Goal: Information Seeking & Learning: Learn about a topic

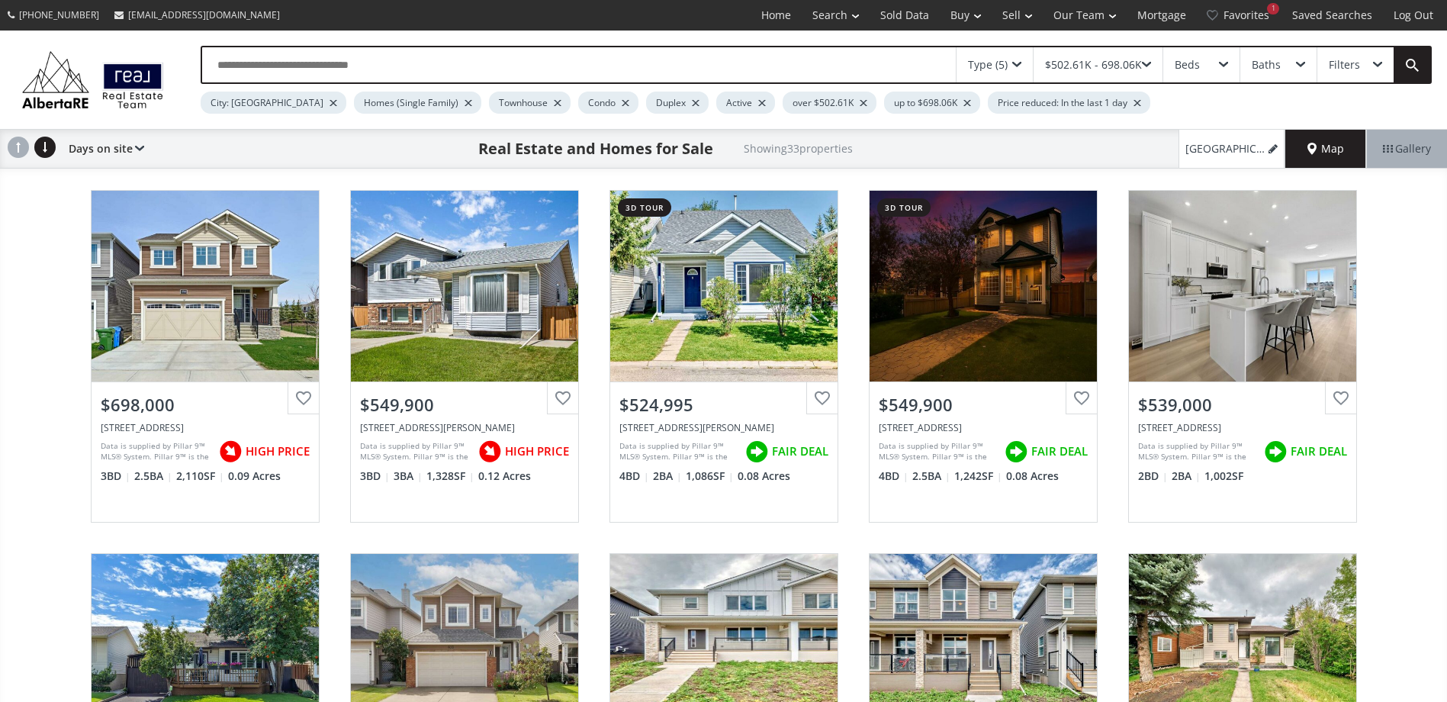
click at [1325, 148] on span "Map" at bounding box center [1325, 148] width 37 height 15
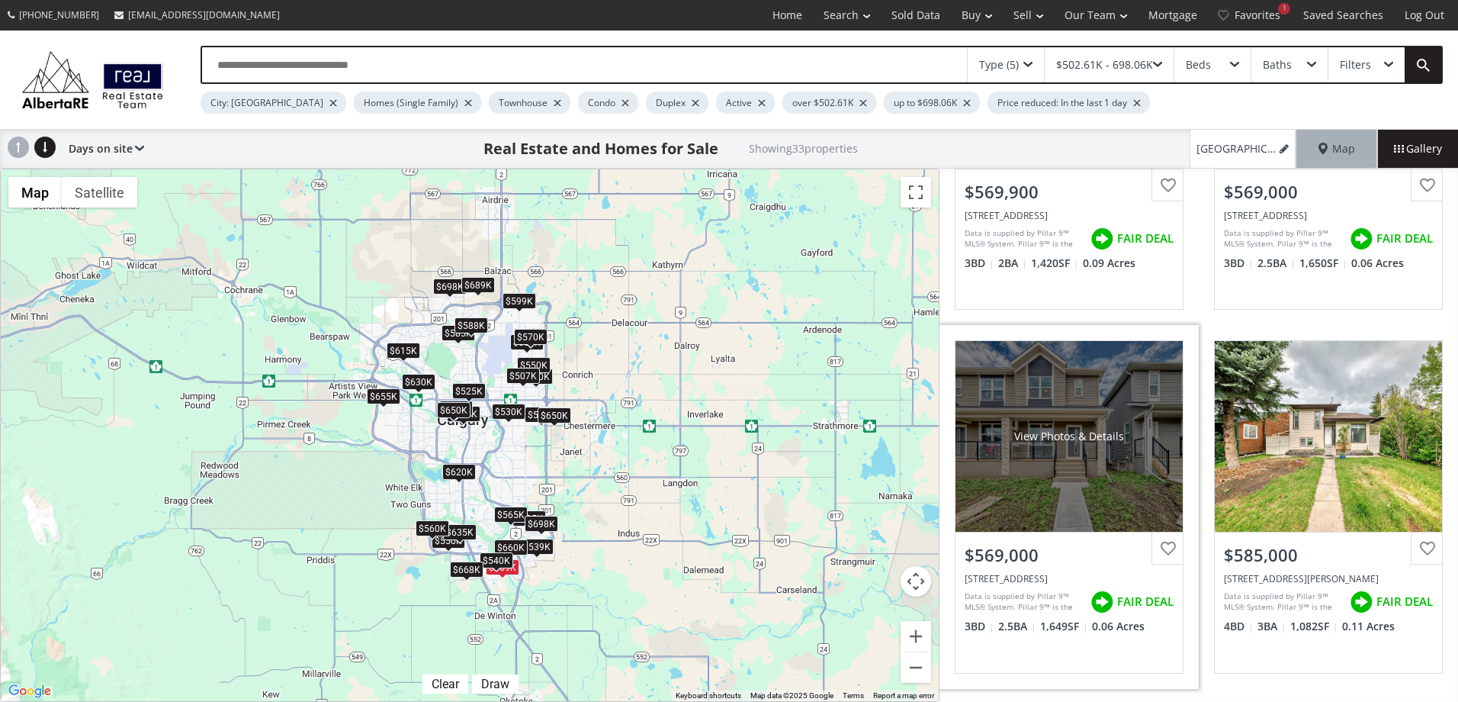
scroll to position [1366, 0]
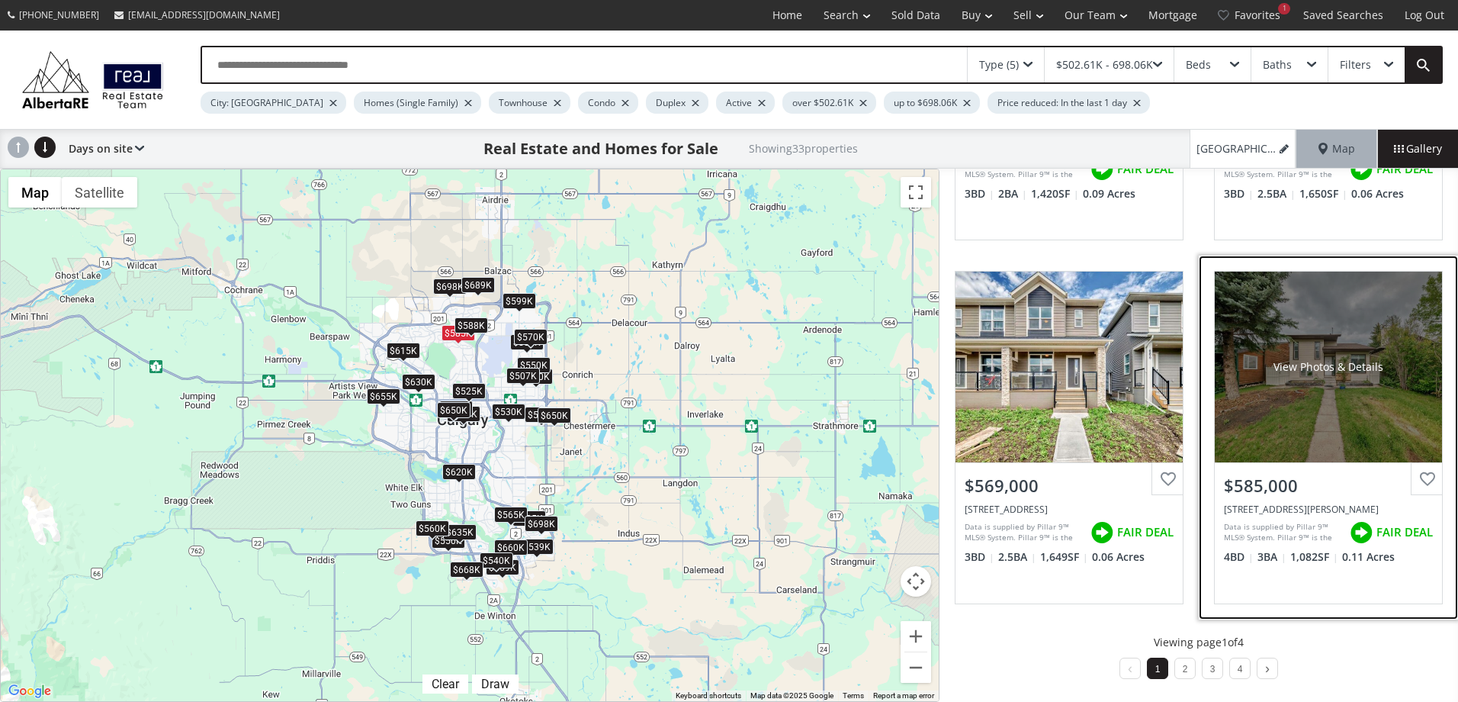
click at [1246, 508] on div "[STREET_ADDRESS][PERSON_NAME]" at bounding box center [1328, 509] width 209 height 13
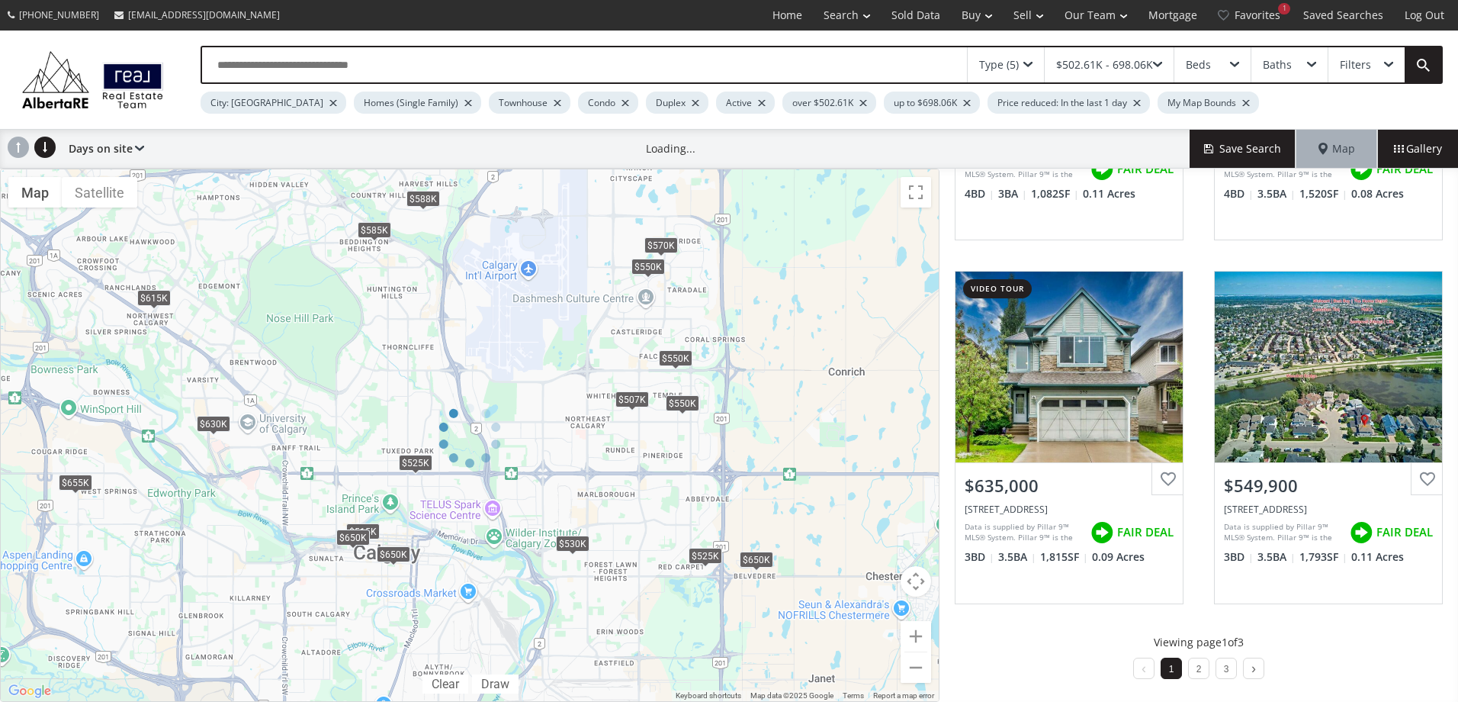
drag, startPoint x: 528, startPoint y: 347, endPoint x: 680, endPoint y: 214, distance: 202.1
click at [680, 214] on div at bounding box center [470, 435] width 940 height 533
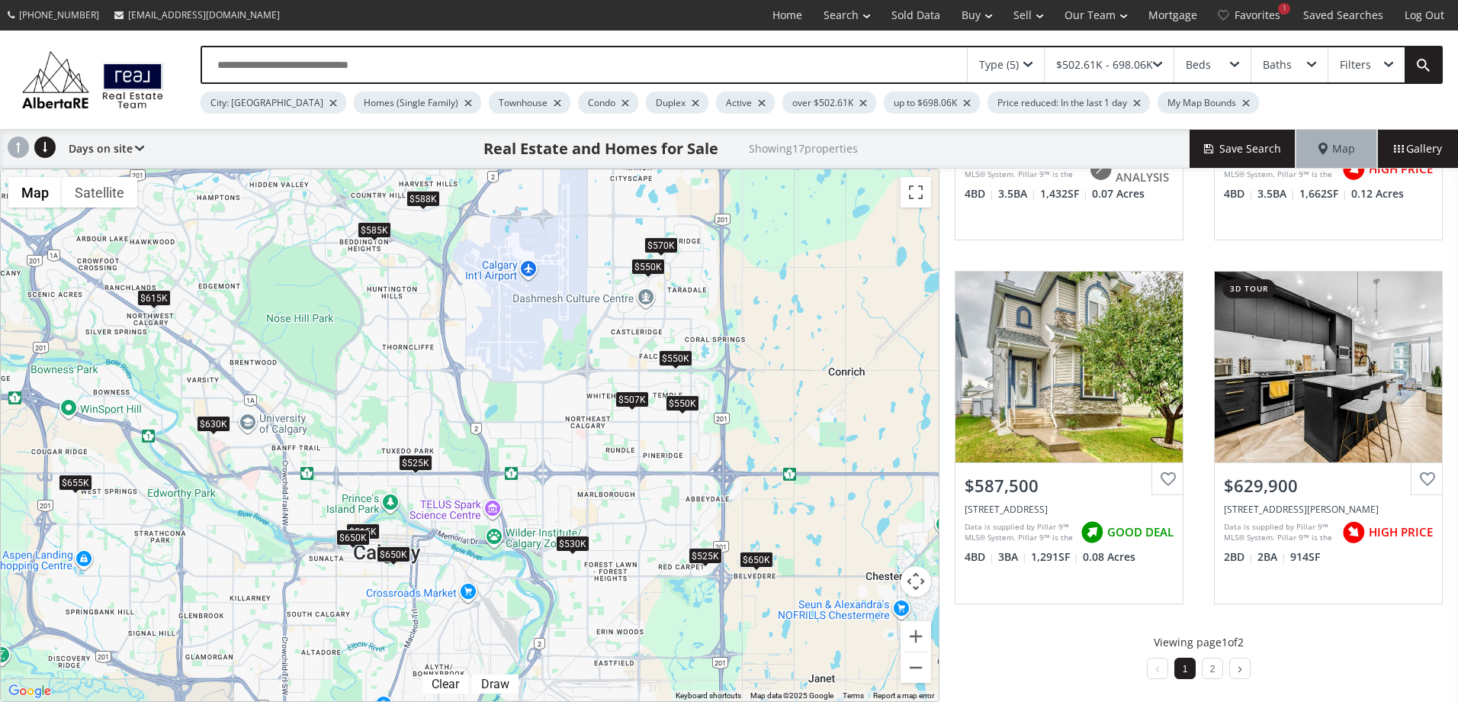
drag, startPoint x: 561, startPoint y: 471, endPoint x: 588, endPoint y: 449, distance: 34.7
click at [588, 449] on div "← Move left → Move right ↑ Move up ↓ Move down + Zoom in - Zoom out Home Jump l…" at bounding box center [470, 435] width 940 height 533
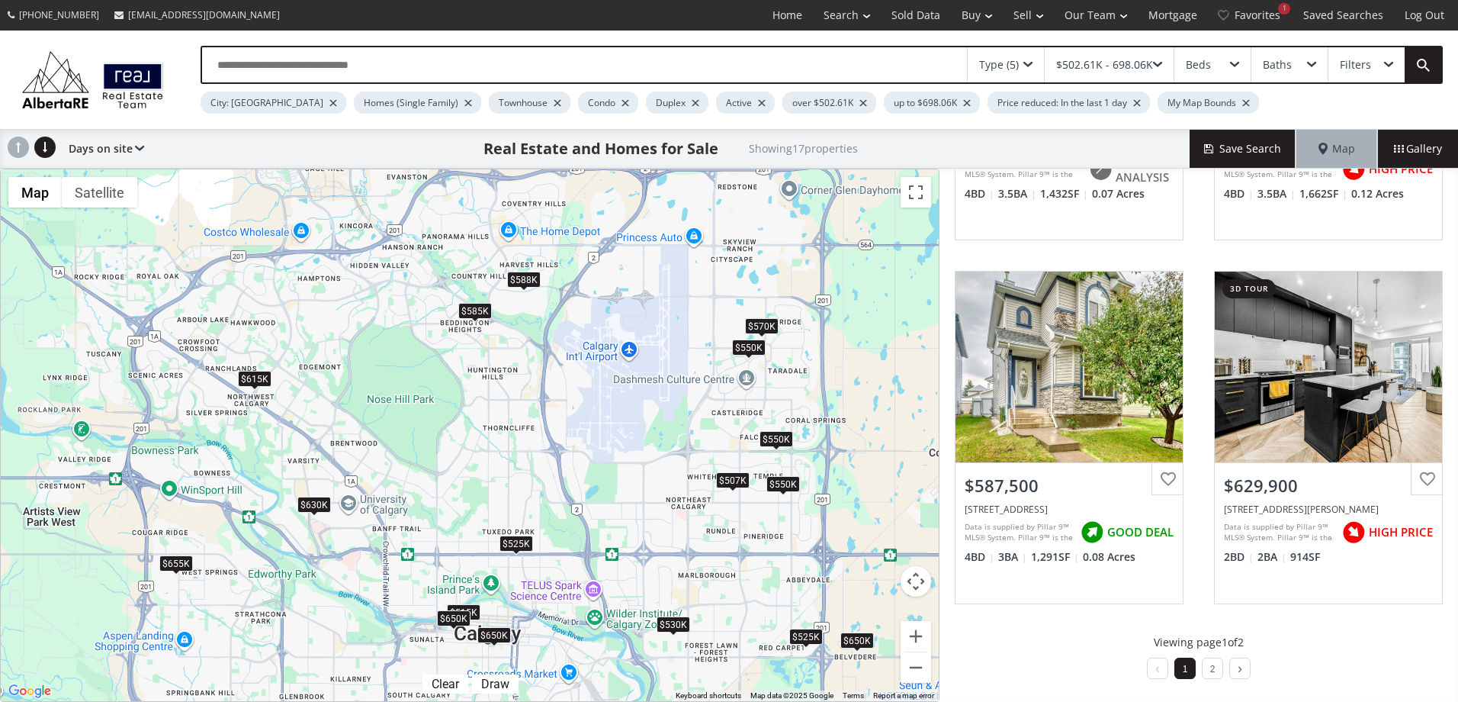
drag, startPoint x: 483, startPoint y: 461, endPoint x: 582, endPoint y: 465, distance: 99.3
click at [584, 535] on div "To navigate, press the arrow keys. $550K $525K $550K $550K $570K $585K $650K $6…" at bounding box center [470, 435] width 938 height 532
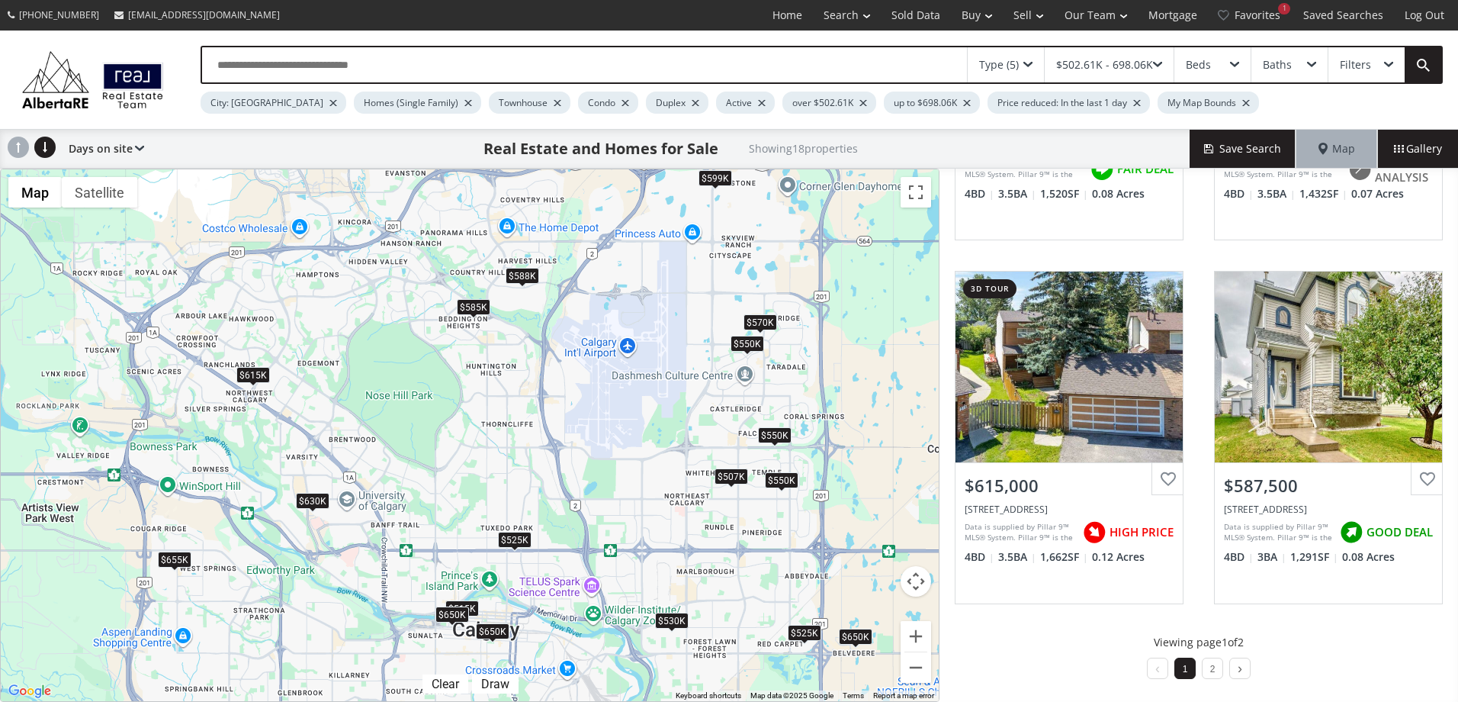
drag, startPoint x: 619, startPoint y: 535, endPoint x: 604, endPoint y: 456, distance: 80.0
click at [604, 456] on div "← Move left → Move right ↑ Move up ↓ Move down + Zoom in - Zoom out Home Jump l…" at bounding box center [470, 435] width 940 height 533
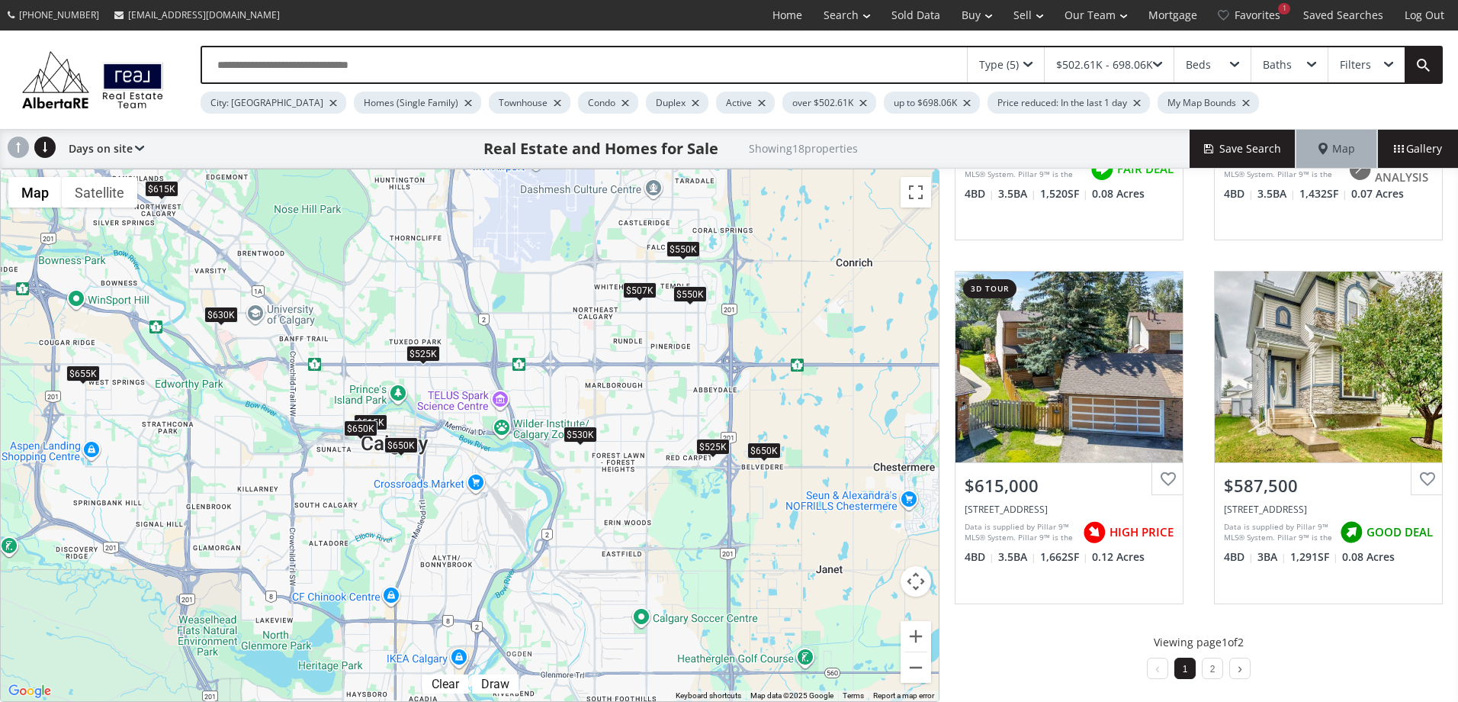
drag, startPoint x: 604, startPoint y: 456, endPoint x: 529, endPoint y: 331, distance: 145.7
click at [529, 330] on div "To navigate, press the arrow keys. $550K $525K $550K $550K $570K $585K $599K $6…" at bounding box center [470, 435] width 938 height 532
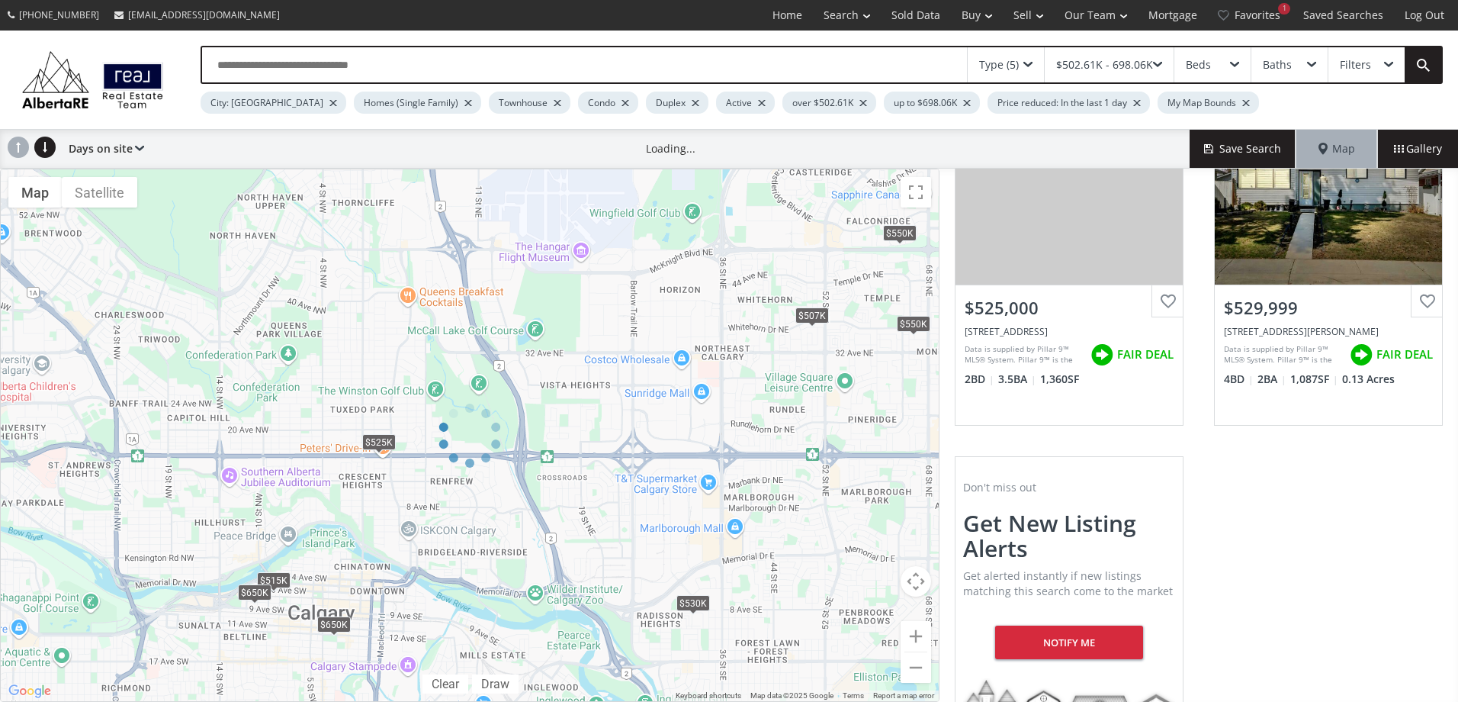
scroll to position [1237, 0]
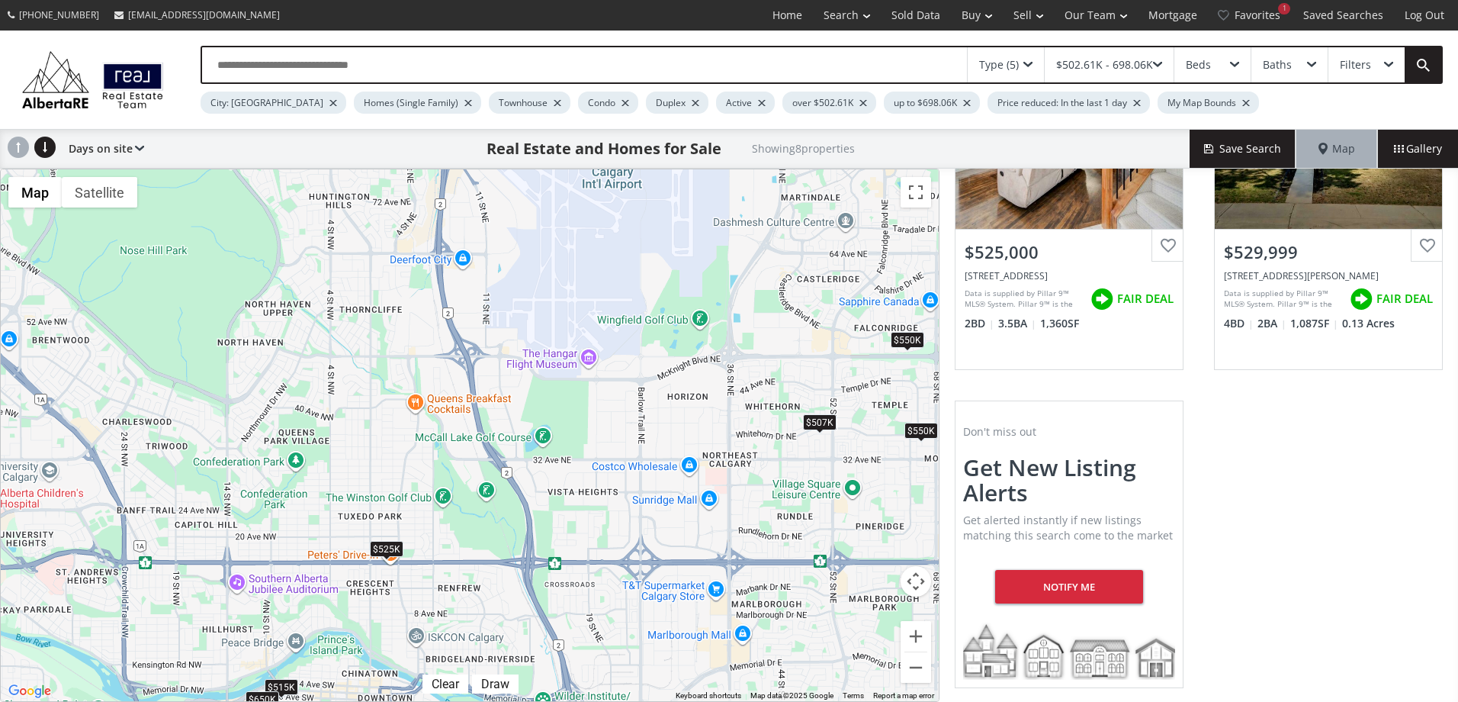
drag, startPoint x: 542, startPoint y: 378, endPoint x: 550, endPoint y: 481, distance: 103.3
click at [550, 481] on div "To navigate, press the arrow keys. $550K $550K $507K $650K $515K $650K $525K $5…" at bounding box center [470, 435] width 938 height 532
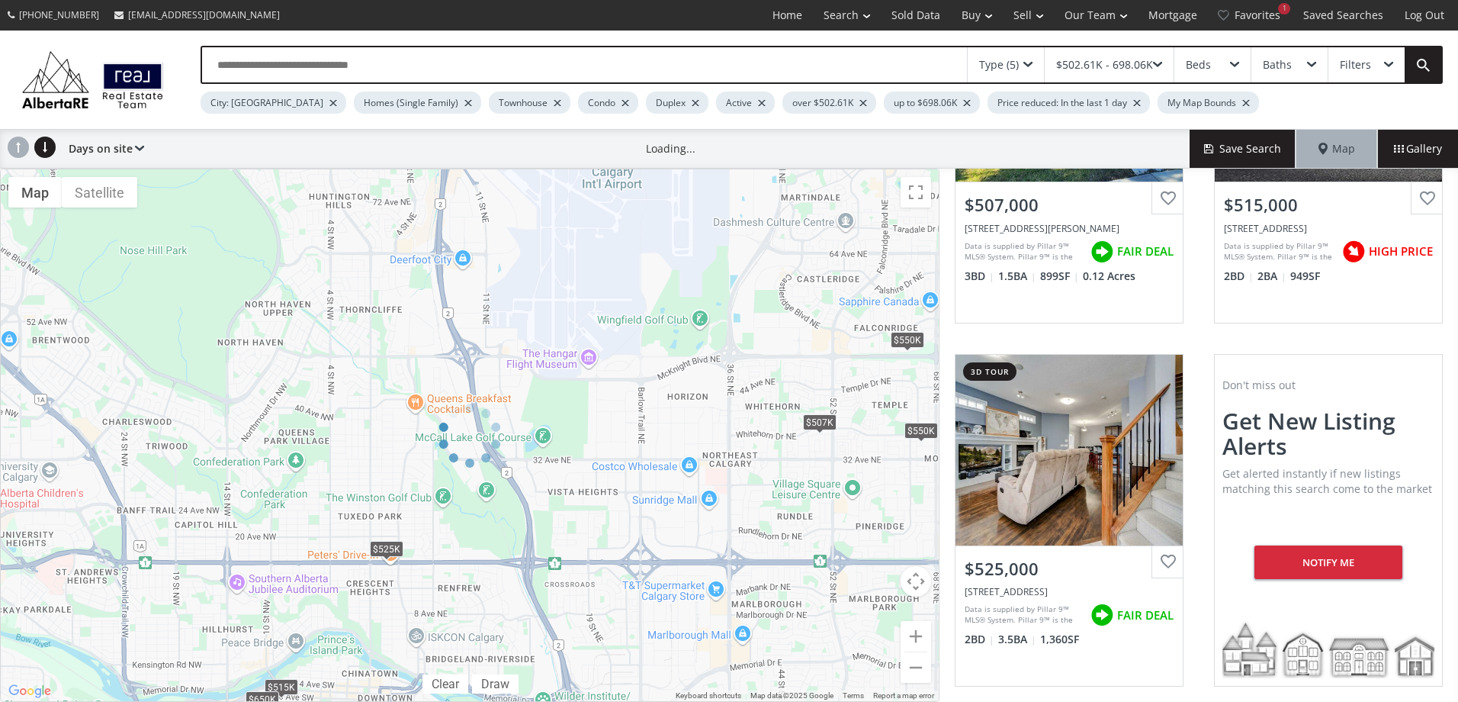
scroll to position [557, 0]
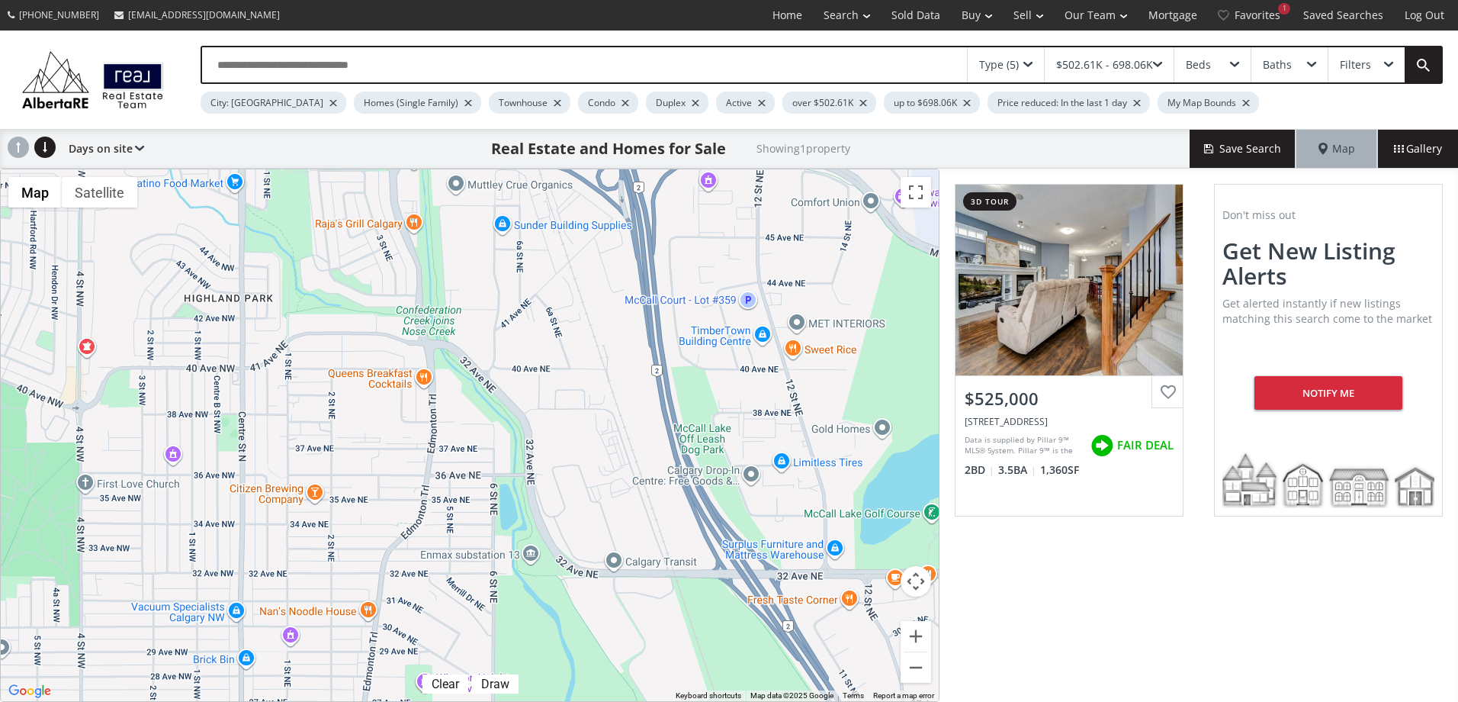
drag, startPoint x: 354, startPoint y: 352, endPoint x: 586, endPoint y: 677, distance: 399.8
click at [586, 677] on div "To navigate, press the arrow keys. $525K" at bounding box center [470, 435] width 938 height 532
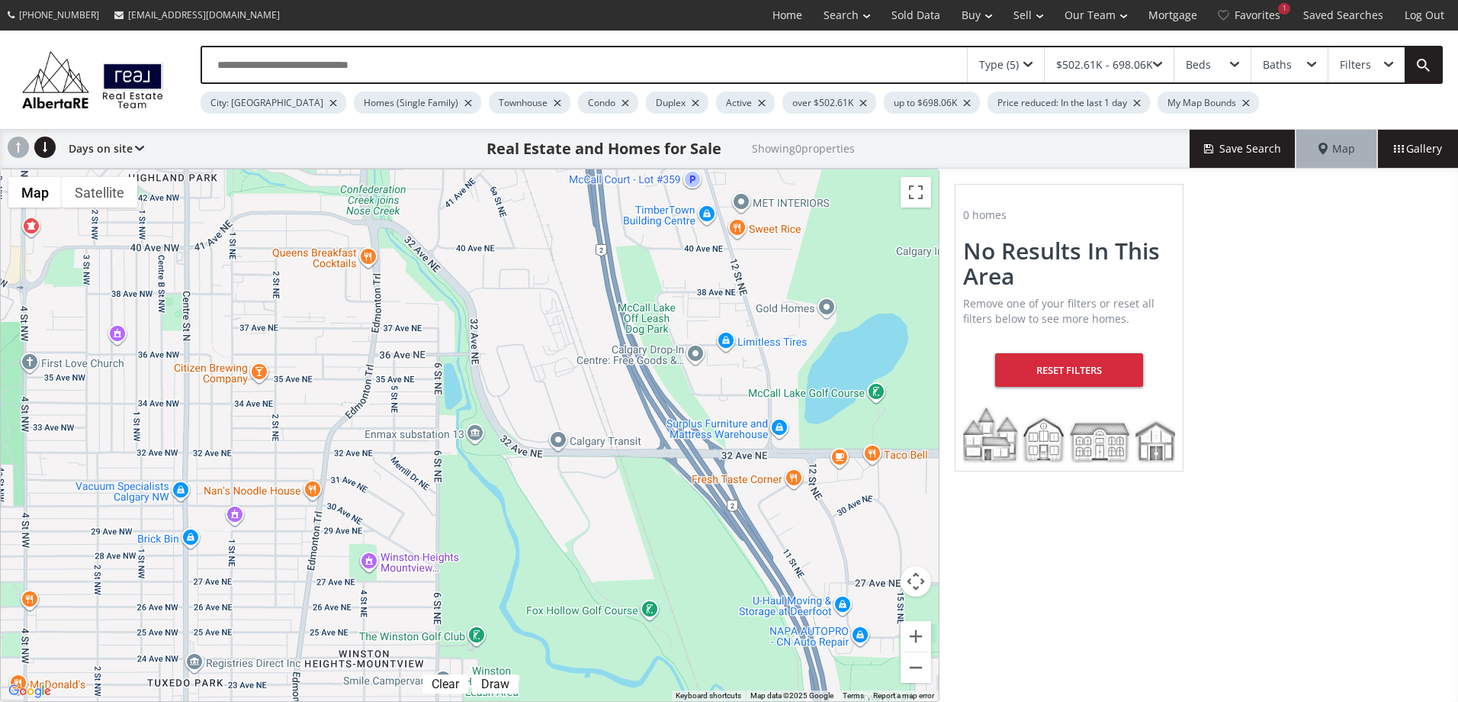
drag, startPoint x: 586, startPoint y: 331, endPoint x: 532, endPoint y: 214, distance: 128.7
click at [532, 207] on div "To navigate, press the arrow keys." at bounding box center [470, 435] width 938 height 532
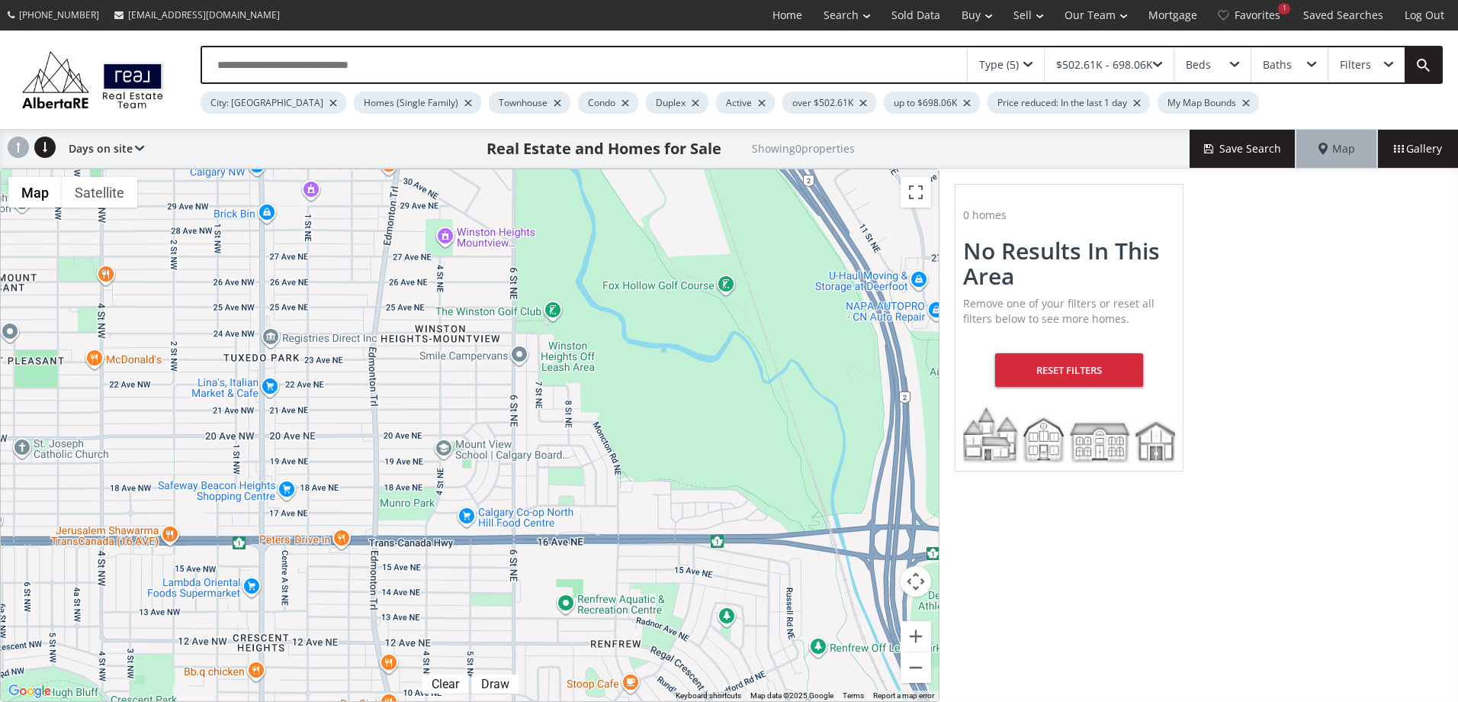
drag, startPoint x: 404, startPoint y: 568, endPoint x: 482, endPoint y: 247, distance: 329.7
click at [482, 247] on div "To navigate, press the arrow keys." at bounding box center [470, 435] width 938 height 532
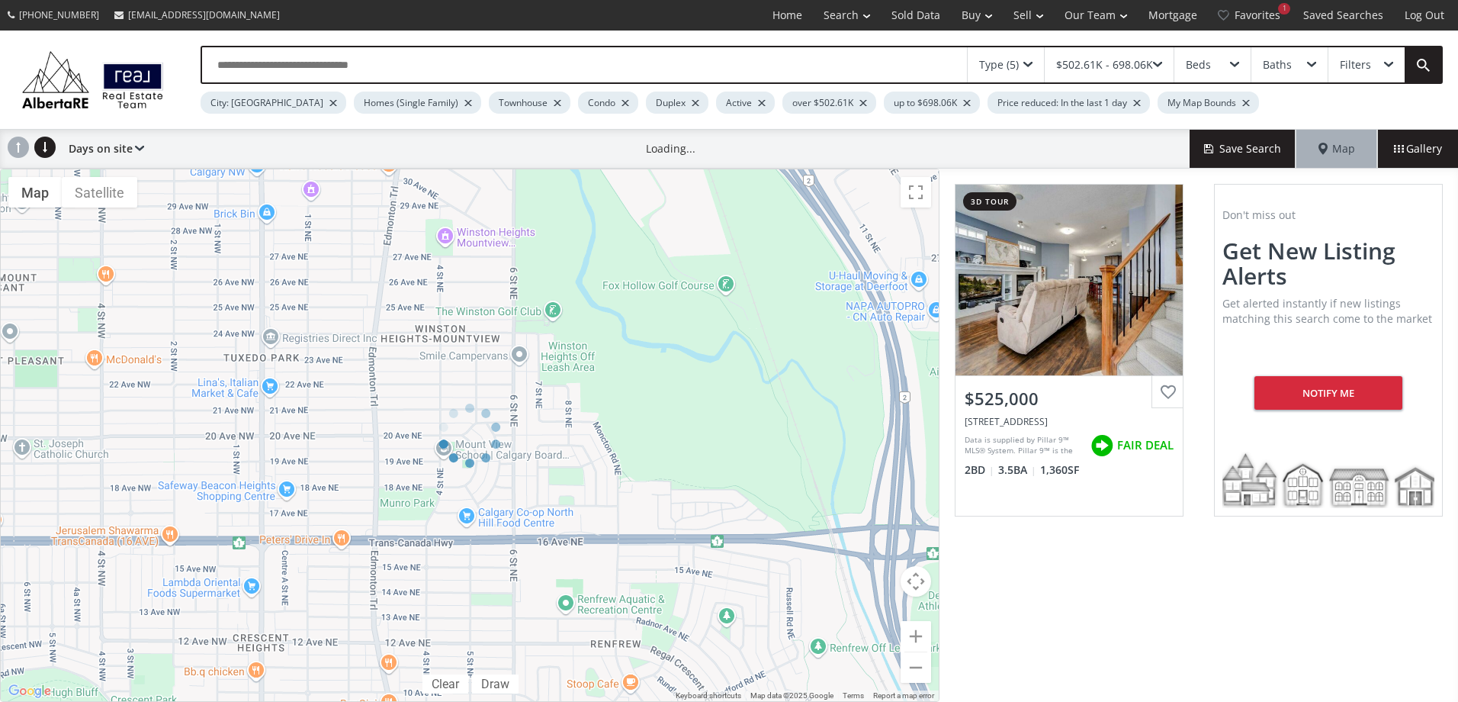
drag, startPoint x: 567, startPoint y: 478, endPoint x: 534, endPoint y: 233, distance: 246.3
click at [534, 233] on div at bounding box center [470, 435] width 940 height 533
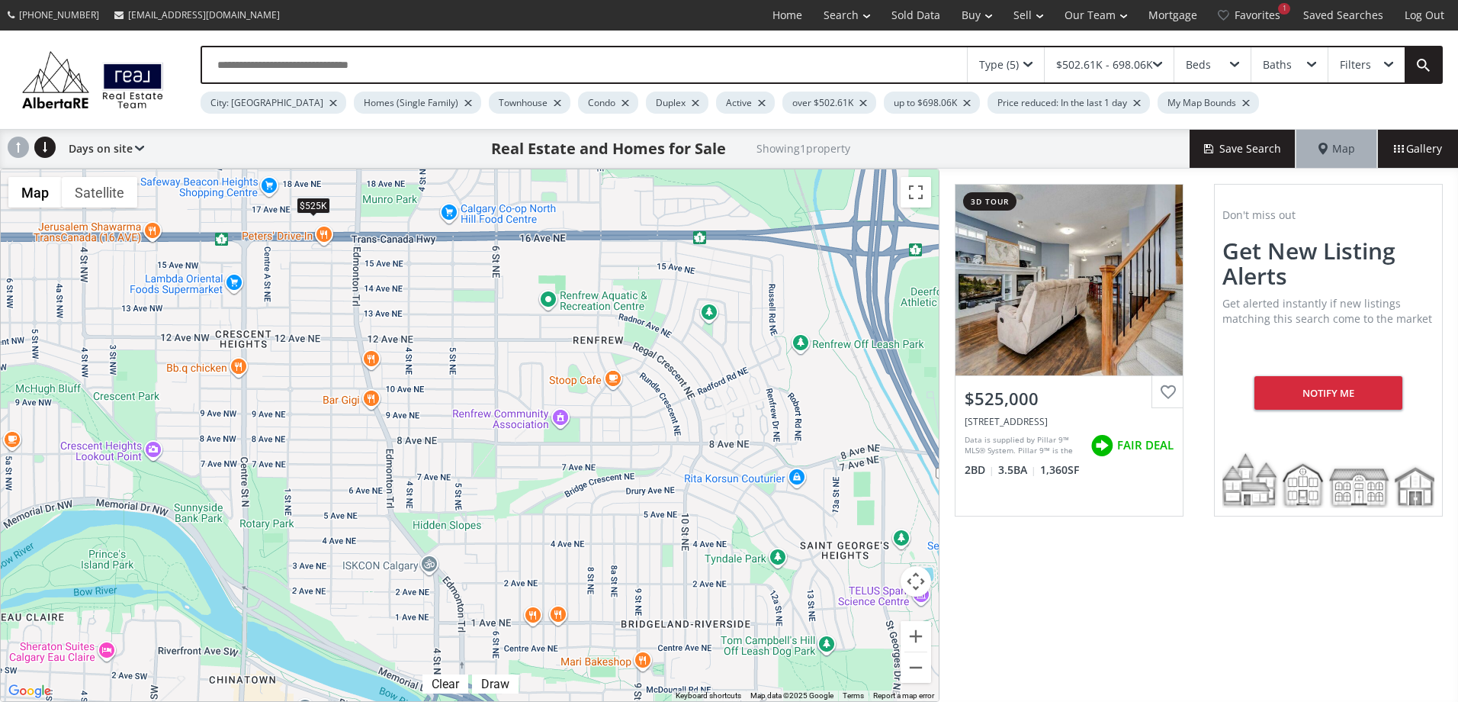
drag, startPoint x: 553, startPoint y: 494, endPoint x: 522, endPoint y: 135, distance: 360.6
click at [522, 137] on div "Type (5) $502.61K - 698.06K Beds Baths Filters City: Calgary Homes (Single Fami…" at bounding box center [729, 366] width 1458 height 671
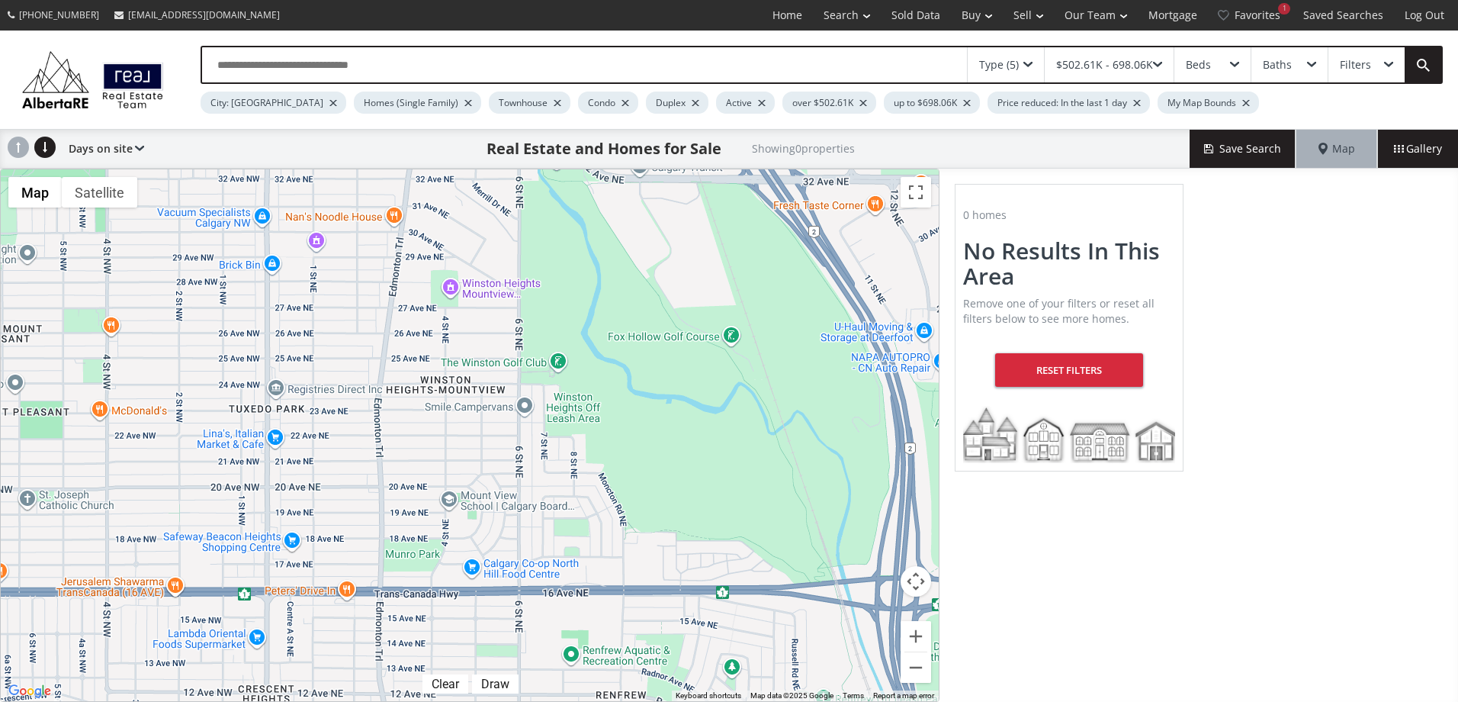
drag, startPoint x: 731, startPoint y: 333, endPoint x: 770, endPoint y: 726, distance: 395.6
click at [770, 701] on html "(587) 819-0007 info@AlbertaRE.com Home Search Search By Map Advanced Search Cal…" at bounding box center [729, 351] width 1458 height 702
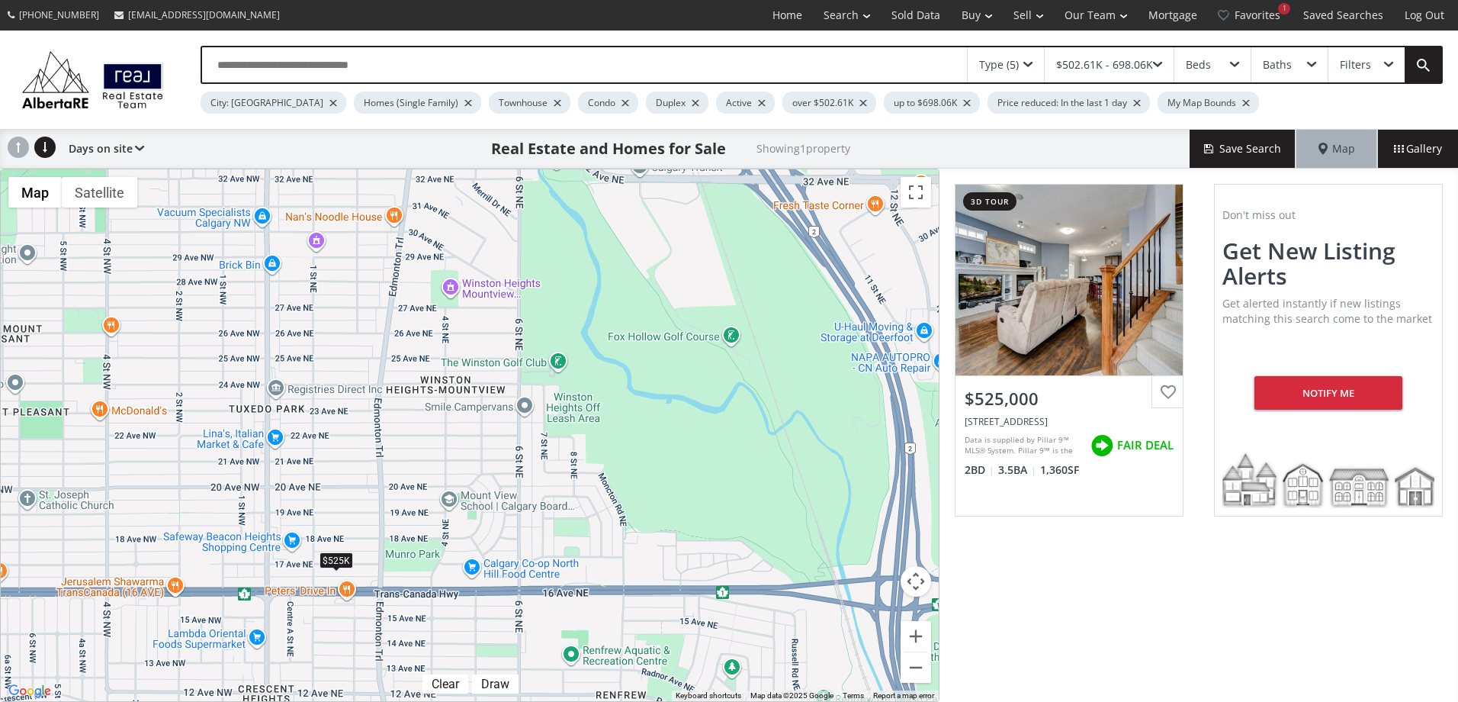
drag, startPoint x: 470, startPoint y: 311, endPoint x: 526, endPoint y: 399, distance: 103.9
click at [526, 399] on div "← Move left → Move right ↑ Move up ↓ Move down + Zoom in - Zoom out Home Jump l…" at bounding box center [470, 435] width 940 height 533
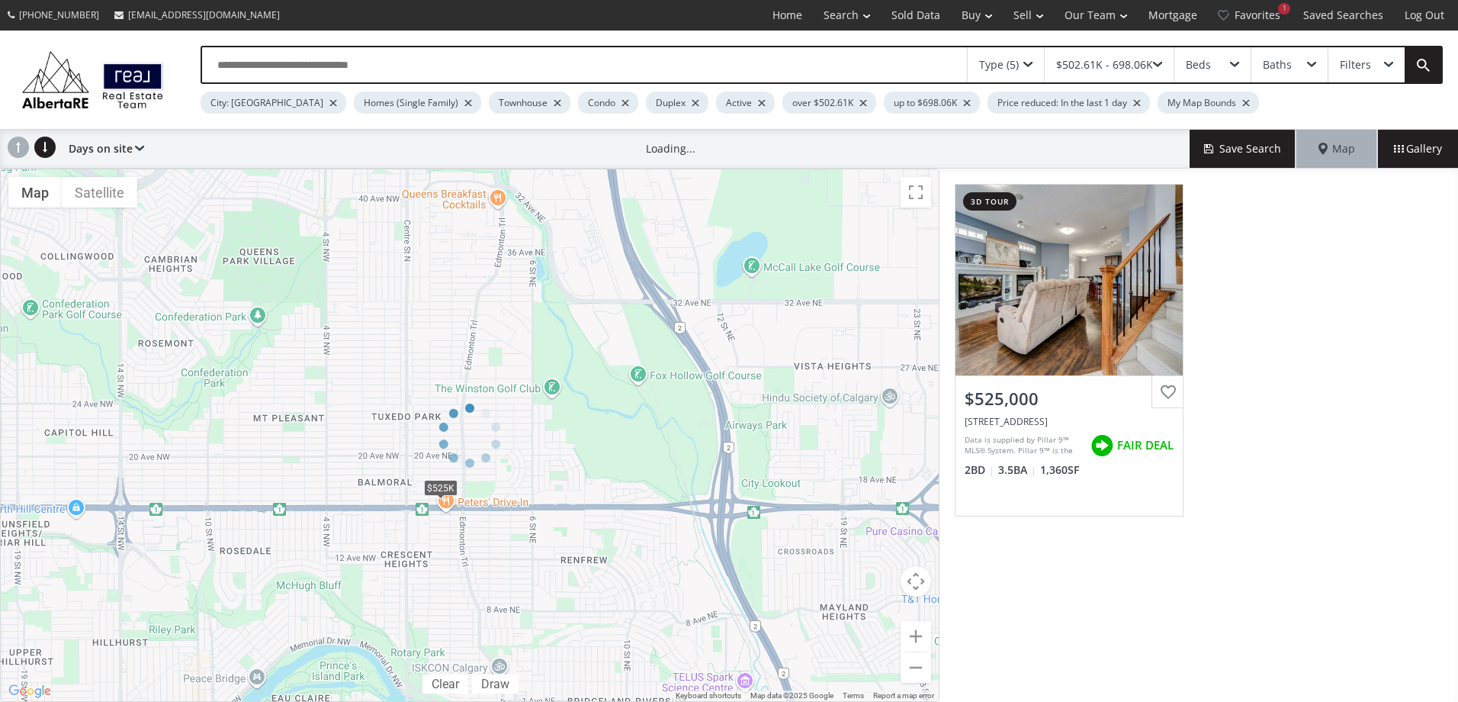
drag, startPoint x: 497, startPoint y: 330, endPoint x: 536, endPoint y: 412, distance: 91.1
click at [536, 412] on div at bounding box center [470, 435] width 940 height 533
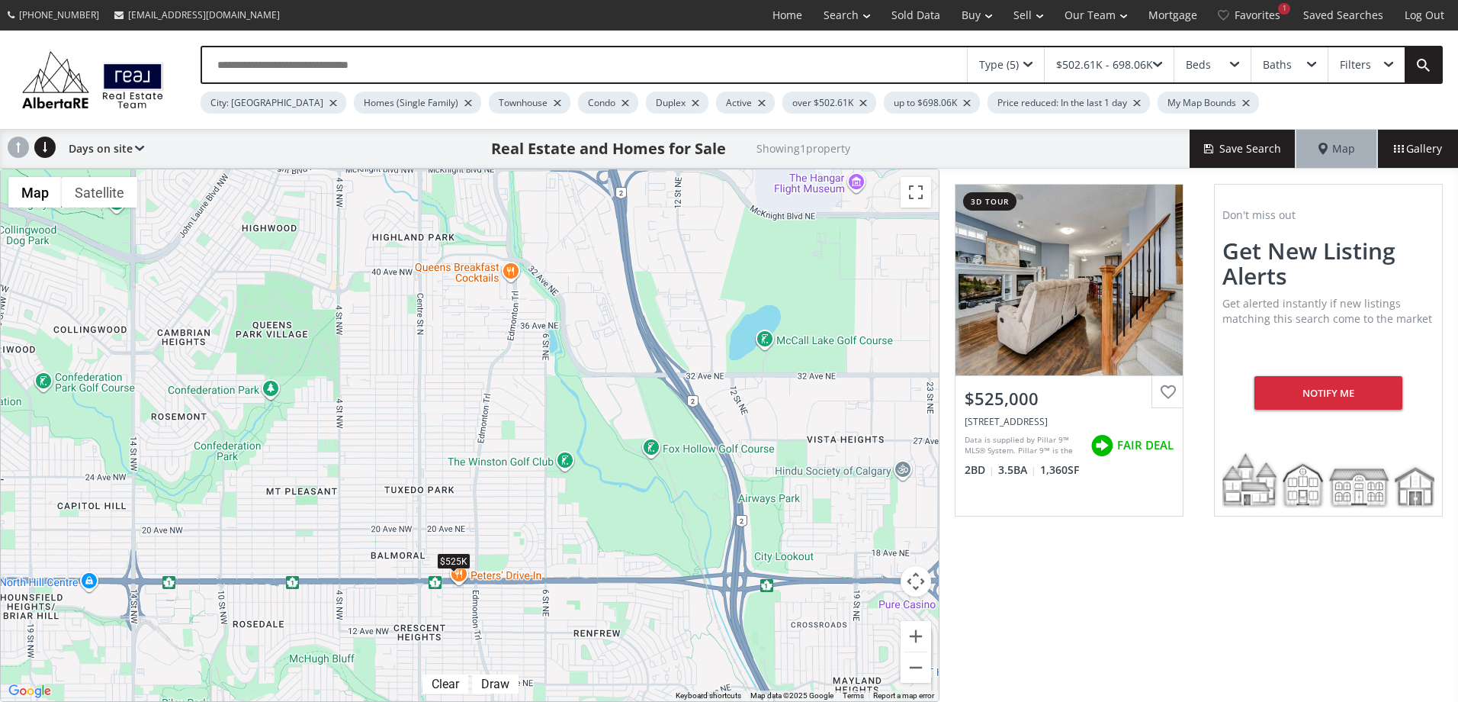
drag, startPoint x: 487, startPoint y: 304, endPoint x: 500, endPoint y: 378, distance: 74.4
click at [500, 378] on div "To navigate, press the arrow keys. $525K" at bounding box center [470, 435] width 938 height 532
click at [1112, 53] on div "$502.61K - 698.06K" at bounding box center [1109, 64] width 129 height 35
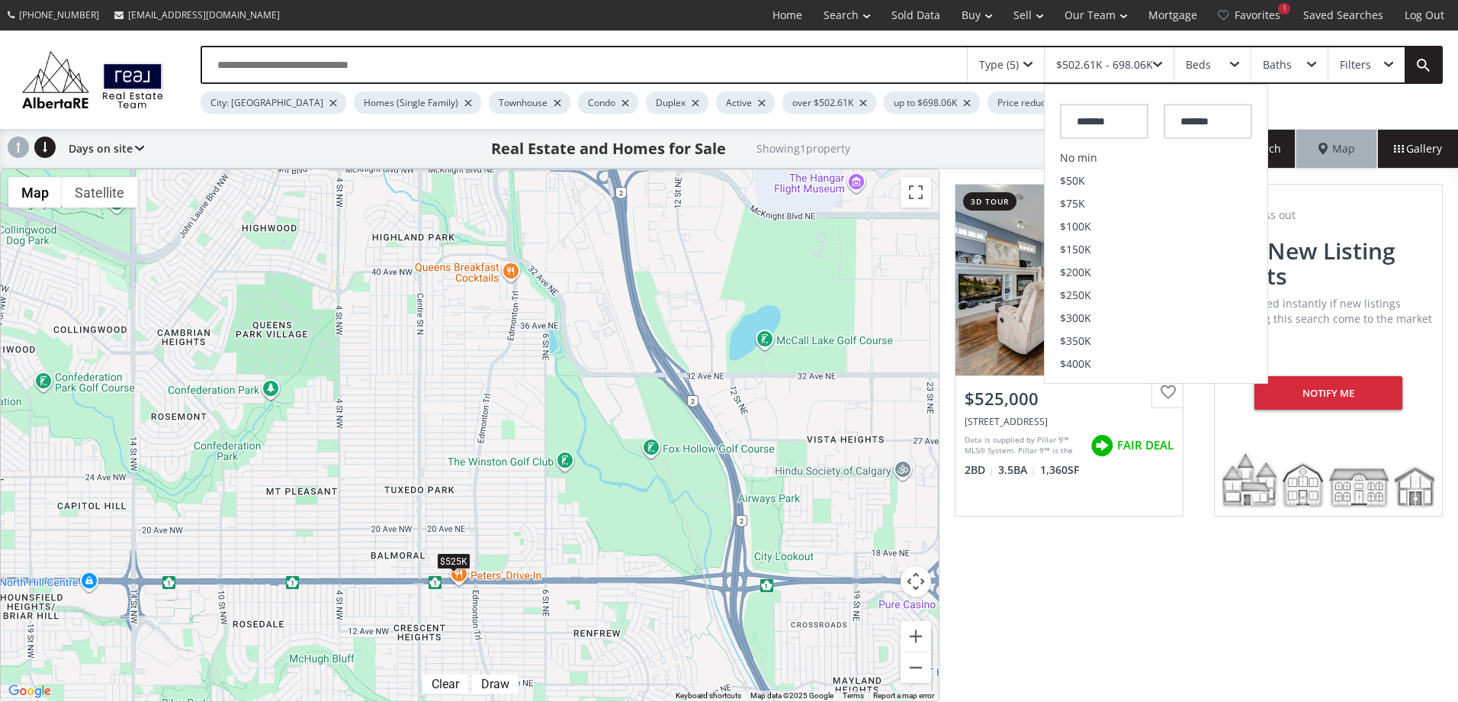
click at [1214, 70] on div "Beds" at bounding box center [1213, 64] width 76 height 35
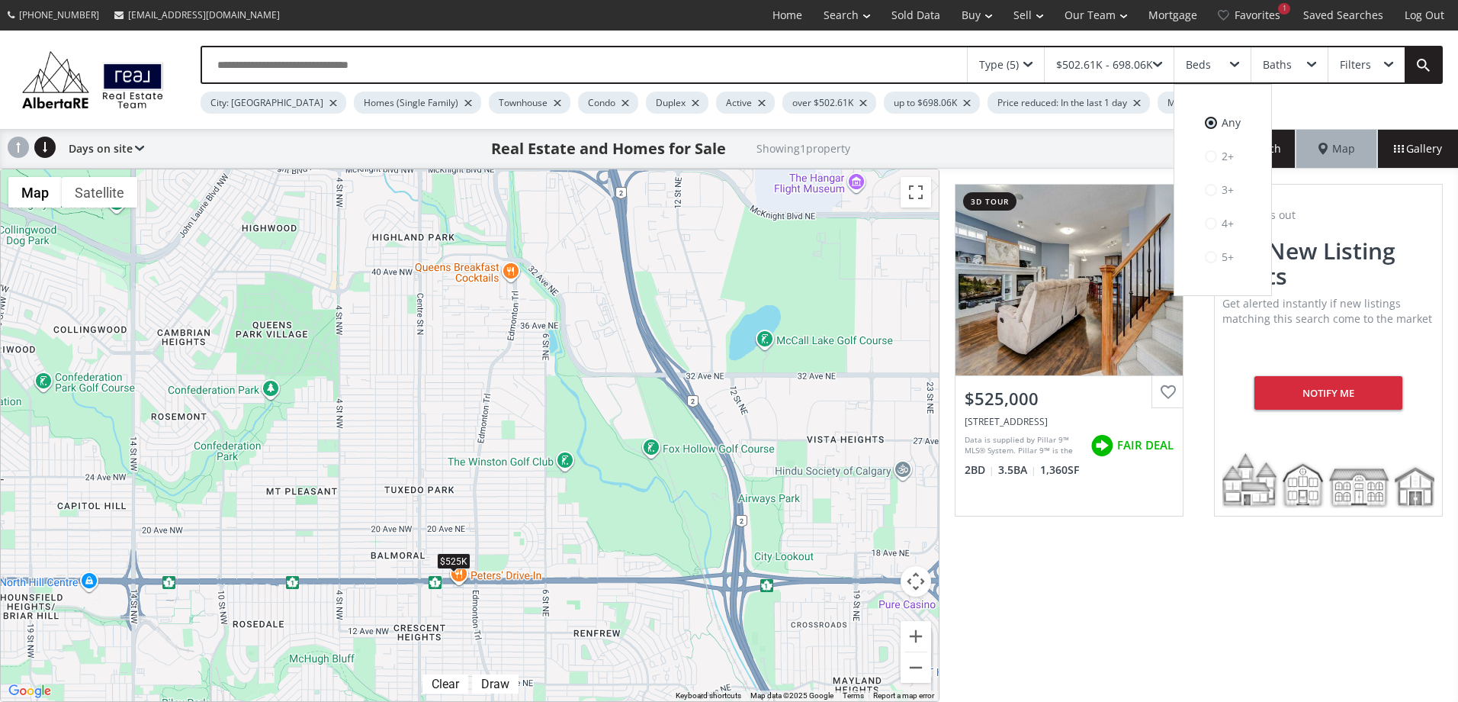
click at [1320, 100] on div "City: Calgary Homes (Single Family) Townhouse Condo Duplex Active over $502.61K…" at bounding box center [765, 99] width 1128 height 30
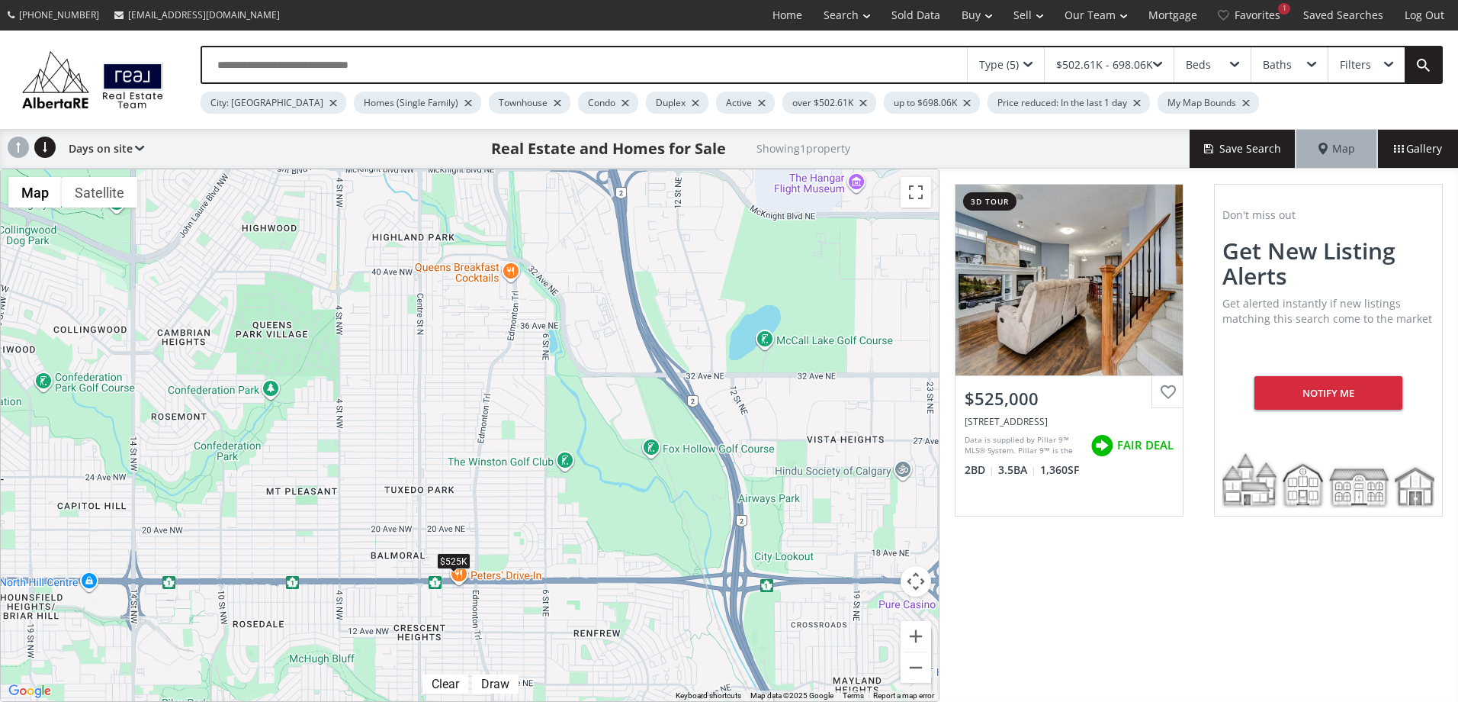
click at [1134, 101] on div at bounding box center [1138, 103] width 8 height 6
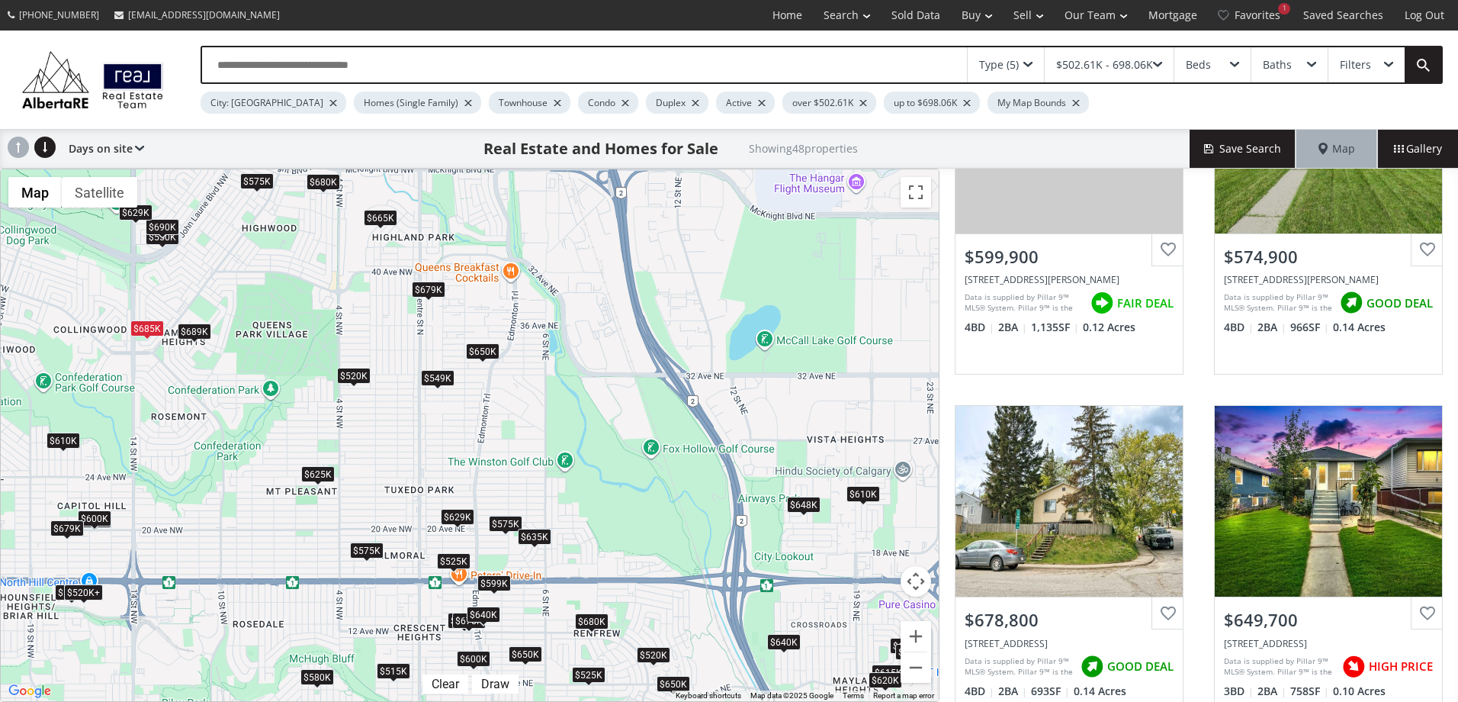
scroll to position [915, 0]
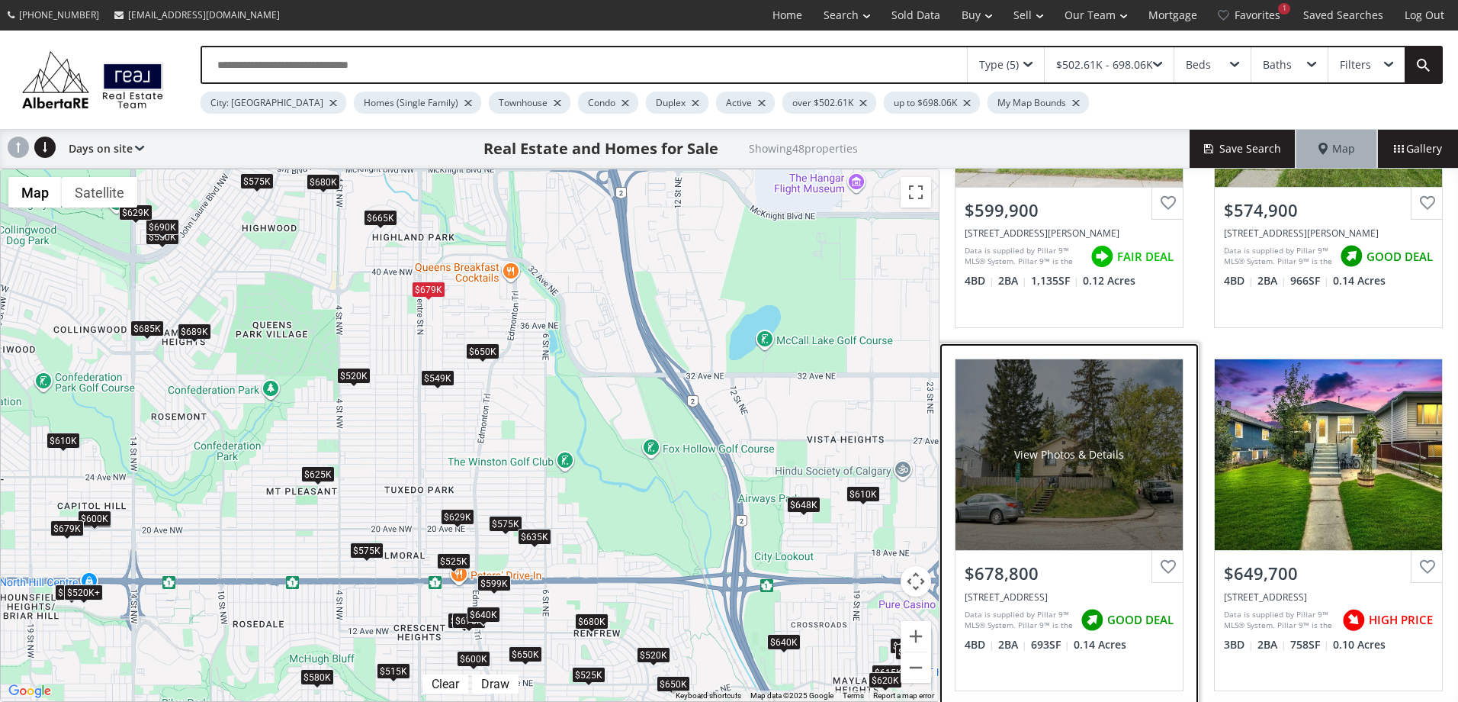
click at [1092, 577] on div "$678,800" at bounding box center [1069, 573] width 209 height 24
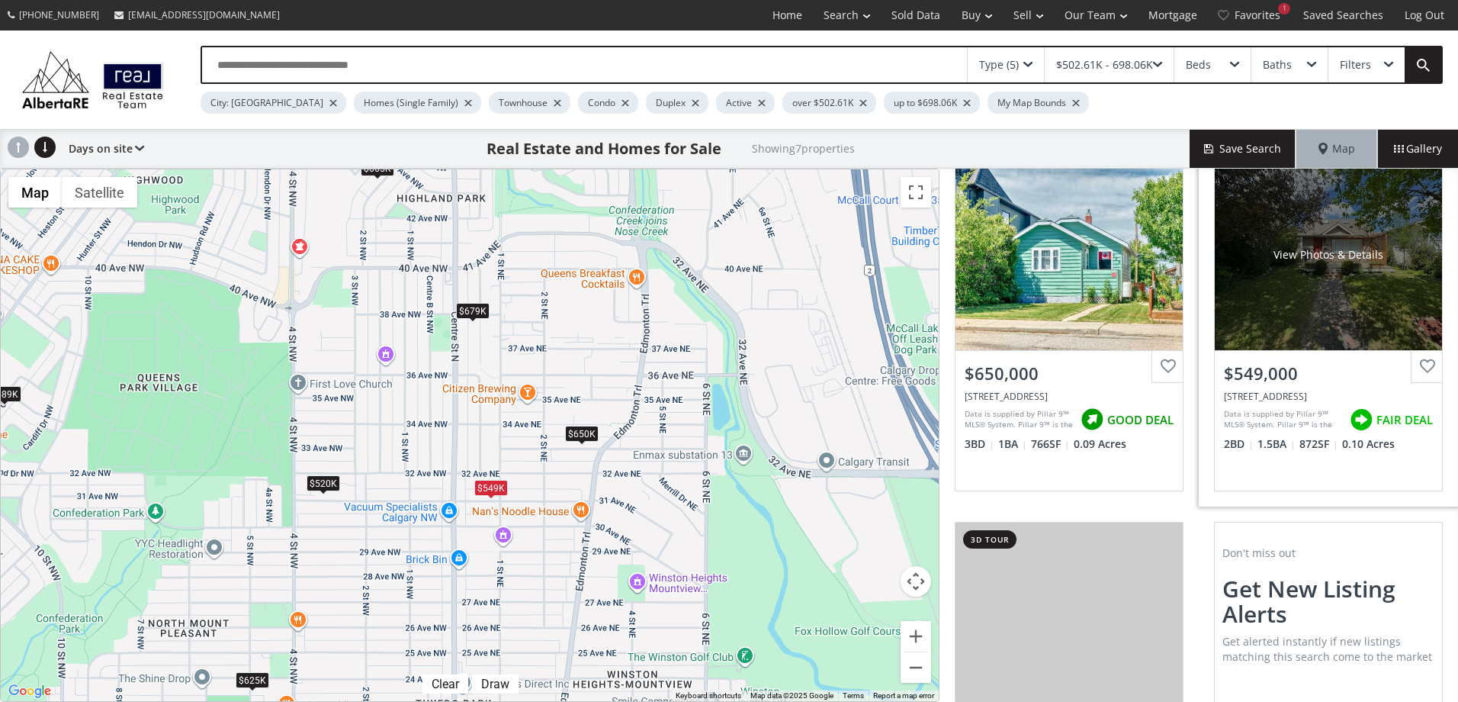
scroll to position [687, 0]
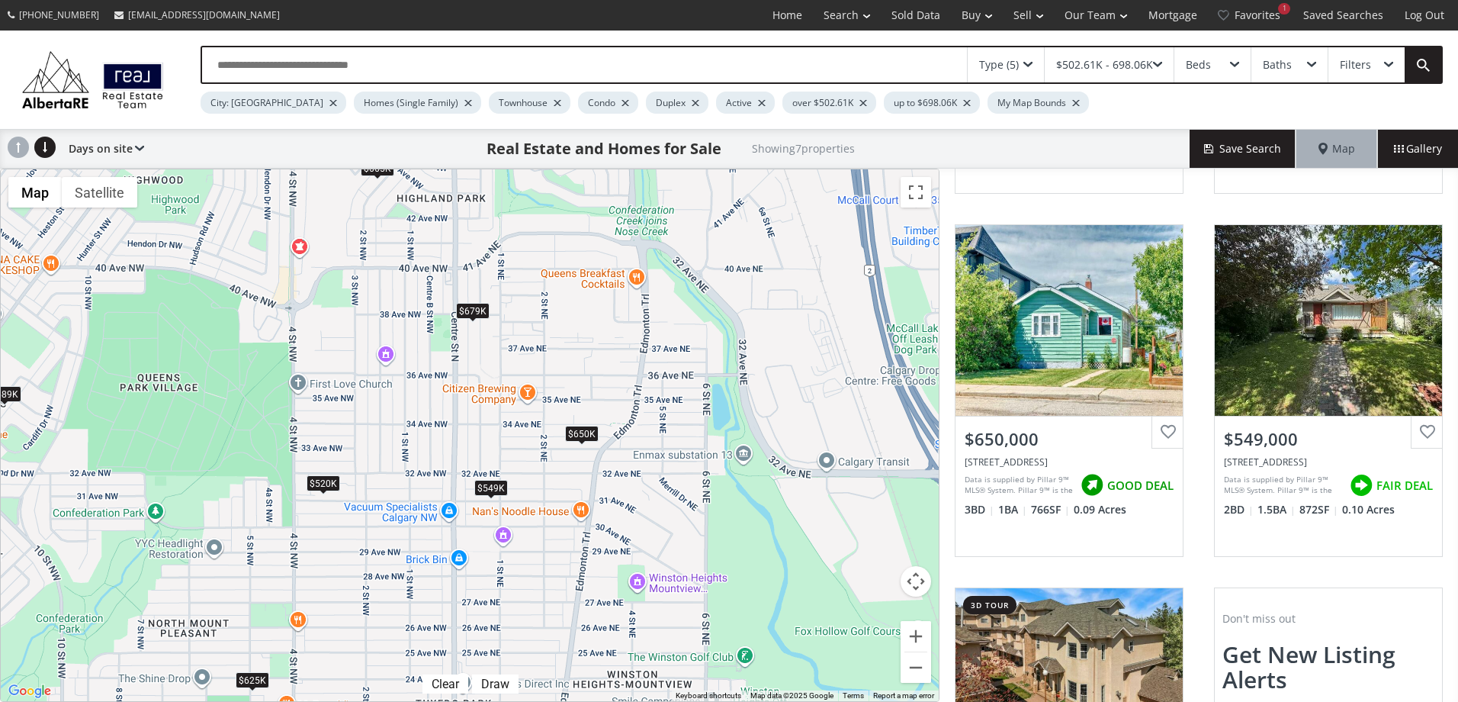
click at [577, 429] on div "$650K" at bounding box center [582, 434] width 34 height 16
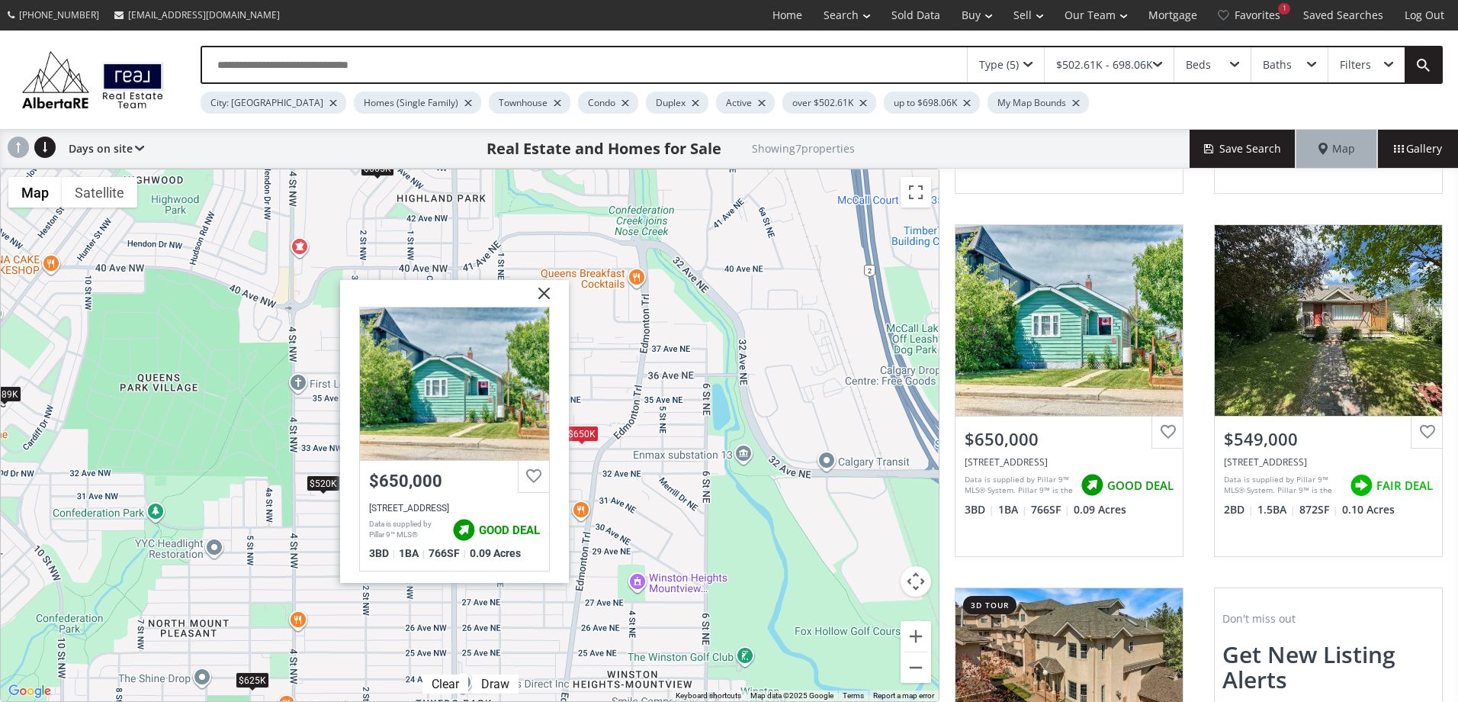
click at [545, 288] on img at bounding box center [538, 298] width 38 height 38
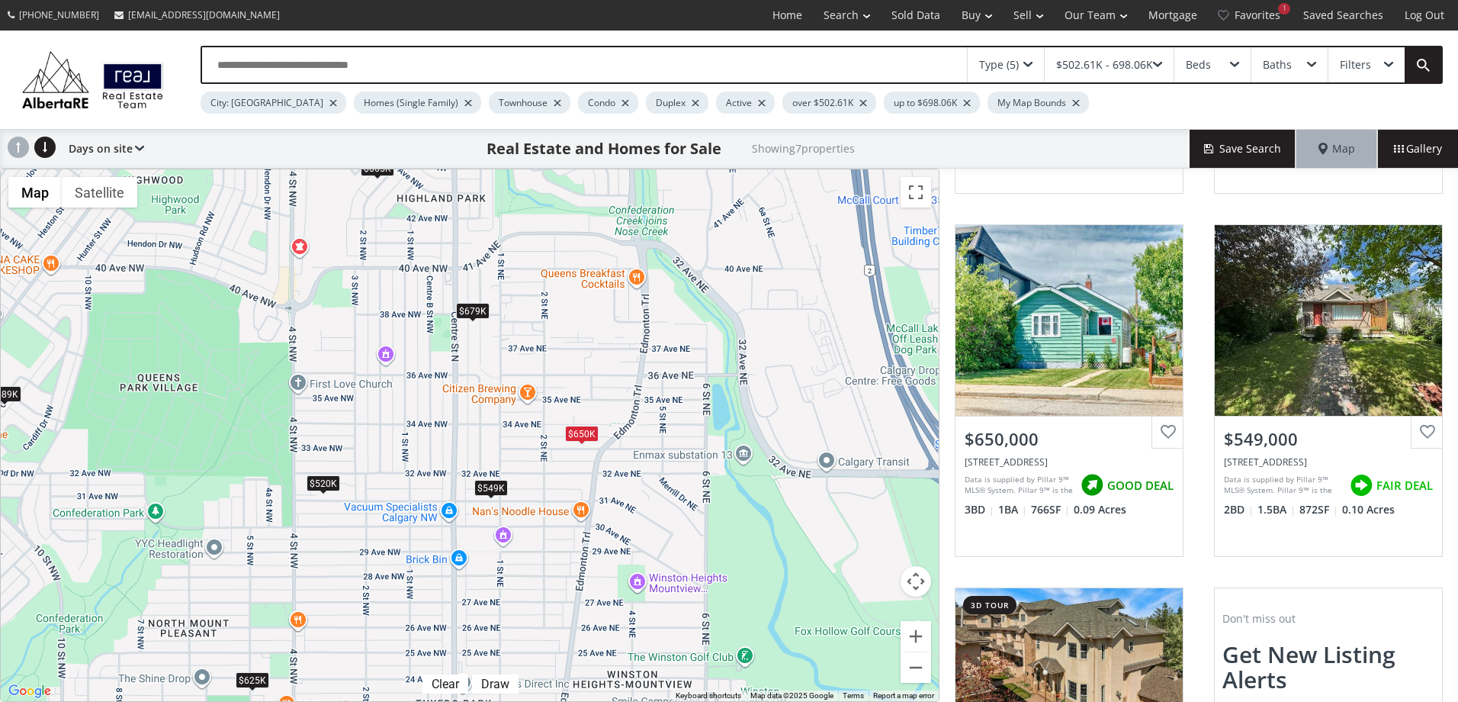
click at [331, 481] on div "$520K" at bounding box center [324, 483] width 34 height 16
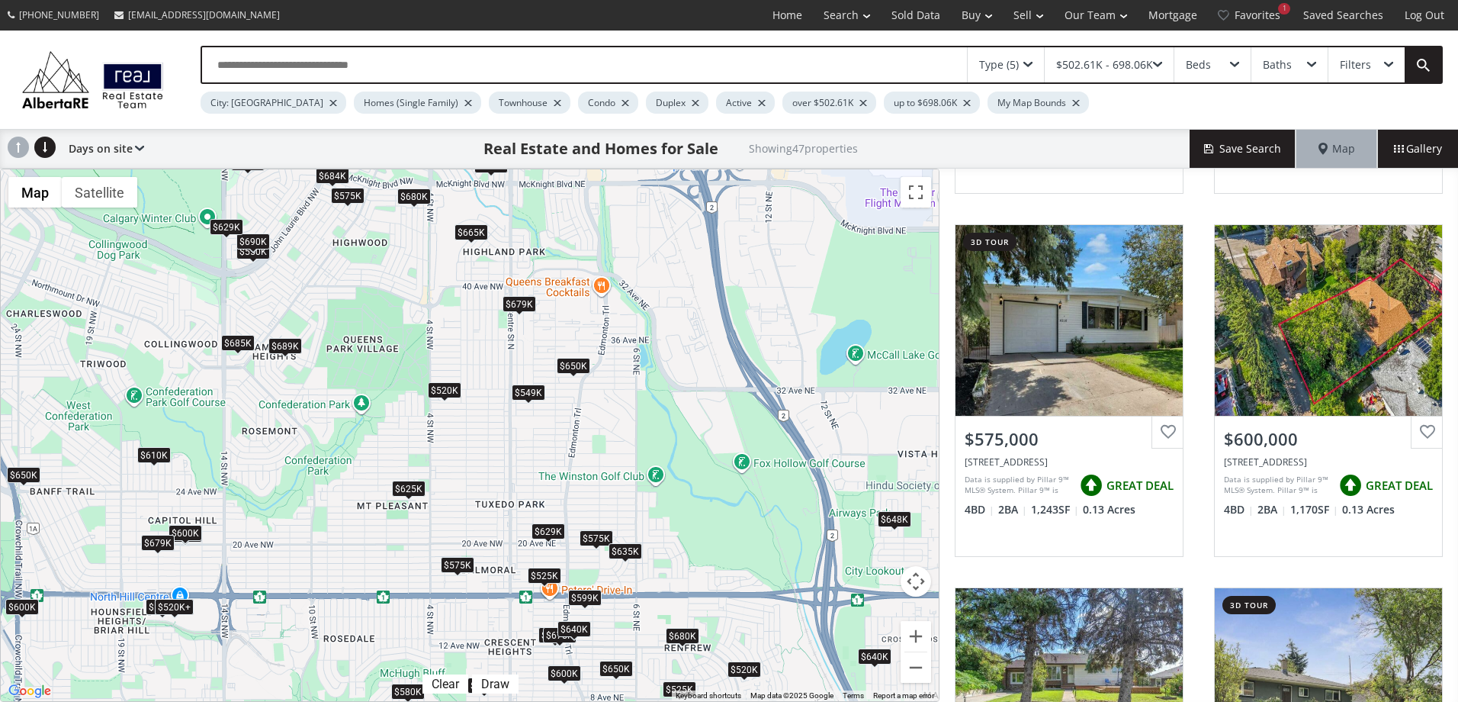
click at [474, 230] on div "$665K" at bounding box center [472, 232] width 34 height 16
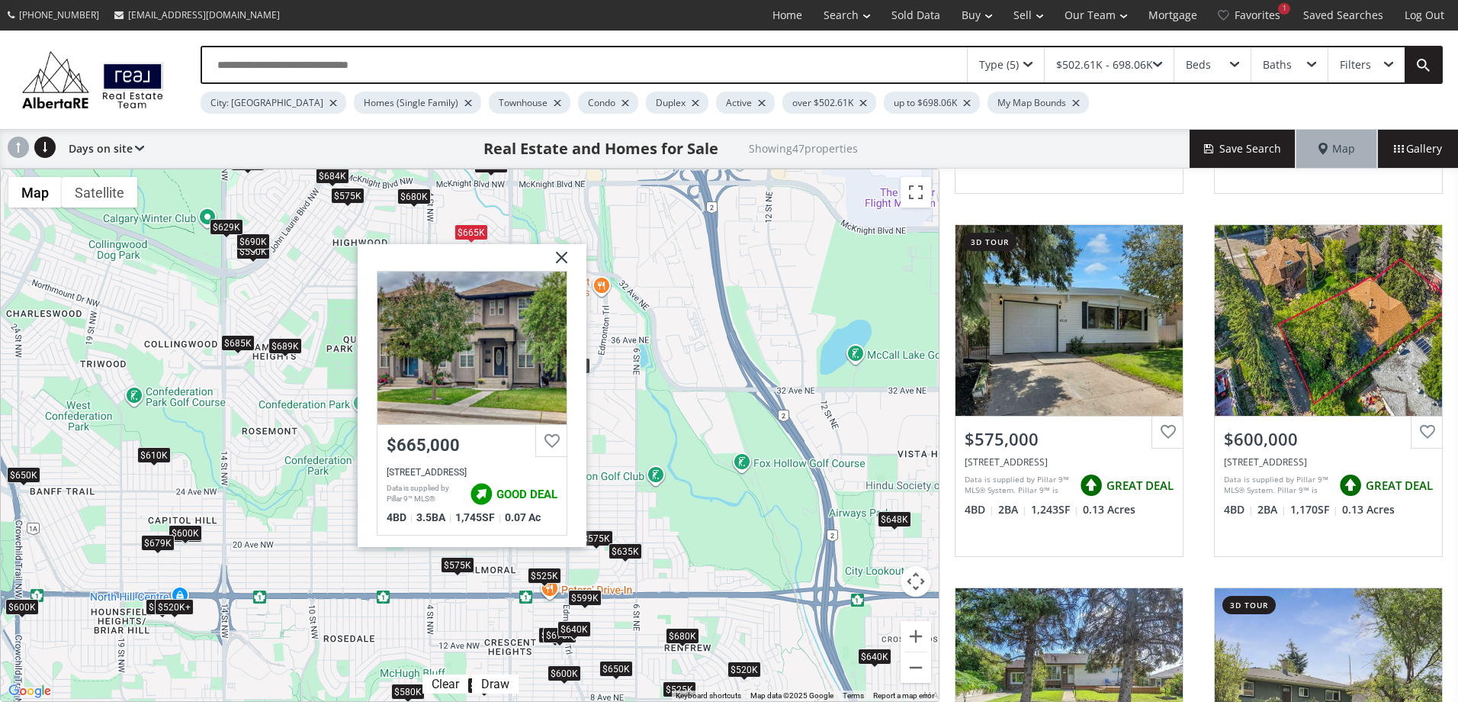
click at [561, 256] on img at bounding box center [556, 263] width 38 height 38
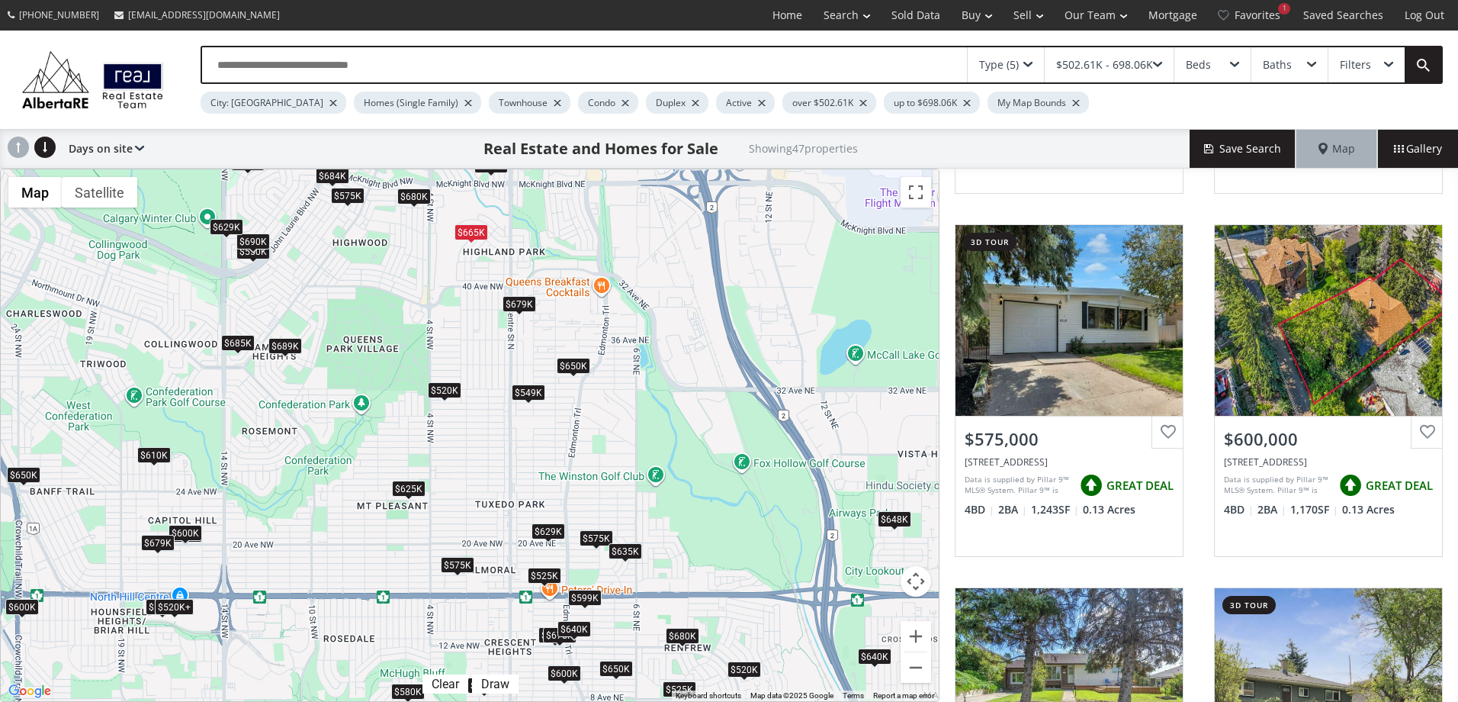
click at [554, 100] on div at bounding box center [558, 103] width 8 height 6
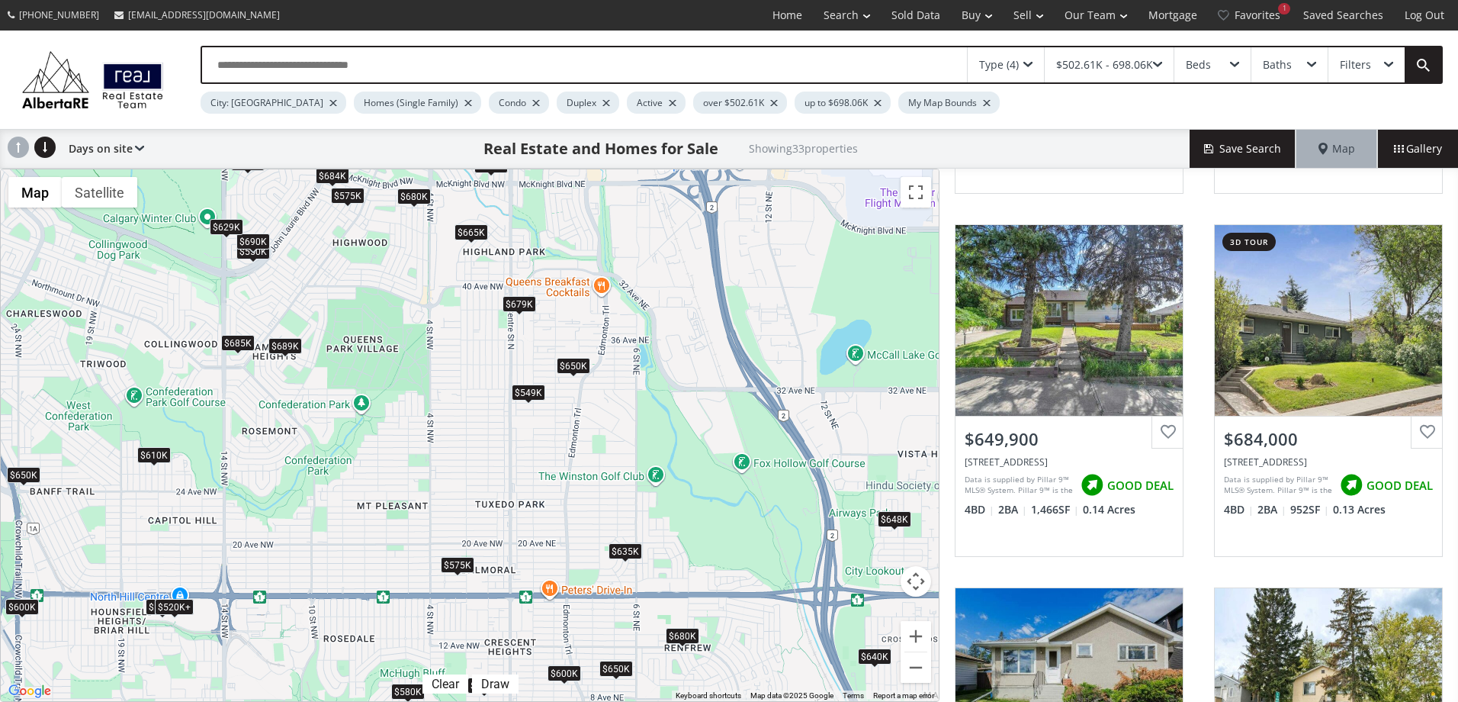
click at [631, 552] on div "$635K" at bounding box center [626, 551] width 34 height 16
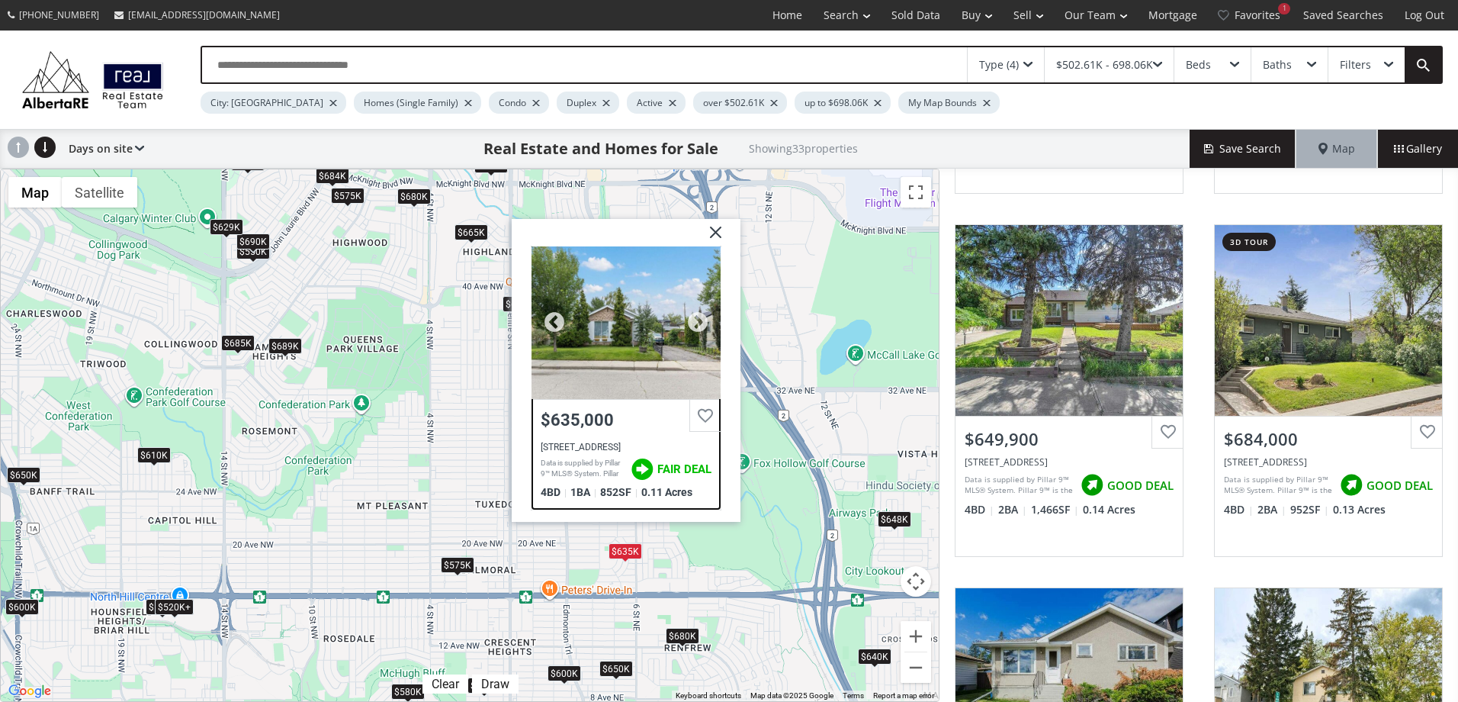
click at [600, 440] on div "$635,000 1941 Mountview Crescent NE, Calgary, AB T2E 5N4 Data is supplied by Pi…" at bounding box center [626, 451] width 189 height 105
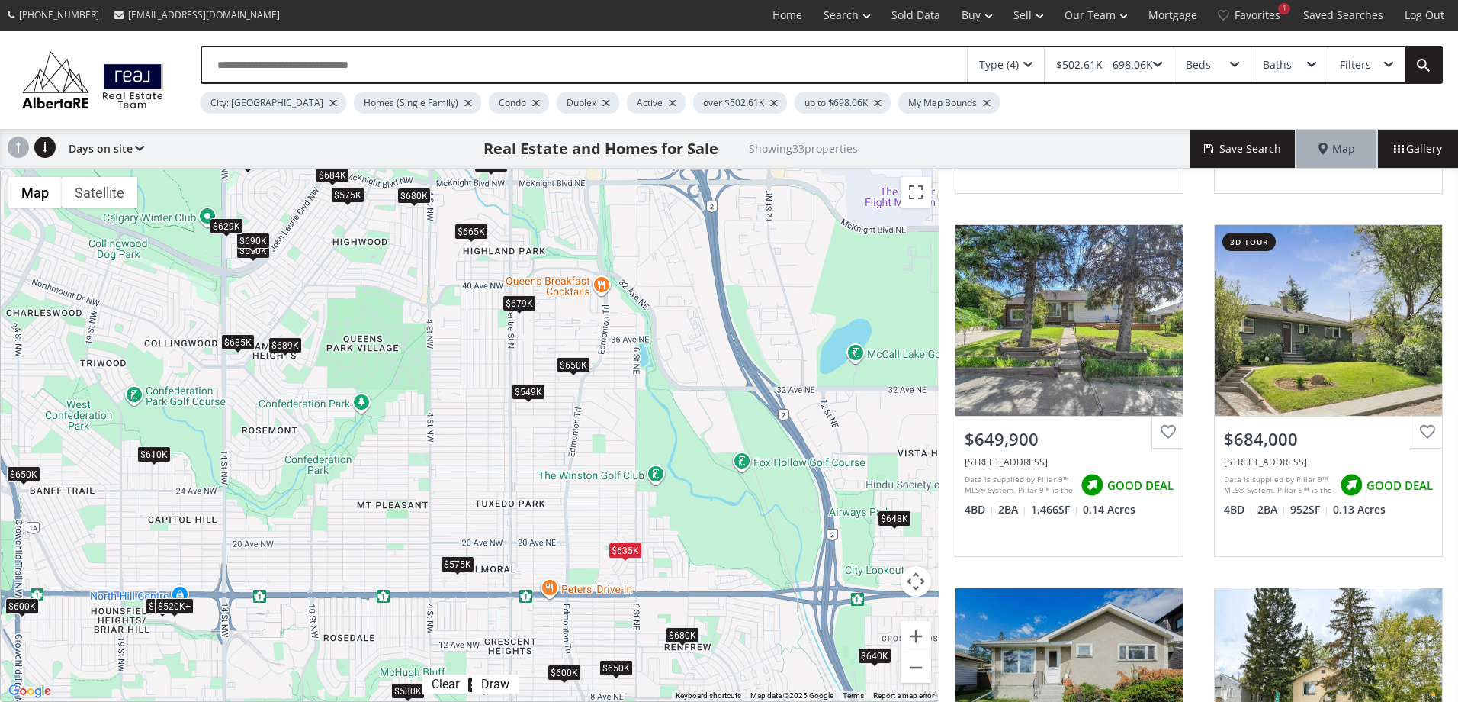
click at [459, 565] on div "$575K" at bounding box center [458, 563] width 34 height 16
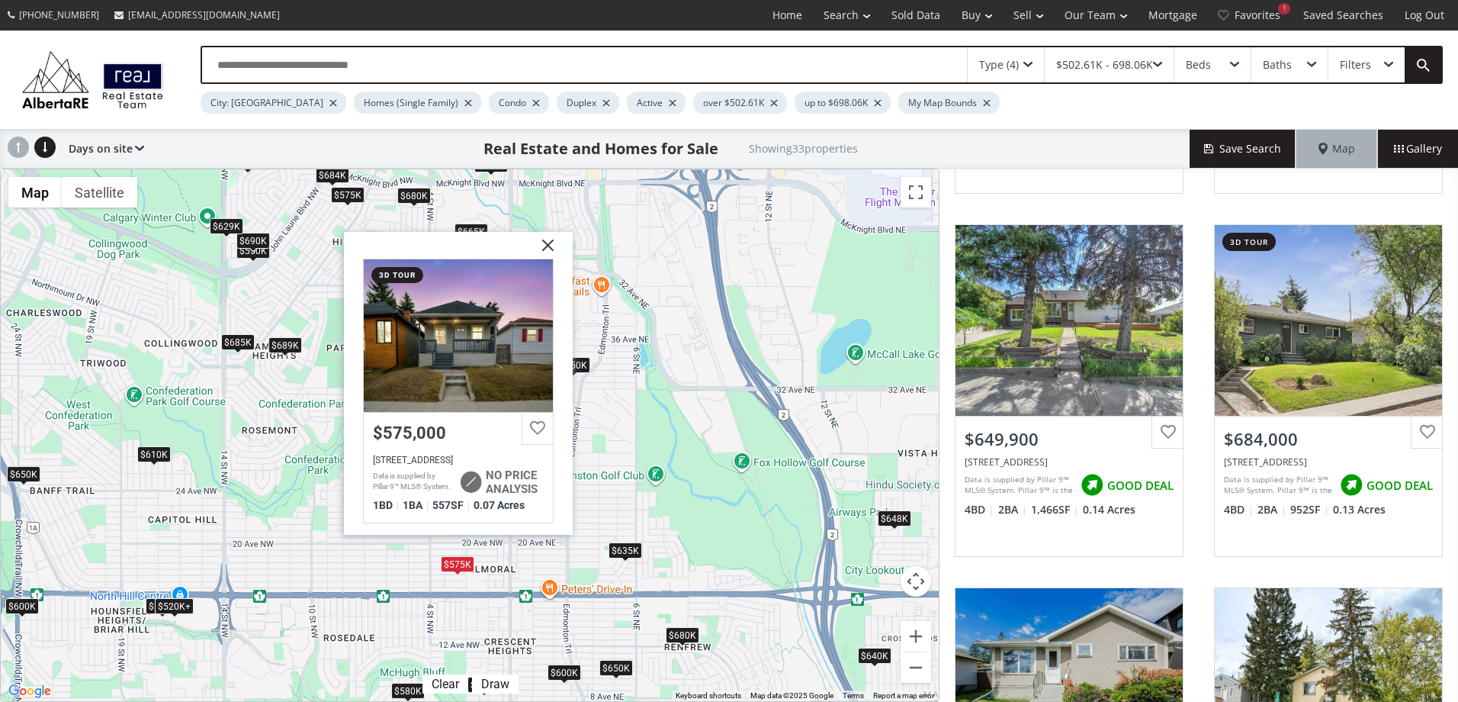
click at [548, 241] on img at bounding box center [542, 250] width 38 height 38
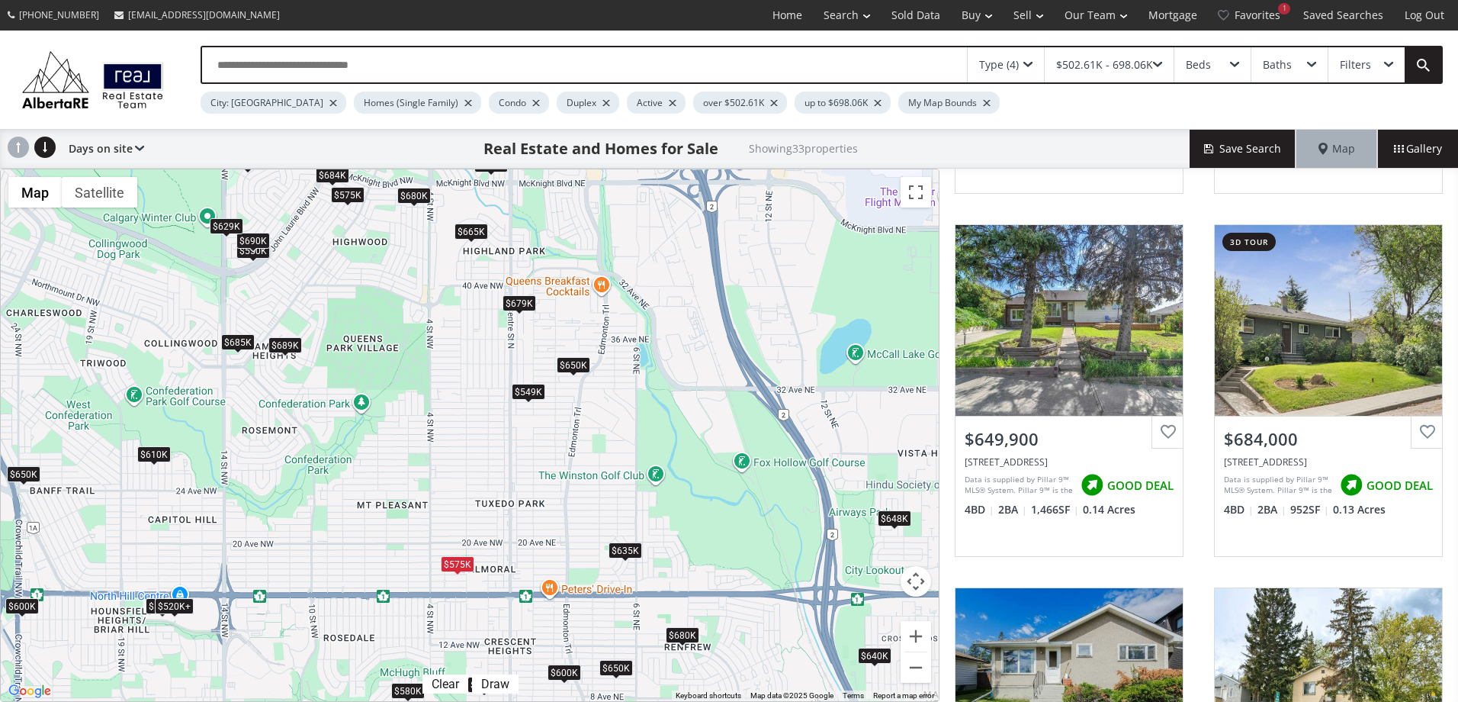
click at [346, 198] on div "$575K" at bounding box center [348, 195] width 34 height 16
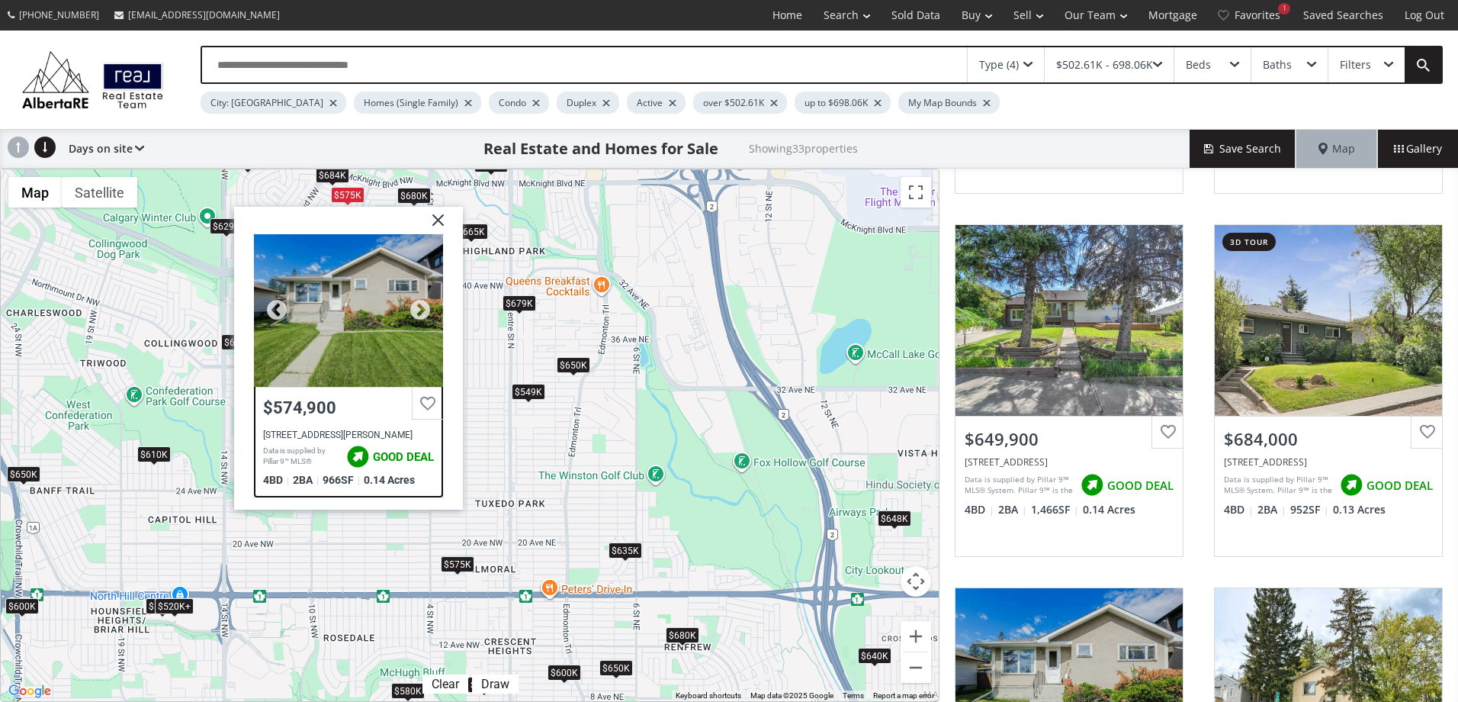
click at [346, 433] on div "157 Heston Street NW, Calgary, AB T2K 2C5" at bounding box center [348, 434] width 171 height 11
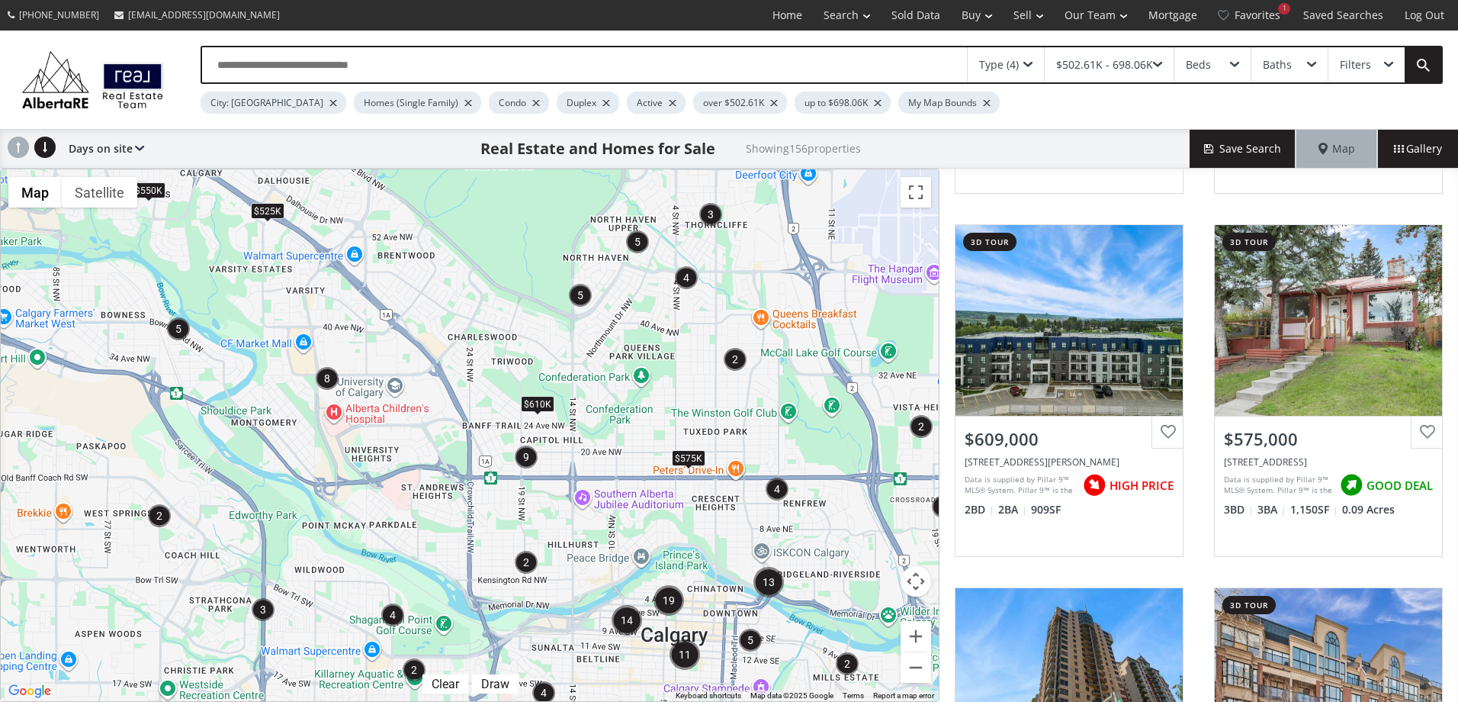
drag, startPoint x: 635, startPoint y: 480, endPoint x: 778, endPoint y: 503, distance: 145.2
click at [778, 503] on div "To navigate, press the arrow keys. $525K $550K $610K $575K $639K" at bounding box center [470, 435] width 938 height 532
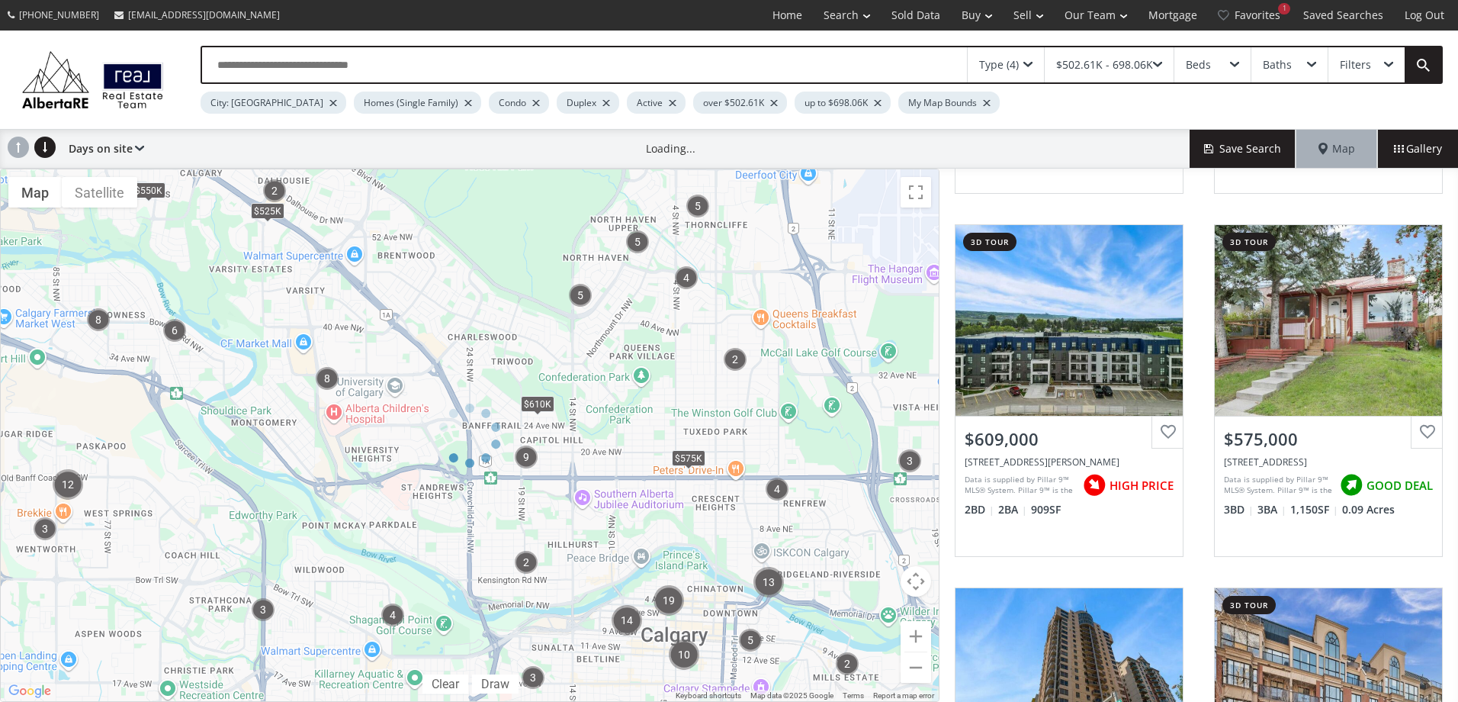
drag, startPoint x: 707, startPoint y: 270, endPoint x: 753, endPoint y: 387, distance: 125.4
click at [753, 387] on div at bounding box center [470, 435] width 940 height 533
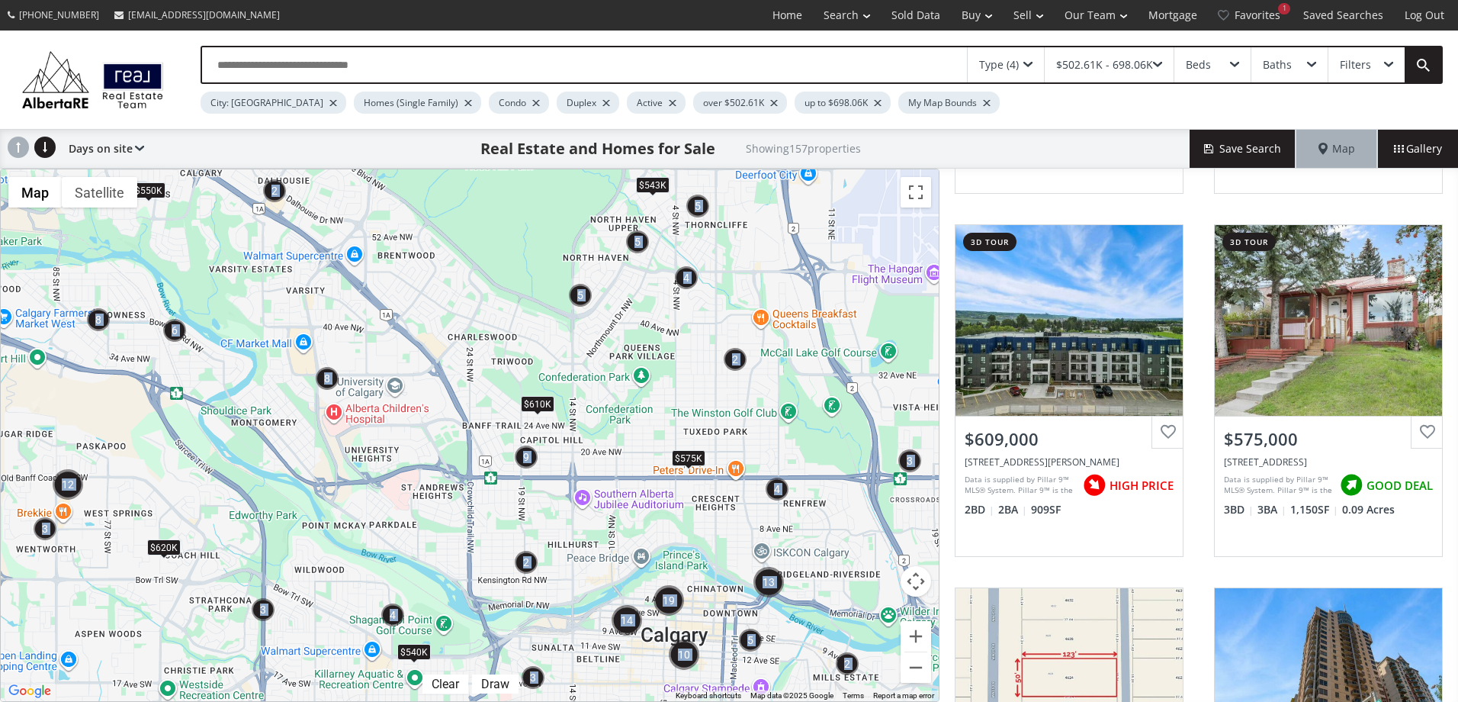
drag, startPoint x: 744, startPoint y: 246, endPoint x: 735, endPoint y: 343, distance: 98.1
click at [735, 343] on div "← Move left → Move right ↑ Move up ↓ Move down + Zoom in - Zoom out Home Jump l…" at bounding box center [470, 435] width 940 height 533
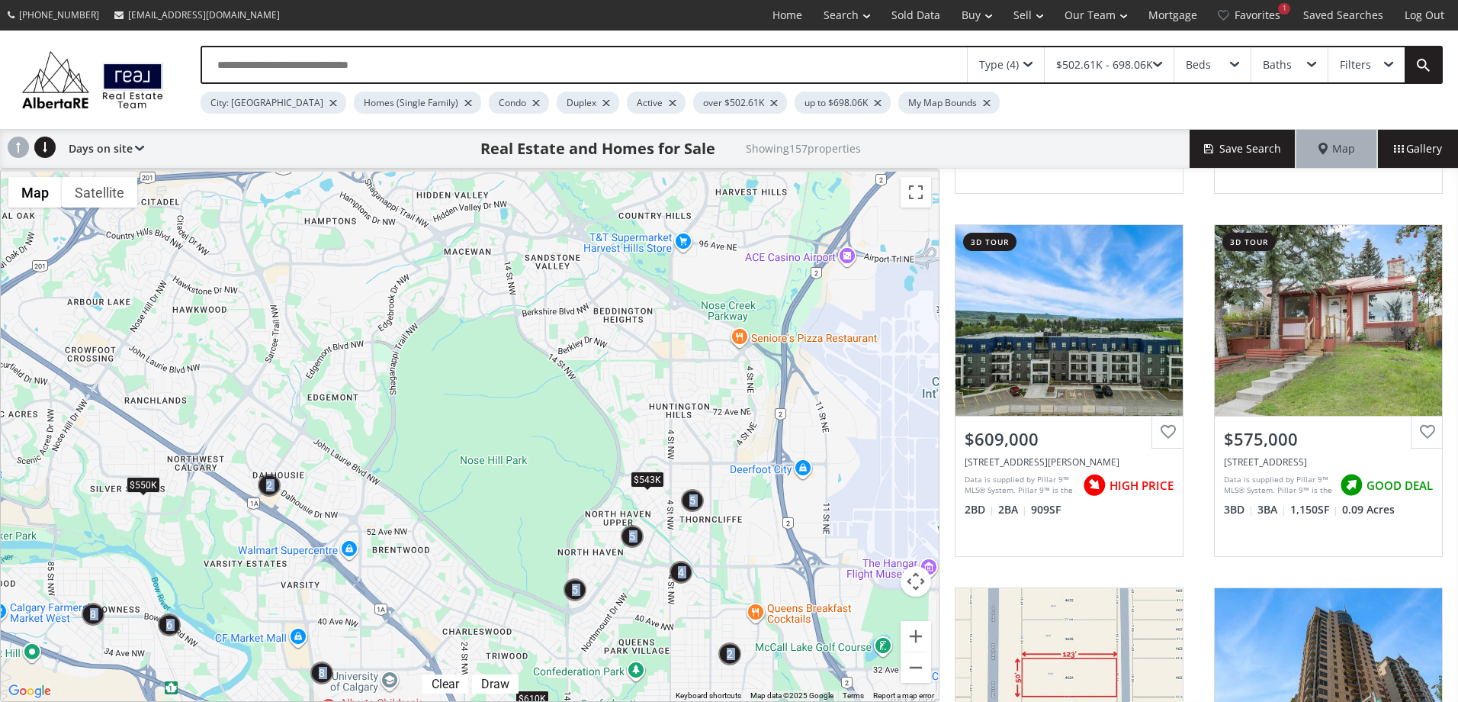
drag, startPoint x: 735, startPoint y: 343, endPoint x: 716, endPoint y: 555, distance: 212.9
click at [716, 562] on div "To navigate, press the arrow keys. $550K $620K $540K $610K $543K $575K" at bounding box center [470, 435] width 938 height 532
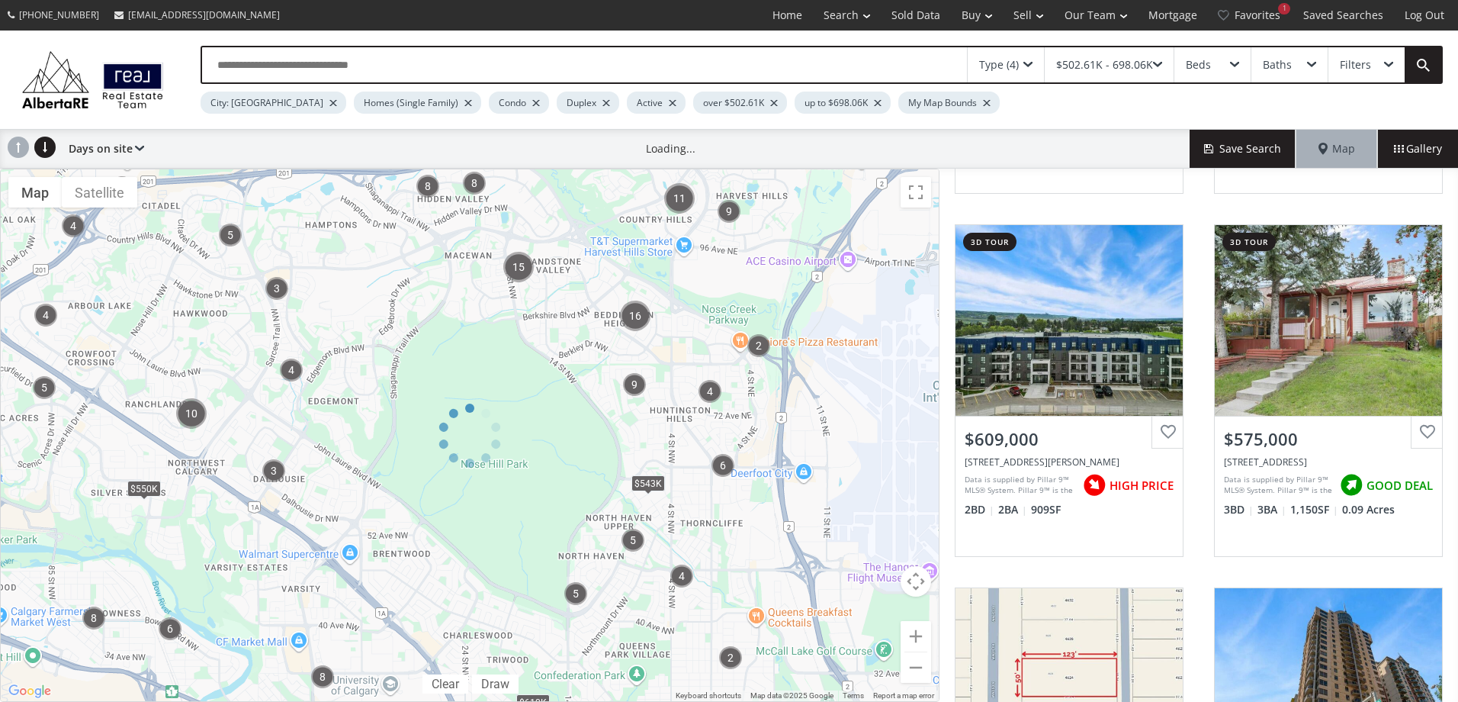
drag, startPoint x: 740, startPoint y: 371, endPoint x: 728, endPoint y: 430, distance: 59.8
click at [728, 430] on div at bounding box center [470, 435] width 940 height 533
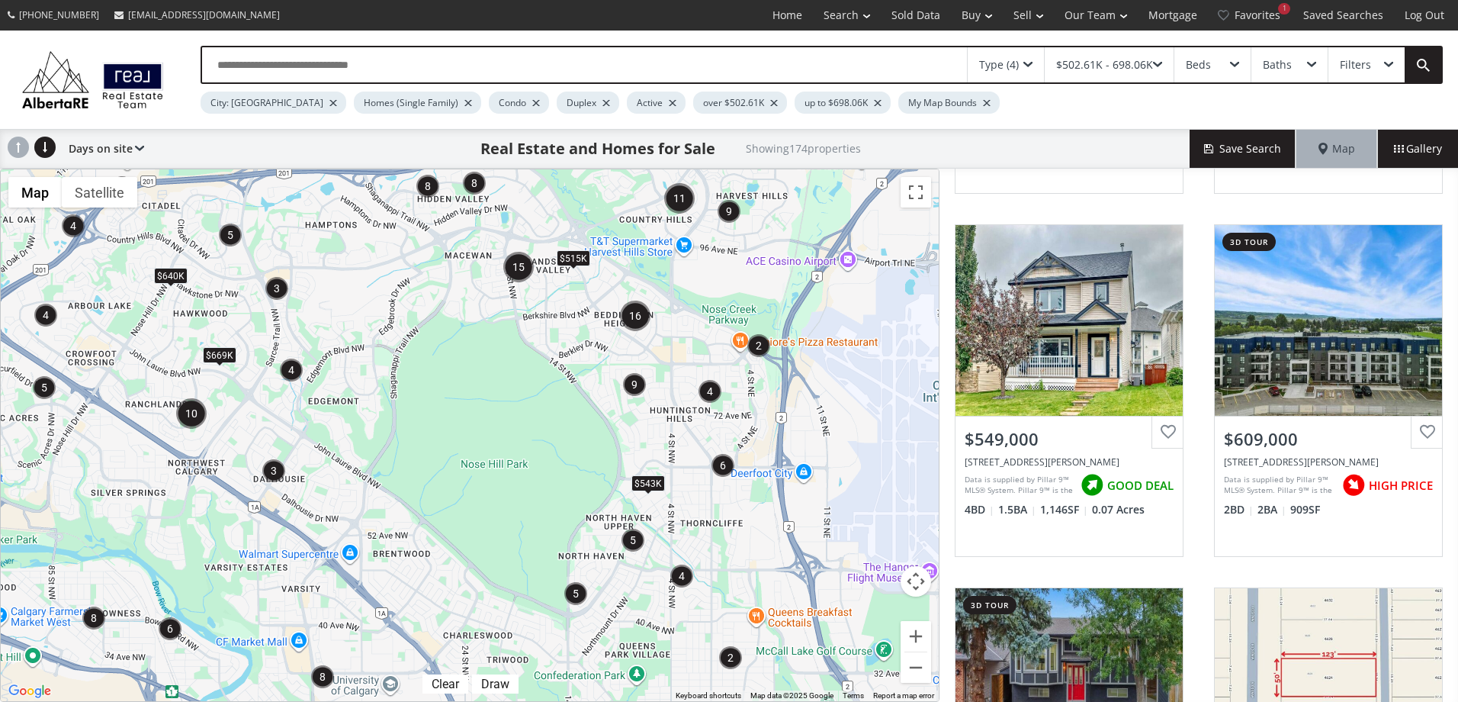
drag, startPoint x: 682, startPoint y: 364, endPoint x: 690, endPoint y: 425, distance: 61.6
click at [690, 429] on div "← Move left → Move right ↑ Move up ↓ Move down + Zoom in - Zoom out Home Jump l…" at bounding box center [470, 435] width 940 height 533
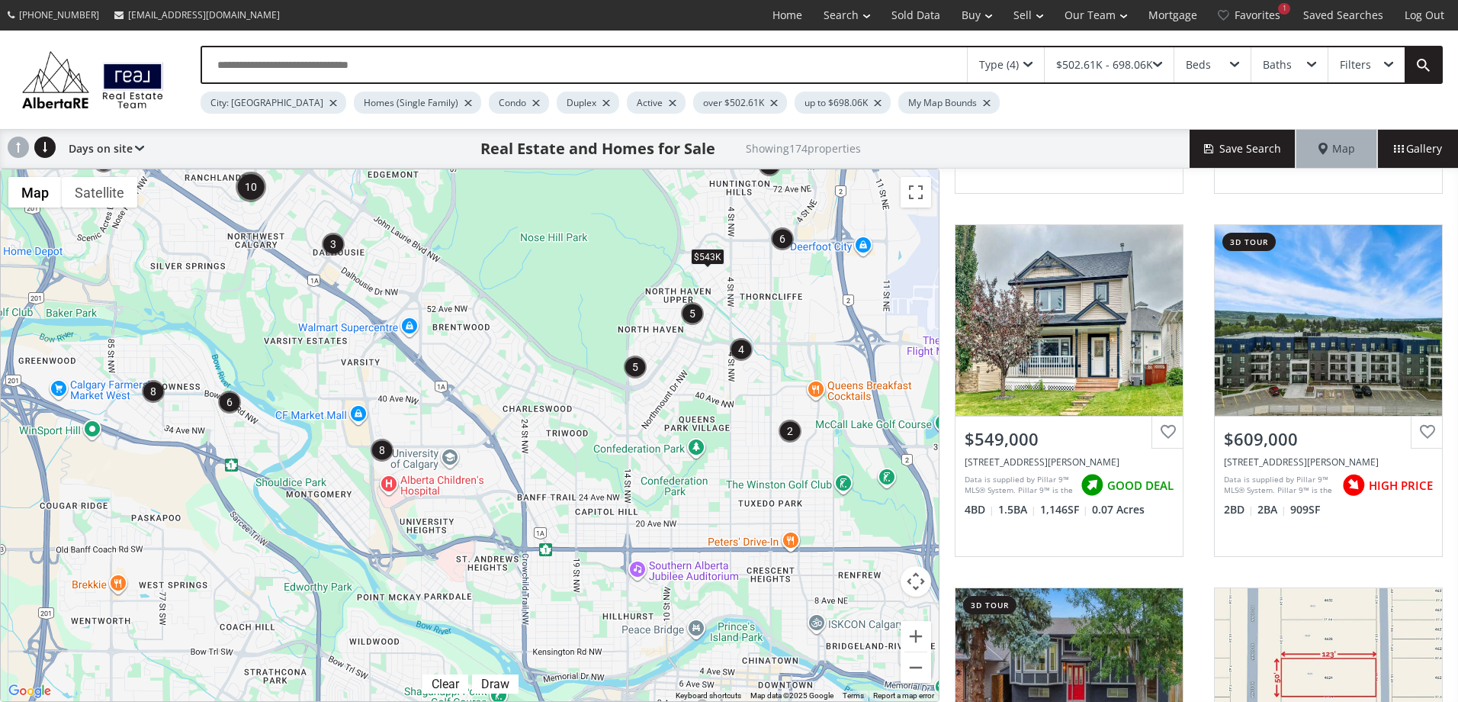
drag, startPoint x: 679, startPoint y: 365, endPoint x: 724, endPoint y: 136, distance: 234.0
click at [725, 136] on div "Type (4) $502.61K - 698.06K Beds Baths Filters City: Calgary Homes (Single Fami…" at bounding box center [729, 366] width 1458 height 671
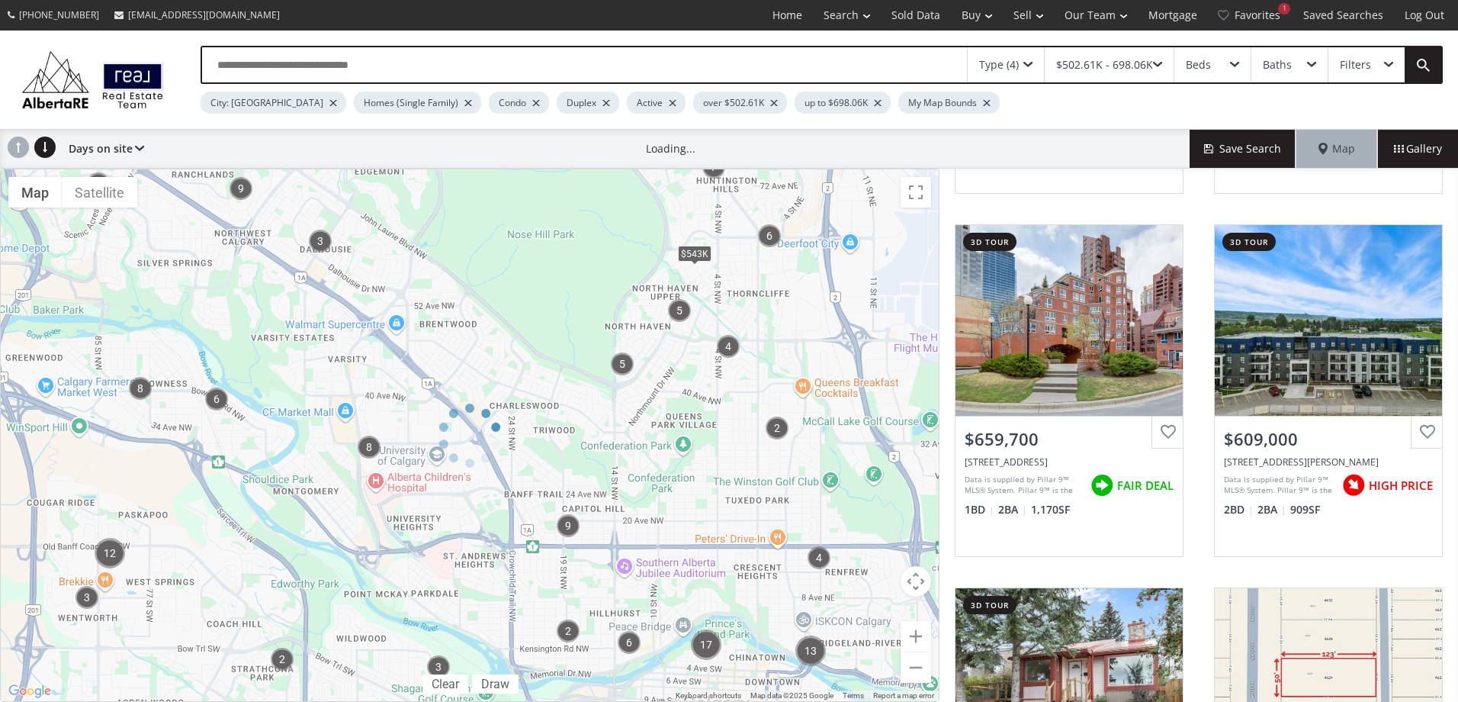
drag, startPoint x: 594, startPoint y: 461, endPoint x: 590, endPoint y: 416, distance: 44.5
click at [590, 416] on div at bounding box center [470, 435] width 940 height 533
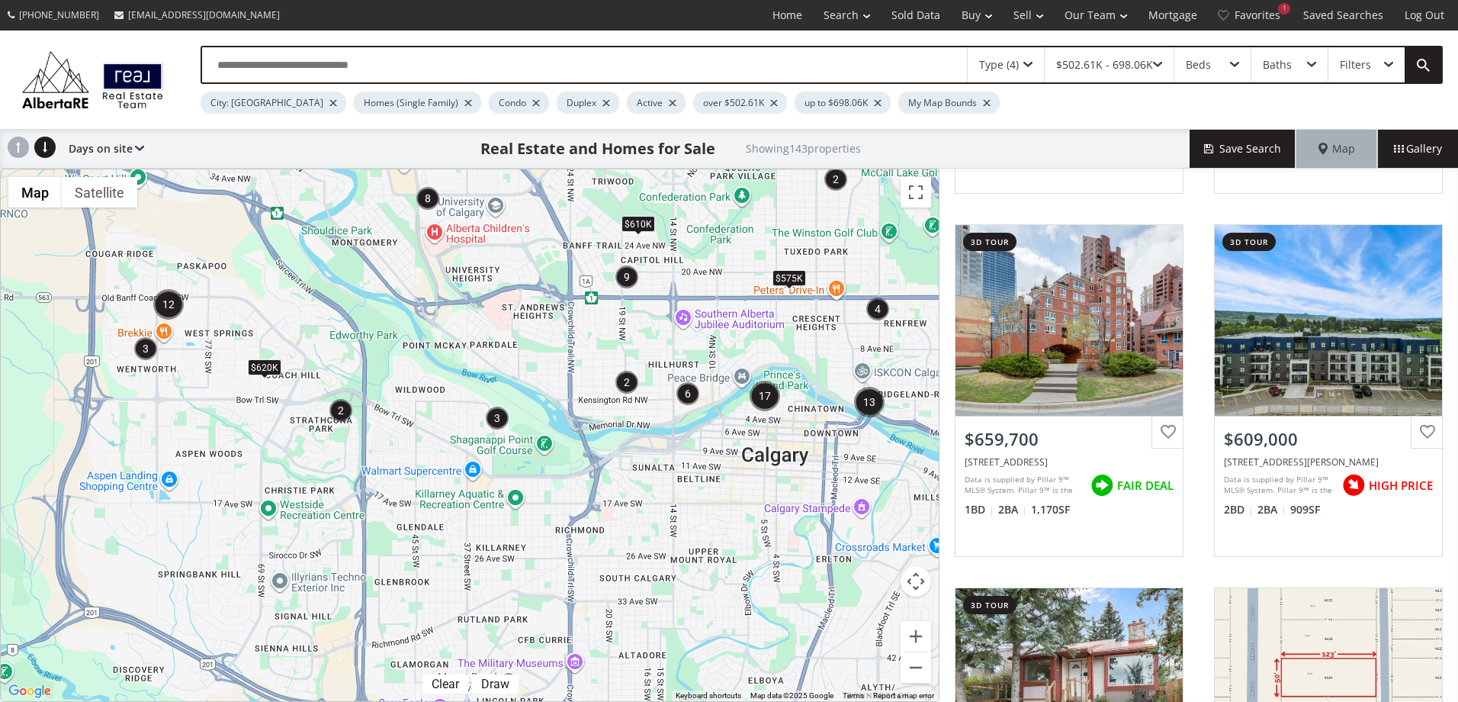
drag, startPoint x: 590, startPoint y: 460, endPoint x: 646, endPoint y: 208, distance: 258.0
click at [646, 208] on div "To navigate, press the arrow keys. $600K $620K $610K $543K $575K $600K" at bounding box center [470, 435] width 938 height 532
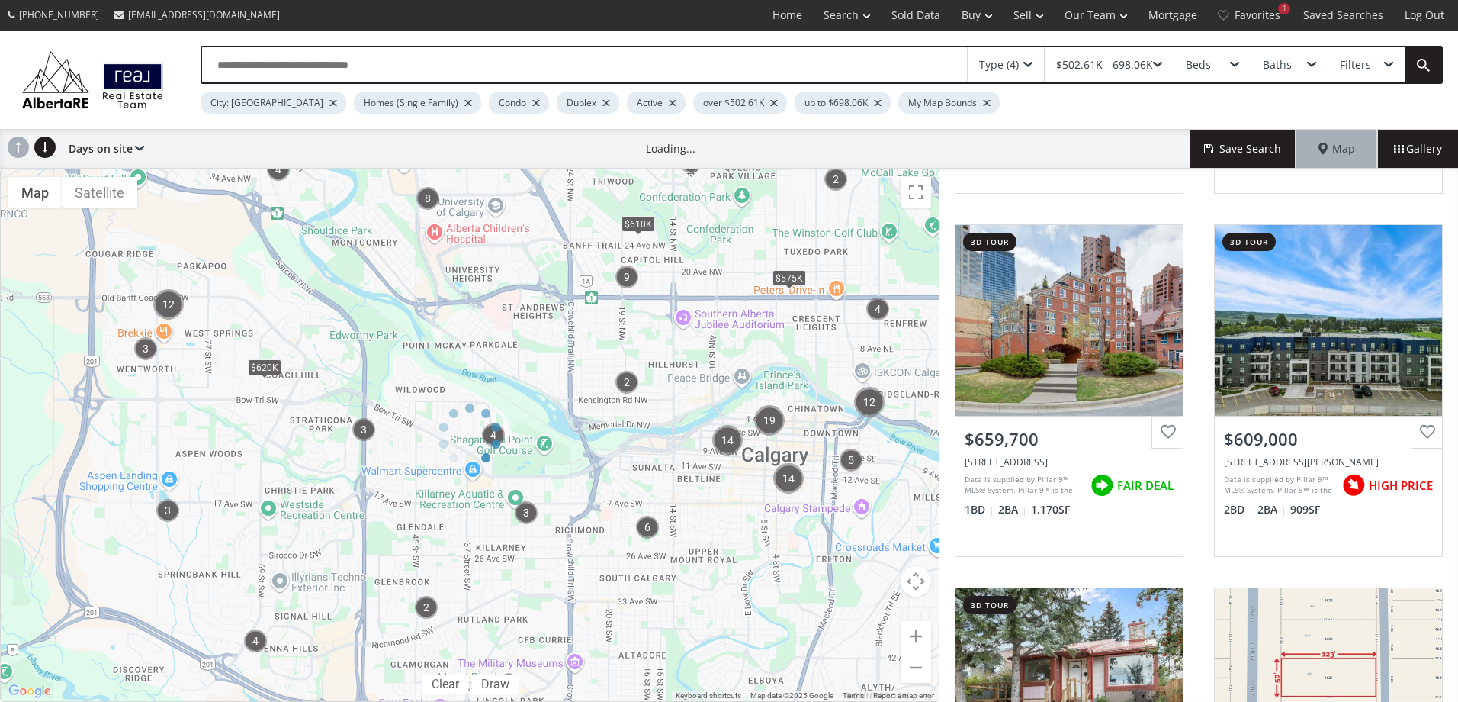
drag, startPoint x: 487, startPoint y: 546, endPoint x: 497, endPoint y: 533, distance: 16.3
click at [497, 533] on div at bounding box center [470, 435] width 940 height 533
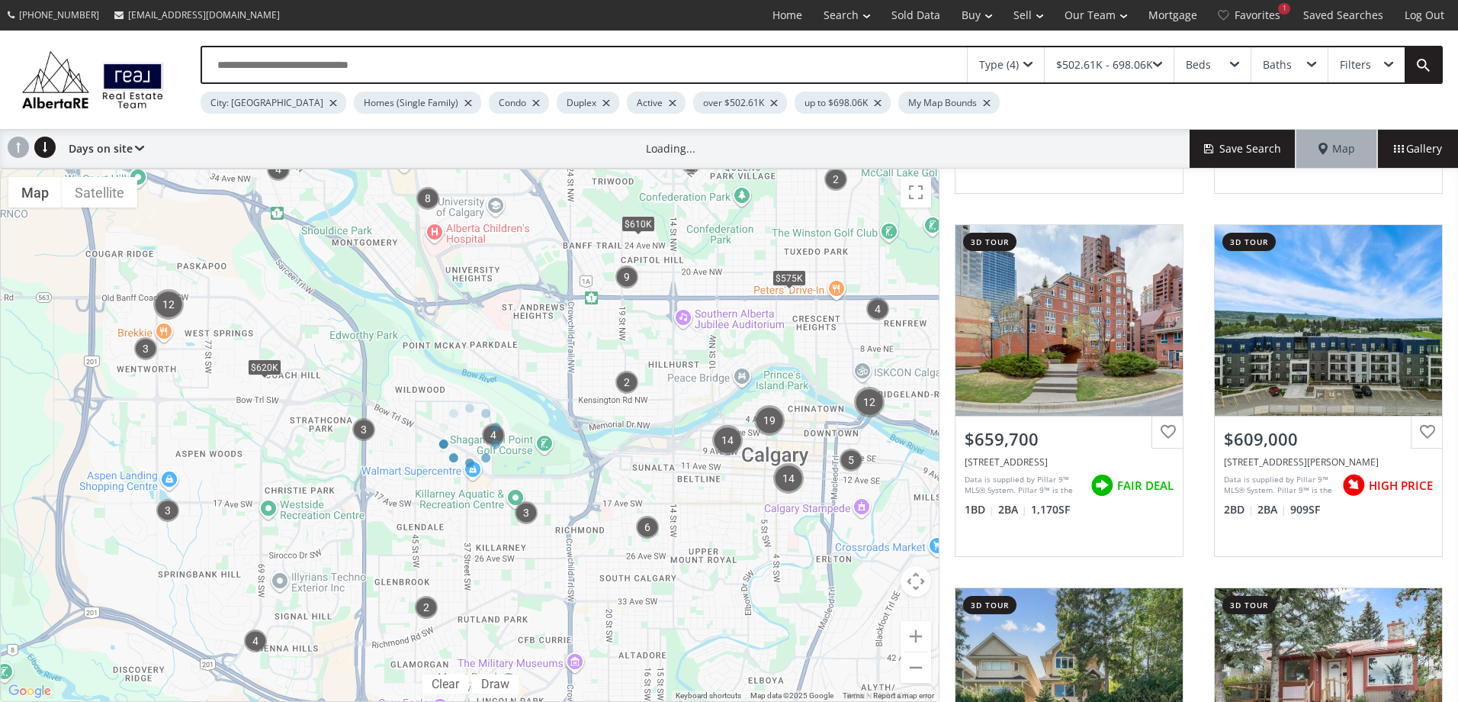
drag, startPoint x: 445, startPoint y: 553, endPoint x: 470, endPoint y: 492, distance: 66.0
click at [471, 492] on div at bounding box center [470, 435] width 940 height 533
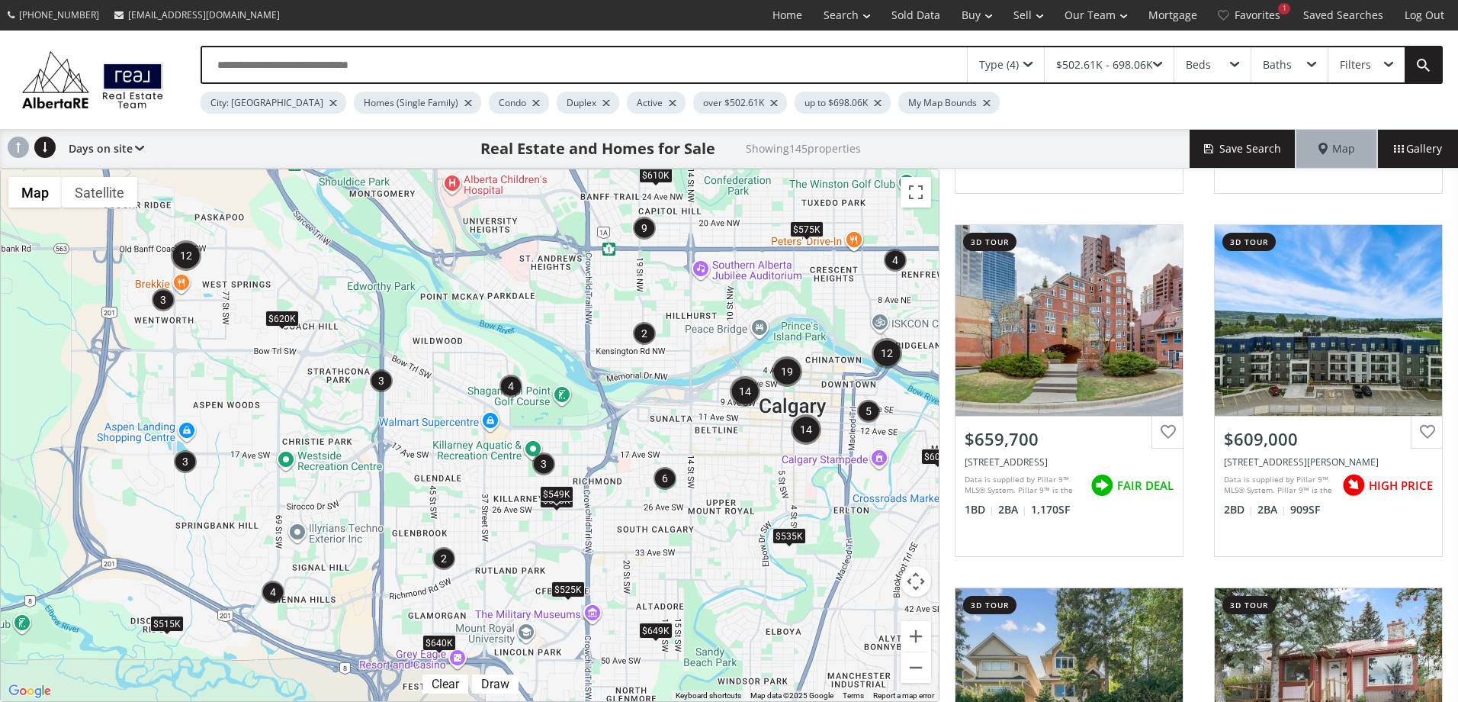
drag, startPoint x: 427, startPoint y: 545, endPoint x: 445, endPoint y: 497, distance: 51.2
click at [445, 497] on div "To navigate, press the arrow keys. $620K $600K $649K $610K $575K $680K $640K $5…" at bounding box center [470, 435] width 938 height 532
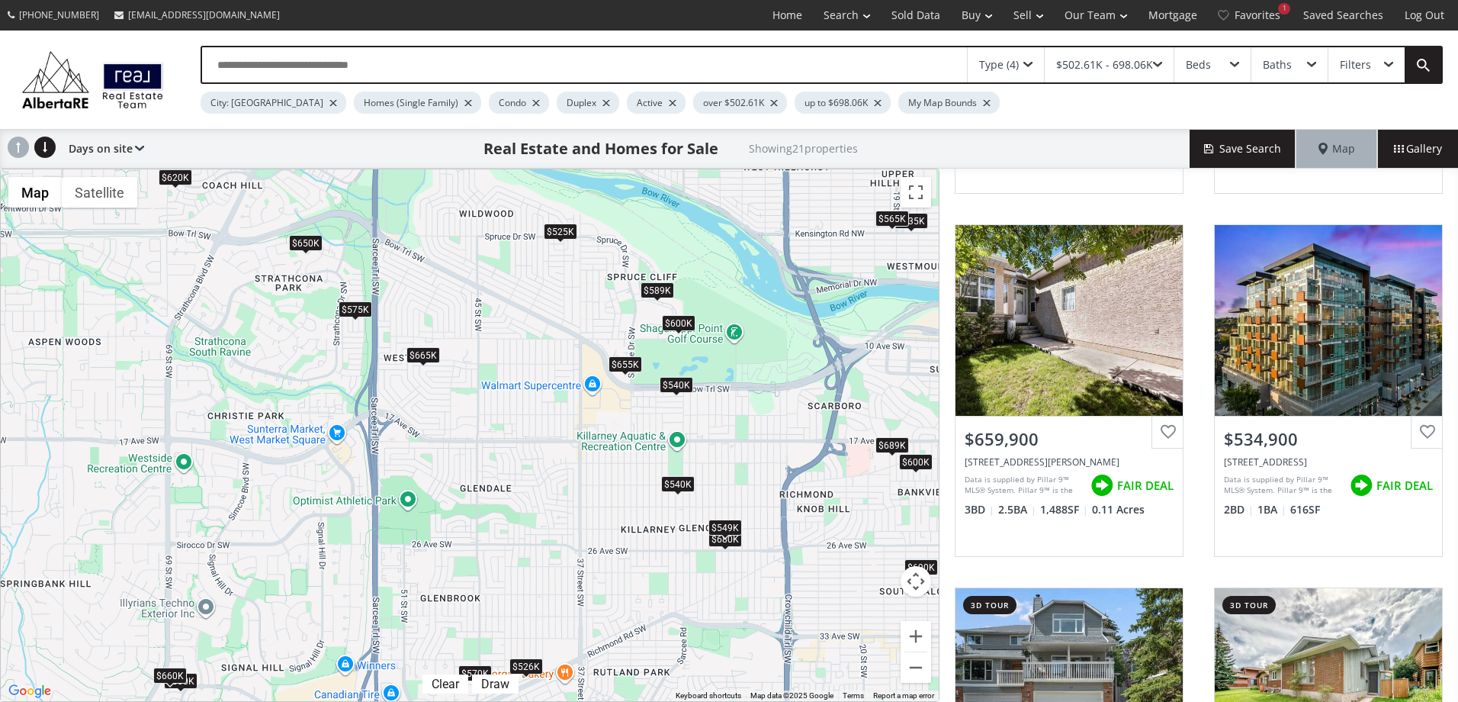
click at [429, 350] on div "$665K" at bounding box center [424, 355] width 34 height 16
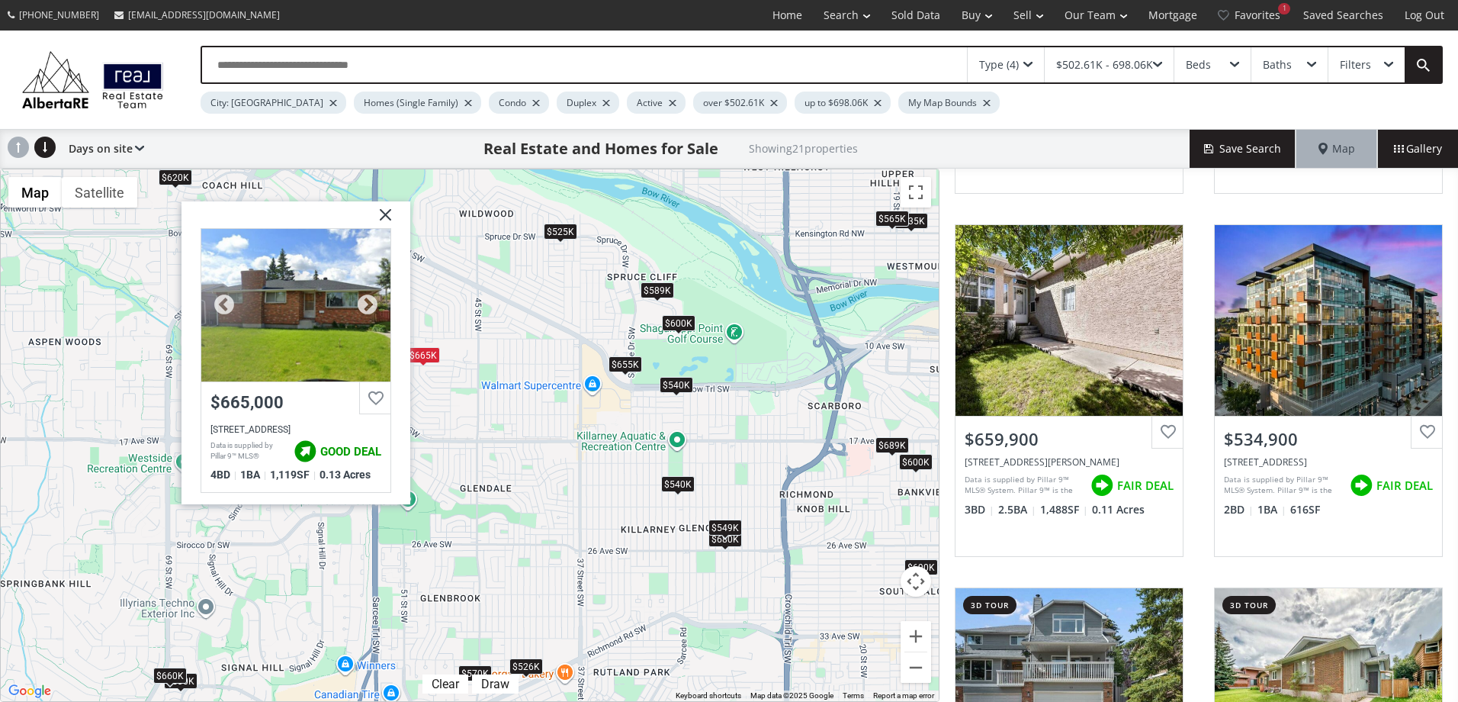
click at [310, 414] on div "$665,000" at bounding box center [295, 399] width 189 height 34
click at [658, 284] on div "$589K" at bounding box center [658, 290] width 34 height 16
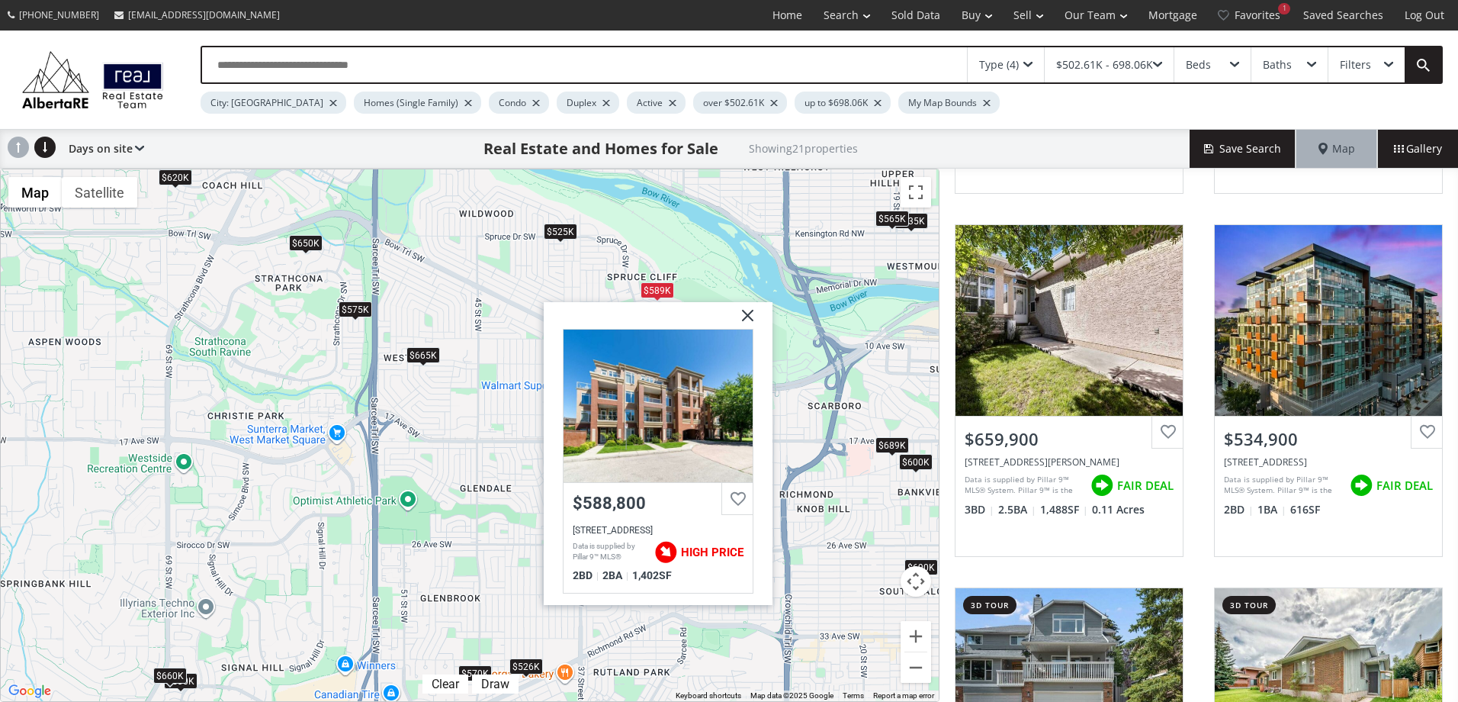
click at [750, 314] on img at bounding box center [742, 321] width 38 height 38
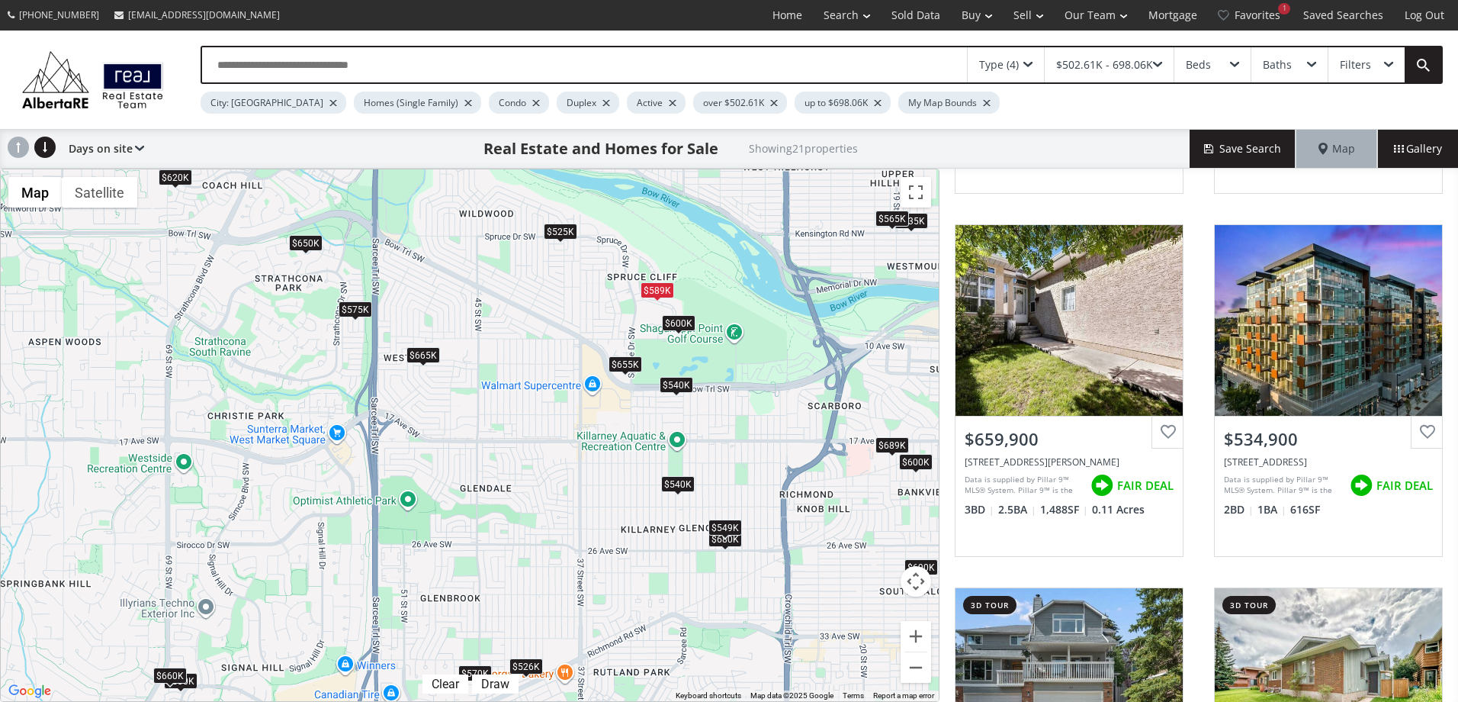
click at [683, 325] on div "$600K" at bounding box center [679, 322] width 34 height 16
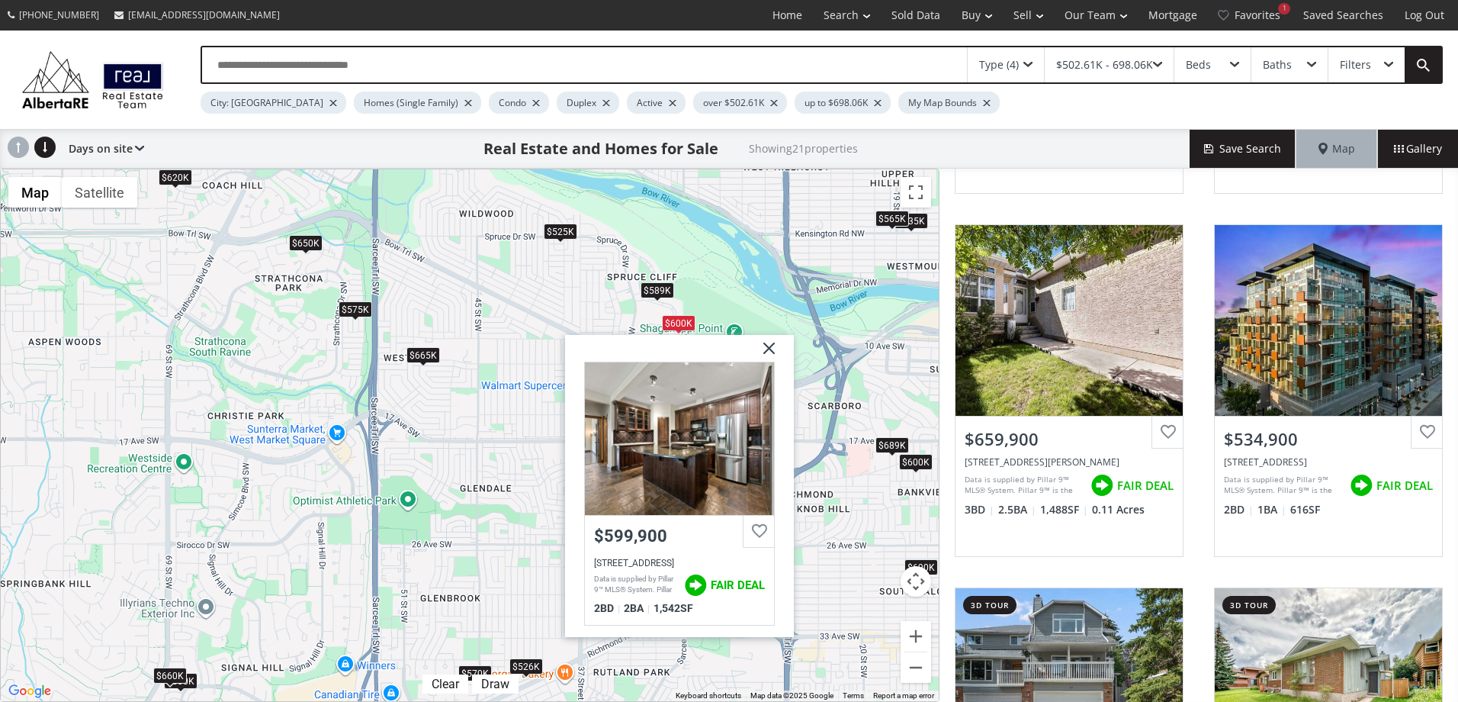
click at [768, 345] on img at bounding box center [763, 353] width 38 height 38
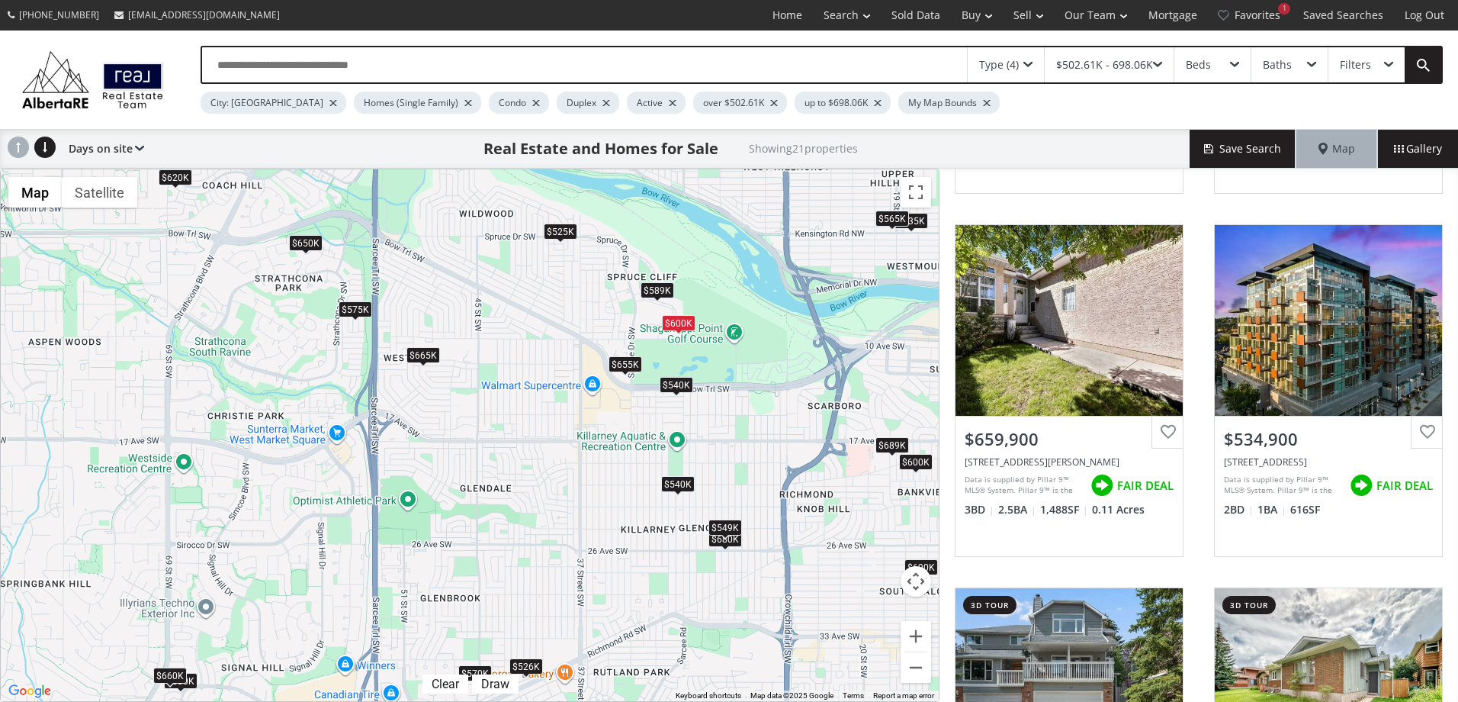
click at [628, 362] on div "$655K" at bounding box center [626, 363] width 34 height 16
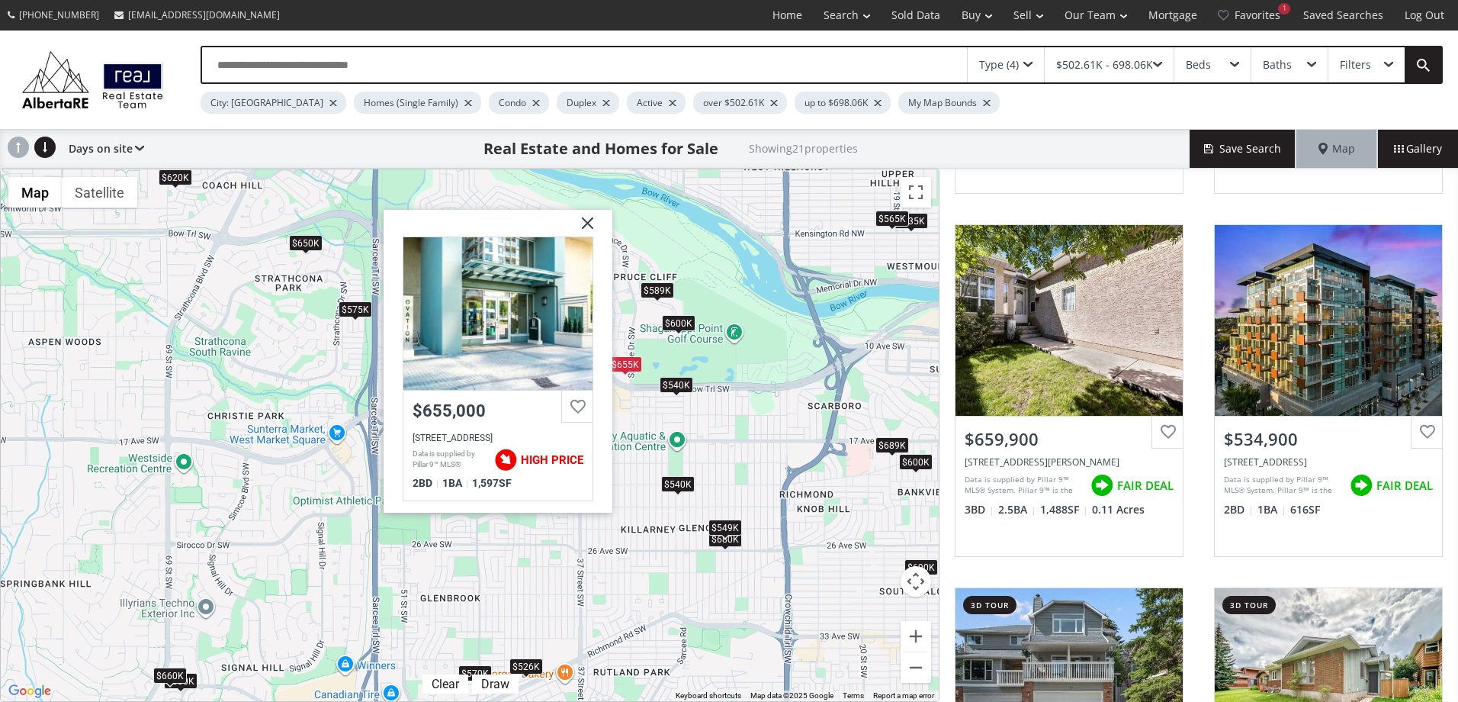
click at [587, 219] on img at bounding box center [582, 229] width 38 height 38
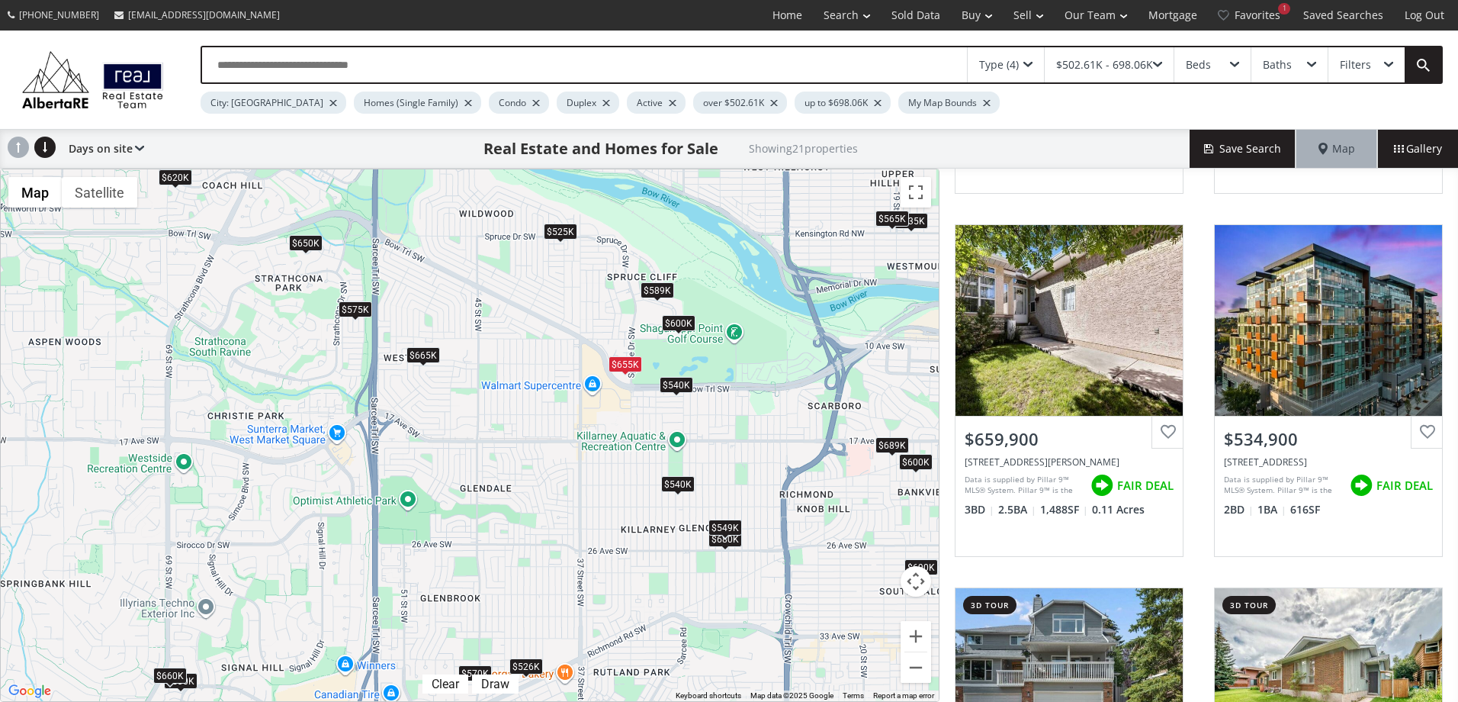
click at [687, 378] on div "$540K" at bounding box center [677, 385] width 34 height 16
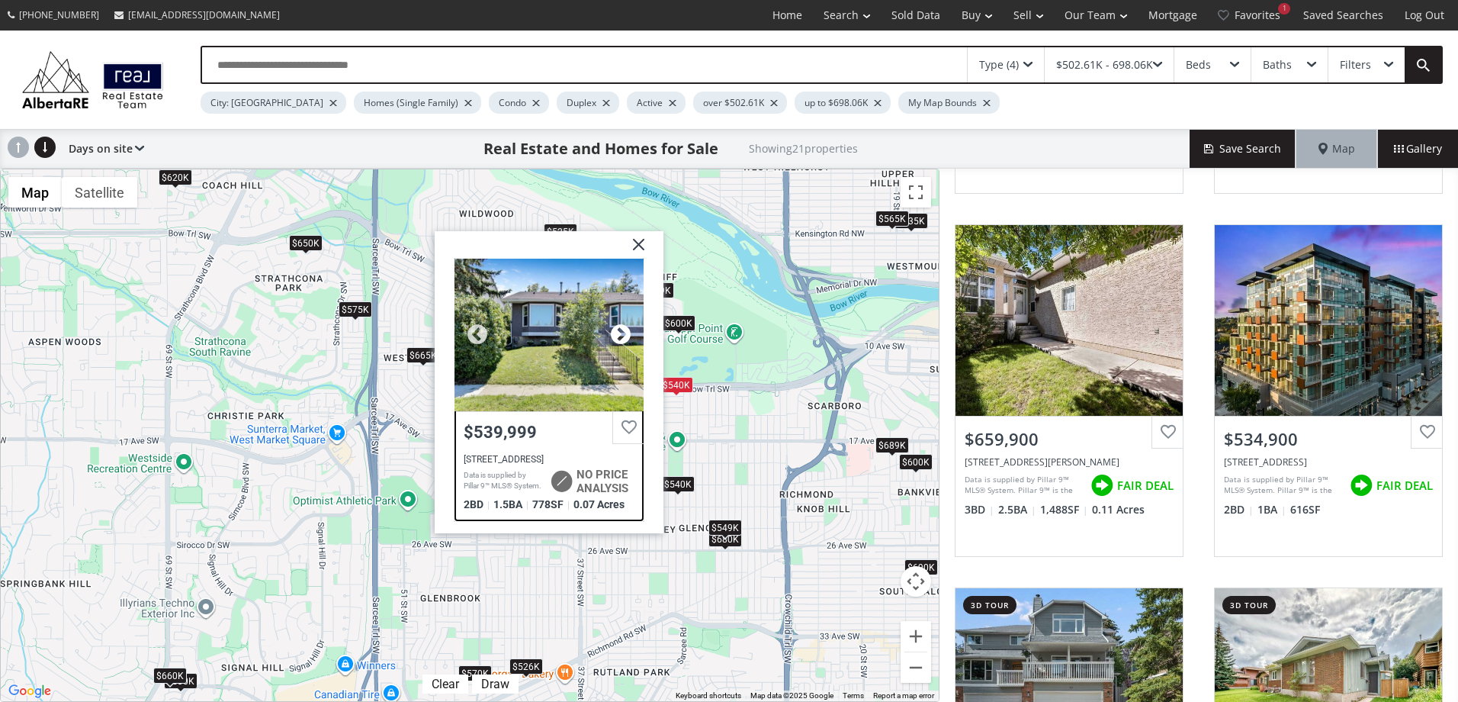
click at [619, 329] on div at bounding box center [620, 334] width 23 height 23
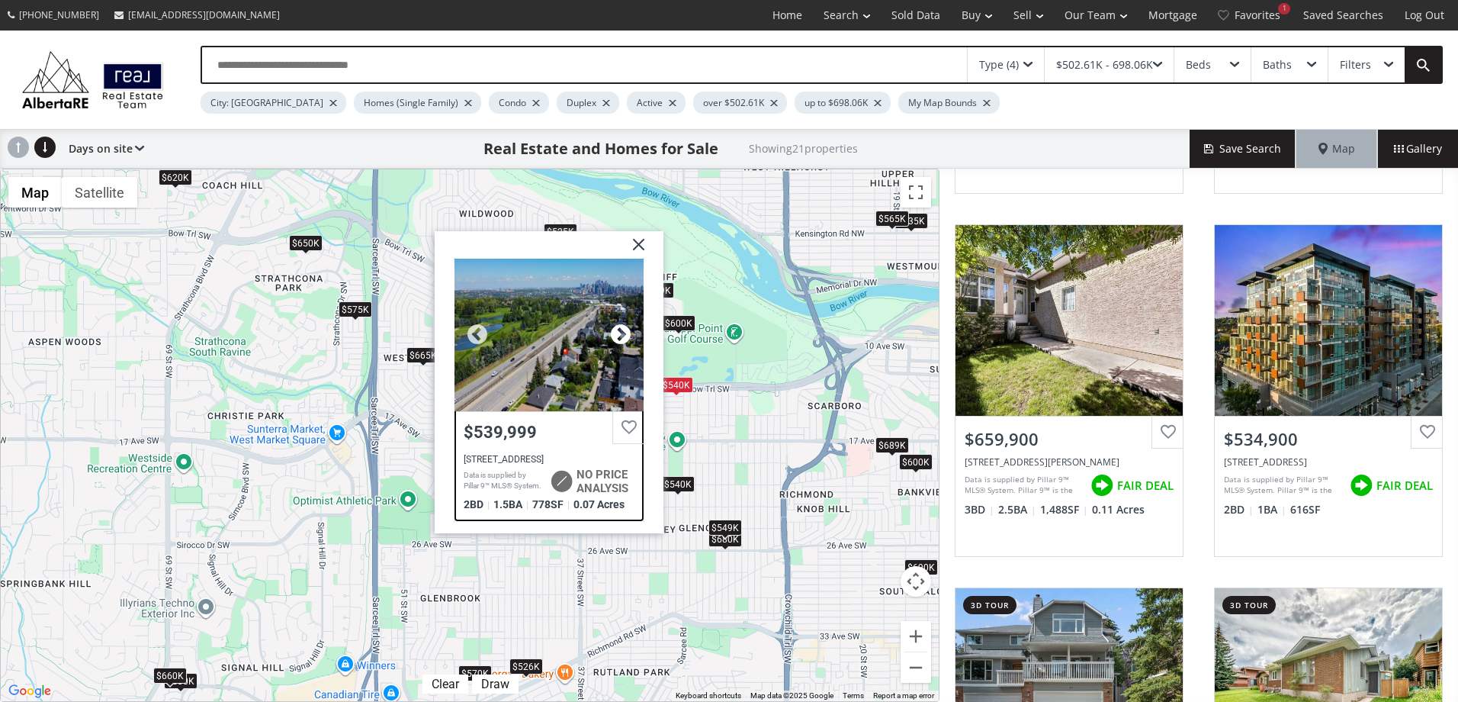
click at [619, 331] on div at bounding box center [620, 334] width 23 height 23
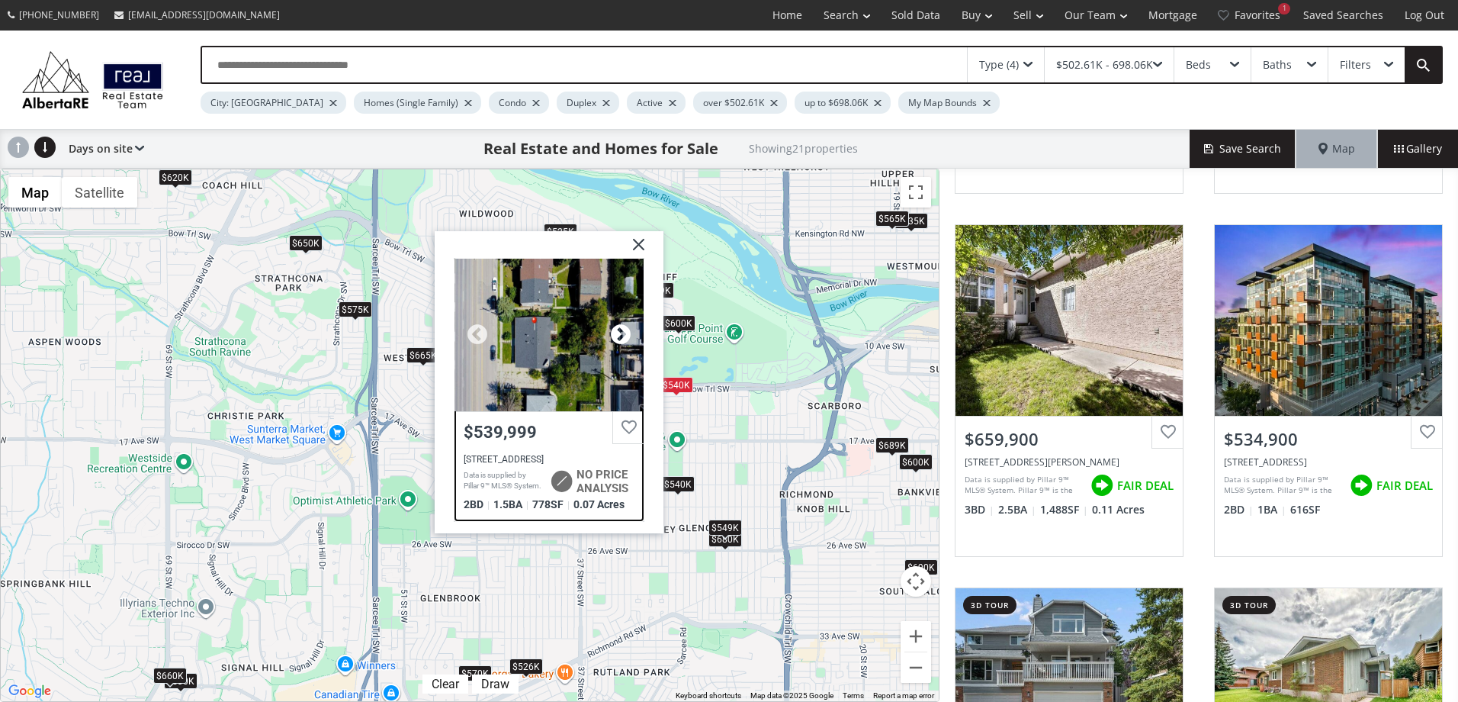
click at [619, 331] on div at bounding box center [620, 334] width 23 height 23
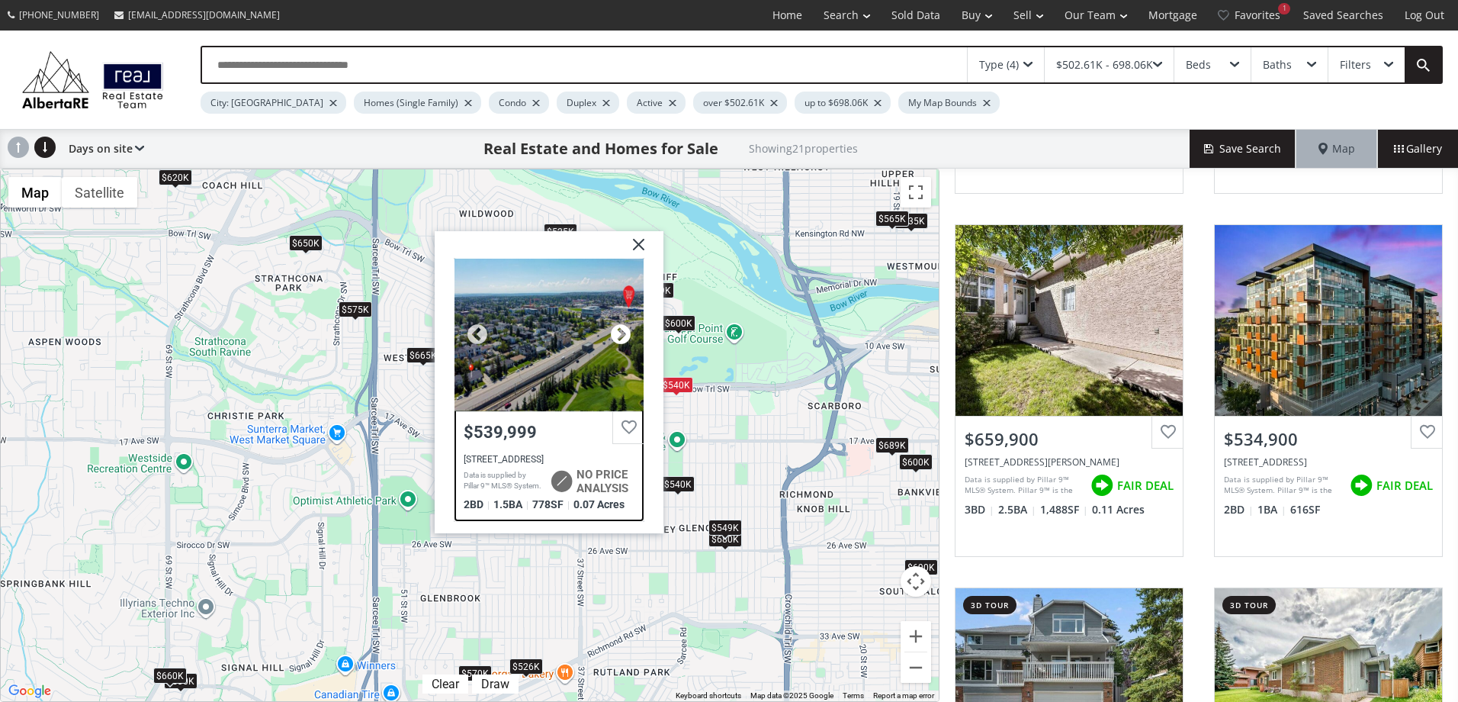
click at [619, 331] on div at bounding box center [620, 334] width 23 height 23
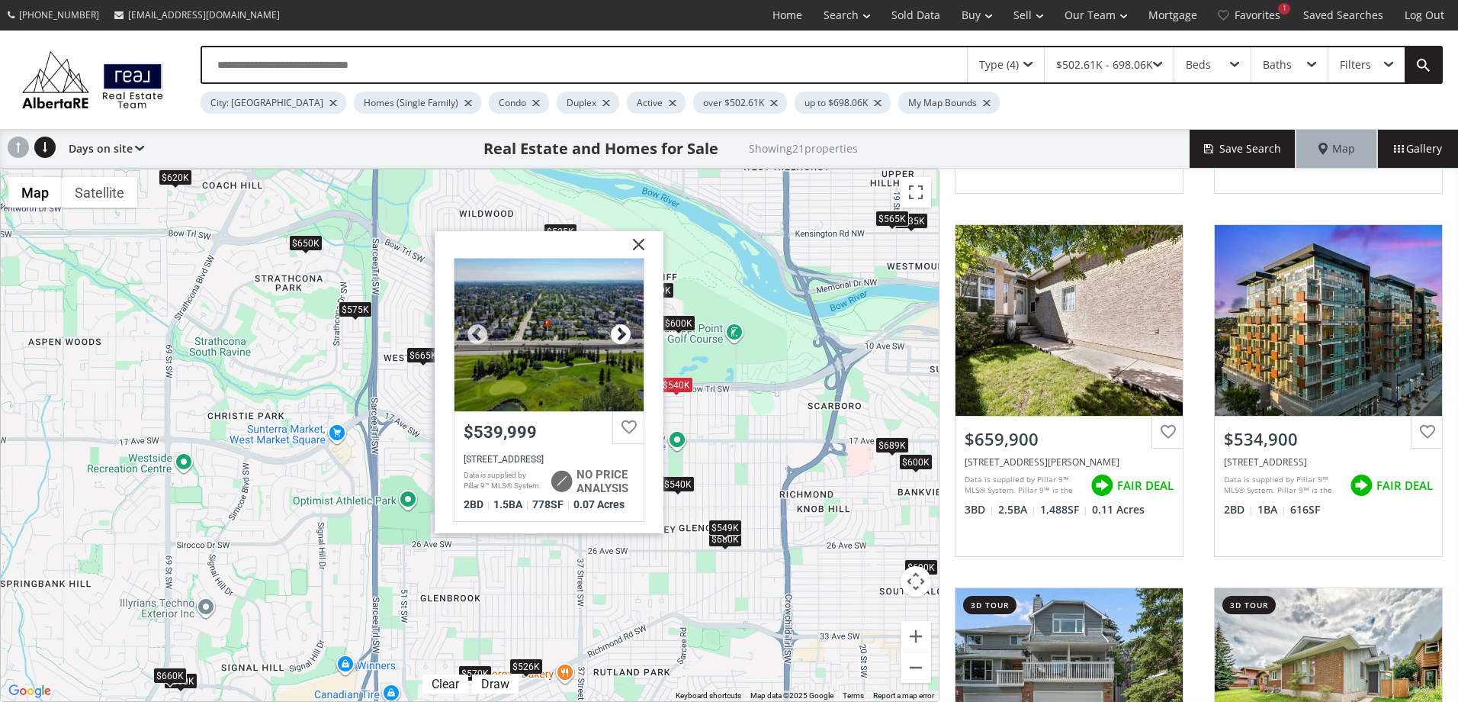
click at [619, 331] on div at bounding box center [620, 334] width 23 height 23
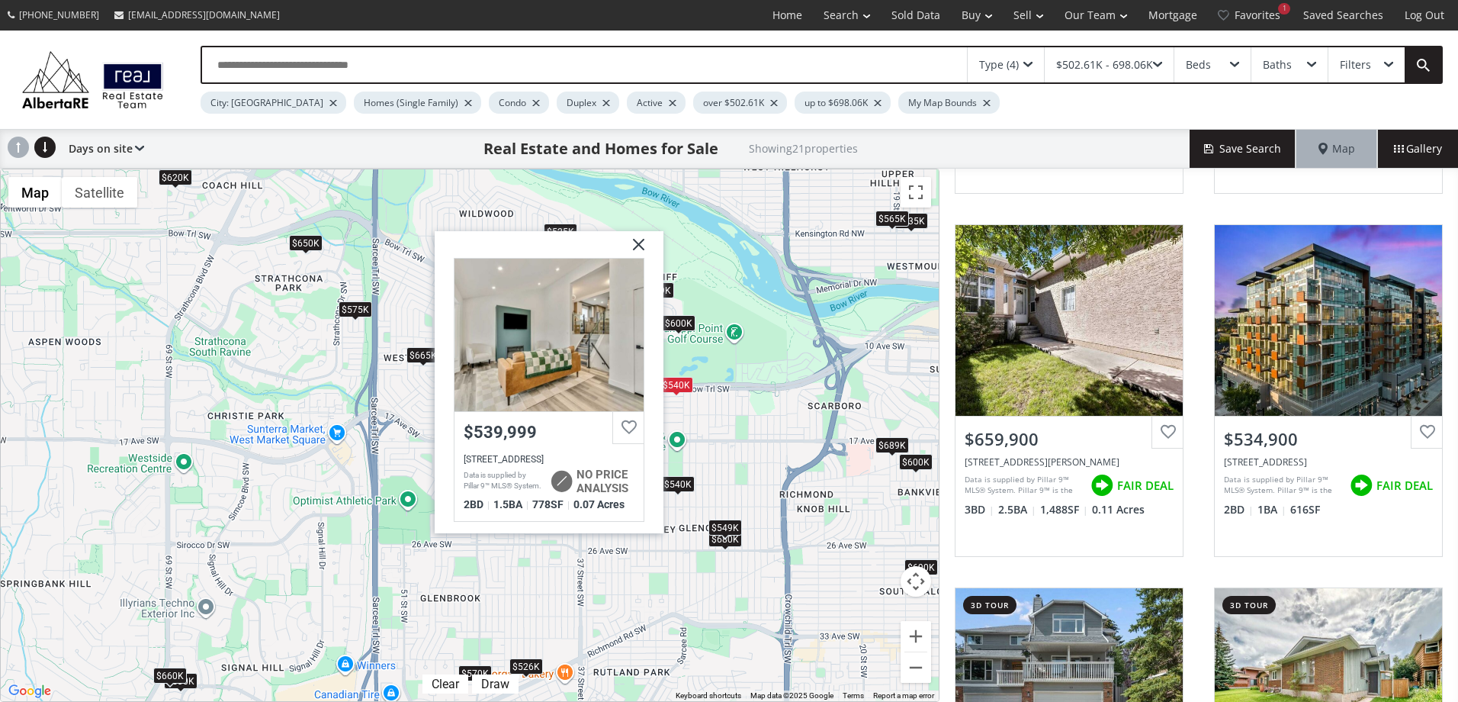
click at [635, 243] on img at bounding box center [633, 249] width 38 height 38
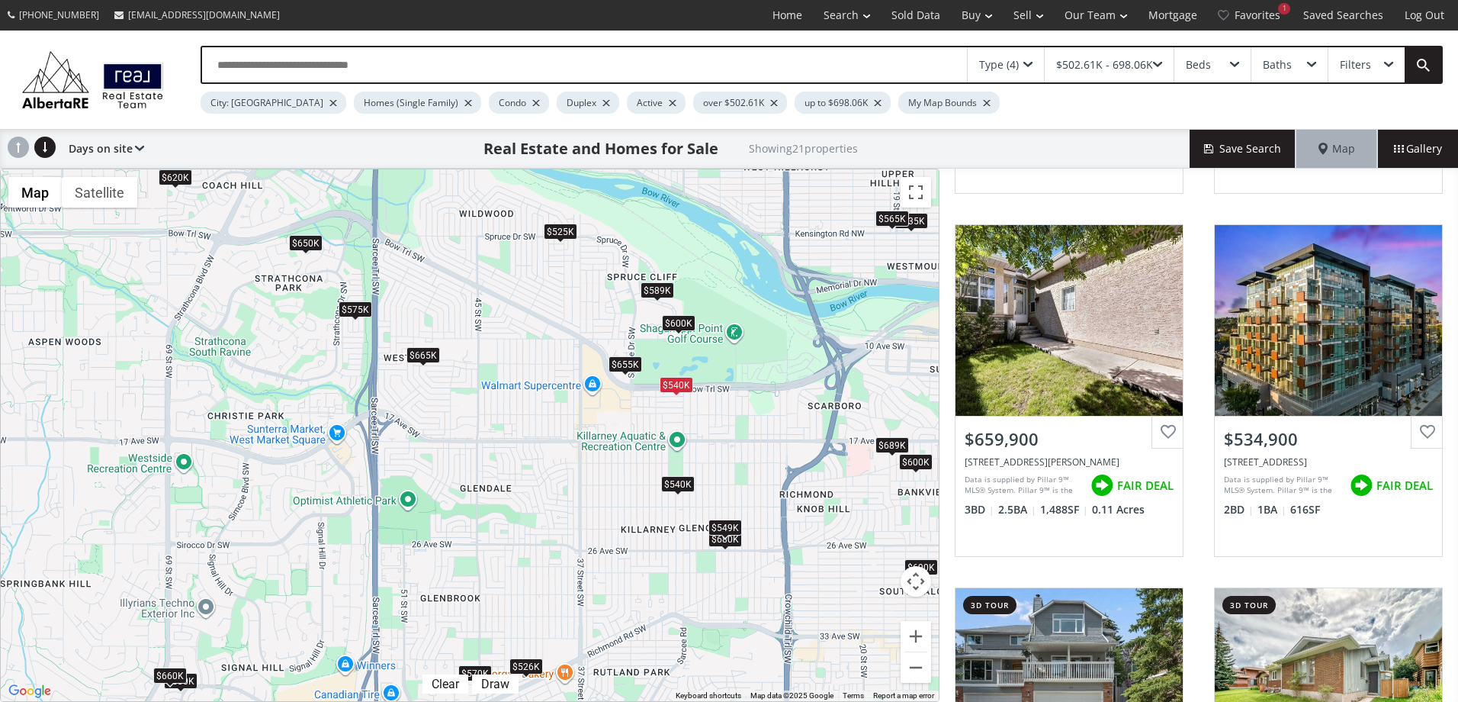
click at [680, 484] on div "$540K" at bounding box center [678, 484] width 34 height 16
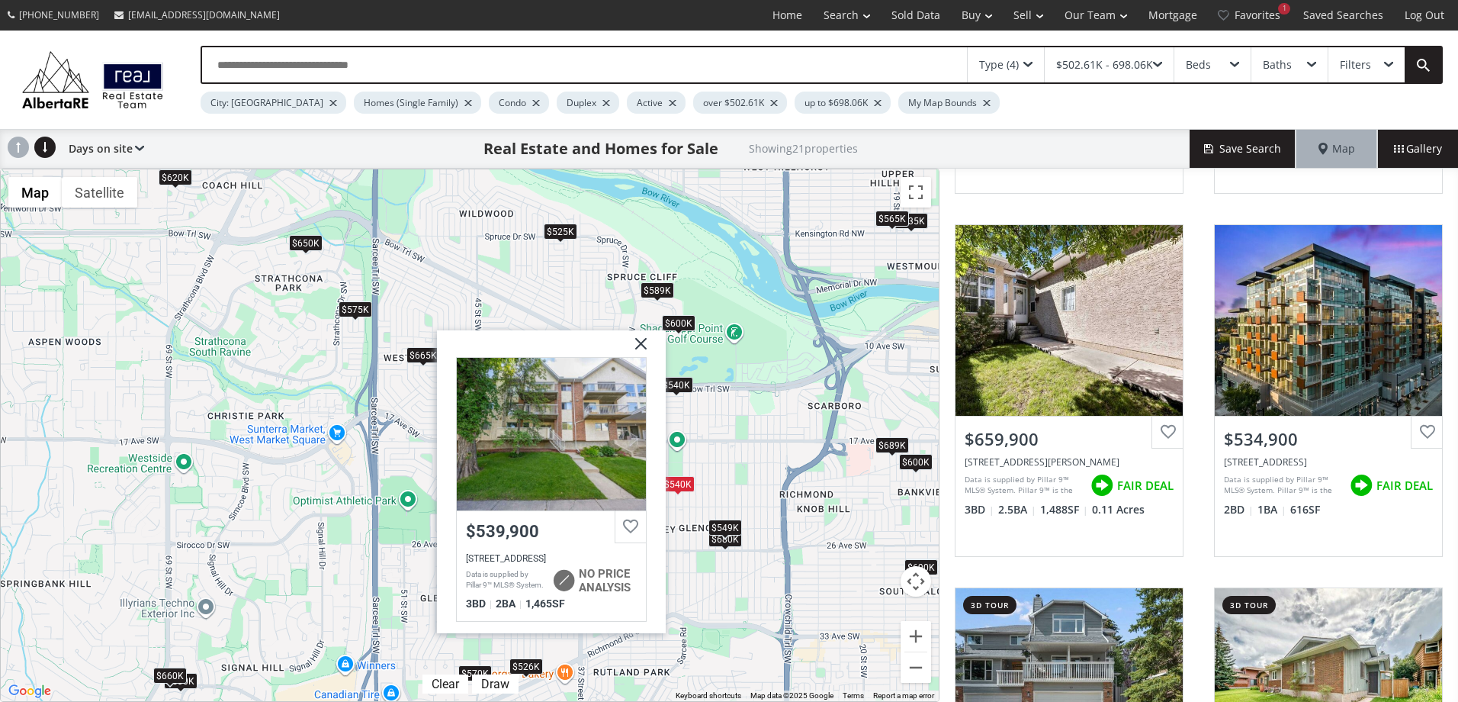
click at [647, 342] on img at bounding box center [635, 349] width 38 height 38
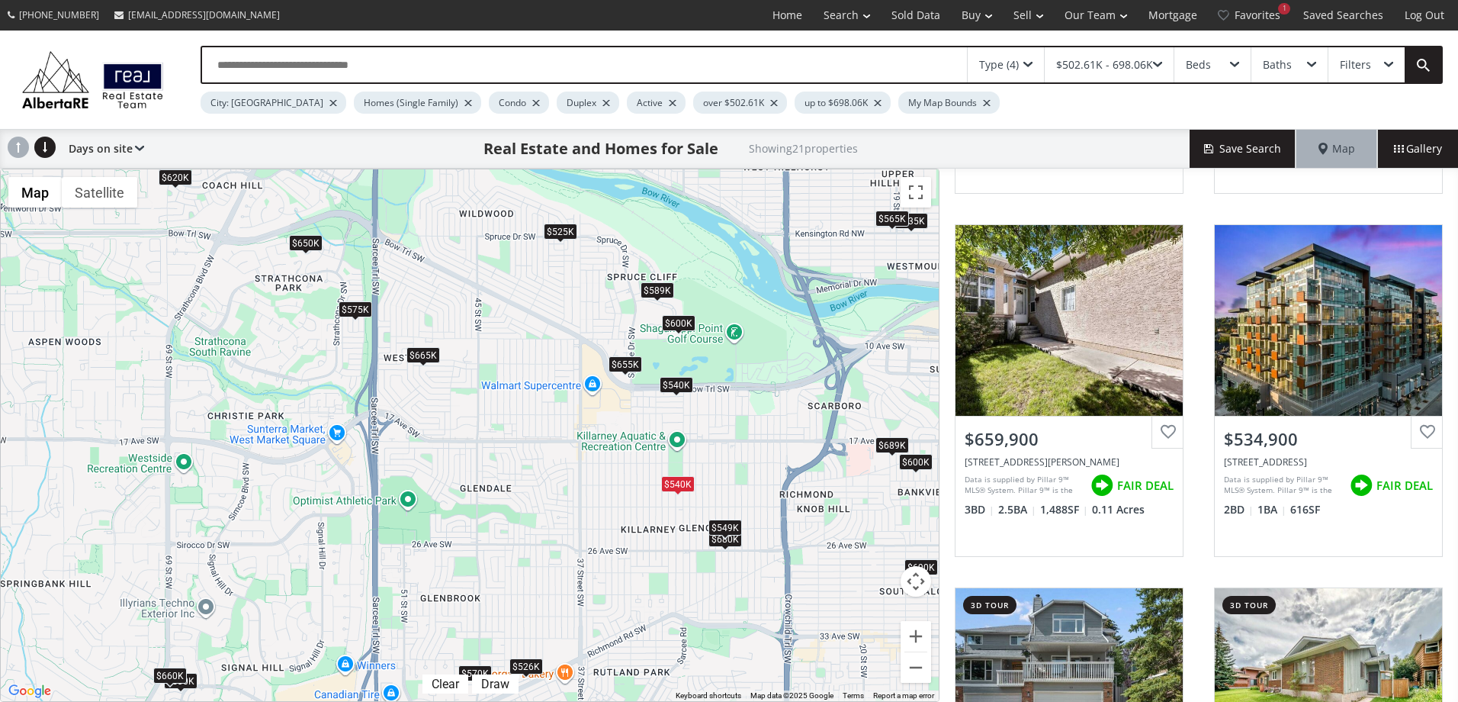
click at [361, 301] on div "$575K" at bounding box center [356, 309] width 34 height 16
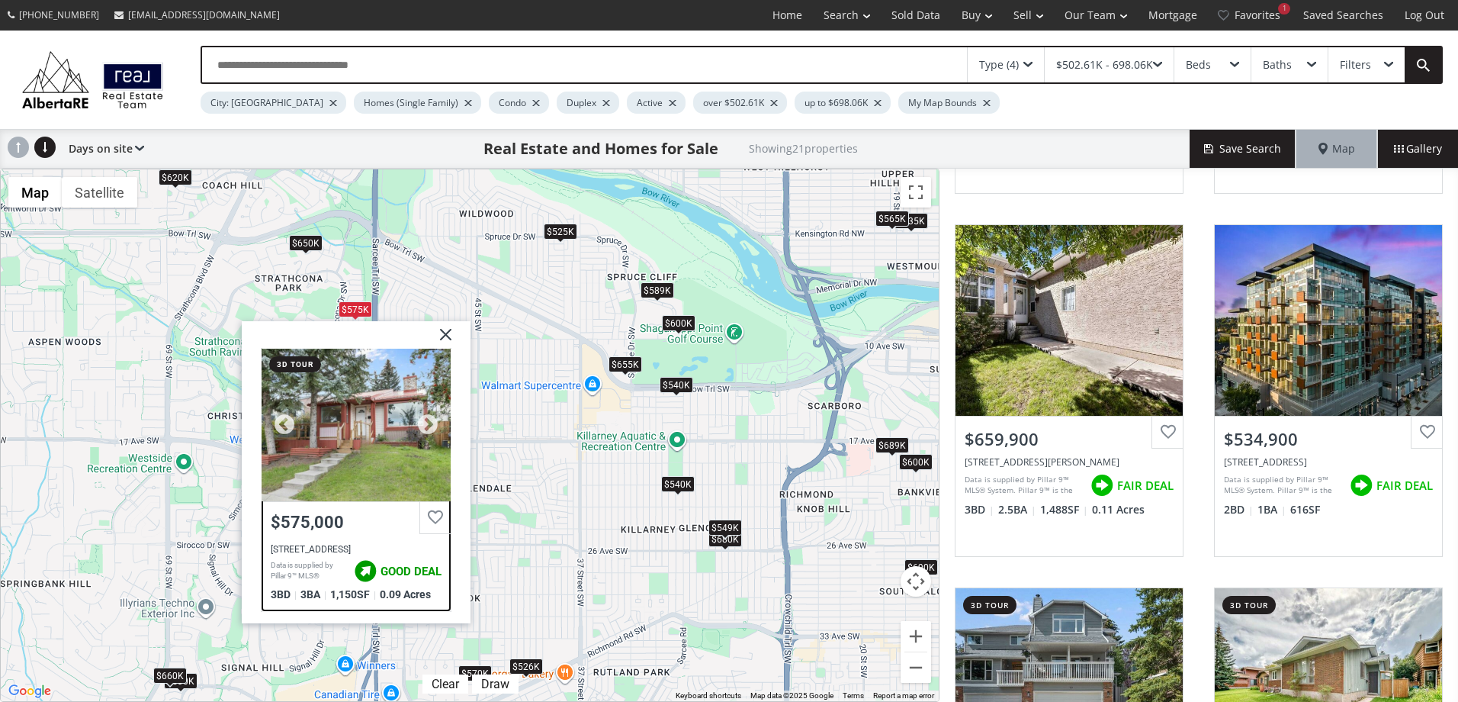
click at [353, 545] on div "55 Strathcona Close, Calgary, AB T3H 1L2" at bounding box center [356, 548] width 171 height 11
click at [443, 336] on img at bounding box center [440, 339] width 38 height 38
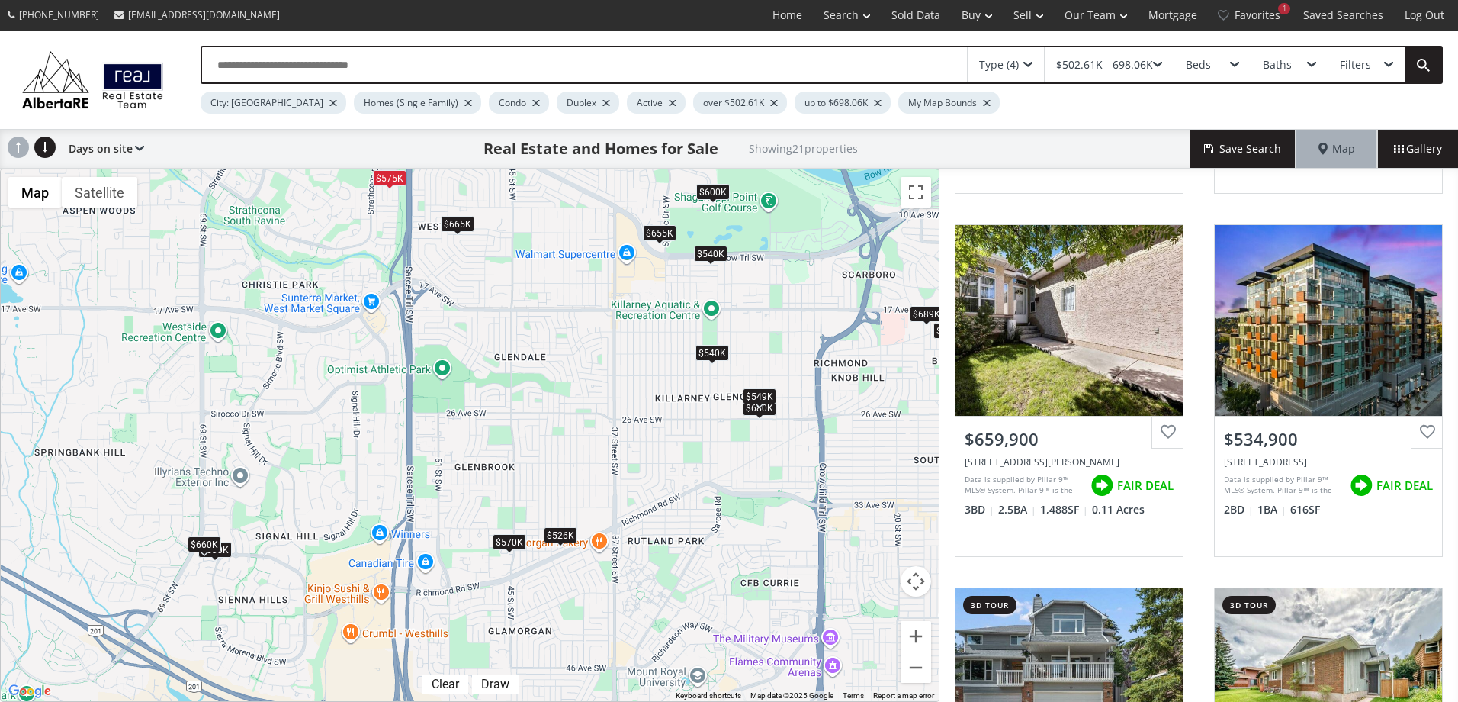
drag, startPoint x: 452, startPoint y: 420, endPoint x: 452, endPoint y: 302, distance: 118.2
click at [468, 290] on div "To navigate, press the arrow keys. $690K $575K $630K $570K $660K $535K $650K $6…" at bounding box center [470, 435] width 938 height 532
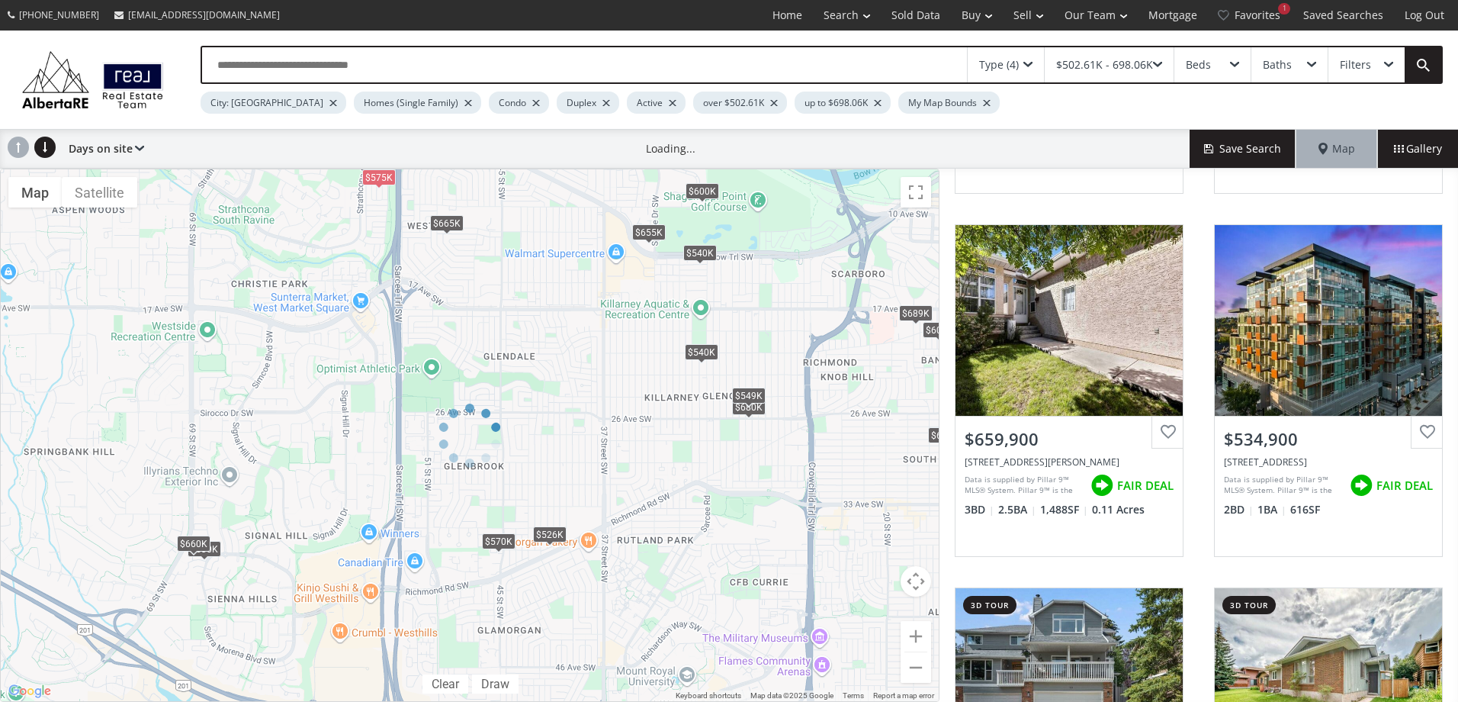
drag, startPoint x: 680, startPoint y: 441, endPoint x: 555, endPoint y: 416, distance: 128.2
click at [556, 420] on div at bounding box center [470, 435] width 940 height 533
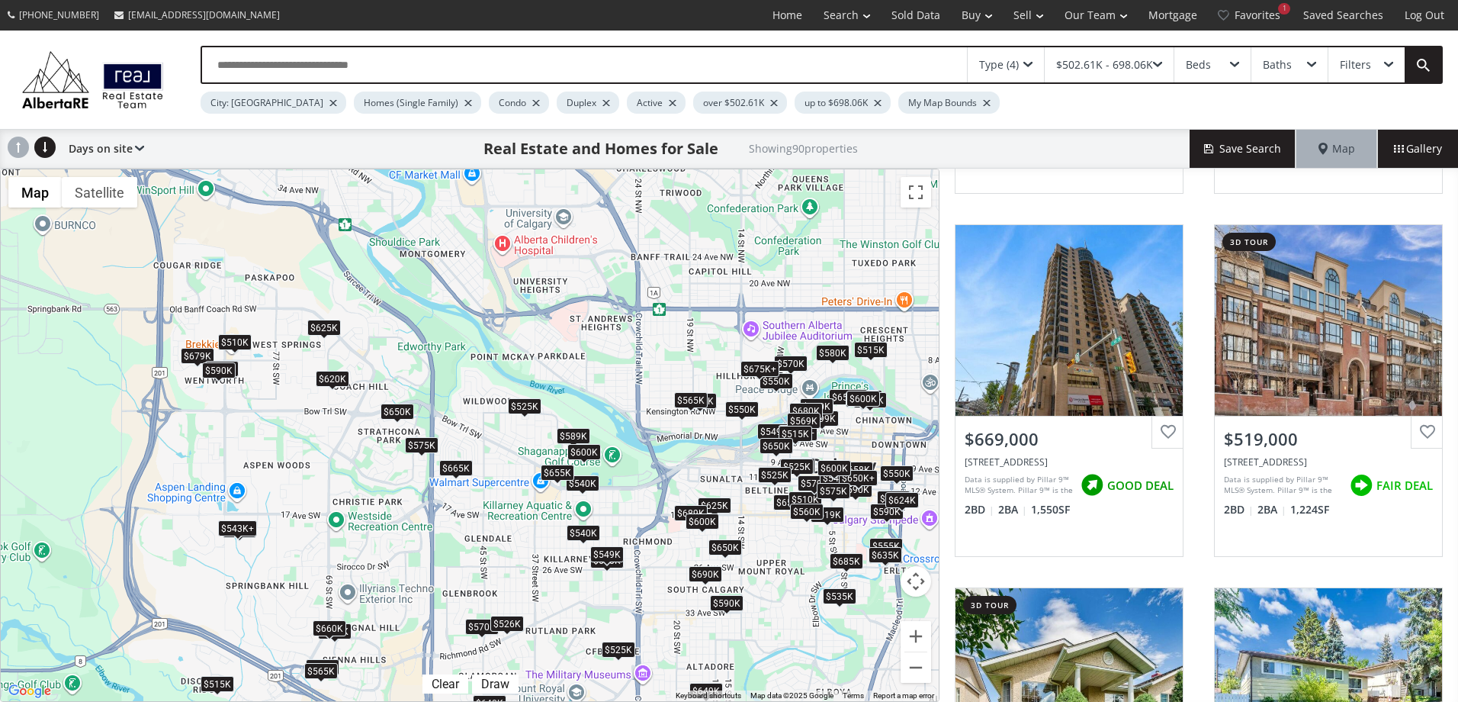
drag, startPoint x: 775, startPoint y: 346, endPoint x: 739, endPoint y: 504, distance: 161.9
click at [739, 504] on div "To navigate, press the arrow keys. $585K $650K+ $690K $575K $669K $519K $630K $…" at bounding box center [470, 435] width 938 height 532
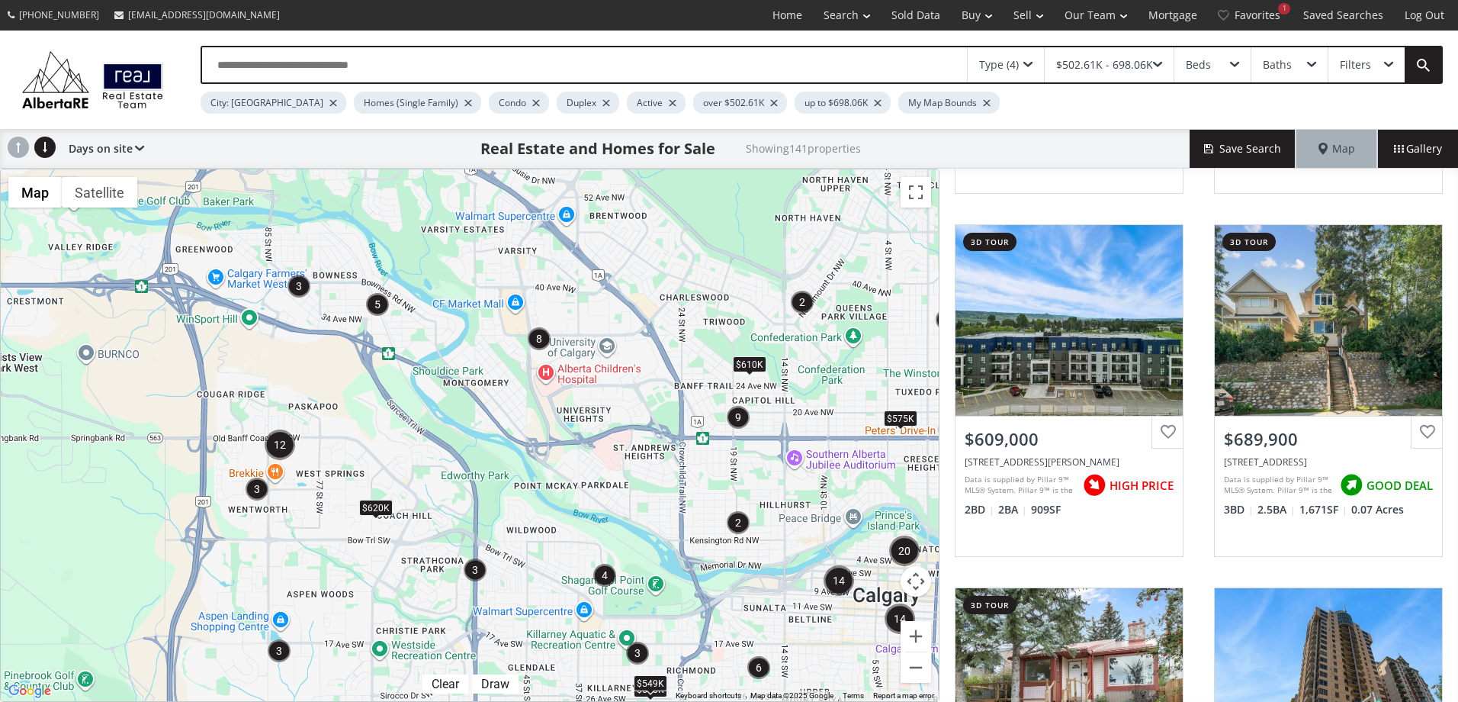
drag, startPoint x: 502, startPoint y: 315, endPoint x: 535, endPoint y: 429, distance: 118.5
click at [535, 429] on div "To navigate, press the arrow keys. $620K $649K $610K $575K $680K $535K $515K $5…" at bounding box center [470, 435] width 938 height 532
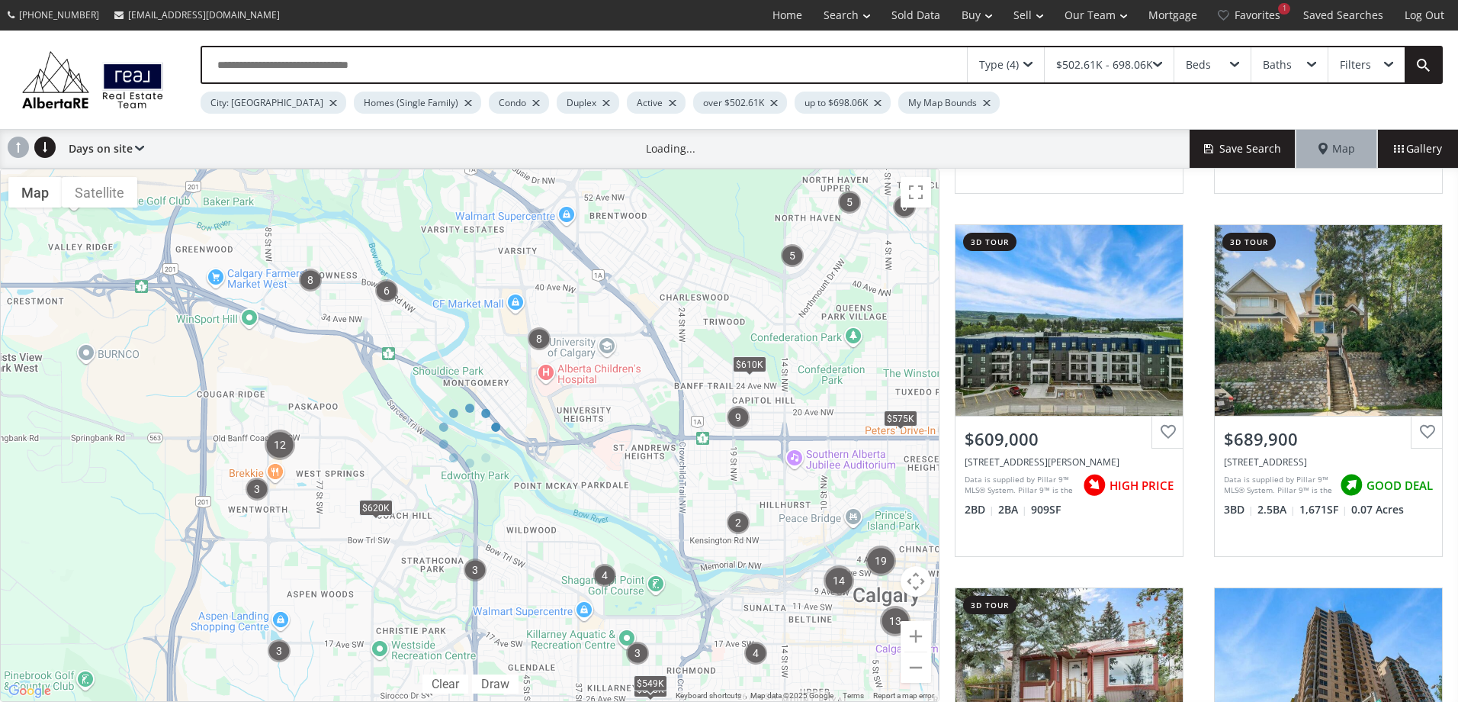
drag, startPoint x: 538, startPoint y: 371, endPoint x: 552, endPoint y: 415, distance: 46.6
click at [552, 415] on div at bounding box center [470, 435] width 940 height 533
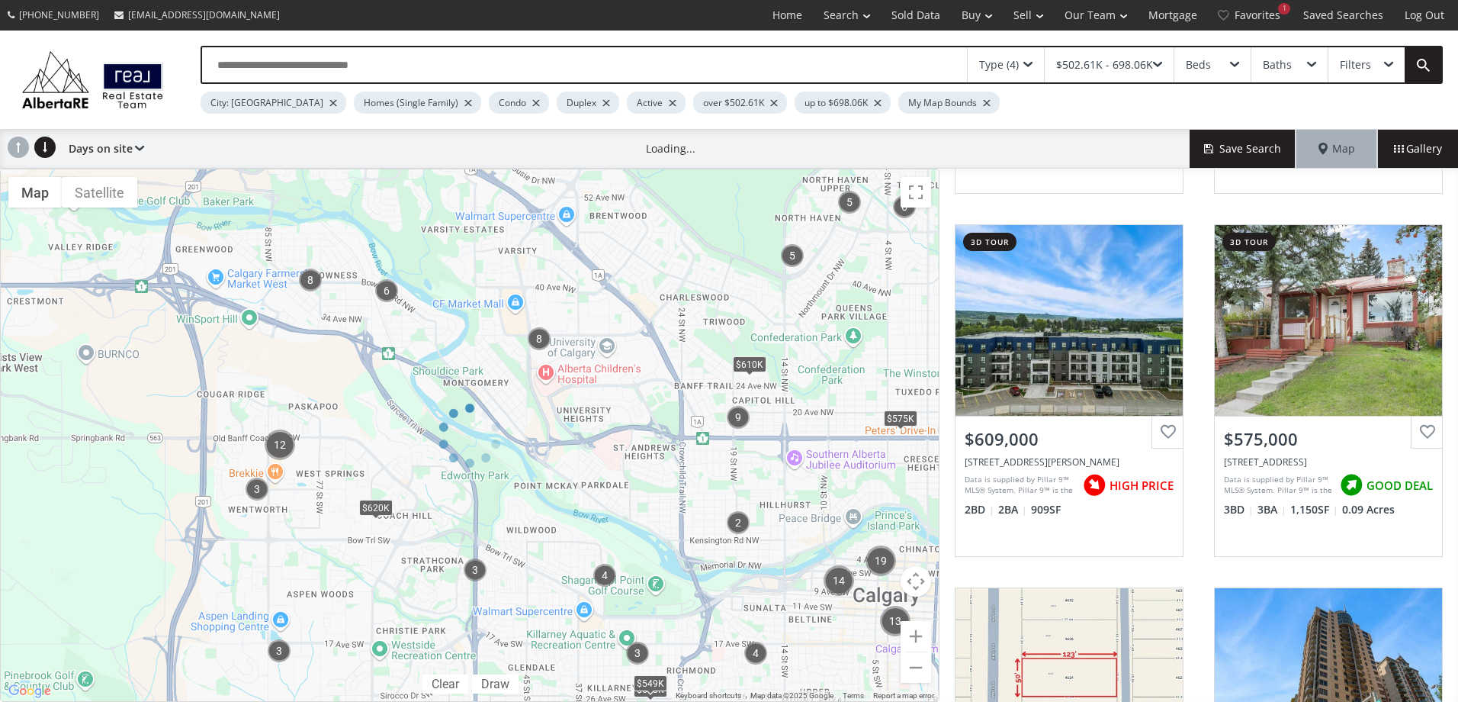
drag, startPoint x: 528, startPoint y: 367, endPoint x: 568, endPoint y: 445, distance: 87.7
click at [568, 445] on div at bounding box center [470, 435] width 940 height 533
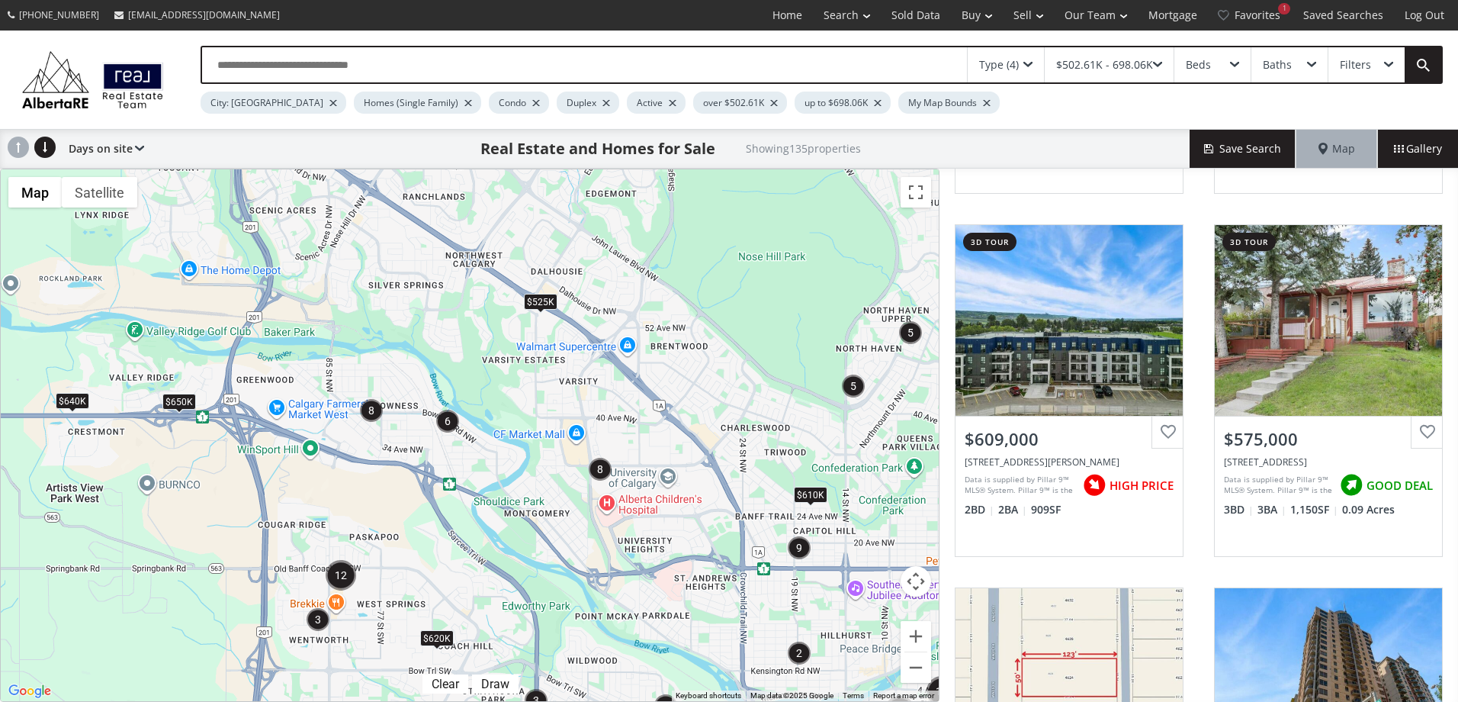
drag, startPoint x: 487, startPoint y: 359, endPoint x: 554, endPoint y: 497, distance: 152.8
click at [555, 500] on div "To navigate, press the arrow keys. $525K $620K $610K $575K $549K $650K $680K $5…" at bounding box center [470, 435] width 938 height 532
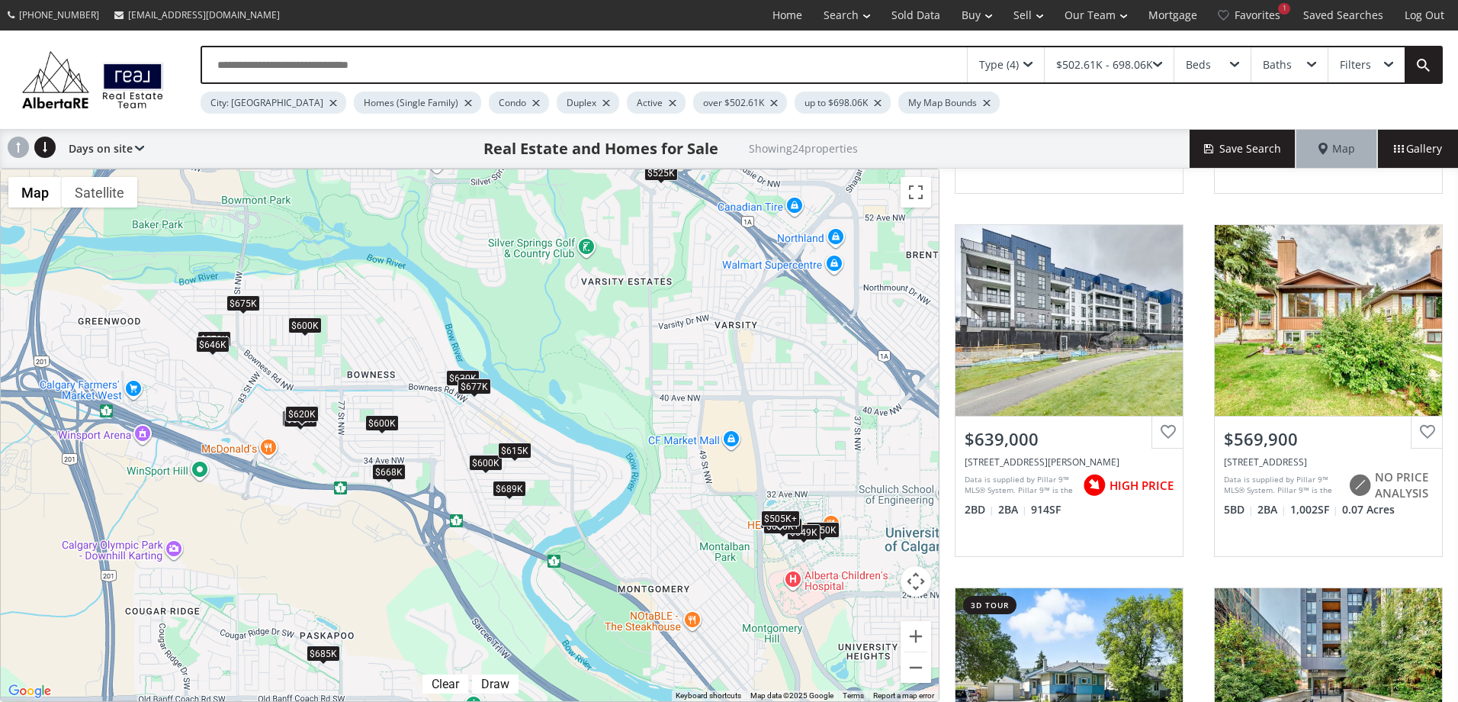
click at [510, 450] on div "$615K" at bounding box center [515, 450] width 34 height 16
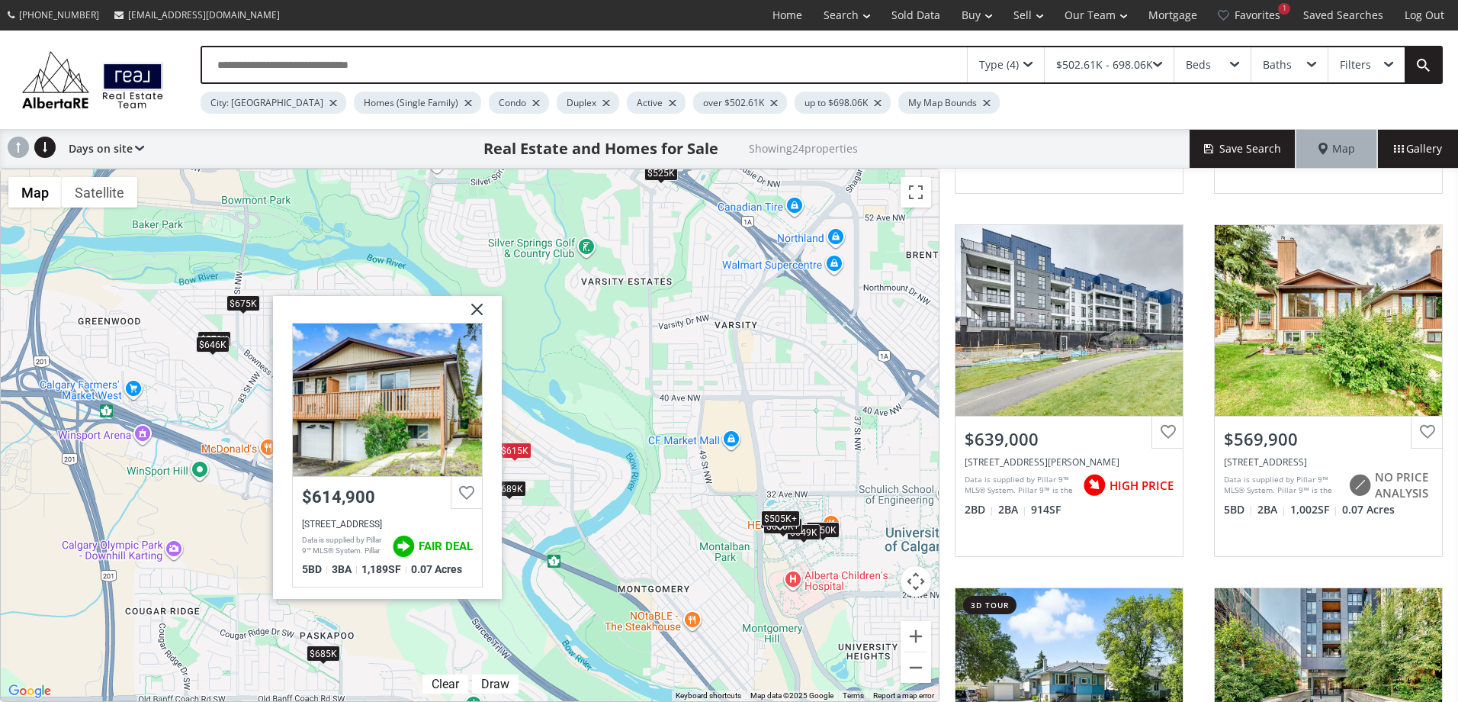
click at [474, 316] on img at bounding box center [471, 315] width 38 height 38
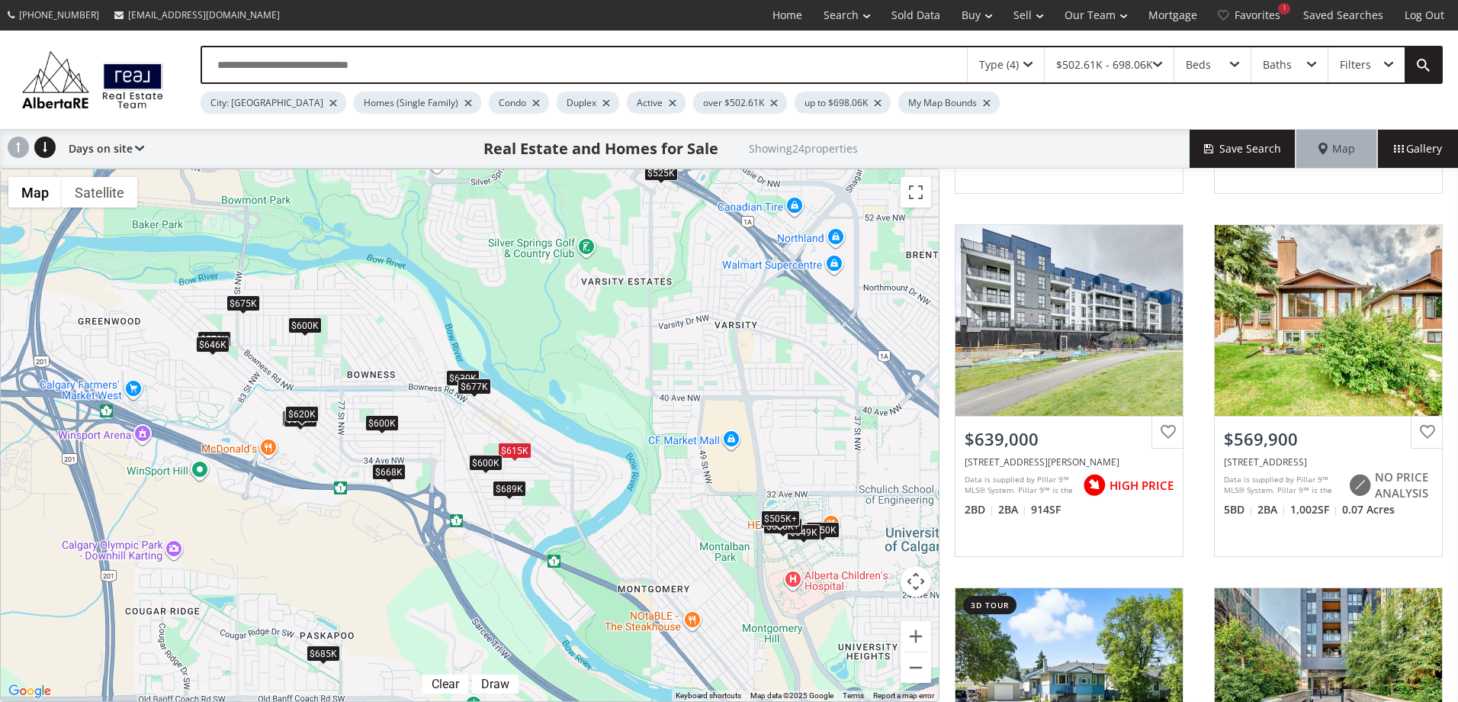
click at [479, 394] on div "To navigate, press the arrow keys. $685K $609K+ $600K $525K $609K+ $570K $689K …" at bounding box center [470, 435] width 938 height 532
click at [481, 388] on div "$677K" at bounding box center [475, 386] width 34 height 16
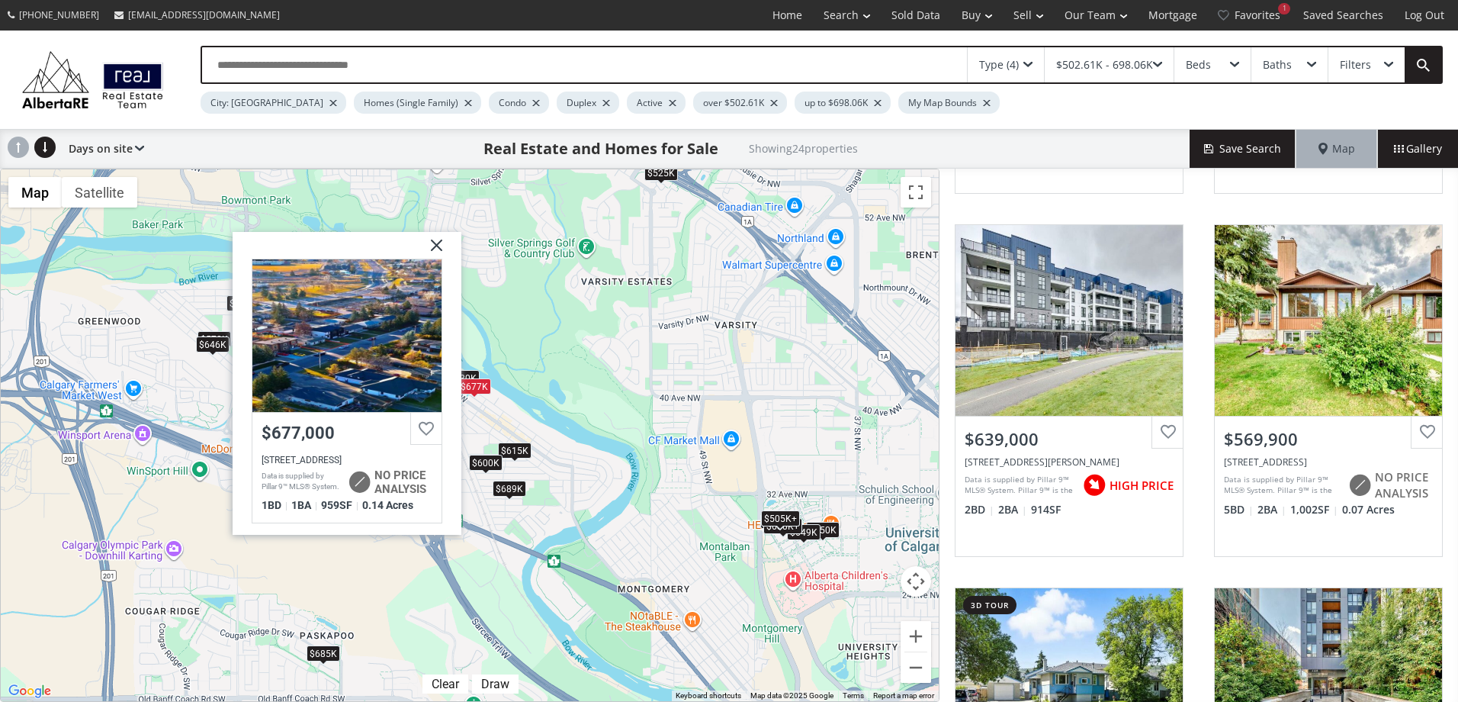
click at [437, 246] on img at bounding box center [431, 251] width 38 height 38
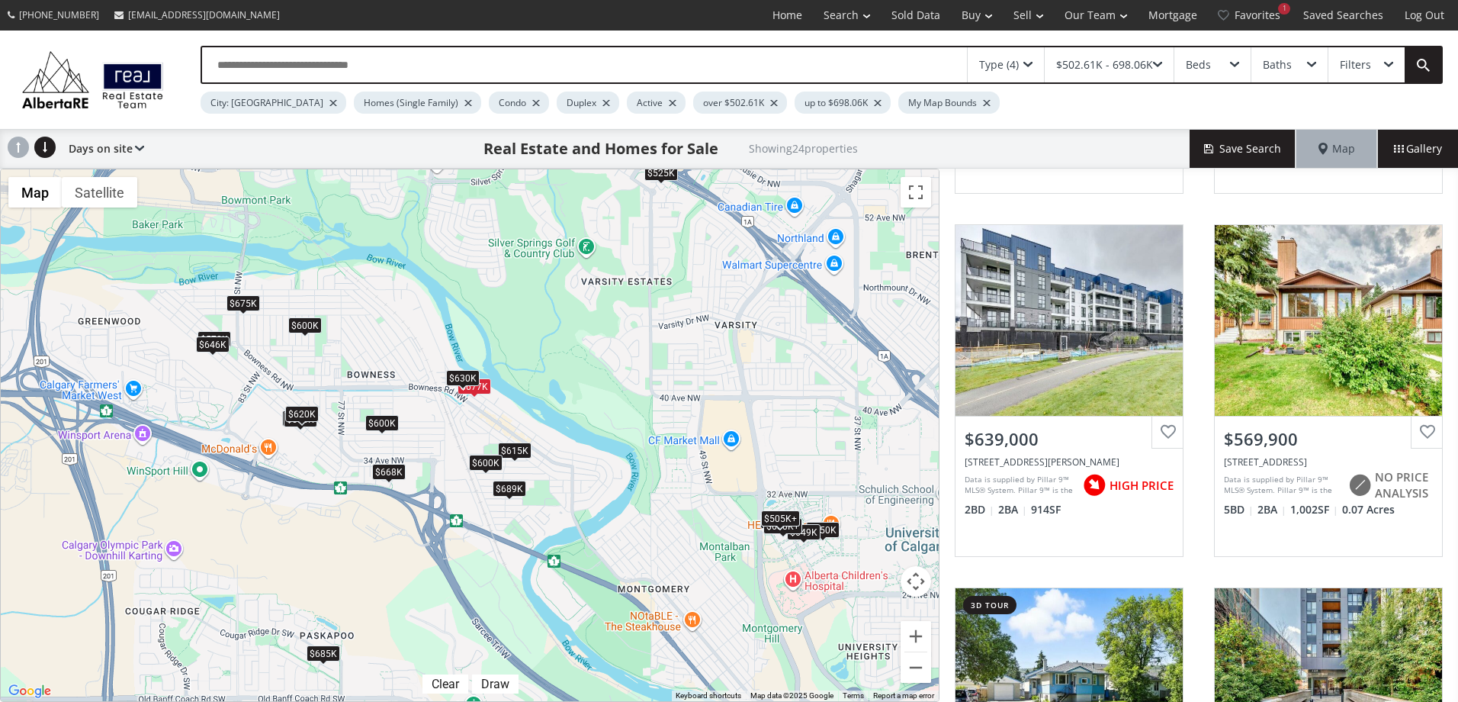
click at [453, 376] on div "$630K" at bounding box center [463, 378] width 34 height 16
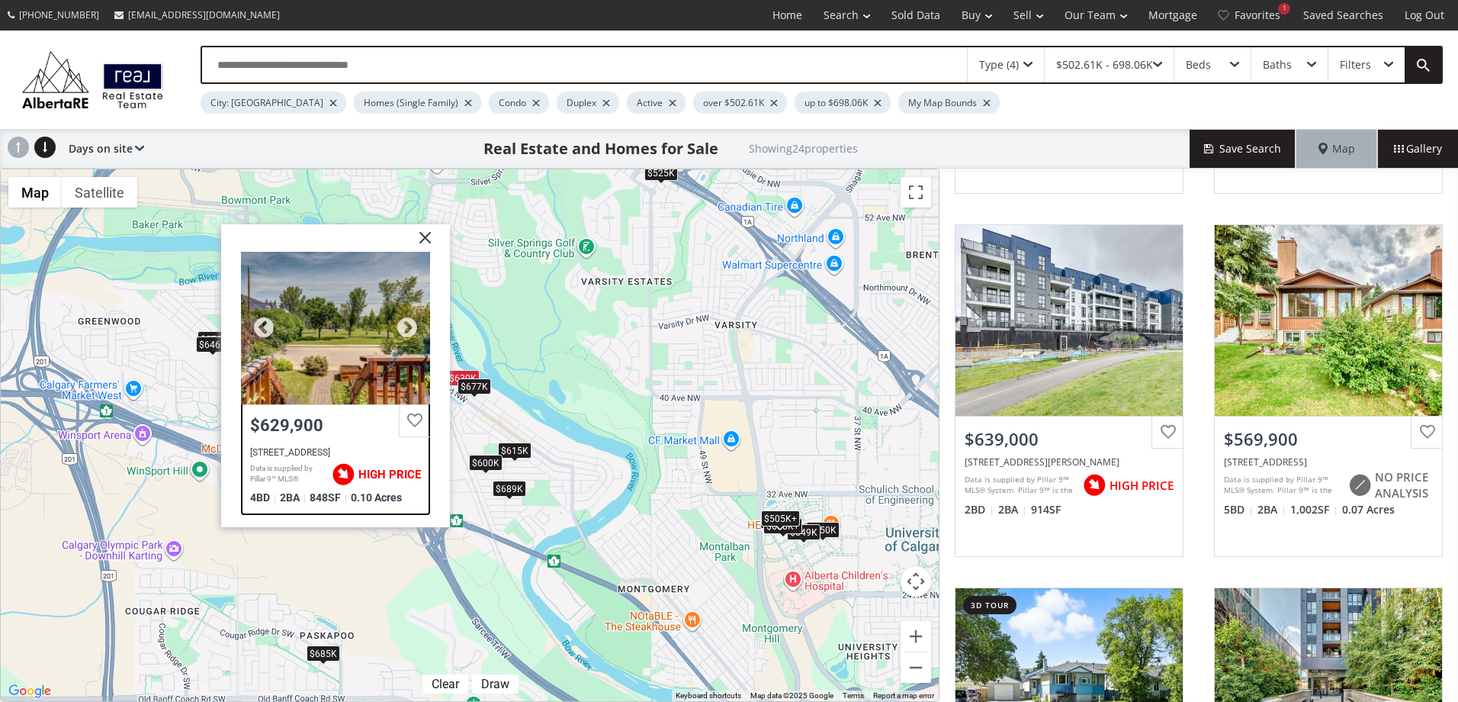
click at [342, 447] on div "$629,900 6707 Bow Crescent NW, Calgary, AB T3B 2C8 Data is supplied by Pillar 9…" at bounding box center [335, 456] width 189 height 105
click at [417, 233] on img at bounding box center [419, 243] width 38 height 38
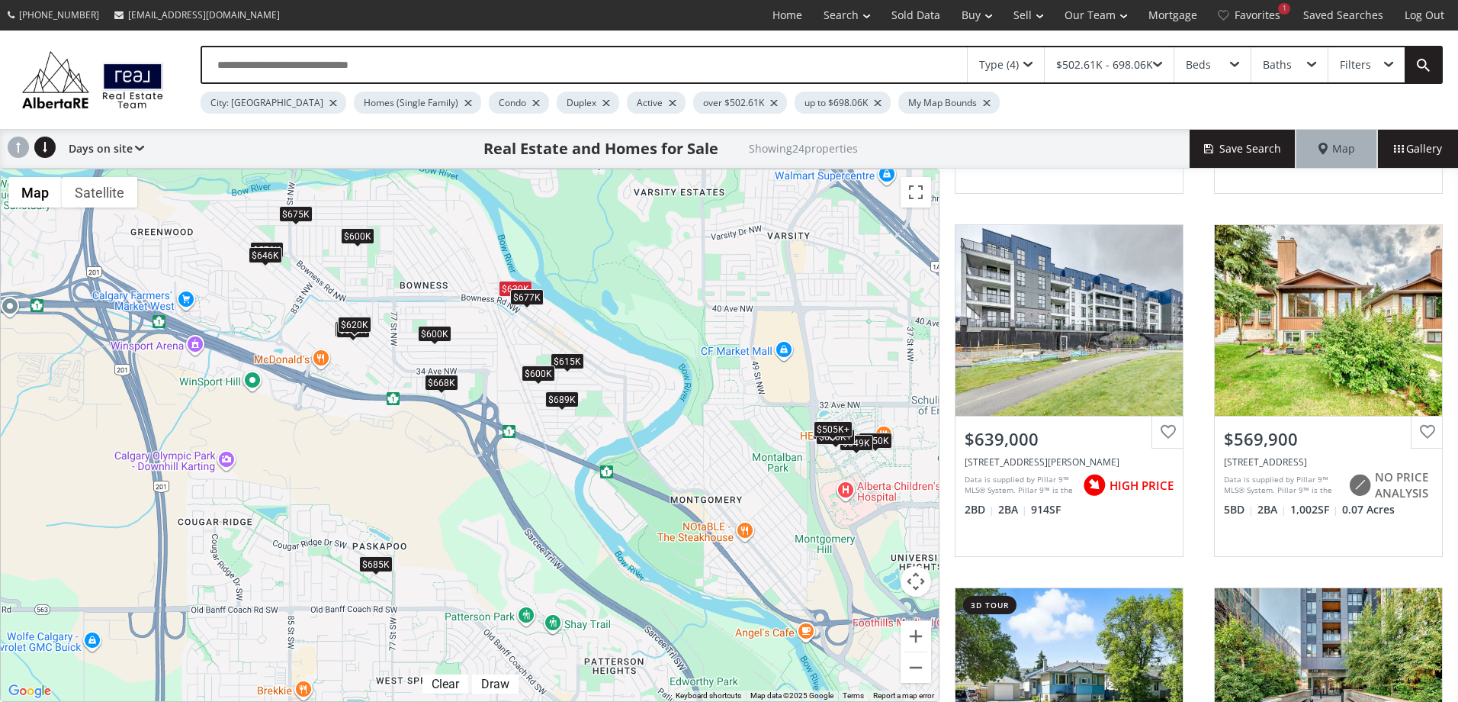
drag, startPoint x: 588, startPoint y: 413, endPoint x: 642, endPoint y: 320, distance: 107.3
click at [642, 320] on div "To navigate, press the arrow keys. $685K $609K+ $600K $525K $609K+ $570K $689K …" at bounding box center [470, 435] width 938 height 532
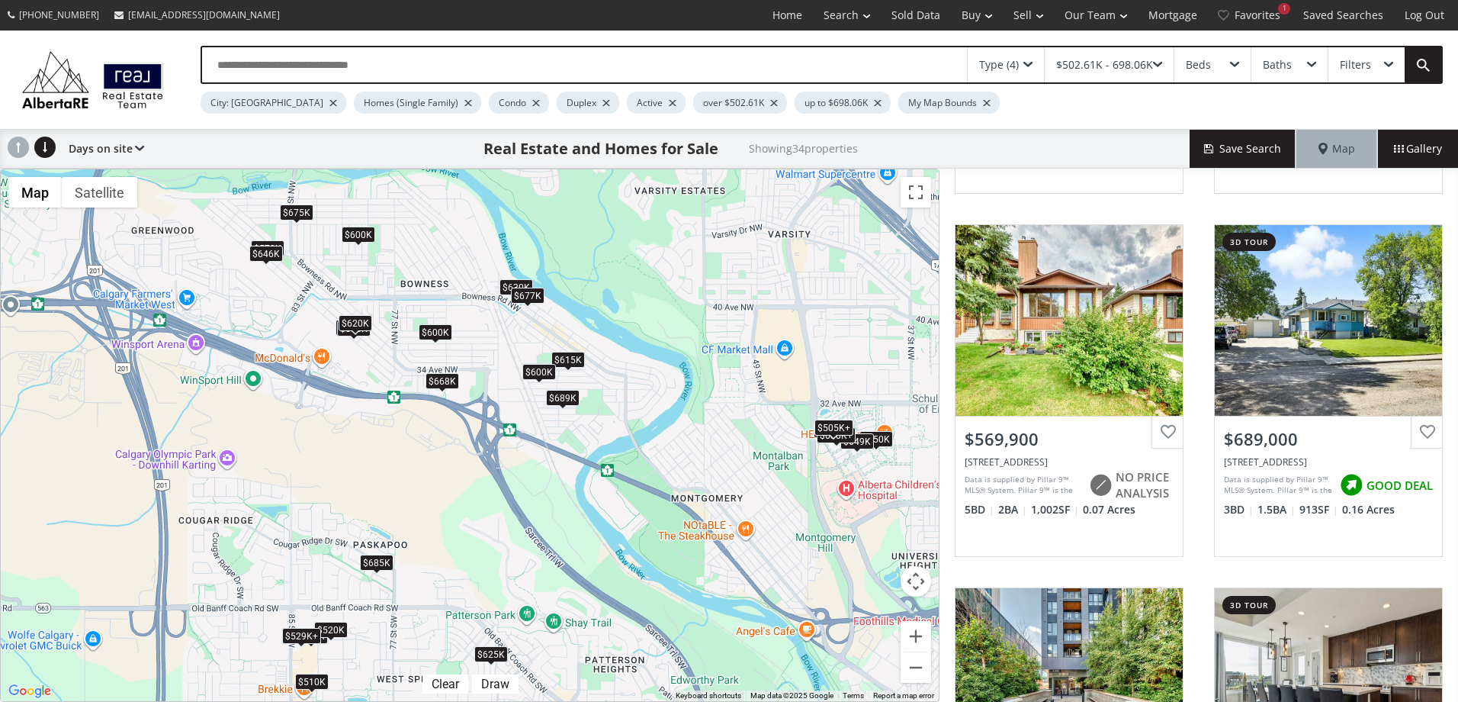
click at [539, 363] on div "$600K" at bounding box center [540, 371] width 34 height 16
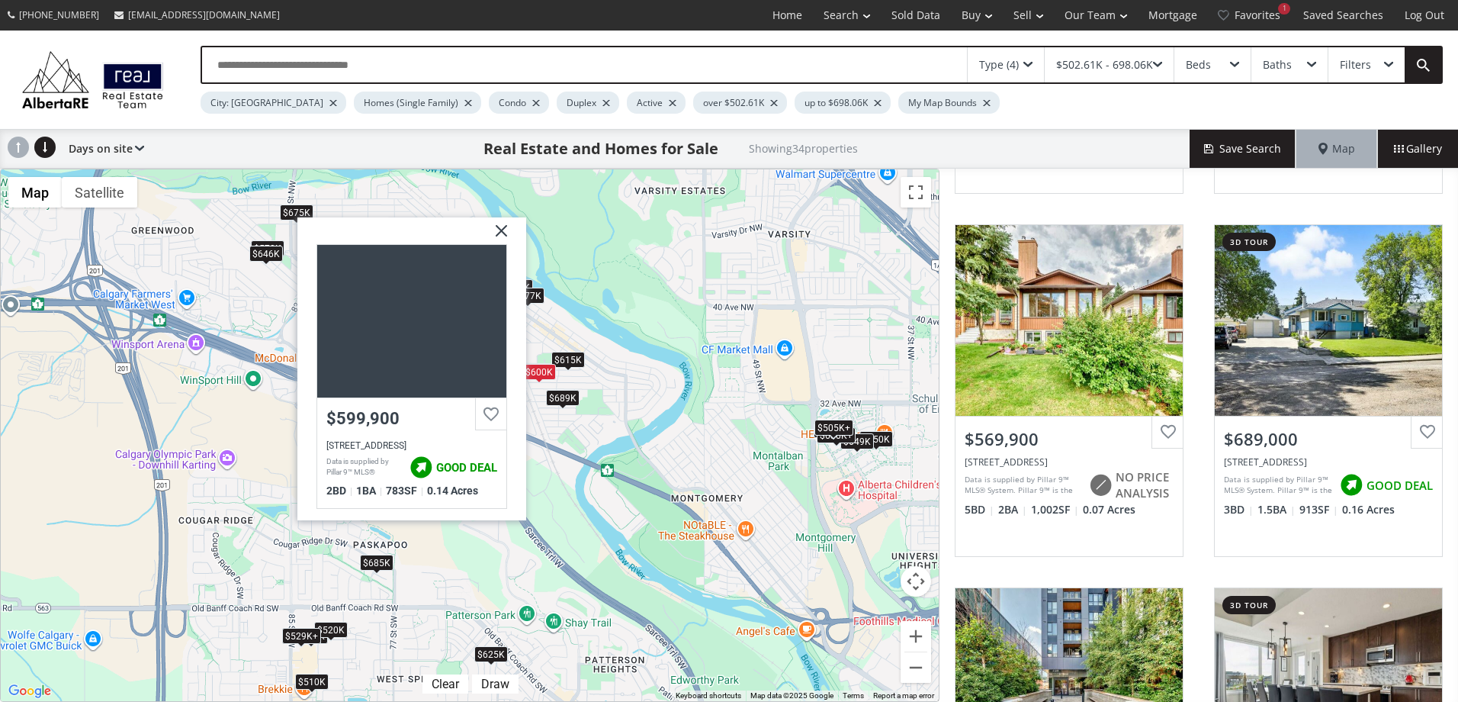
click at [495, 230] on img at bounding box center [496, 236] width 38 height 38
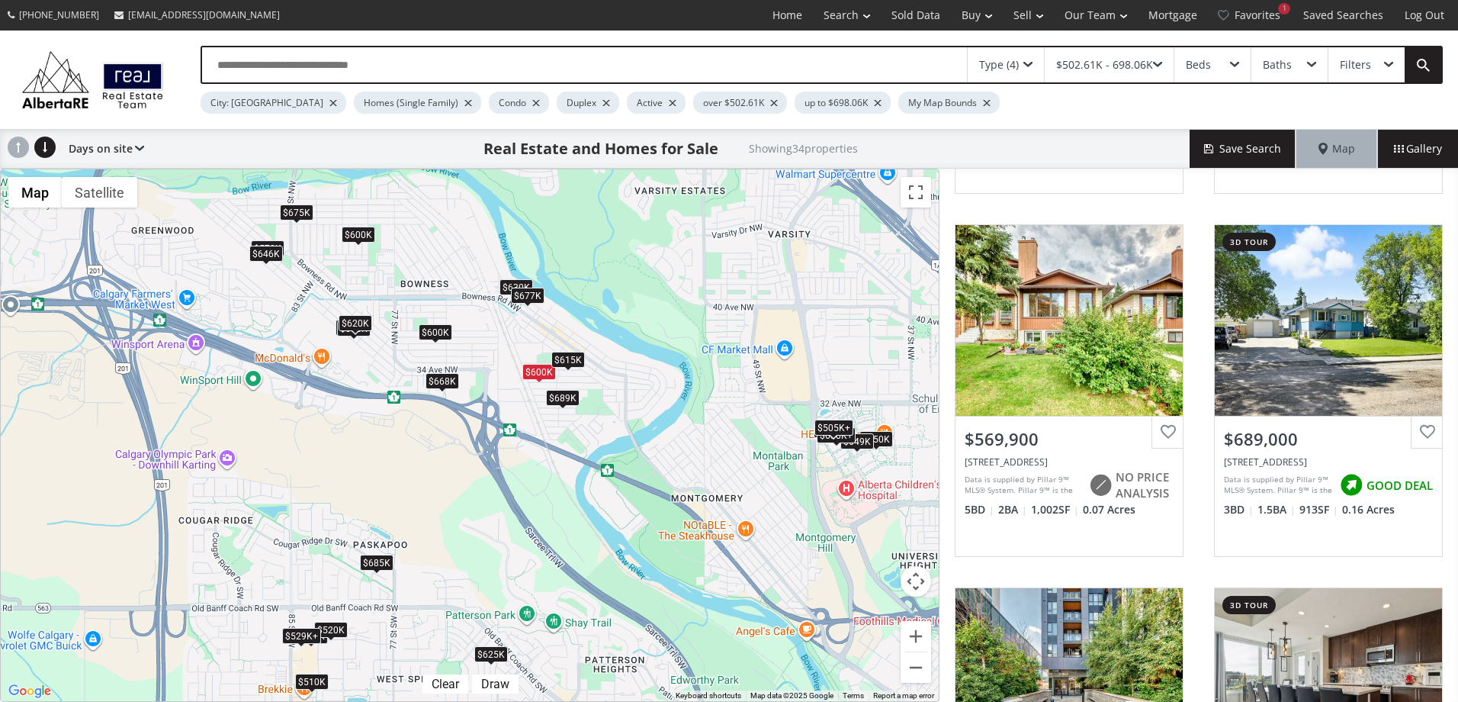
click at [572, 362] on div "$615K" at bounding box center [569, 359] width 34 height 16
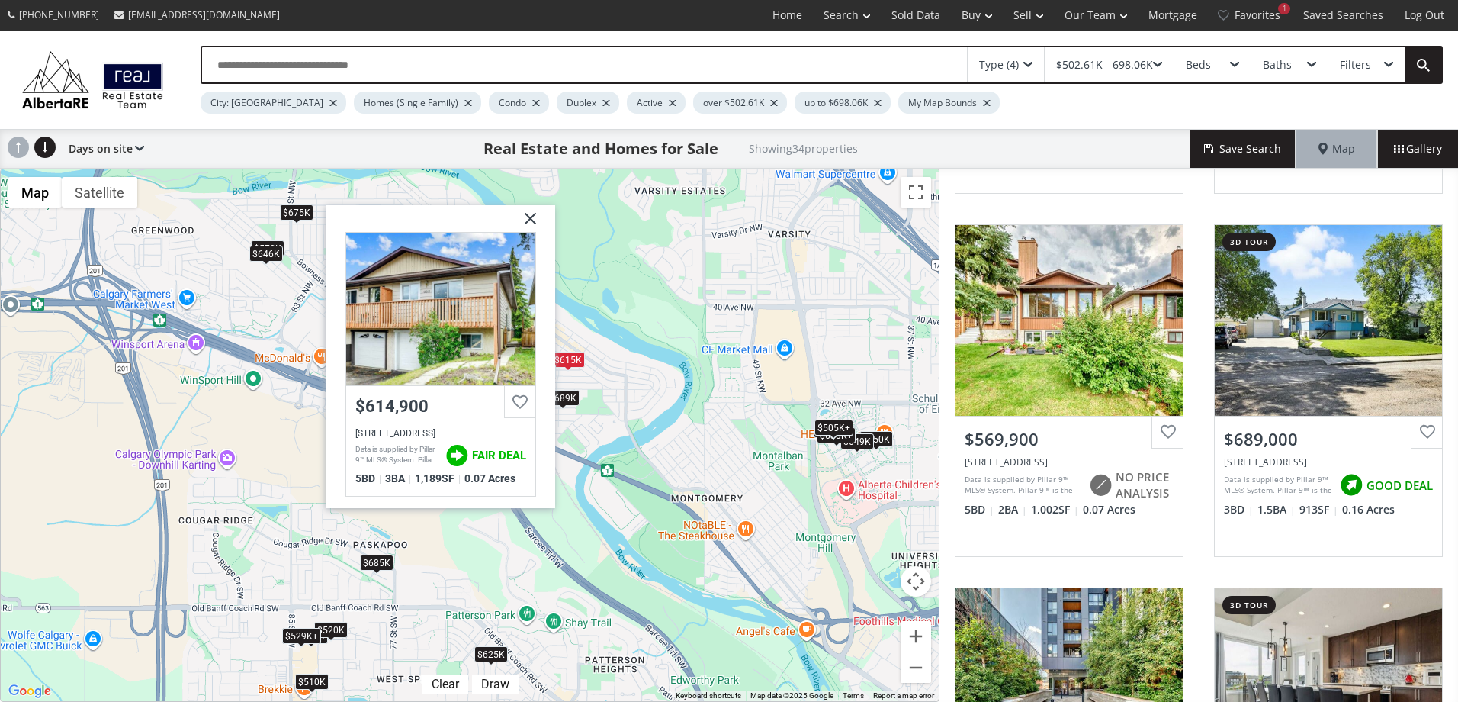
click at [526, 216] on img at bounding box center [525, 224] width 38 height 38
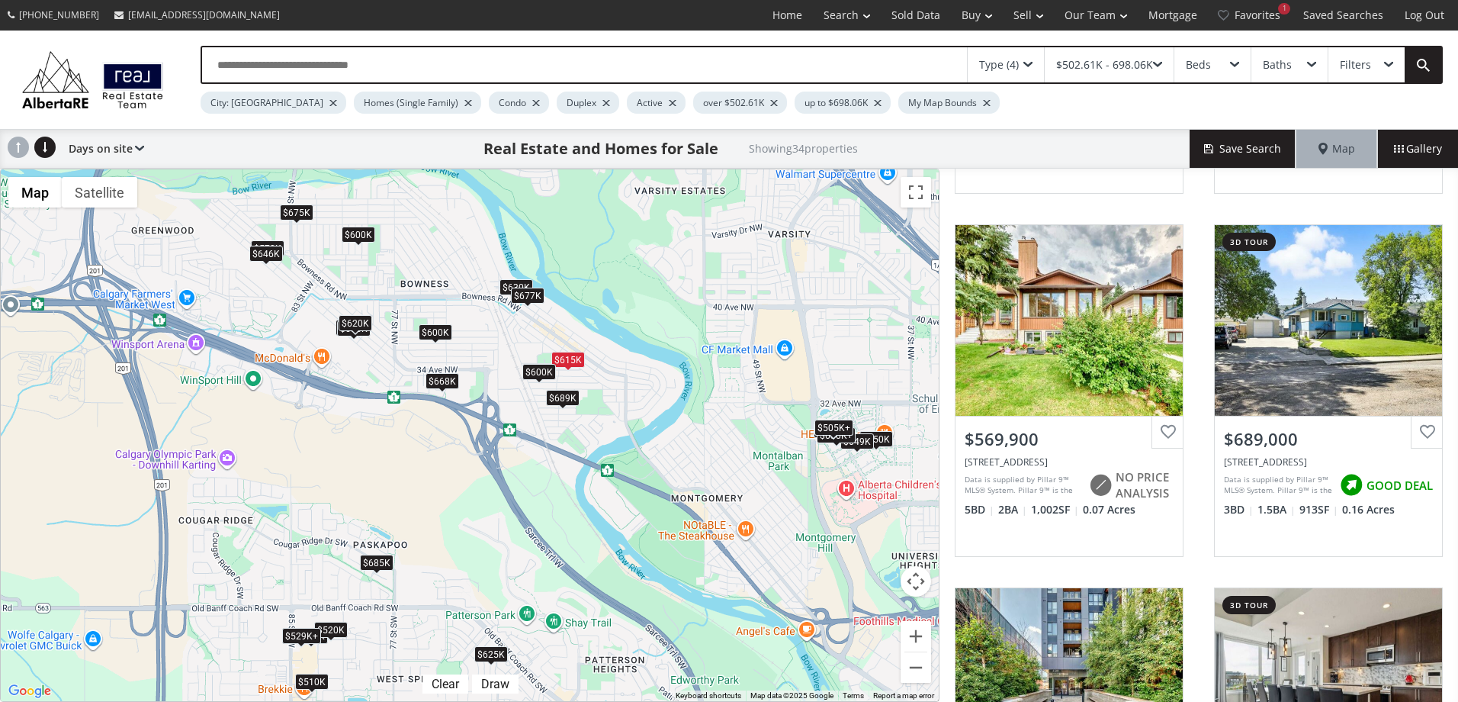
click at [564, 394] on div "$689K" at bounding box center [563, 397] width 34 height 16
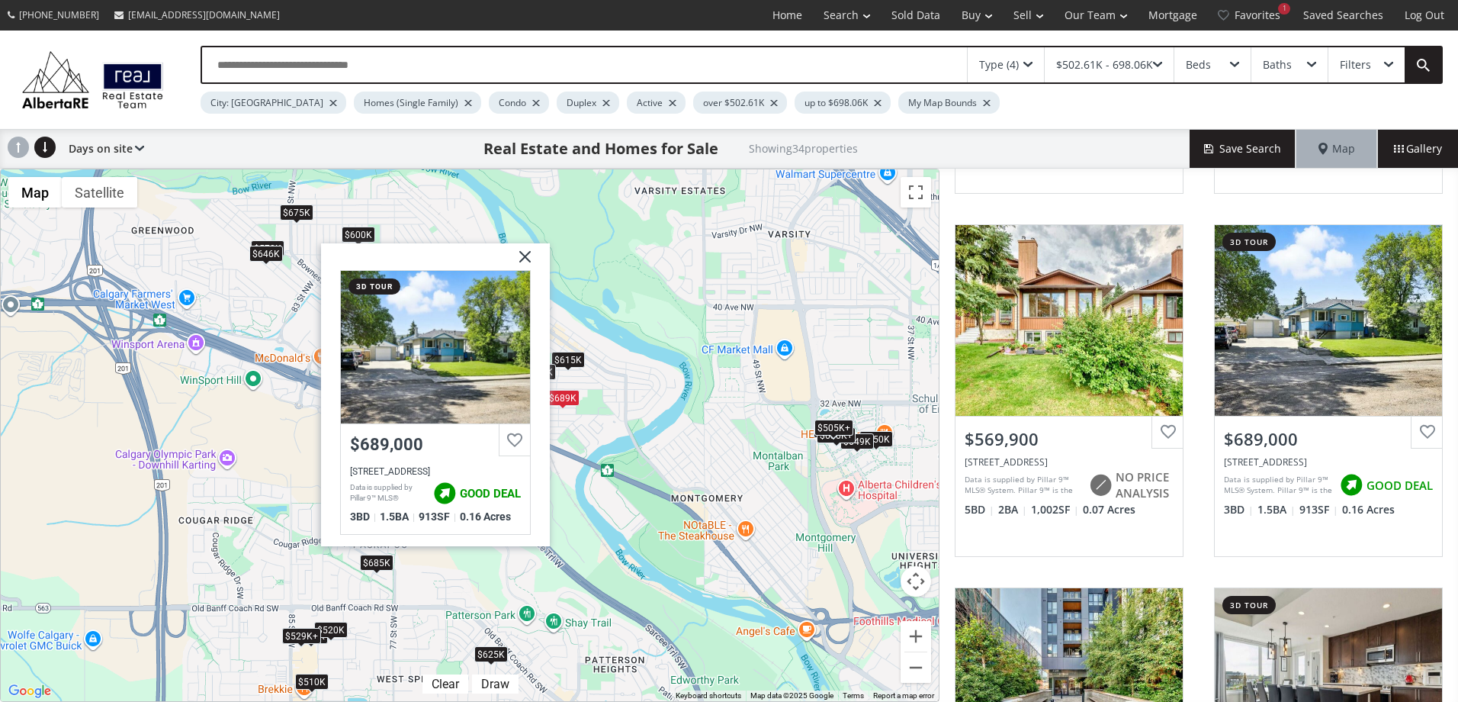
click at [529, 257] on img at bounding box center [519, 262] width 38 height 38
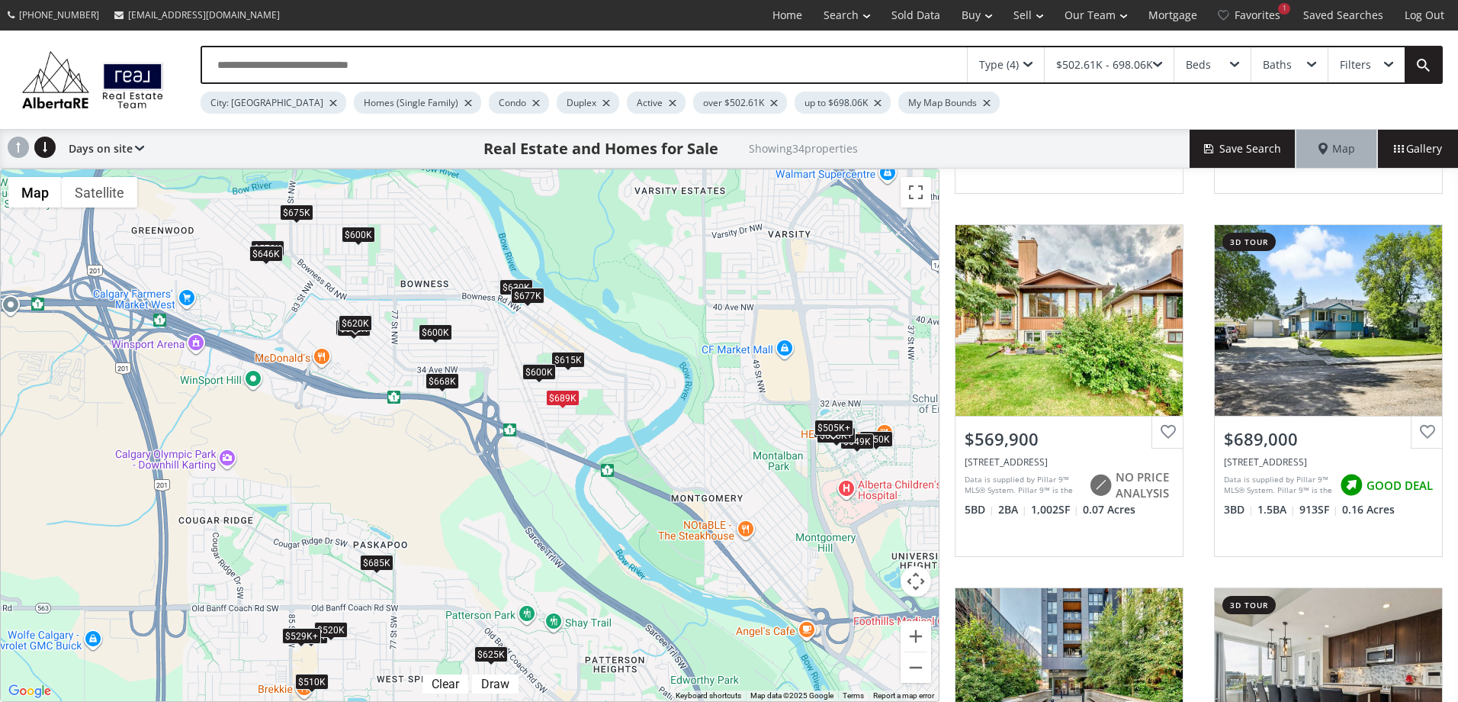
click at [448, 378] on div "$668K" at bounding box center [443, 380] width 34 height 16
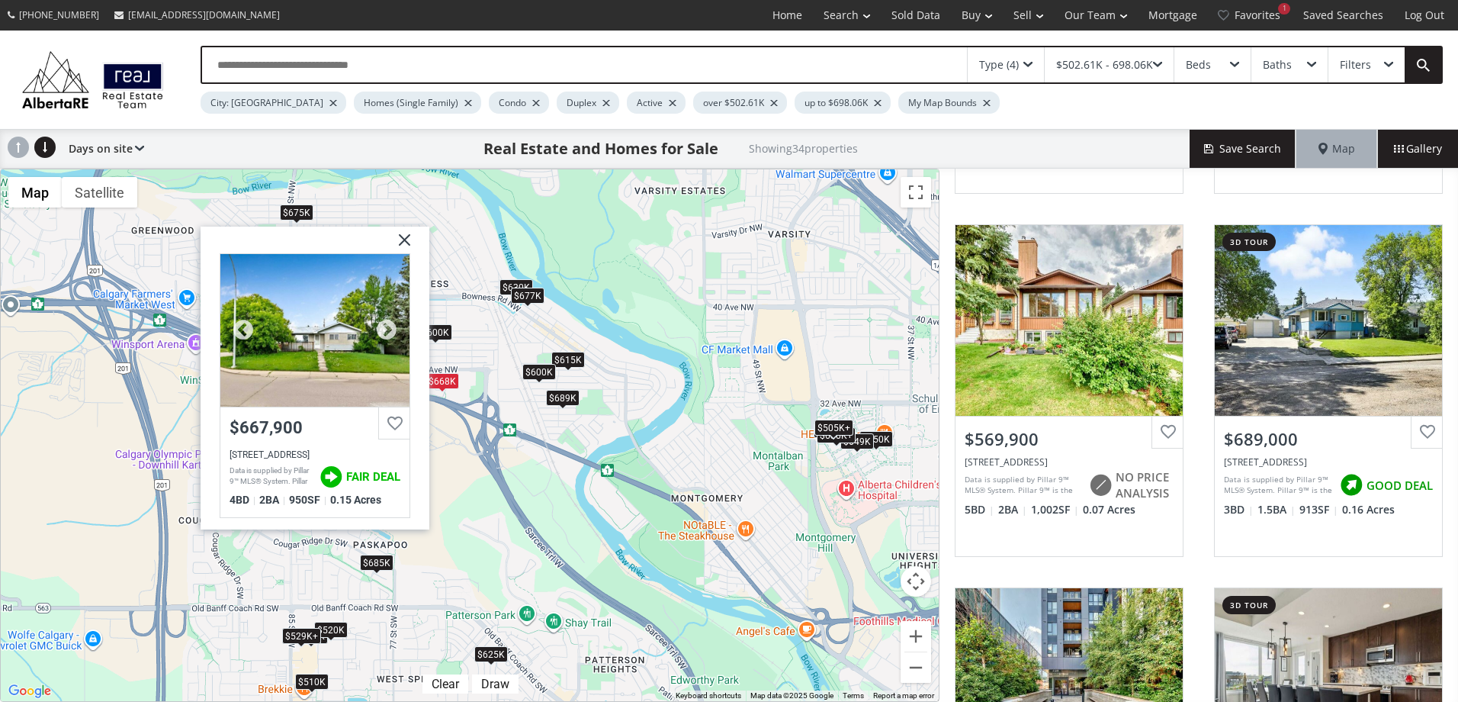
click at [320, 449] on div "$667,900 3403 73 Street NW, Calgary, AB T3B 2L5 Data is supplied by Pillar 9™ M…" at bounding box center [314, 459] width 189 height 105
click at [405, 236] on img at bounding box center [399, 246] width 38 height 38
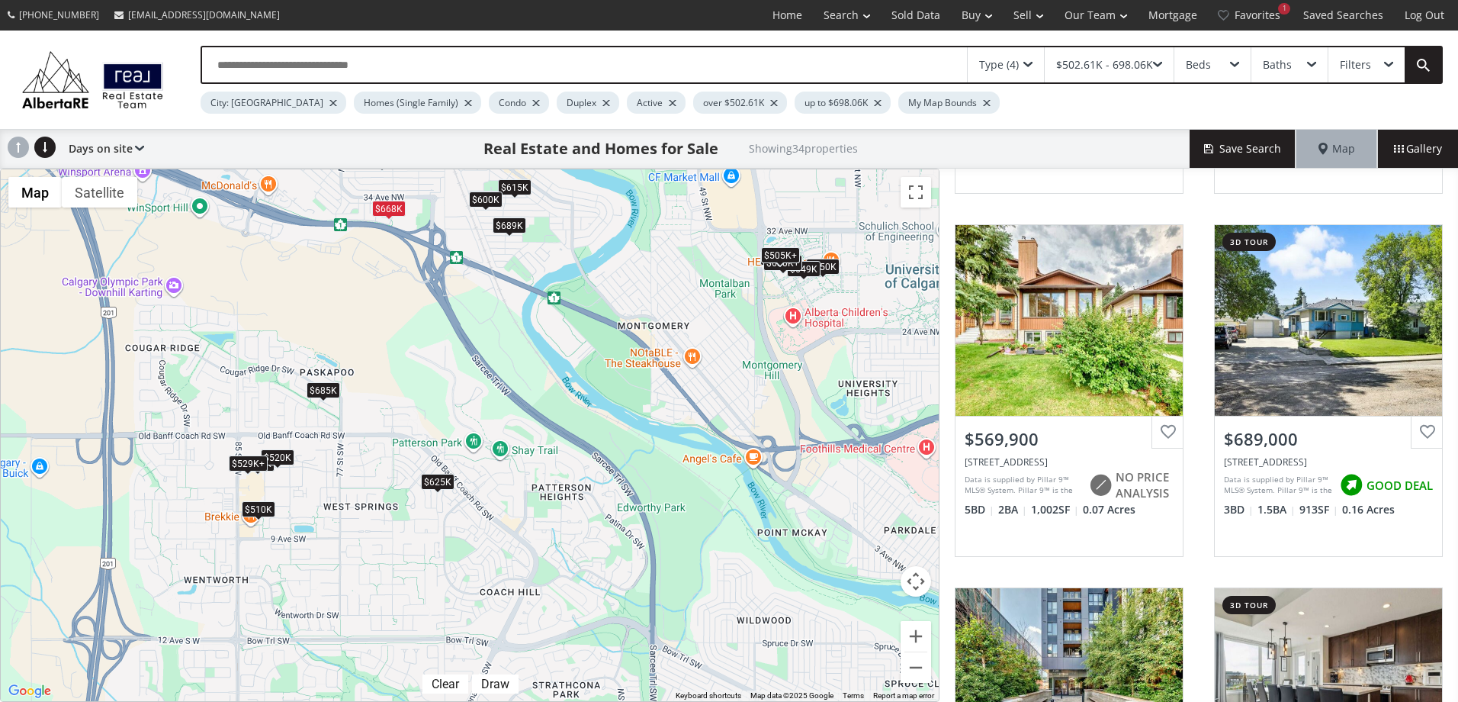
drag, startPoint x: 706, startPoint y: 333, endPoint x: 622, endPoint y: 332, distance: 83.1
click at [654, 239] on div "To navigate, press the arrow keys. $685K $609K+ $600K $609K+ $570K $689K $550K …" at bounding box center [470, 435] width 938 height 532
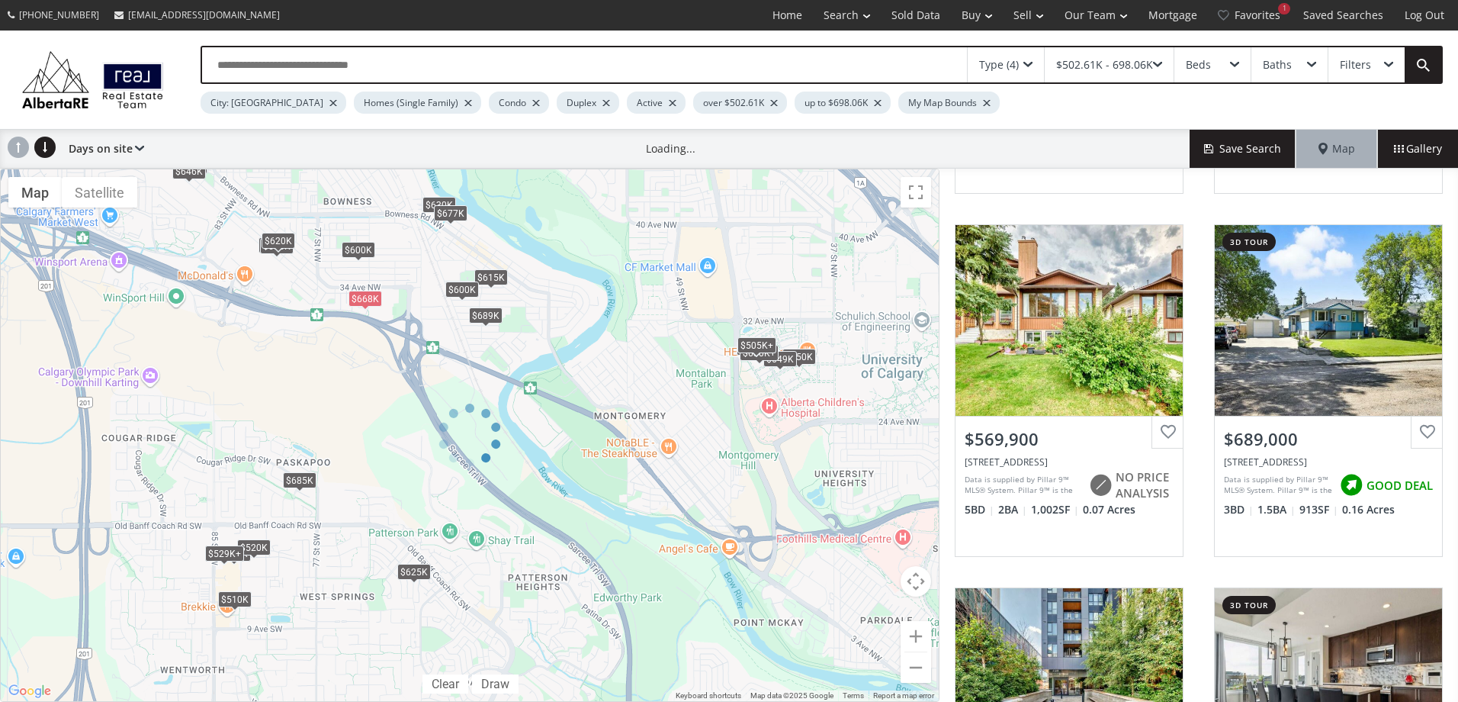
drag, startPoint x: 628, startPoint y: 237, endPoint x: 667, endPoint y: 343, distance: 113.2
click at [667, 343] on div at bounding box center [470, 435] width 940 height 533
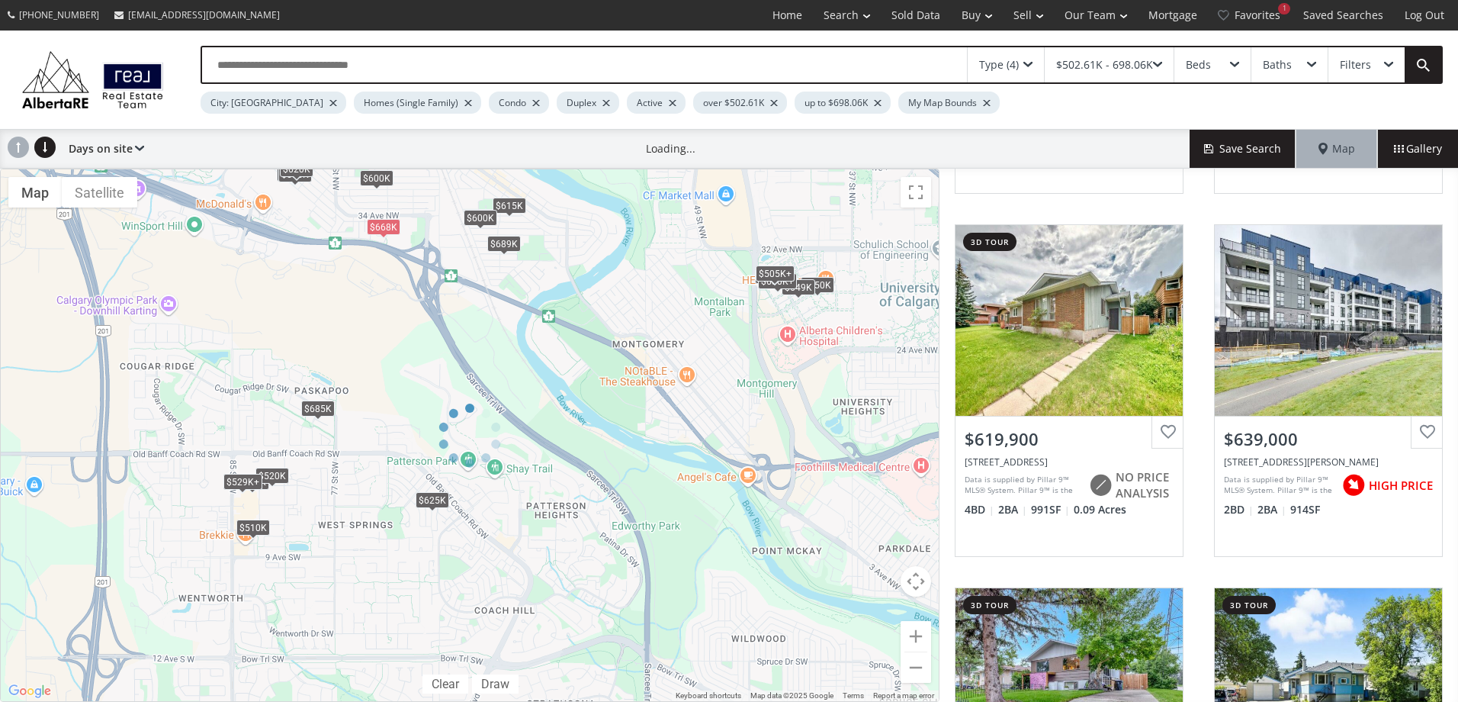
drag, startPoint x: 630, startPoint y: 267, endPoint x: 651, endPoint y: 323, distance: 59.6
click at [648, 319] on div at bounding box center [470, 435] width 940 height 533
drag, startPoint x: 727, startPoint y: 364, endPoint x: 679, endPoint y: 304, distance: 77.1
click at [679, 304] on div at bounding box center [470, 435] width 940 height 533
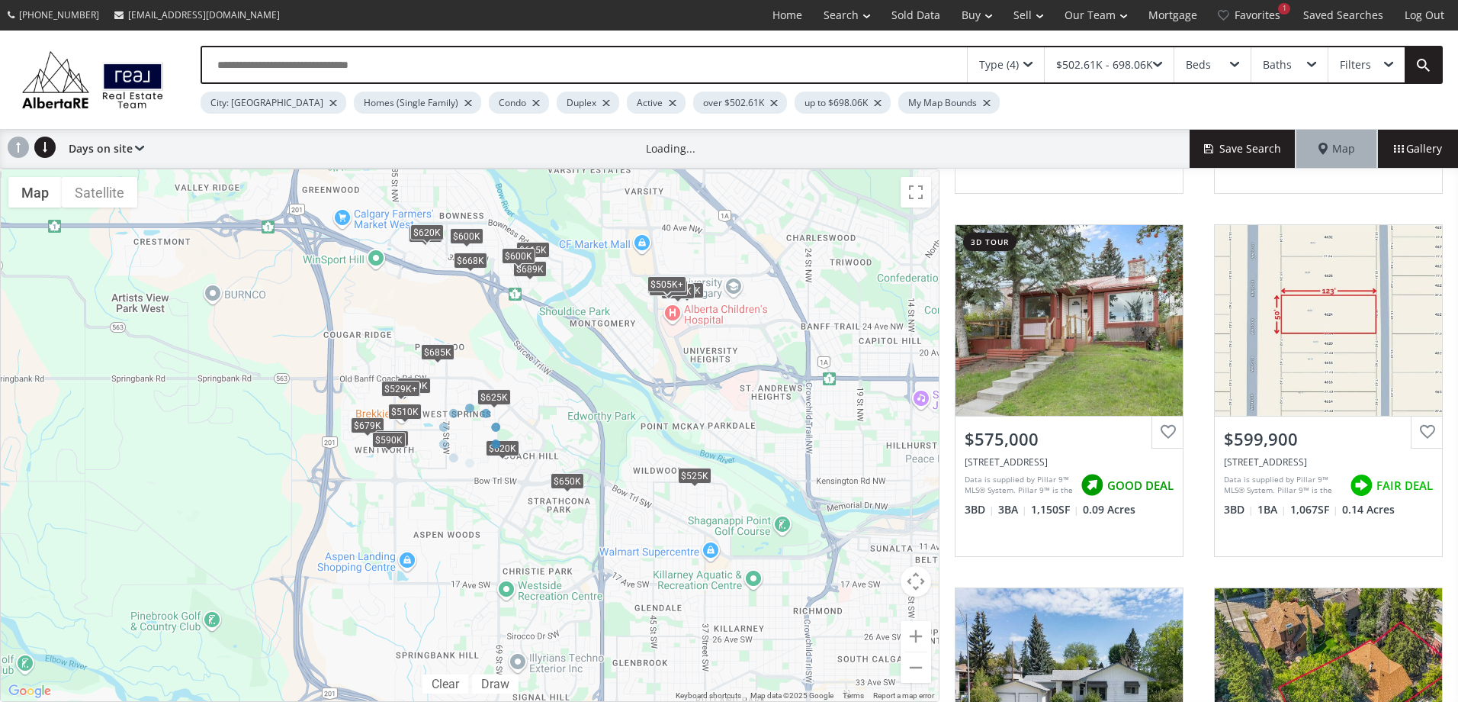
drag, startPoint x: 818, startPoint y: 328, endPoint x: 787, endPoint y: 336, distance: 31.6
click at [787, 336] on div at bounding box center [470, 435] width 940 height 533
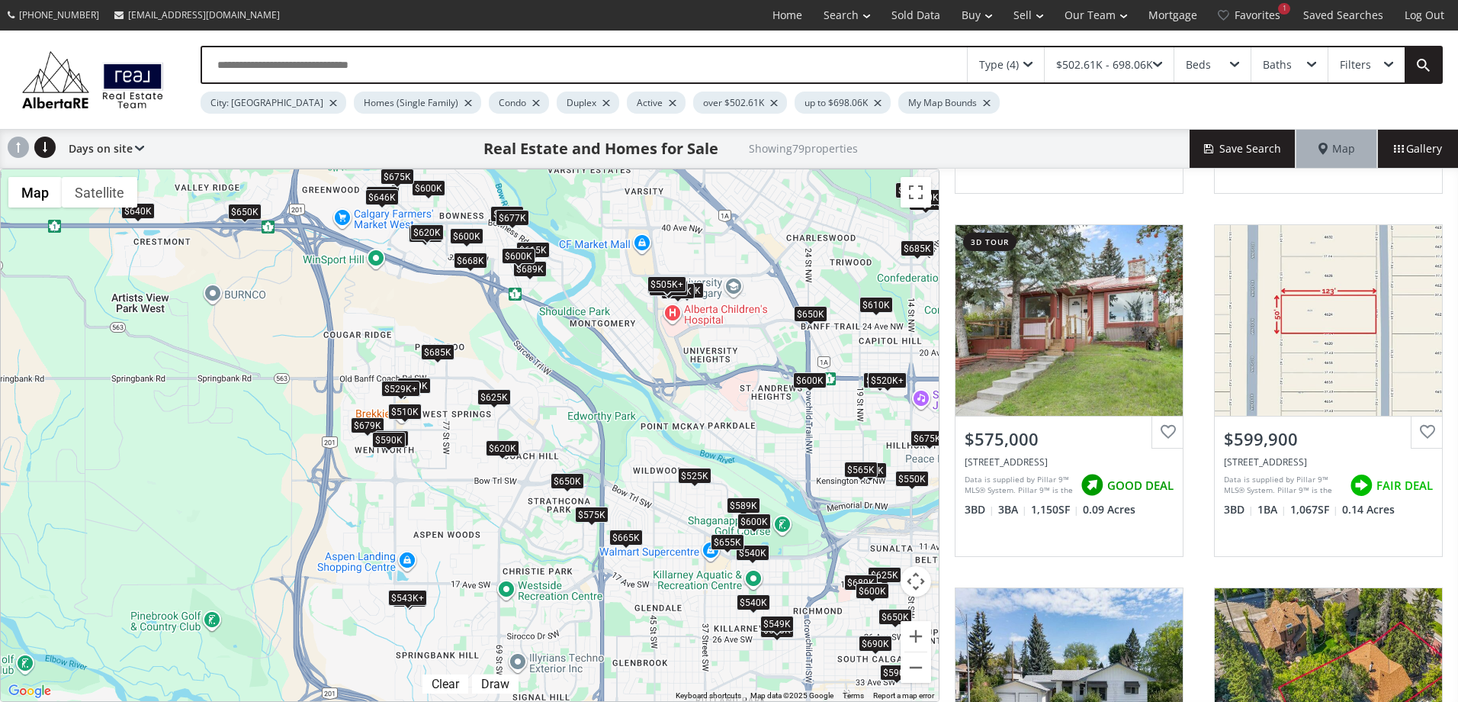
click at [701, 473] on div "$525K" at bounding box center [695, 475] width 34 height 16
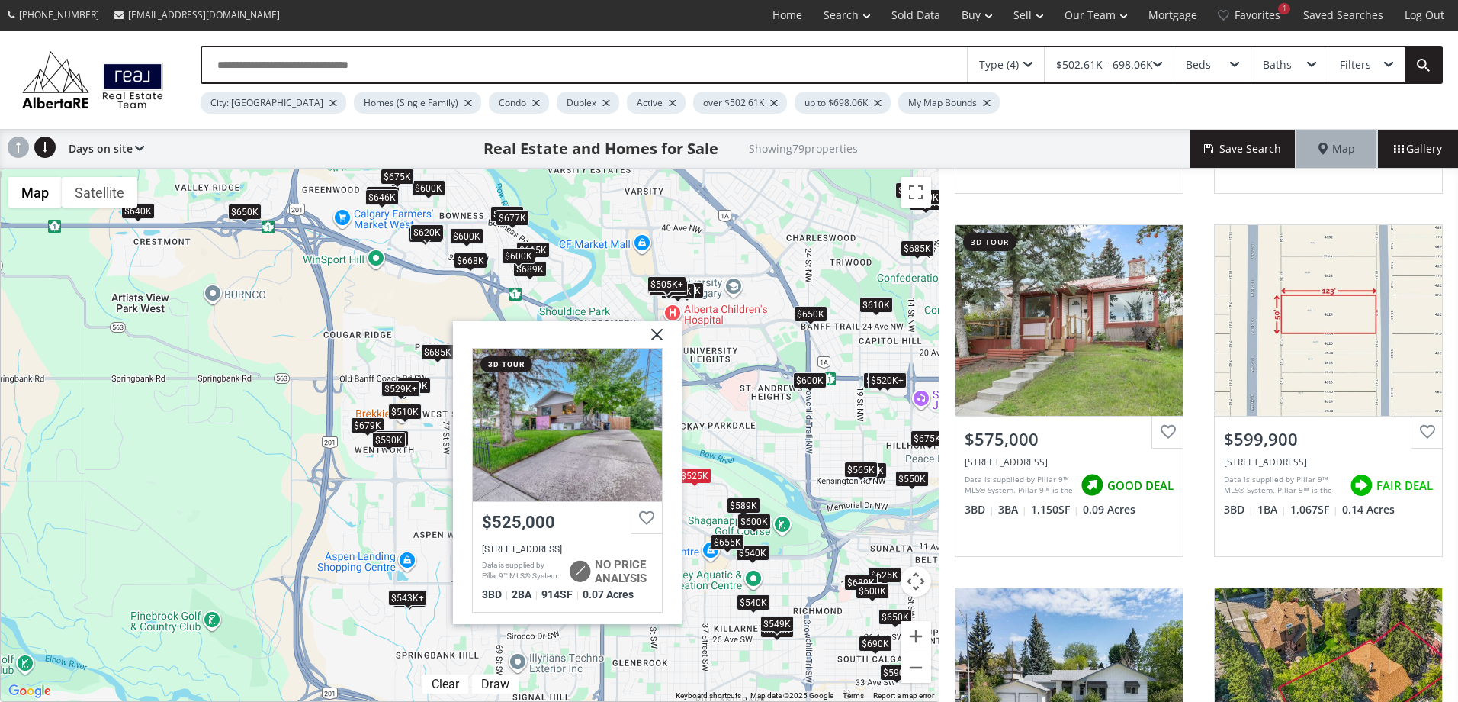
click at [655, 337] on img at bounding box center [651, 340] width 38 height 38
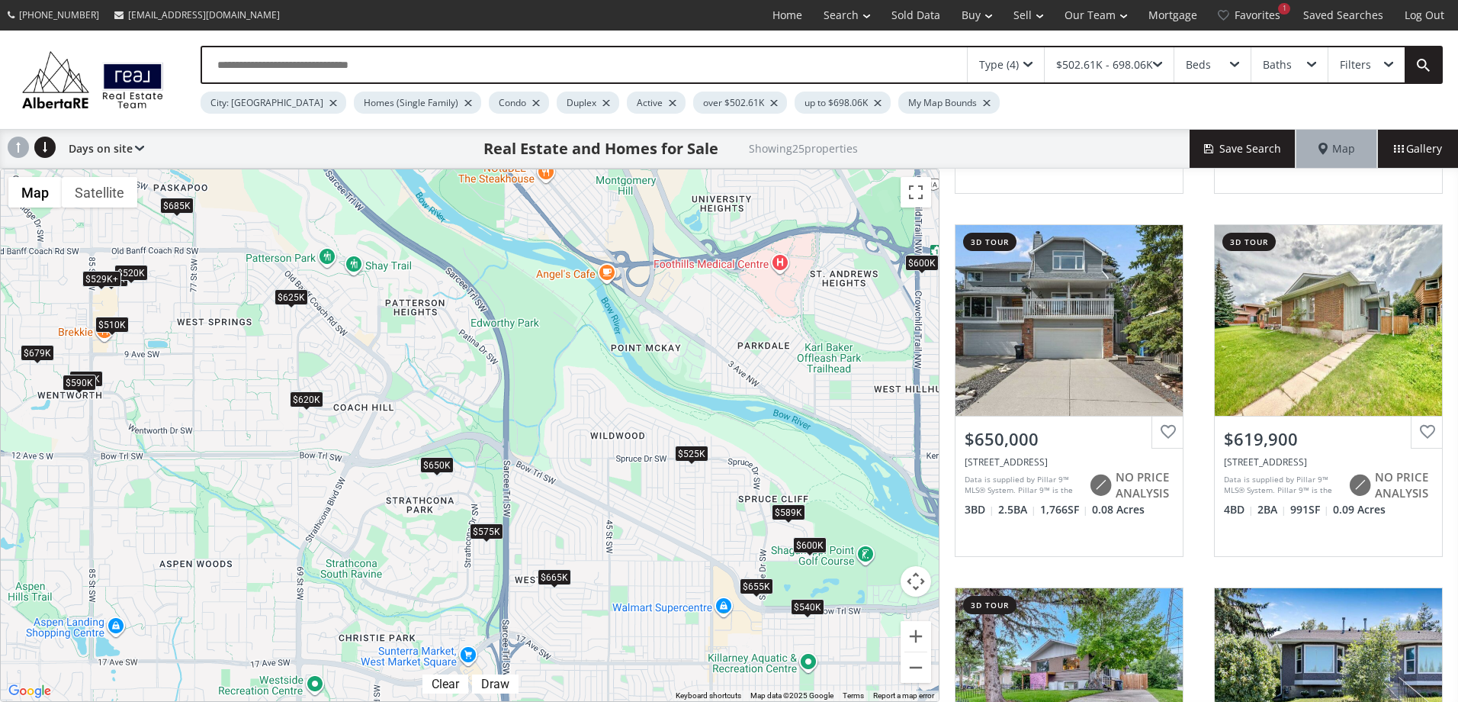
click at [790, 516] on div "$589K" at bounding box center [789, 512] width 34 height 16
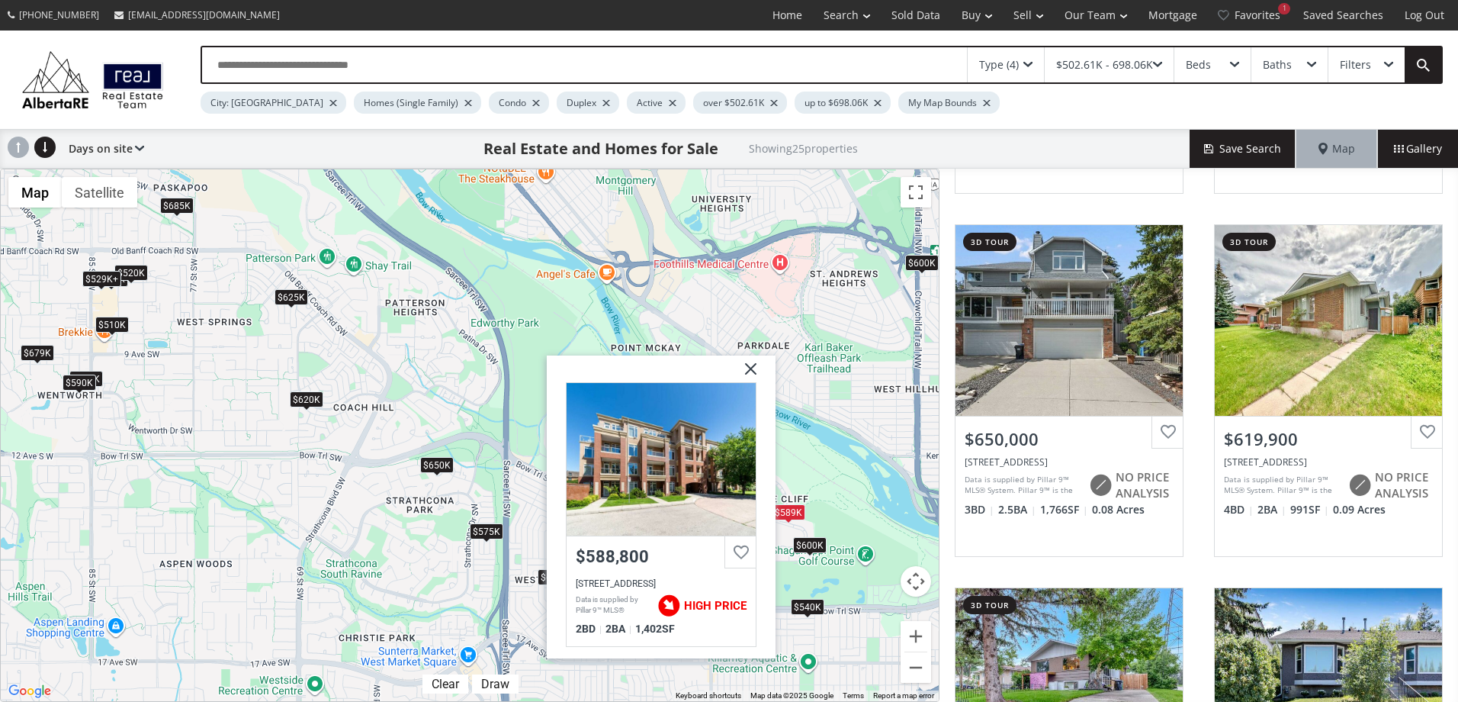
click at [810, 545] on div "$600K" at bounding box center [810, 544] width 34 height 16
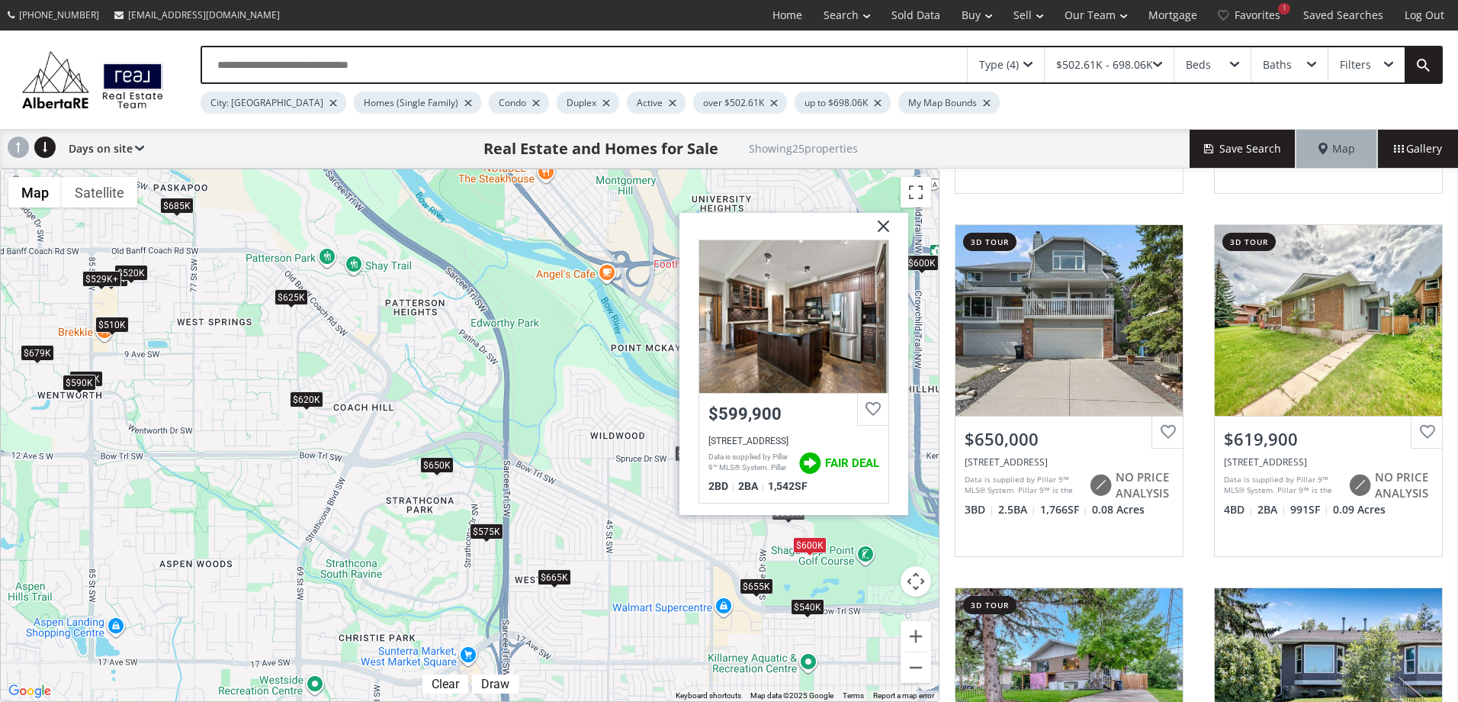
click at [750, 584] on div "$655K" at bounding box center [757, 585] width 34 height 16
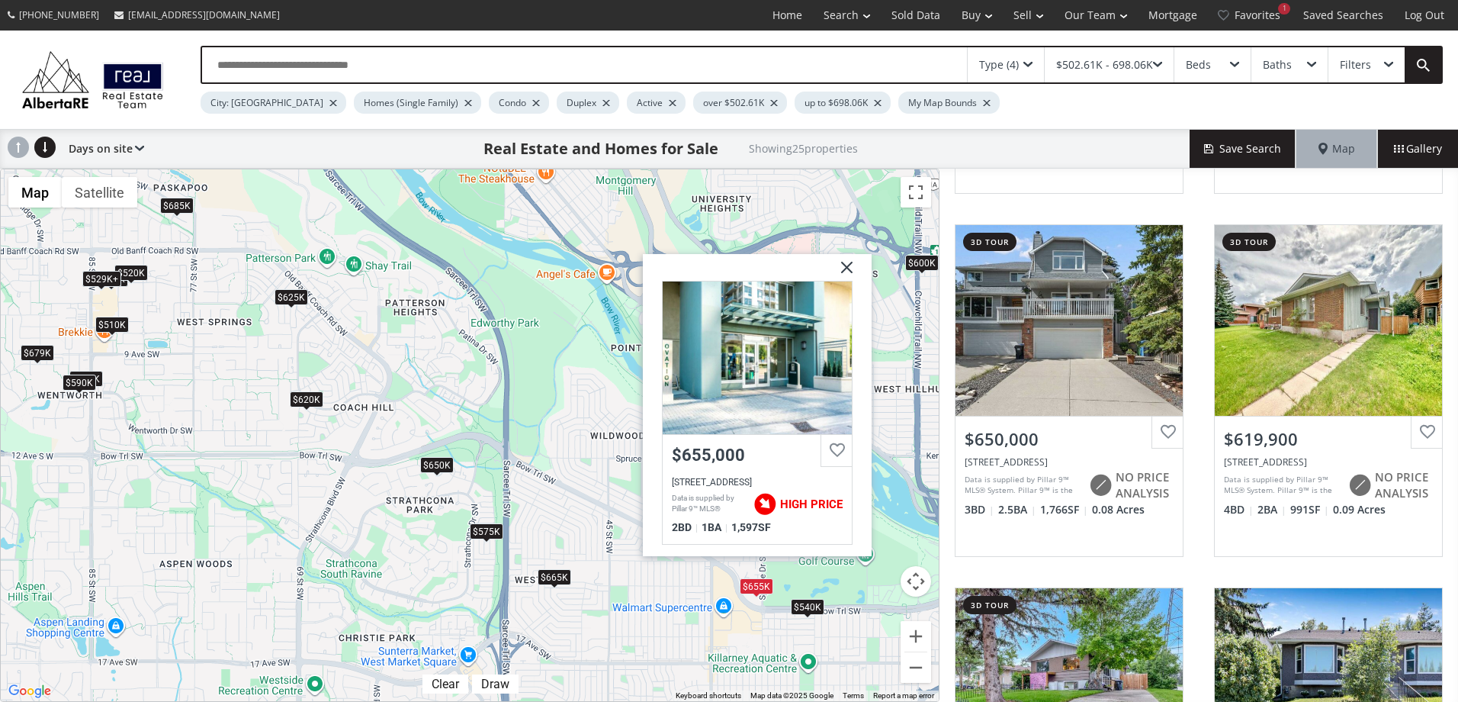
click at [851, 272] on img at bounding box center [841, 272] width 38 height 38
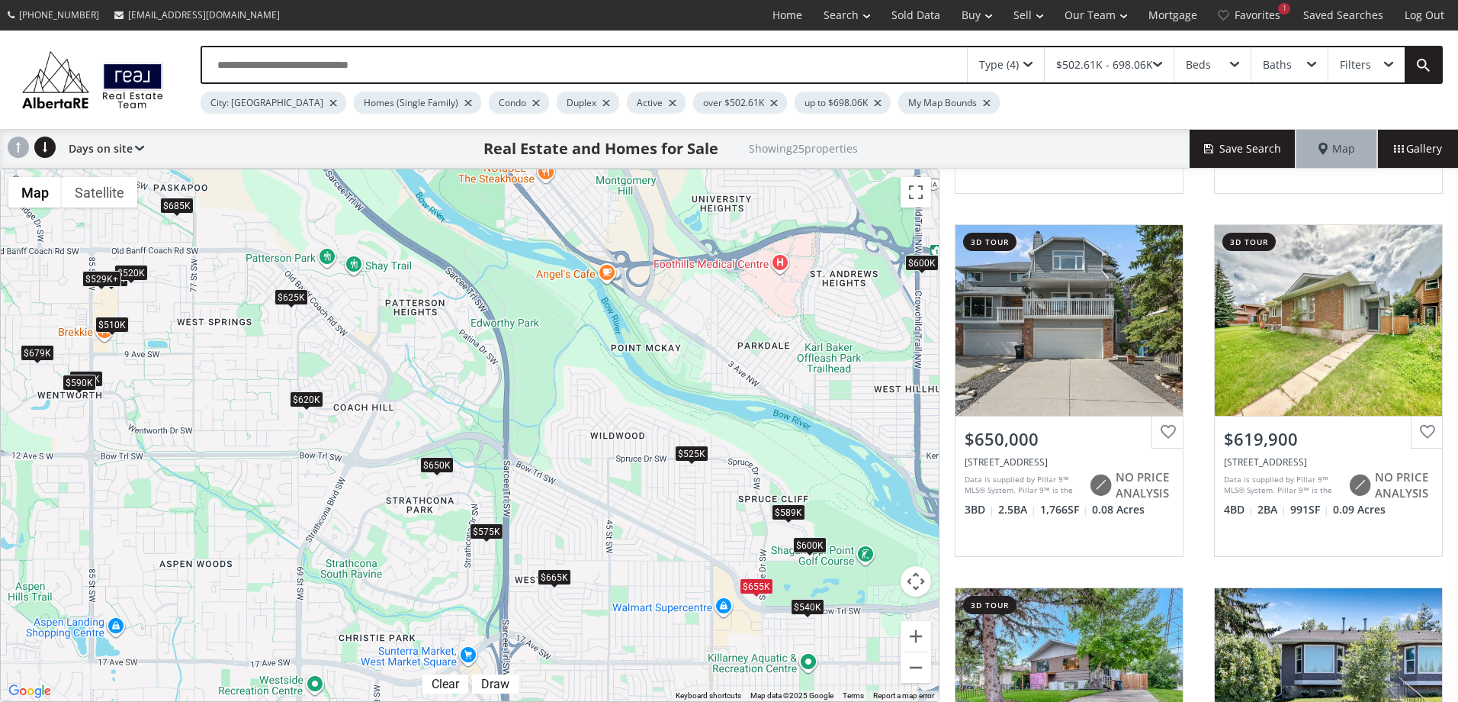
click at [280, 301] on div "$625K" at bounding box center [292, 296] width 34 height 16
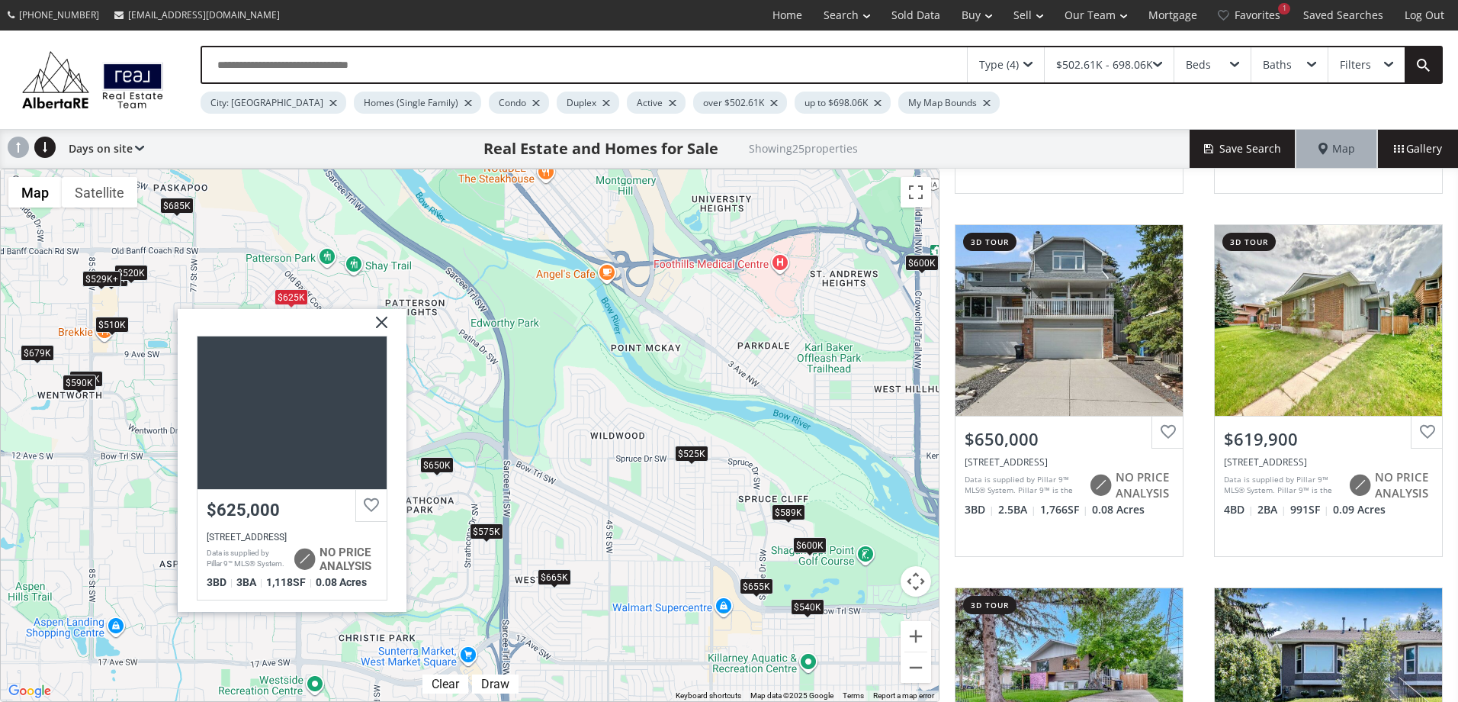
click at [375, 328] on img at bounding box center [376, 327] width 38 height 38
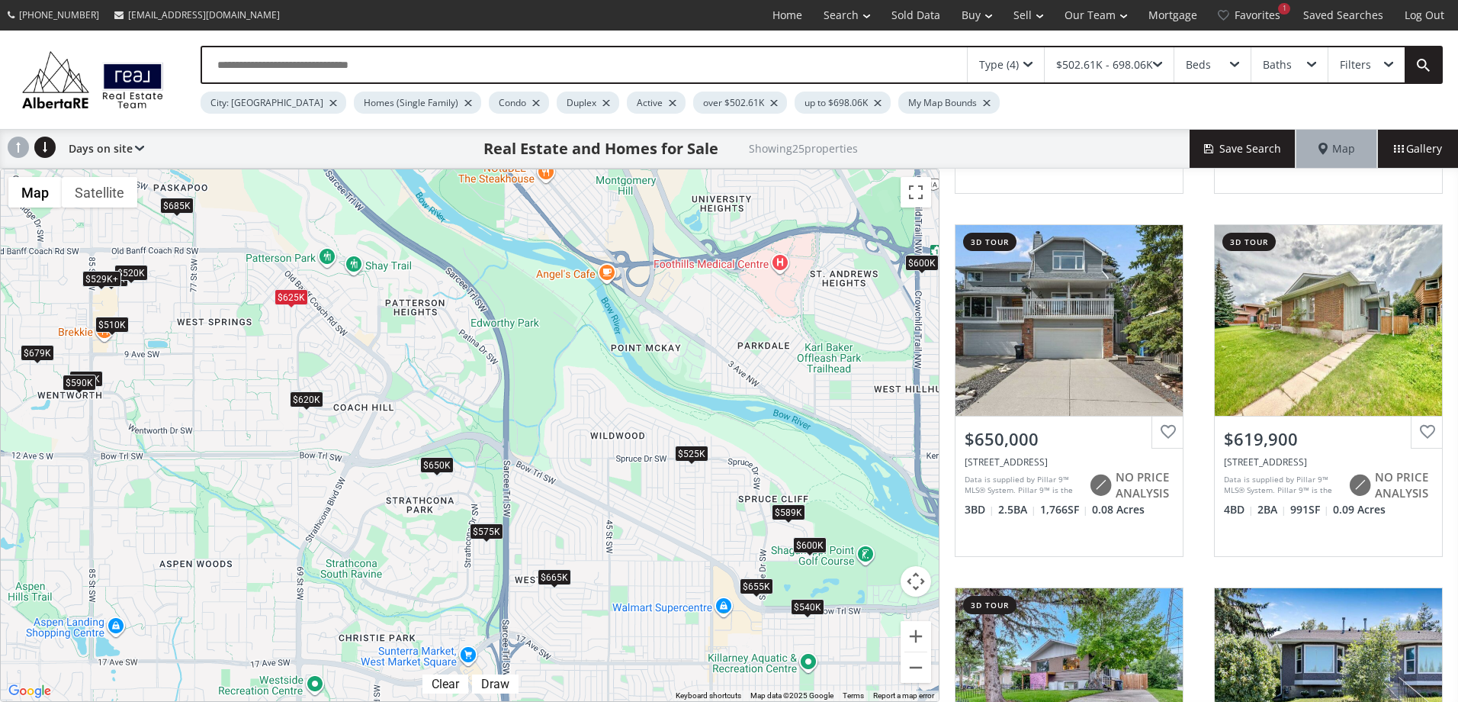
click at [320, 407] on div "$620K" at bounding box center [307, 399] width 34 height 16
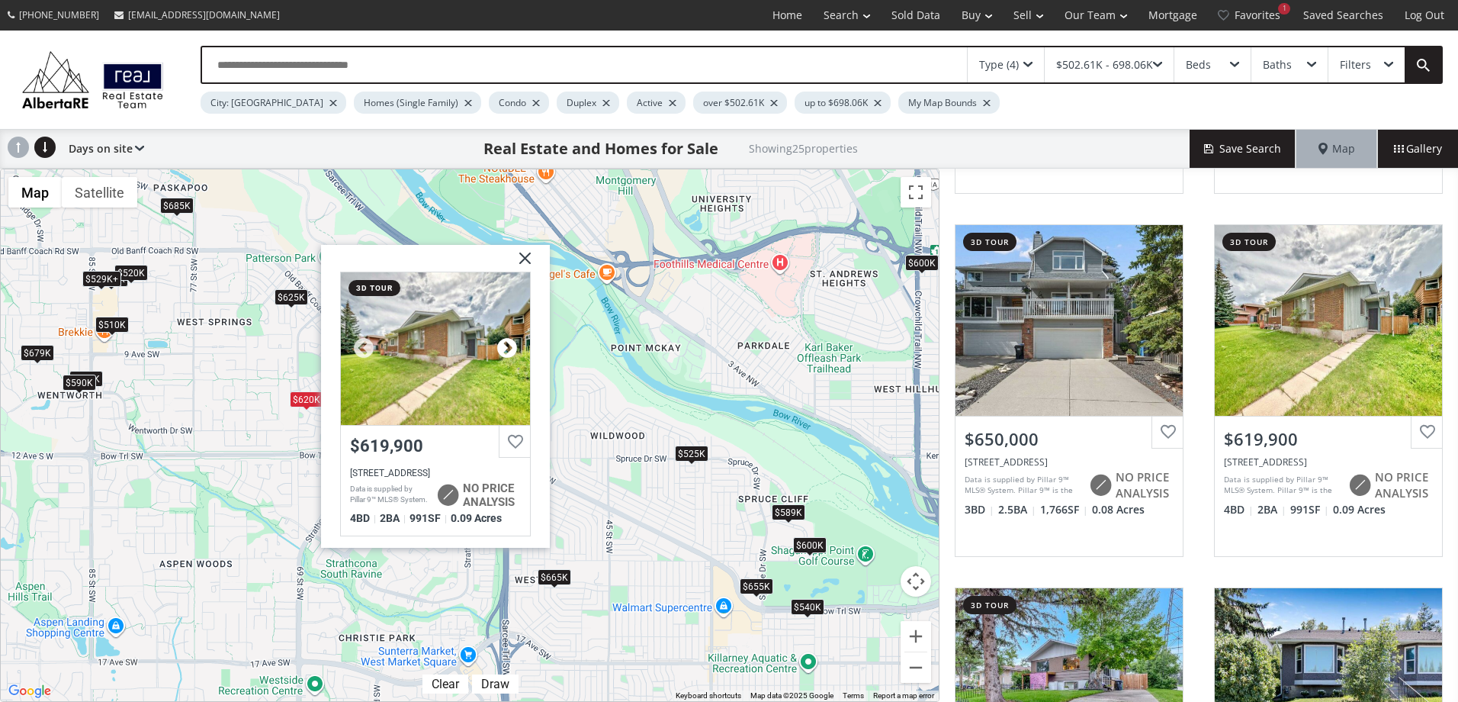
click at [510, 348] on div at bounding box center [507, 348] width 23 height 23
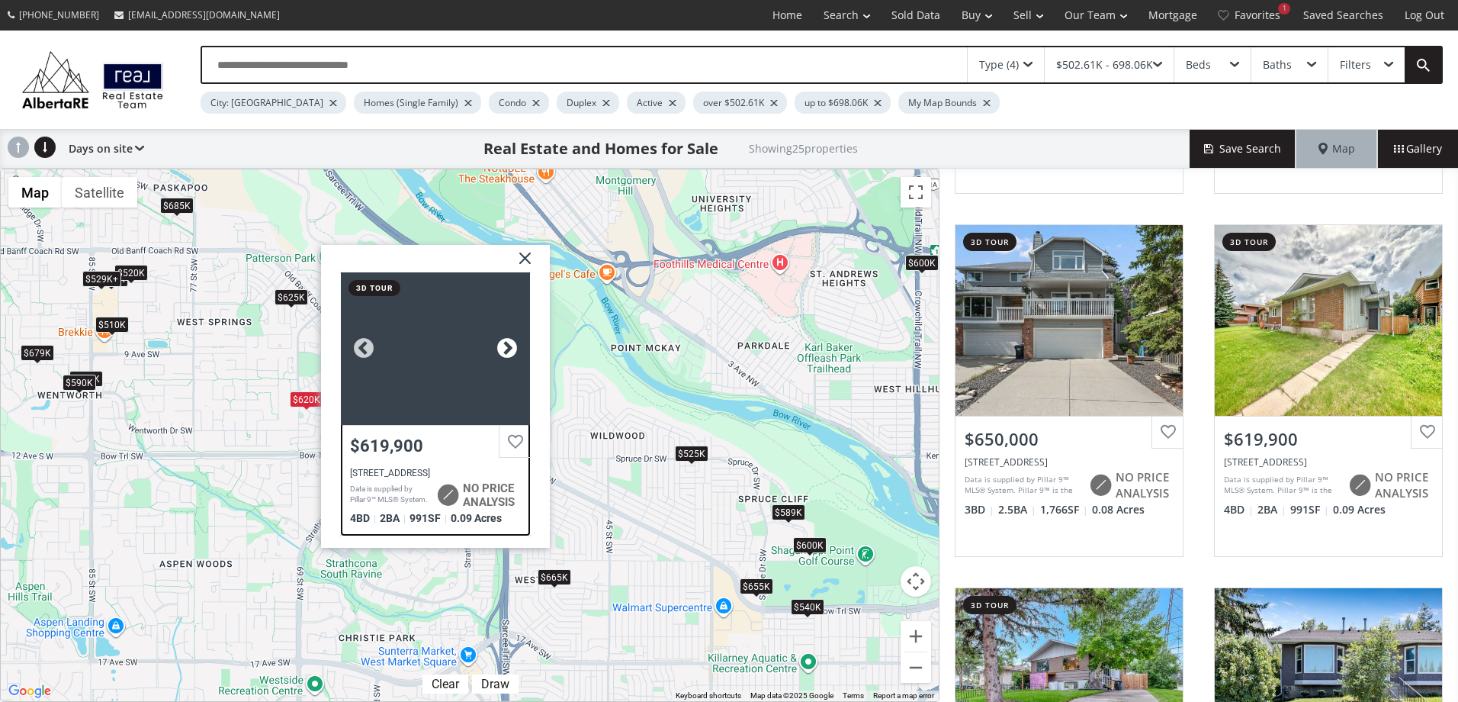
click at [510, 348] on div at bounding box center [507, 348] width 23 height 23
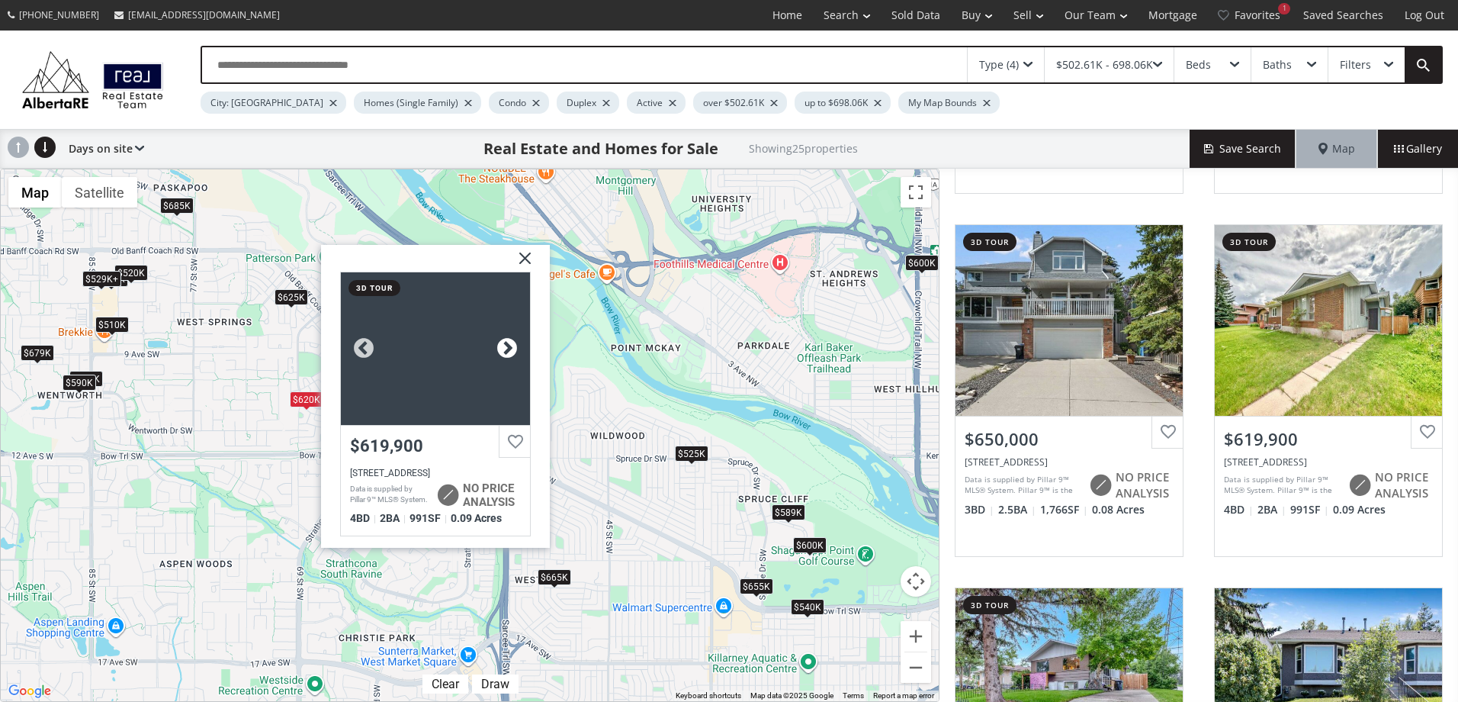
click at [510, 348] on div at bounding box center [507, 348] width 23 height 23
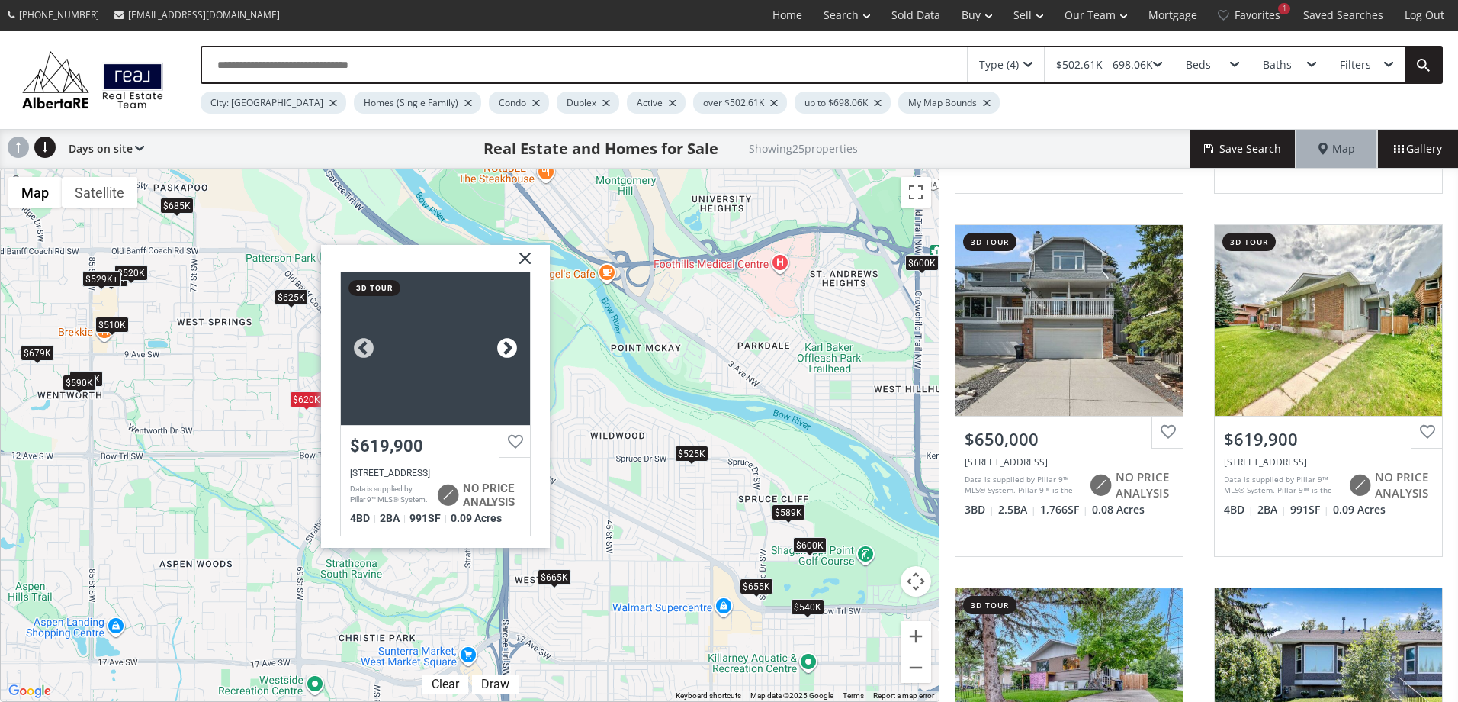
click at [510, 348] on div at bounding box center [507, 348] width 23 height 23
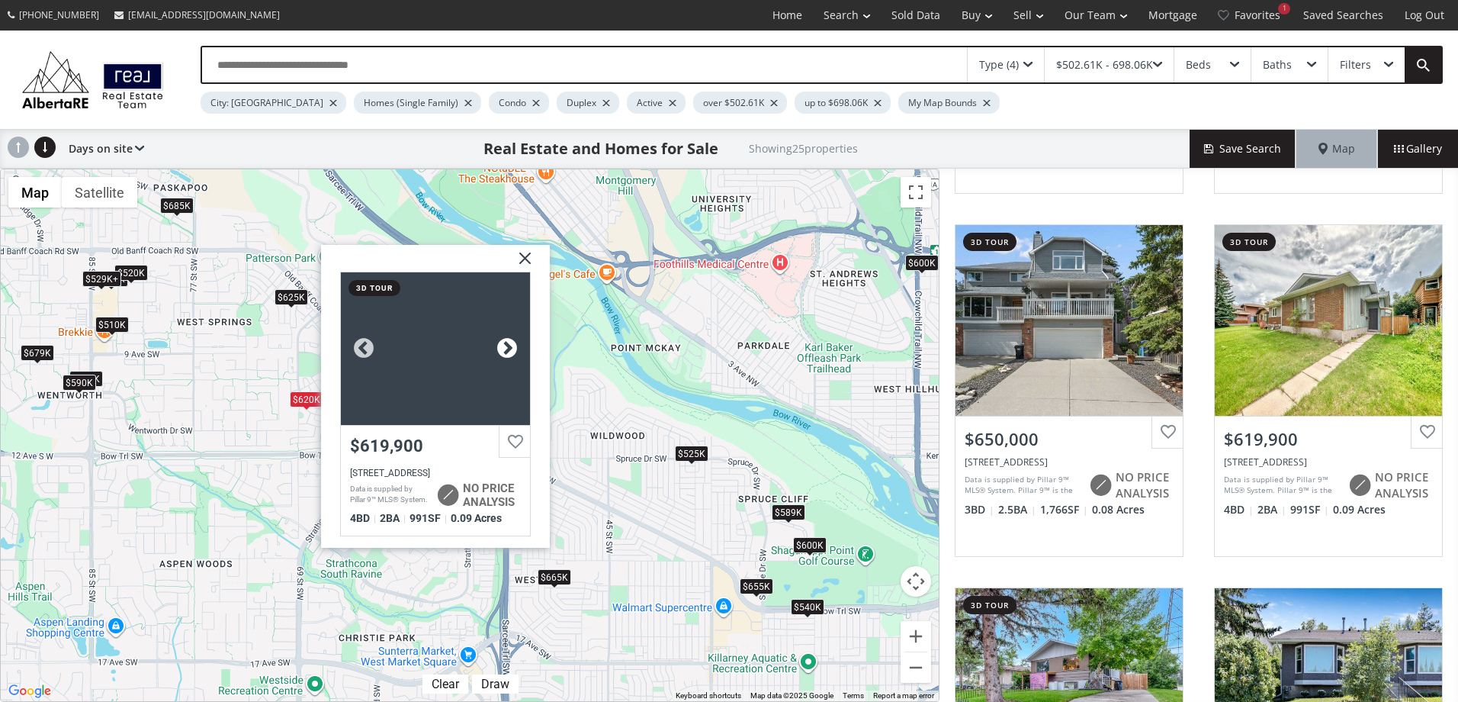
click at [510, 348] on div at bounding box center [507, 348] width 23 height 23
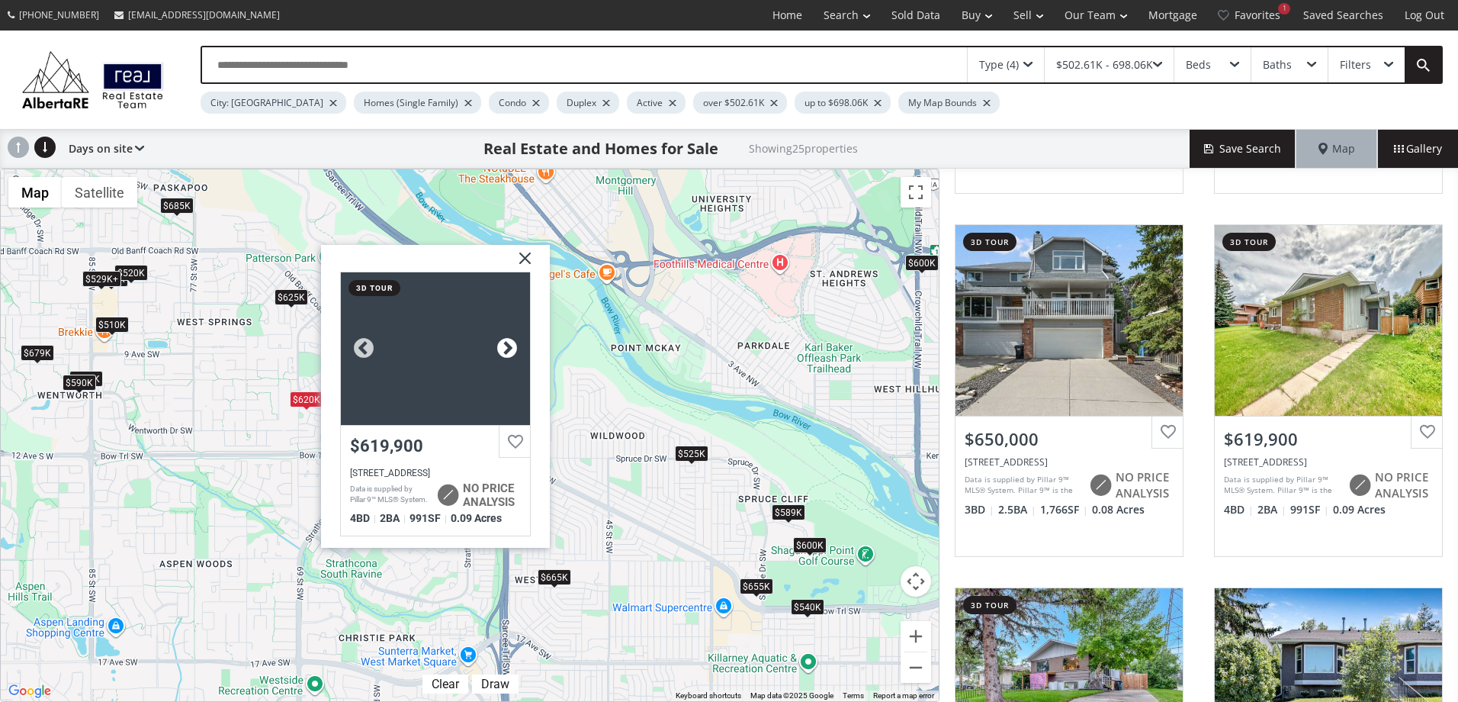
click at [510, 348] on div at bounding box center [507, 348] width 23 height 23
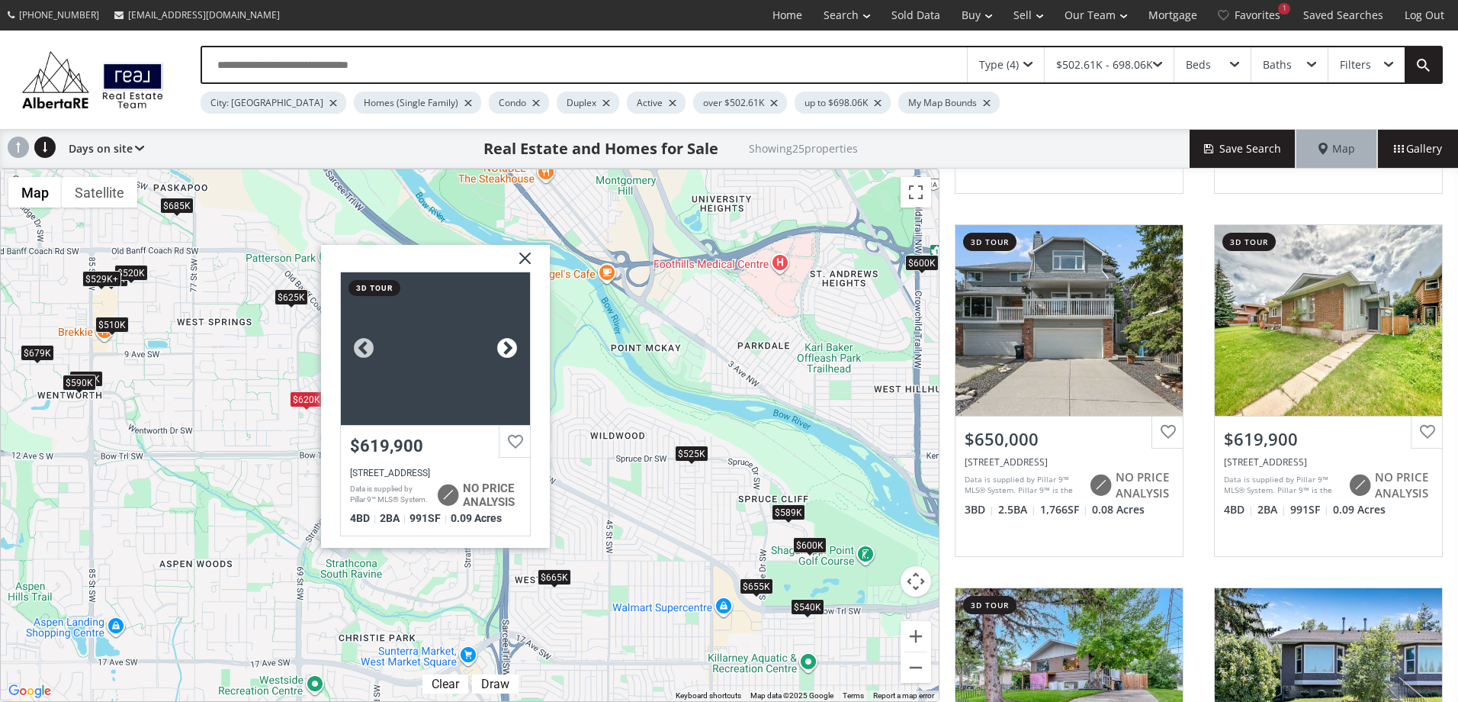
click at [510, 348] on div at bounding box center [507, 348] width 23 height 23
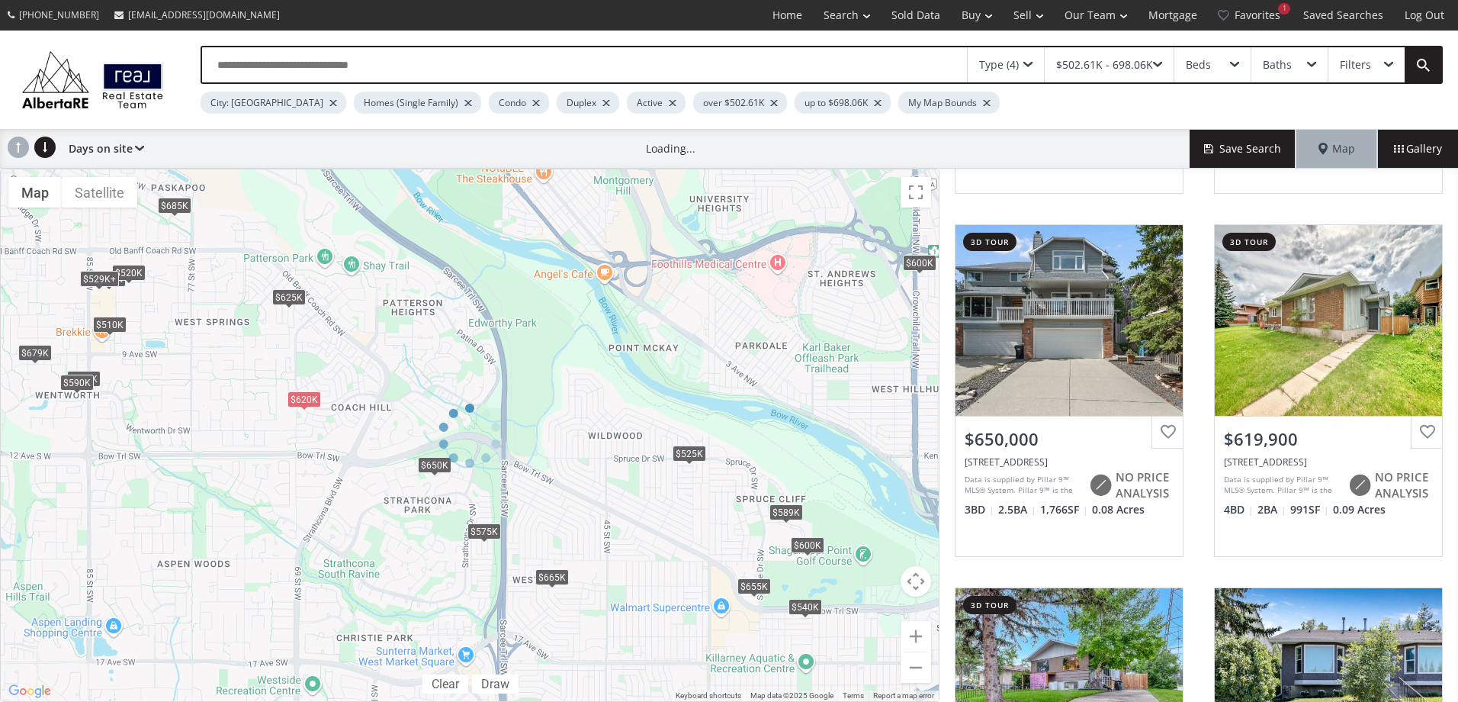
click at [506, 347] on div at bounding box center [470, 435] width 940 height 533
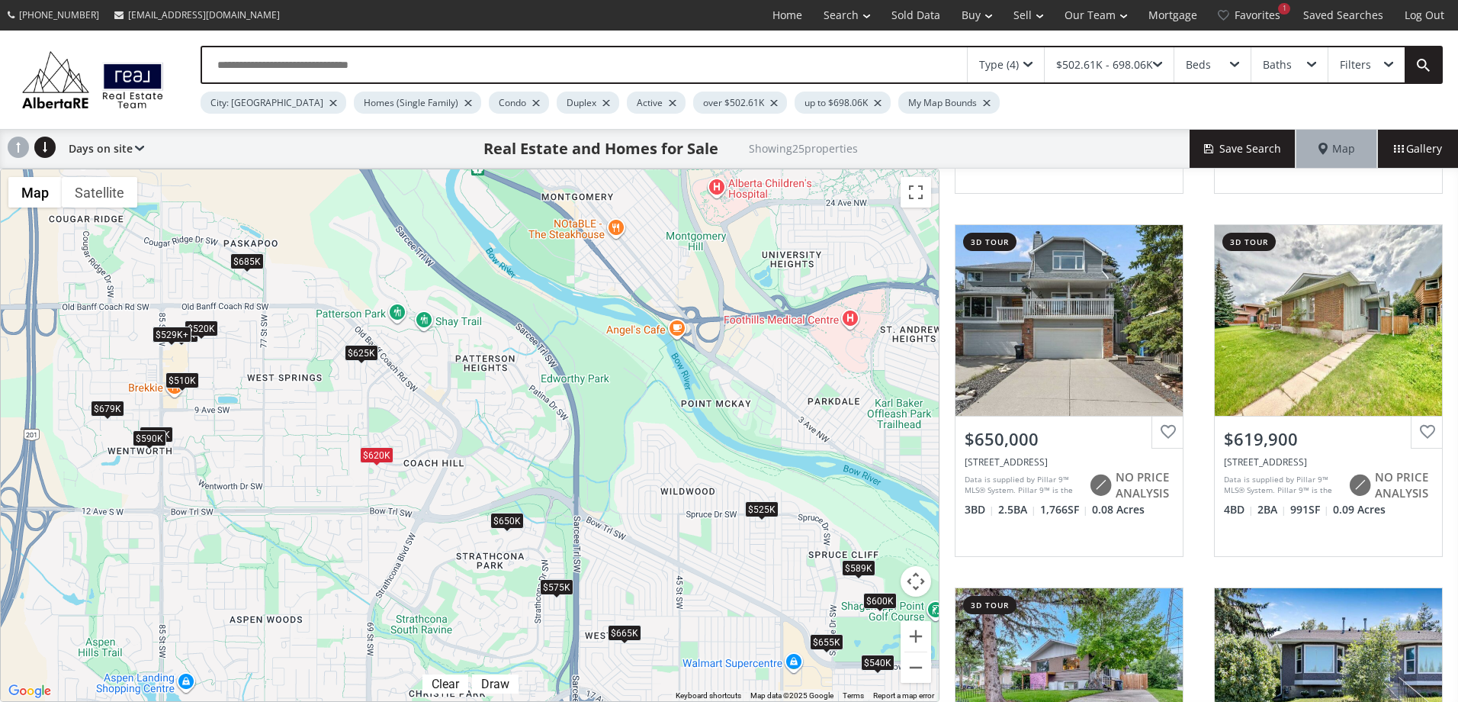
drag, startPoint x: 274, startPoint y: 380, endPoint x: 263, endPoint y: 431, distance: 52.2
click at [263, 431] on div "To navigate, press the arrow keys. $685K $575K $600K $679K $650K $620K $525K $5…" at bounding box center [470, 435] width 938 height 532
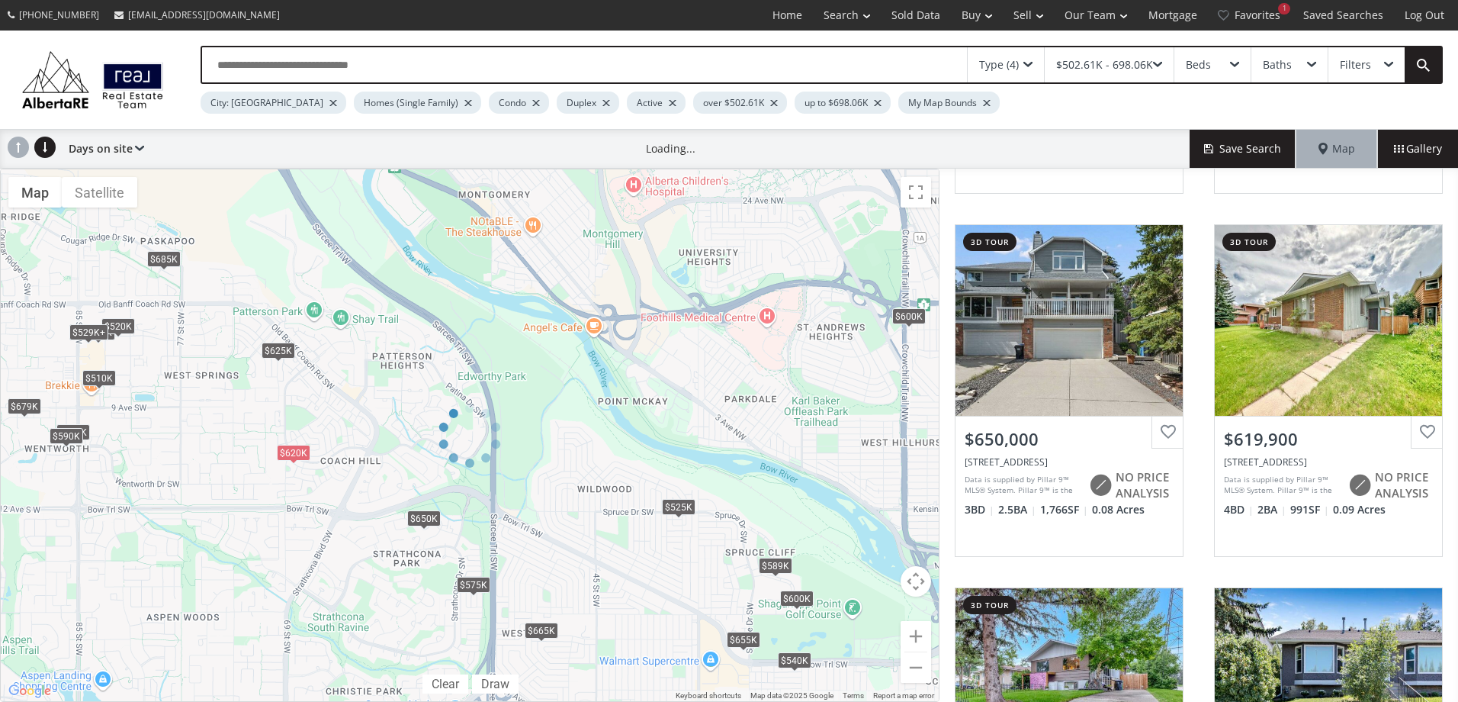
drag, startPoint x: 598, startPoint y: 504, endPoint x: 548, endPoint y: 475, distance: 58.1
click at [548, 475] on div at bounding box center [470, 435] width 940 height 533
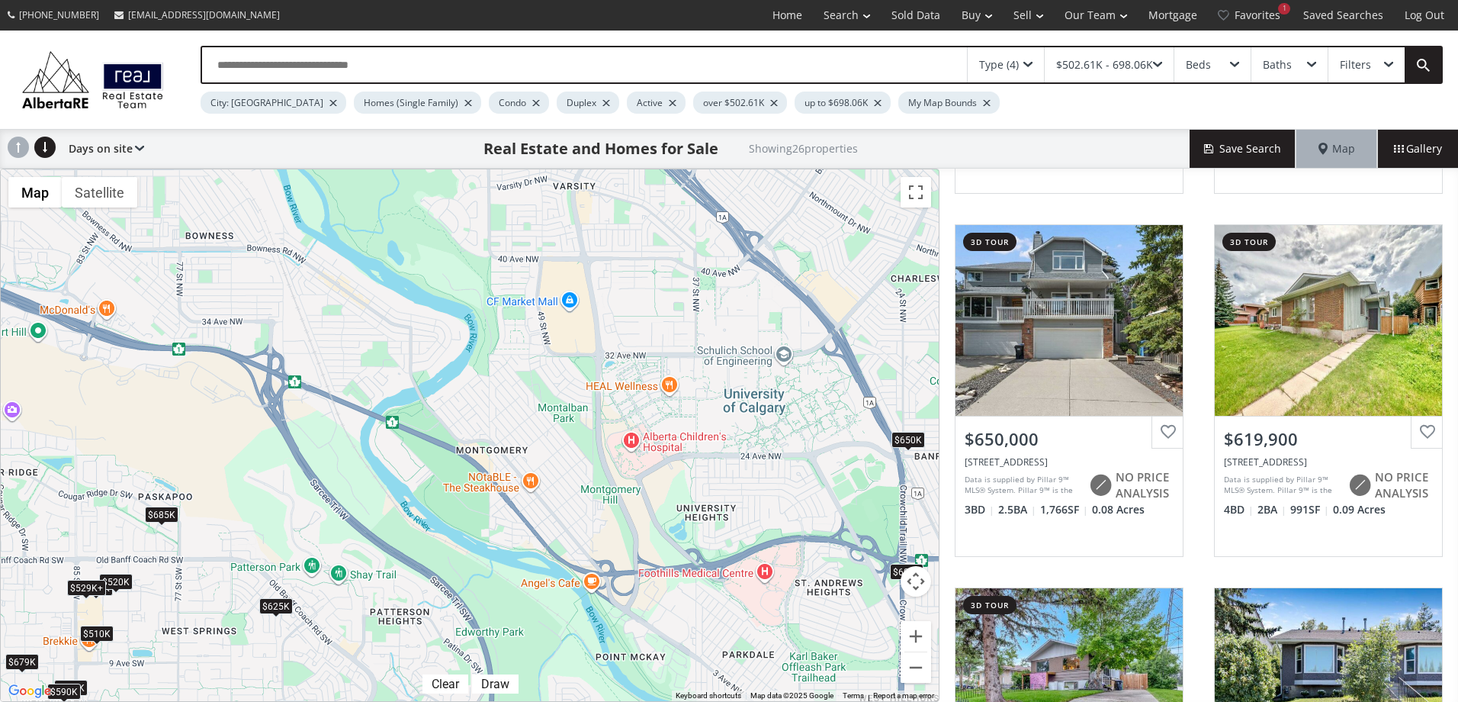
drag, startPoint x: 613, startPoint y: 485, endPoint x: 613, endPoint y: 741, distance: 255.5
click at [613, 701] on html "(587) 819-0007 info@AlbertaRE.com Home Search Search By Map Advanced Search Cal…" at bounding box center [729, 351] width 1458 height 702
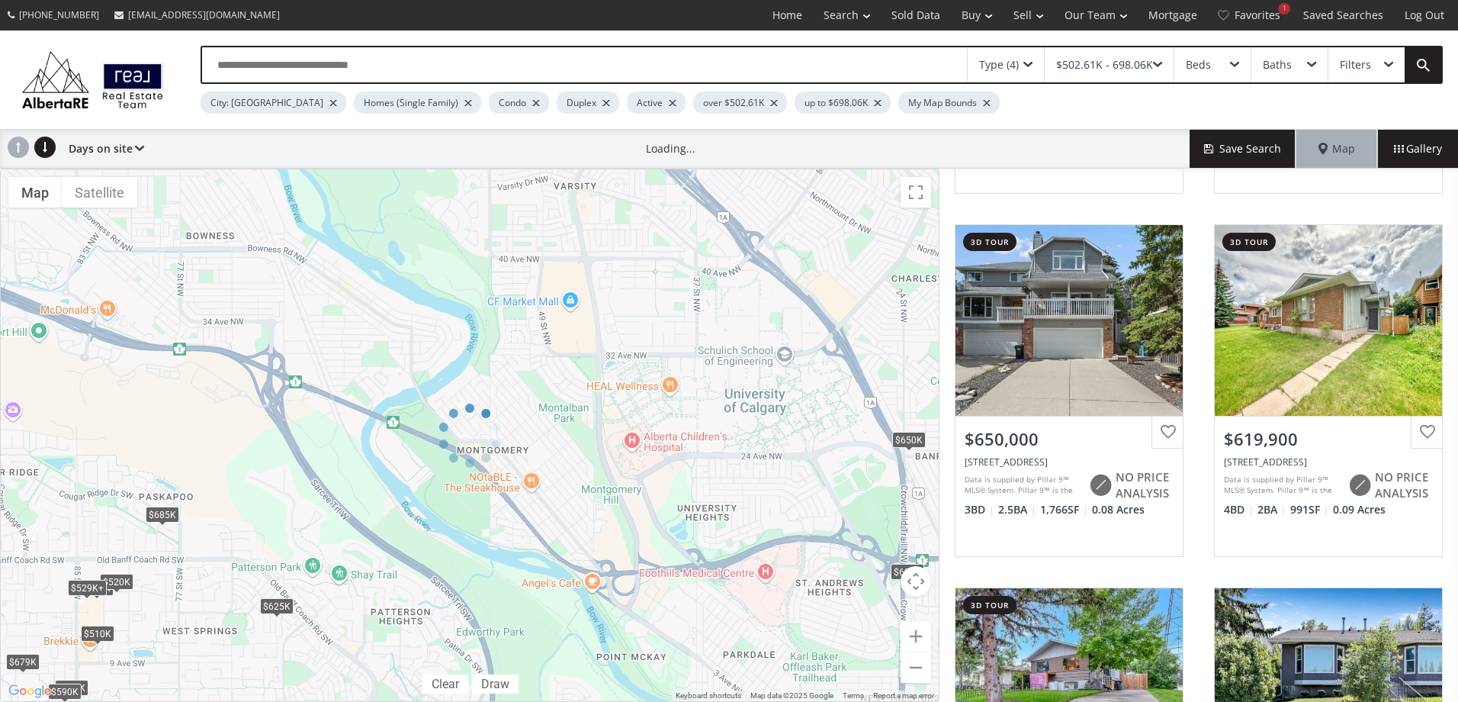
drag, startPoint x: 310, startPoint y: 295, endPoint x: 444, endPoint y: 404, distance: 172.5
click at [444, 404] on div at bounding box center [470, 435] width 940 height 533
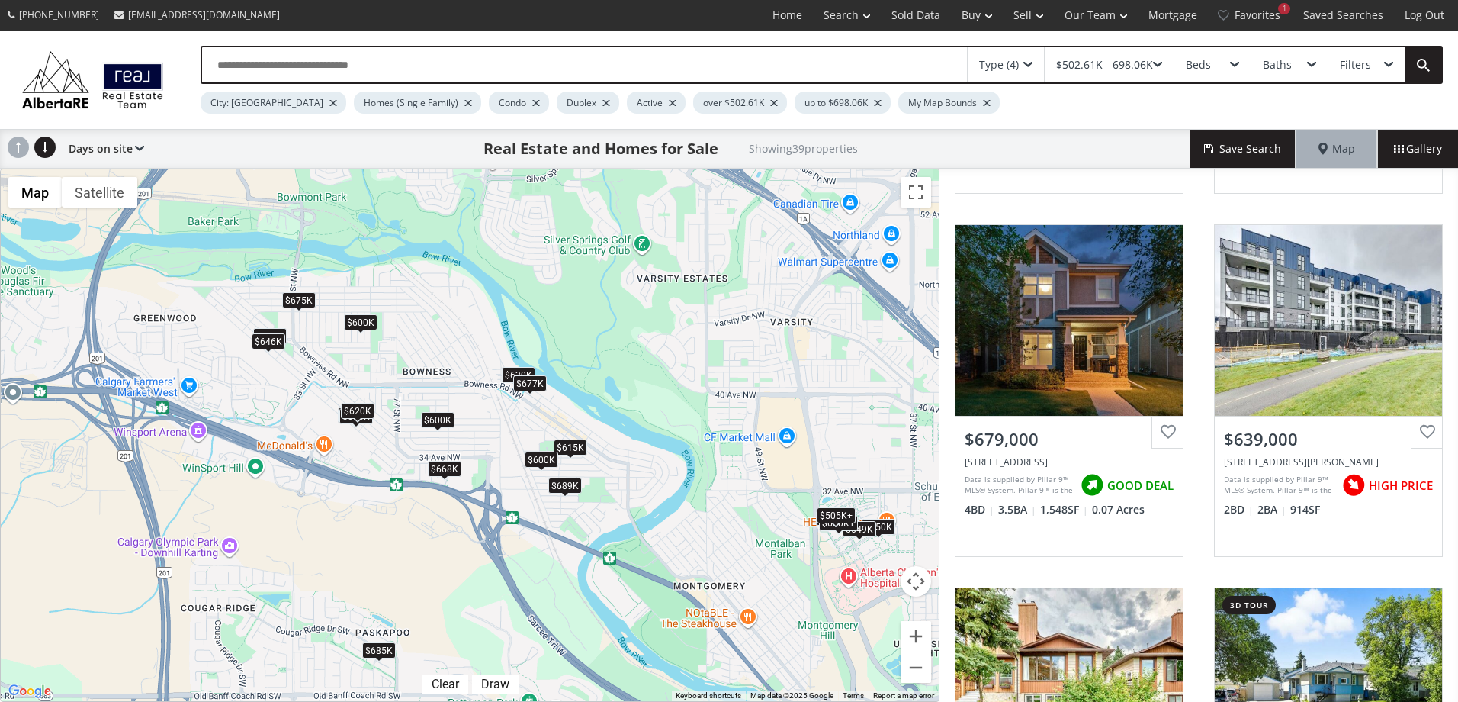
drag, startPoint x: 429, startPoint y: 346, endPoint x: 653, endPoint y: 487, distance: 263.9
click at [653, 487] on div "To navigate, press the arrow keys. $685K $609K+ $600K $600K $679K $609K+ $570K …" at bounding box center [470, 435] width 938 height 532
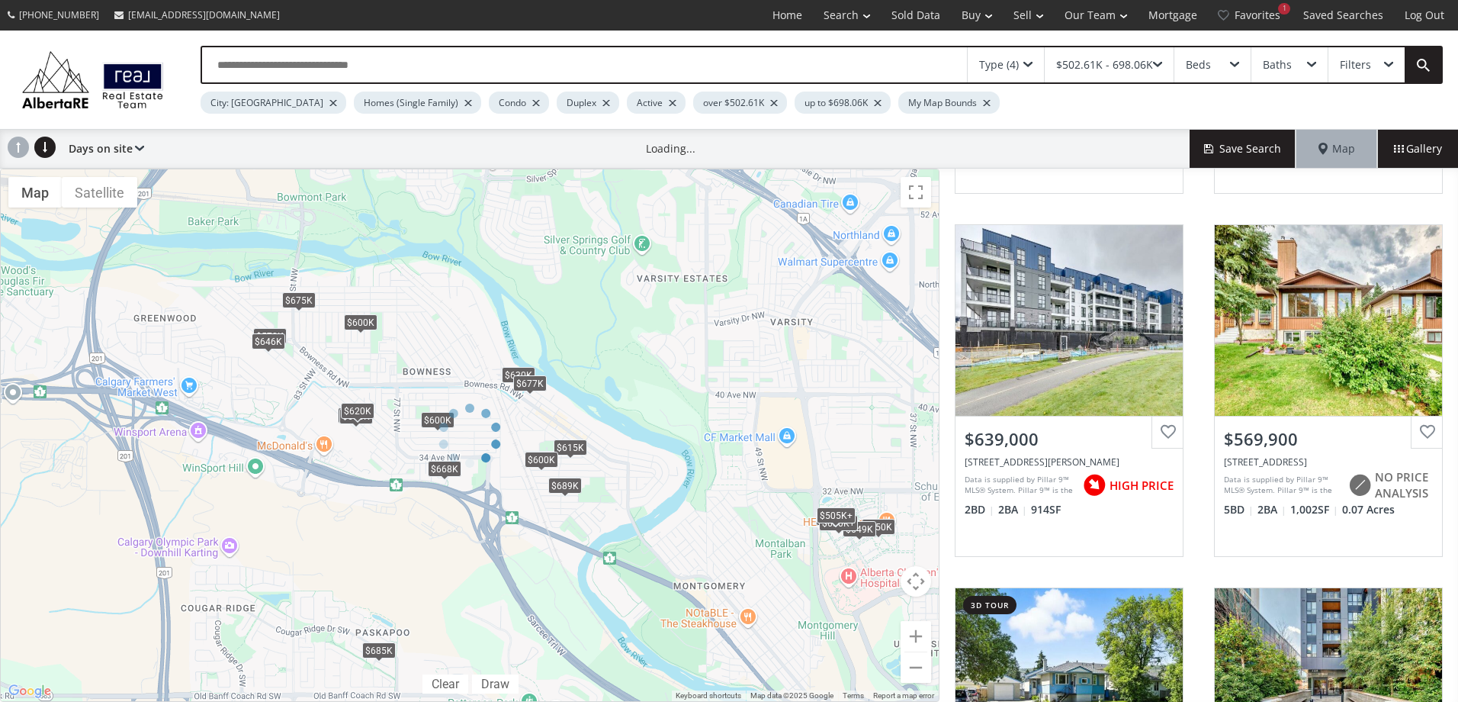
drag, startPoint x: 401, startPoint y: 312, endPoint x: 439, endPoint y: 330, distance: 42.3
click at [439, 330] on div at bounding box center [470, 435] width 940 height 533
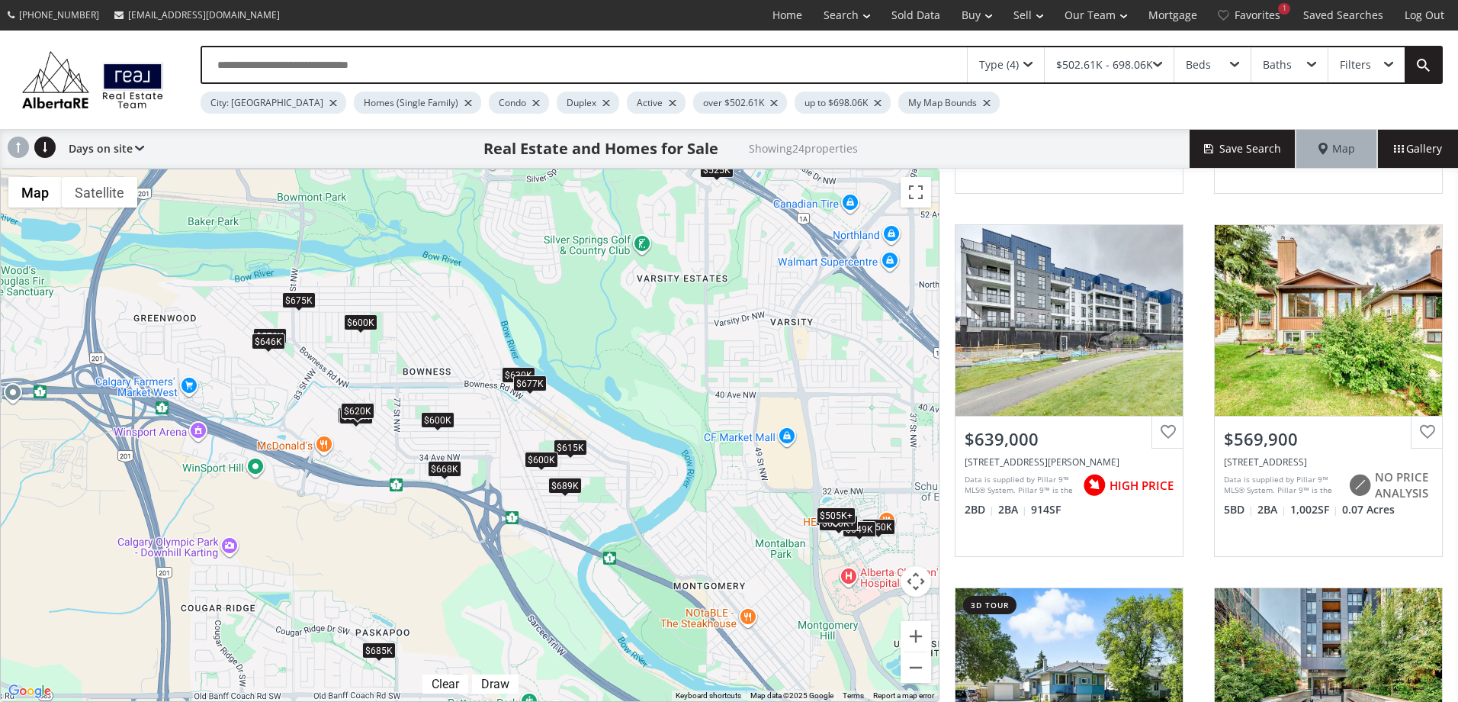
click at [362, 413] on div "$620K" at bounding box center [358, 411] width 34 height 16
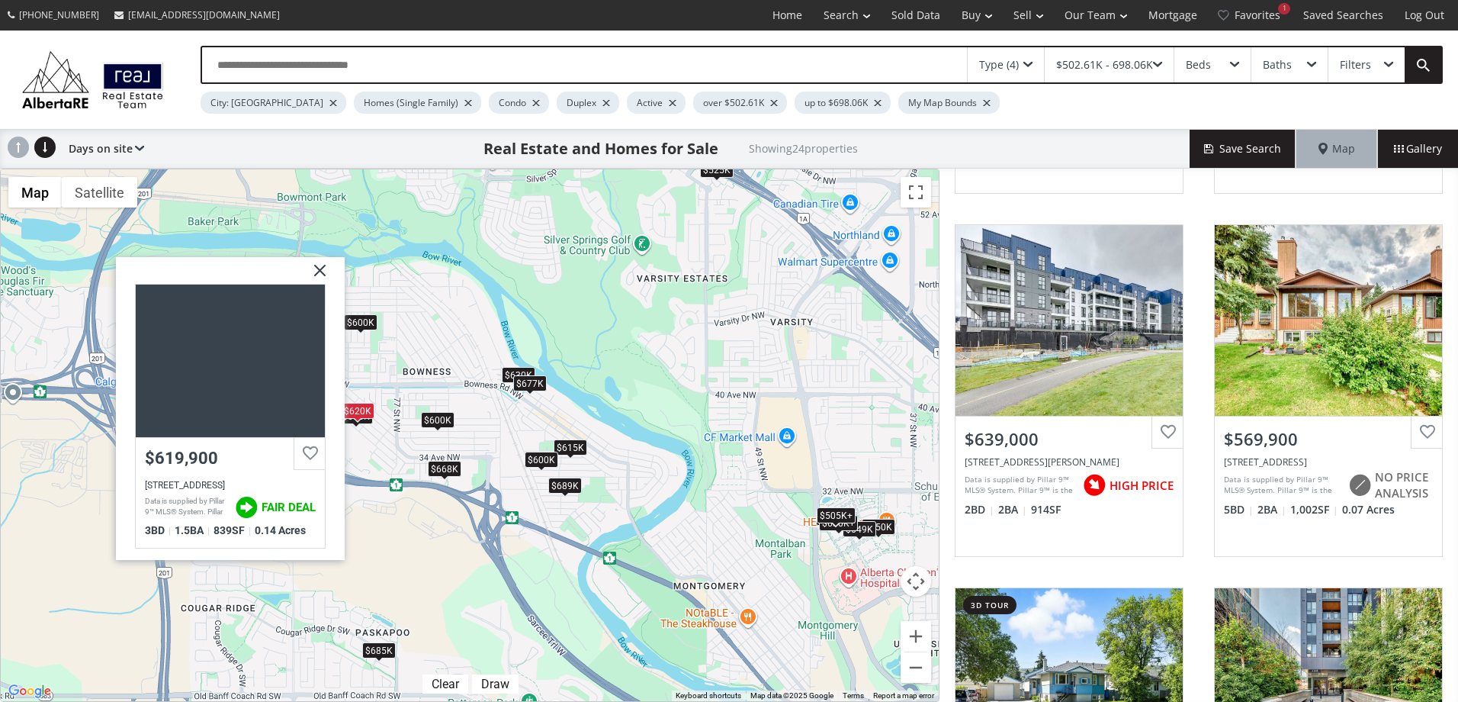
click at [321, 272] on img at bounding box center [314, 275] width 38 height 38
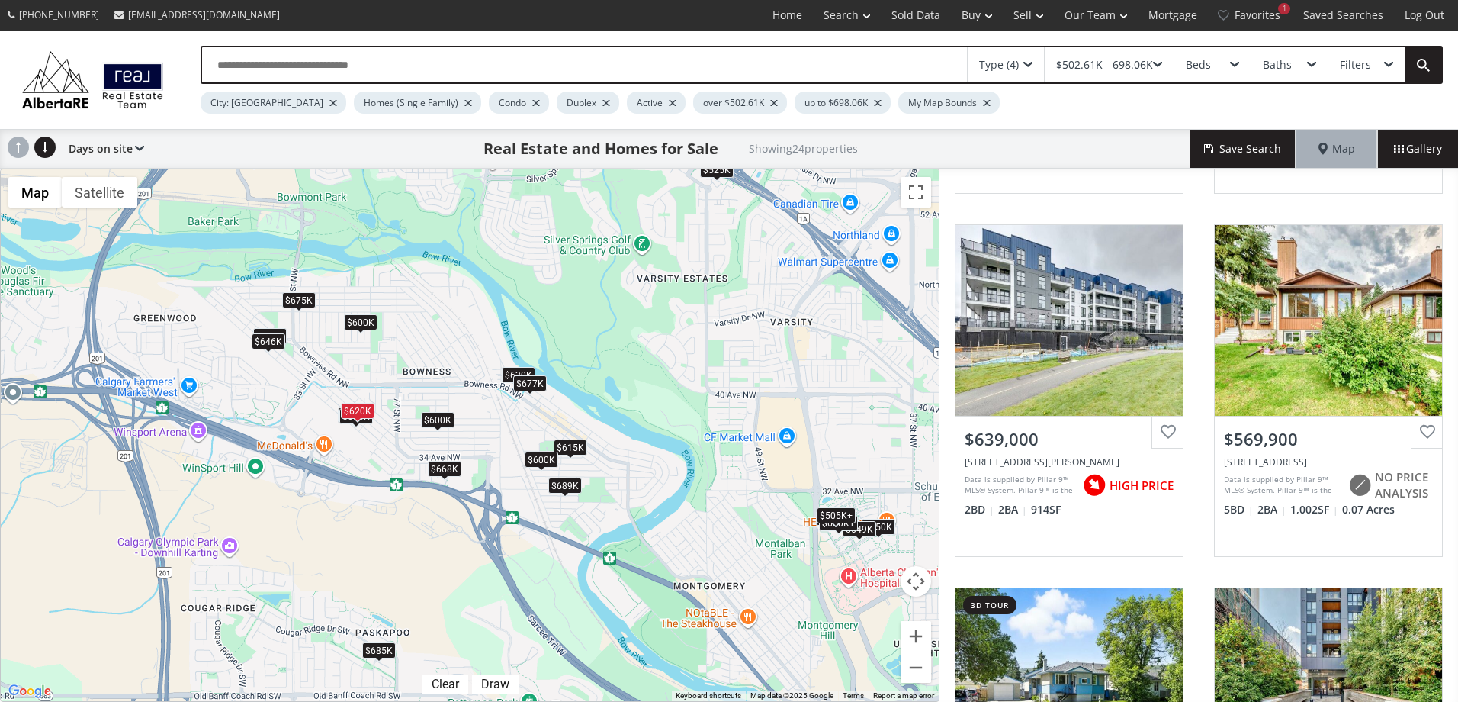
click at [296, 304] on div "$675K" at bounding box center [299, 300] width 34 height 16
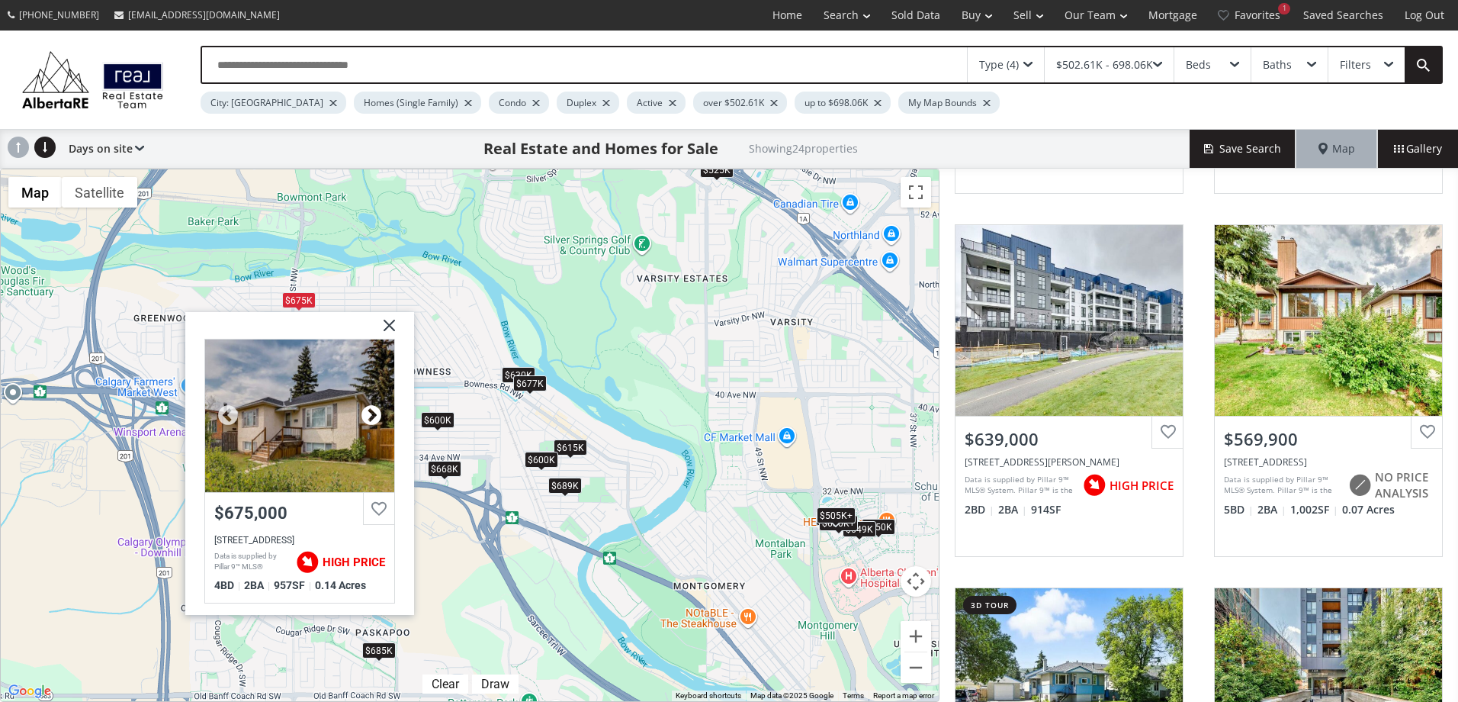
click at [372, 413] on div at bounding box center [371, 415] width 23 height 23
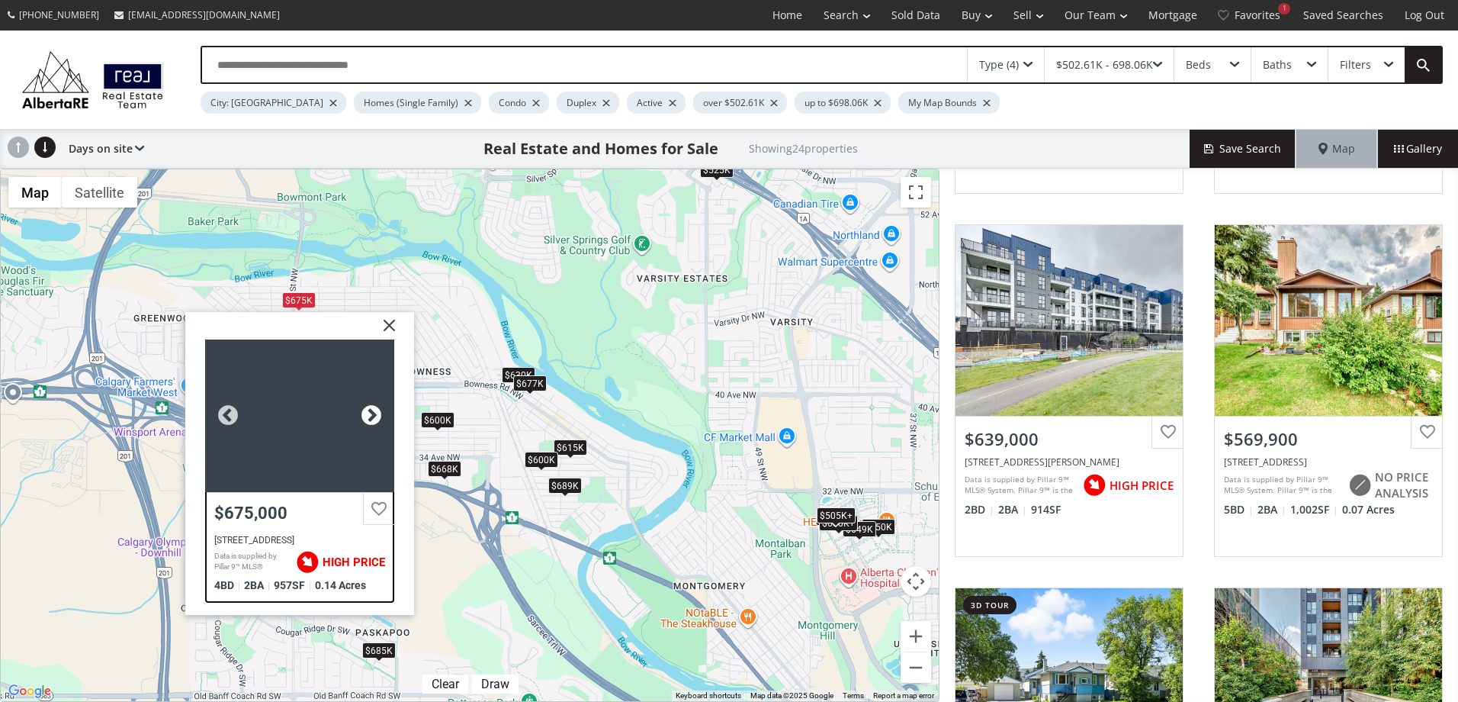
click at [372, 413] on div at bounding box center [371, 415] width 23 height 23
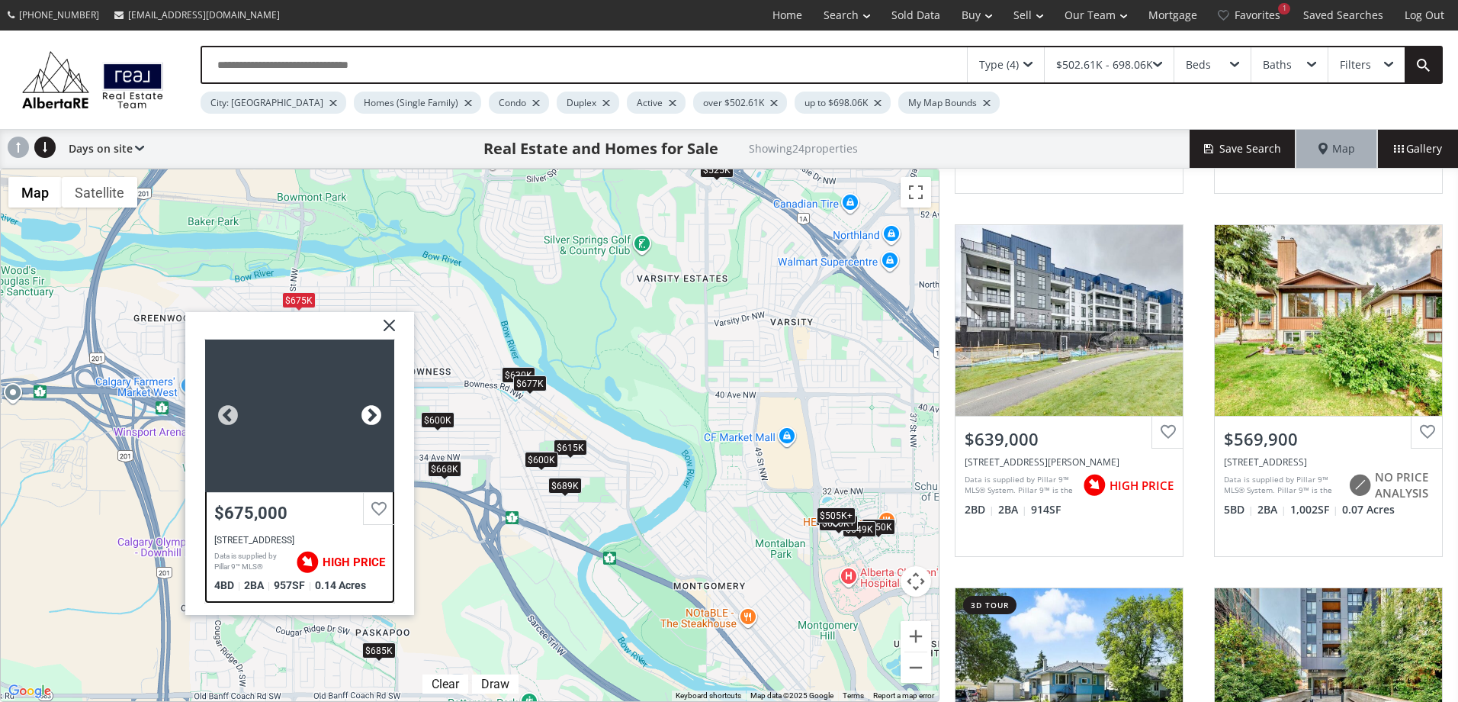
click at [372, 413] on div at bounding box center [371, 415] width 23 height 23
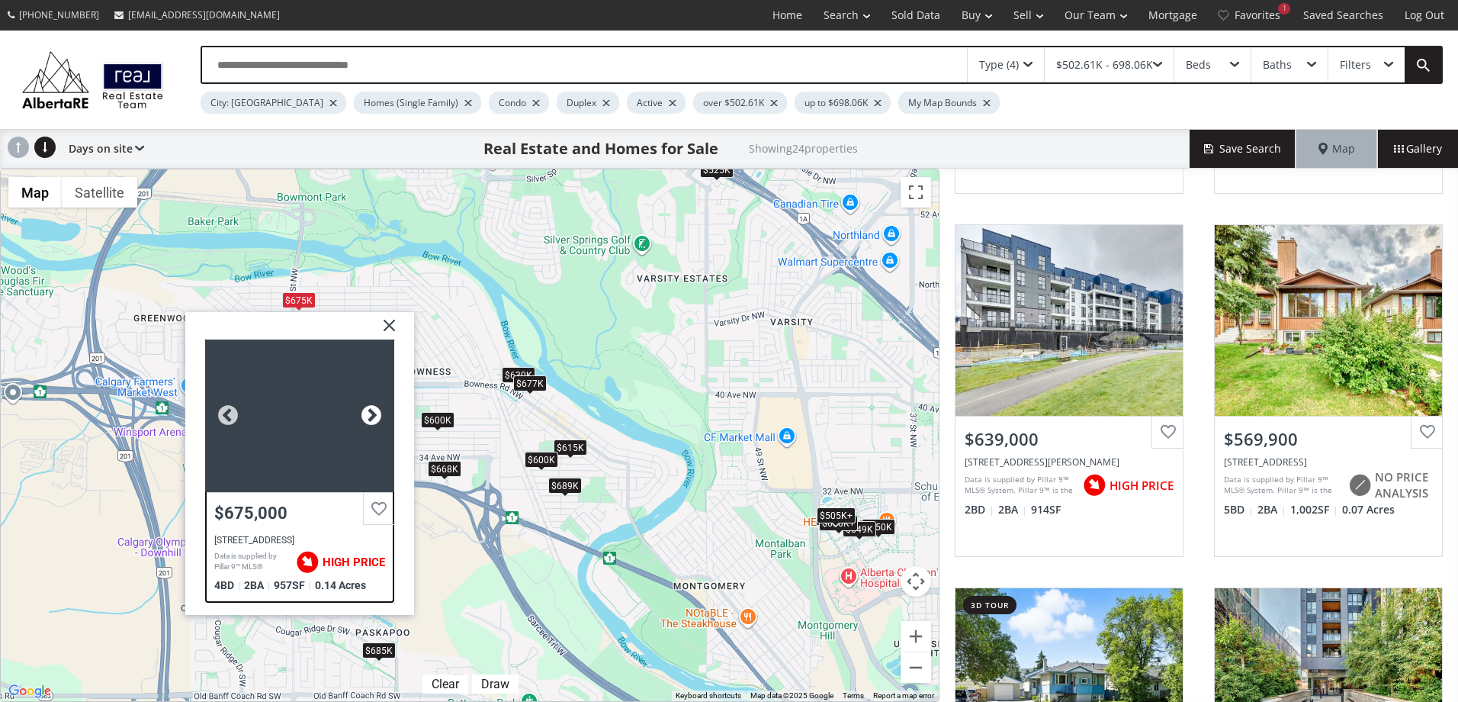
click at [372, 413] on div at bounding box center [371, 415] width 23 height 23
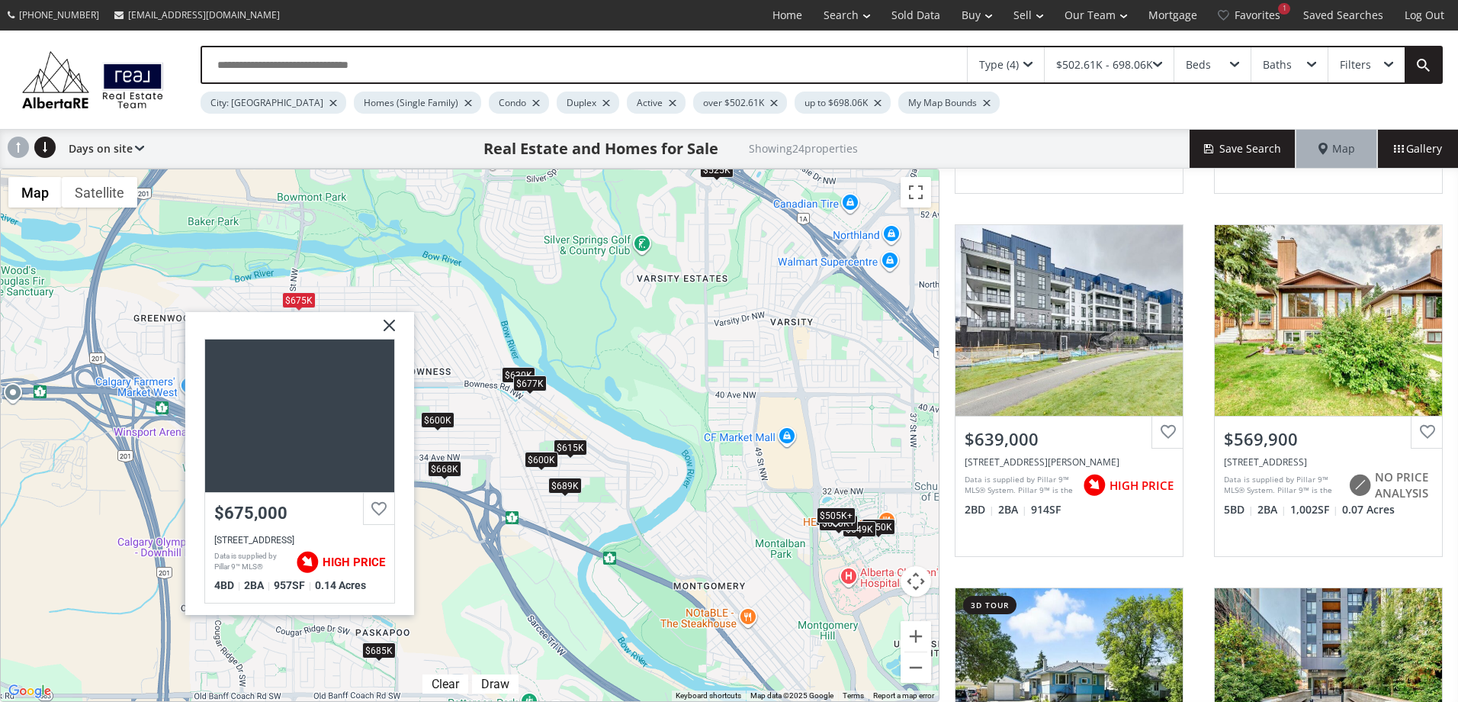
click at [390, 320] on img at bounding box center [384, 331] width 38 height 38
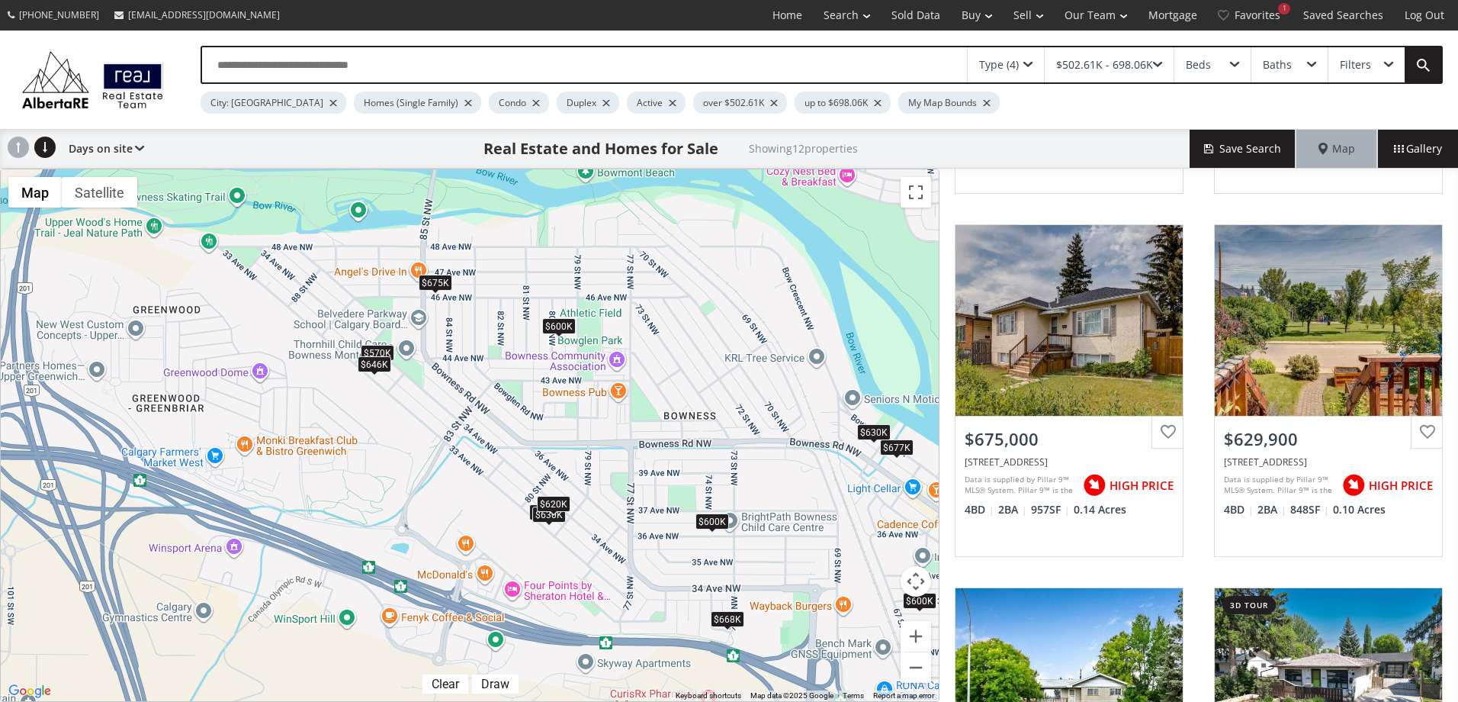
click at [552, 323] on div "$600K" at bounding box center [559, 326] width 34 height 16
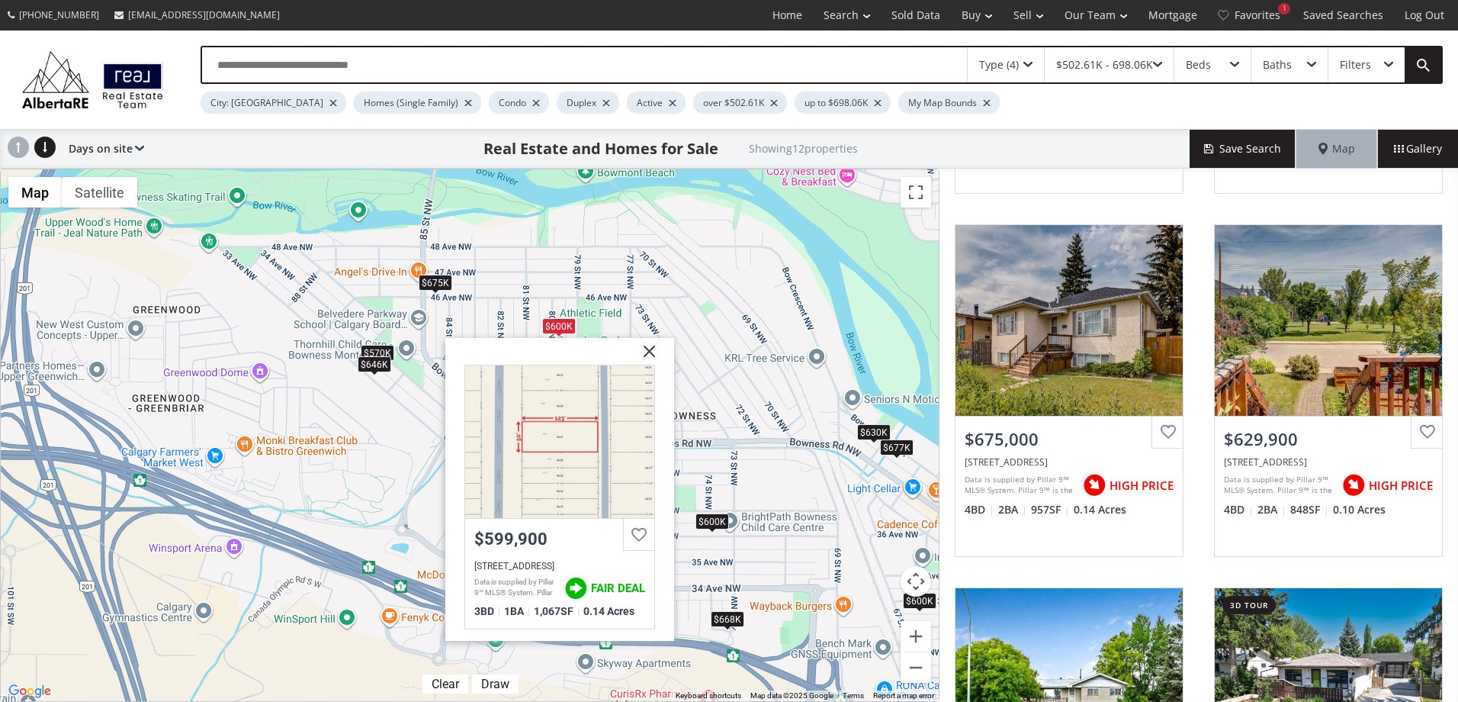
click at [652, 349] on img at bounding box center [644, 357] width 38 height 38
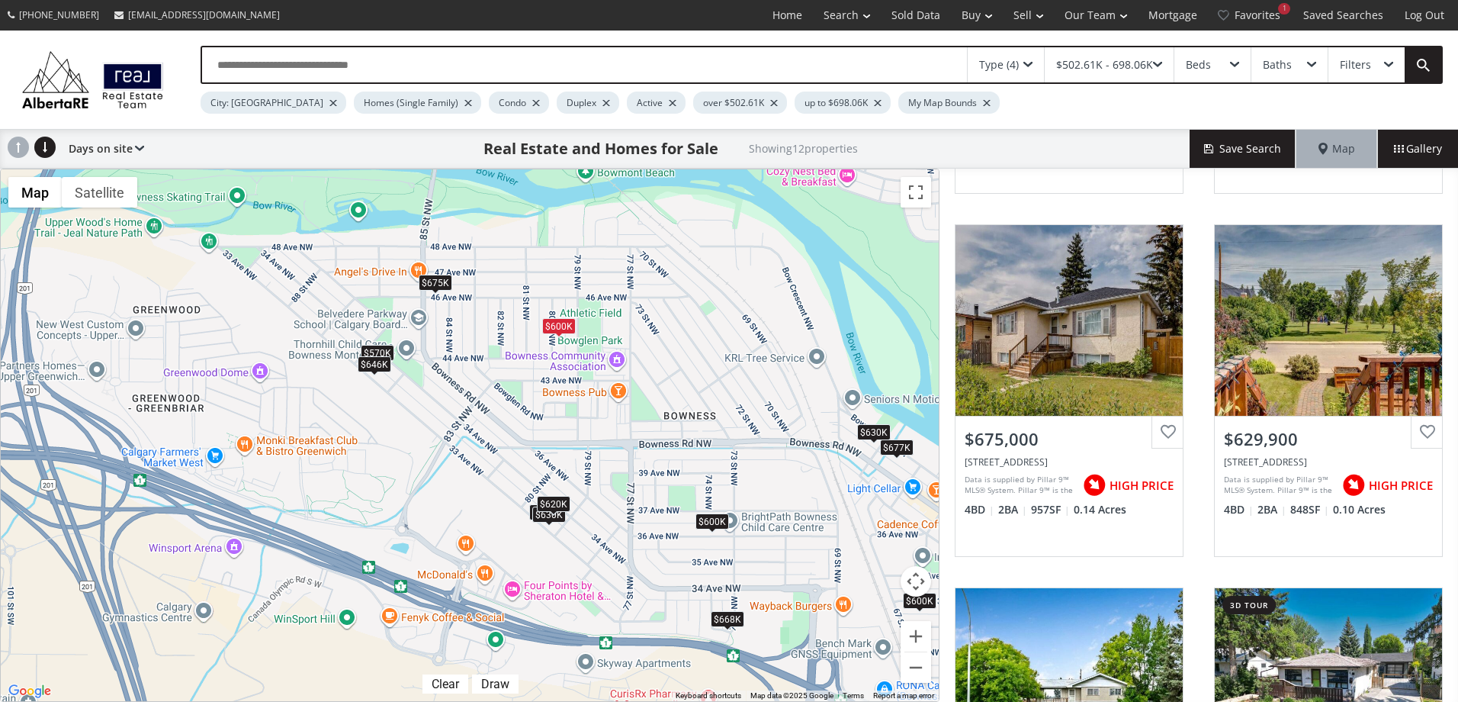
click at [564, 501] on div "$620K" at bounding box center [554, 503] width 34 height 16
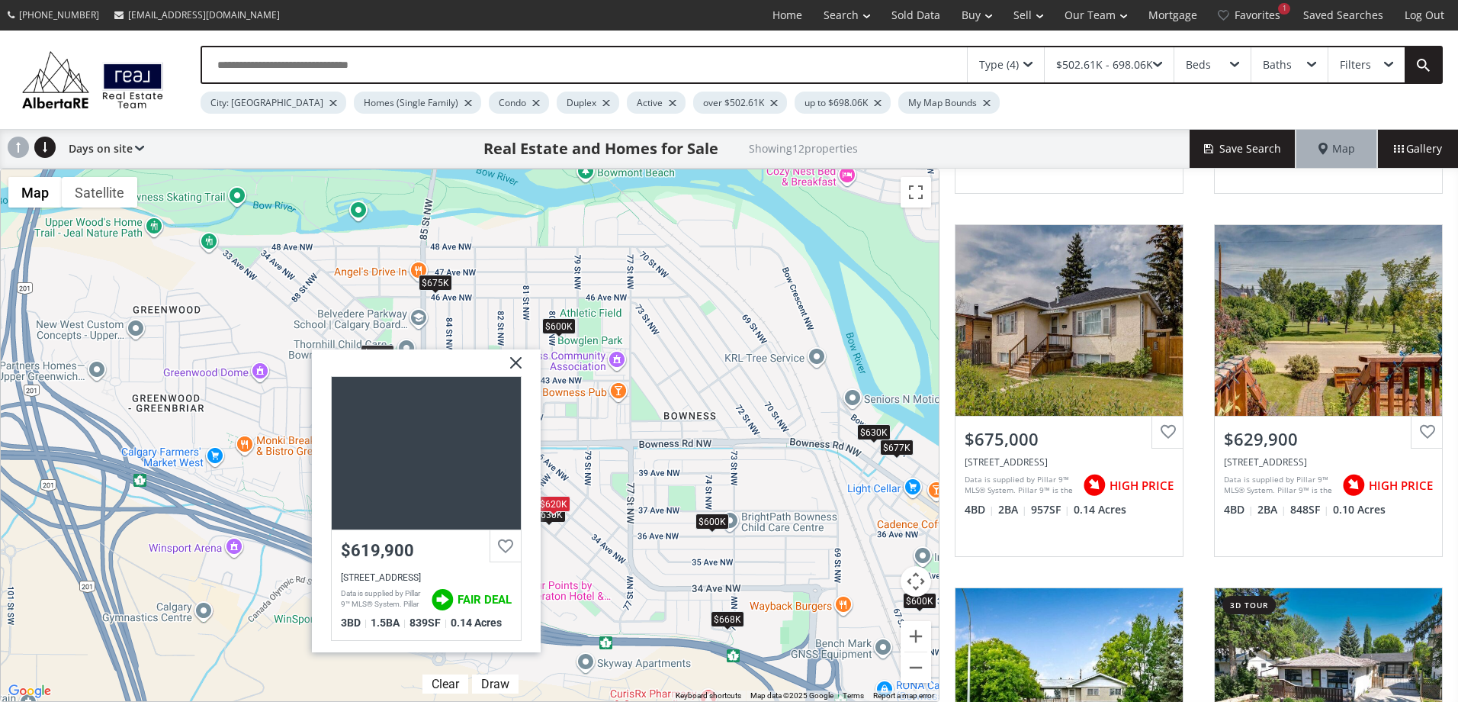
drag, startPoint x: 510, startPoint y: 365, endPoint x: 522, endPoint y: 365, distance: 11.5
click at [510, 365] on img at bounding box center [510, 368] width 38 height 38
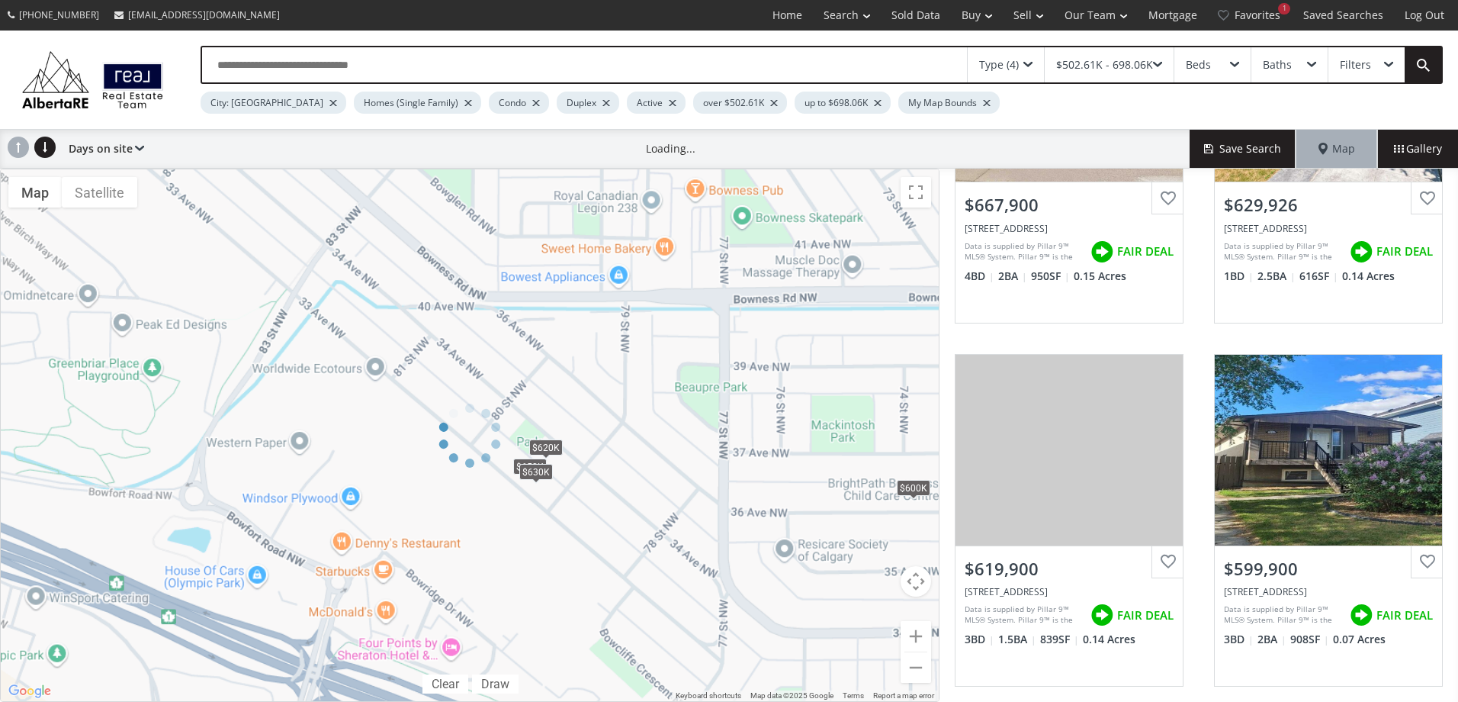
scroll to position [557, 0]
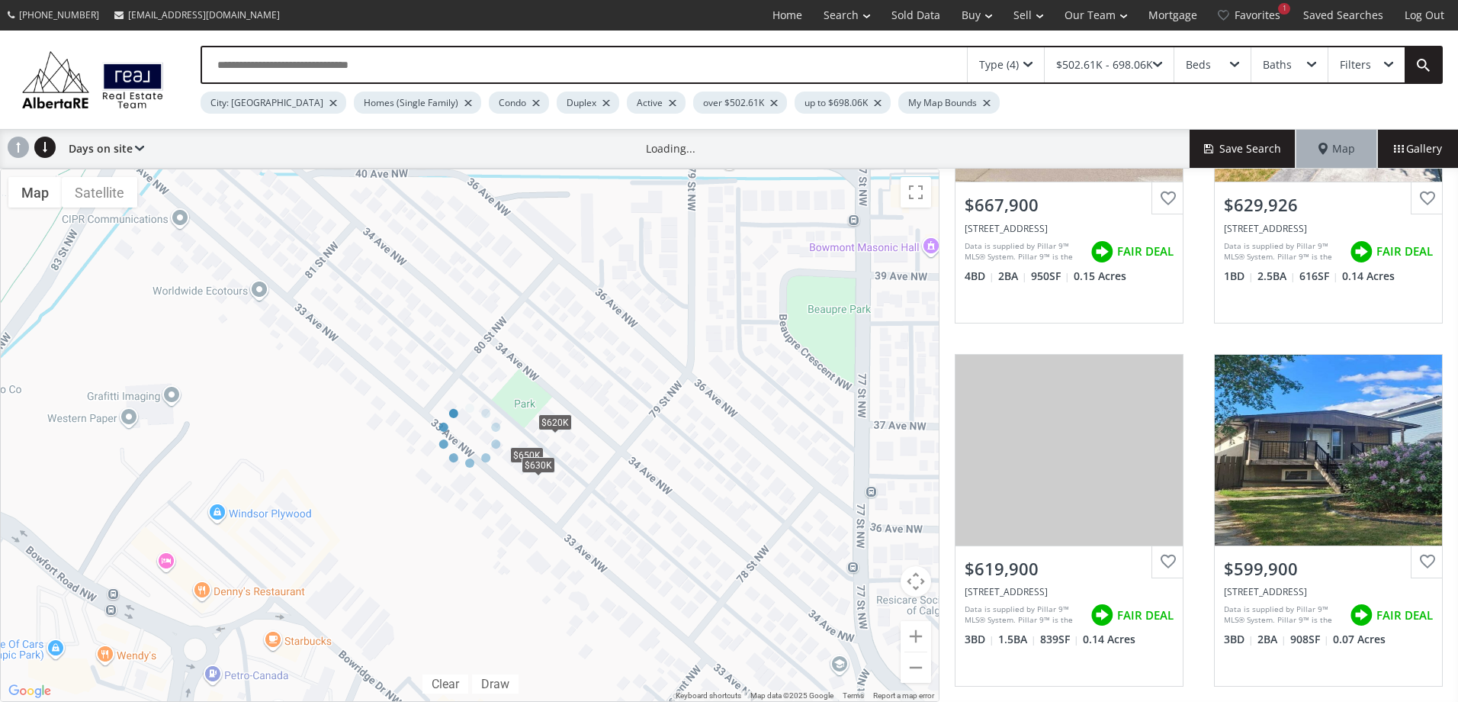
scroll to position [194, 0]
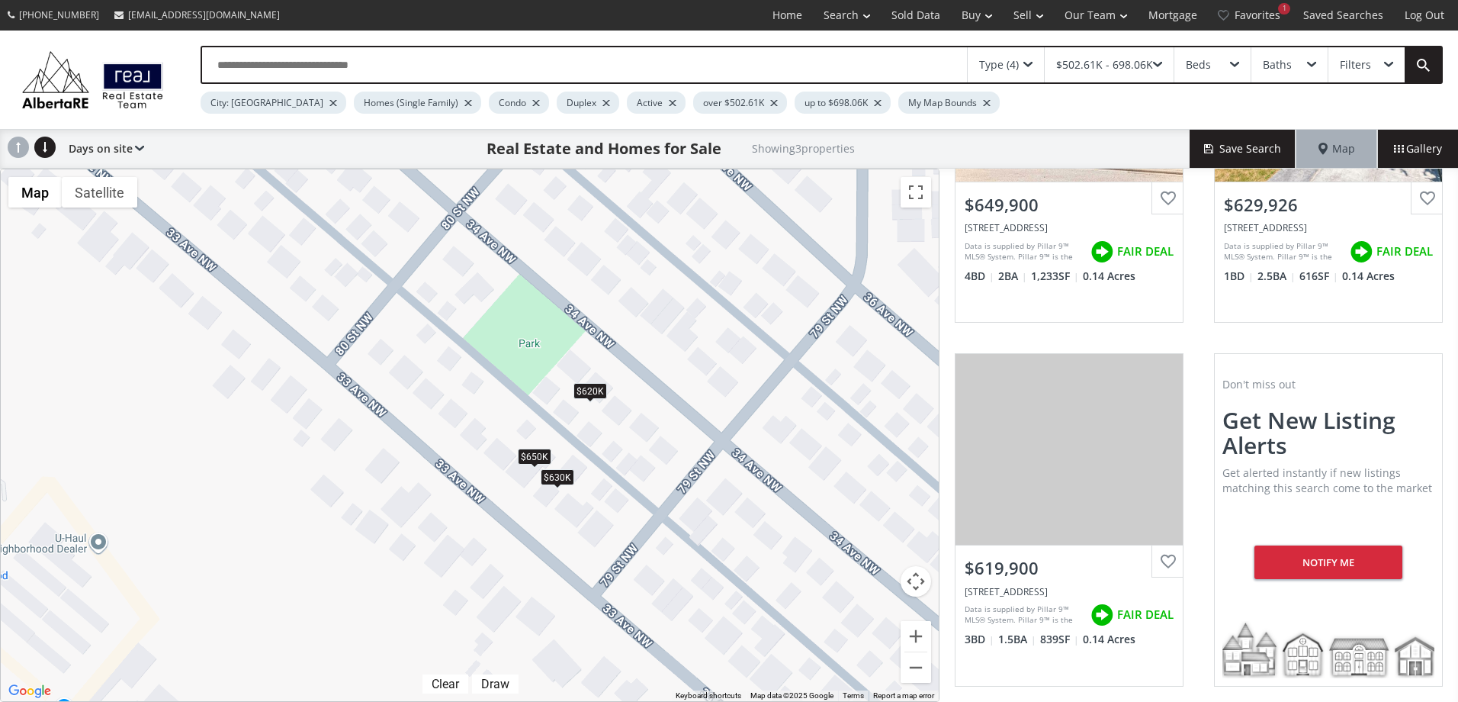
click at [531, 457] on div "$650K" at bounding box center [535, 457] width 34 height 16
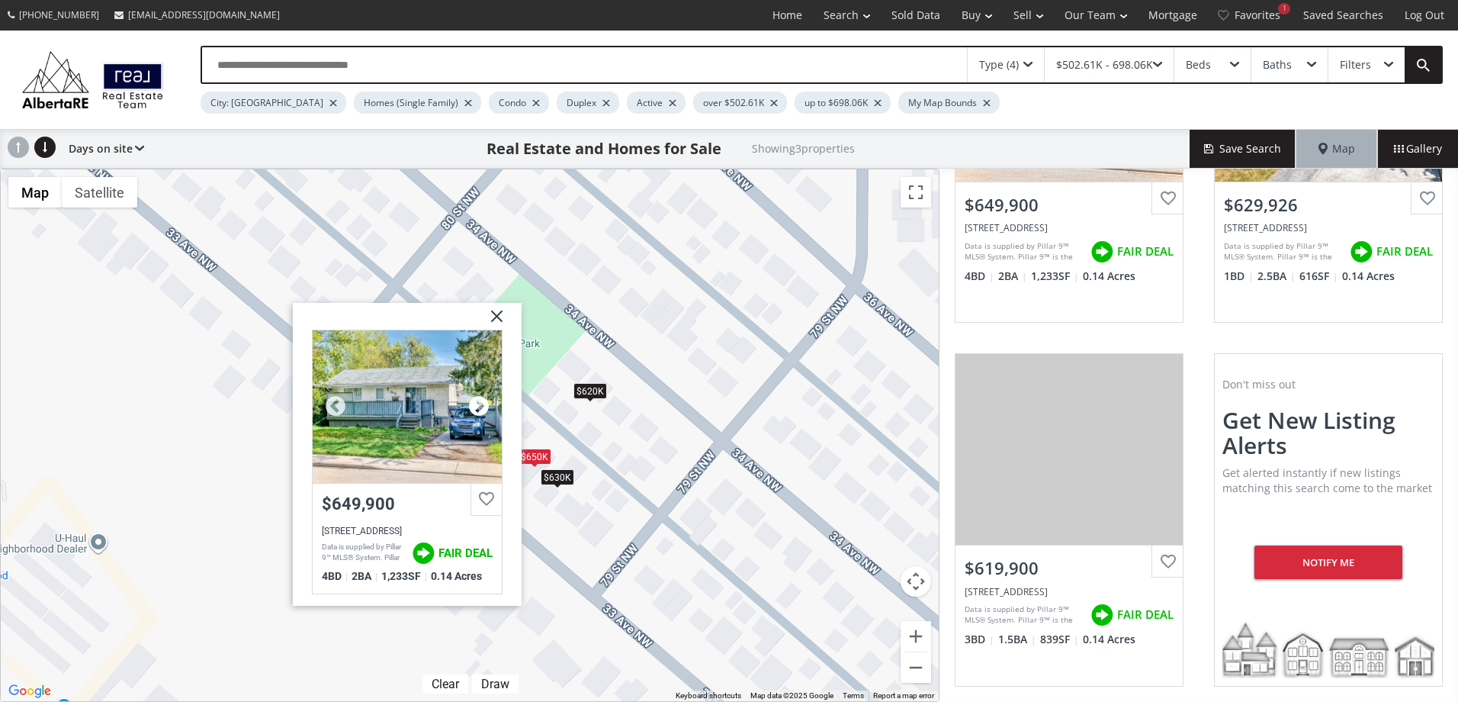
click at [478, 407] on div at bounding box center [479, 405] width 23 height 23
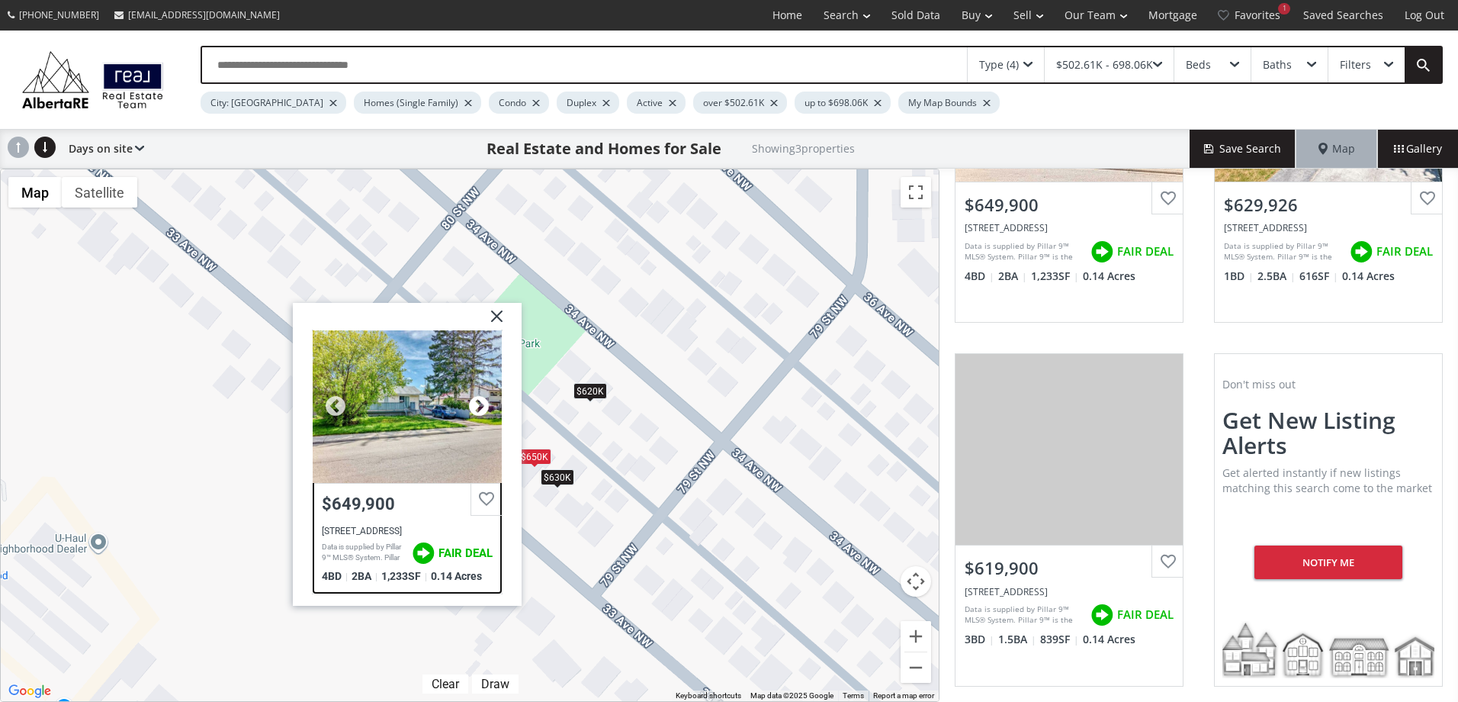
click at [478, 407] on div at bounding box center [479, 405] width 23 height 23
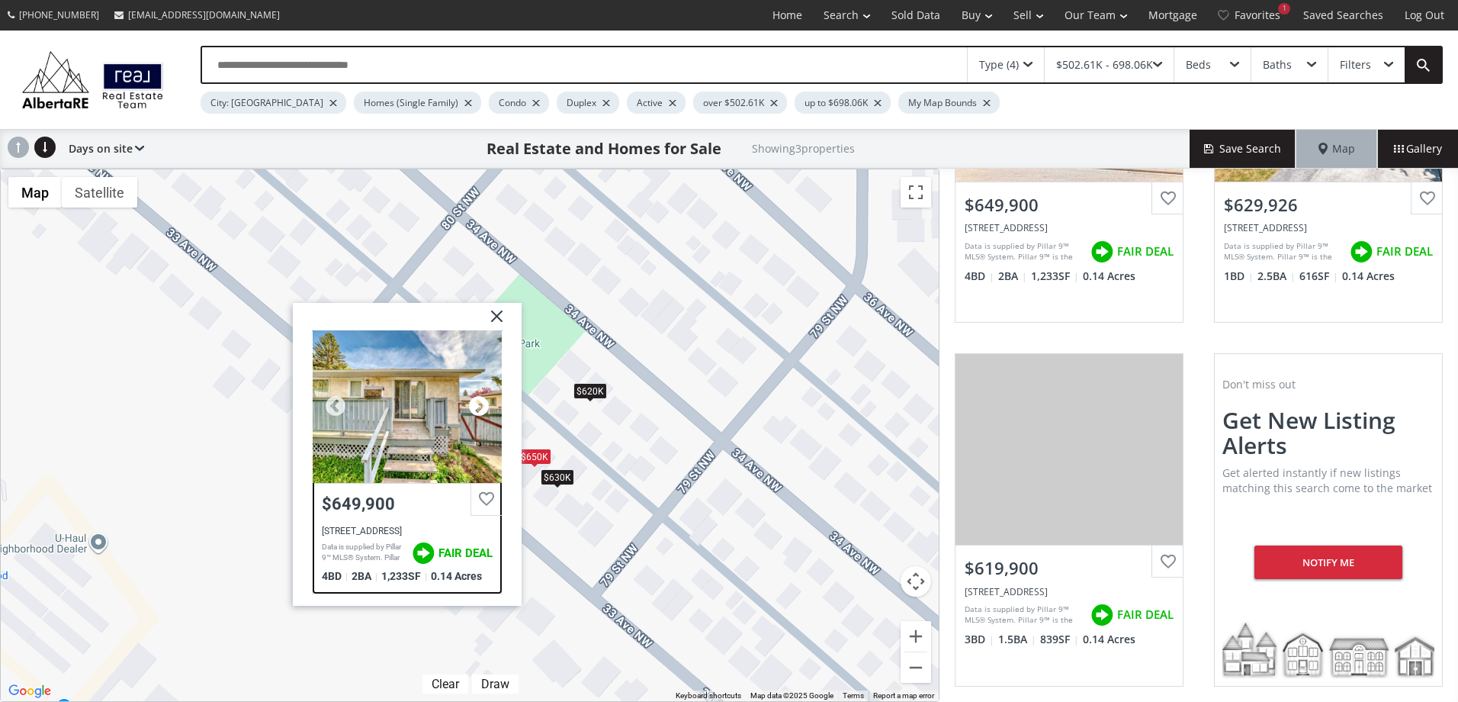
click at [478, 407] on div at bounding box center [479, 405] width 23 height 23
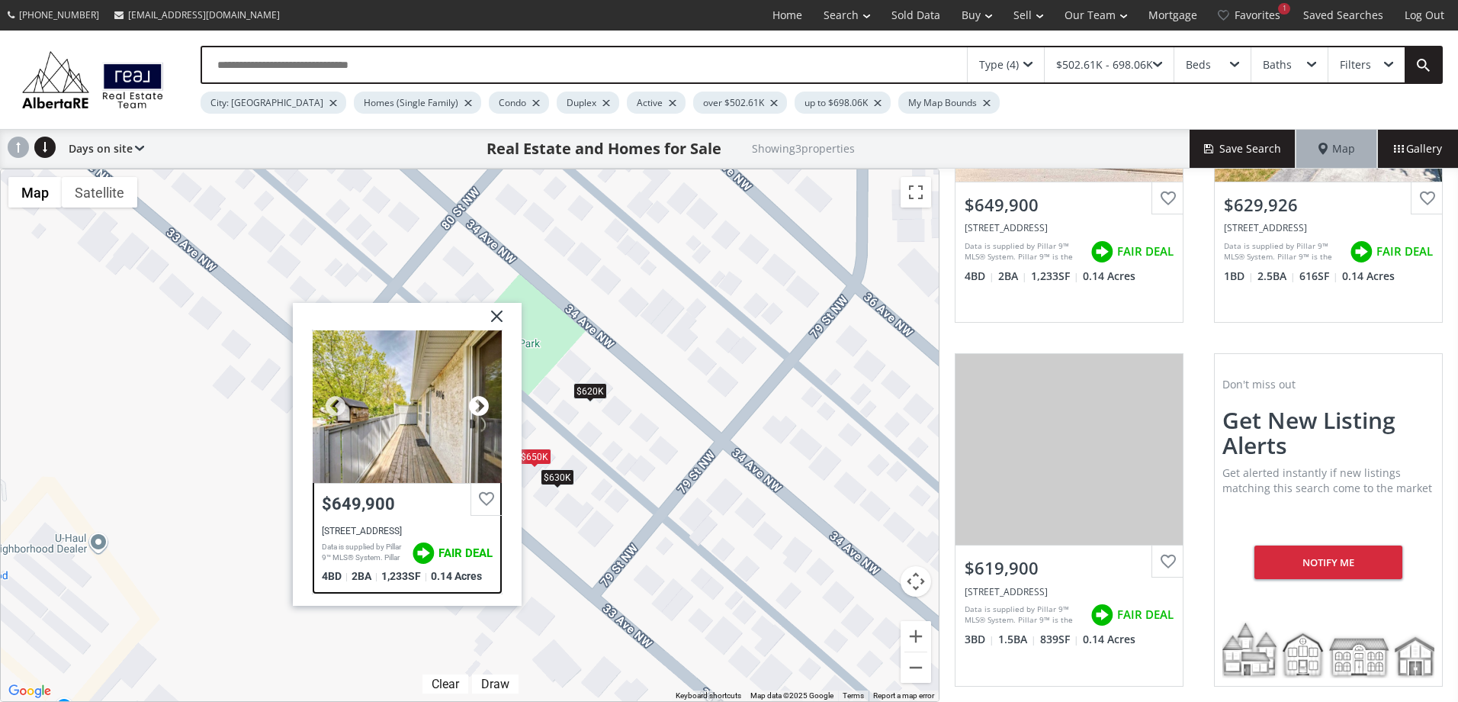
click at [478, 407] on div at bounding box center [479, 405] width 23 height 23
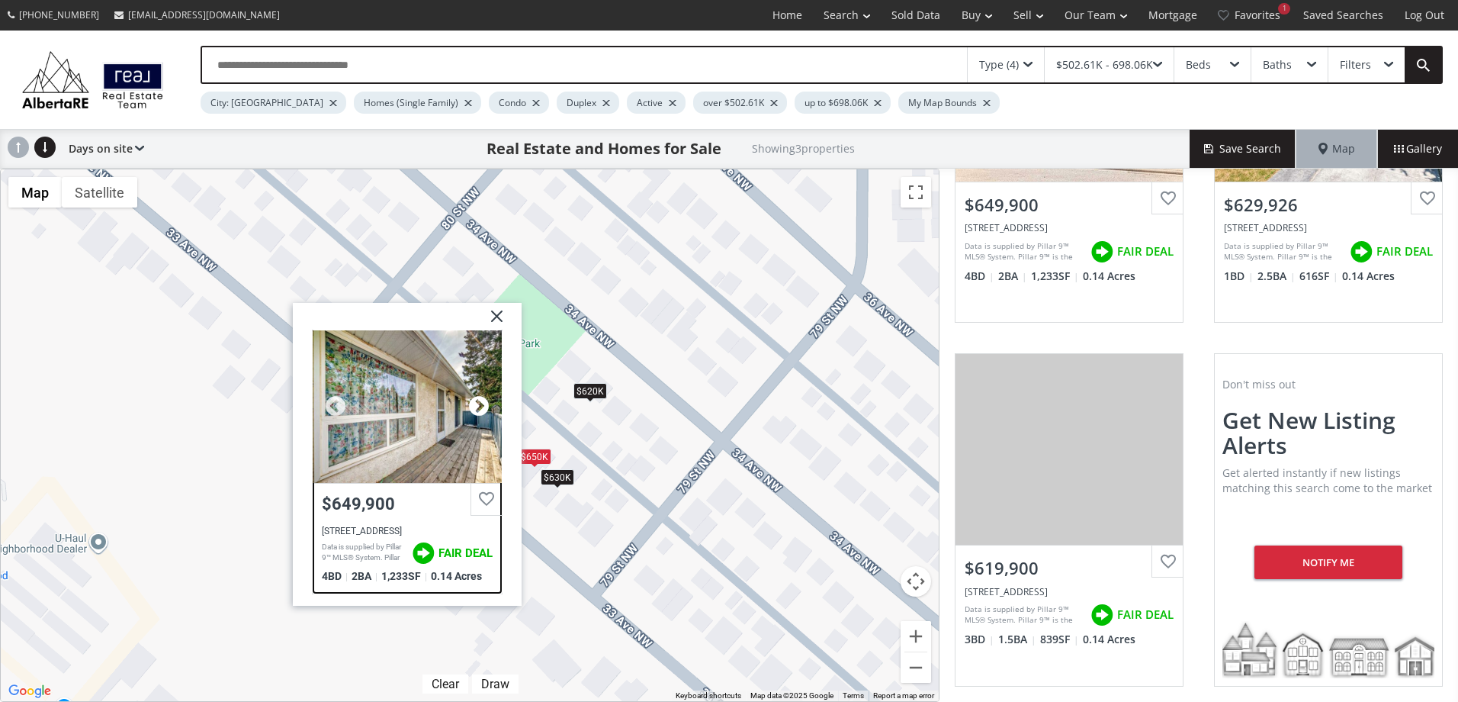
click at [478, 407] on div at bounding box center [479, 405] width 23 height 23
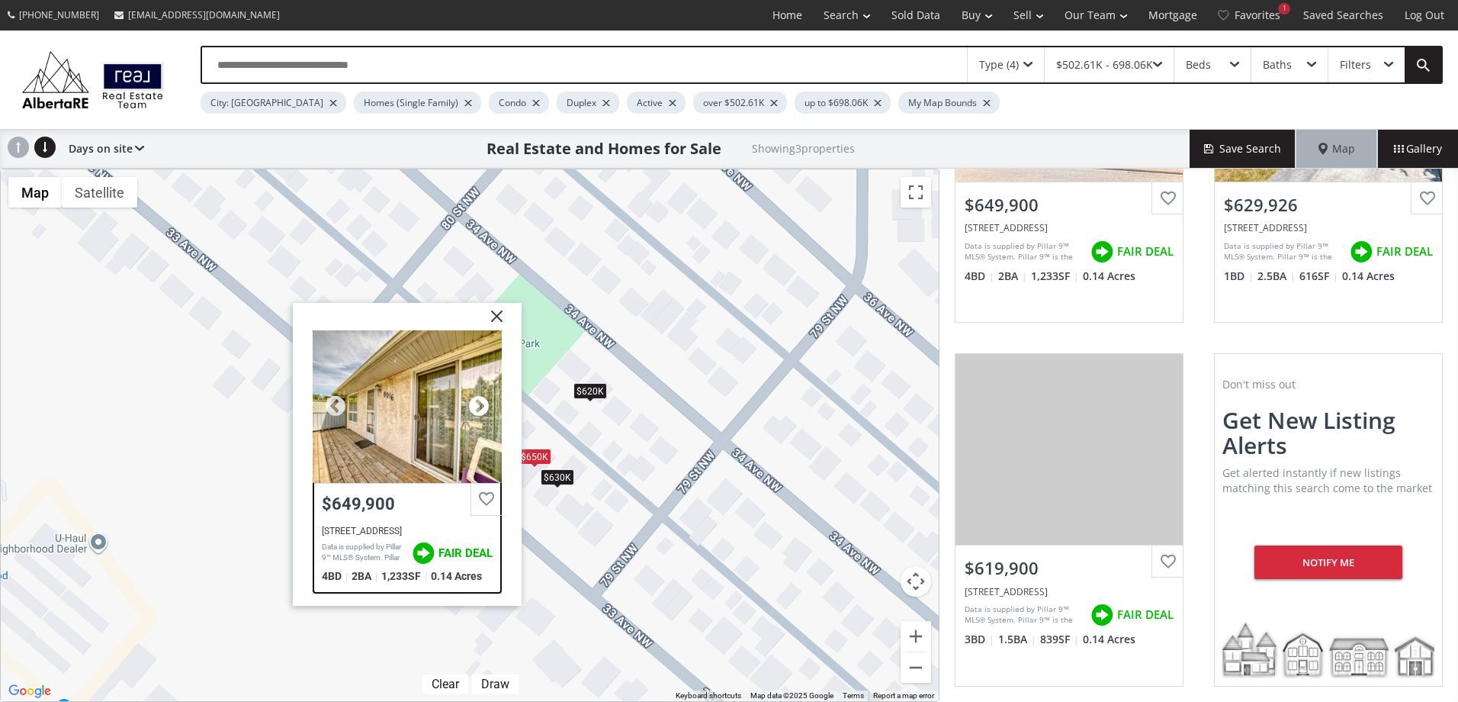
click at [478, 407] on div at bounding box center [479, 405] width 23 height 23
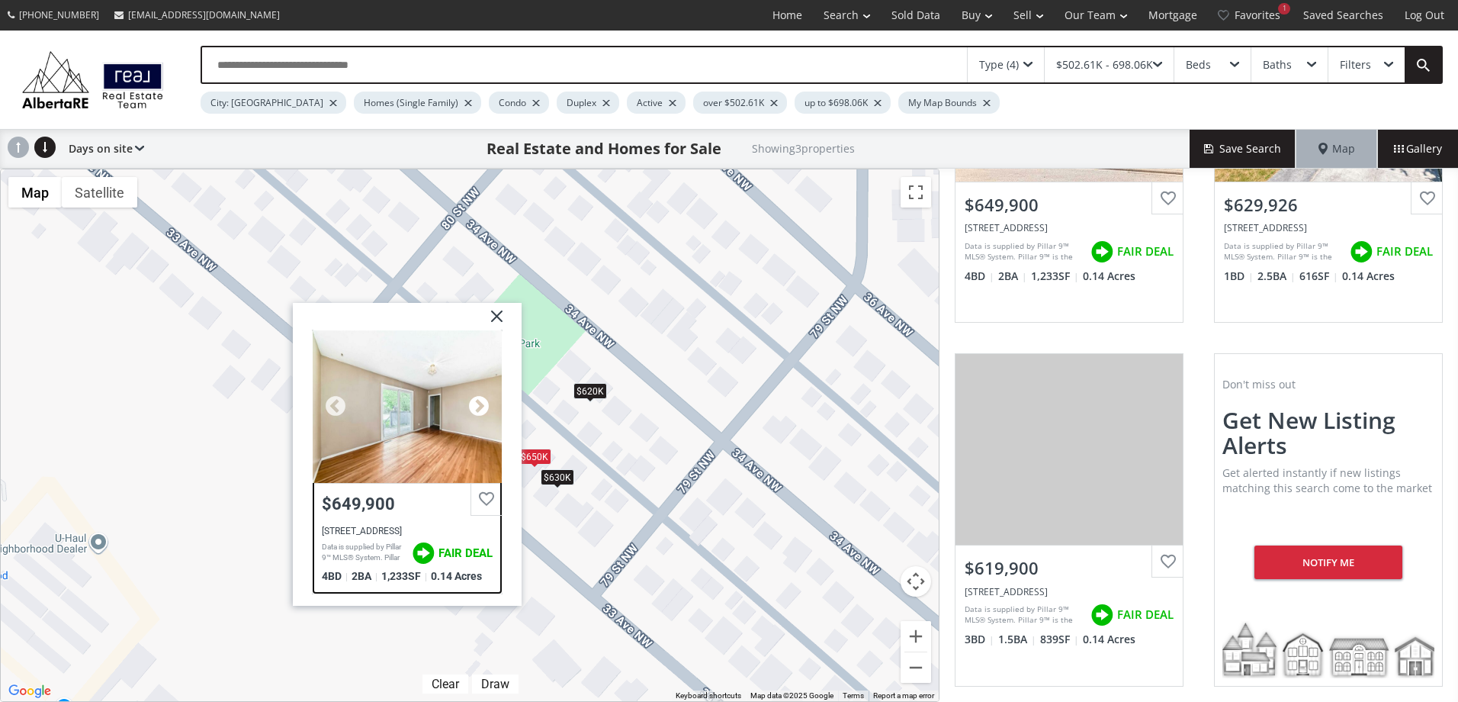
click at [478, 407] on div at bounding box center [479, 405] width 23 height 23
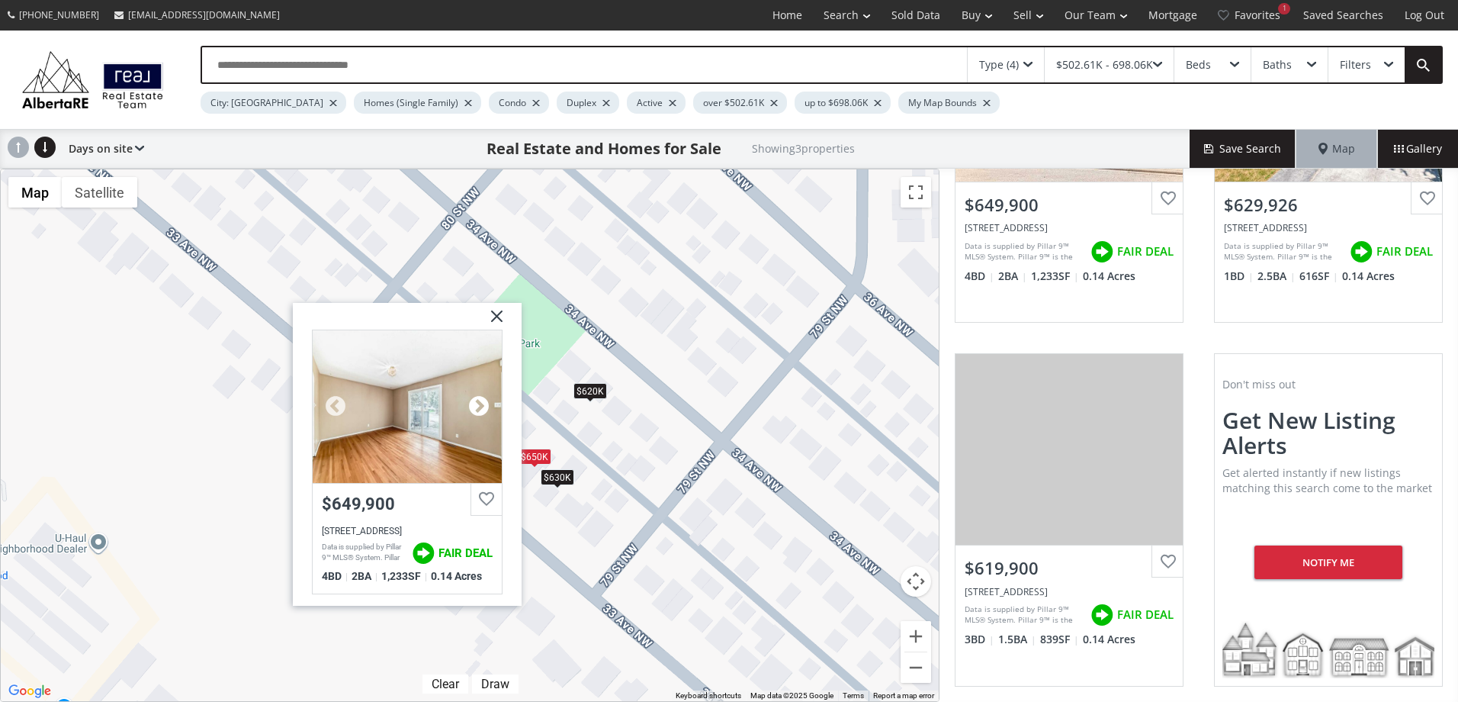
click at [478, 407] on div at bounding box center [479, 405] width 23 height 23
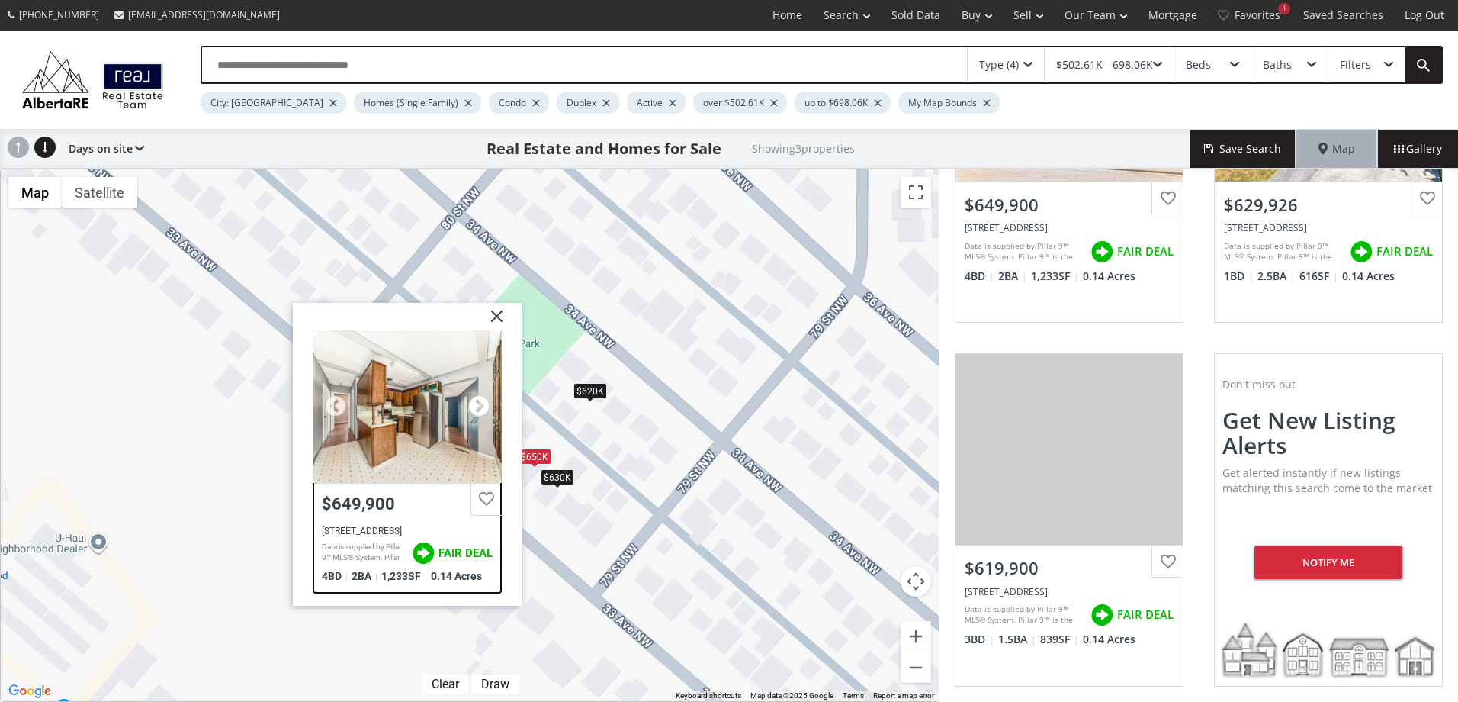
click at [478, 407] on div at bounding box center [479, 405] width 23 height 23
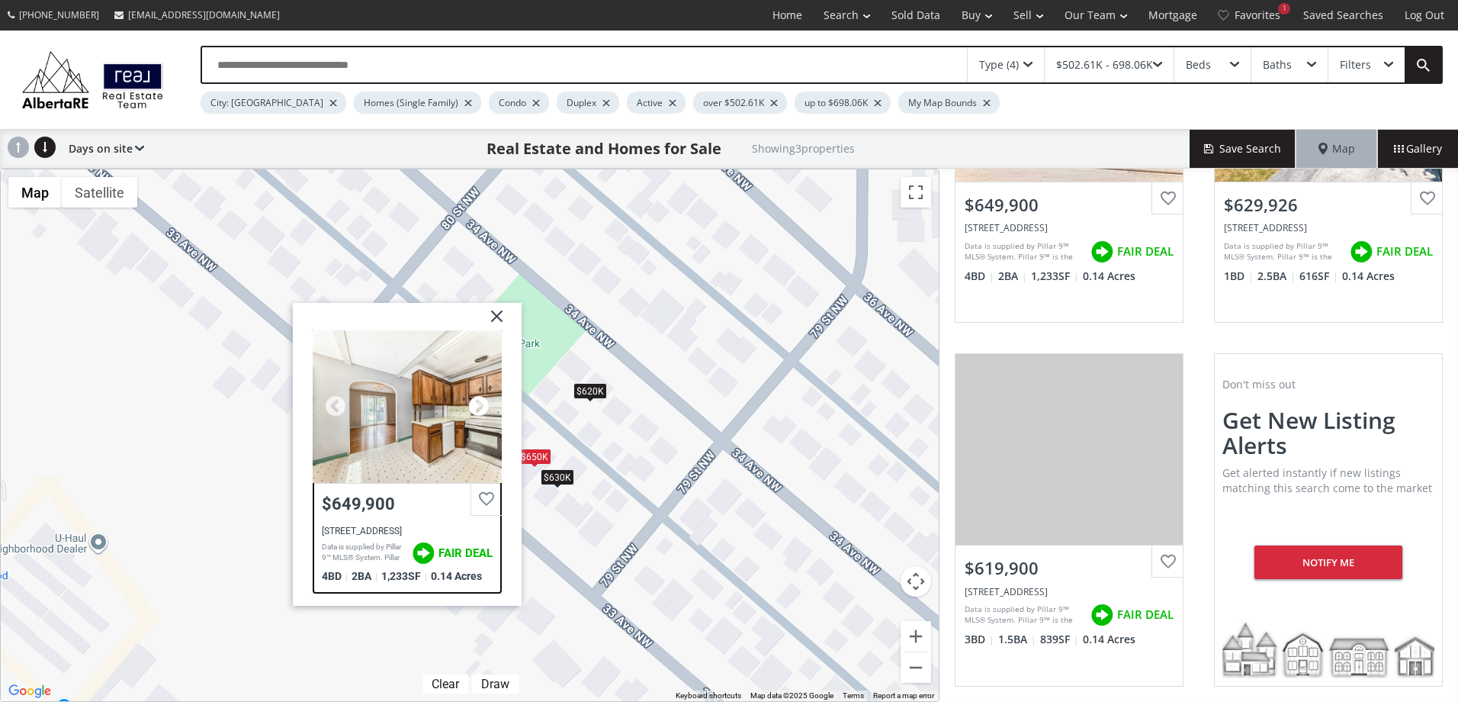
click at [478, 407] on div at bounding box center [479, 405] width 23 height 23
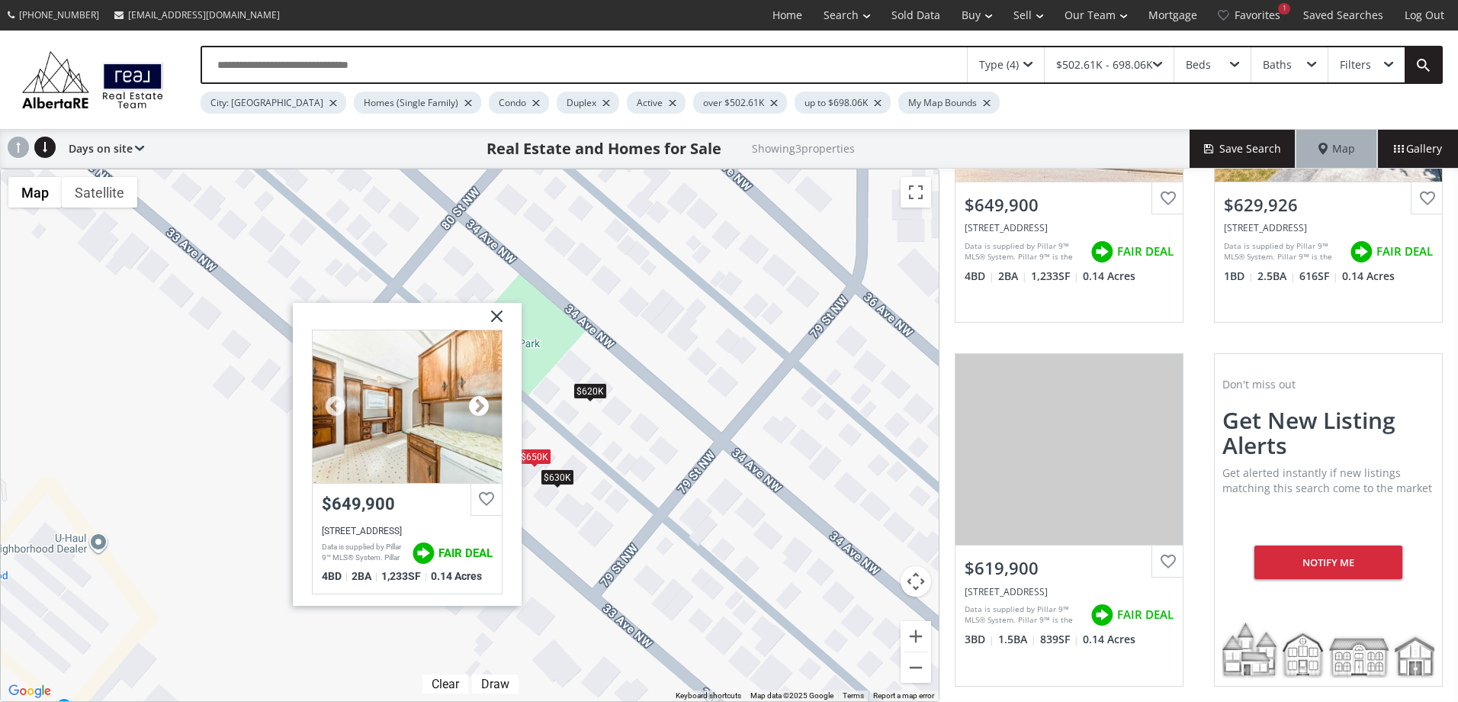
click at [478, 407] on div at bounding box center [479, 405] width 23 height 23
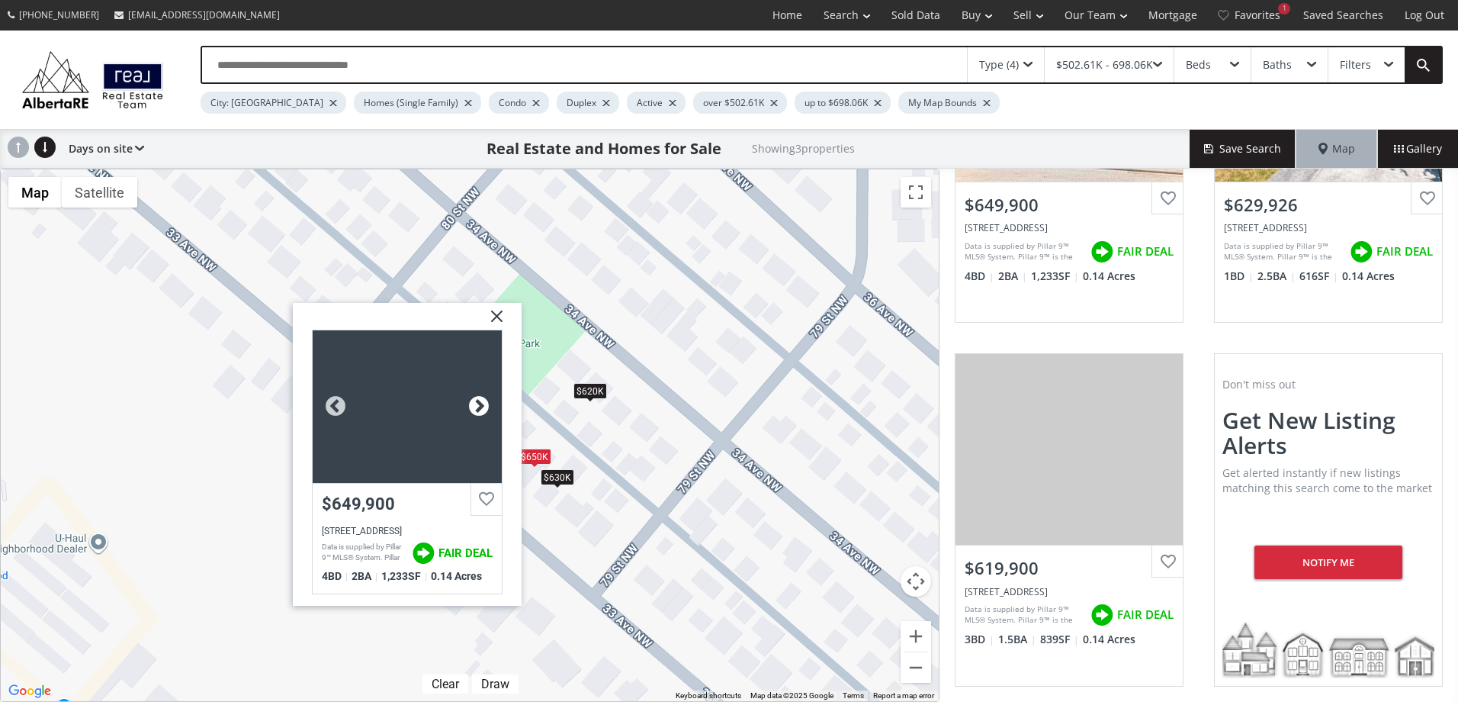
click at [478, 407] on div at bounding box center [479, 405] width 23 height 23
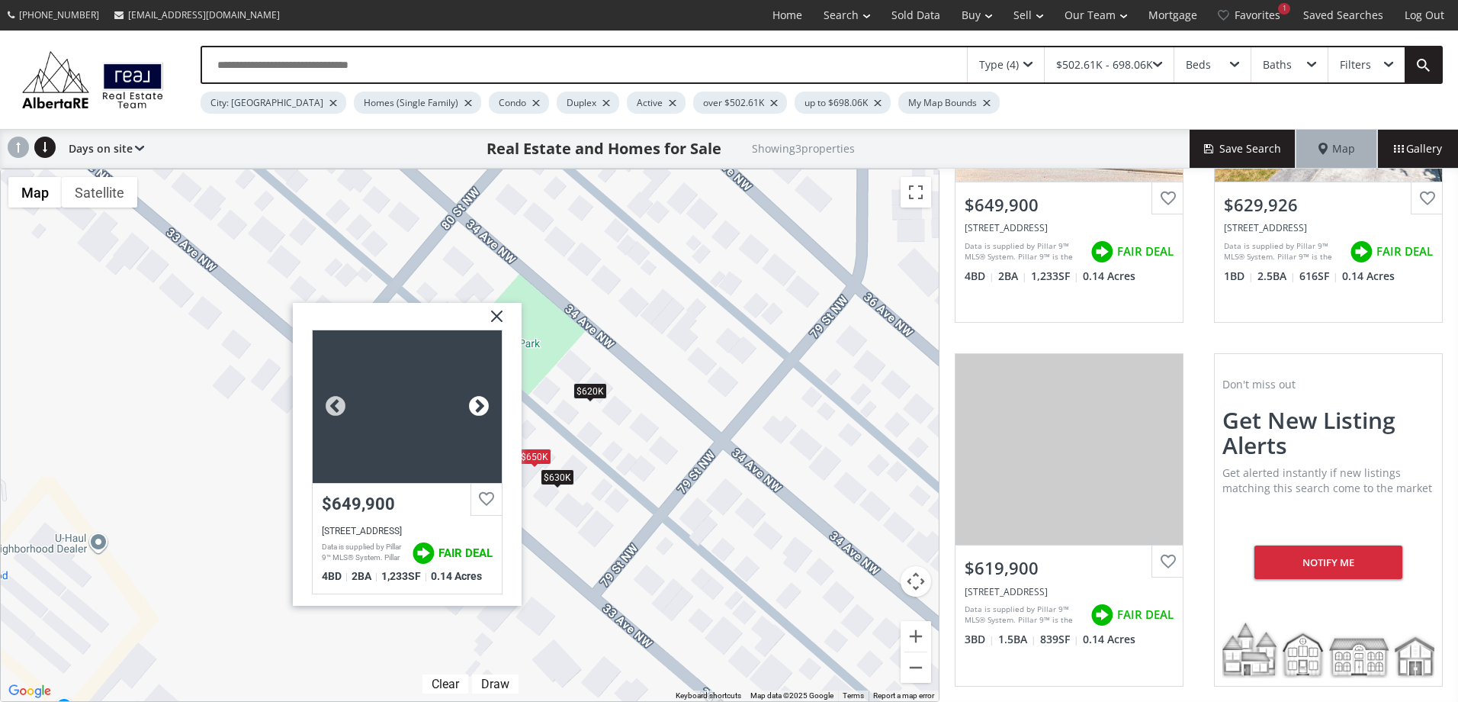
click at [478, 407] on div at bounding box center [479, 405] width 23 height 23
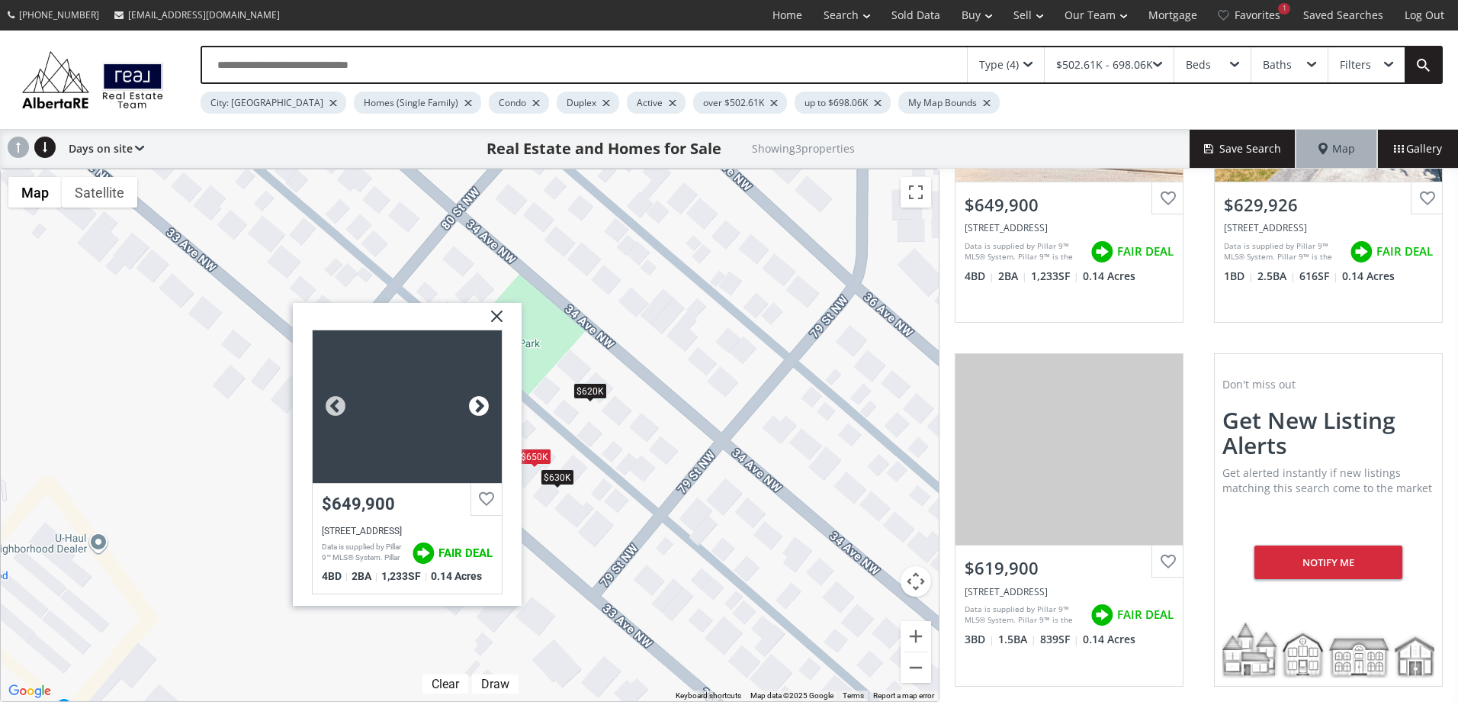
click at [478, 407] on div at bounding box center [479, 405] width 23 height 23
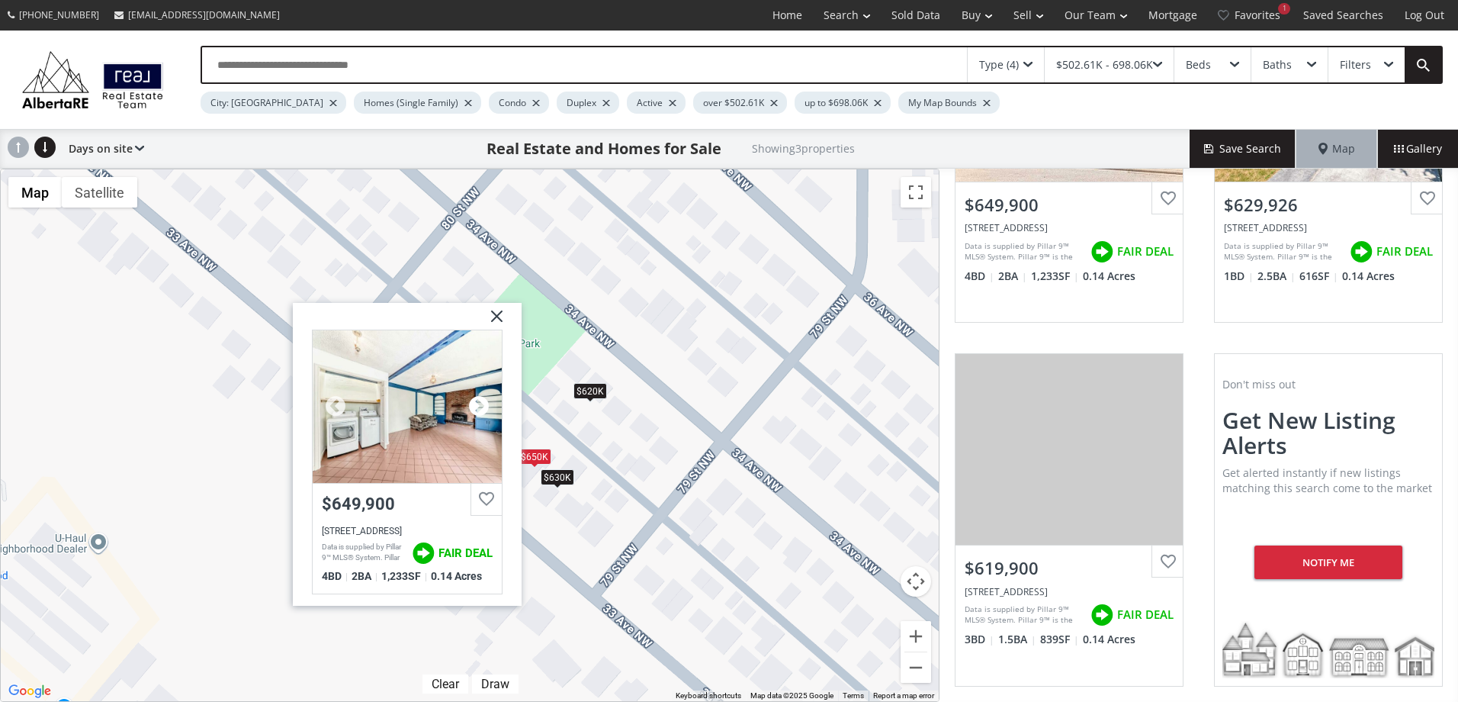
click at [478, 407] on div at bounding box center [479, 405] width 23 height 23
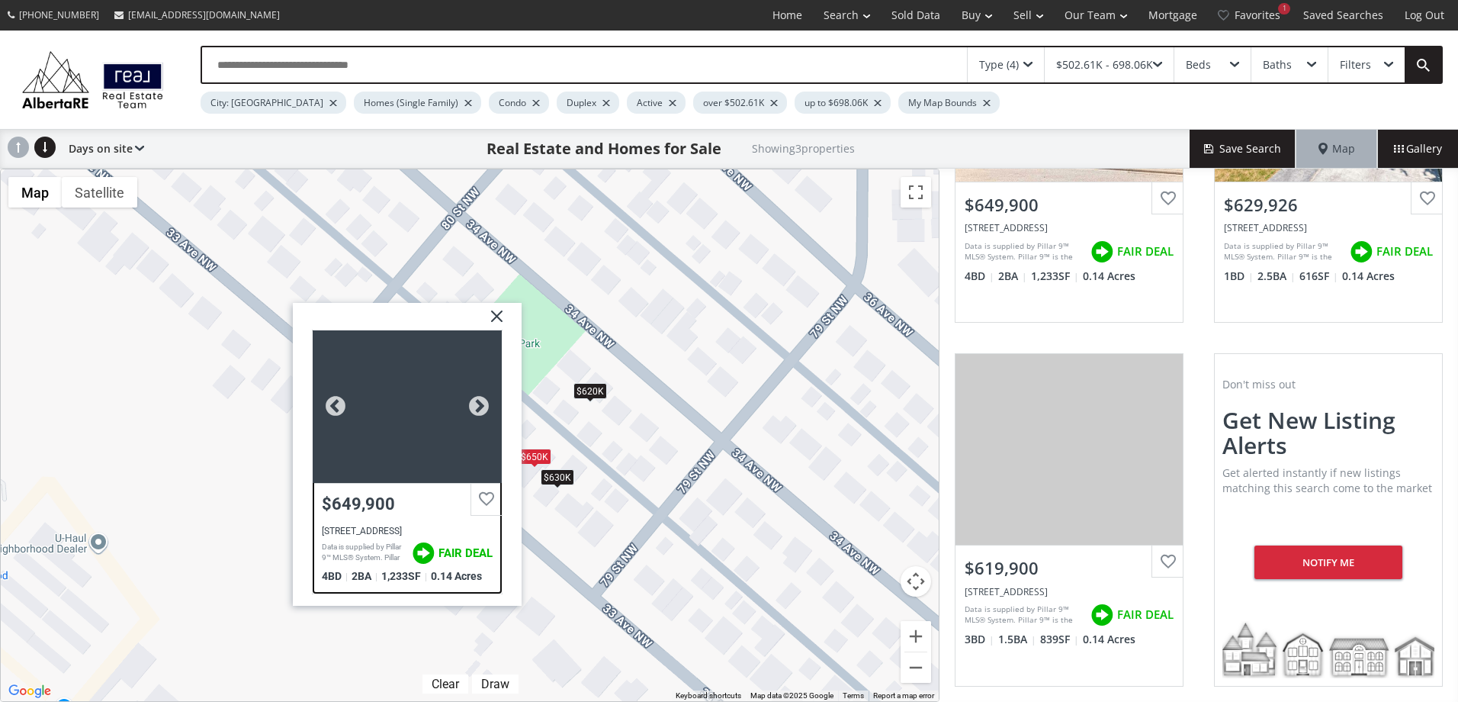
click at [407, 528] on div "[STREET_ADDRESS]" at bounding box center [407, 530] width 171 height 11
click at [560, 478] on div "$630K" at bounding box center [558, 476] width 34 height 16
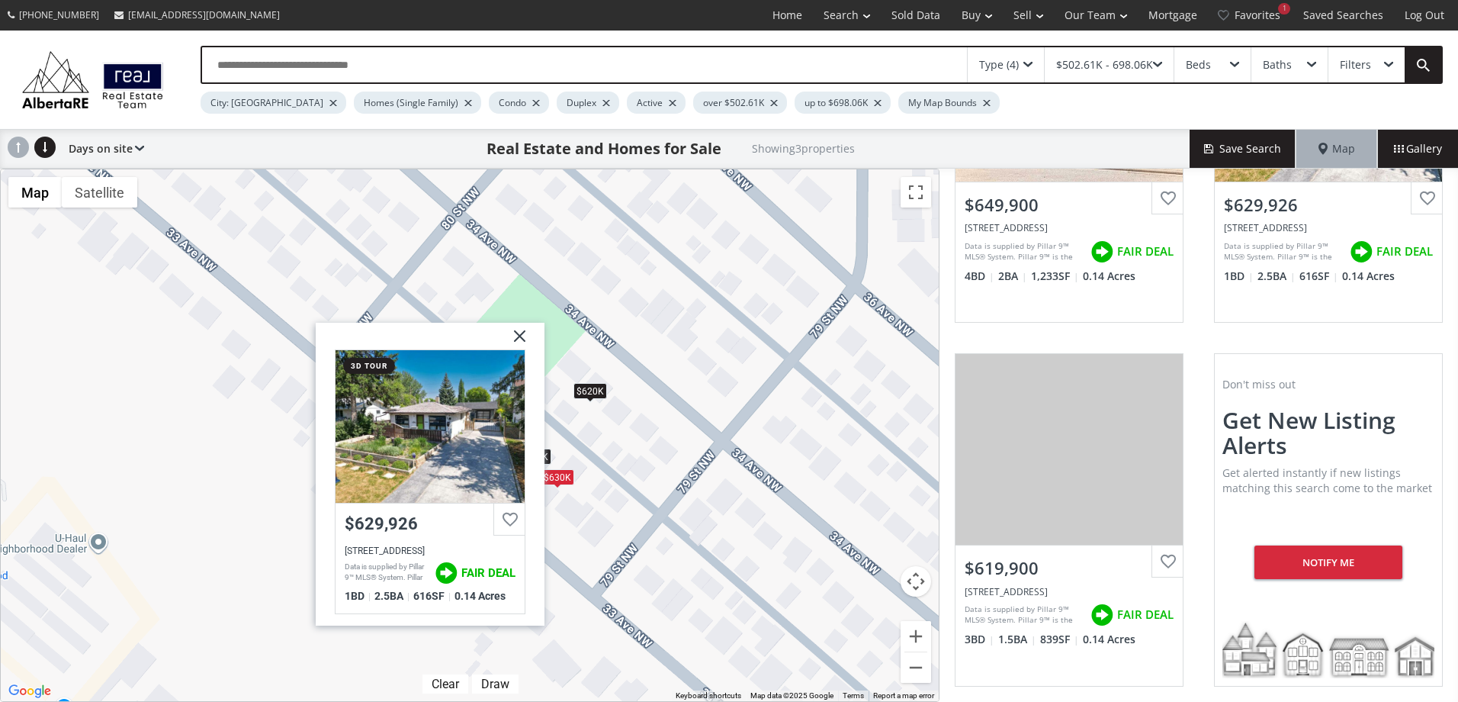
click at [512, 336] on img at bounding box center [514, 342] width 38 height 38
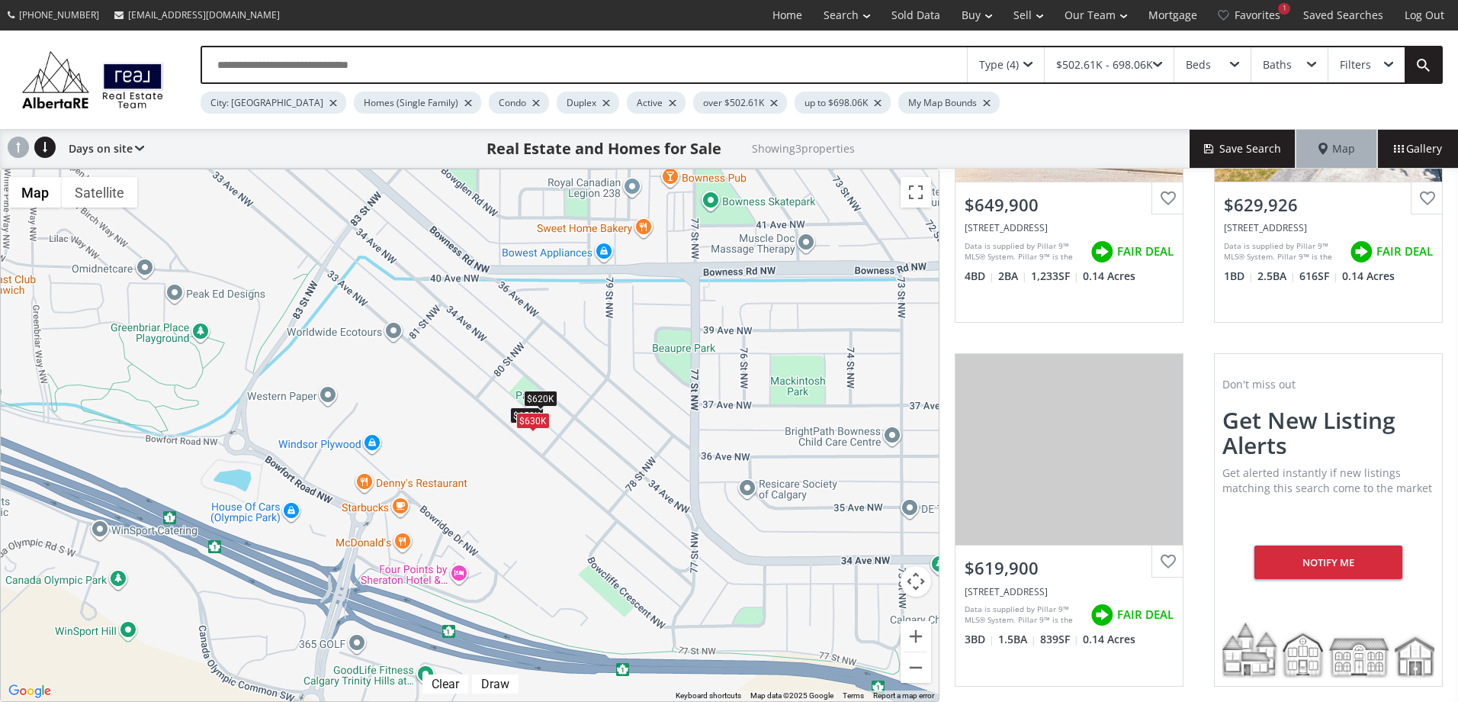
drag, startPoint x: 749, startPoint y: 455, endPoint x: 613, endPoint y: 413, distance: 143.1
click at [613, 413] on div "To navigate, press the arrow keys. $650K $630K $620K" at bounding box center [470, 435] width 938 height 532
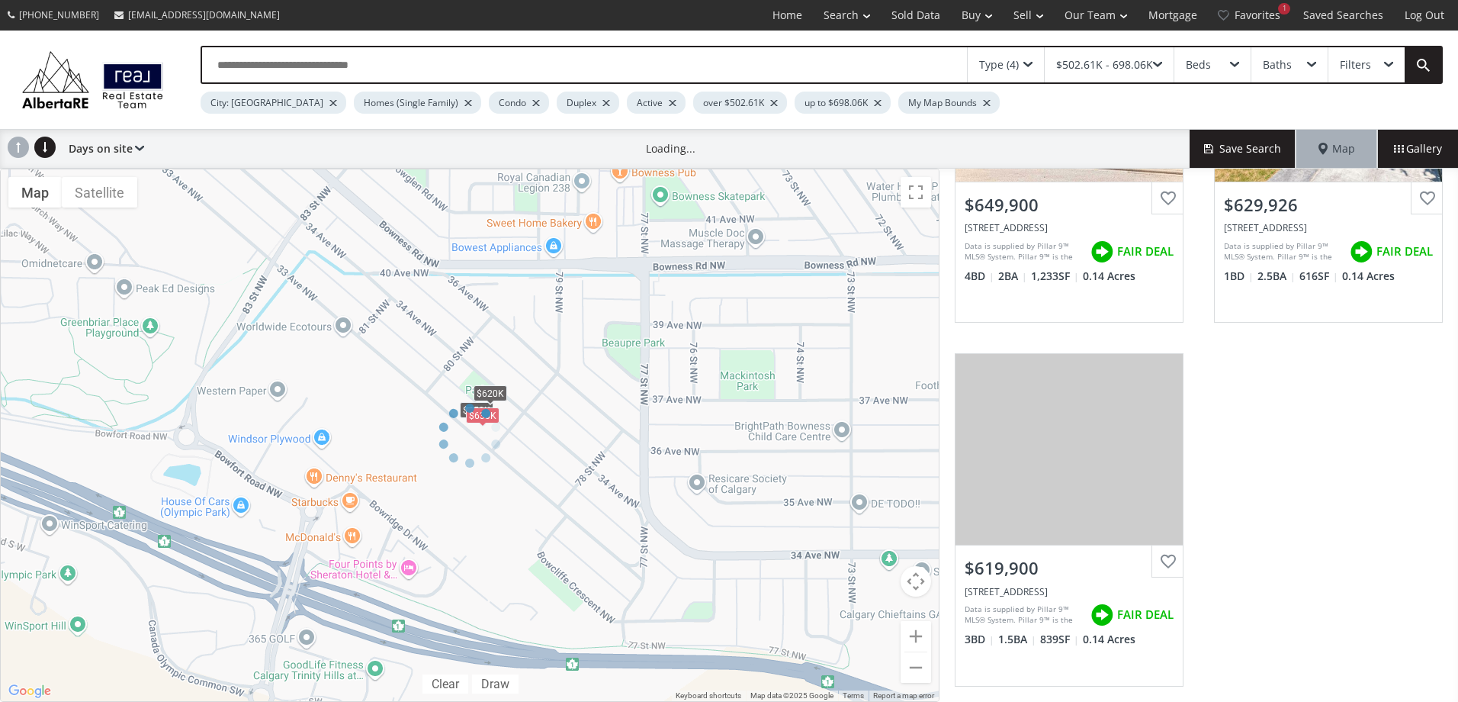
scroll to position [557, 0]
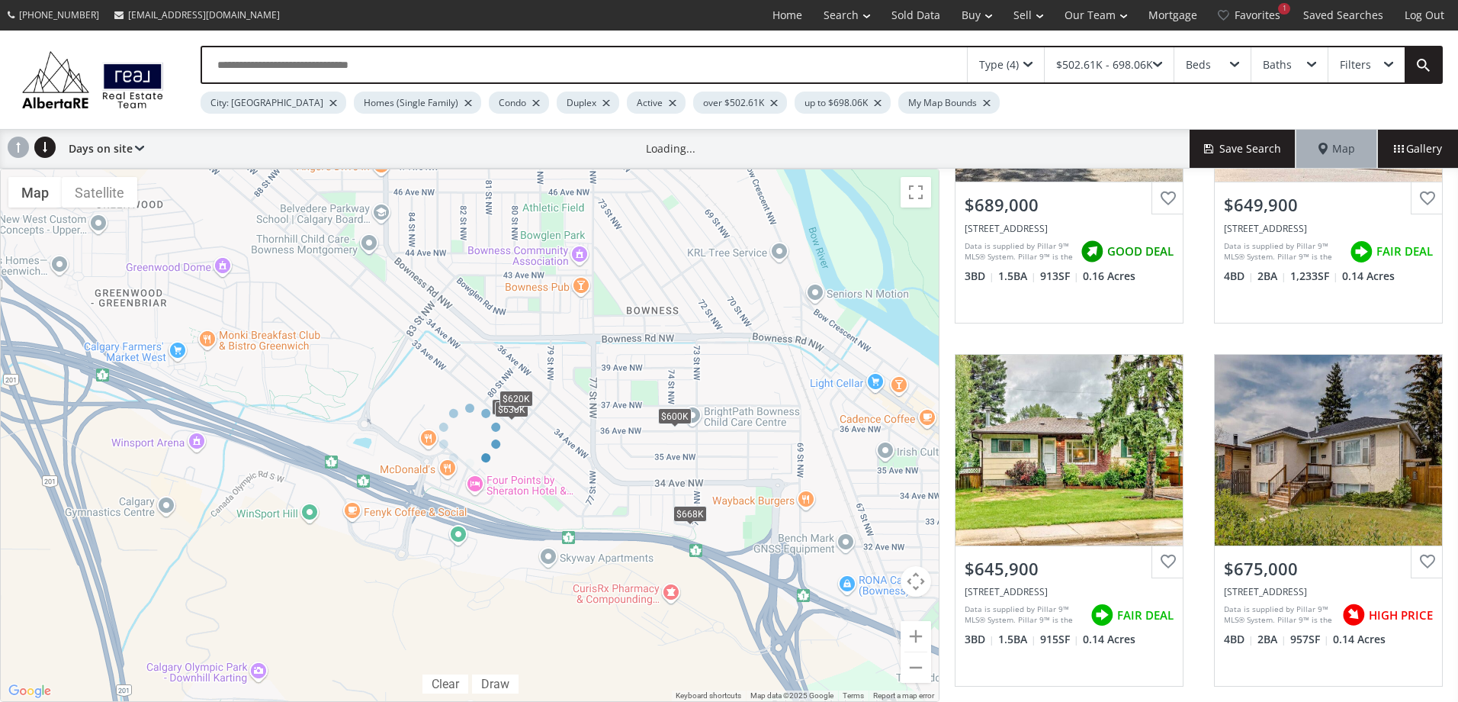
scroll to position [687, 0]
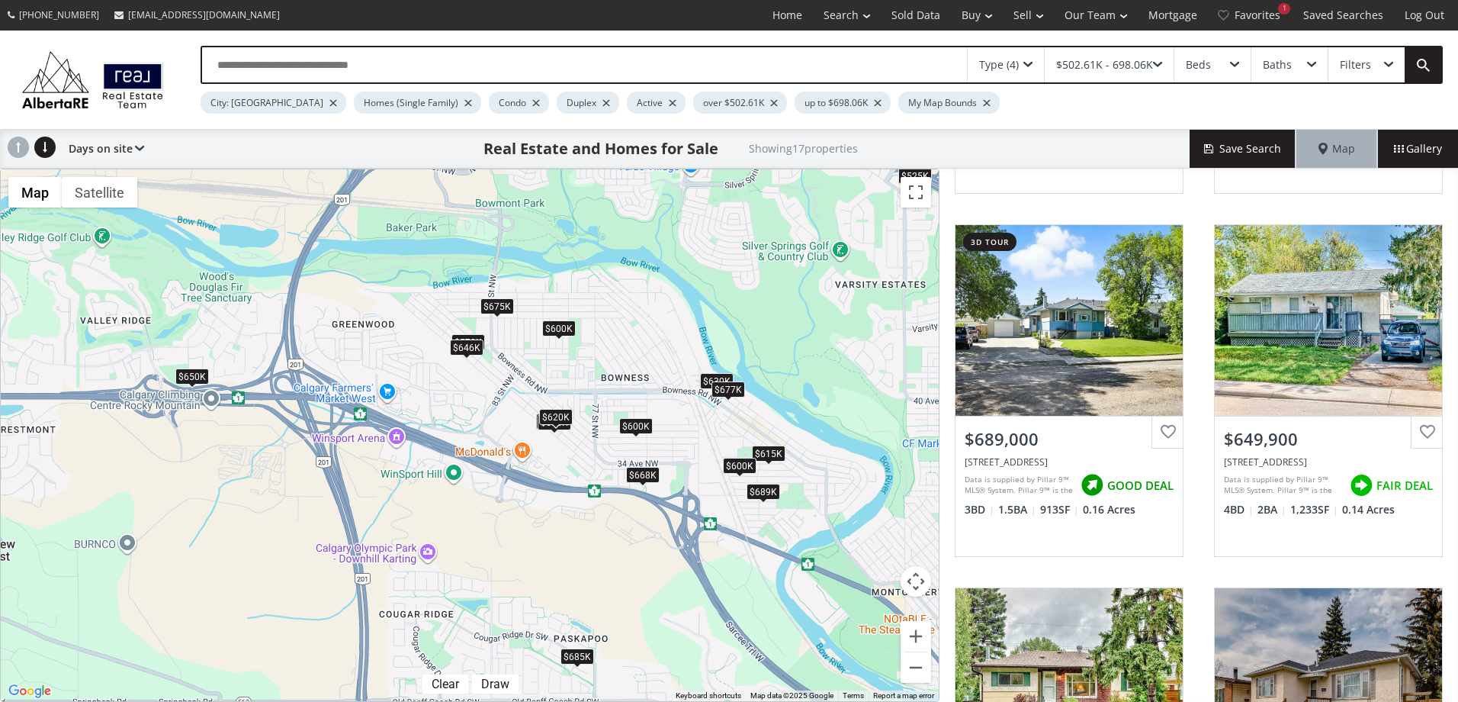
click at [645, 477] on div "$668K" at bounding box center [643, 474] width 34 height 16
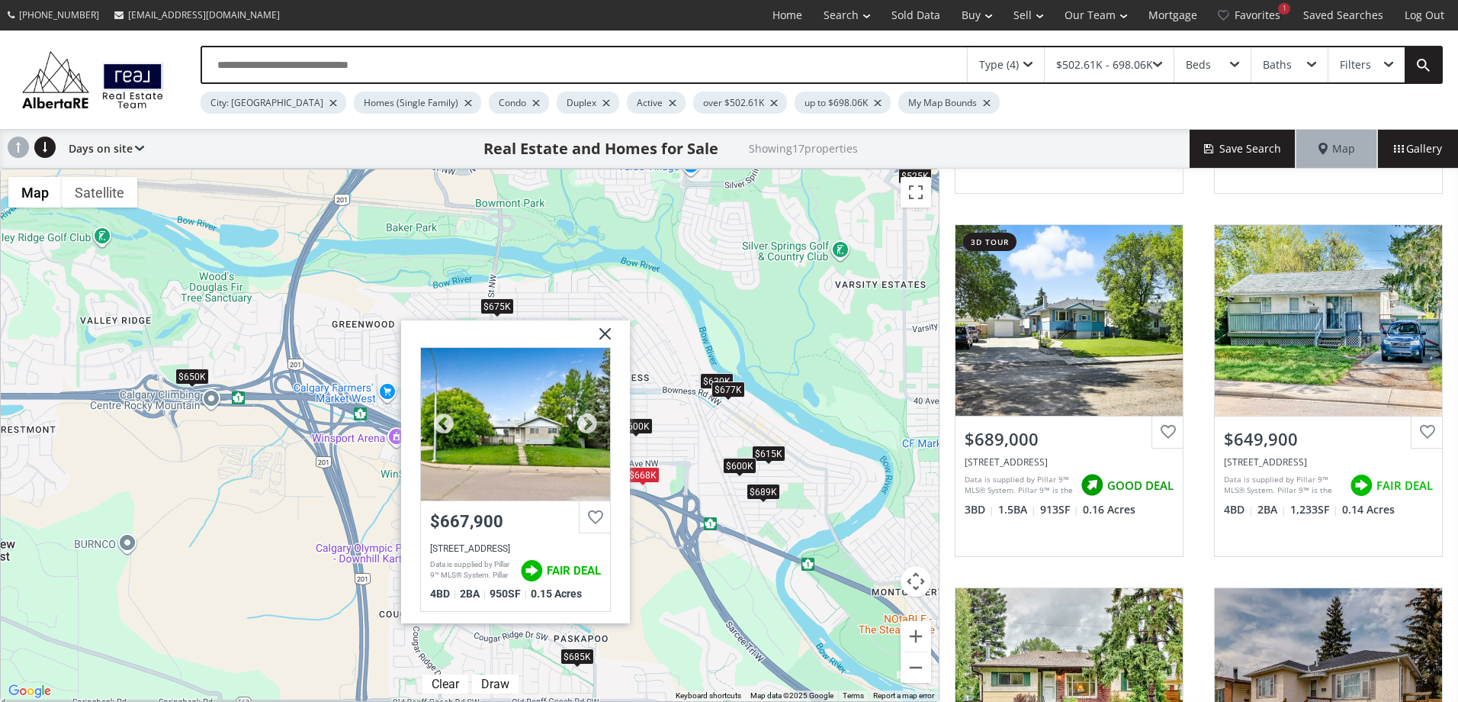
click at [479, 545] on div "[STREET_ADDRESS]" at bounding box center [515, 548] width 171 height 11
click at [606, 333] on img at bounding box center [599, 339] width 38 height 38
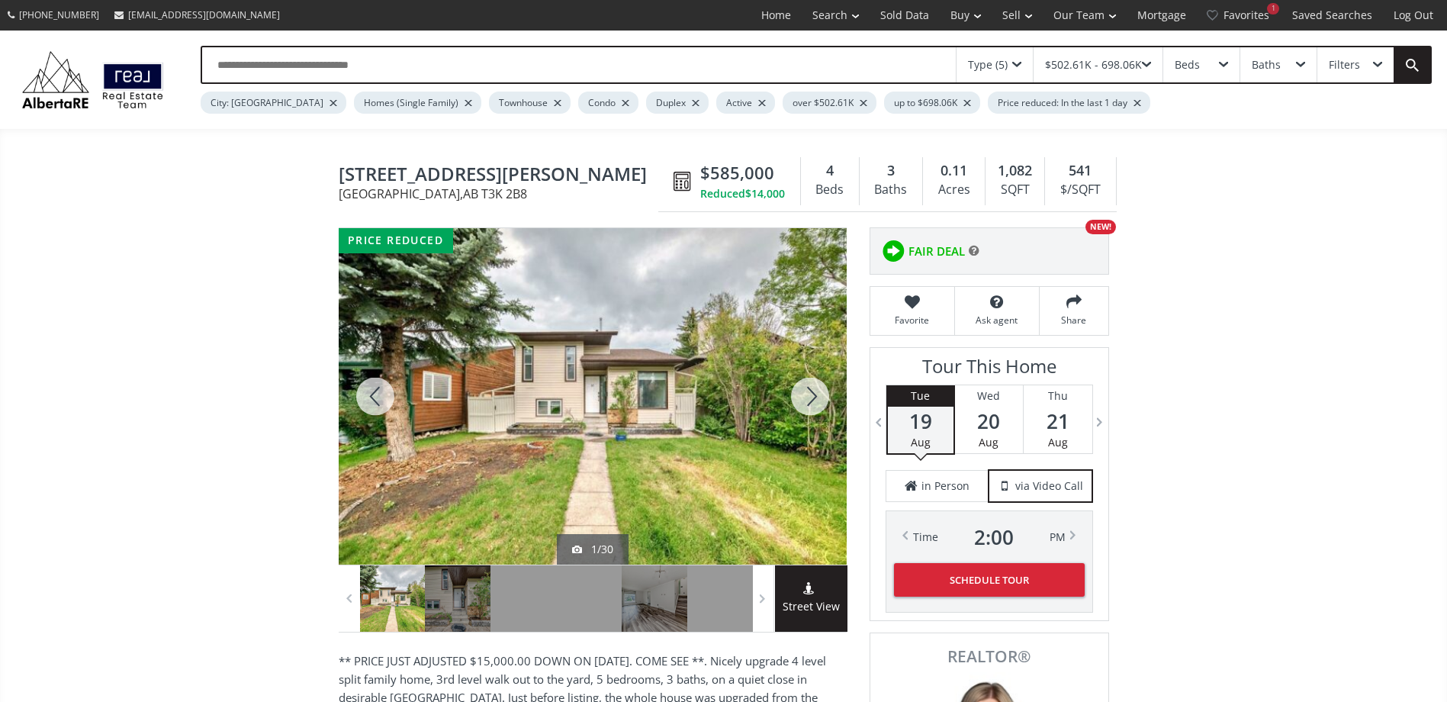
click at [815, 389] on div at bounding box center [809, 396] width 73 height 336
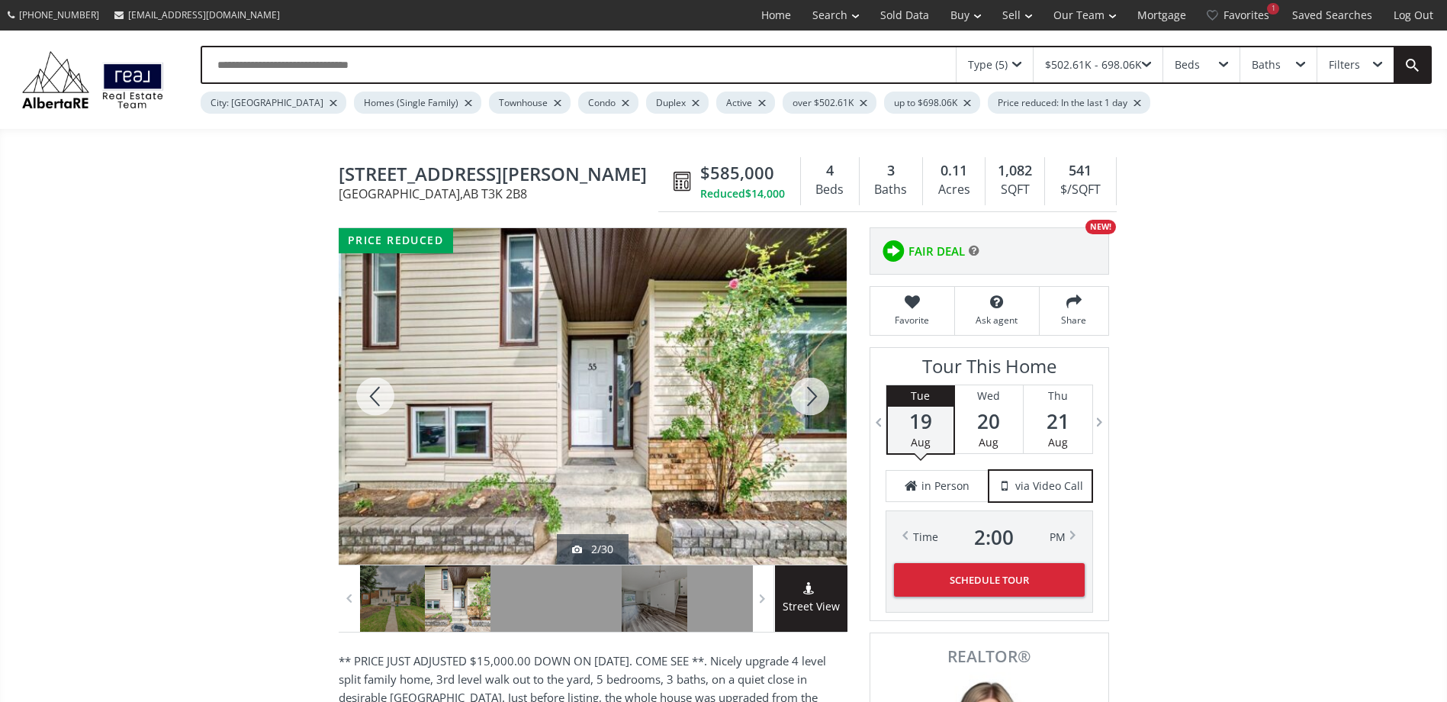
click at [815, 389] on div at bounding box center [809, 396] width 73 height 336
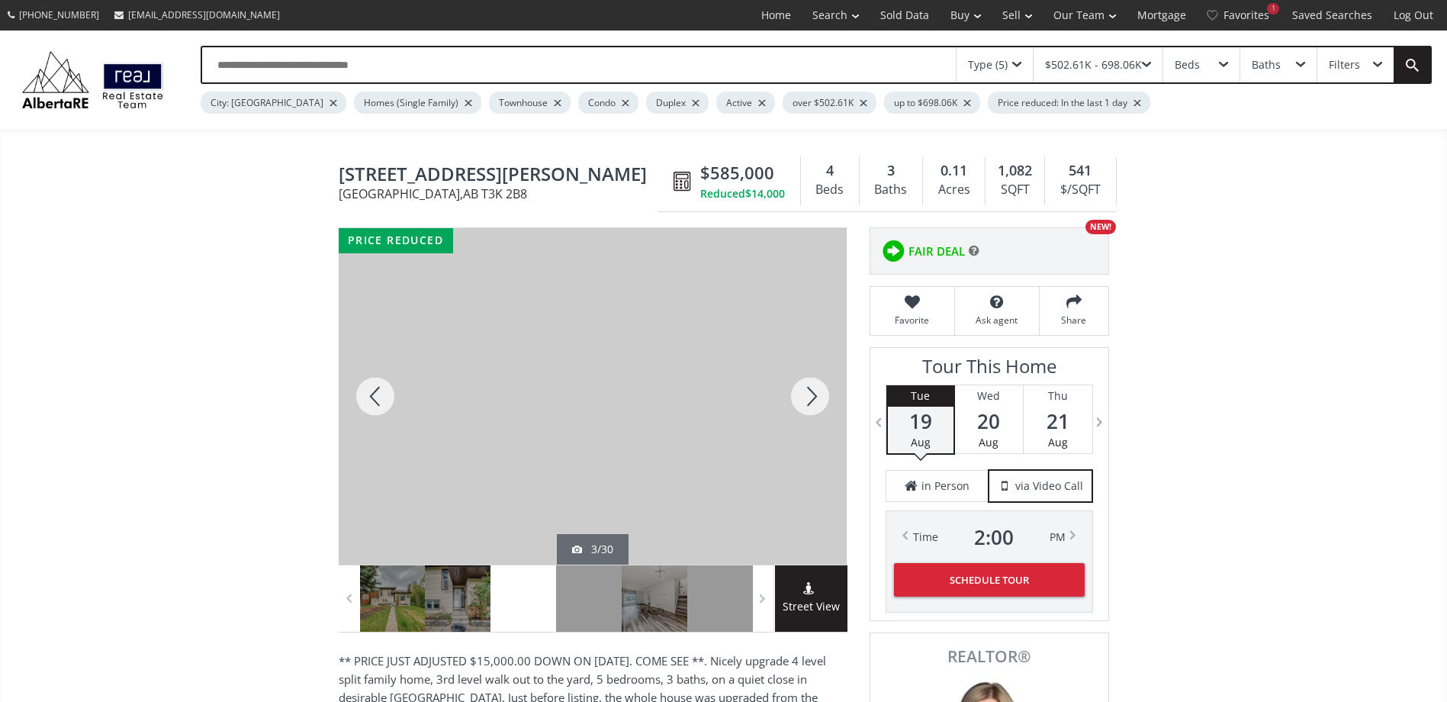
click at [815, 389] on div at bounding box center [809, 396] width 73 height 336
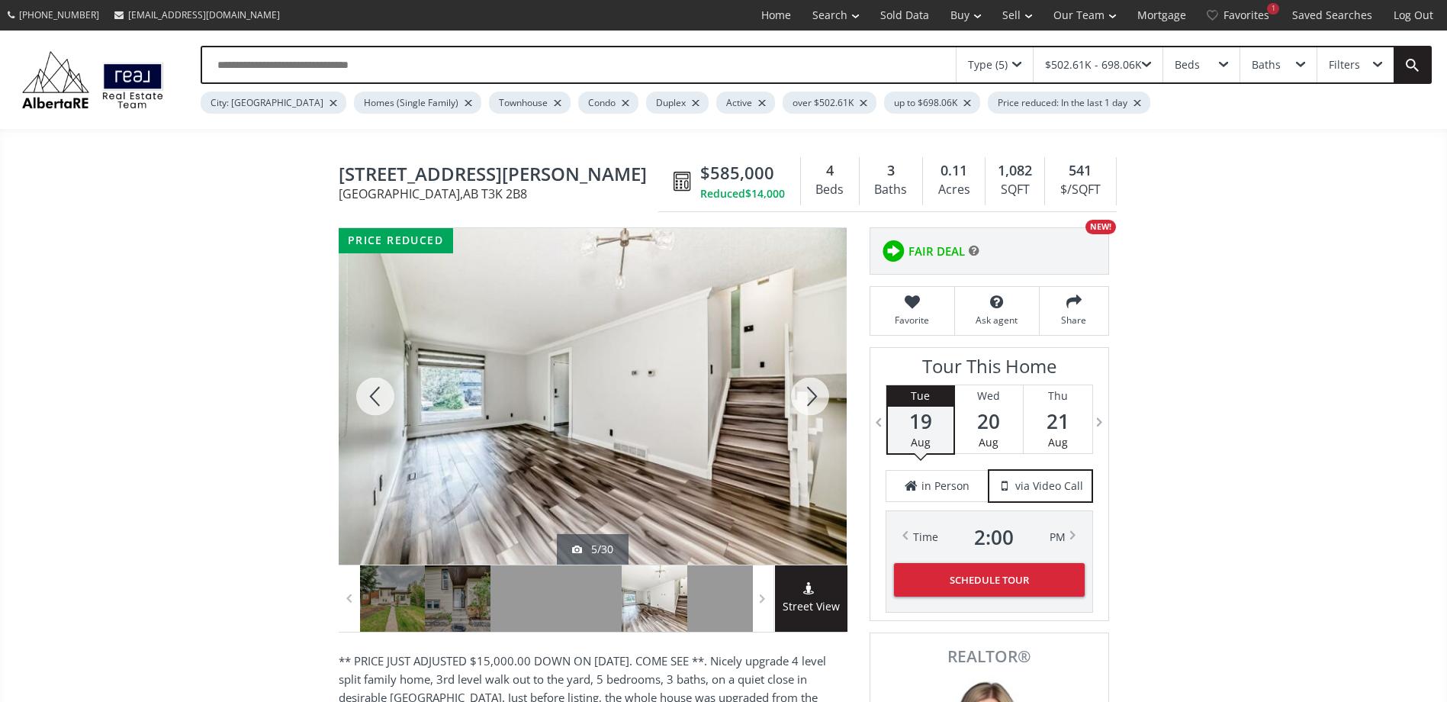
click at [815, 389] on div at bounding box center [809, 396] width 73 height 336
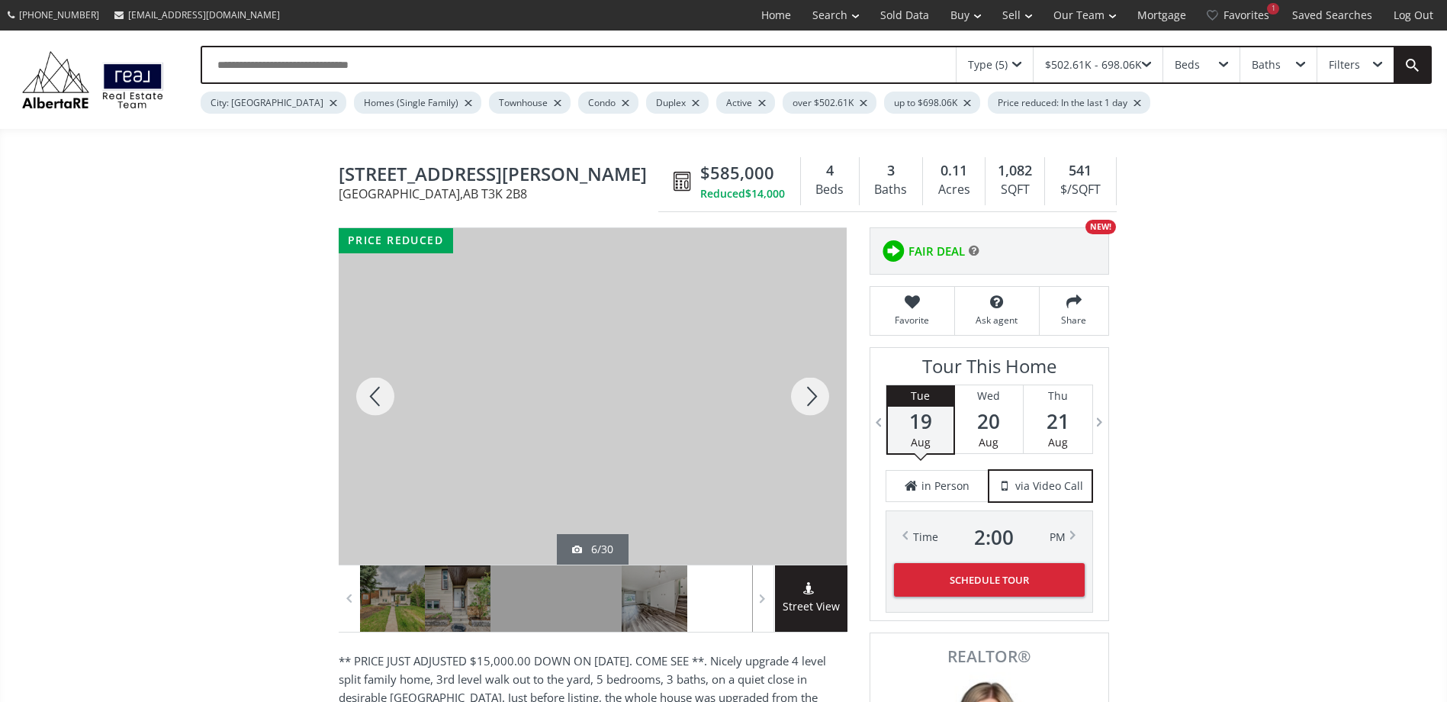
click at [815, 389] on div at bounding box center [809, 396] width 73 height 336
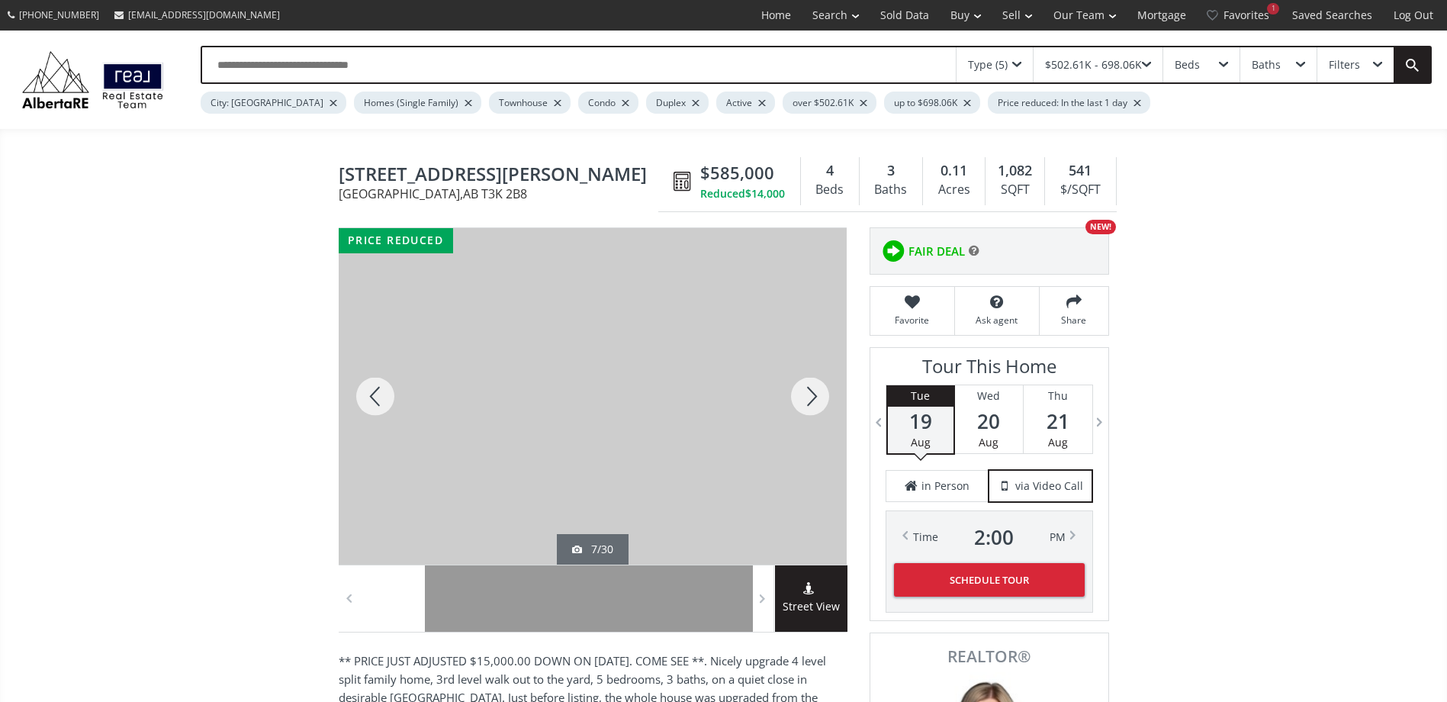
click at [815, 389] on div at bounding box center [809, 396] width 73 height 336
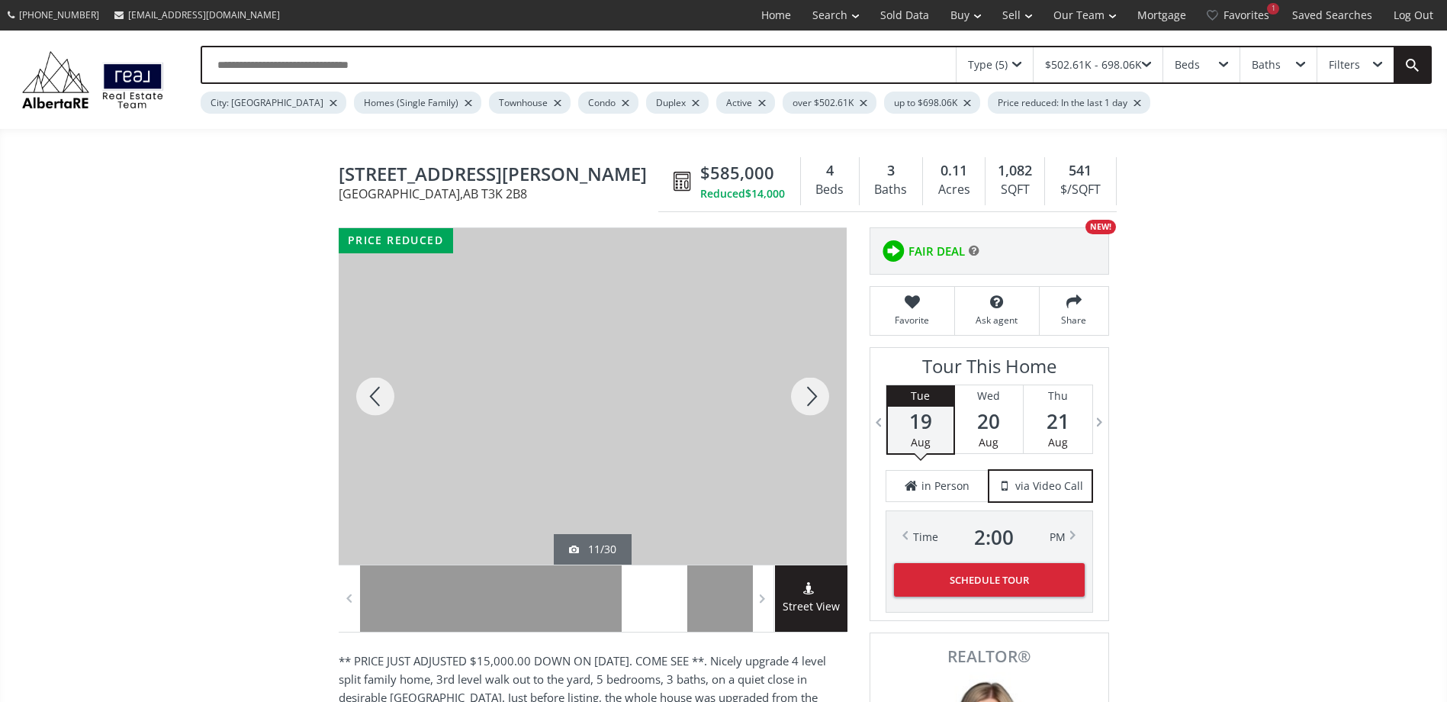
click at [815, 389] on div at bounding box center [809, 396] width 73 height 336
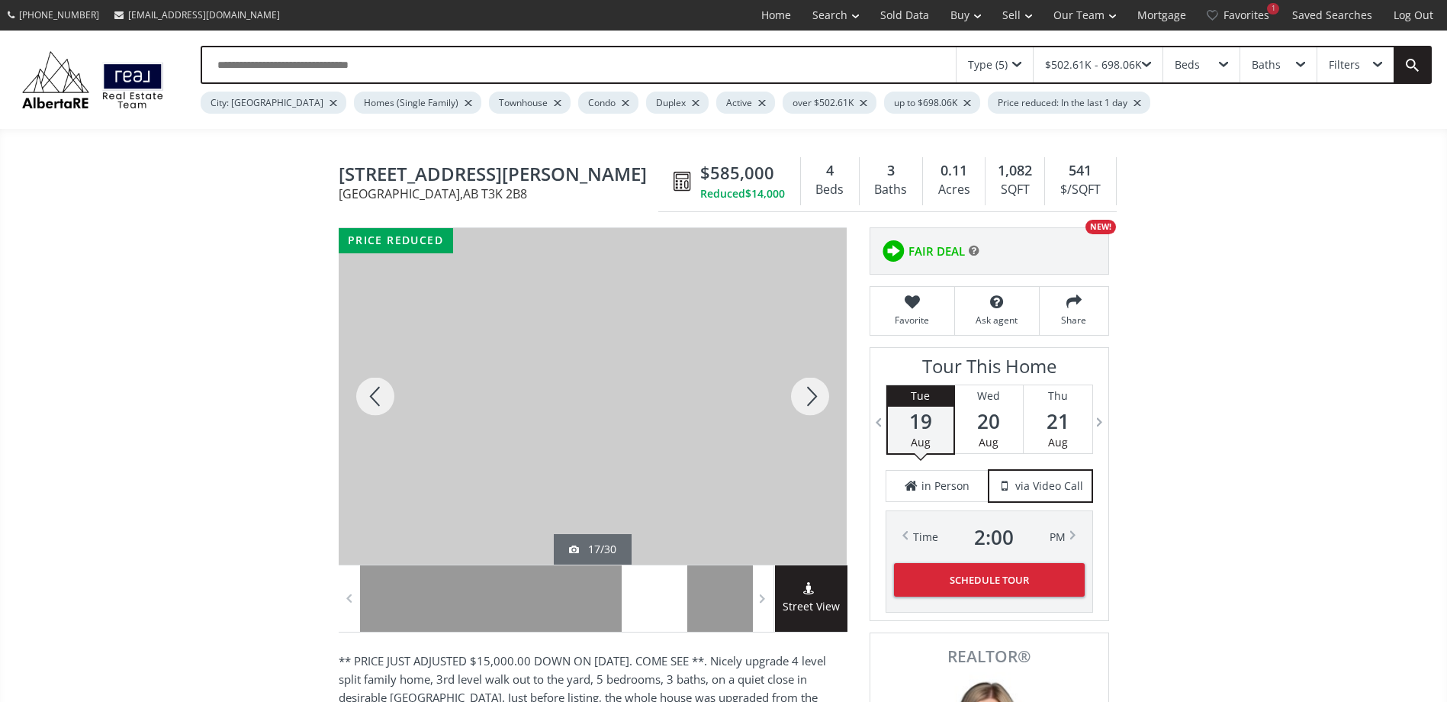
click at [815, 389] on div at bounding box center [809, 396] width 73 height 336
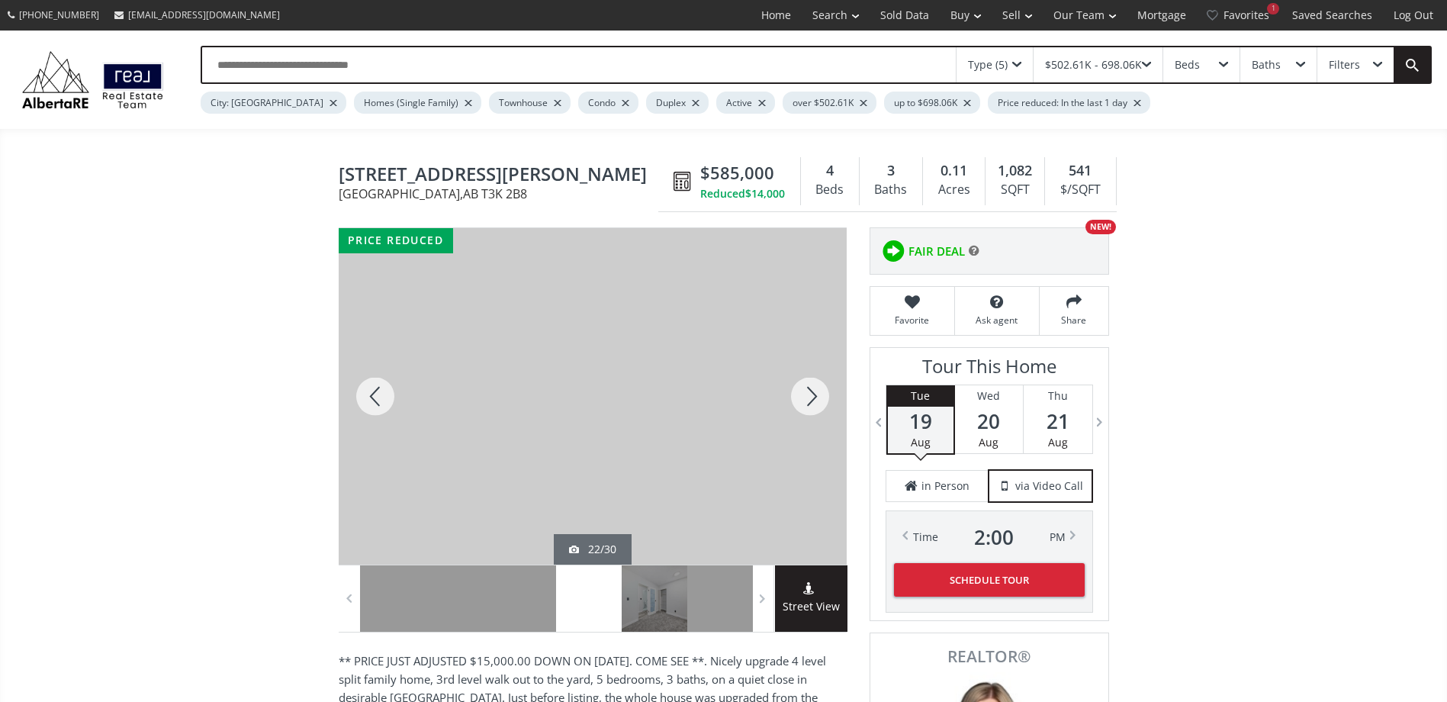
click at [815, 389] on div at bounding box center [809, 396] width 73 height 336
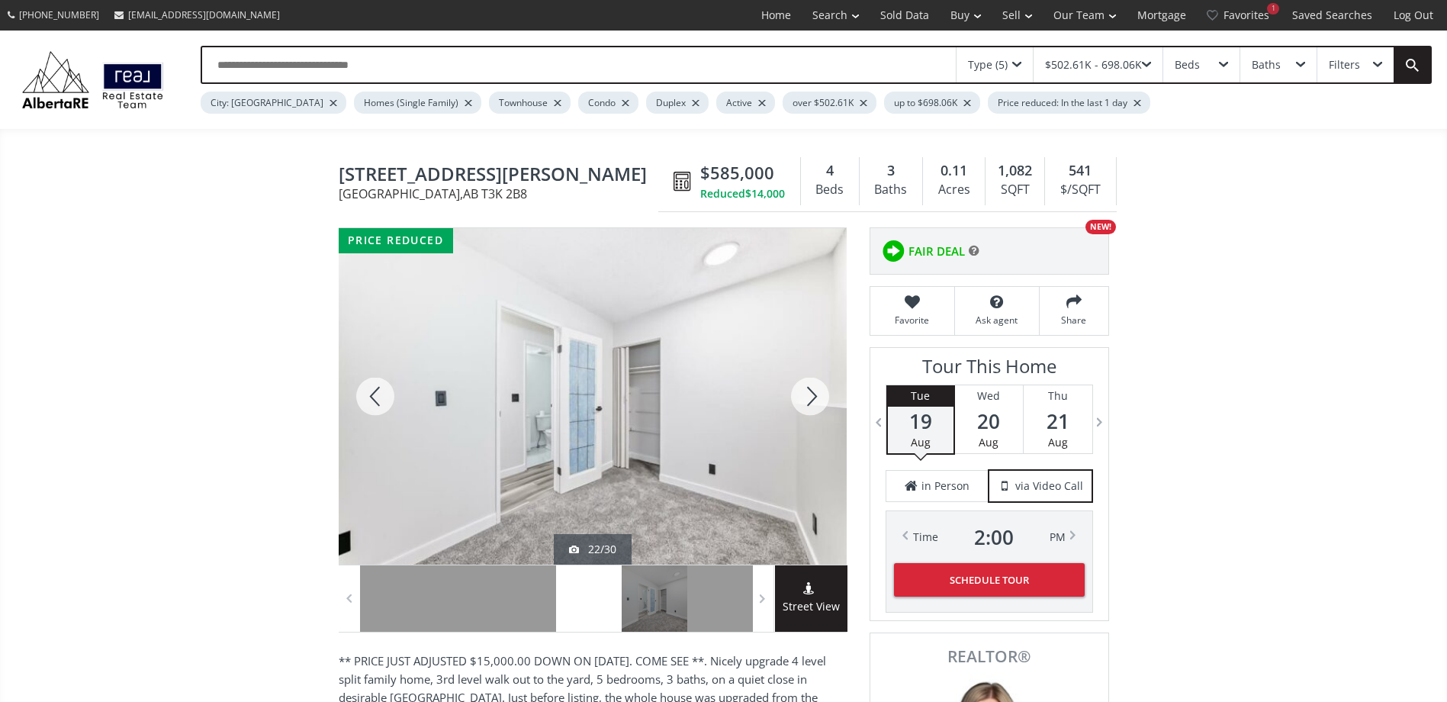
click at [815, 389] on div at bounding box center [809, 396] width 73 height 336
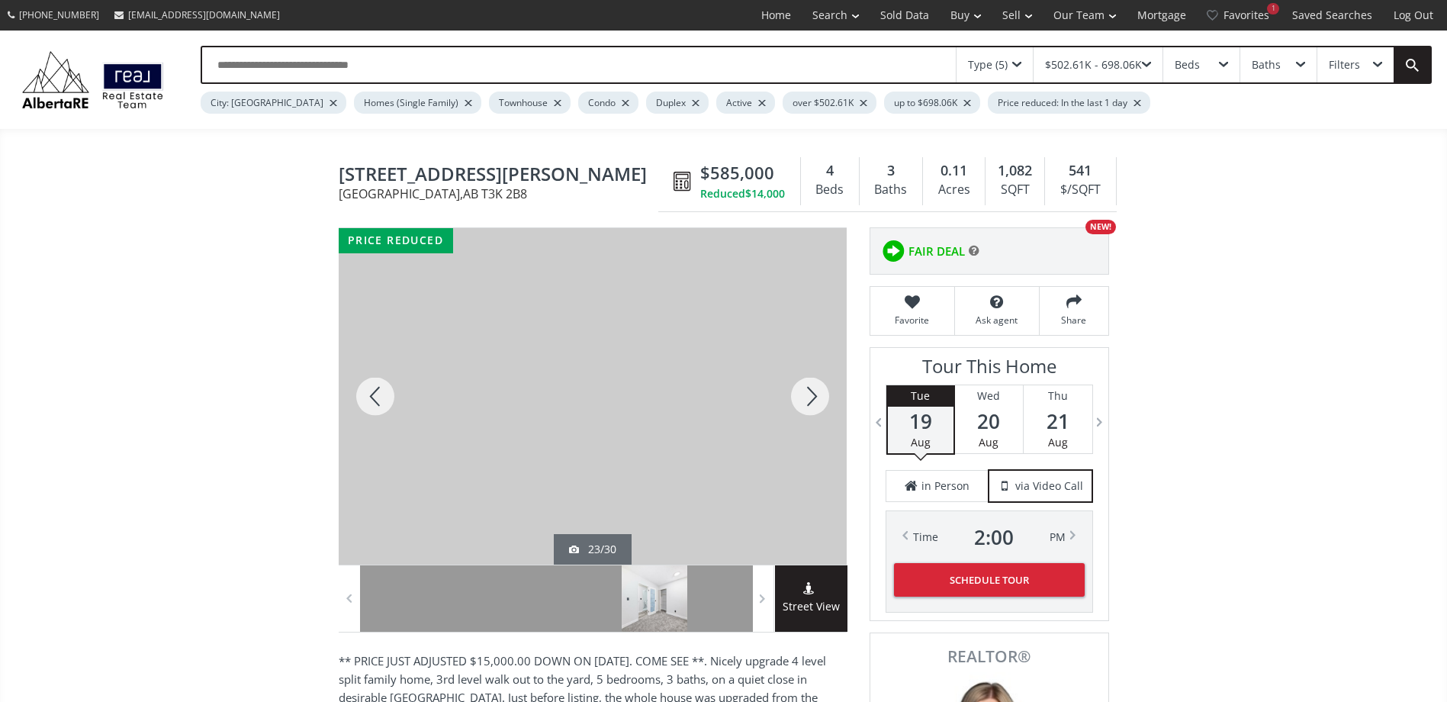
click at [815, 389] on div at bounding box center [809, 396] width 73 height 336
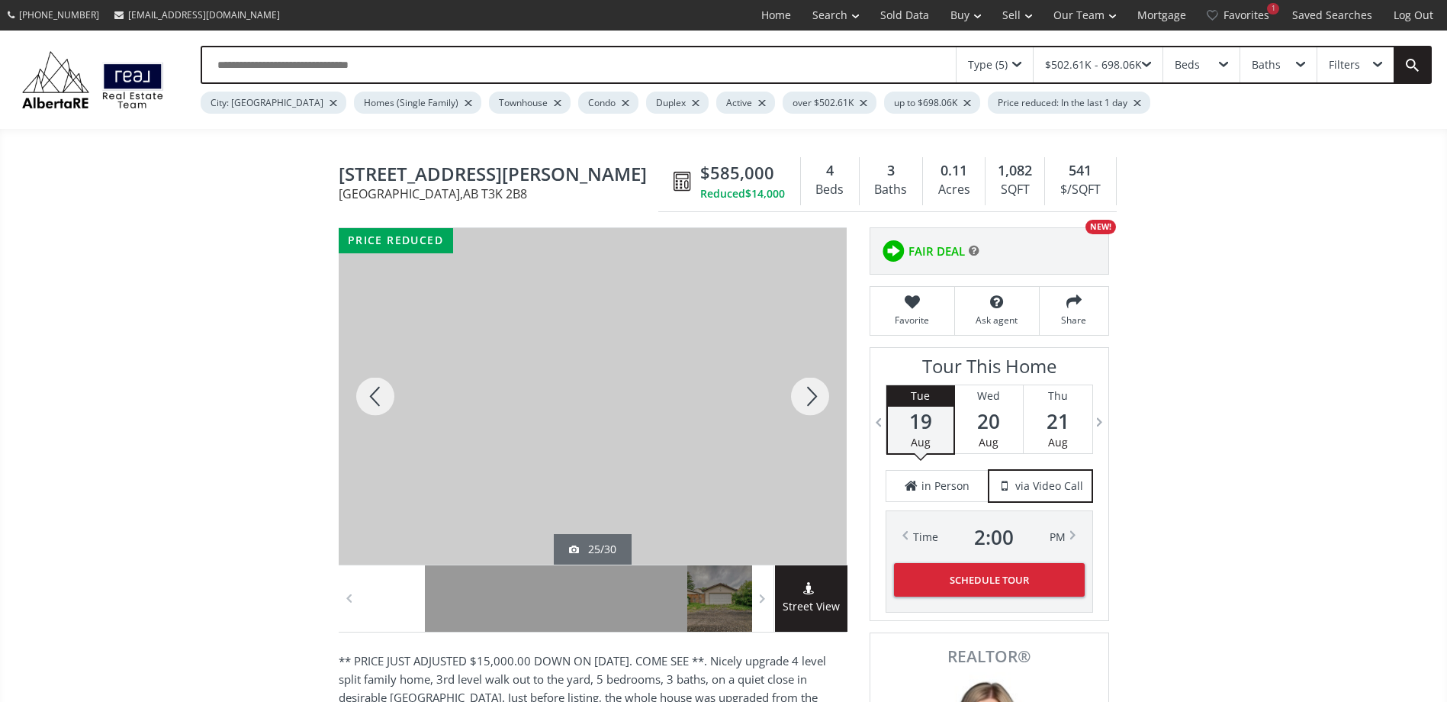
click at [809, 394] on div at bounding box center [809, 396] width 73 height 336
click at [813, 384] on div at bounding box center [809, 396] width 73 height 336
click at [813, 385] on div at bounding box center [809, 396] width 73 height 336
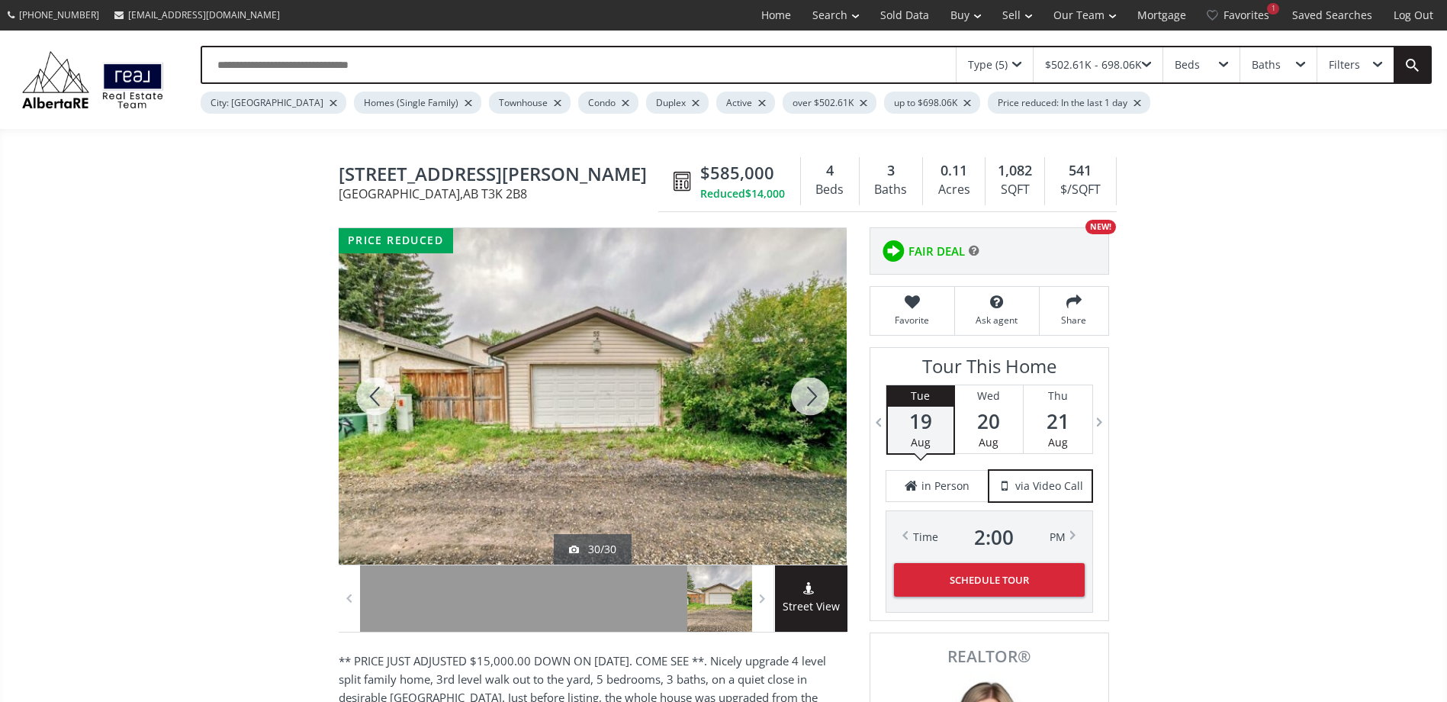
click at [813, 385] on div at bounding box center [809, 396] width 73 height 336
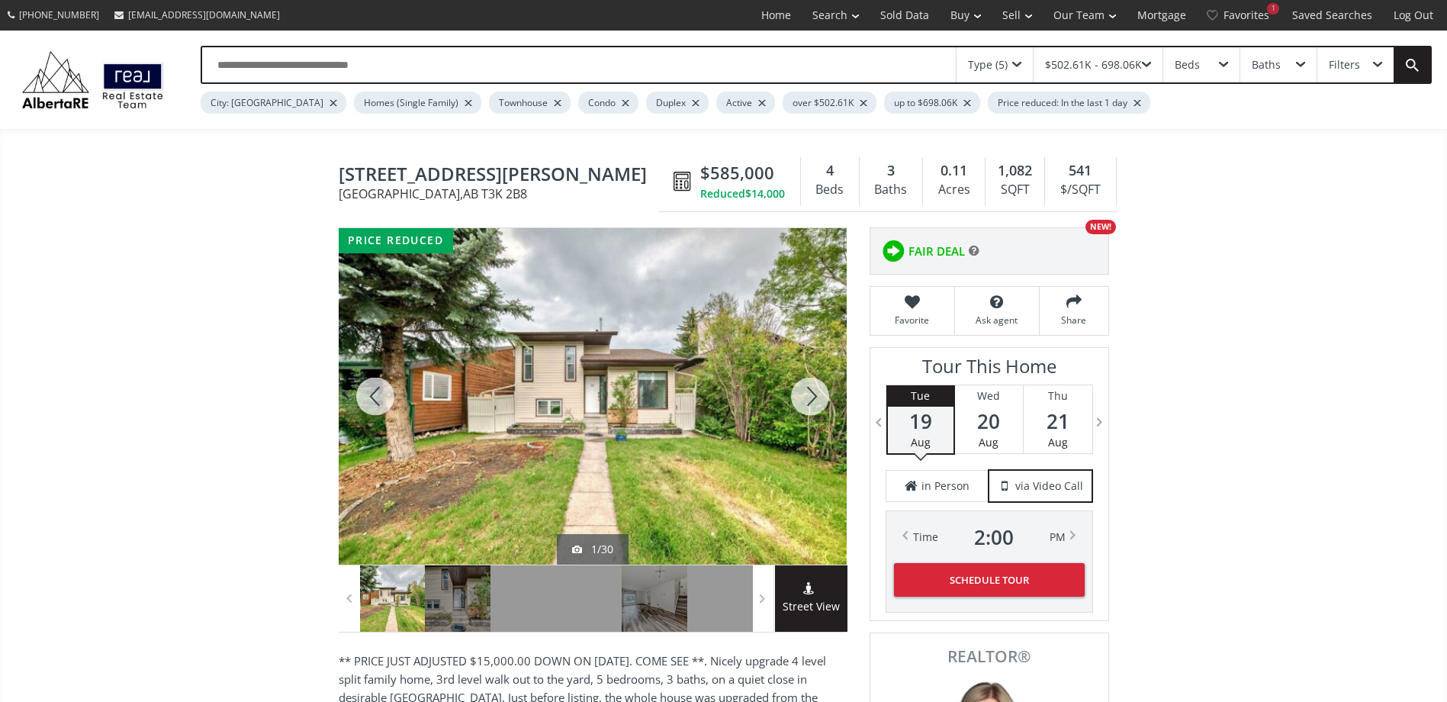
click at [813, 385] on div at bounding box center [809, 396] width 73 height 336
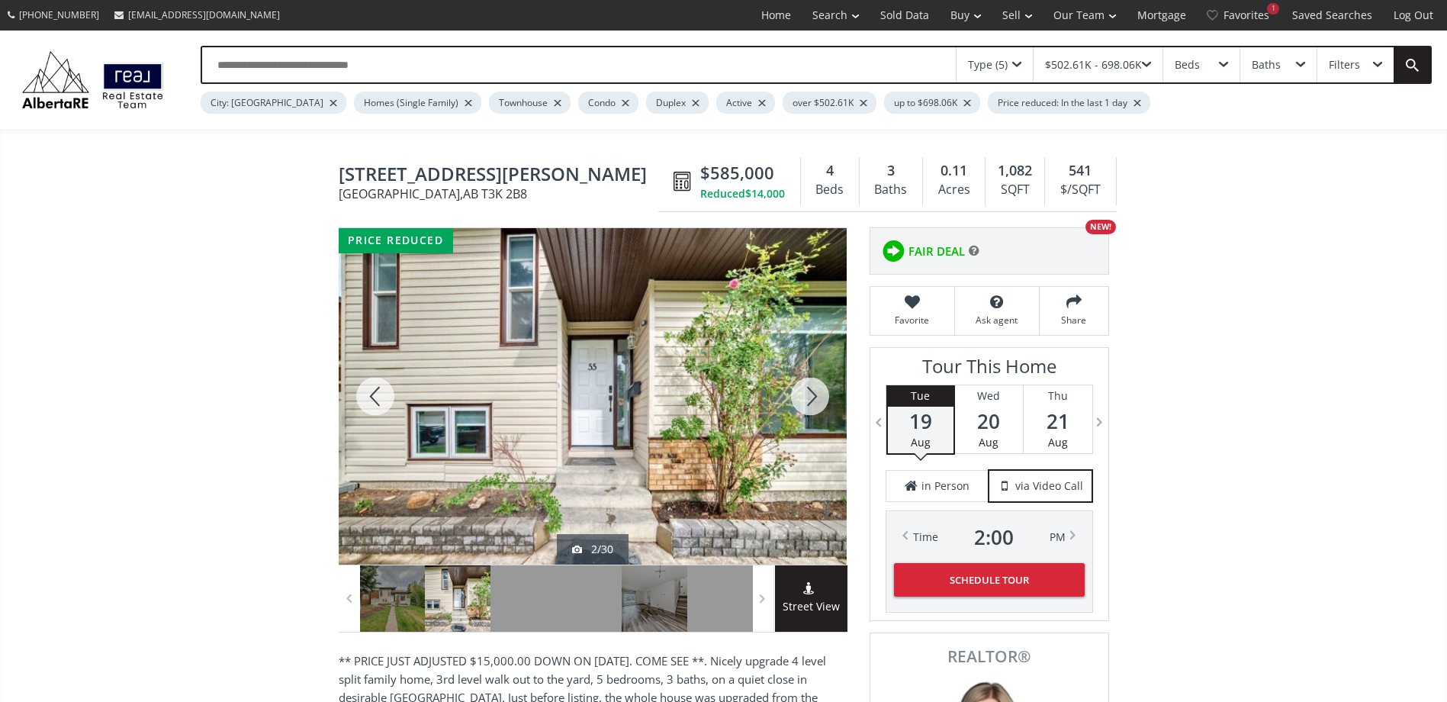
click at [813, 385] on div at bounding box center [809, 396] width 73 height 336
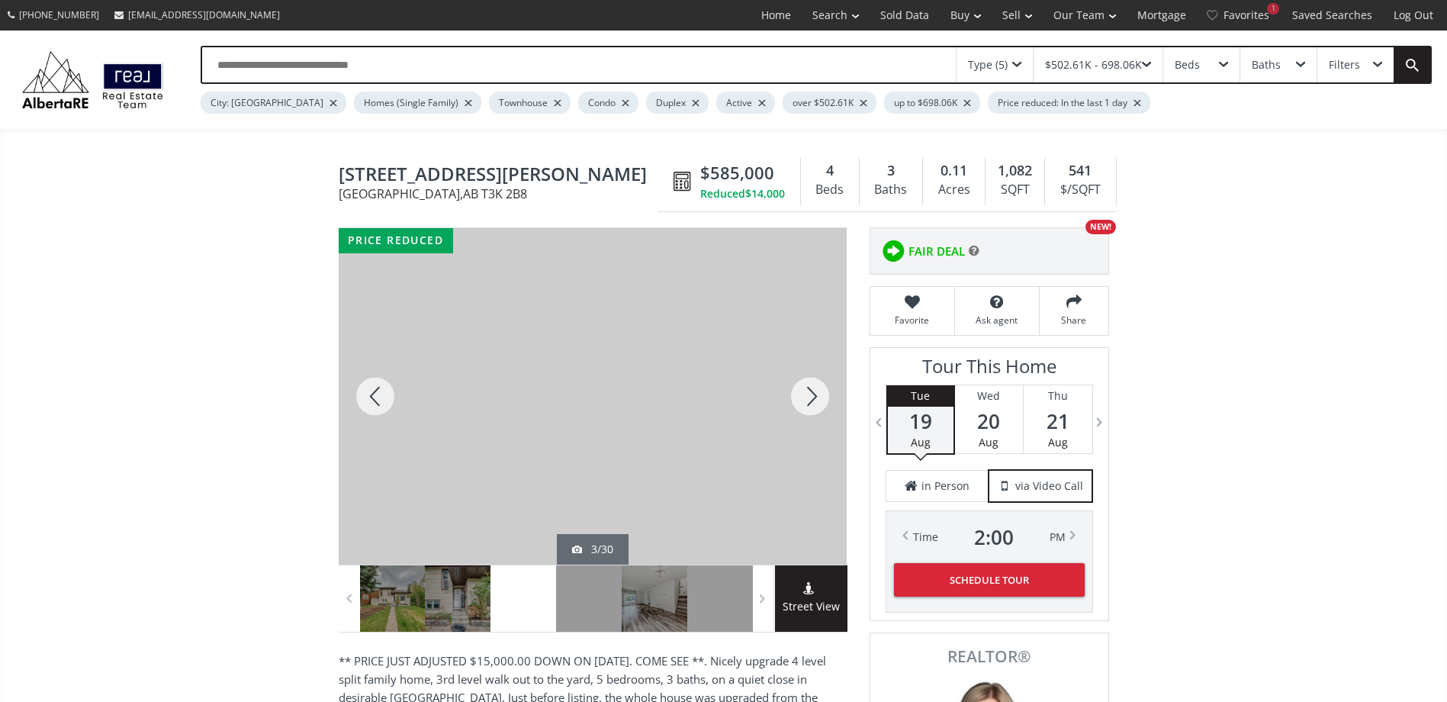
click at [813, 385] on div at bounding box center [809, 396] width 73 height 336
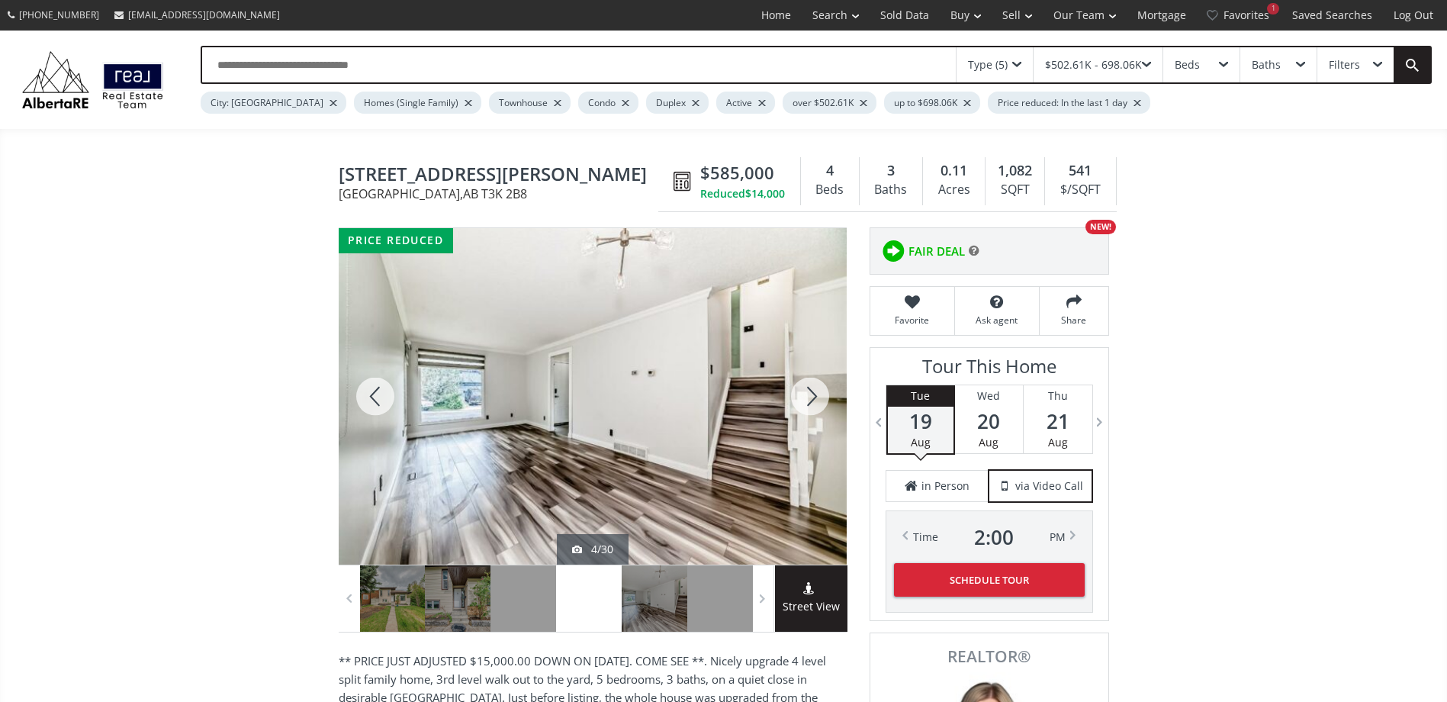
click at [813, 385] on div at bounding box center [809, 396] width 73 height 336
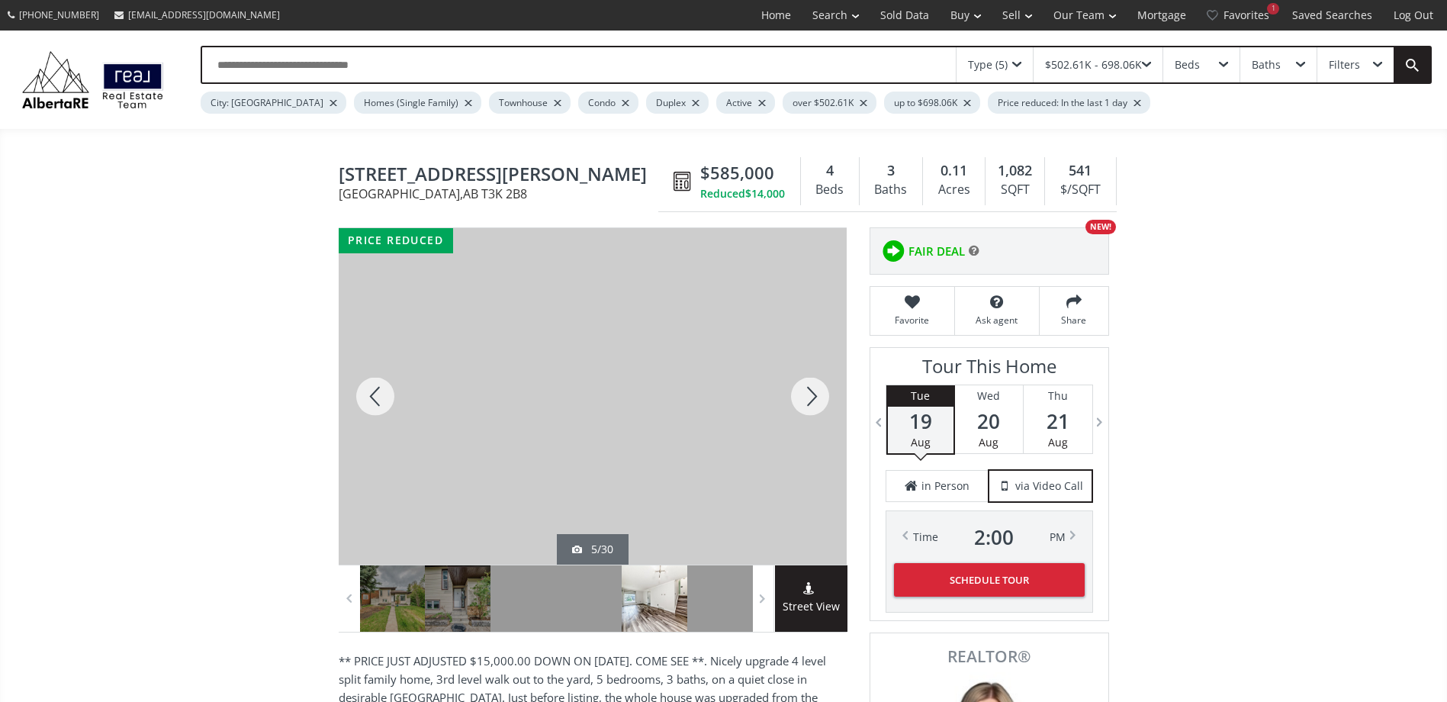
click at [813, 385] on div at bounding box center [809, 396] width 73 height 336
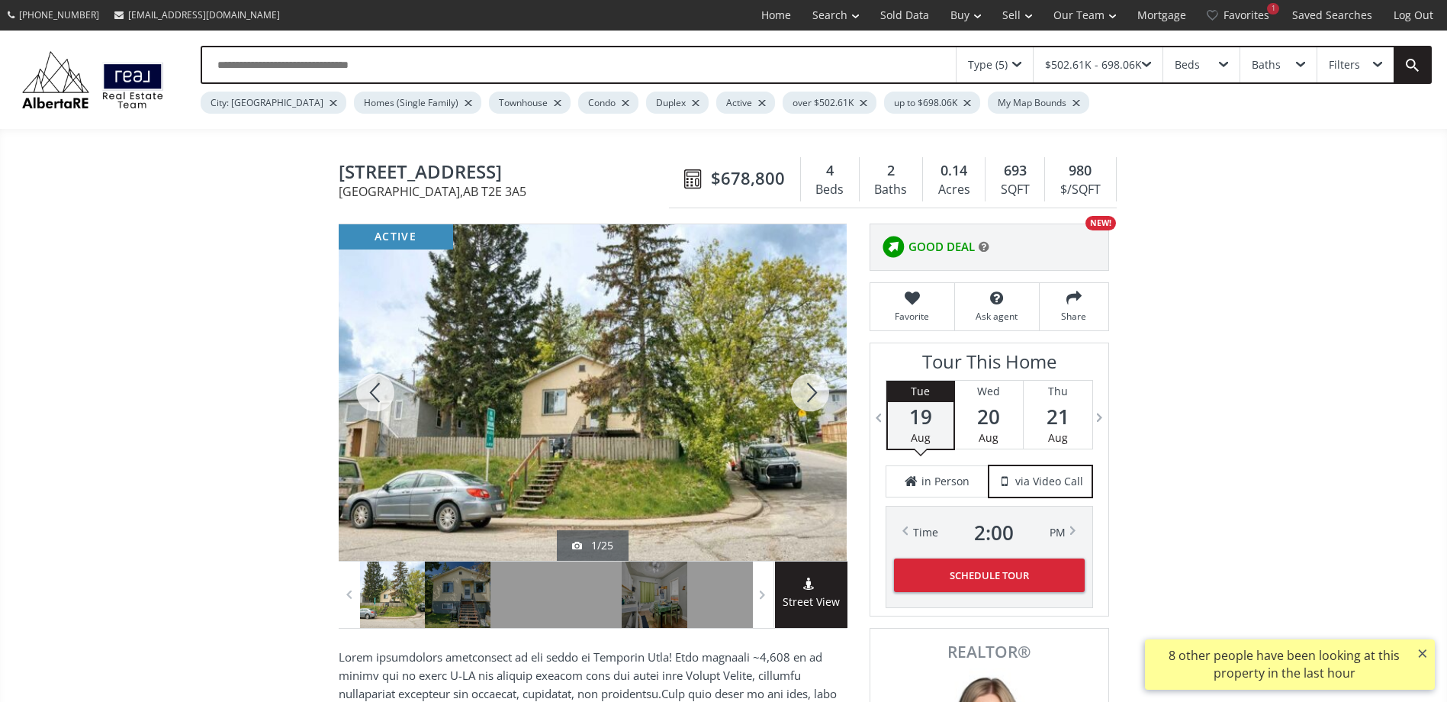
click at [805, 390] on div at bounding box center [809, 392] width 73 height 336
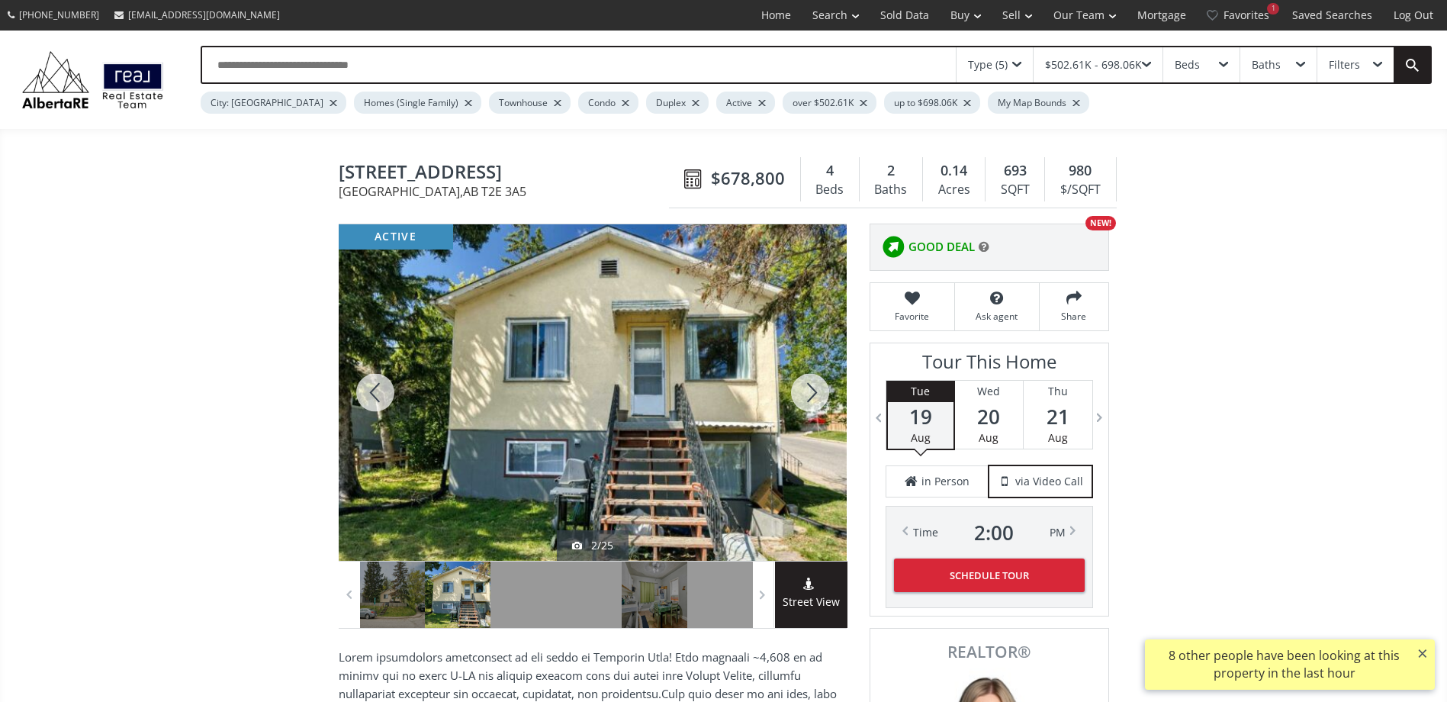
click at [805, 390] on div at bounding box center [809, 392] width 73 height 336
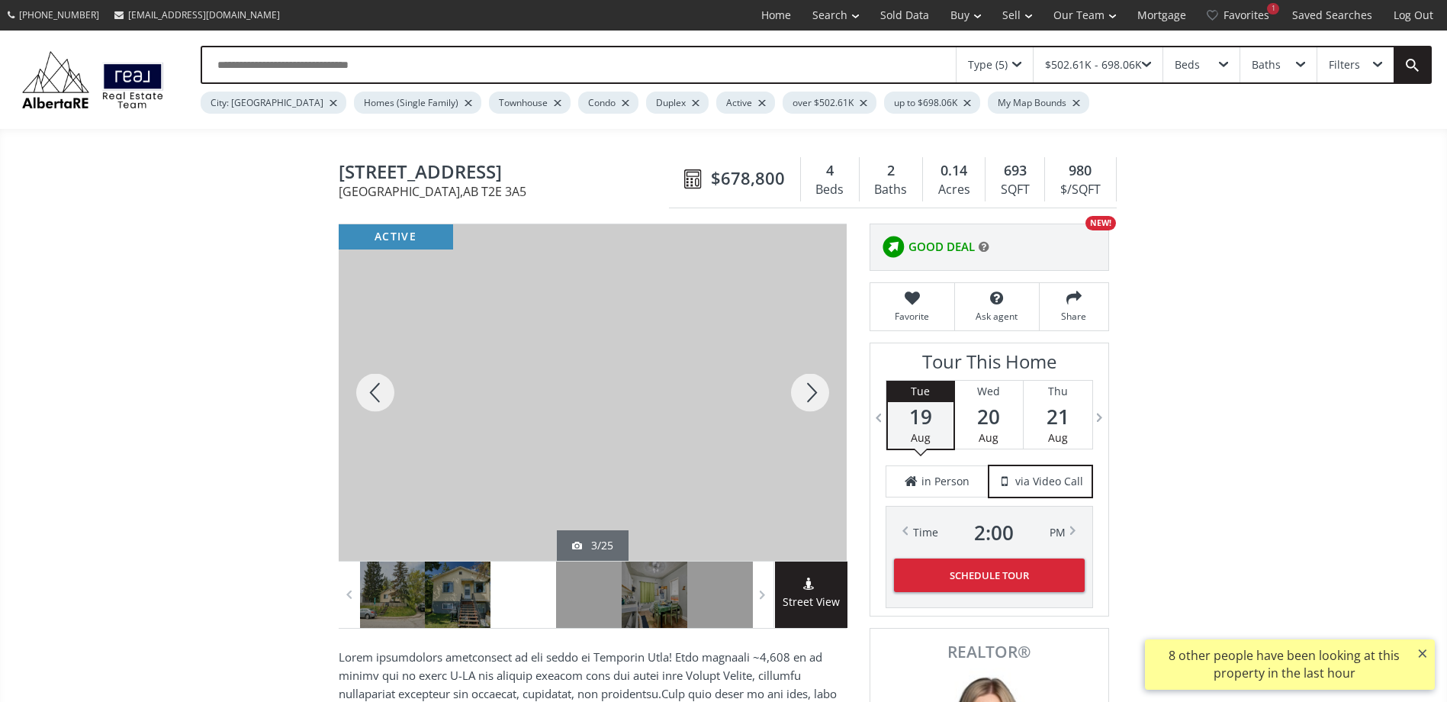
click at [805, 390] on div at bounding box center [809, 392] width 73 height 336
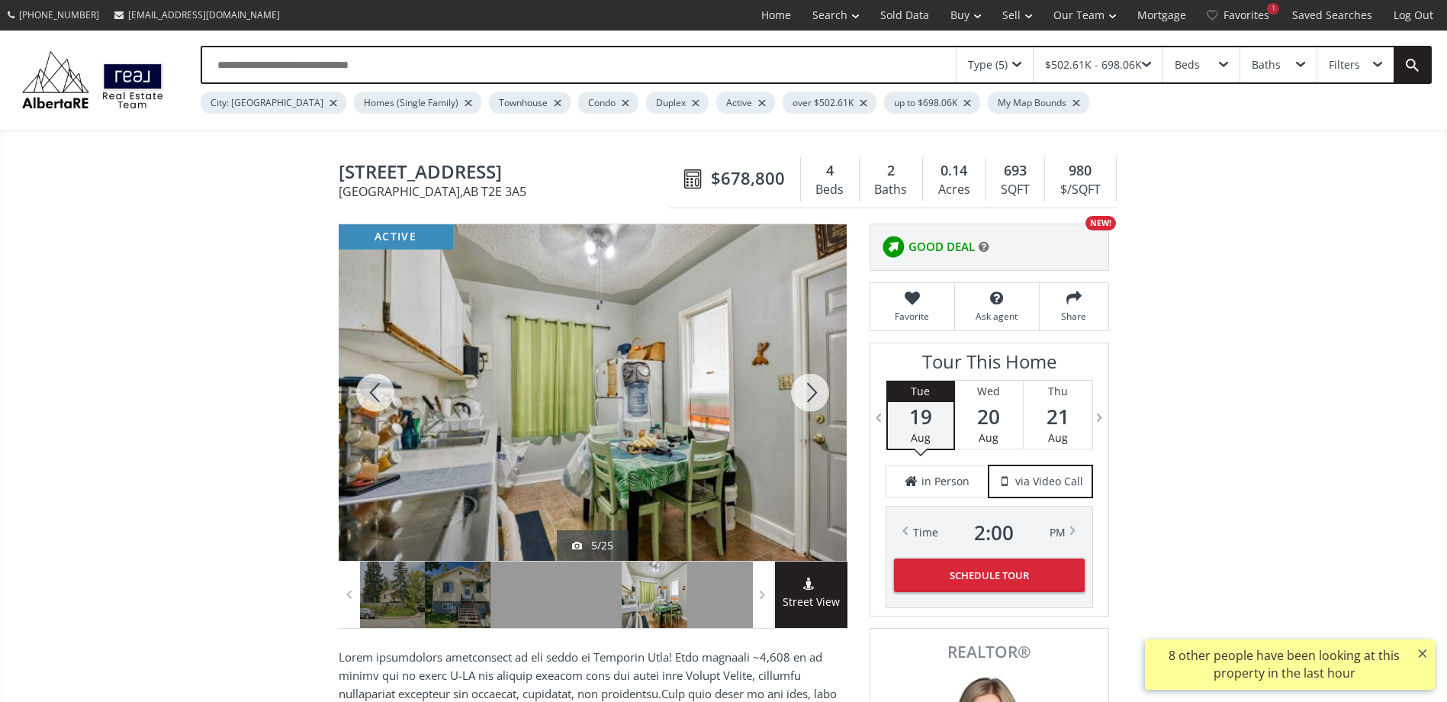
click at [805, 390] on div at bounding box center [809, 392] width 73 height 336
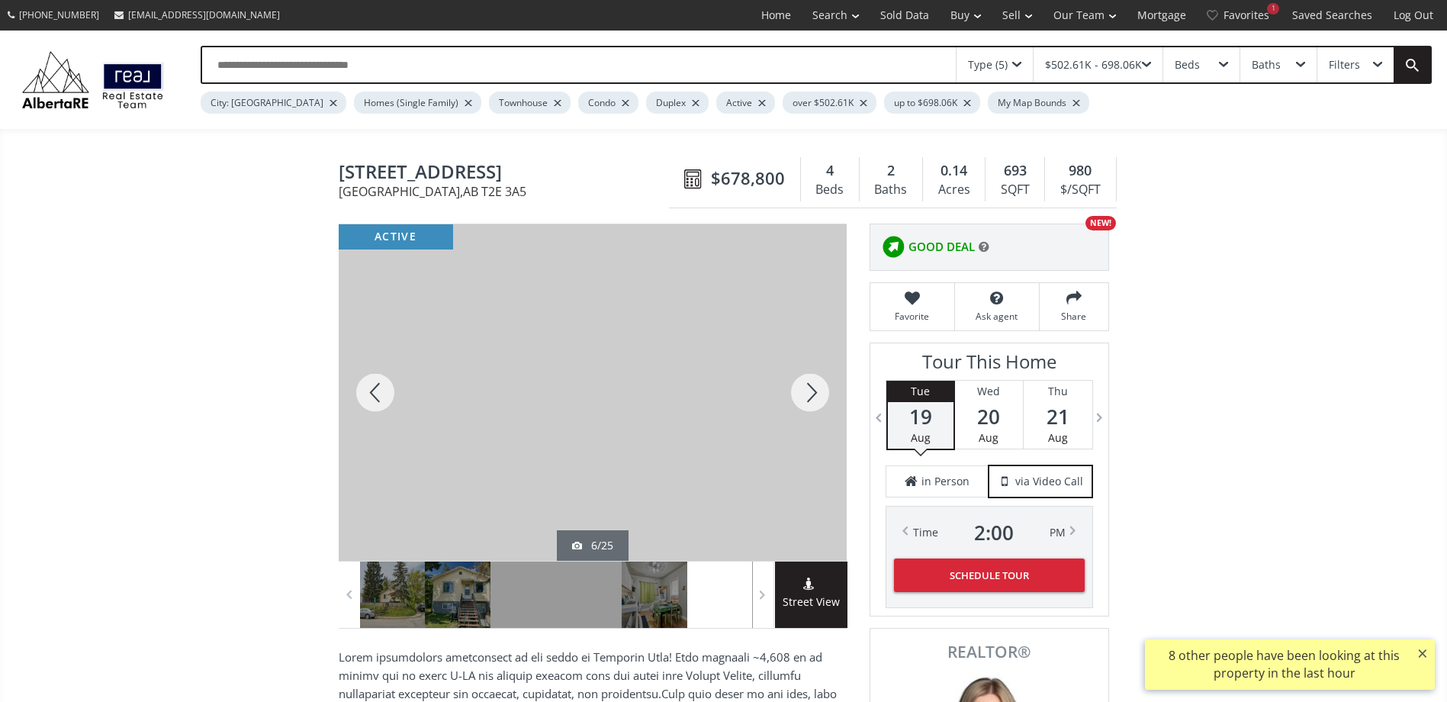
click at [805, 390] on div at bounding box center [809, 392] width 73 height 336
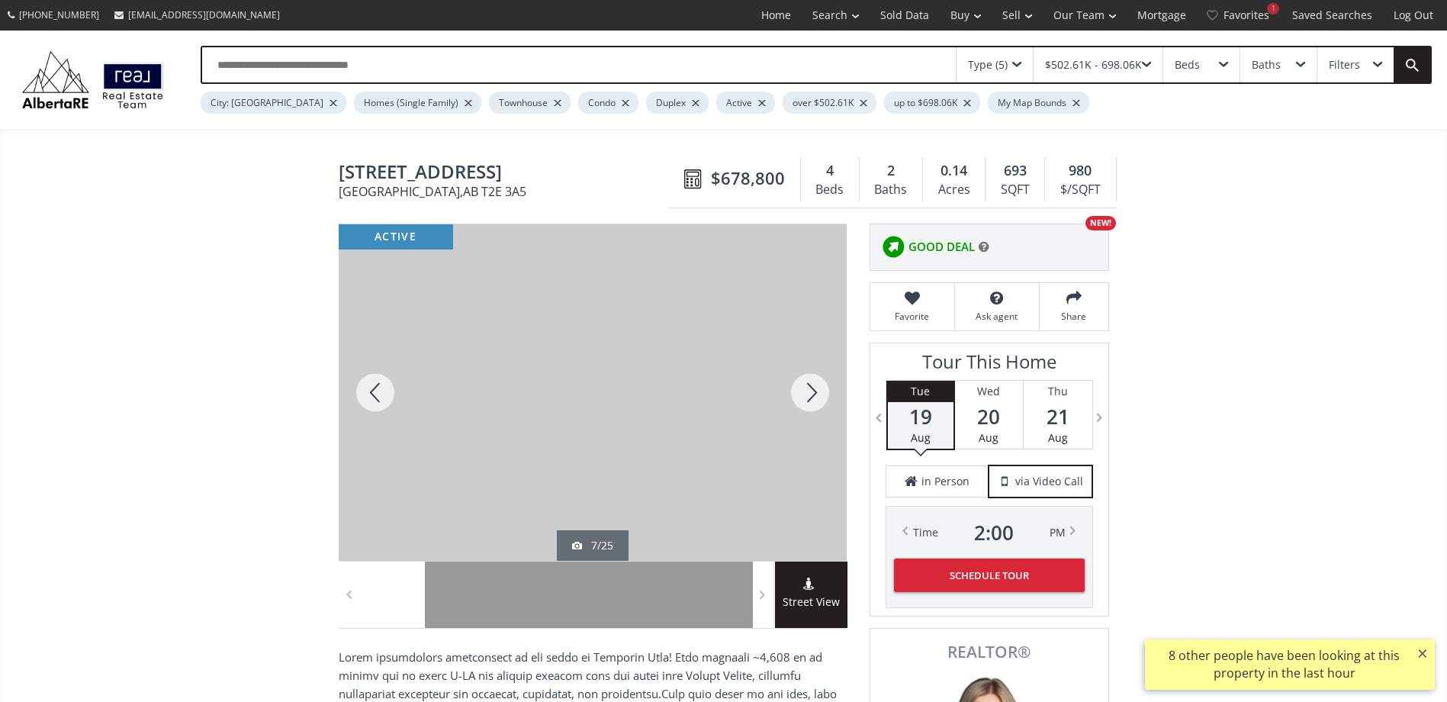
click at [805, 390] on div at bounding box center [809, 392] width 73 height 336
click at [805, 391] on div at bounding box center [809, 392] width 73 height 336
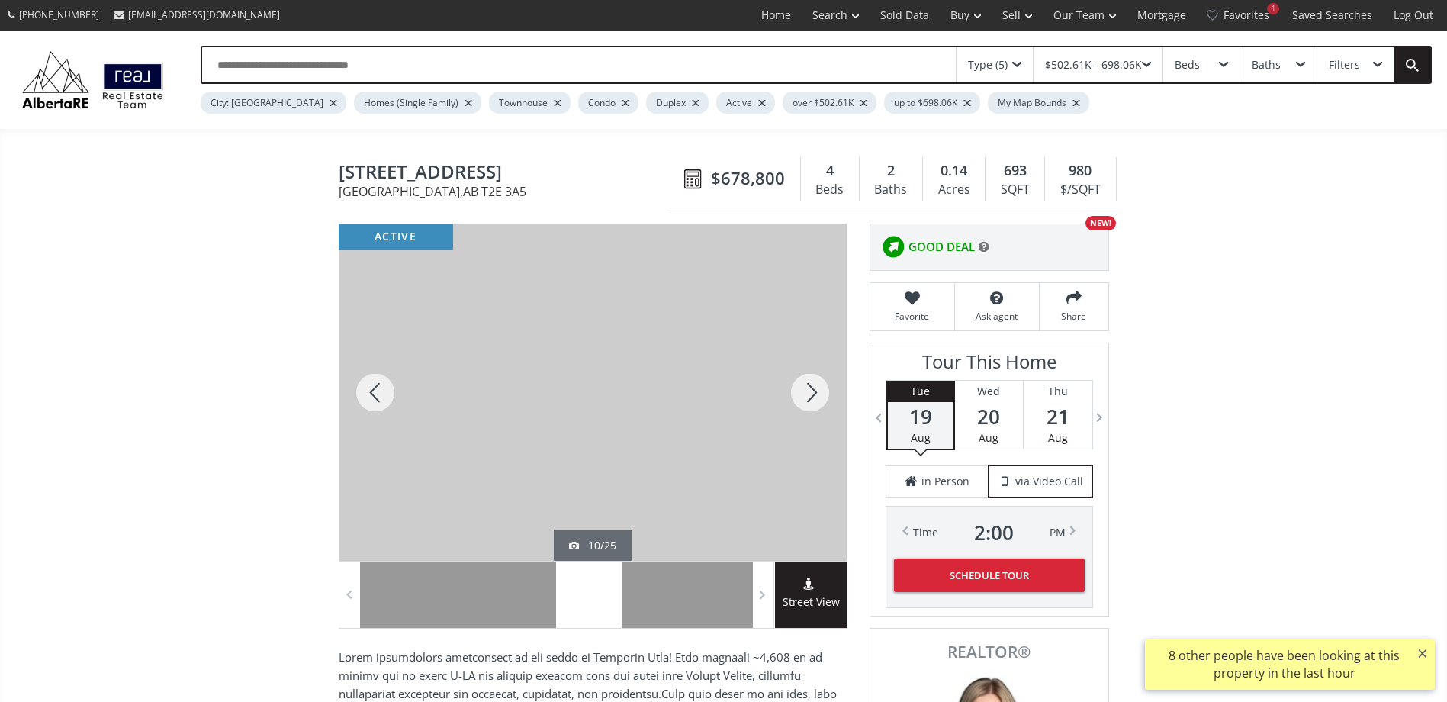
click at [805, 393] on div at bounding box center [809, 392] width 73 height 336
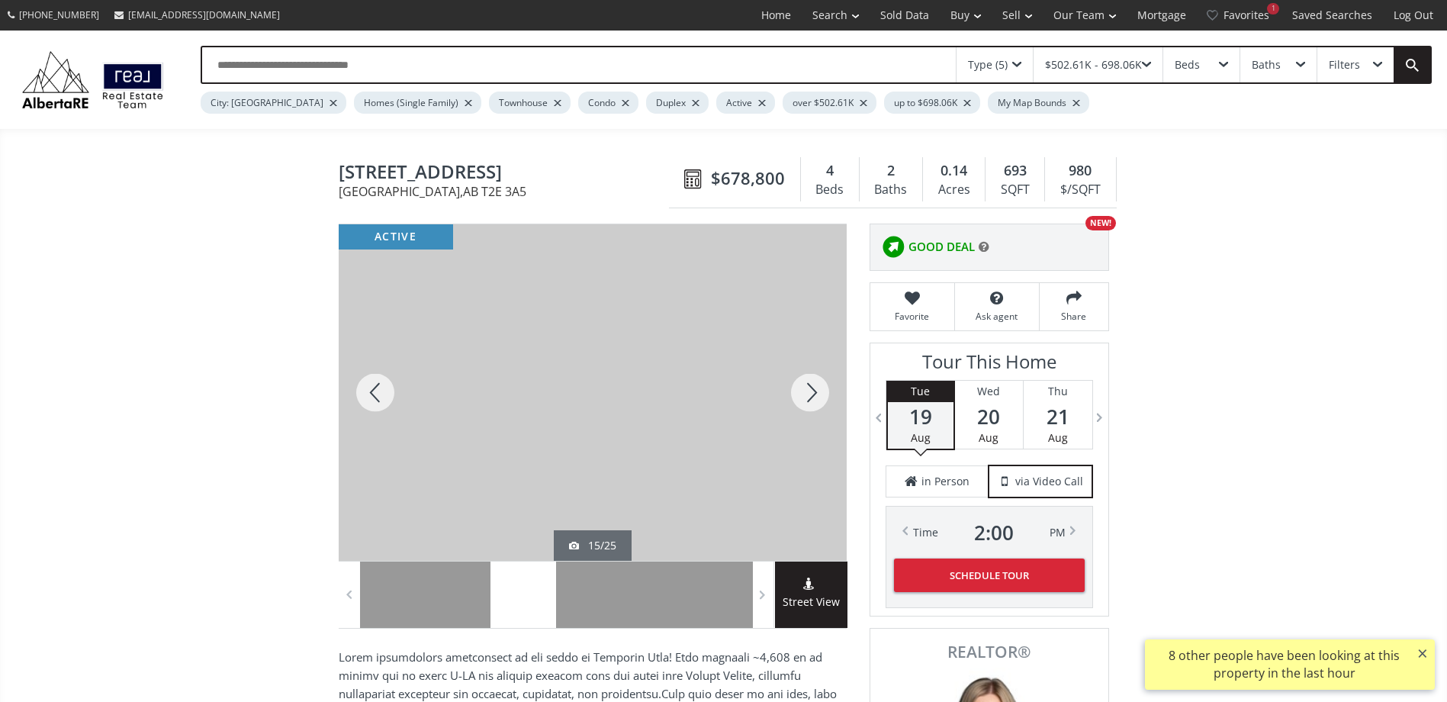
click at [805, 393] on div at bounding box center [809, 392] width 73 height 336
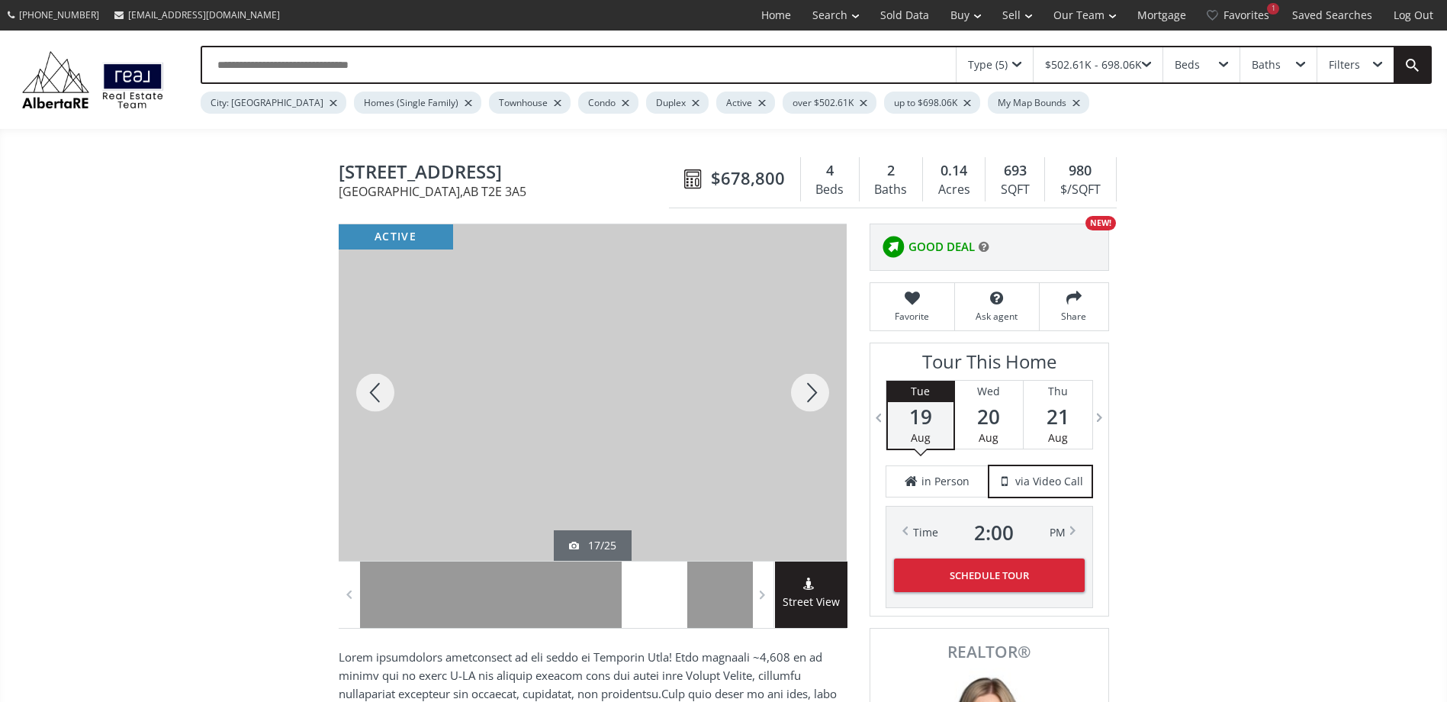
click at [805, 393] on div at bounding box center [809, 392] width 73 height 336
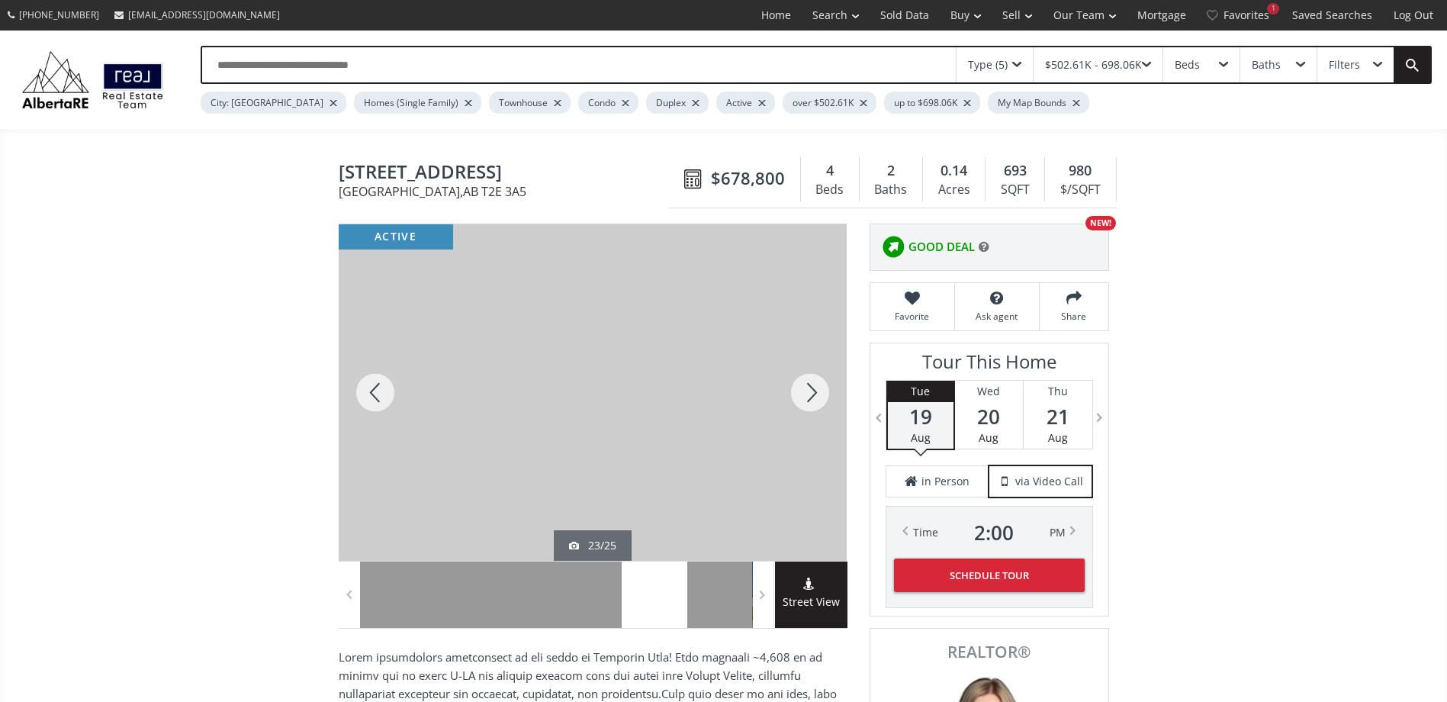
click at [805, 393] on div at bounding box center [809, 392] width 73 height 336
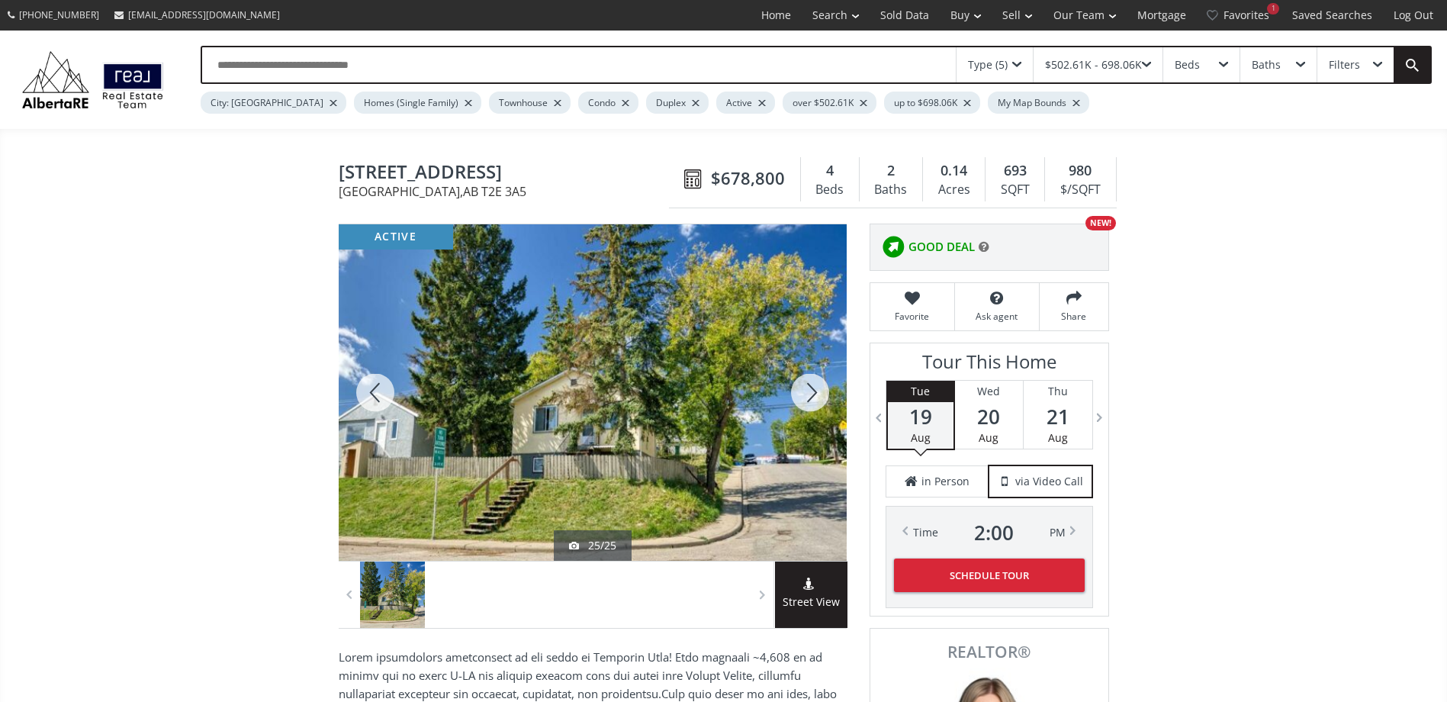
click at [805, 393] on div at bounding box center [809, 392] width 73 height 336
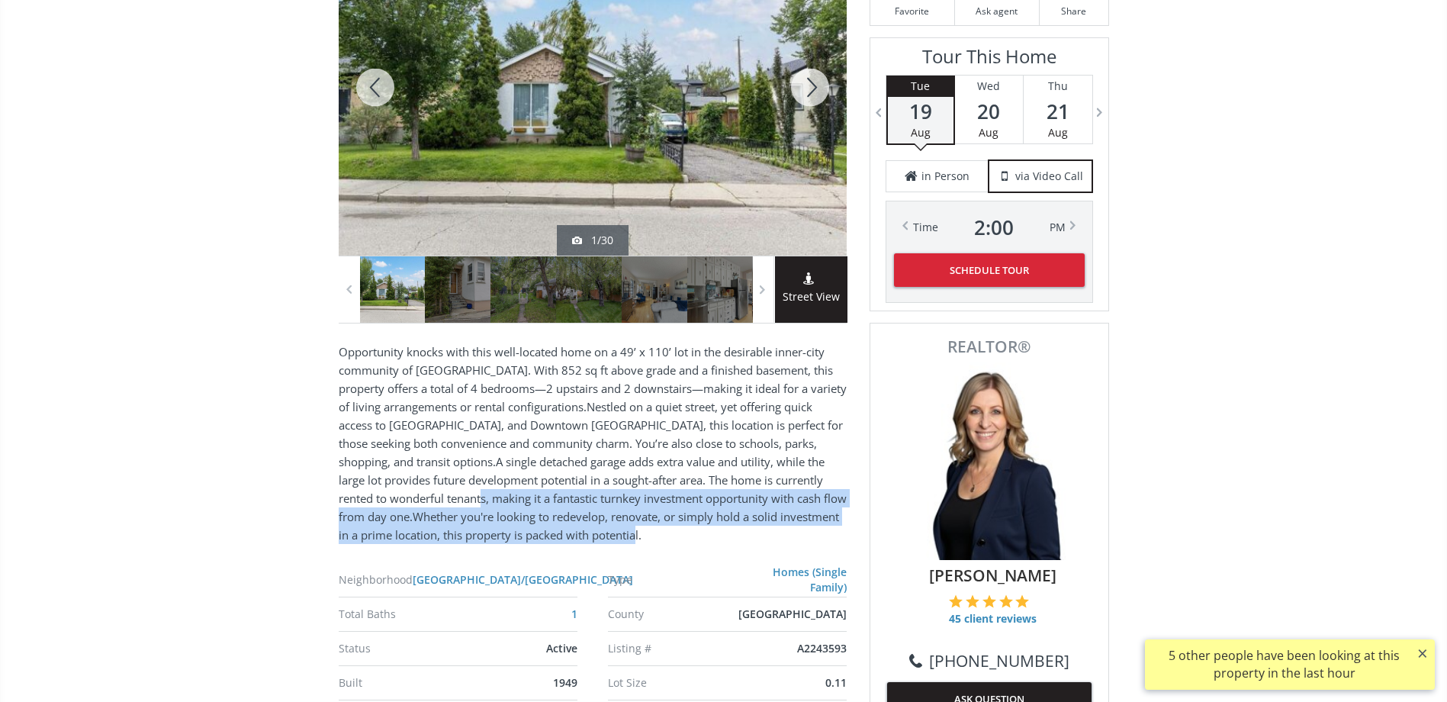
drag, startPoint x: 491, startPoint y: 498, endPoint x: 755, endPoint y: 540, distance: 267.2
click at [755, 540] on p "Opportunity knocks with this well-located home on a 49’ x 110’ lot in the desir…" at bounding box center [593, 442] width 508 height 201
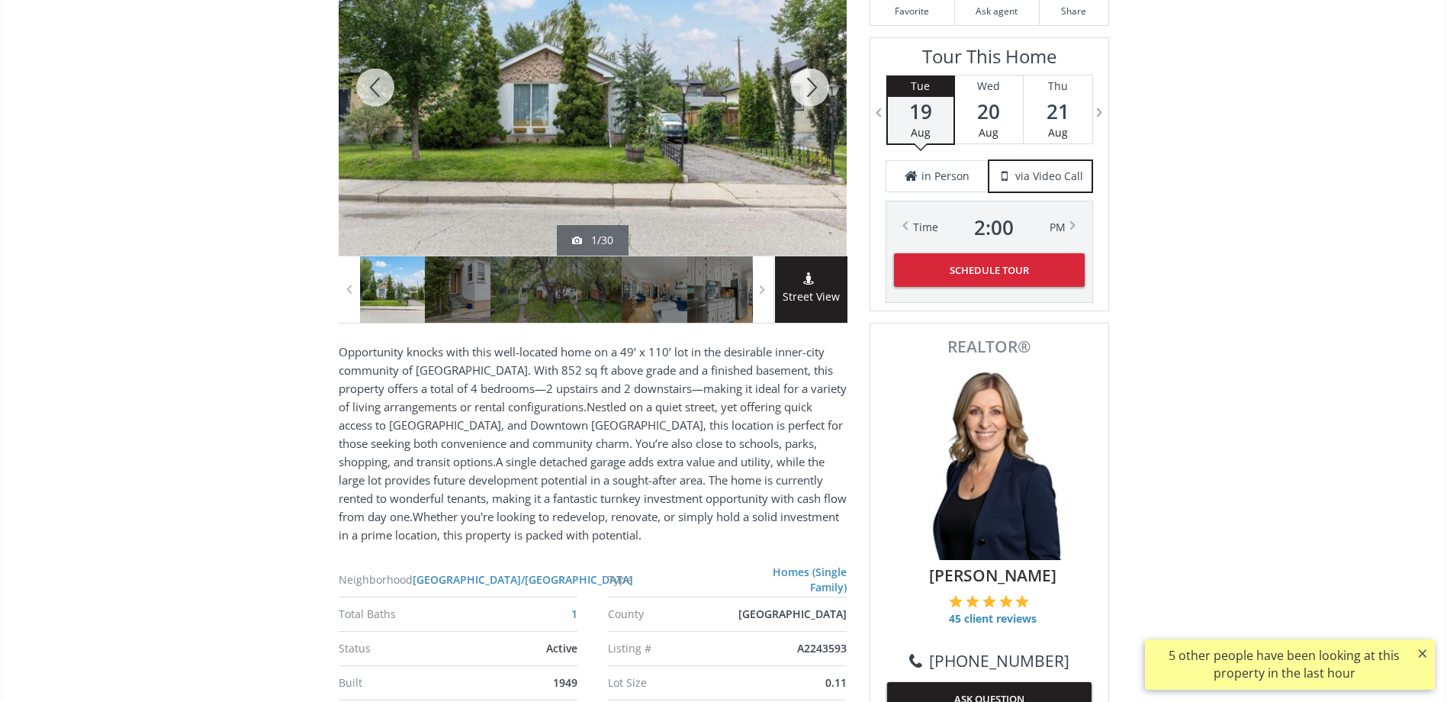
click at [614, 457] on p "Opportunity knocks with this well-located home on a 49’ x 110’ lot in the desir…" at bounding box center [593, 442] width 508 height 201
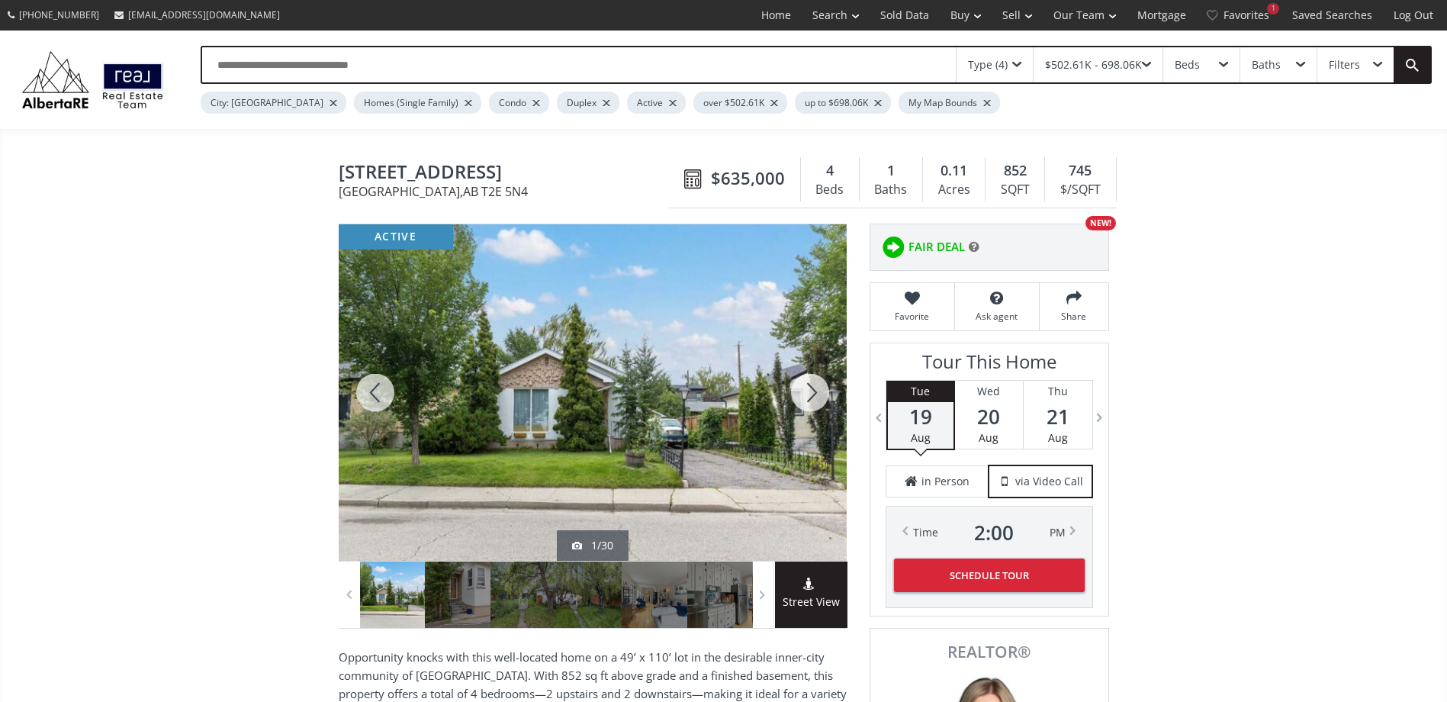
click at [809, 389] on div at bounding box center [809, 392] width 73 height 336
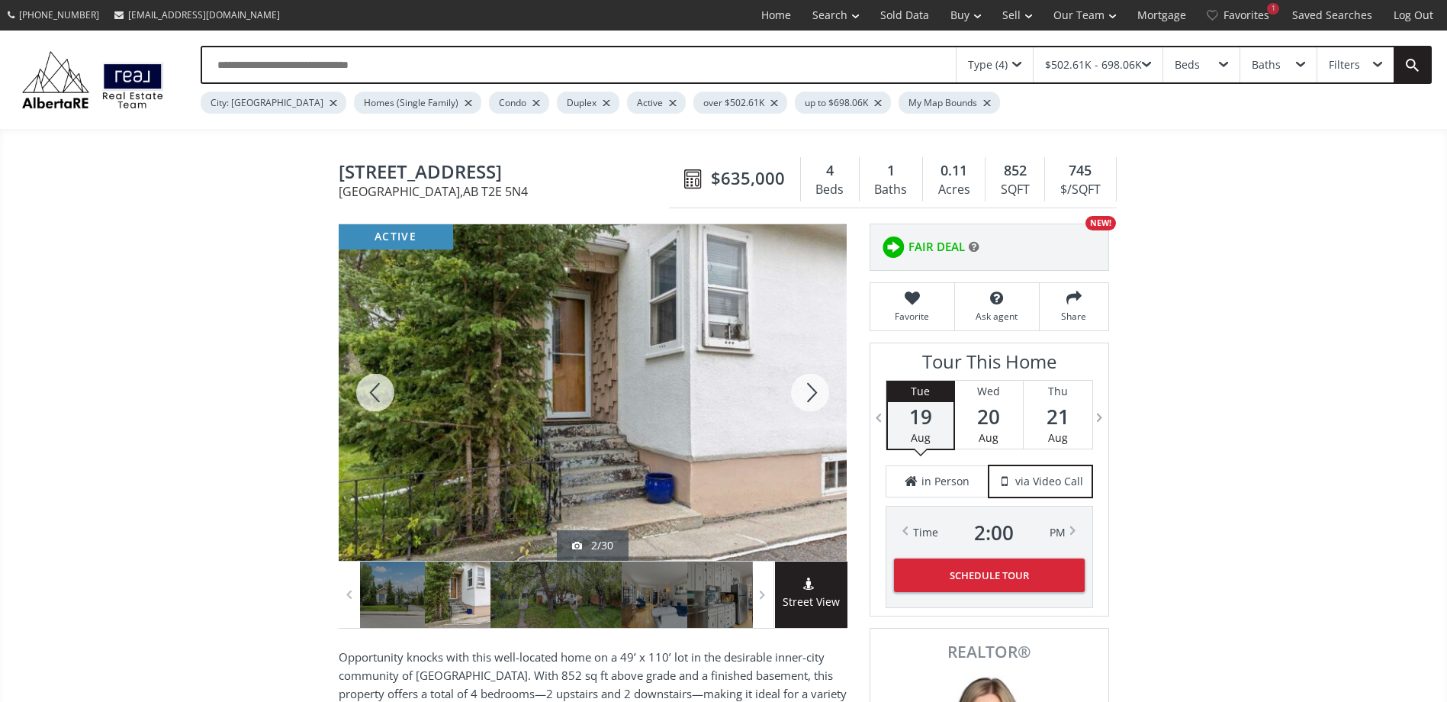
click at [809, 389] on div at bounding box center [809, 392] width 73 height 336
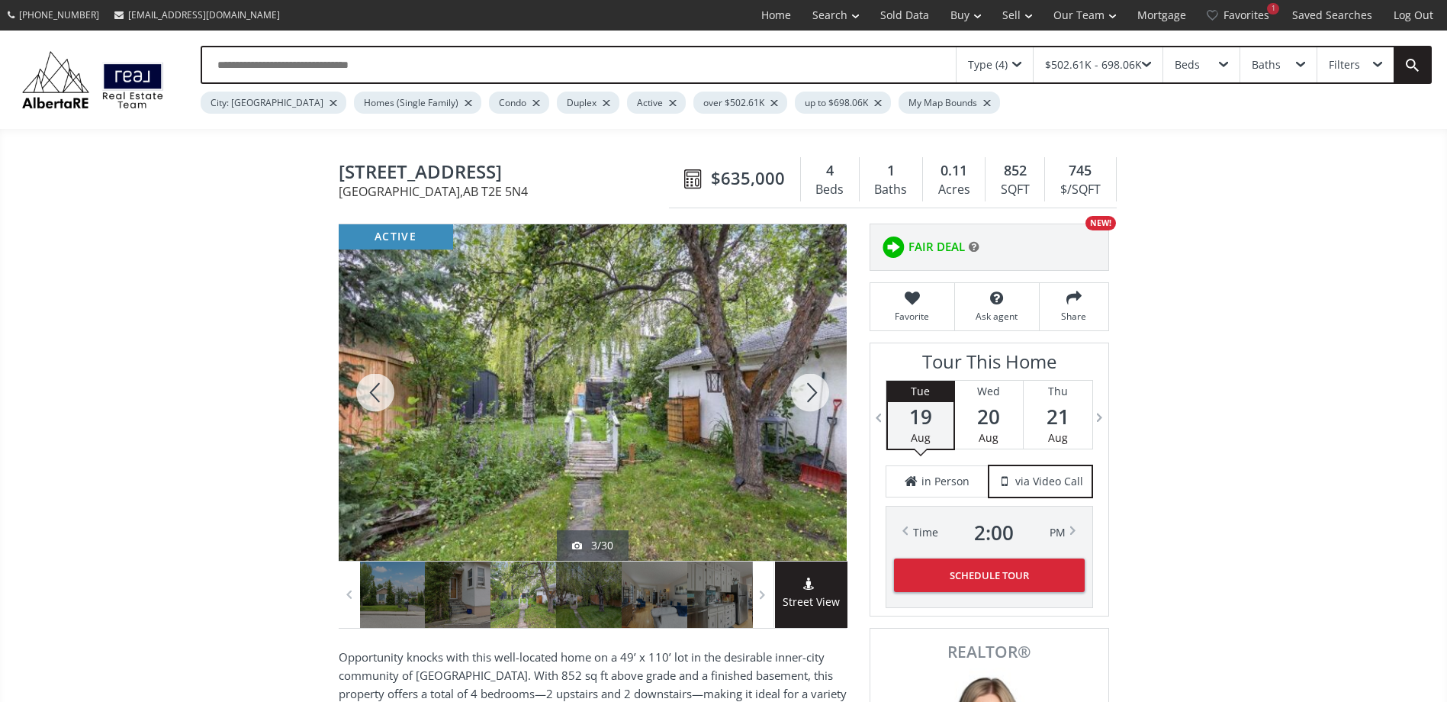
click at [809, 389] on div at bounding box center [809, 392] width 73 height 336
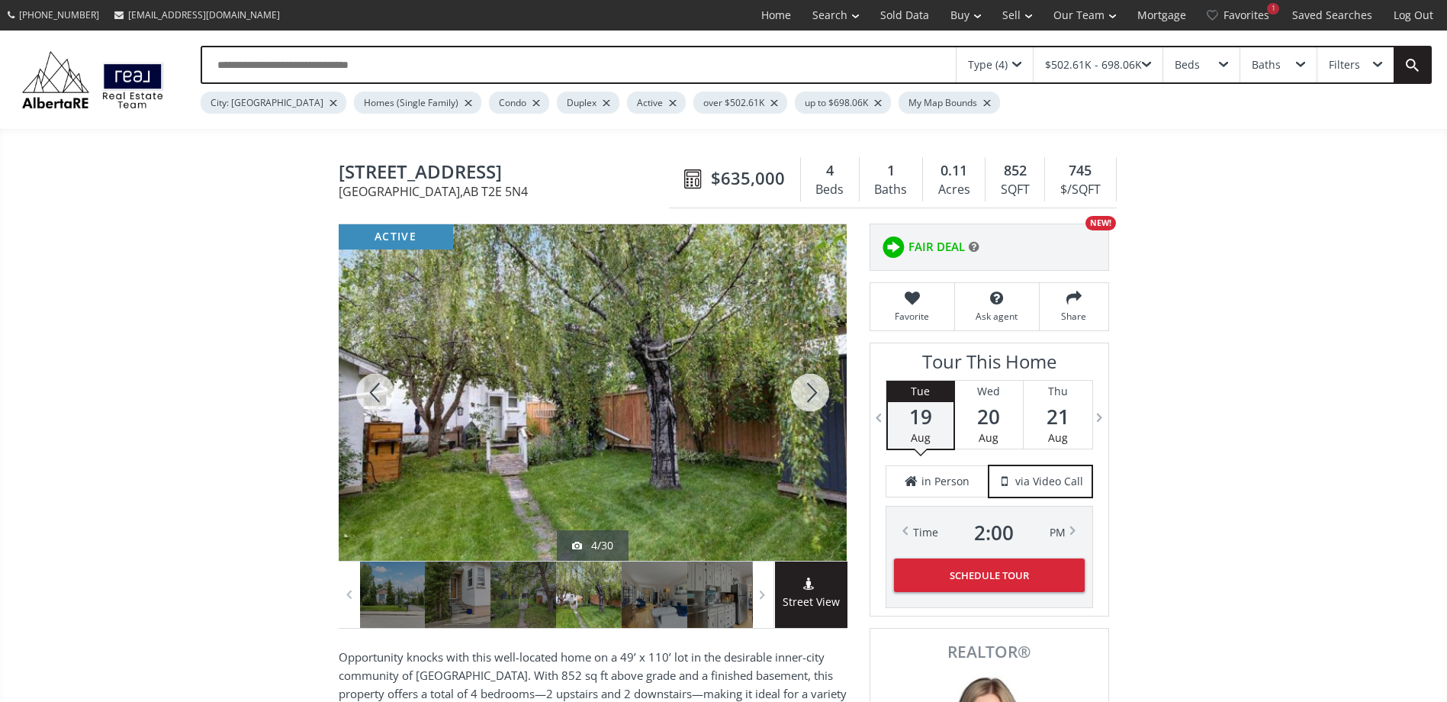
click at [809, 389] on div at bounding box center [809, 392] width 73 height 336
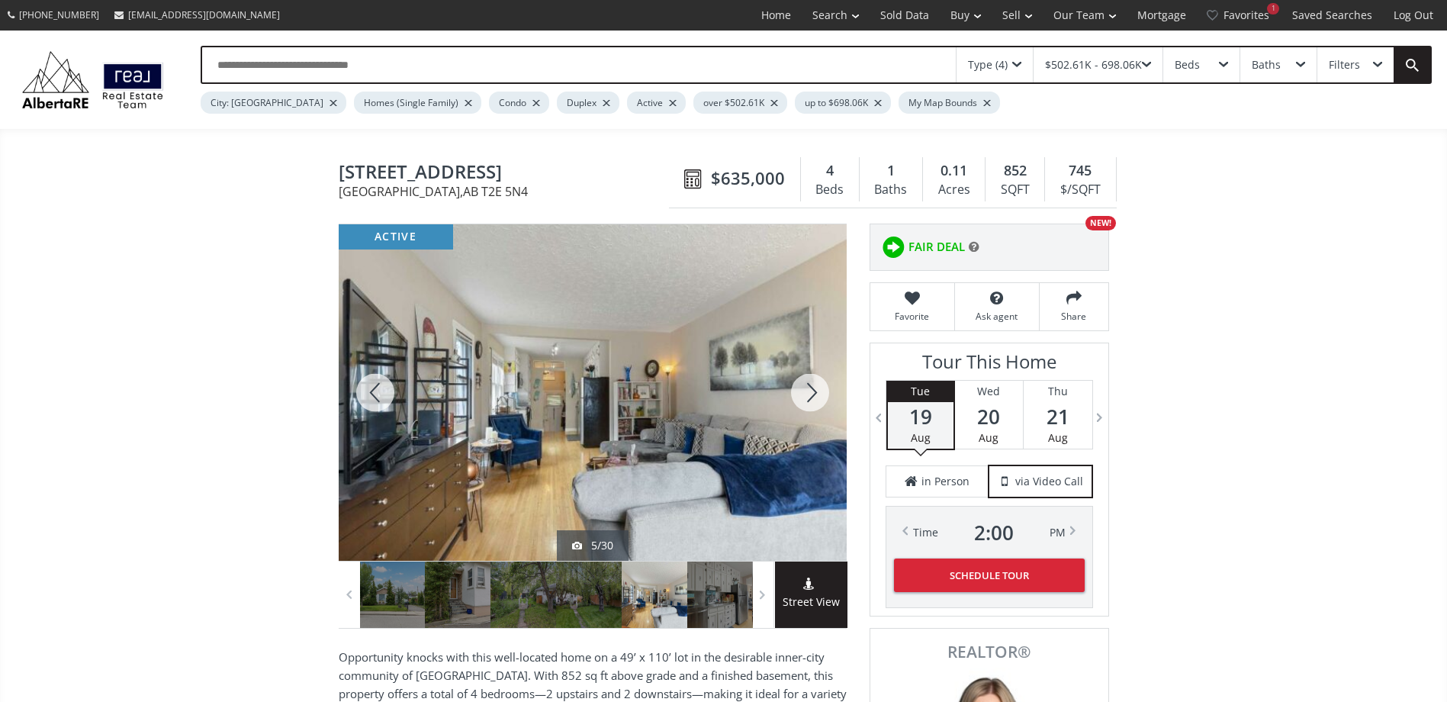
click at [809, 389] on div at bounding box center [809, 392] width 73 height 336
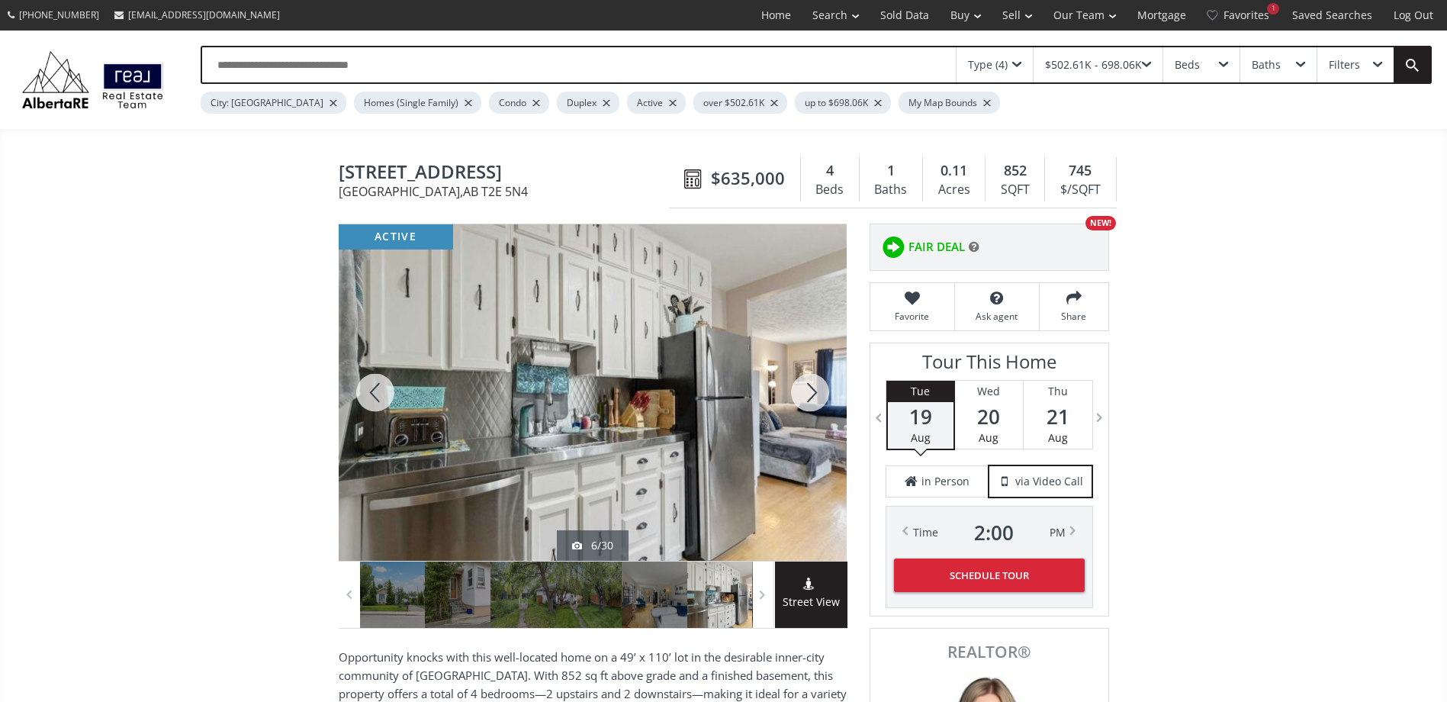
click at [809, 389] on div at bounding box center [809, 392] width 73 height 336
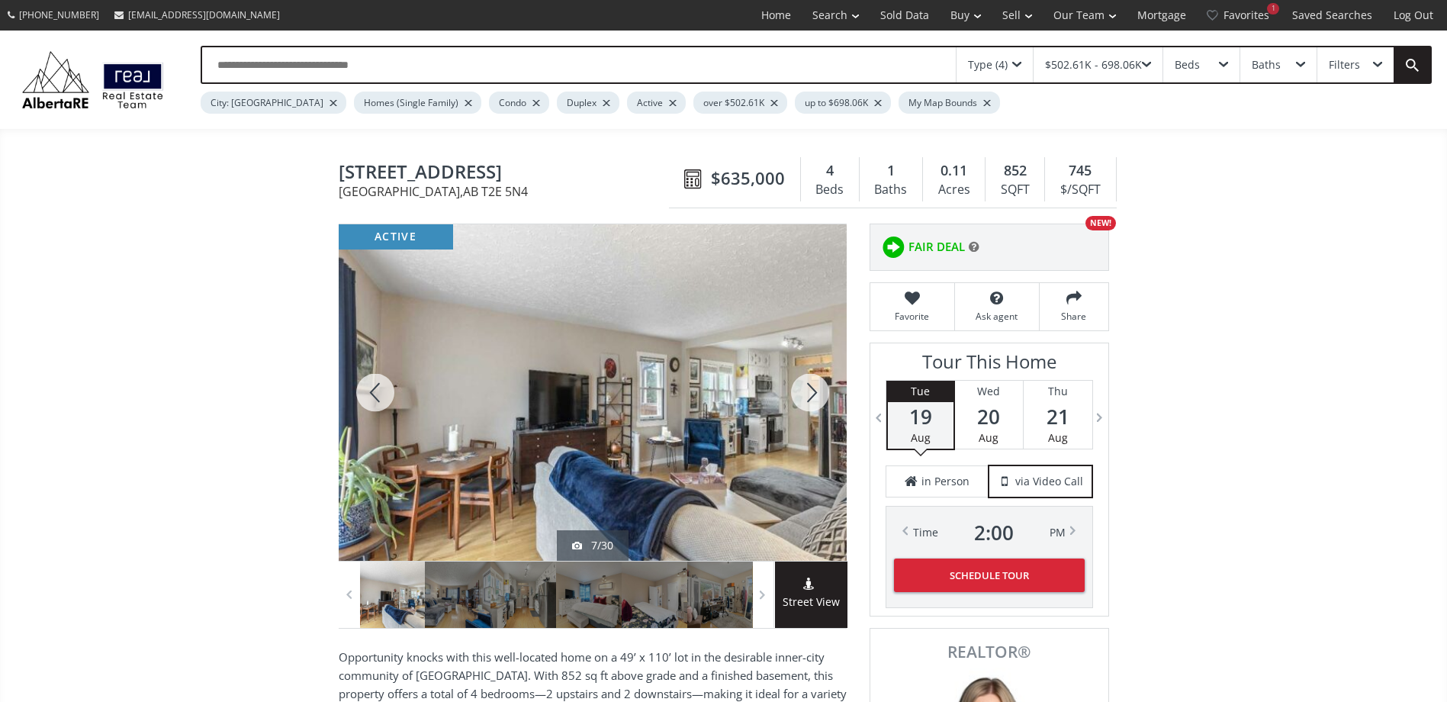
click at [809, 389] on div at bounding box center [809, 392] width 73 height 336
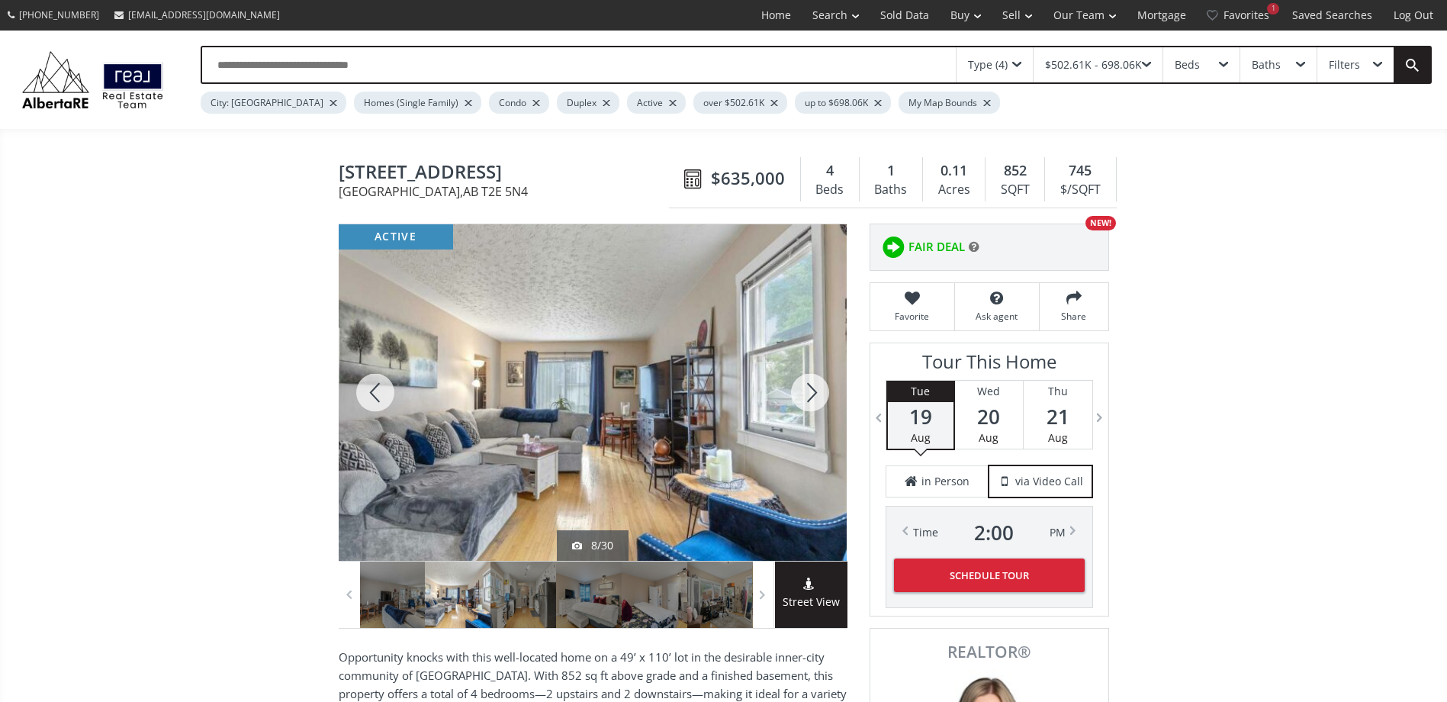
click at [809, 389] on div at bounding box center [809, 392] width 73 height 336
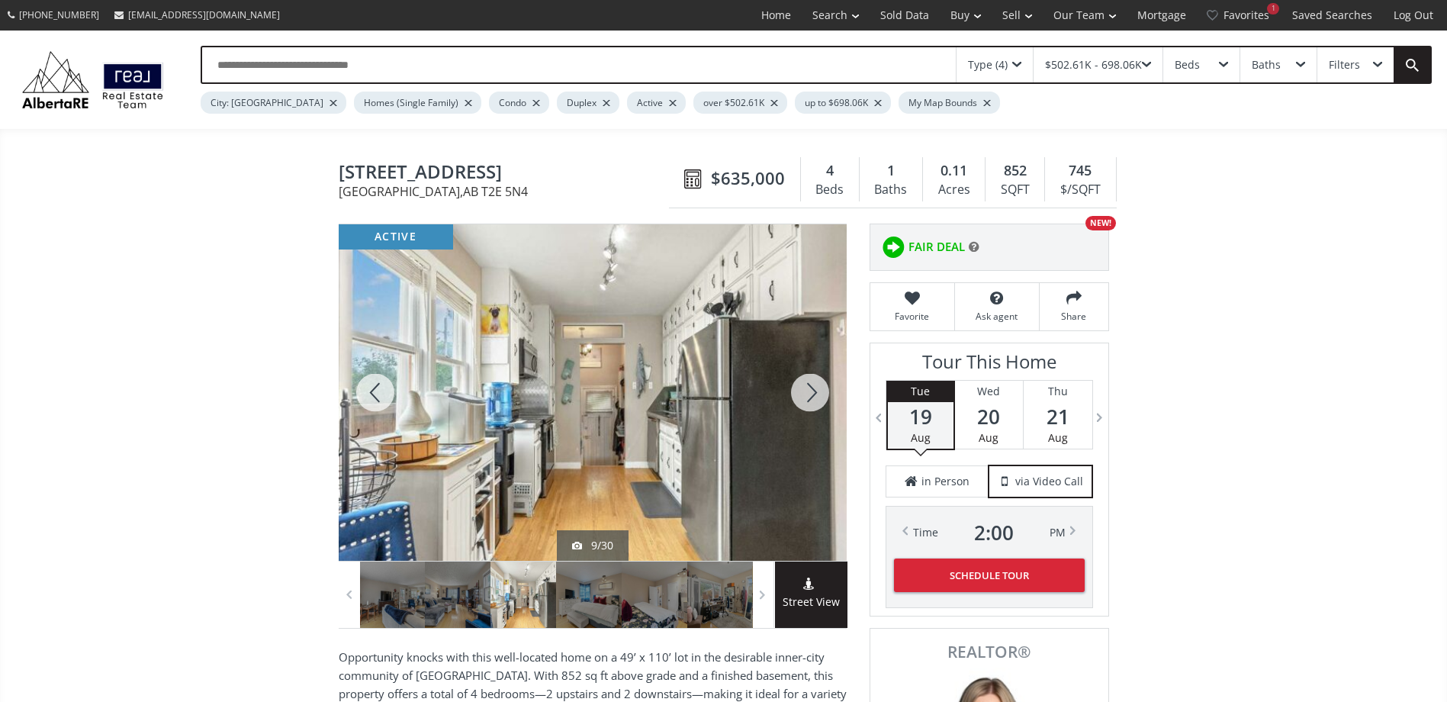
click at [809, 389] on div at bounding box center [809, 392] width 73 height 336
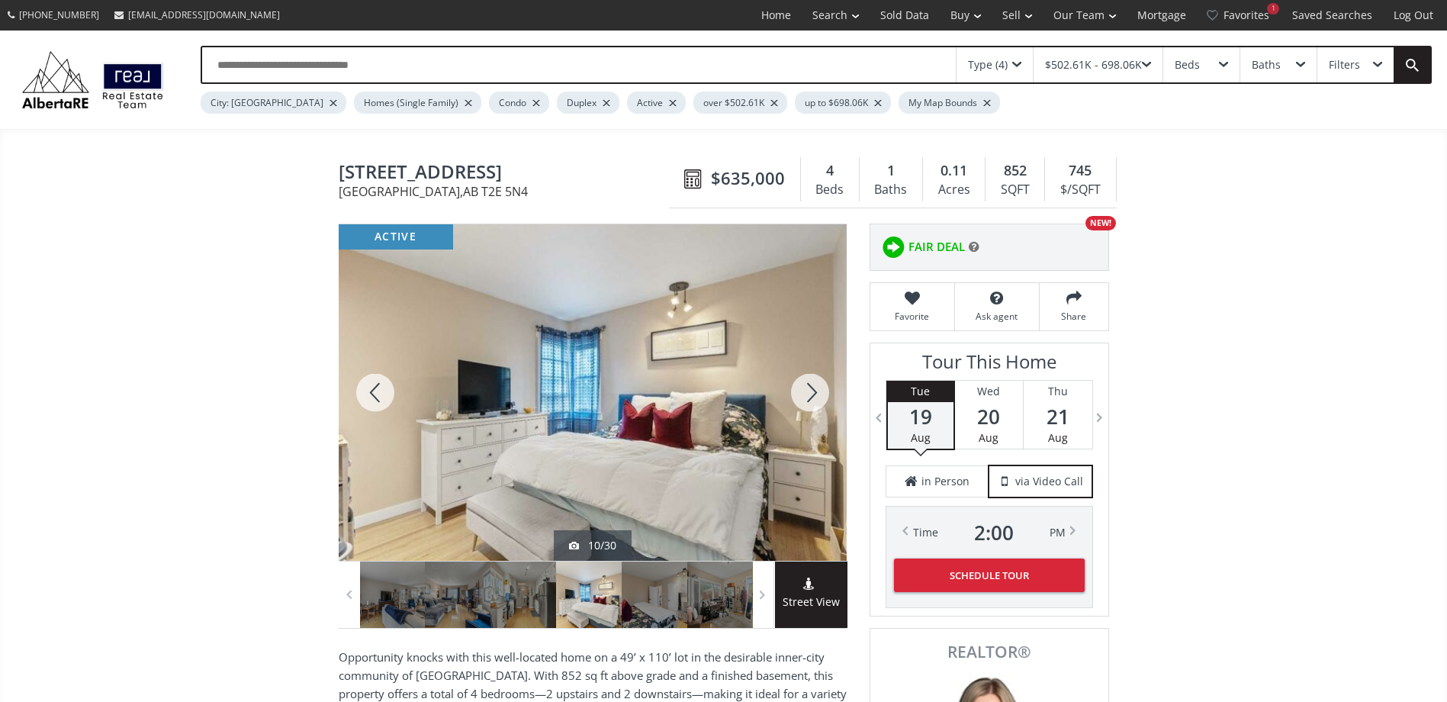
click at [809, 389] on div at bounding box center [809, 392] width 73 height 336
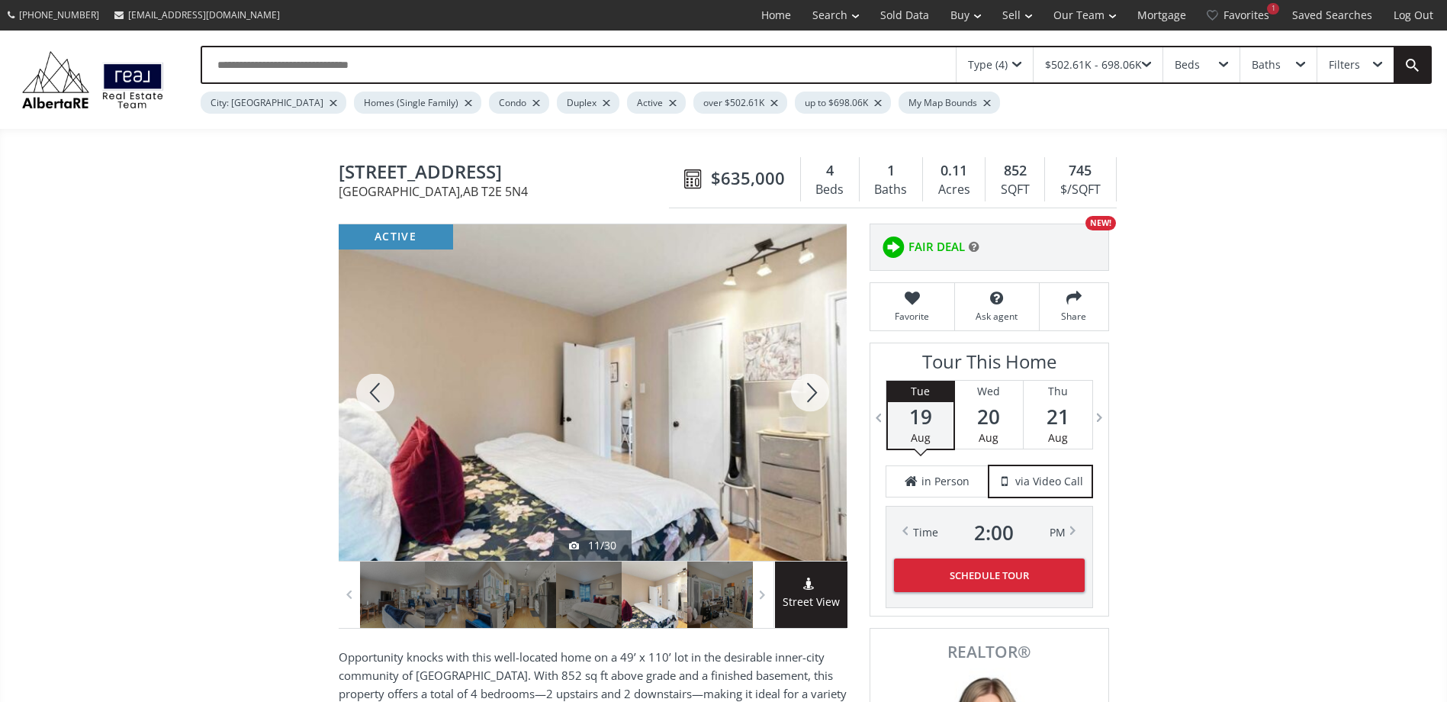
click at [809, 389] on div at bounding box center [809, 392] width 73 height 336
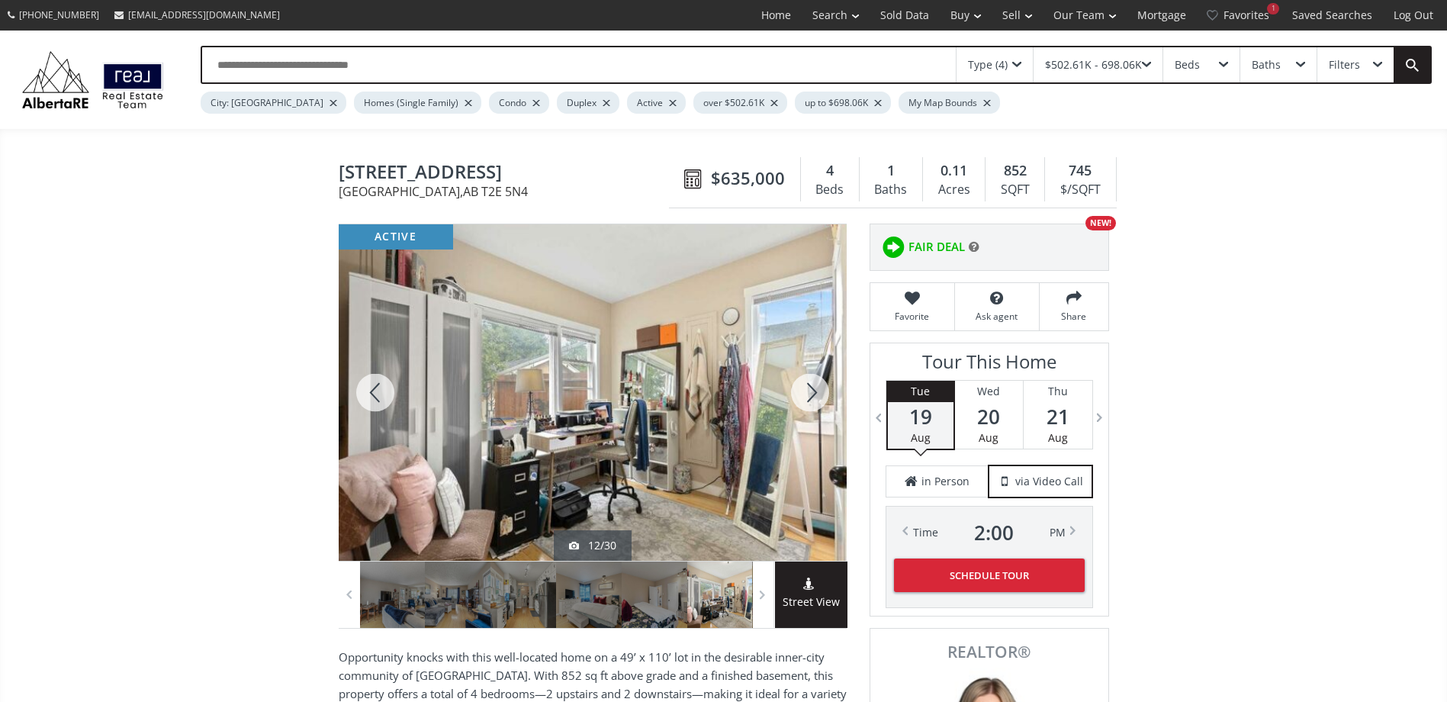
click at [809, 389] on div at bounding box center [809, 392] width 73 height 336
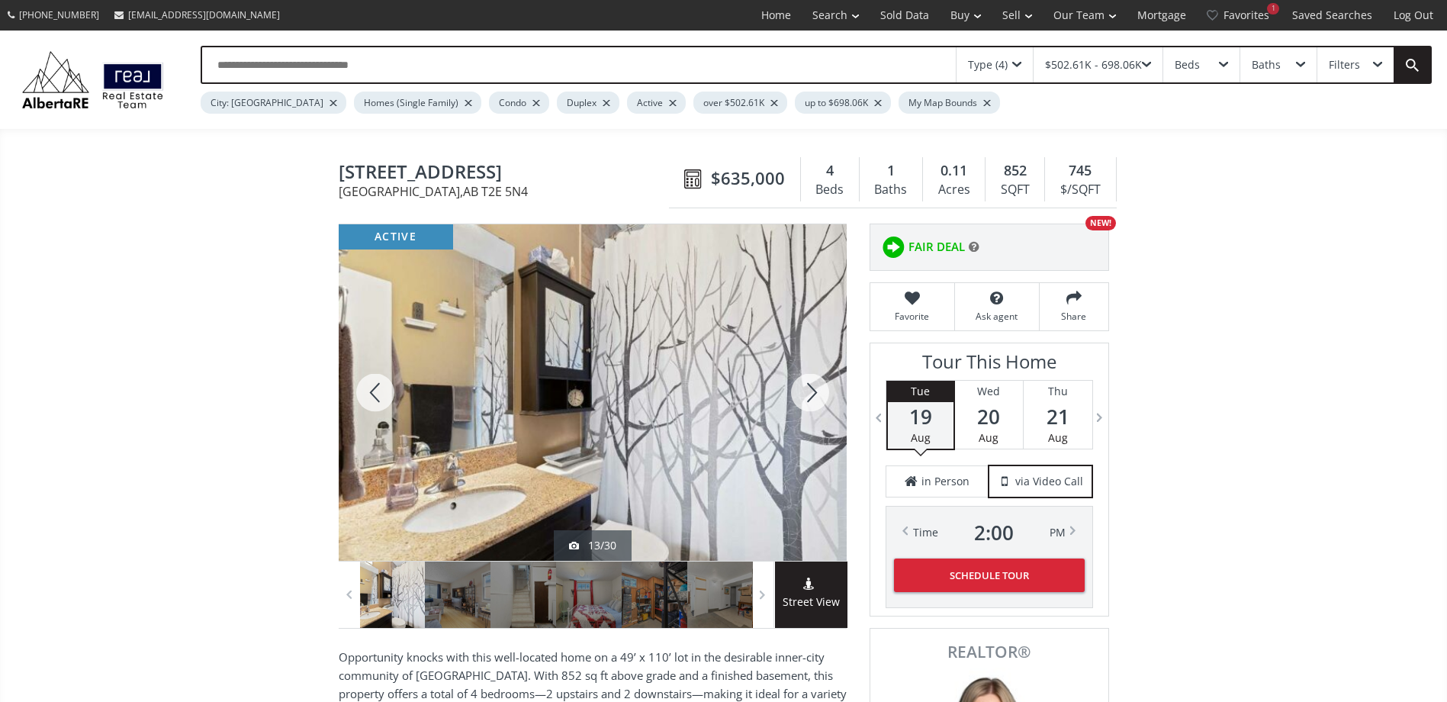
click at [809, 389] on div at bounding box center [809, 392] width 73 height 336
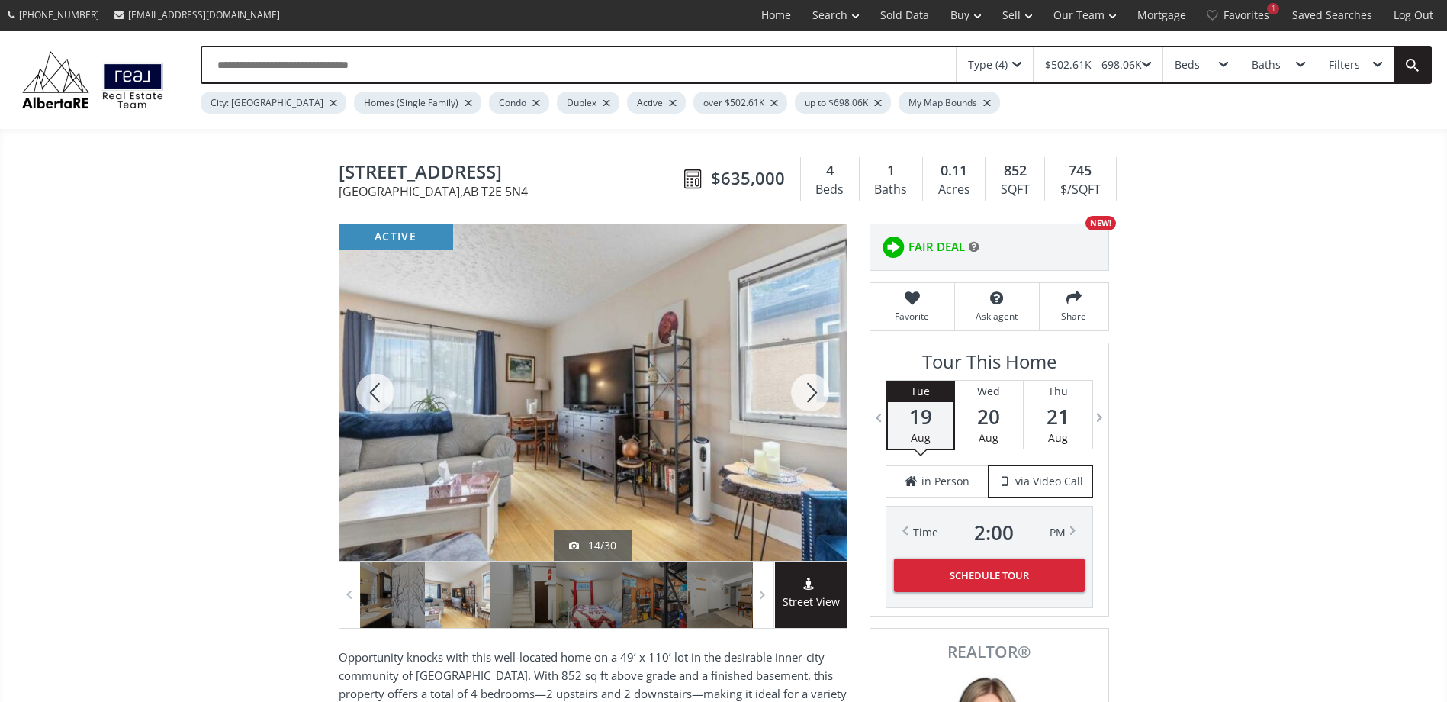
click at [809, 389] on div at bounding box center [809, 392] width 73 height 336
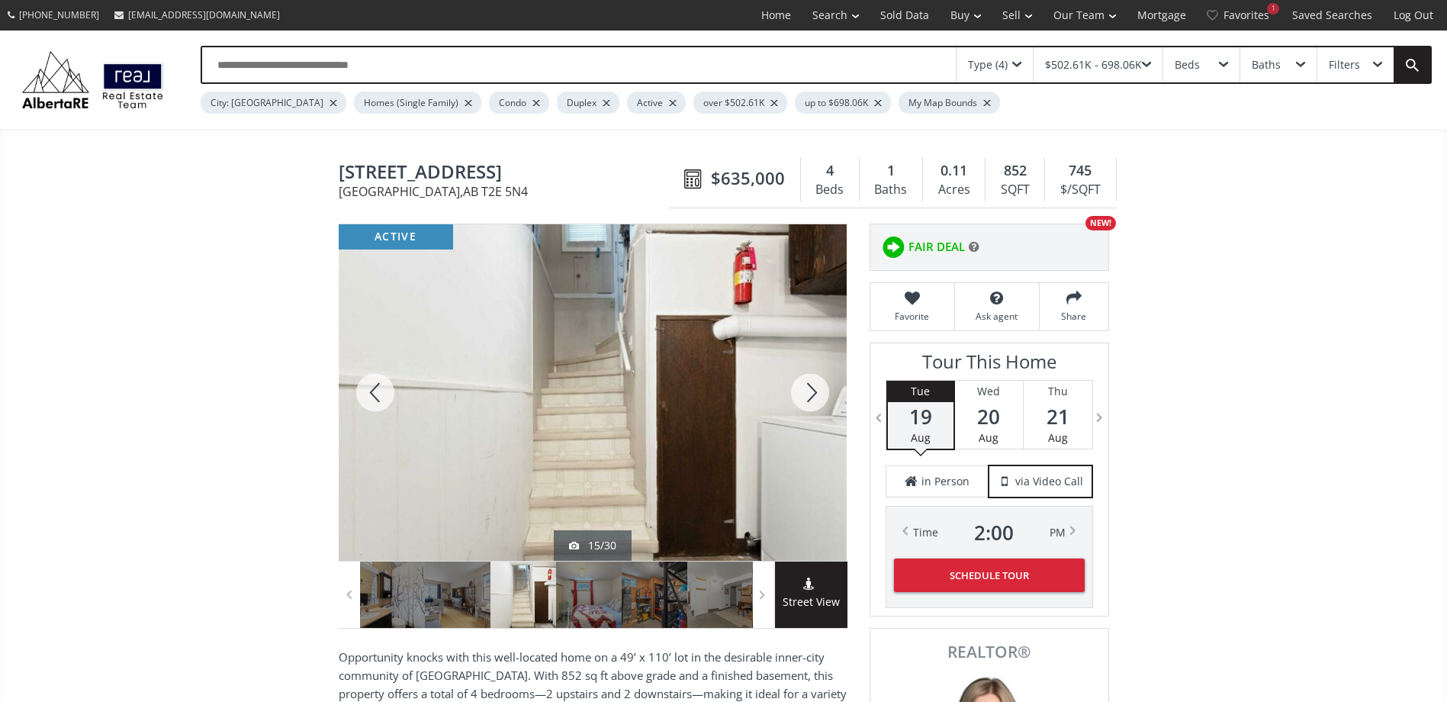
click at [809, 389] on div at bounding box center [809, 392] width 73 height 336
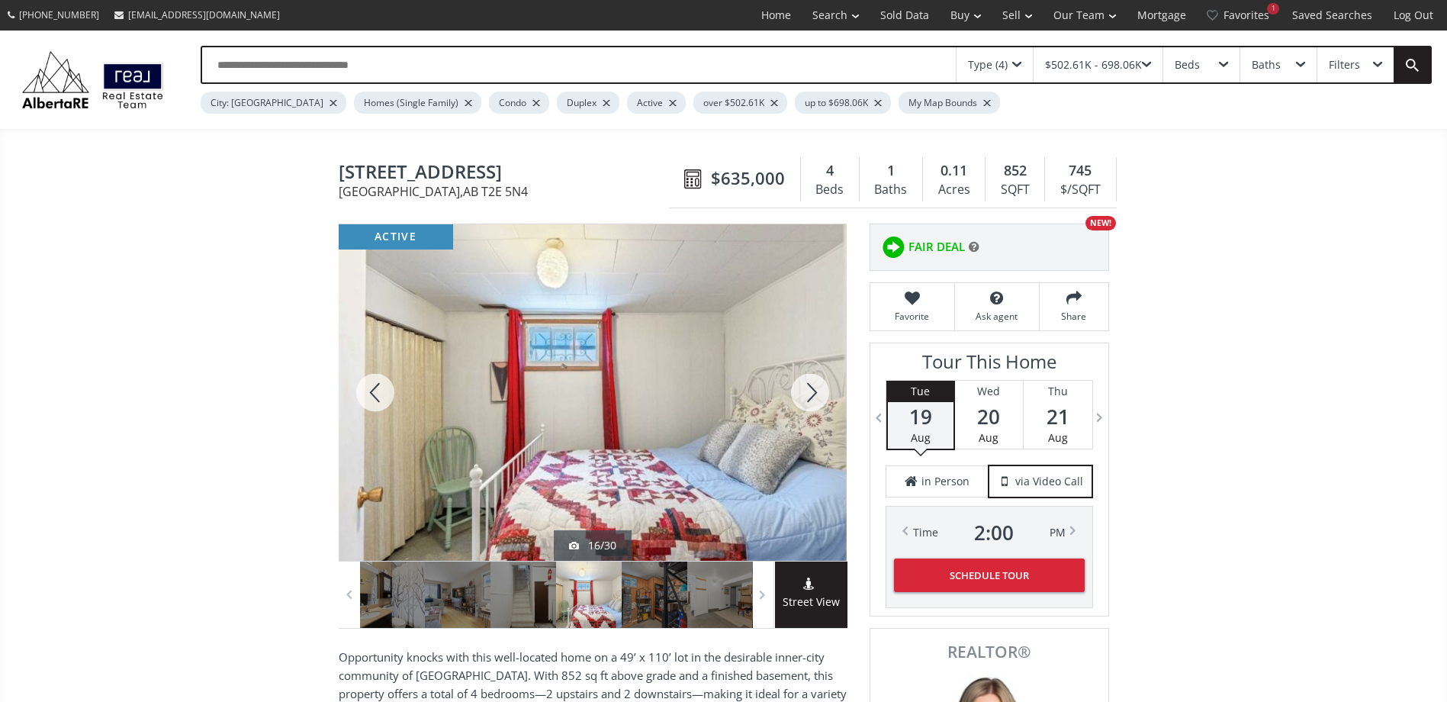
click at [809, 389] on div at bounding box center [809, 392] width 73 height 336
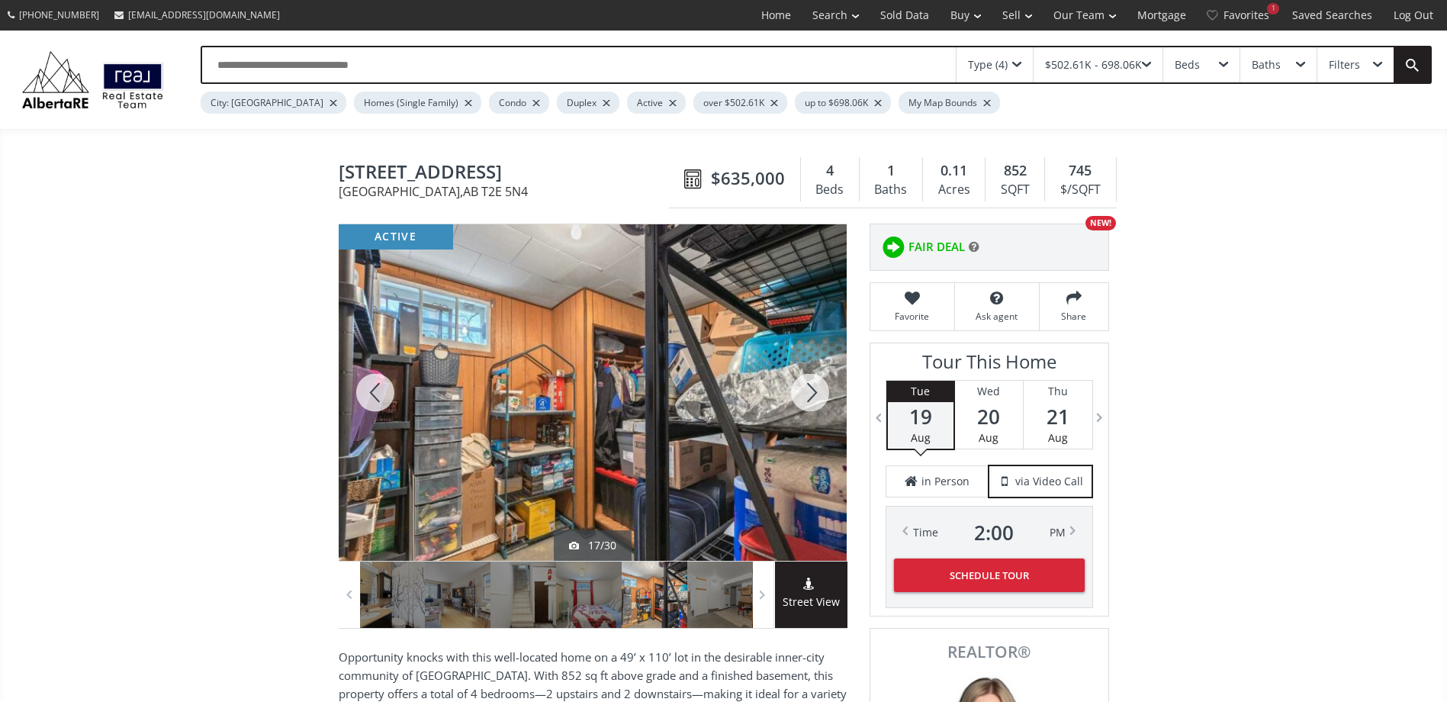
click at [809, 389] on div at bounding box center [809, 392] width 73 height 336
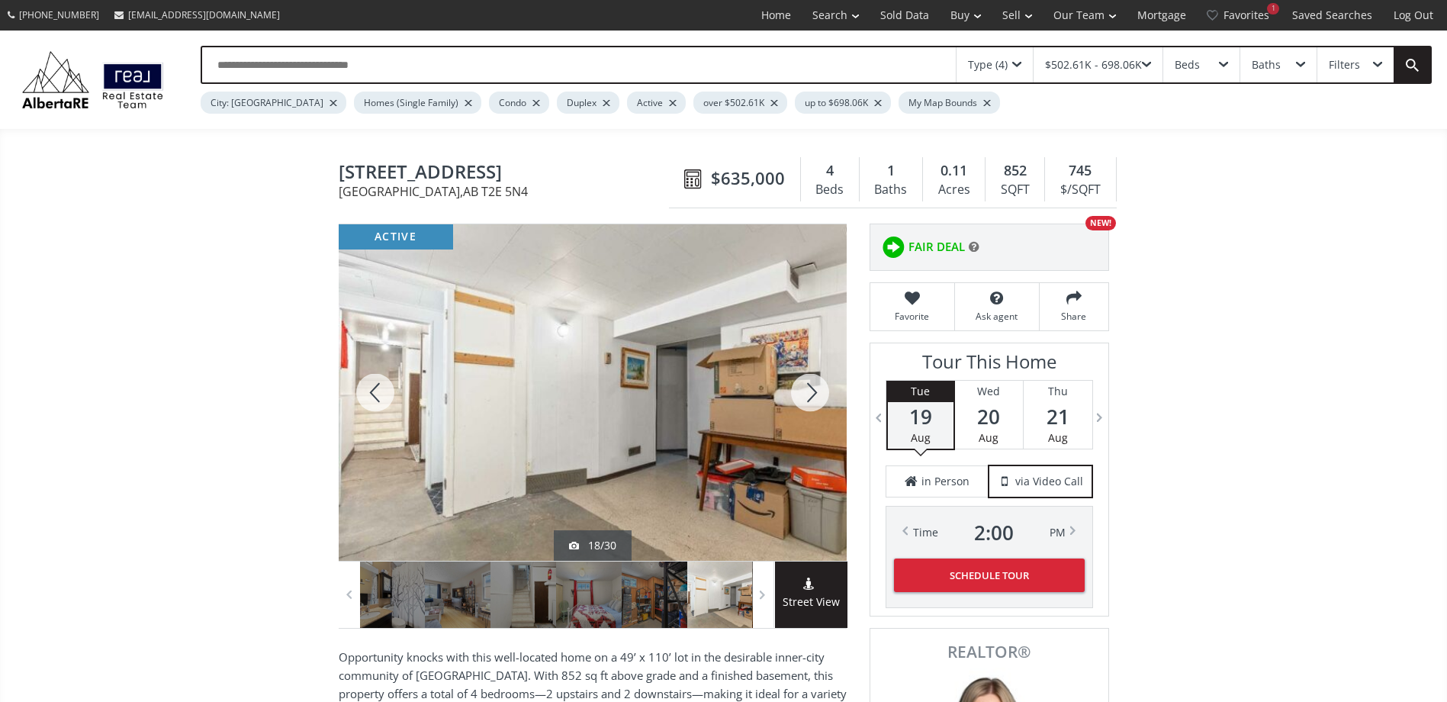
click at [809, 389] on div at bounding box center [809, 392] width 73 height 336
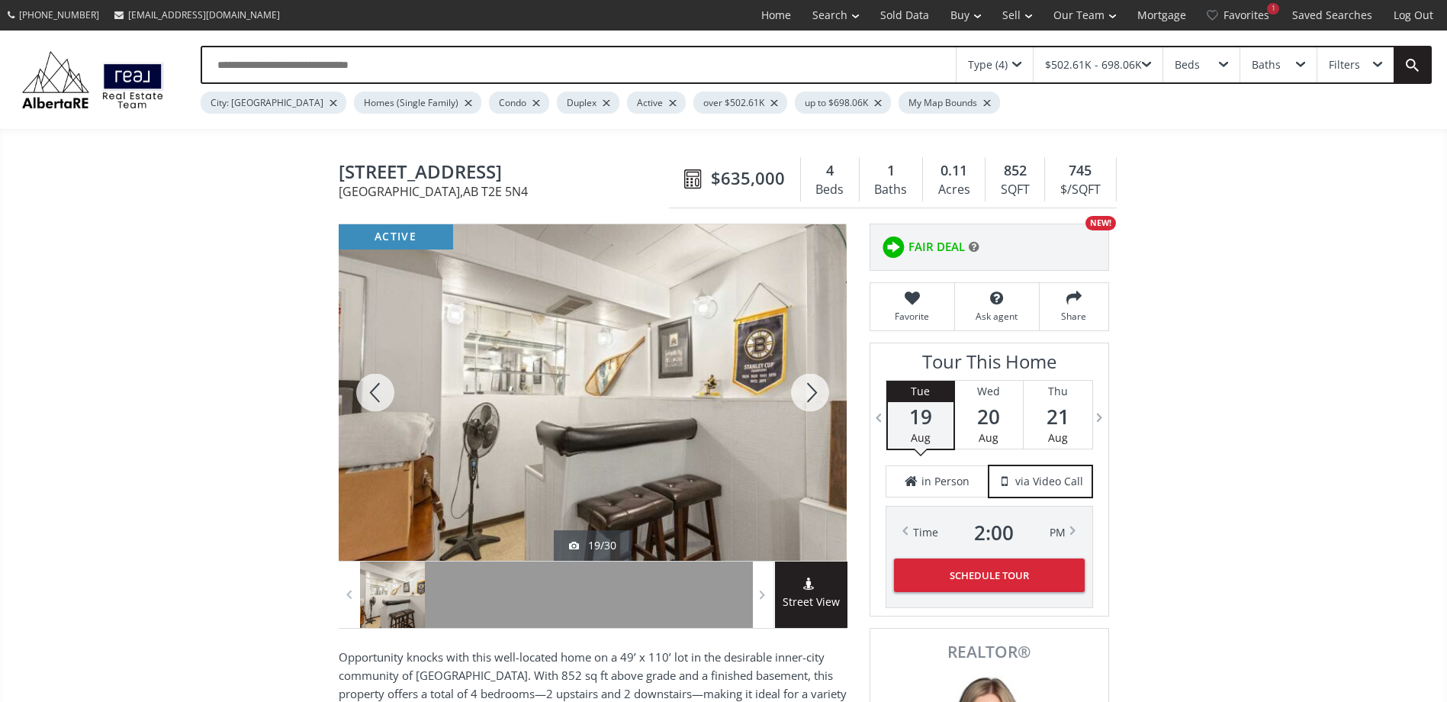
click at [809, 389] on div at bounding box center [809, 392] width 73 height 336
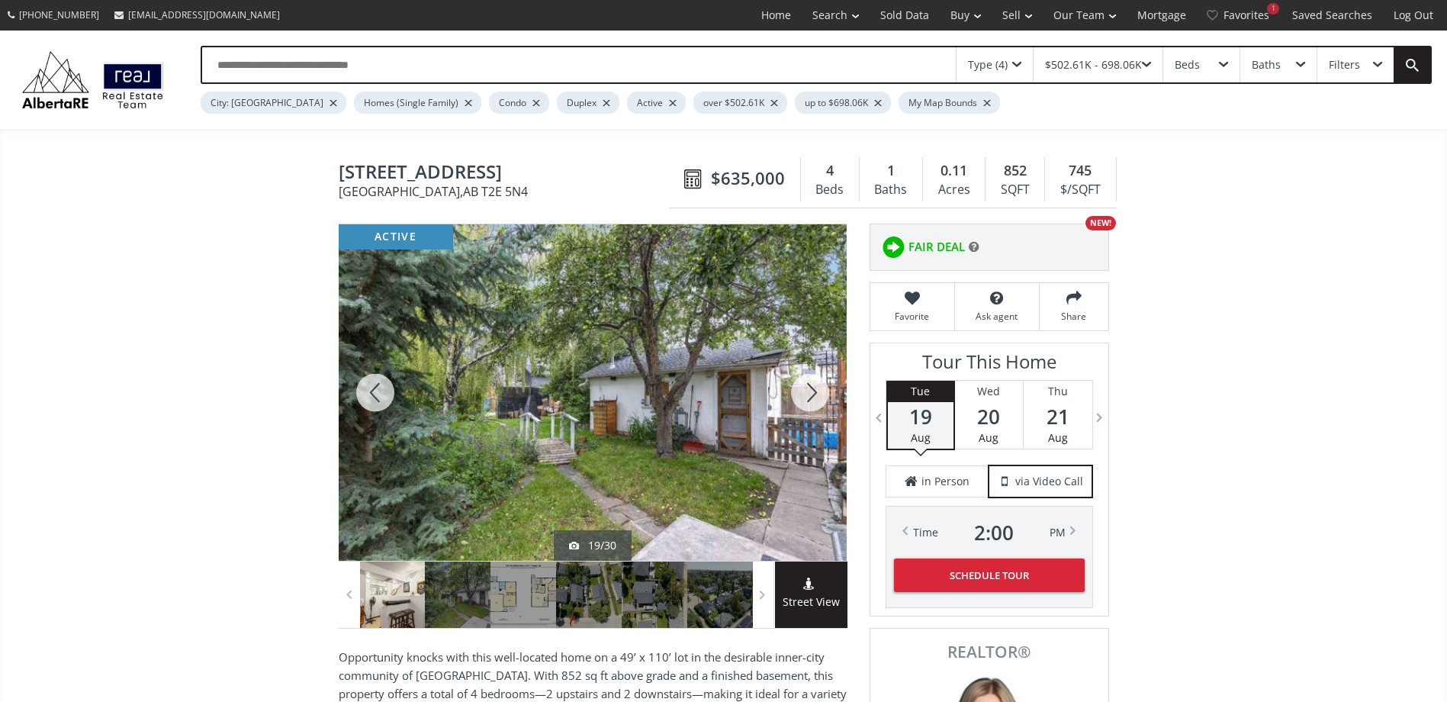
click at [809, 389] on div at bounding box center [809, 392] width 73 height 336
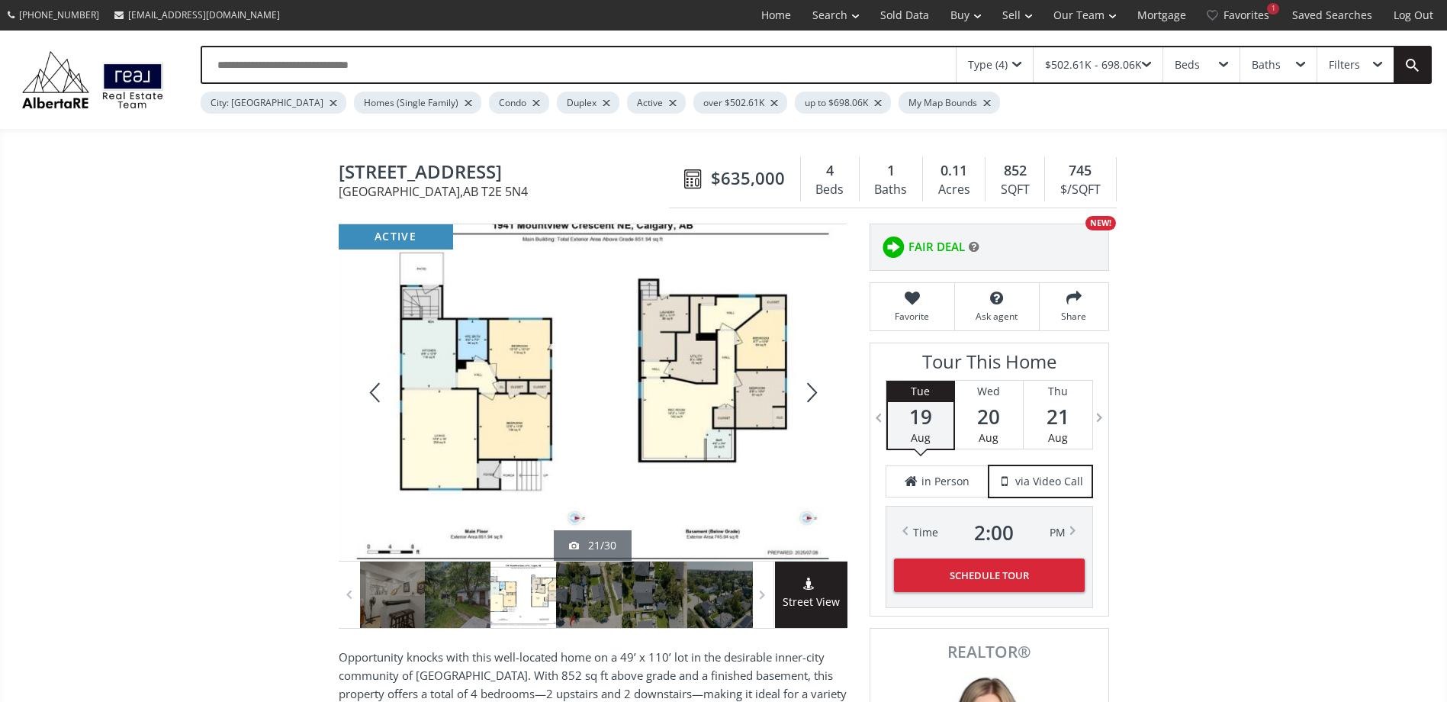
click at [809, 389] on div at bounding box center [809, 392] width 73 height 336
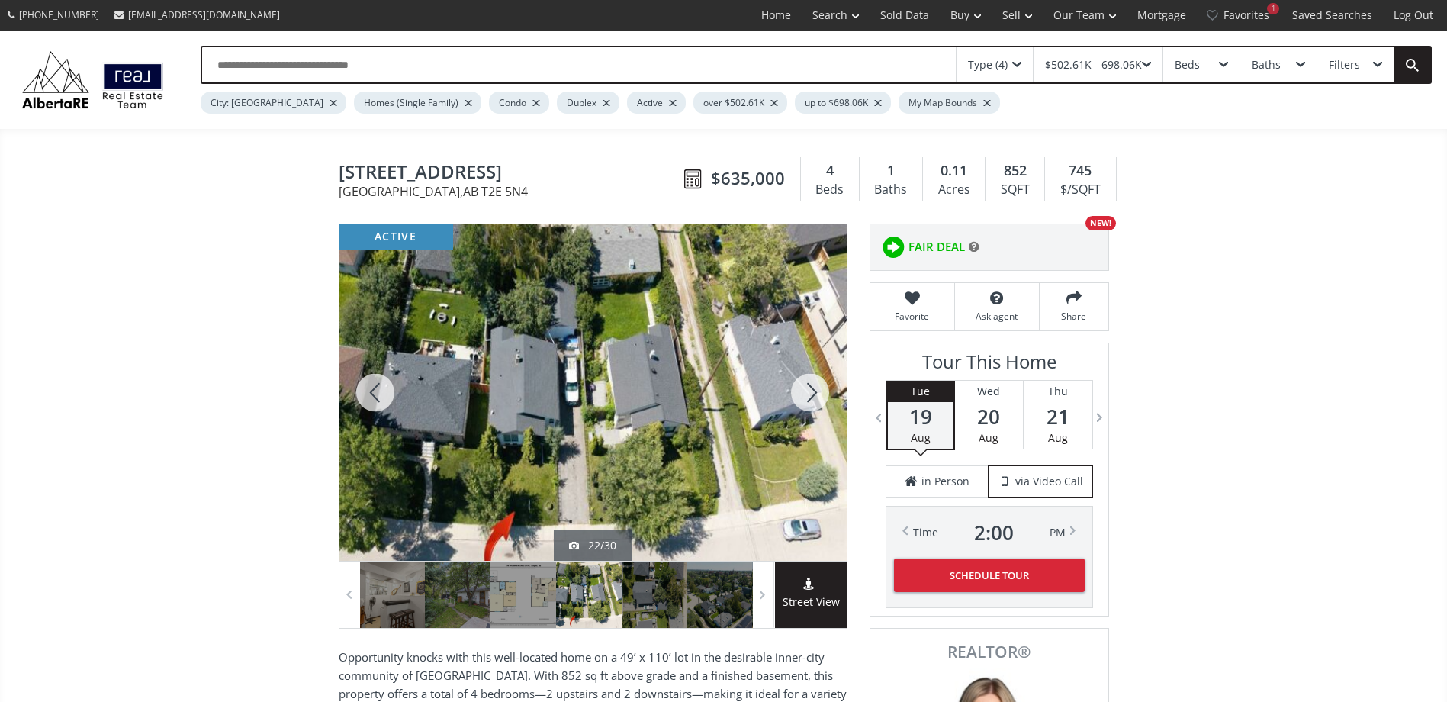
click at [809, 389] on div at bounding box center [809, 392] width 73 height 336
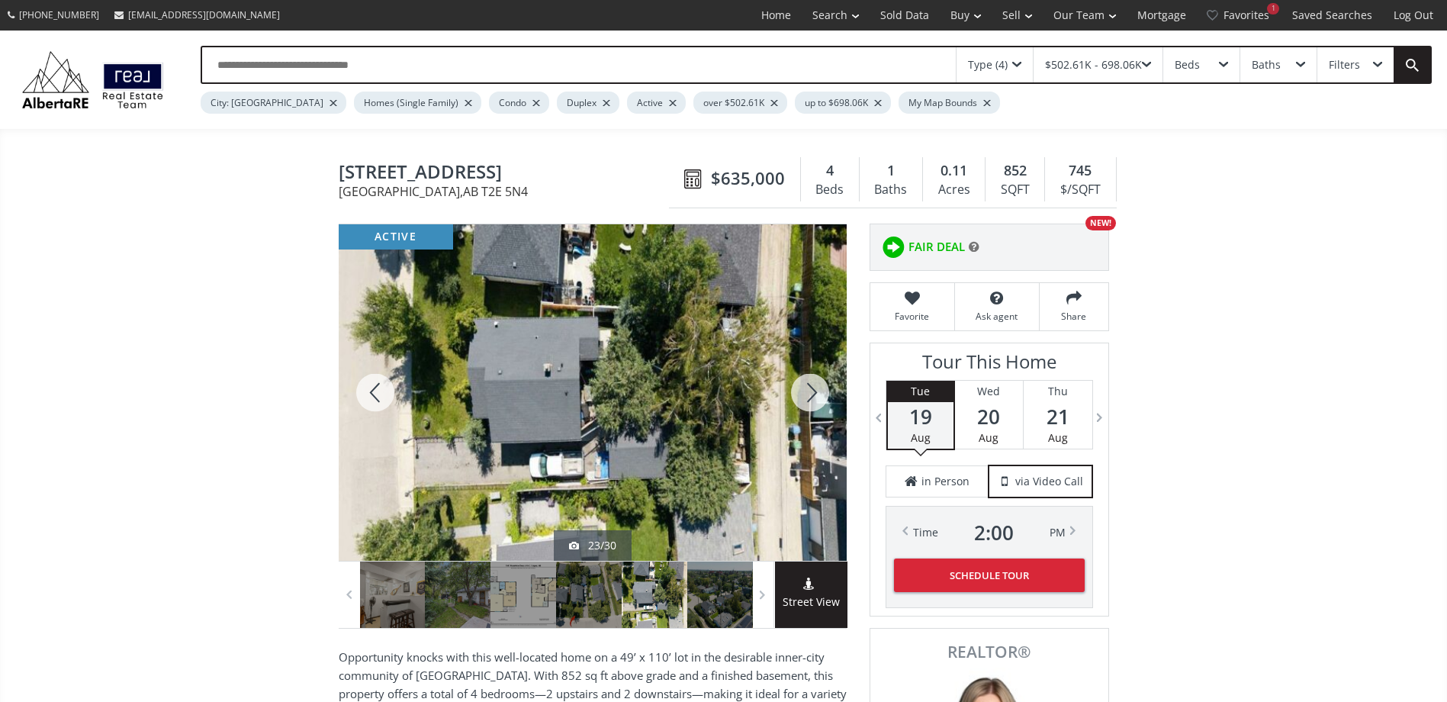
click at [809, 389] on div at bounding box center [809, 392] width 73 height 336
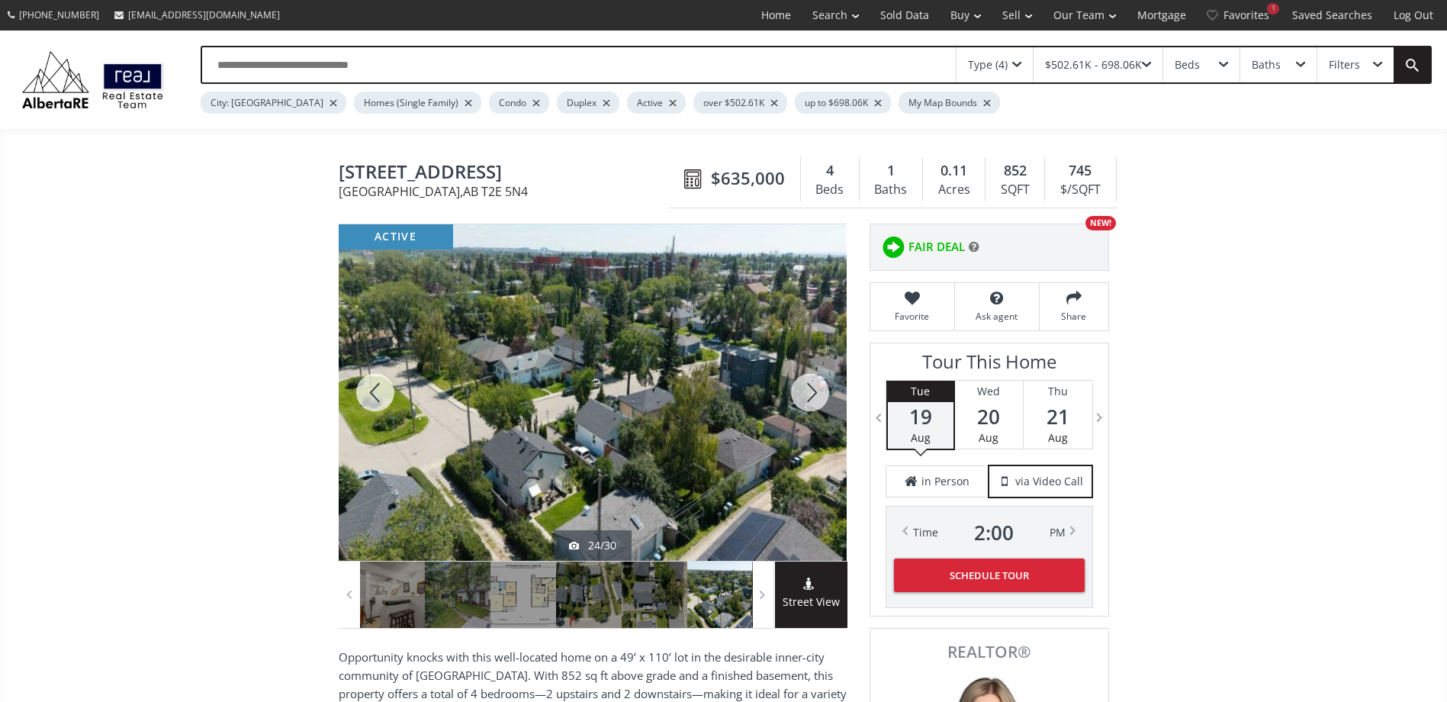
click at [818, 394] on div at bounding box center [809, 392] width 73 height 336
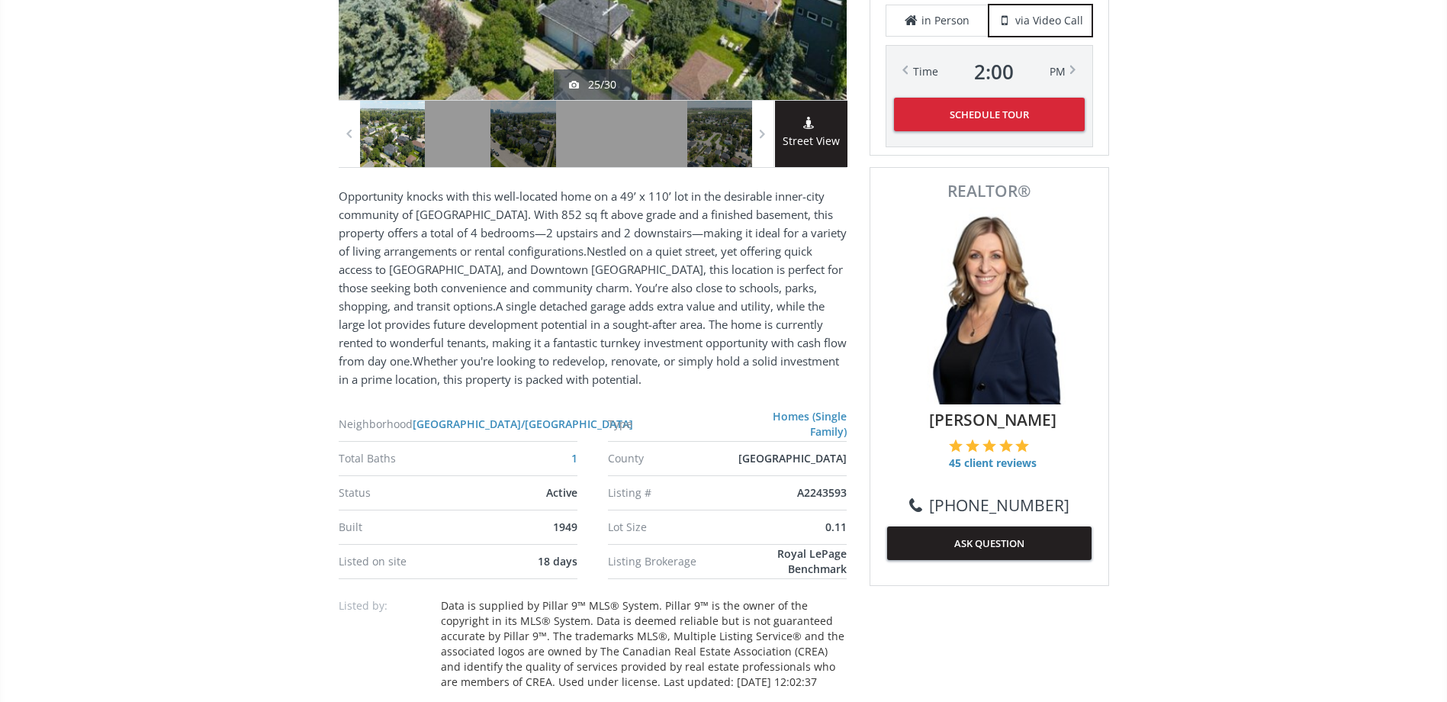
scroll to position [381, 0]
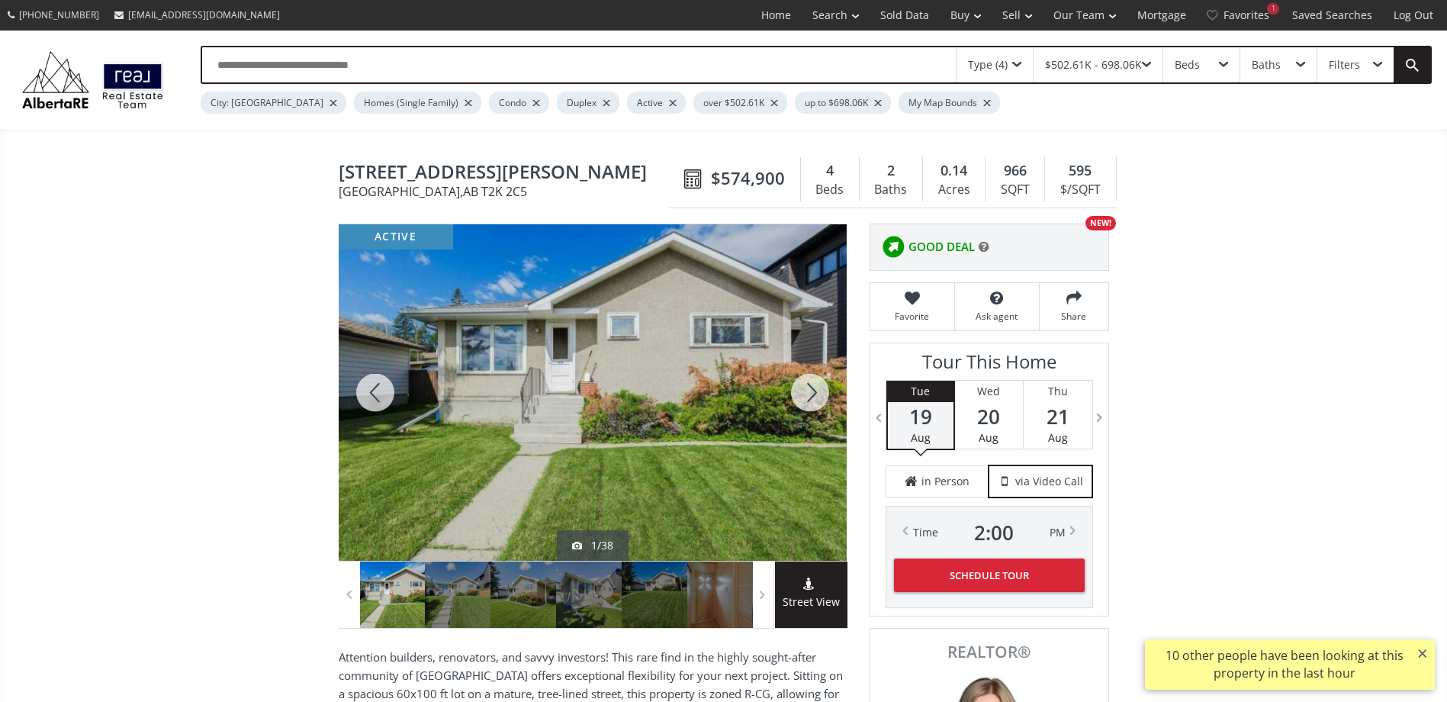
click at [820, 383] on div at bounding box center [809, 392] width 73 height 336
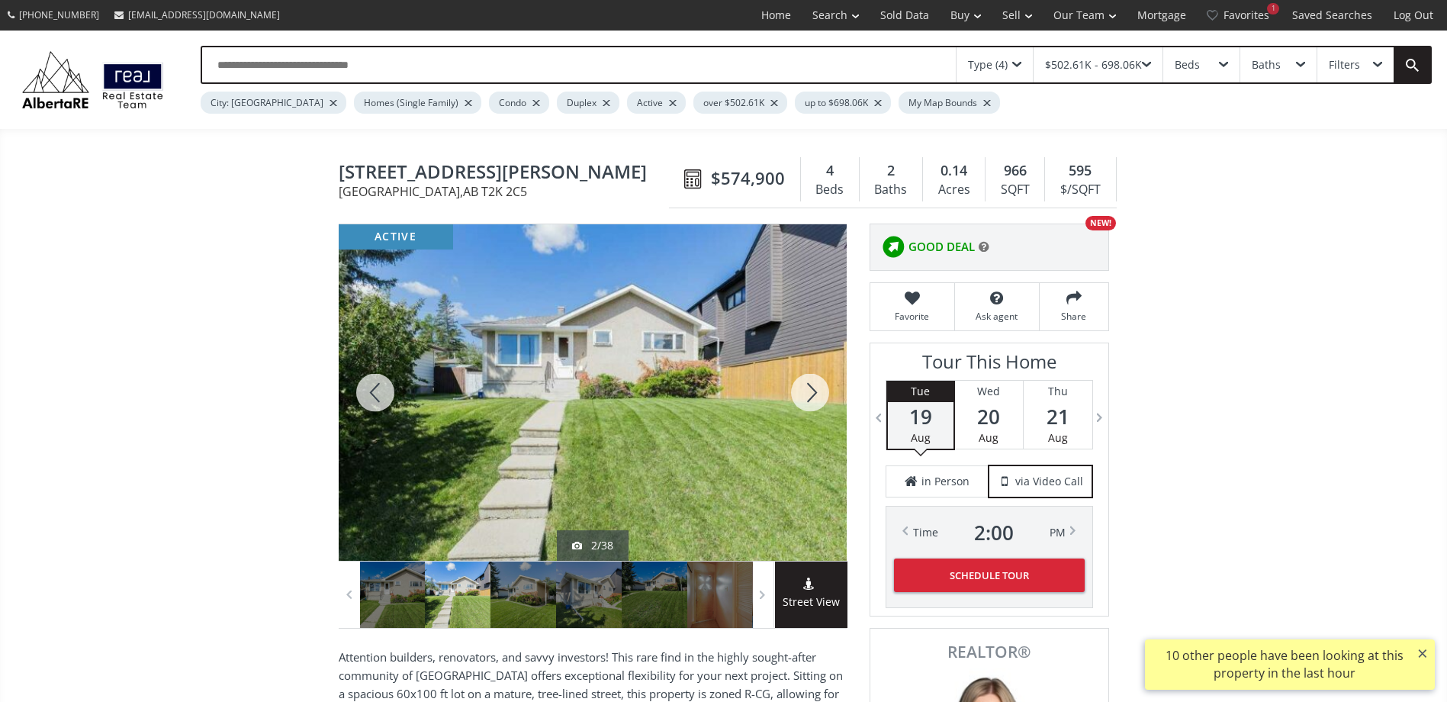
click at [819, 382] on div at bounding box center [809, 392] width 73 height 336
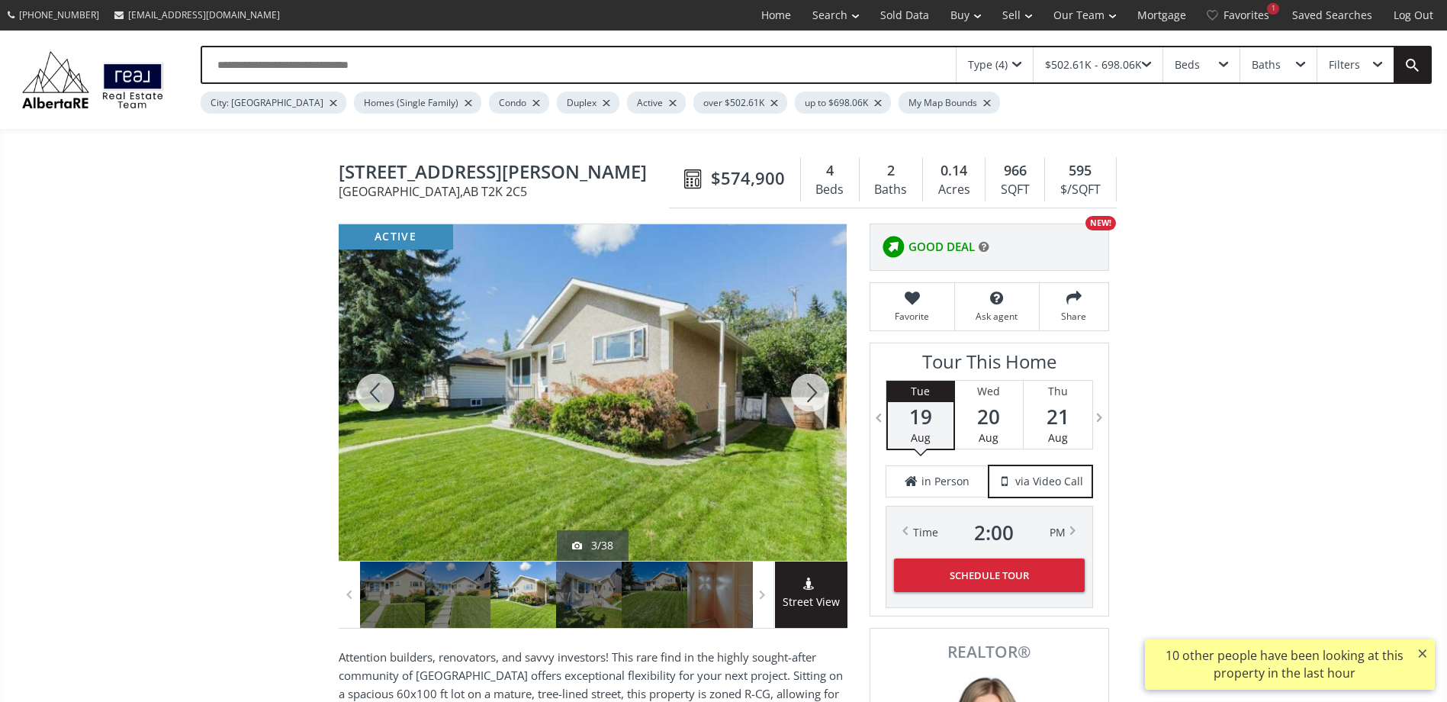
click at [819, 381] on div at bounding box center [809, 392] width 73 height 336
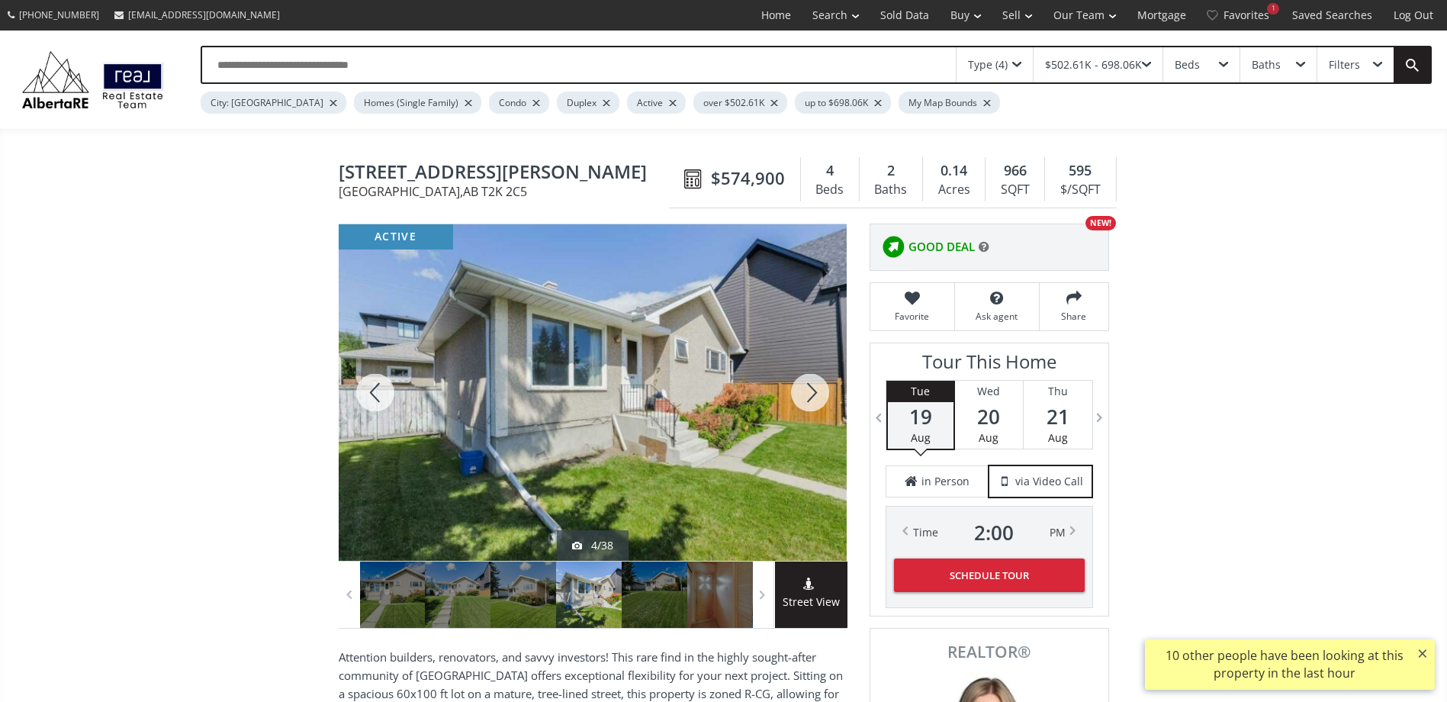
click at [819, 381] on div at bounding box center [809, 392] width 73 height 336
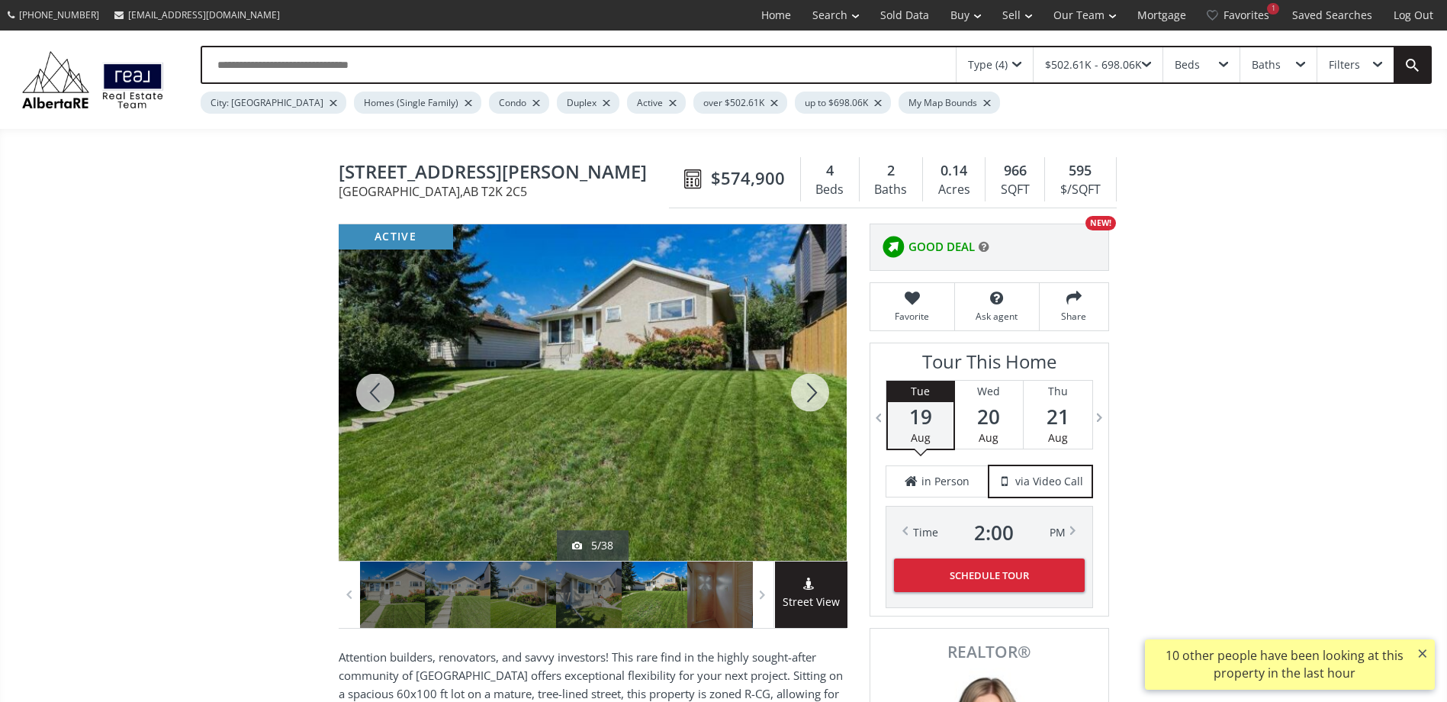
click at [819, 381] on div at bounding box center [809, 392] width 73 height 336
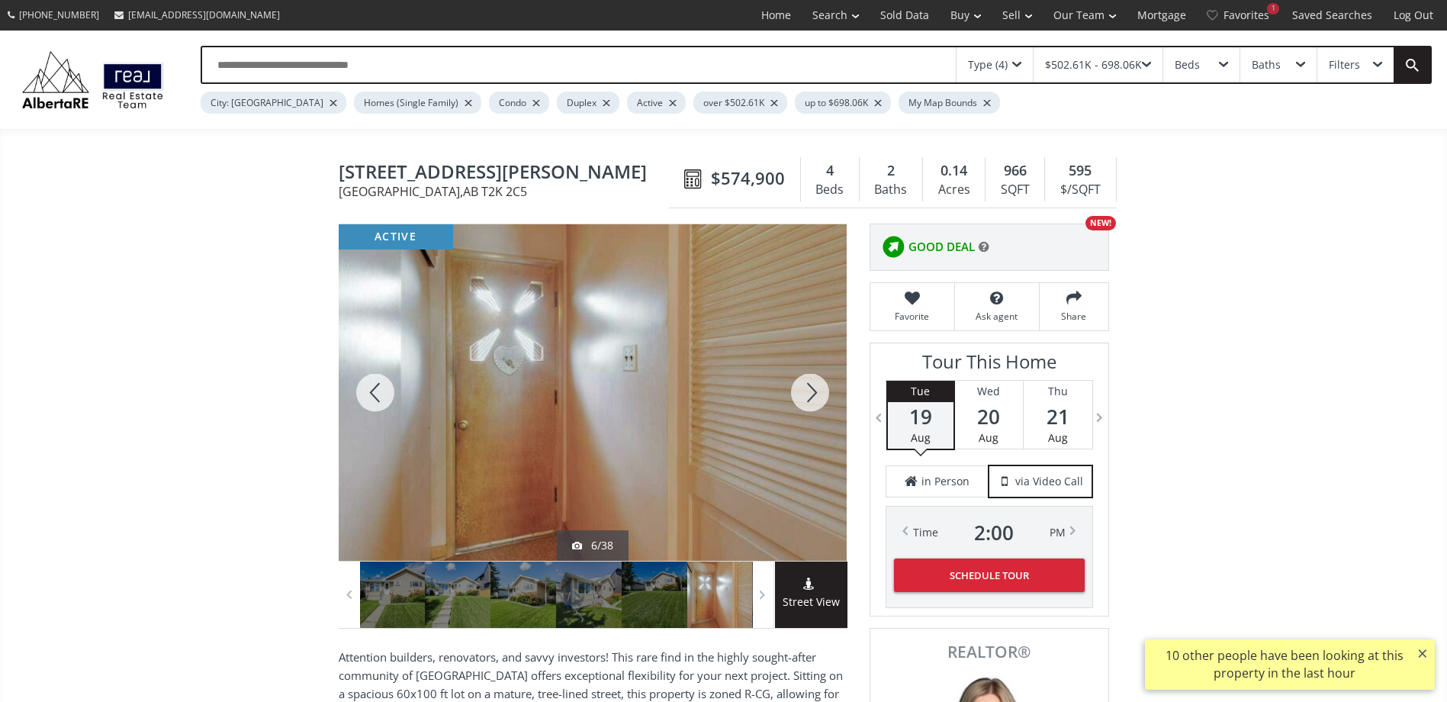
click at [819, 381] on div at bounding box center [809, 392] width 73 height 336
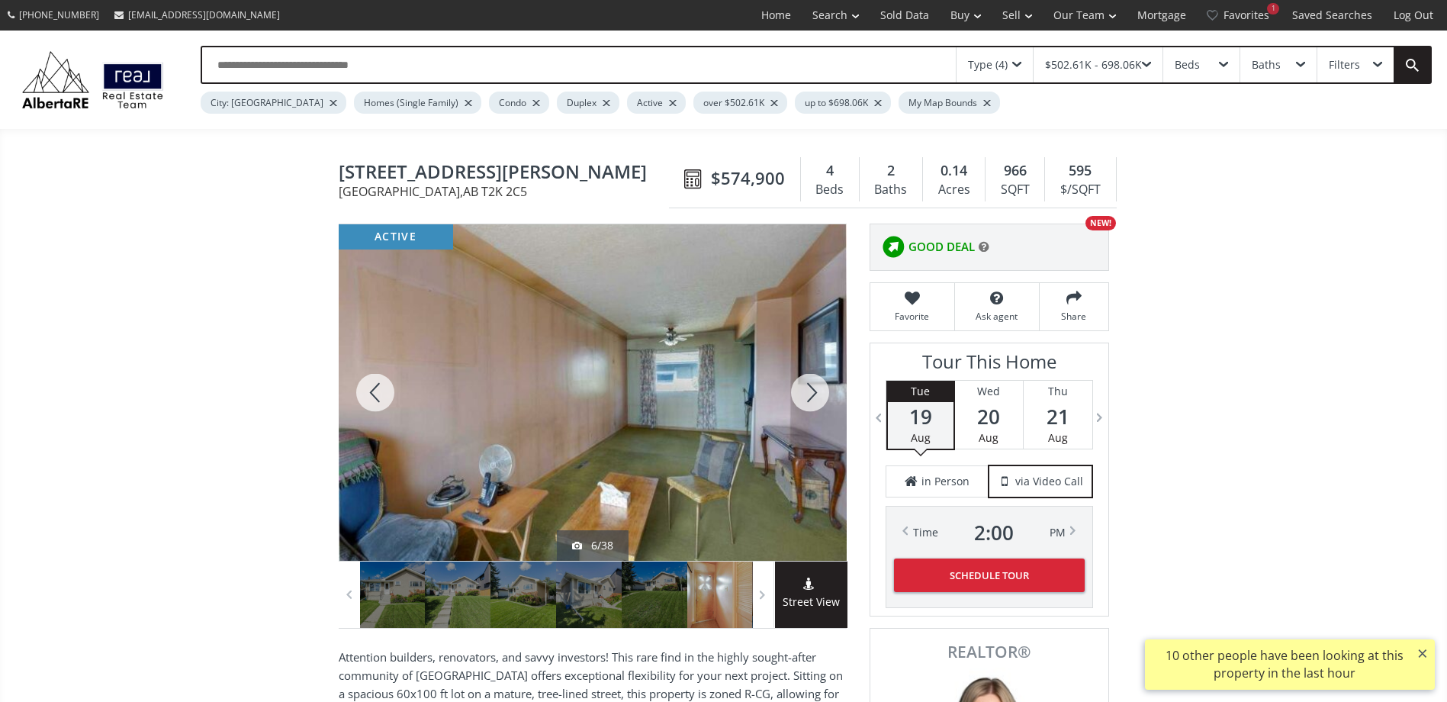
click at [819, 381] on div at bounding box center [809, 392] width 73 height 336
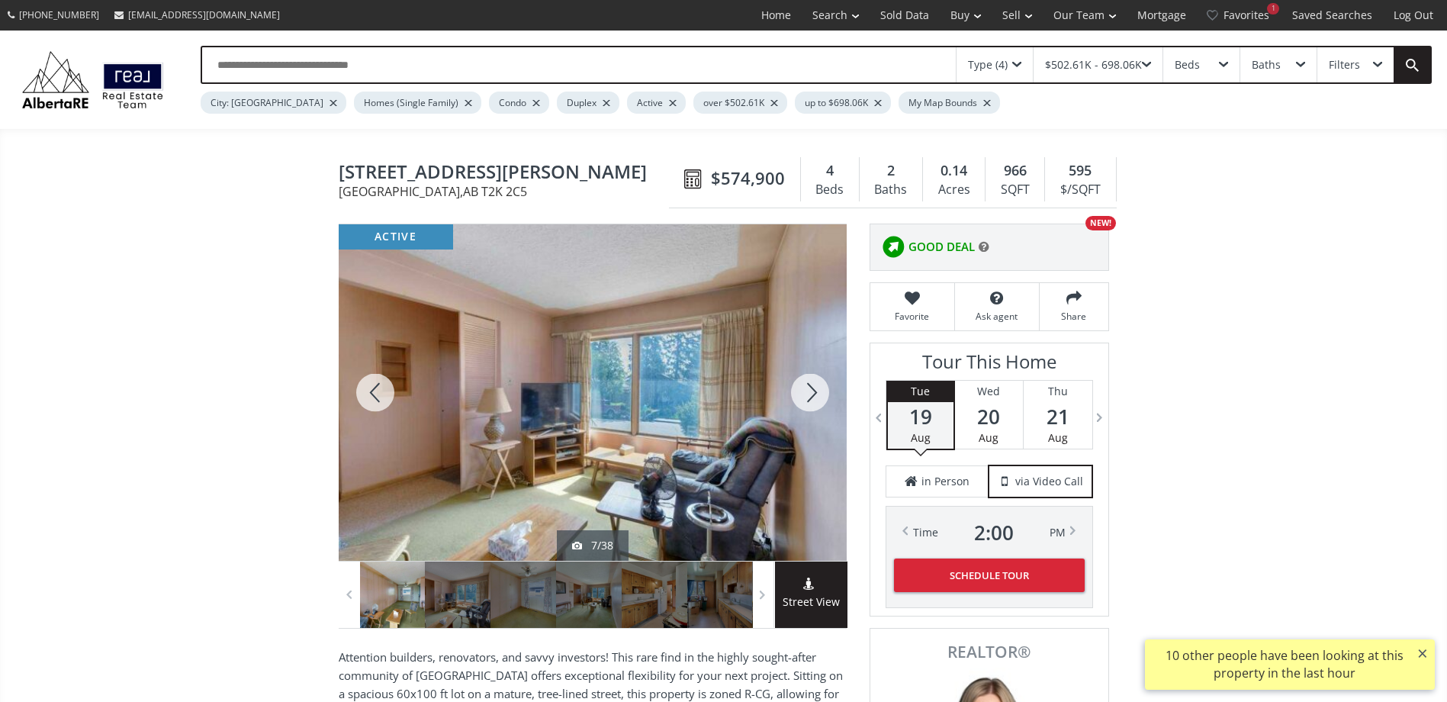
click at [819, 381] on div at bounding box center [809, 392] width 73 height 336
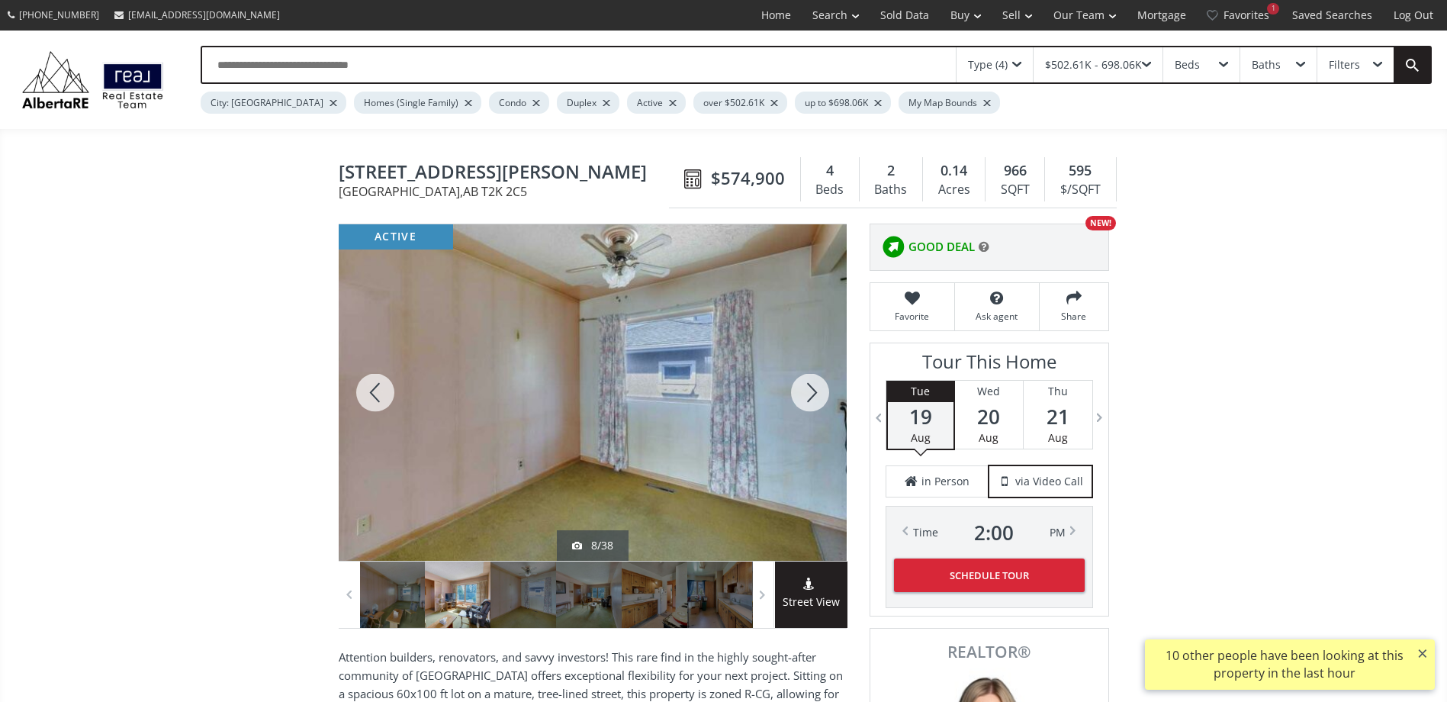
click at [819, 381] on div at bounding box center [809, 392] width 73 height 336
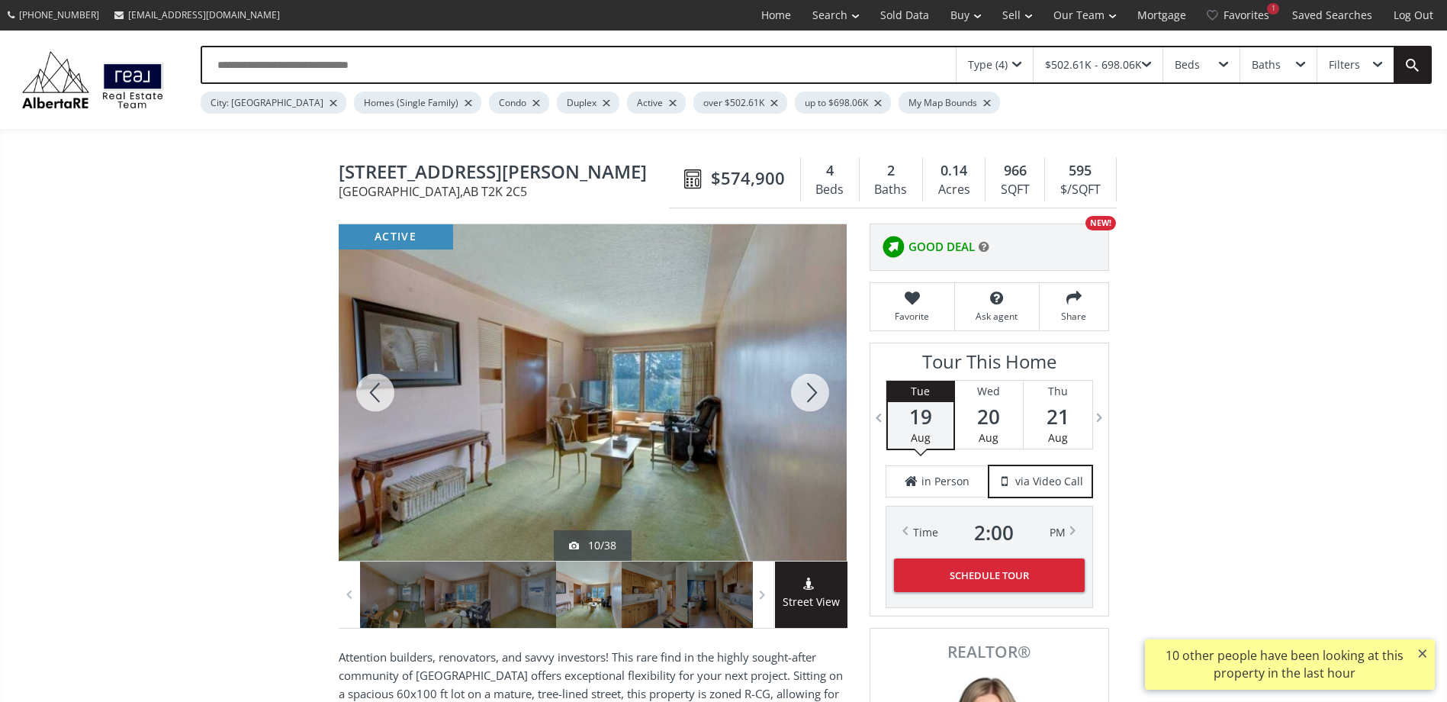
click at [818, 381] on div at bounding box center [809, 392] width 73 height 336
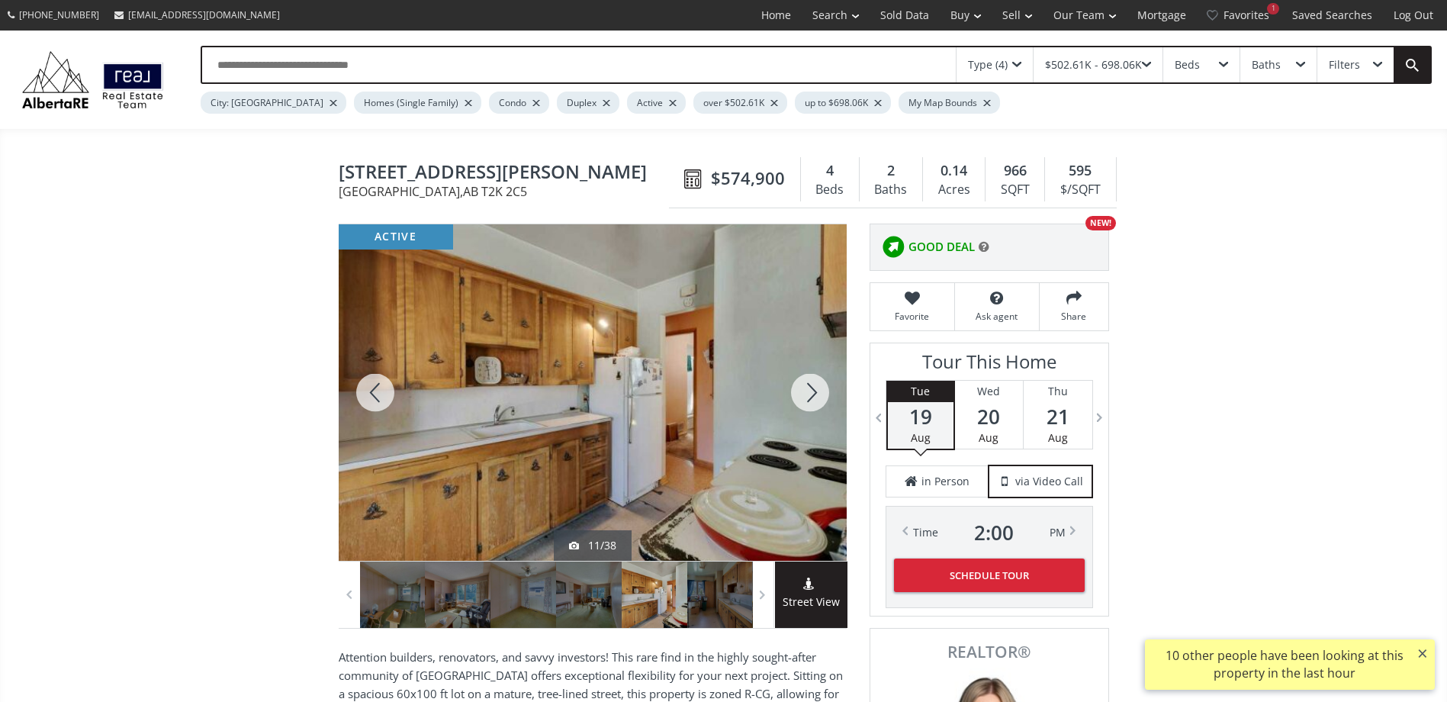
click at [816, 381] on div at bounding box center [809, 392] width 73 height 336
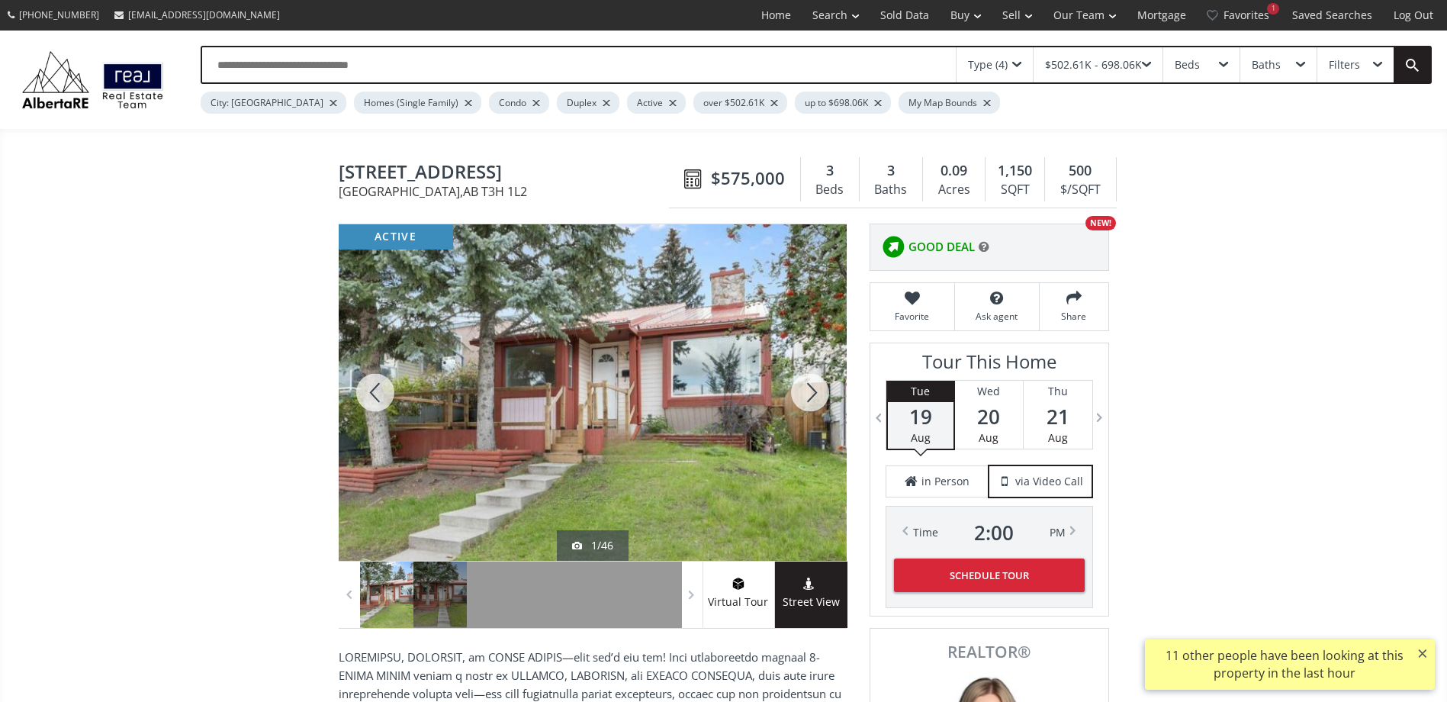
click at [812, 390] on div at bounding box center [809, 392] width 73 height 336
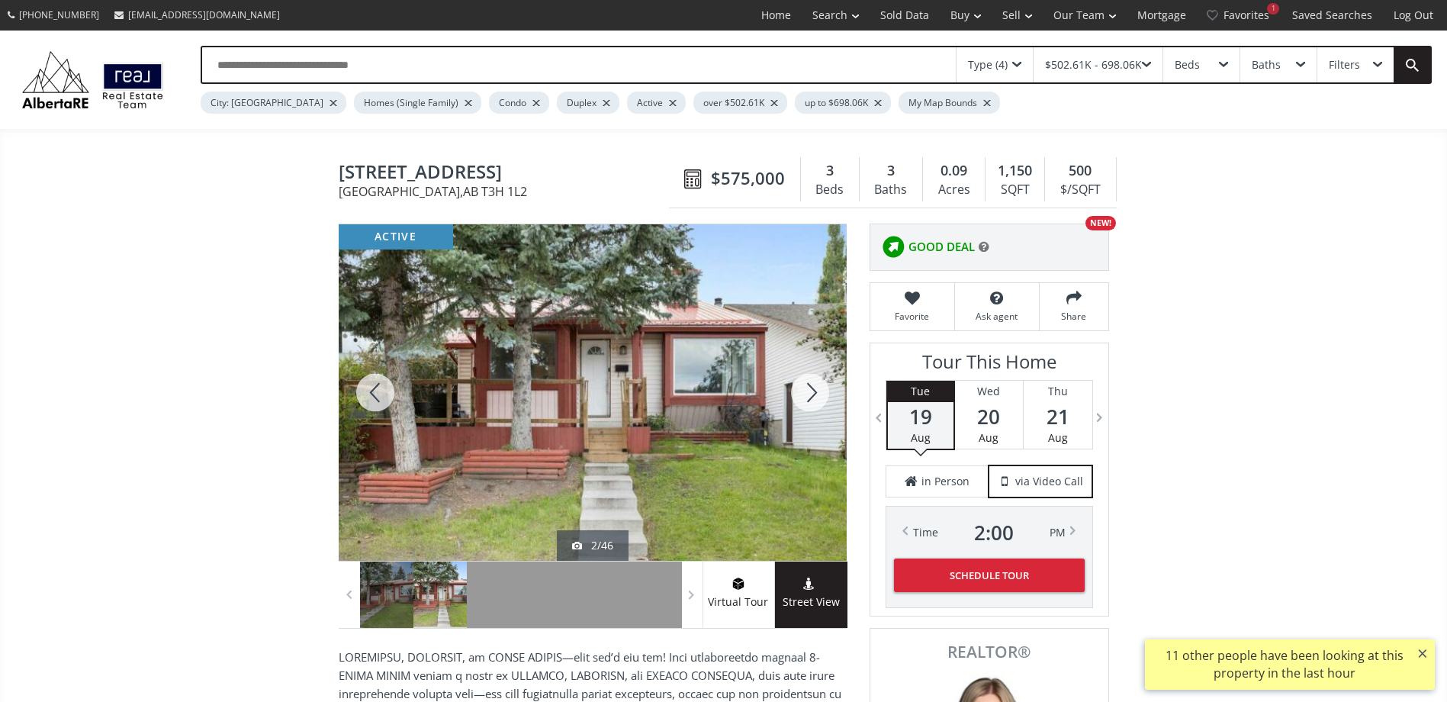
click at [803, 388] on div at bounding box center [809, 392] width 73 height 336
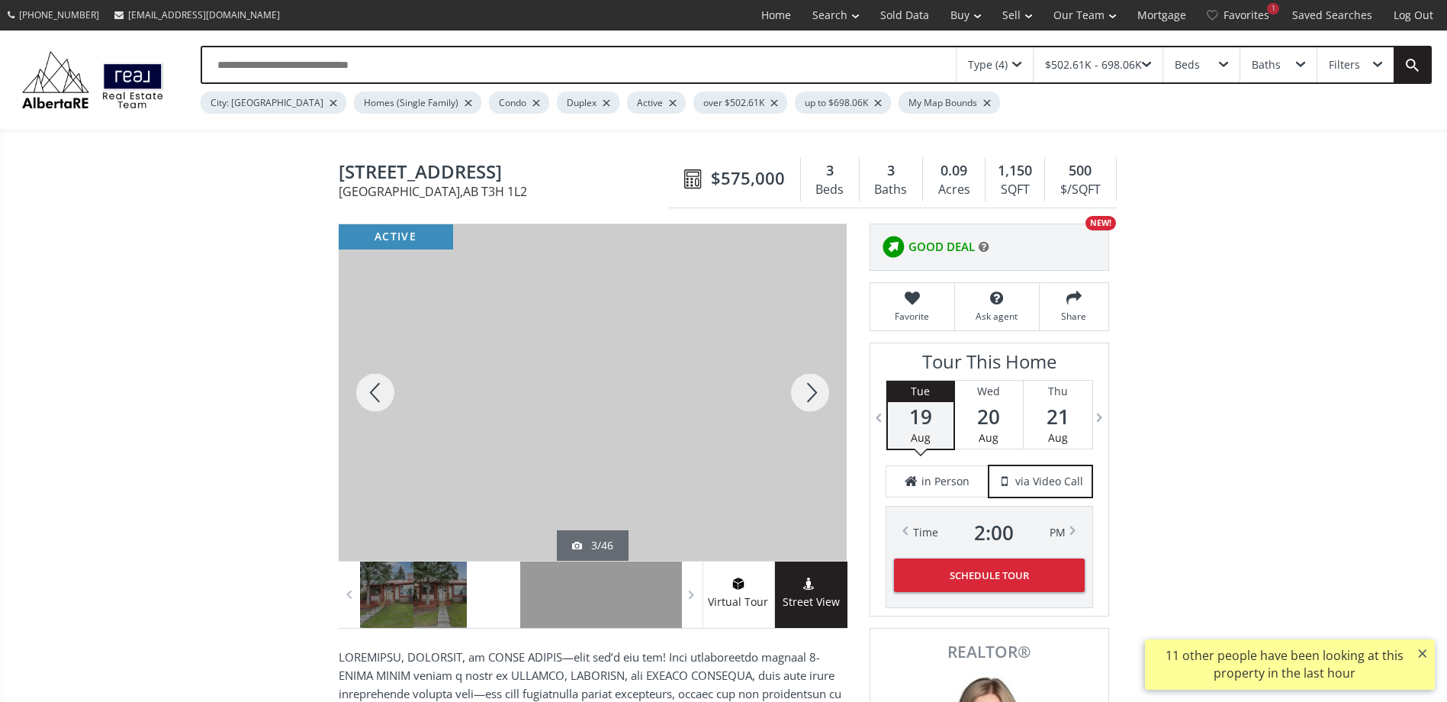
click at [803, 388] on div at bounding box center [809, 392] width 73 height 336
click at [803, 386] on div at bounding box center [809, 392] width 73 height 336
click at [802, 381] on div at bounding box center [809, 392] width 73 height 336
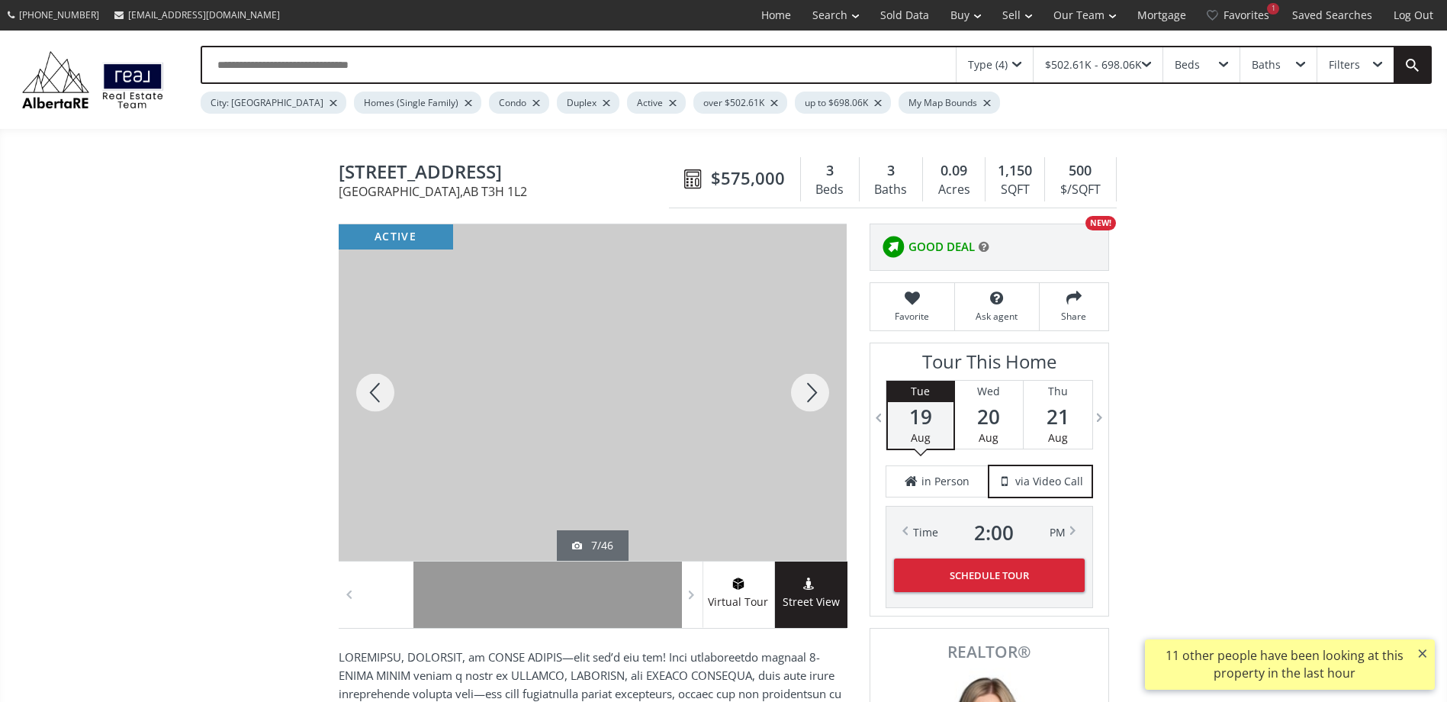
click at [802, 381] on div at bounding box center [809, 392] width 73 height 336
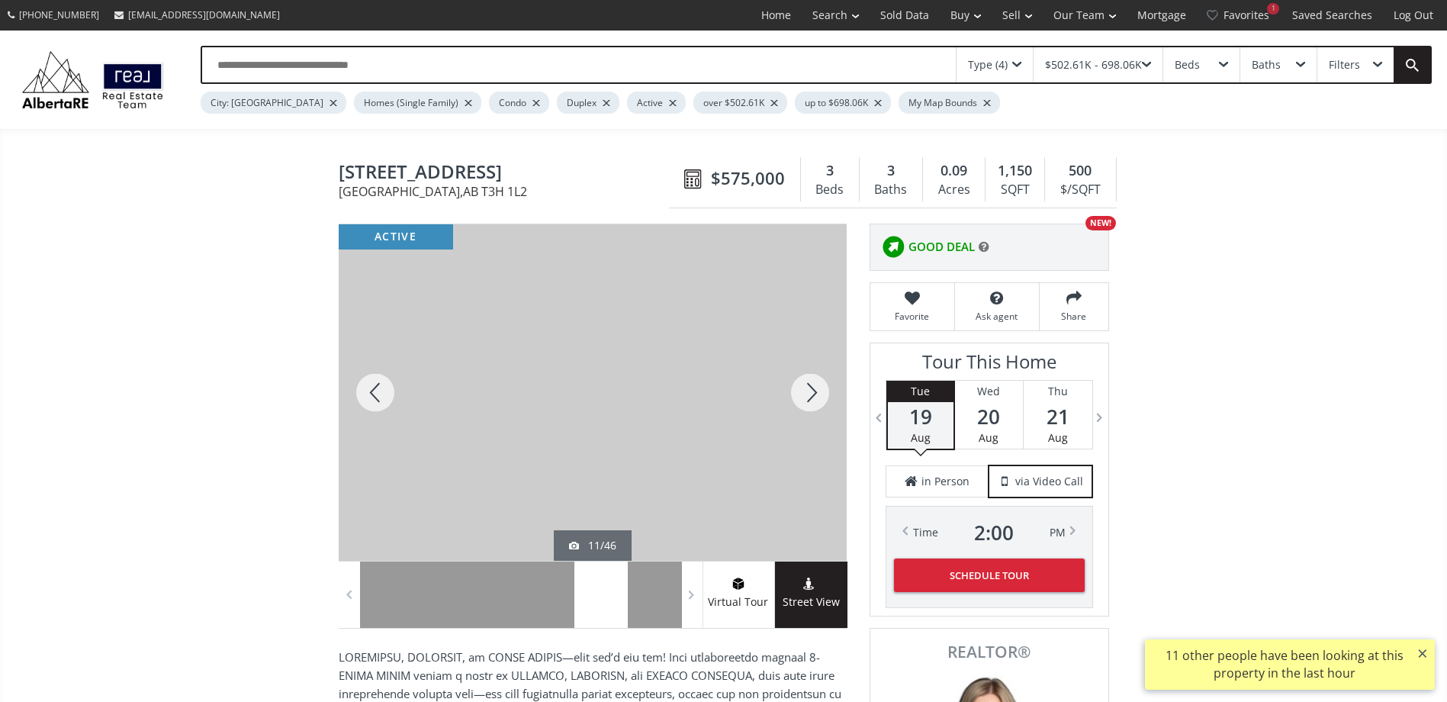
click at [802, 381] on div at bounding box center [809, 392] width 73 height 336
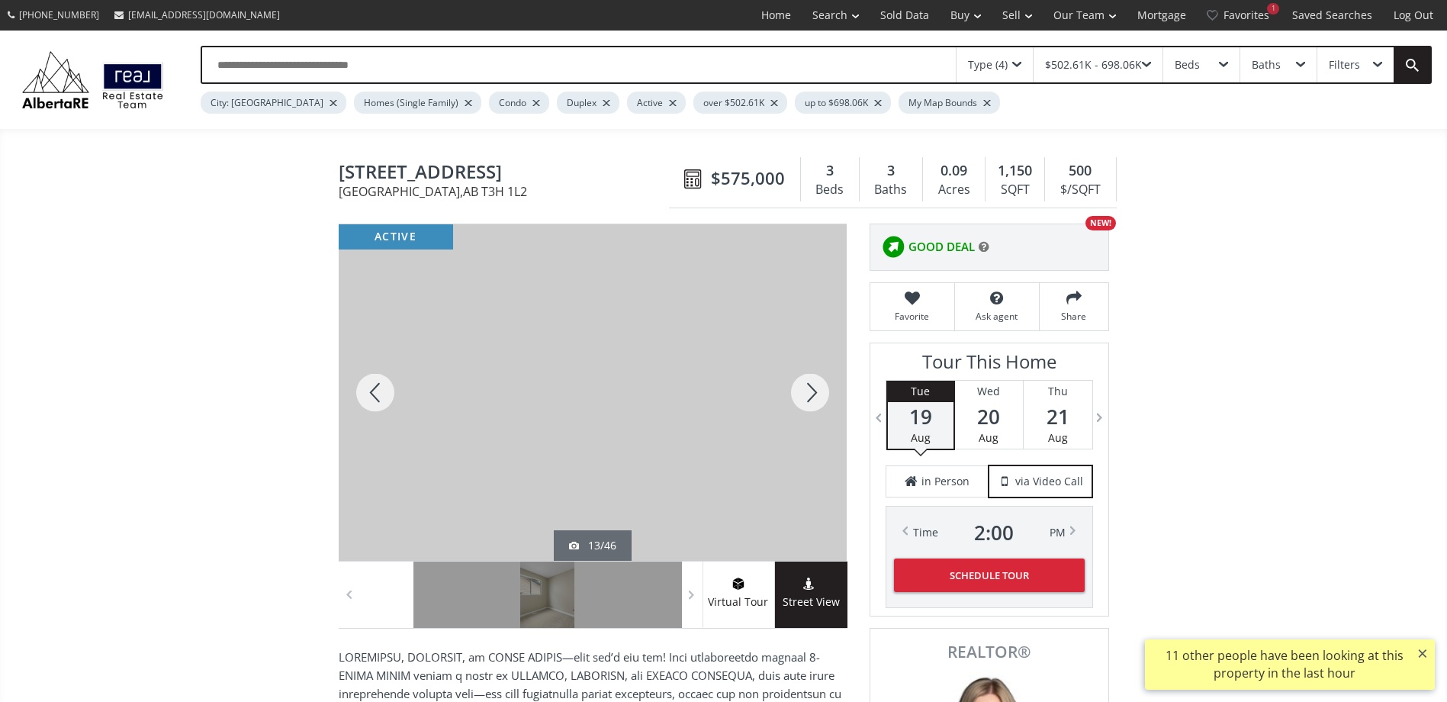
click at [802, 381] on div at bounding box center [809, 392] width 73 height 336
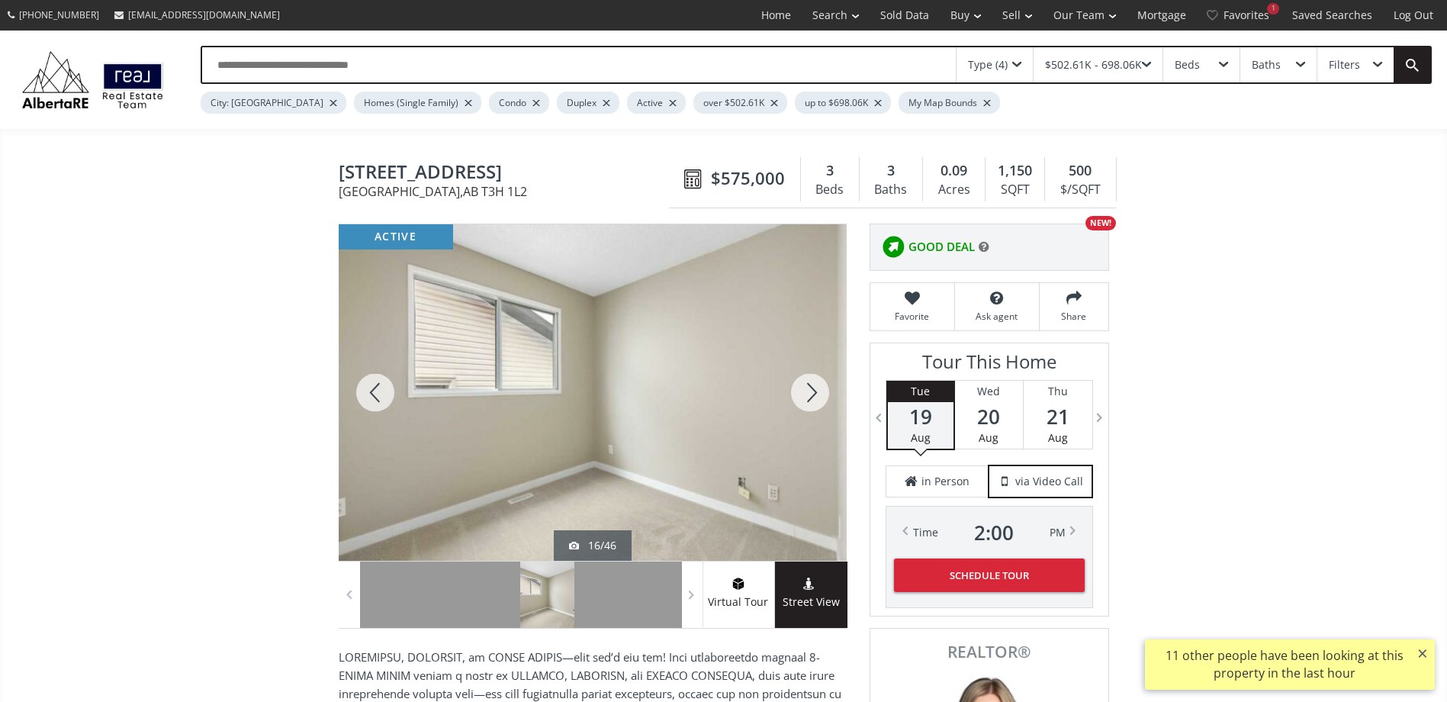
click at [802, 381] on div at bounding box center [809, 392] width 73 height 336
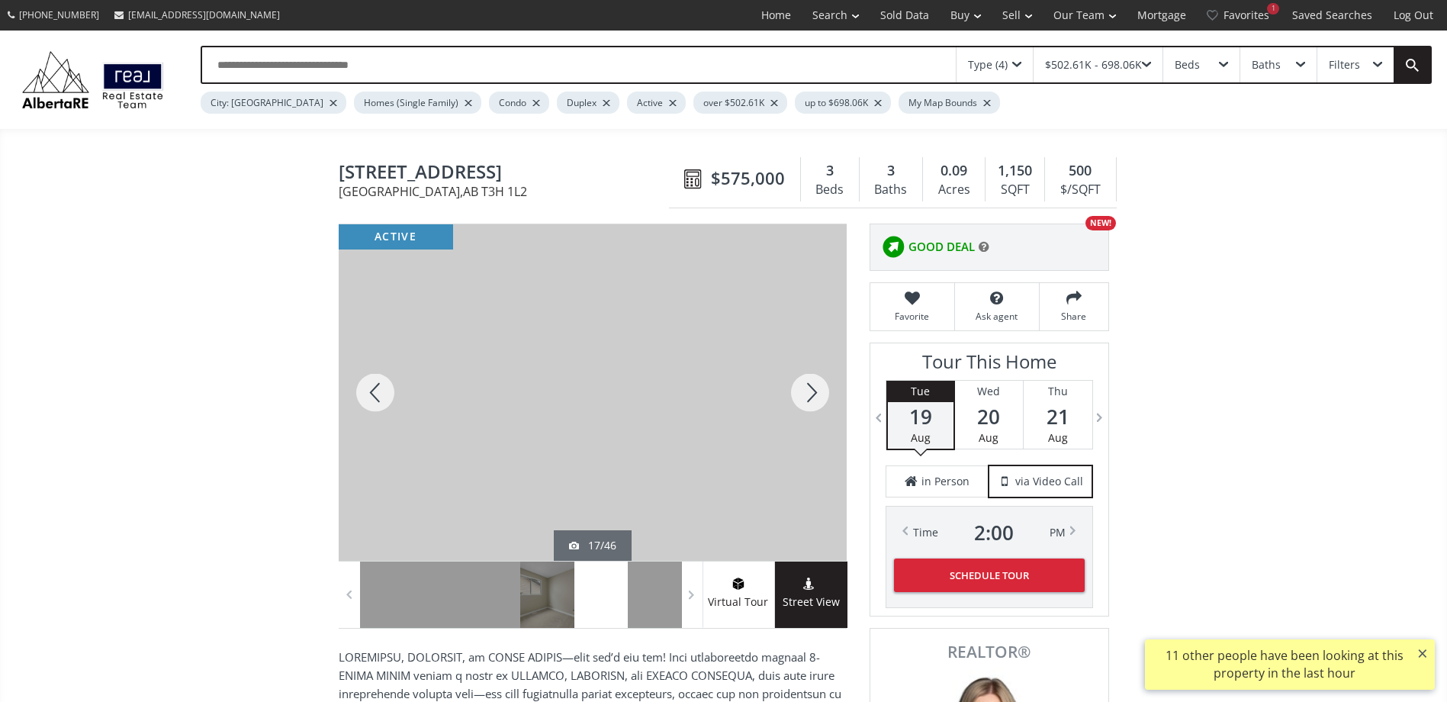
click at [802, 381] on div at bounding box center [809, 392] width 73 height 336
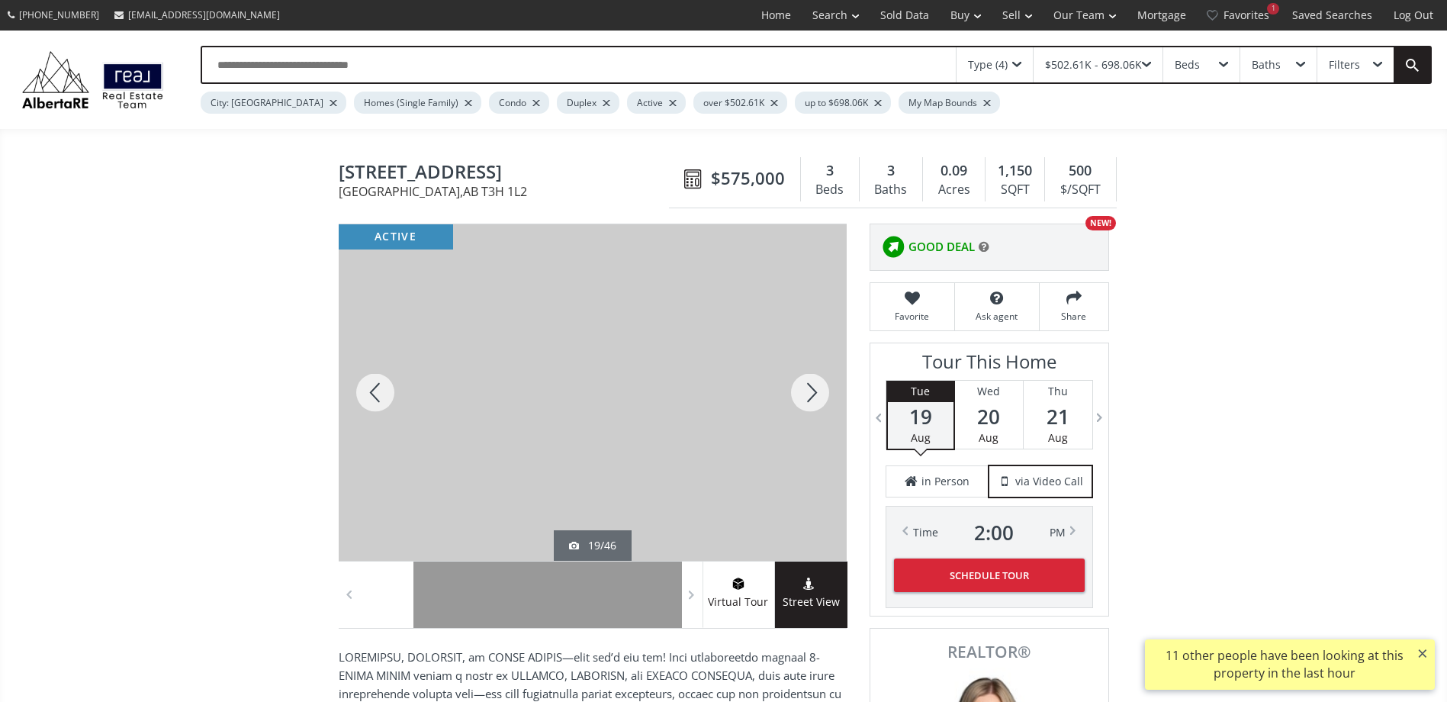
click at [802, 381] on div at bounding box center [809, 392] width 73 height 336
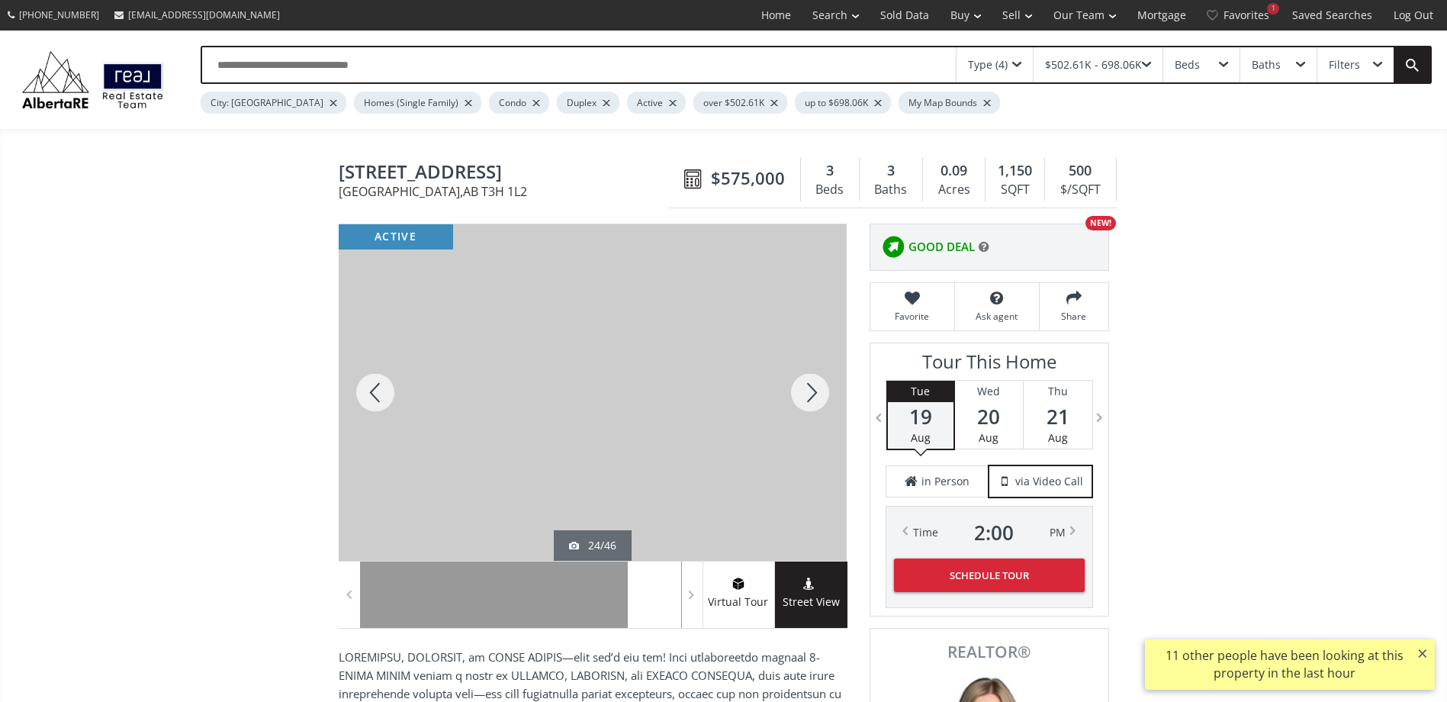
click at [802, 381] on div at bounding box center [809, 392] width 73 height 336
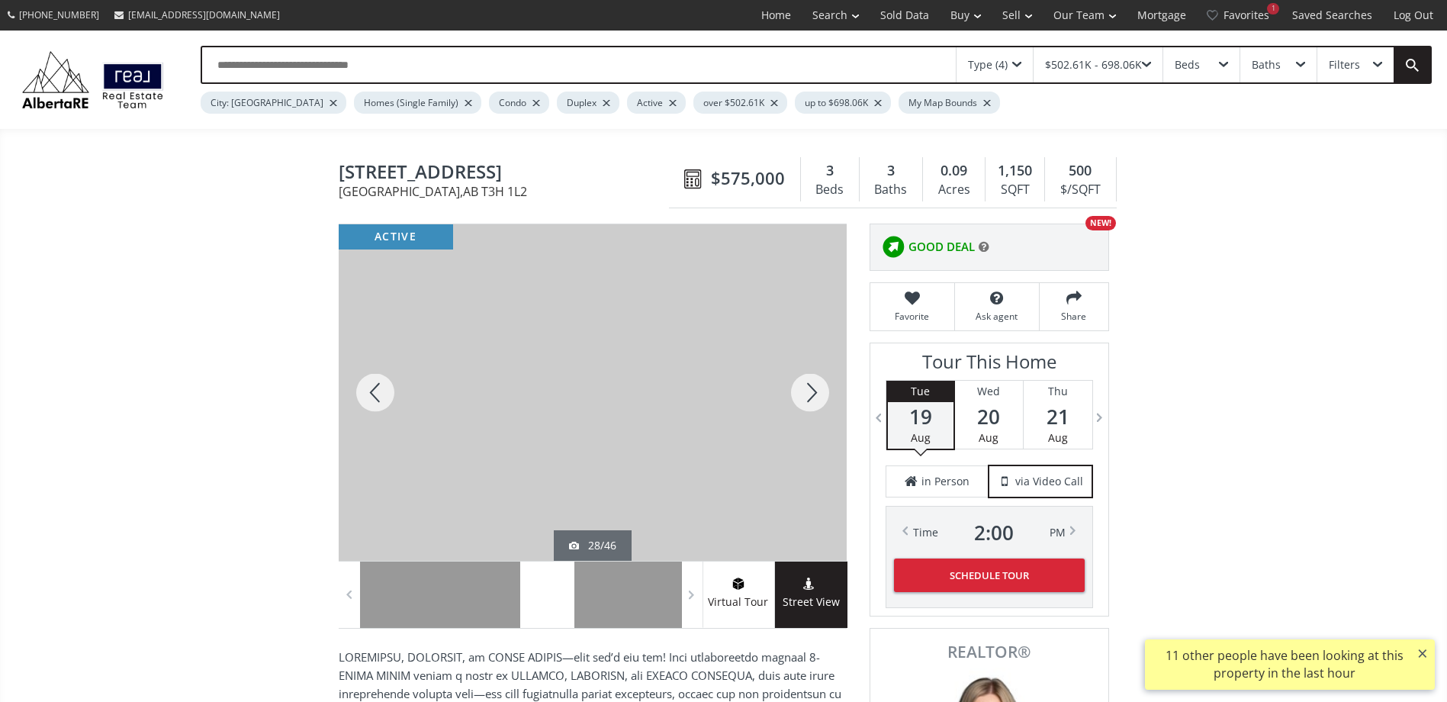
click at [802, 381] on div at bounding box center [809, 392] width 73 height 336
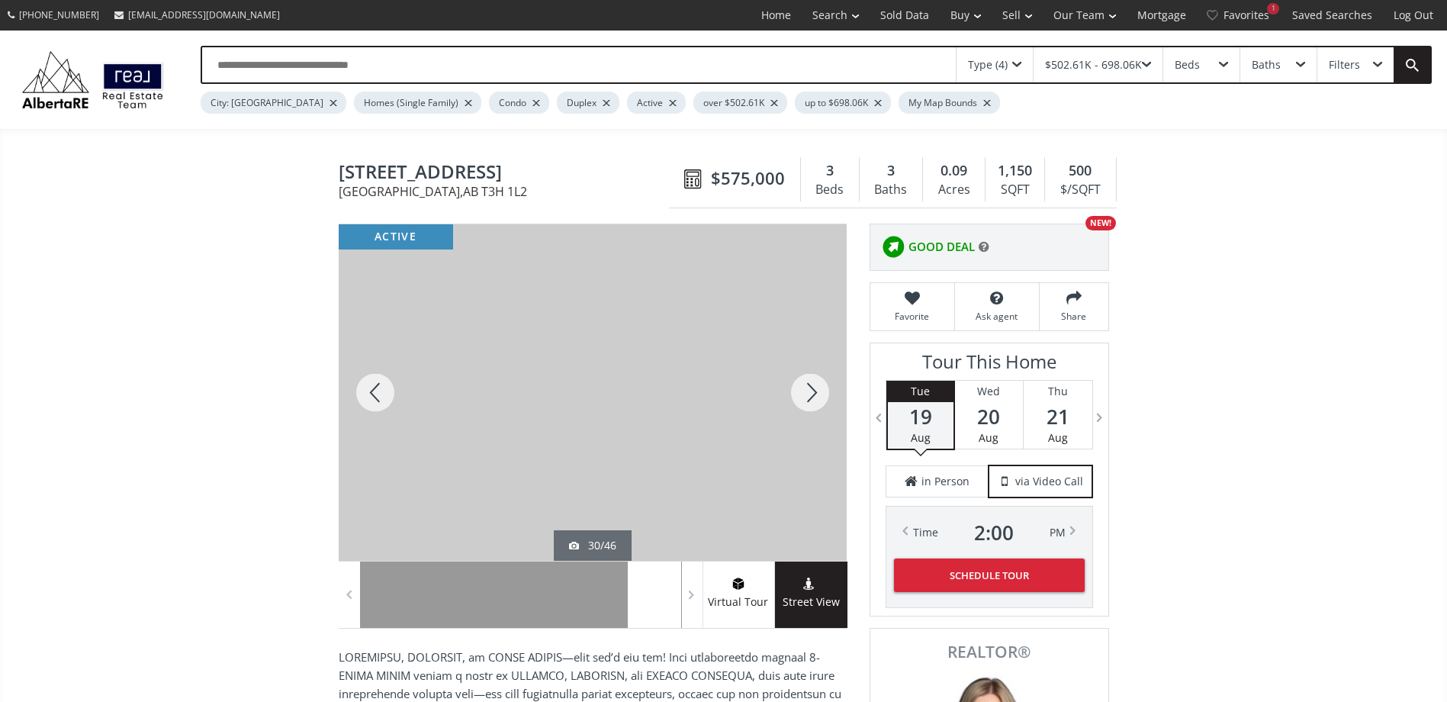
click at [802, 381] on div at bounding box center [809, 392] width 73 height 336
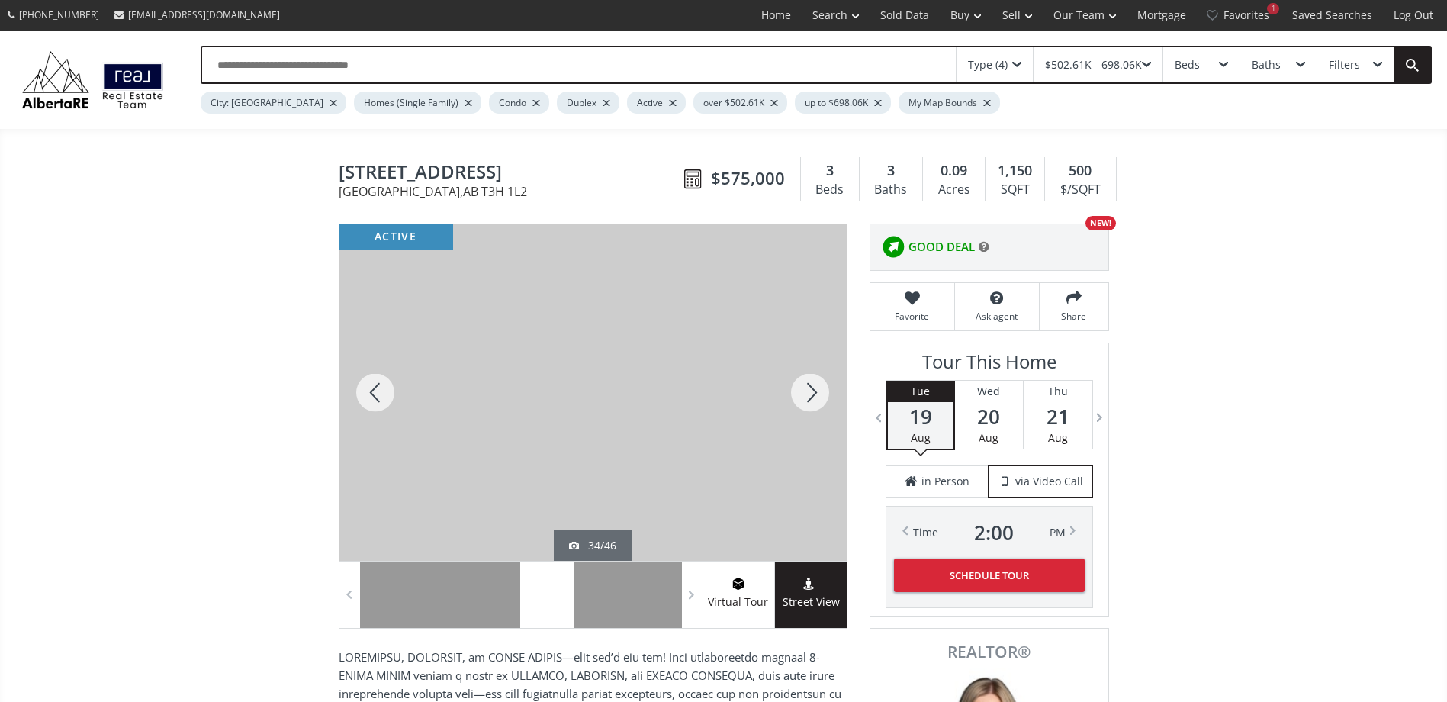
click at [802, 381] on div at bounding box center [809, 392] width 73 height 336
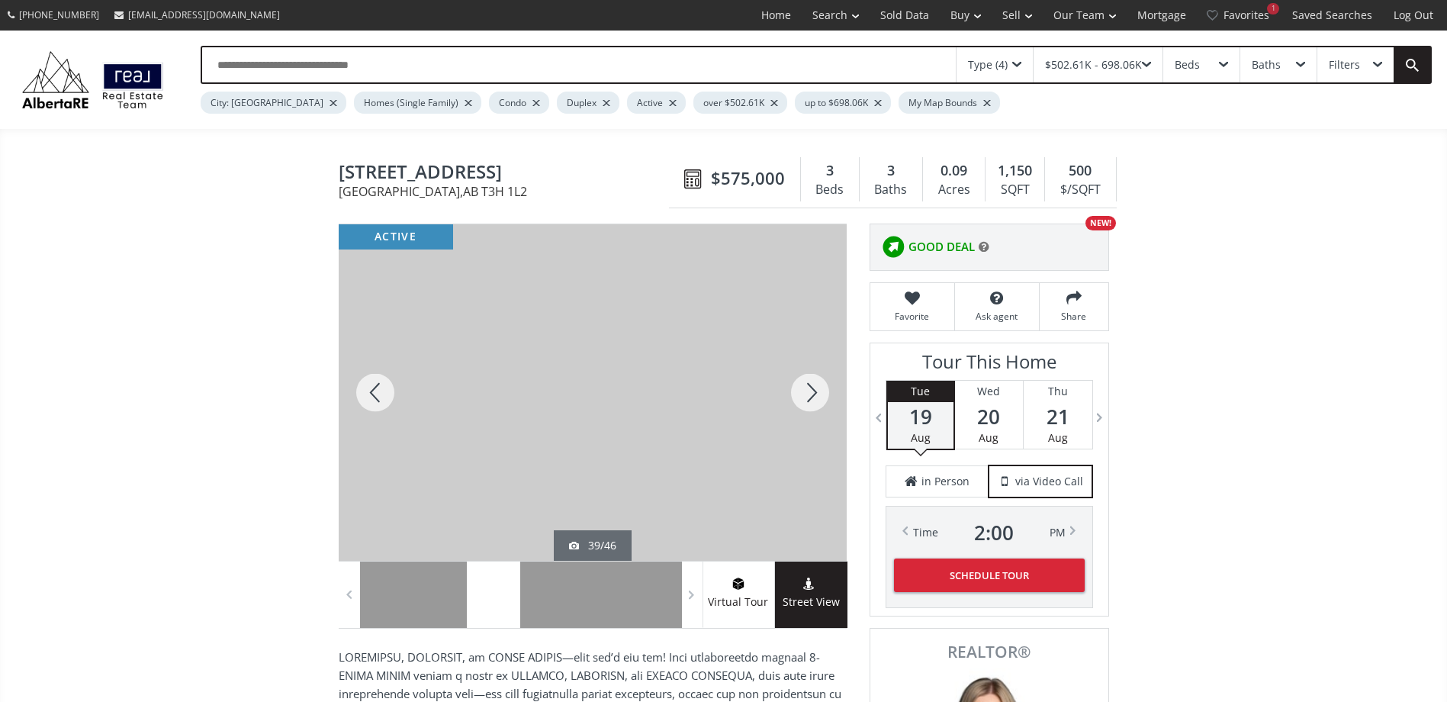
click at [802, 381] on div at bounding box center [809, 392] width 73 height 336
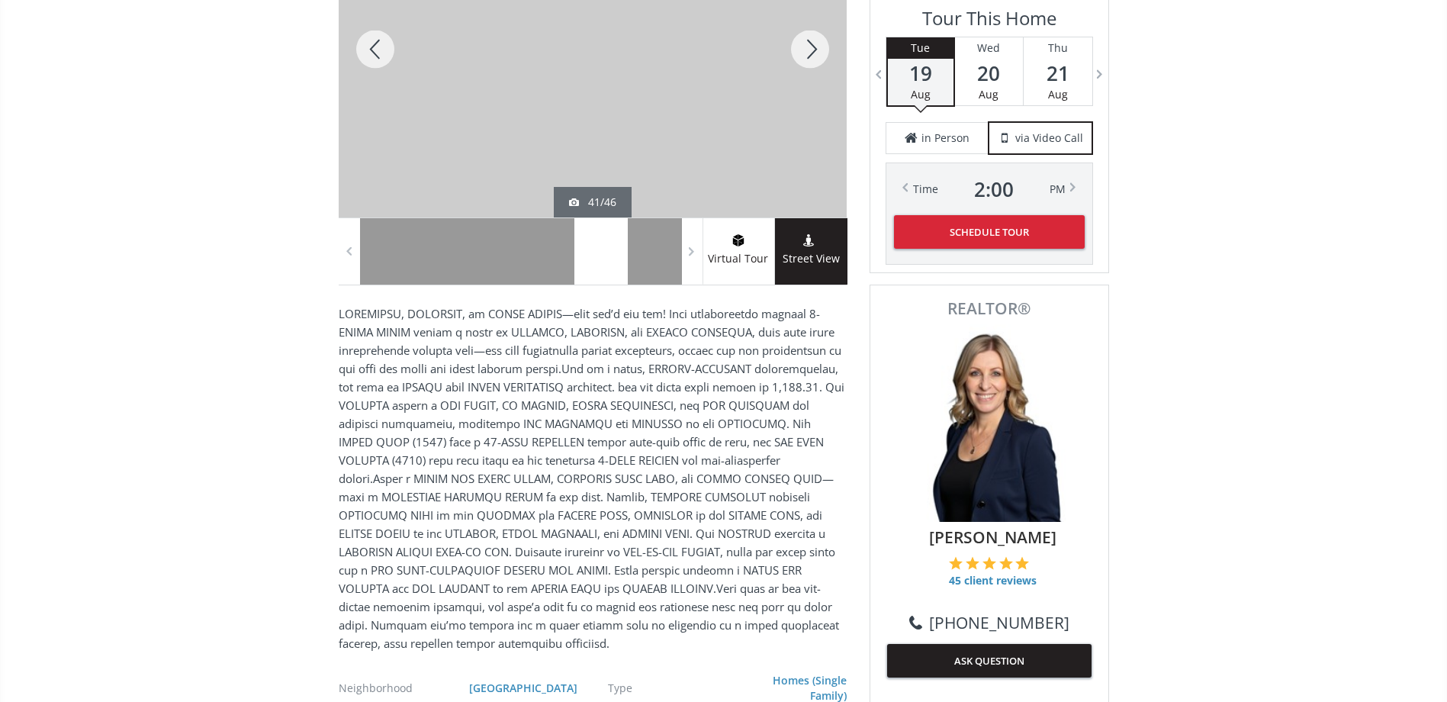
scroll to position [381, 0]
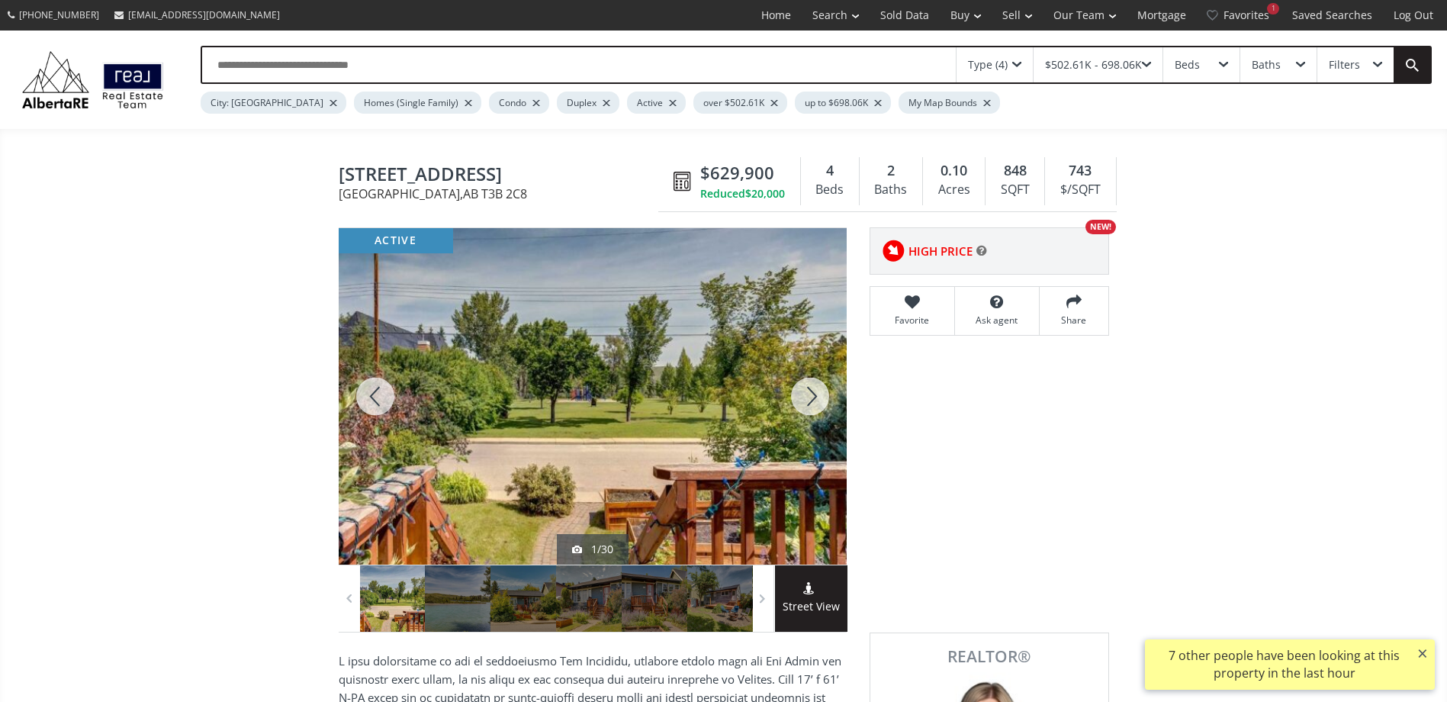
click at [806, 397] on div at bounding box center [809, 396] width 73 height 336
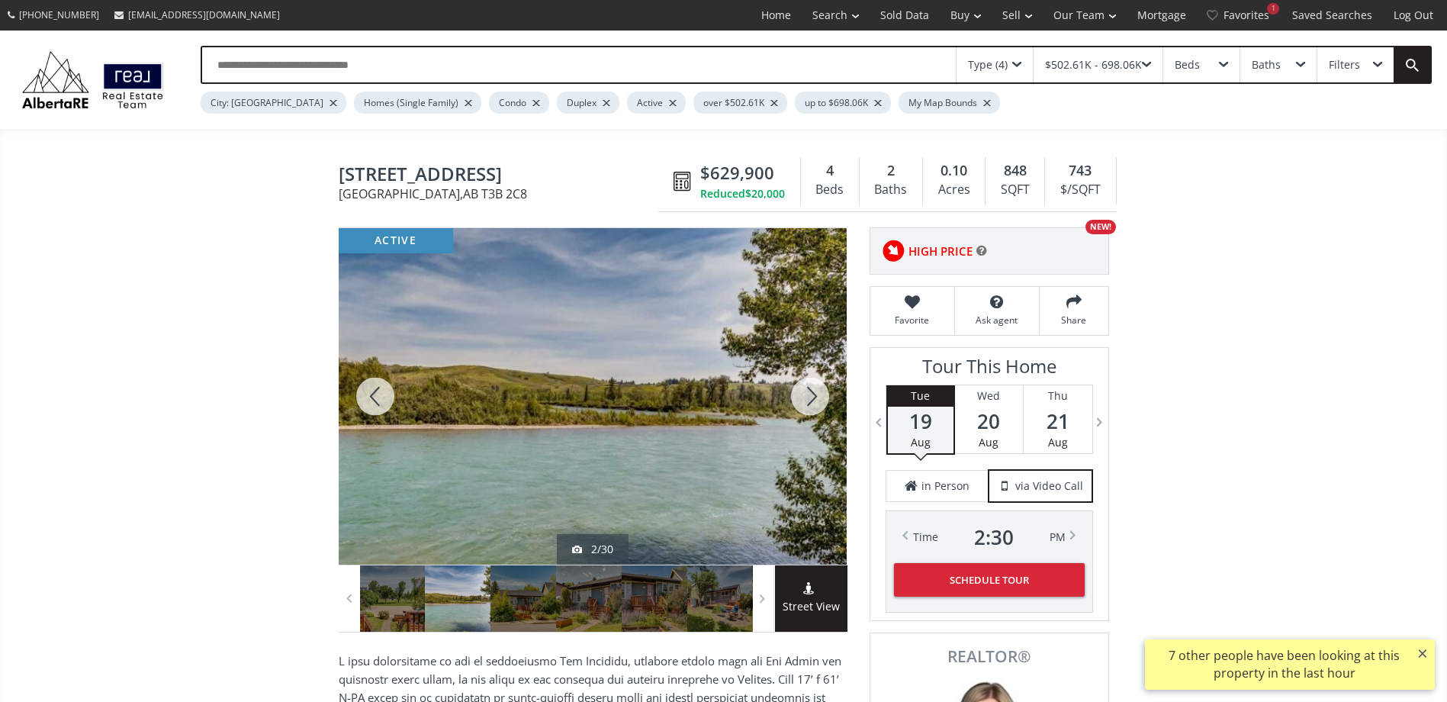
click at [806, 397] on div at bounding box center [809, 396] width 73 height 336
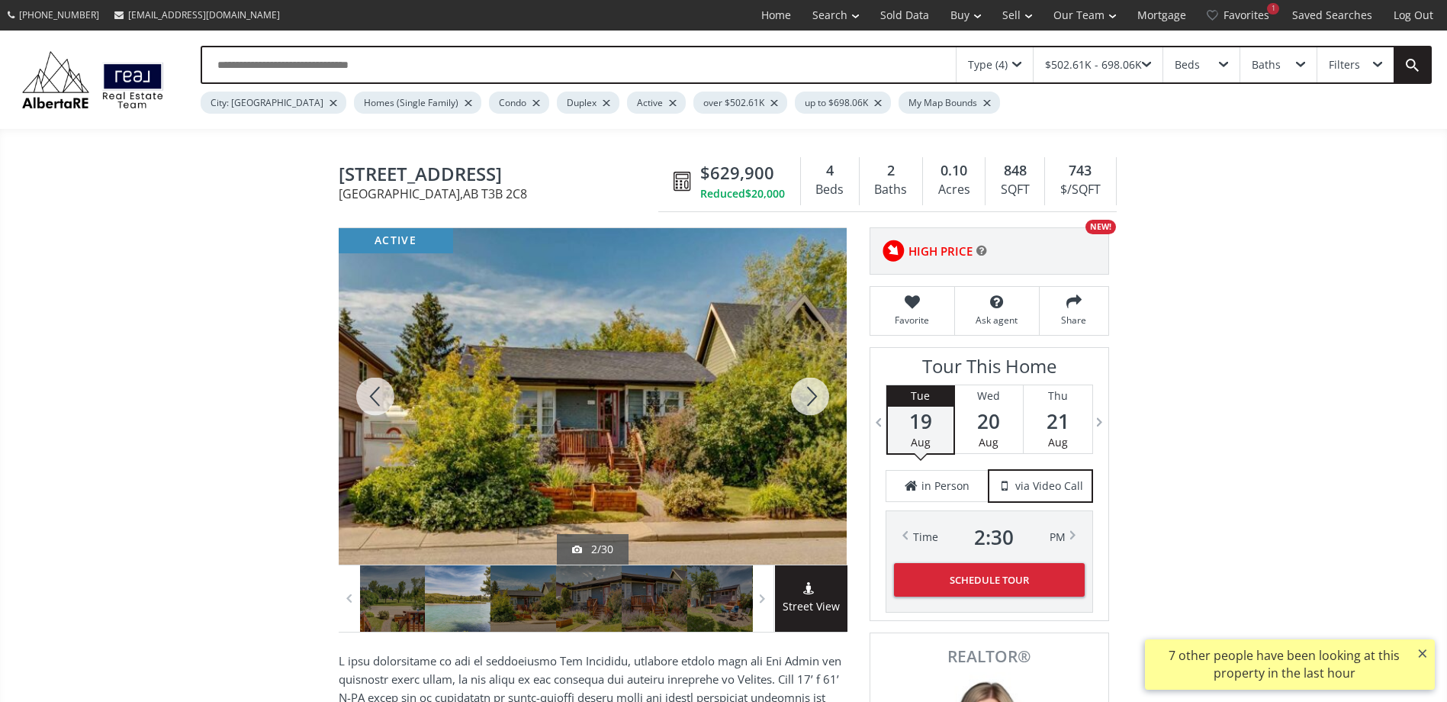
click at [806, 397] on div at bounding box center [809, 396] width 73 height 336
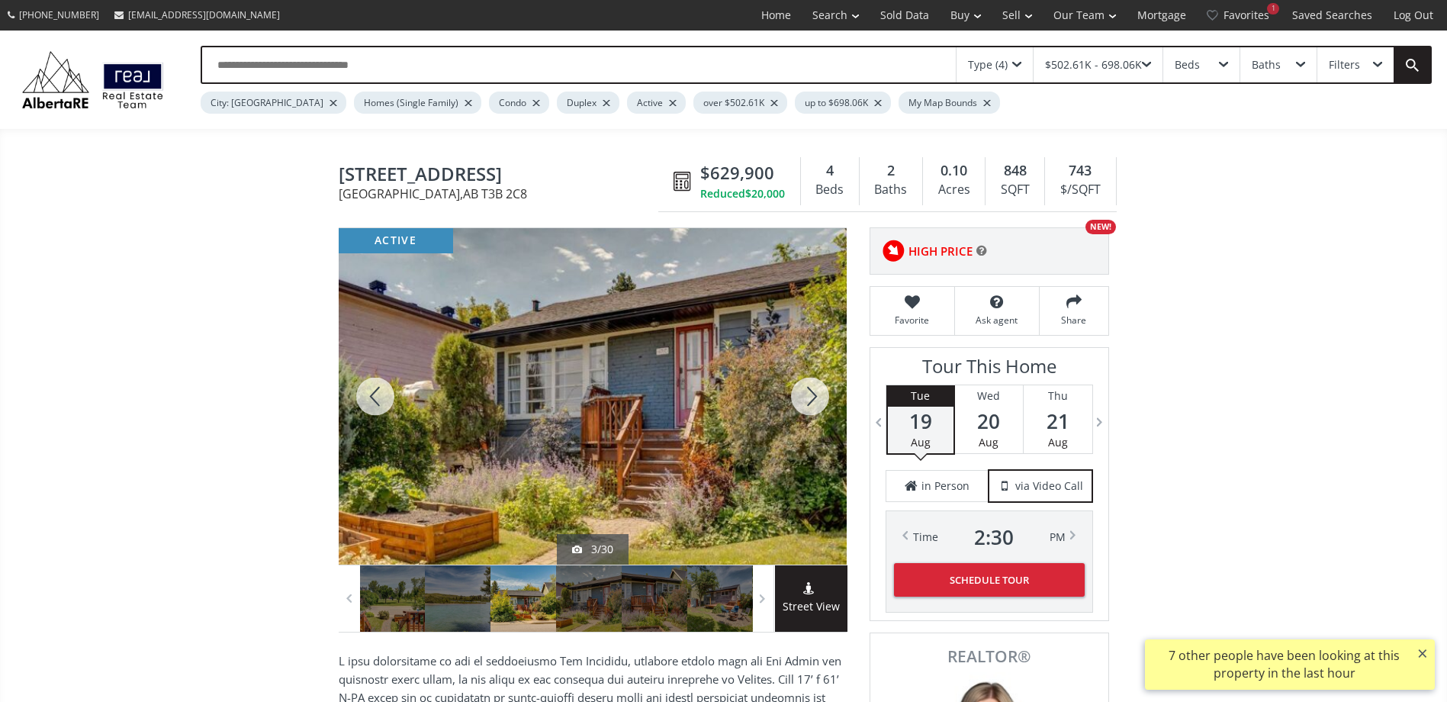
click at [806, 397] on div at bounding box center [809, 396] width 73 height 336
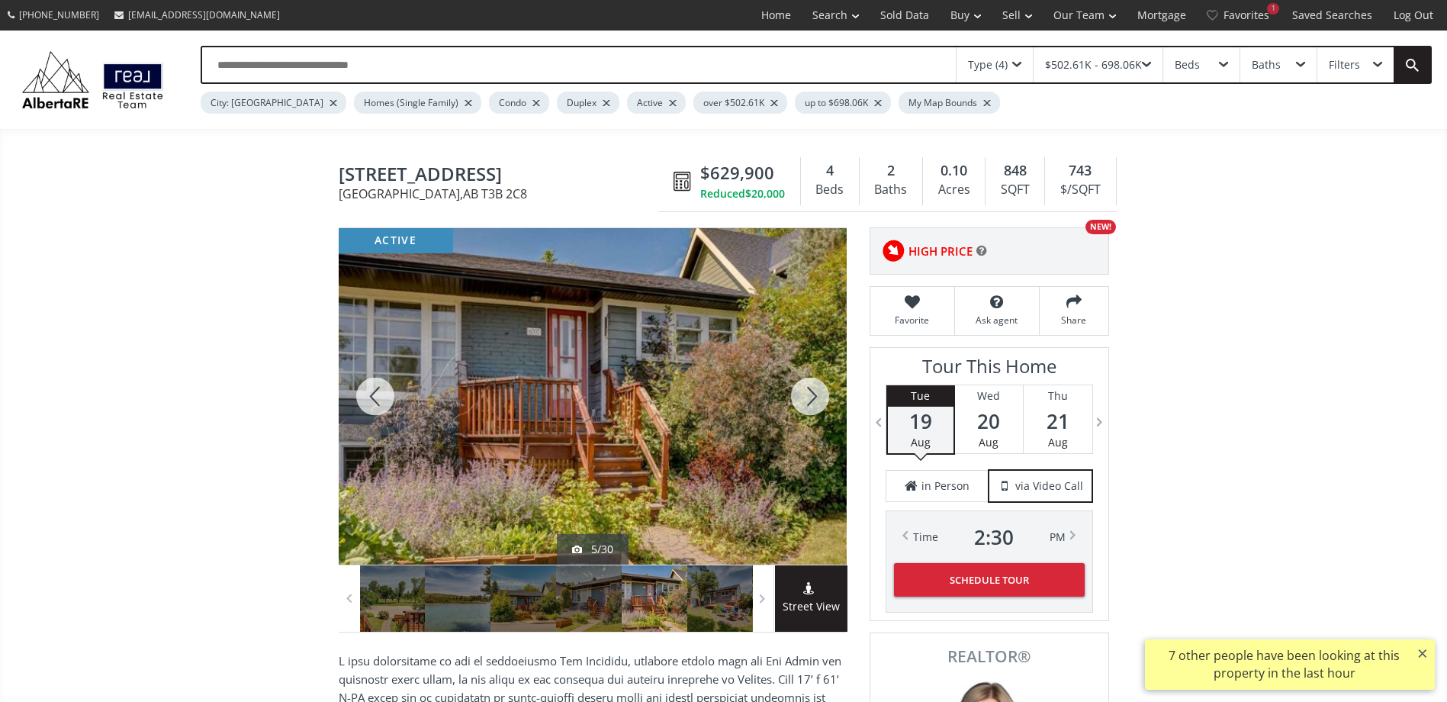
click at [806, 397] on div at bounding box center [809, 396] width 73 height 336
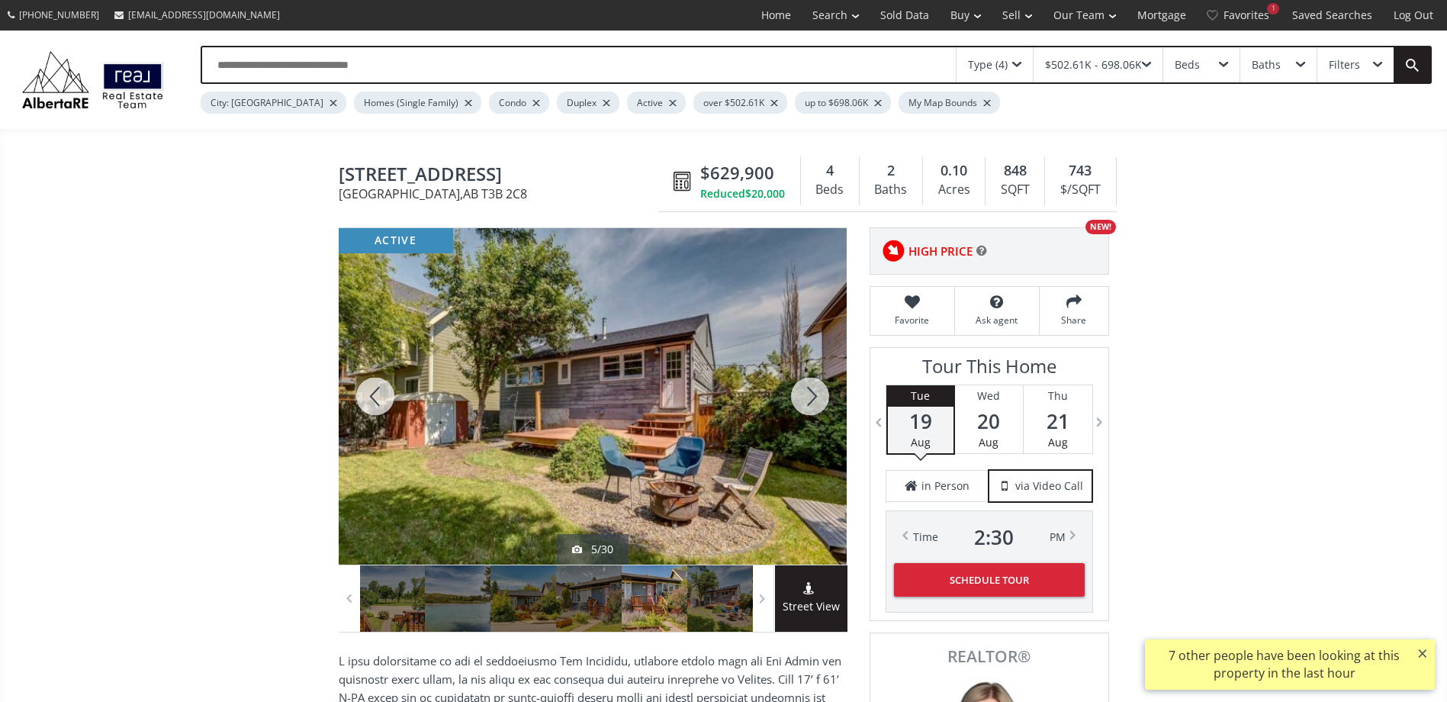
click at [806, 397] on div at bounding box center [809, 396] width 73 height 336
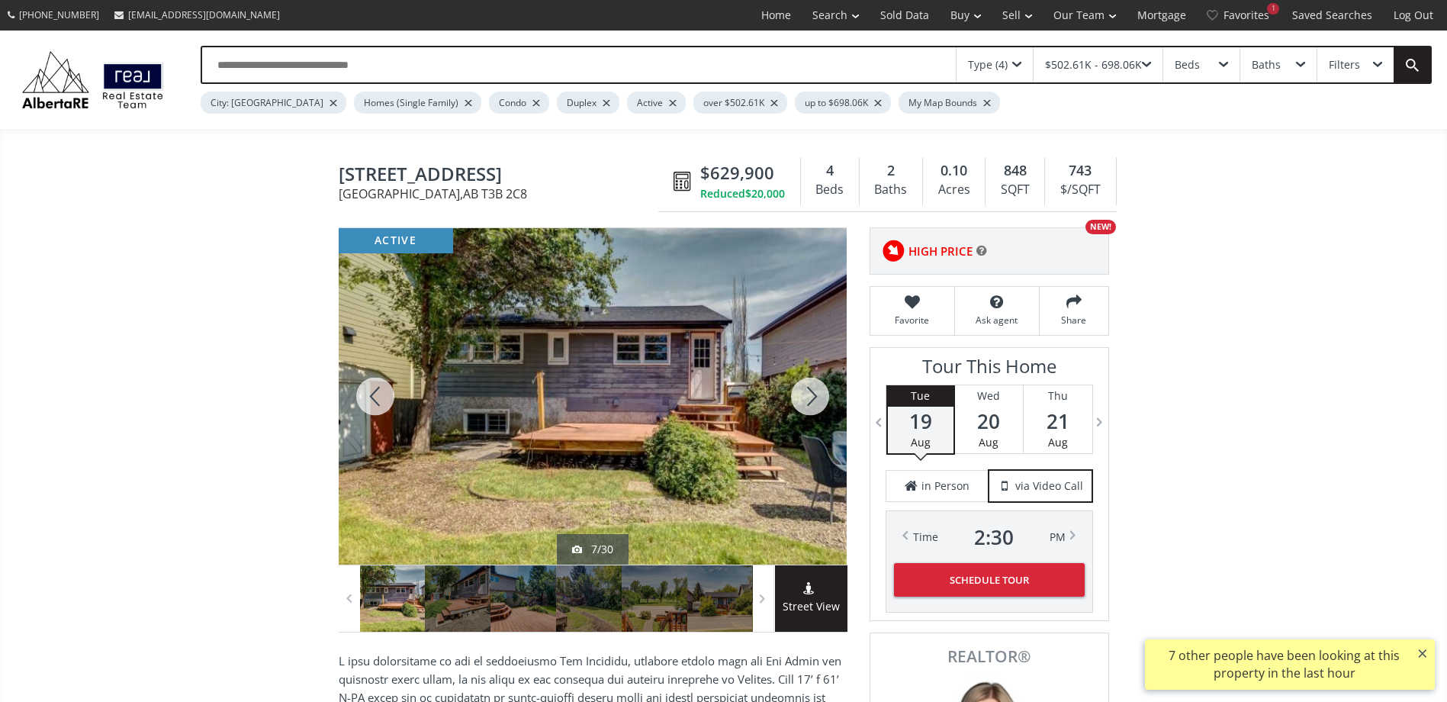
click at [806, 397] on div at bounding box center [809, 396] width 73 height 336
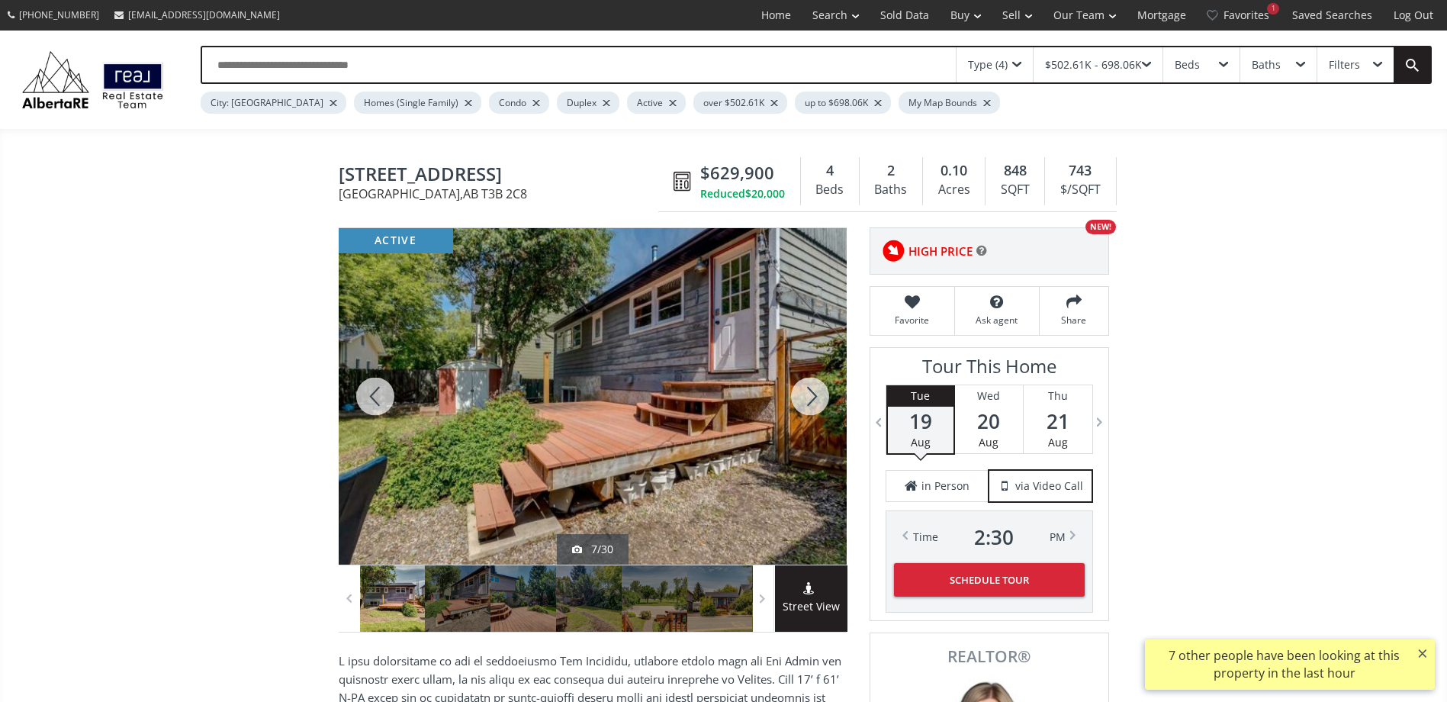
click at [806, 397] on div at bounding box center [809, 396] width 73 height 336
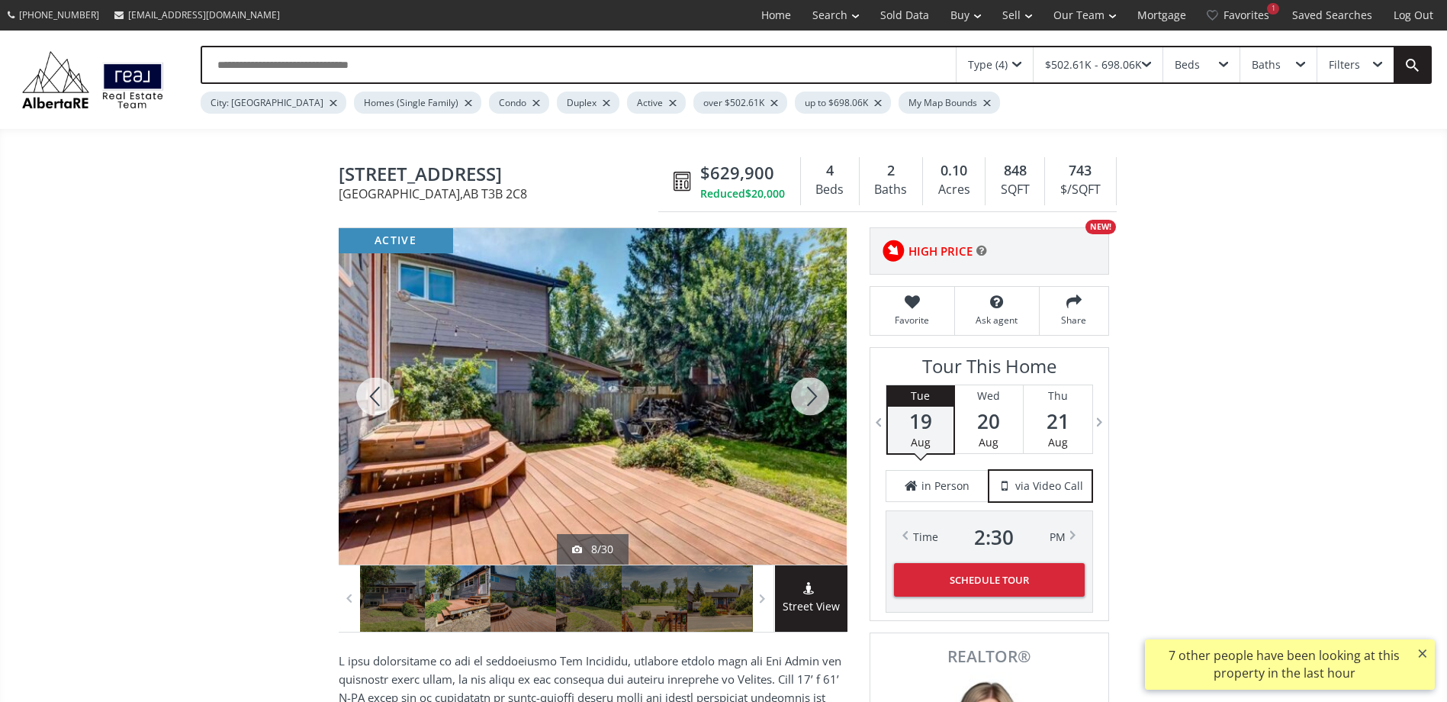
click at [806, 397] on div at bounding box center [809, 396] width 73 height 336
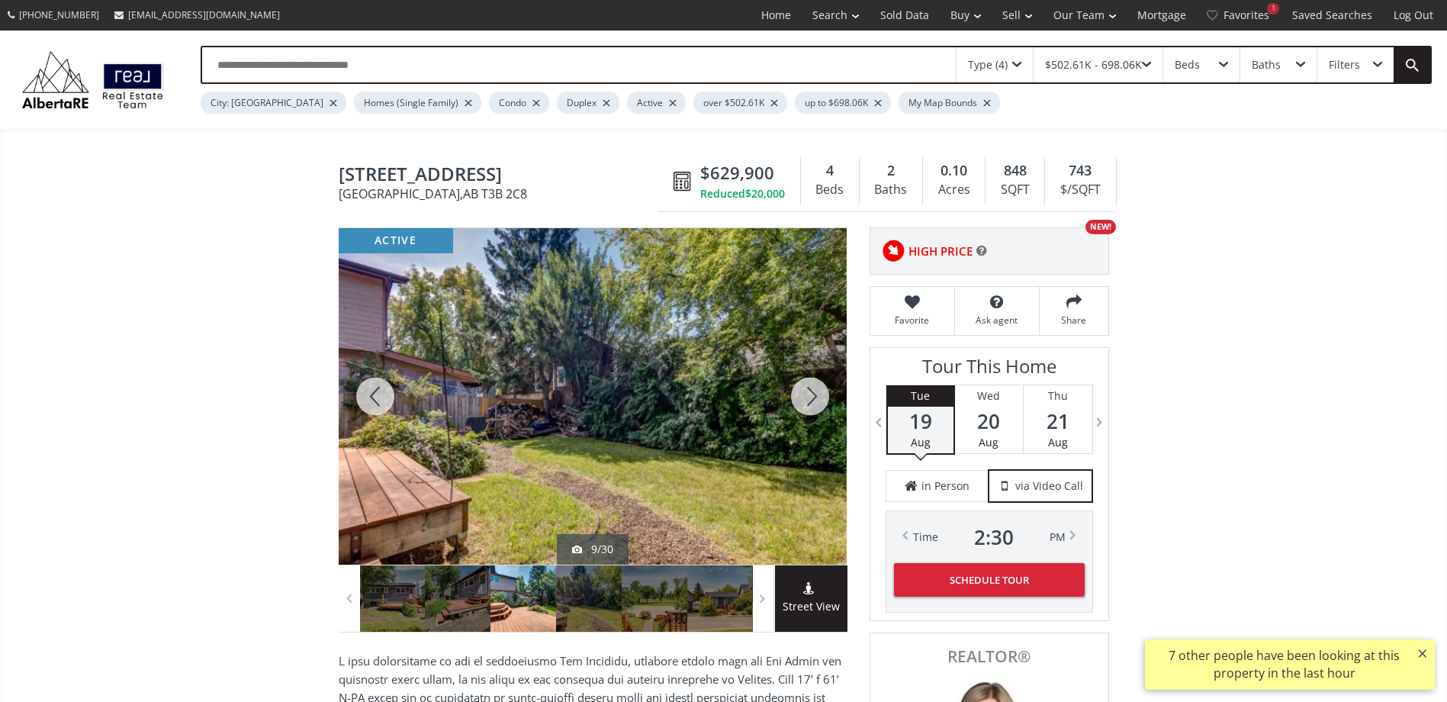
click at [806, 397] on div at bounding box center [809, 396] width 73 height 336
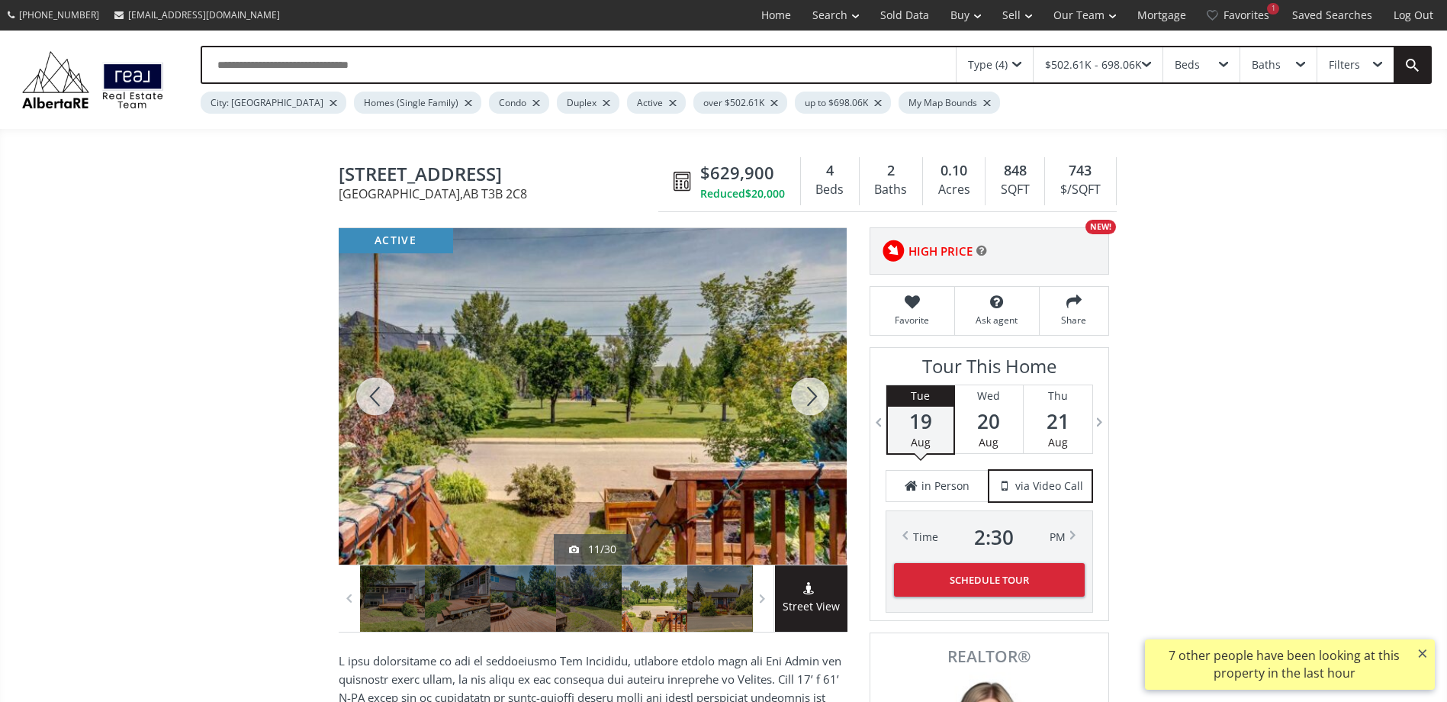
click at [806, 397] on div at bounding box center [809, 396] width 73 height 336
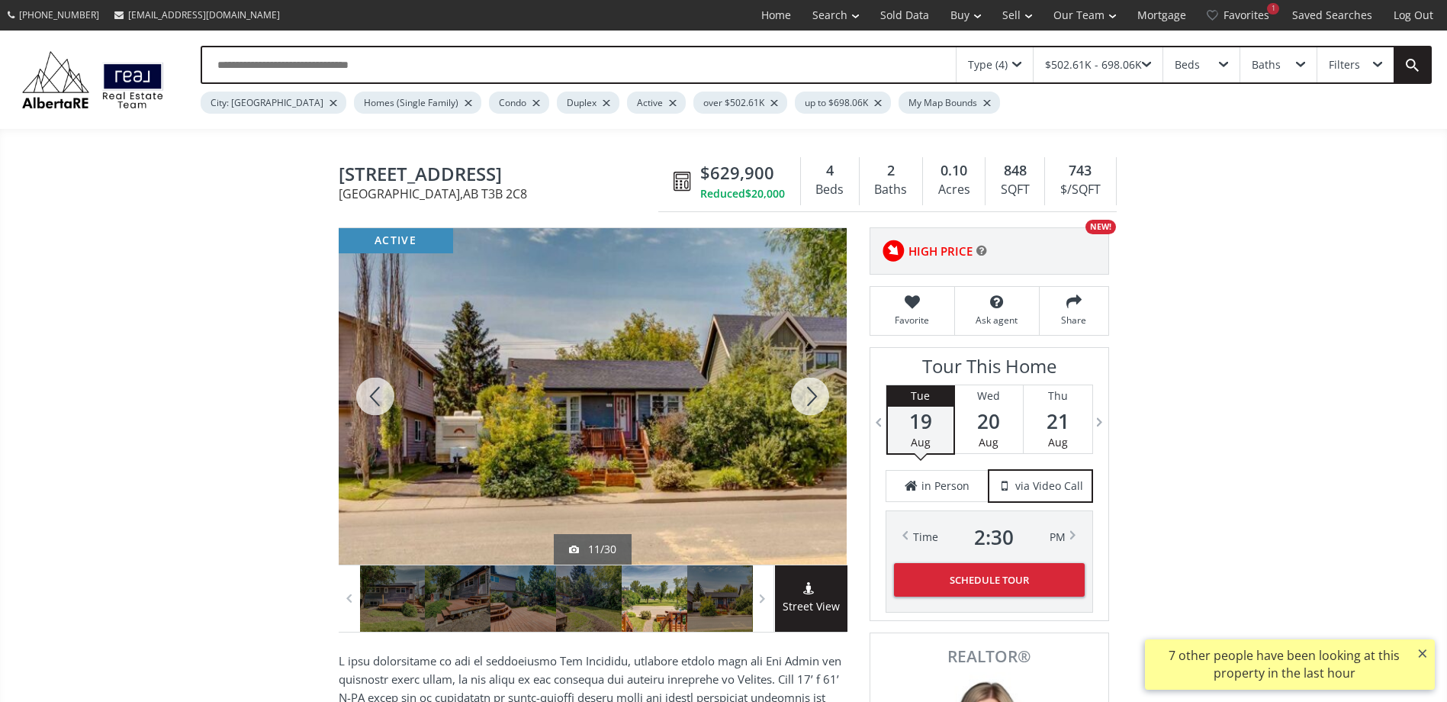
click at [806, 397] on div at bounding box center [809, 396] width 73 height 336
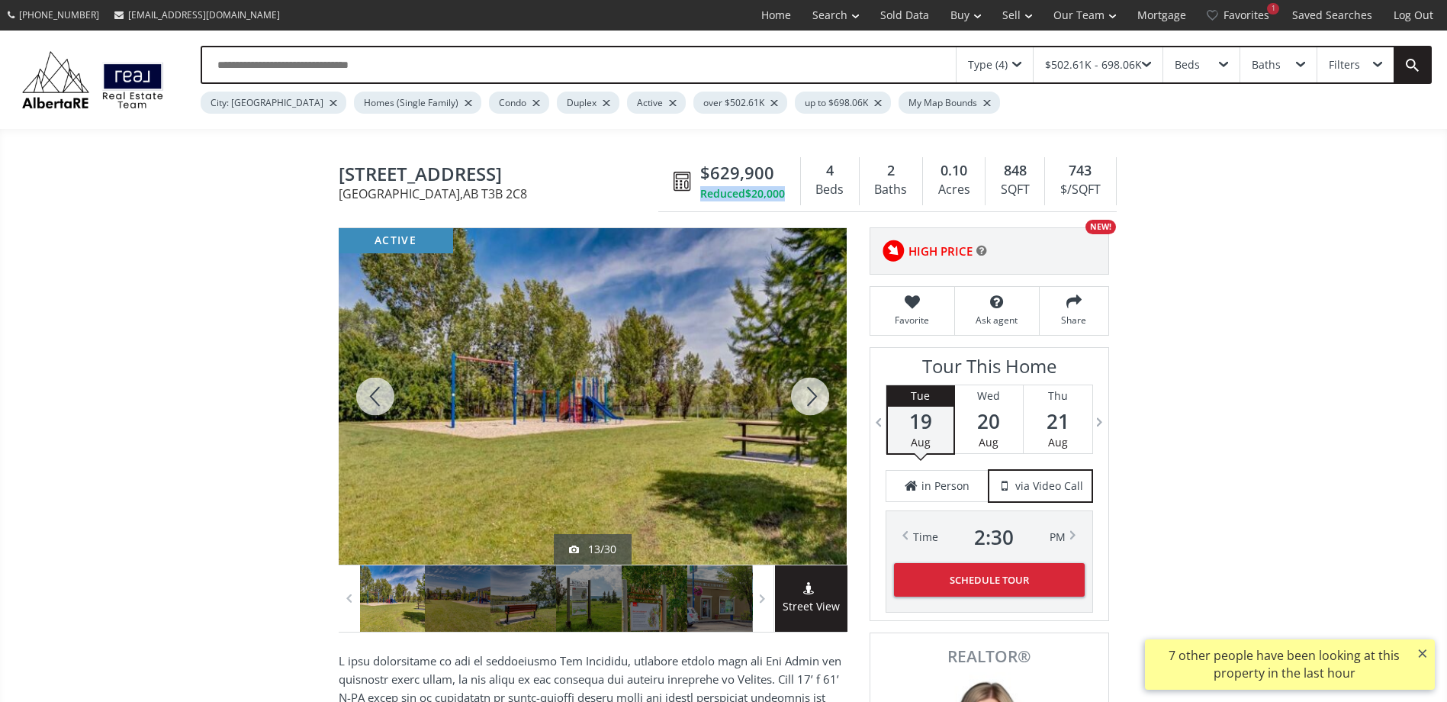
drag, startPoint x: 793, startPoint y: 194, endPoint x: 697, endPoint y: 196, distance: 96.1
click at [697, 196] on div "$629,900 Reduced $20,000" at bounding box center [747, 181] width 108 height 40
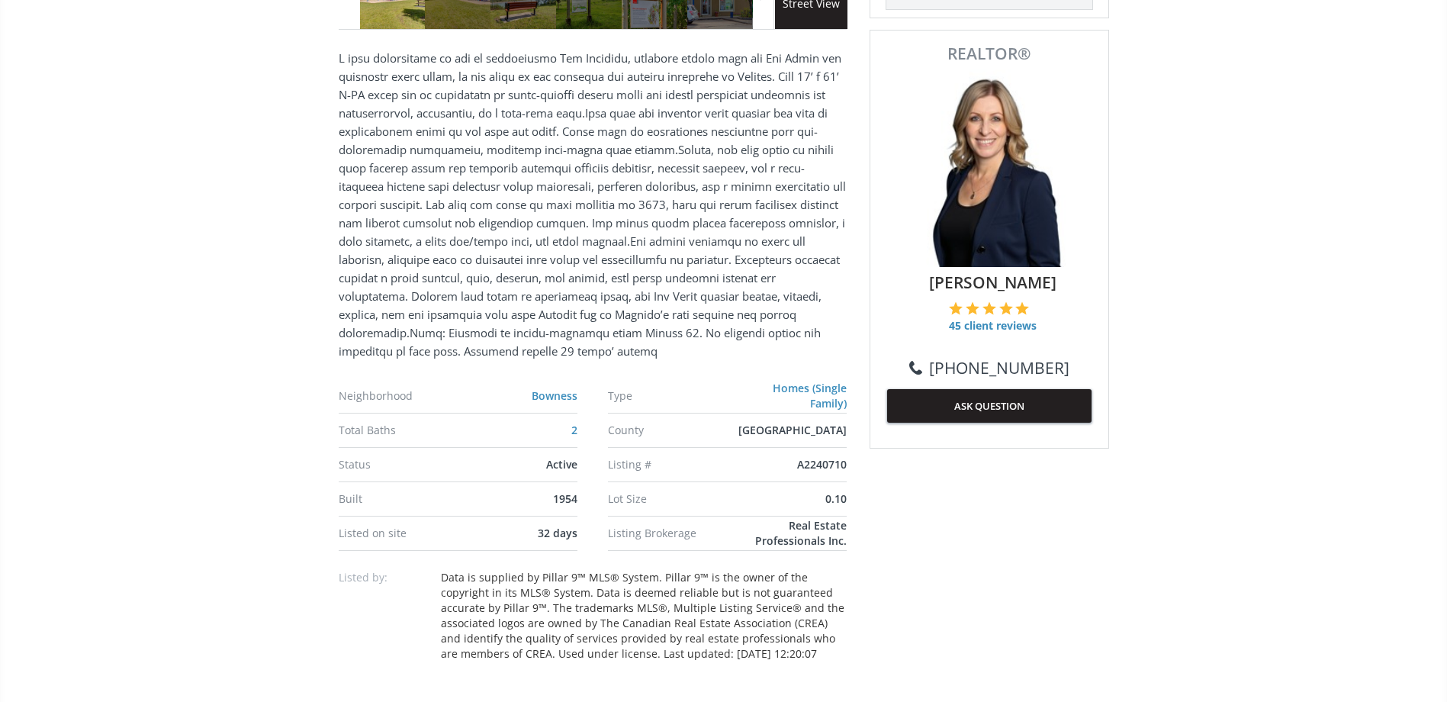
scroll to position [610, 0]
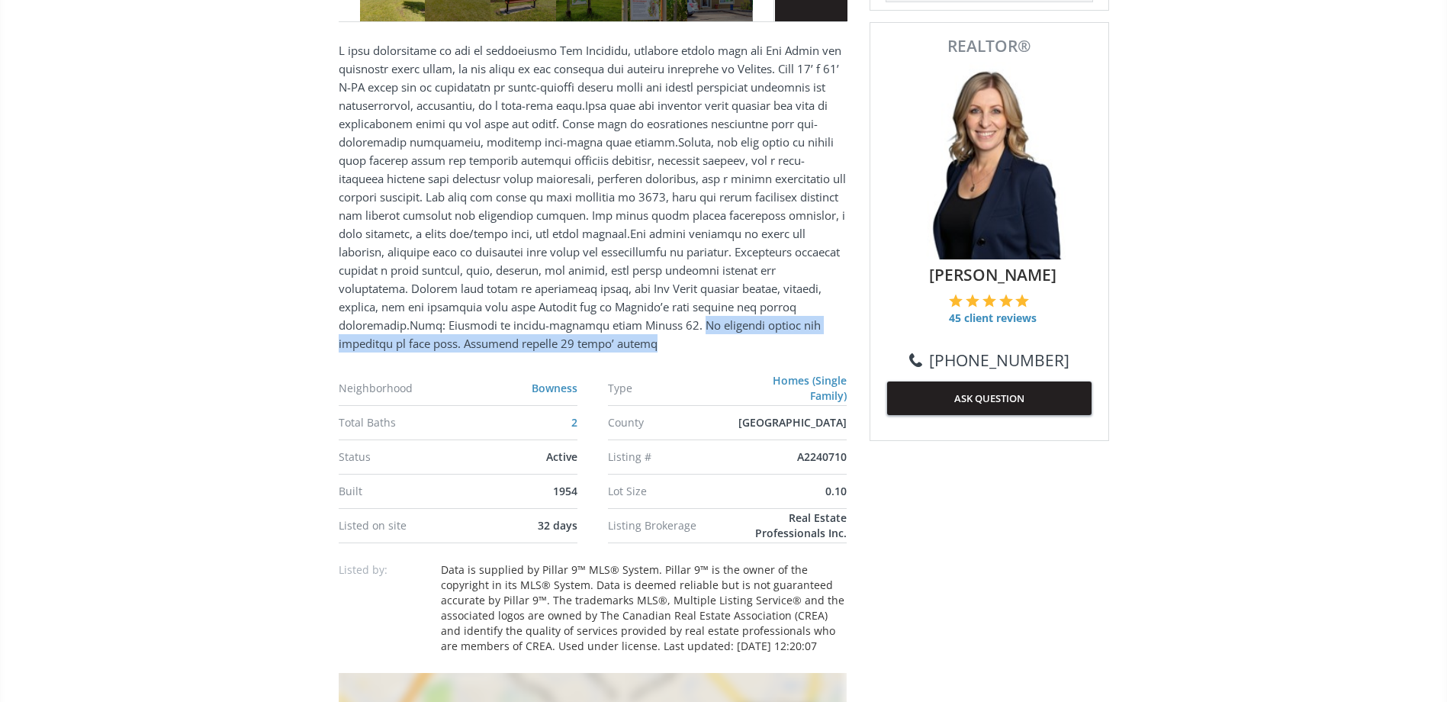
drag, startPoint x: 719, startPoint y: 321, endPoint x: 724, endPoint y: 336, distance: 15.2
click at [724, 336] on p at bounding box center [593, 196] width 508 height 311
drag, startPoint x: 724, startPoint y: 336, endPoint x: 674, endPoint y: 348, distance: 51.1
click at [674, 348] on p at bounding box center [593, 196] width 508 height 311
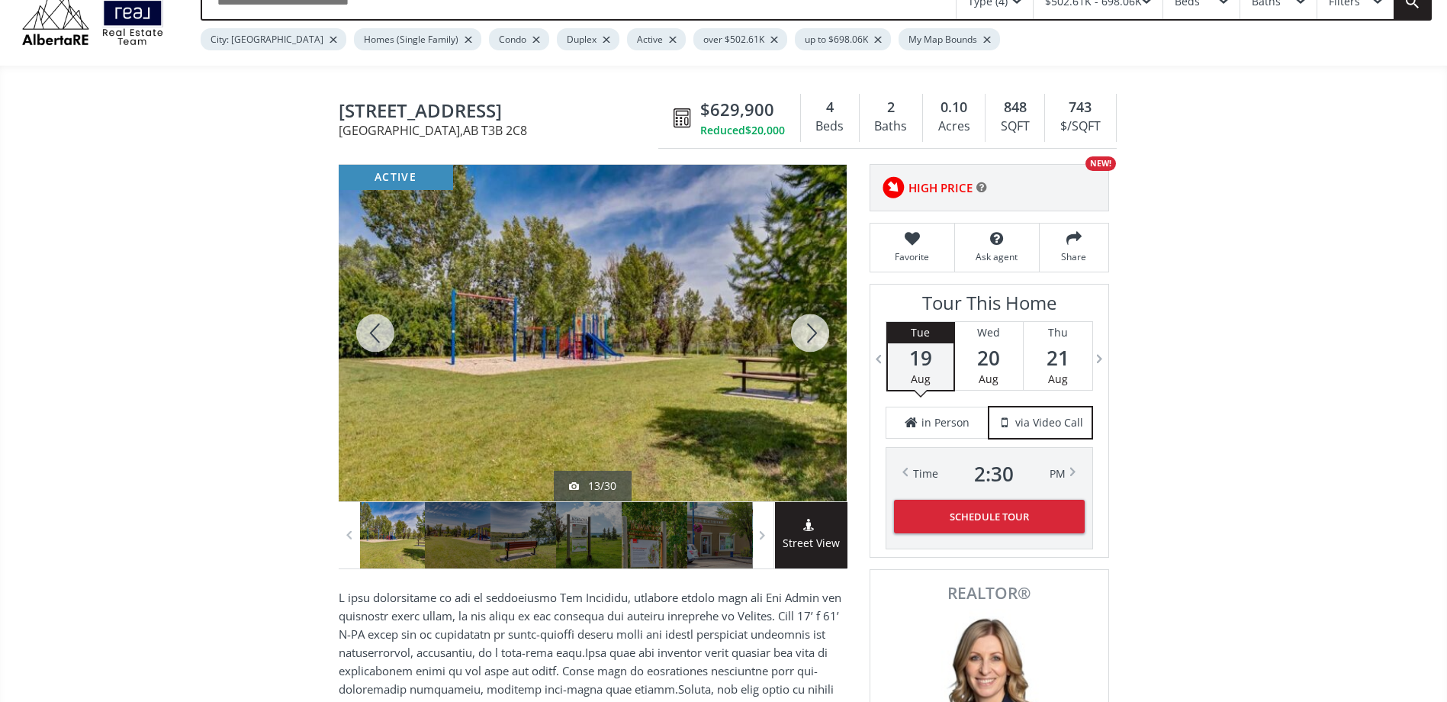
scroll to position [153, 0]
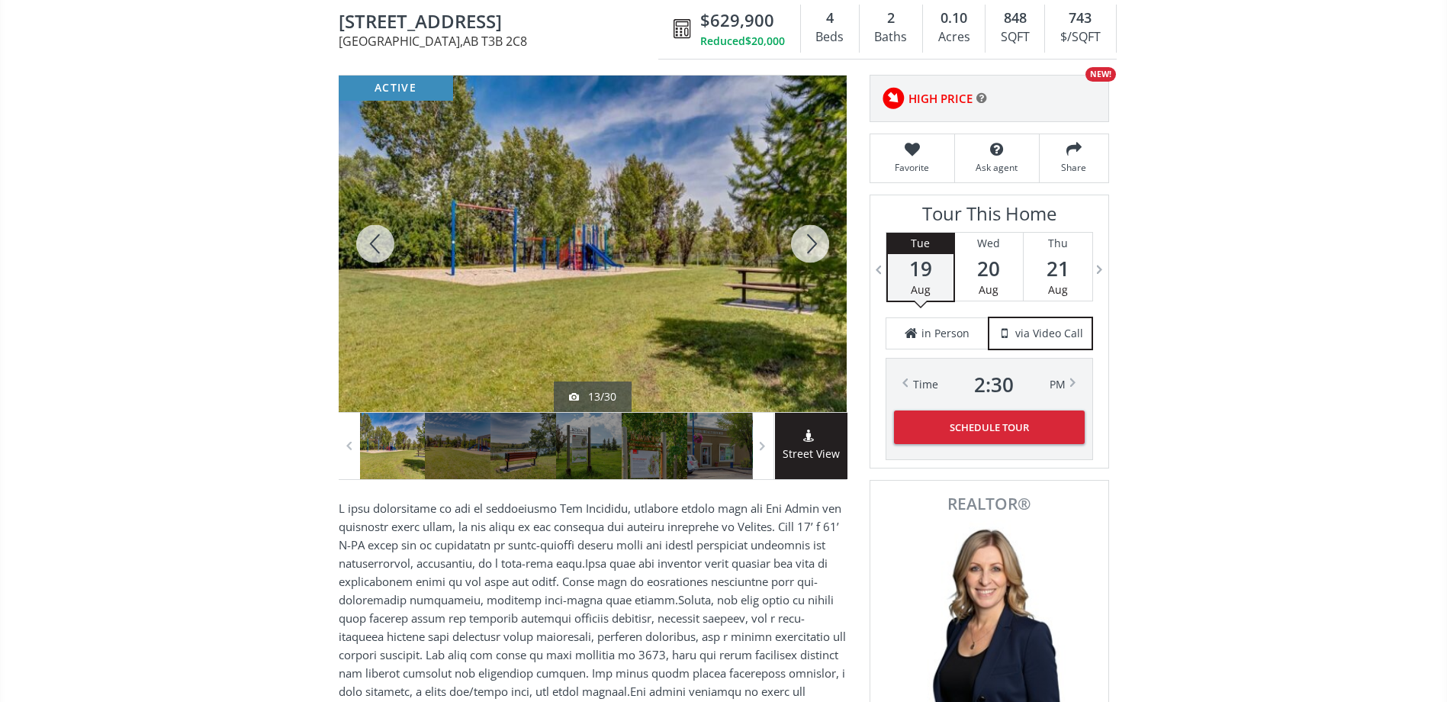
drag, startPoint x: 569, startPoint y: 18, endPoint x: 326, endPoint y: 17, distance: 243.3
copy span "6707 Bow Crescent NW"
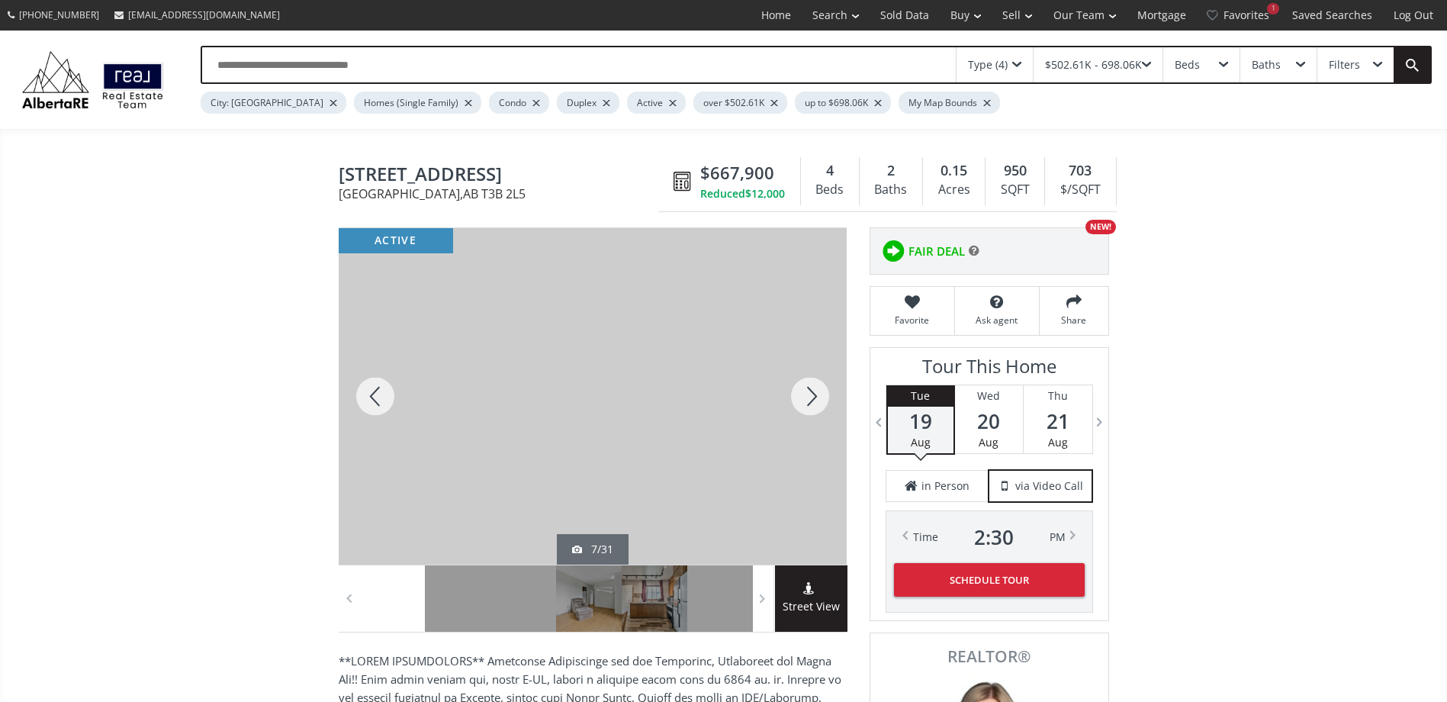
click at [801, 397] on div at bounding box center [809, 396] width 73 height 336
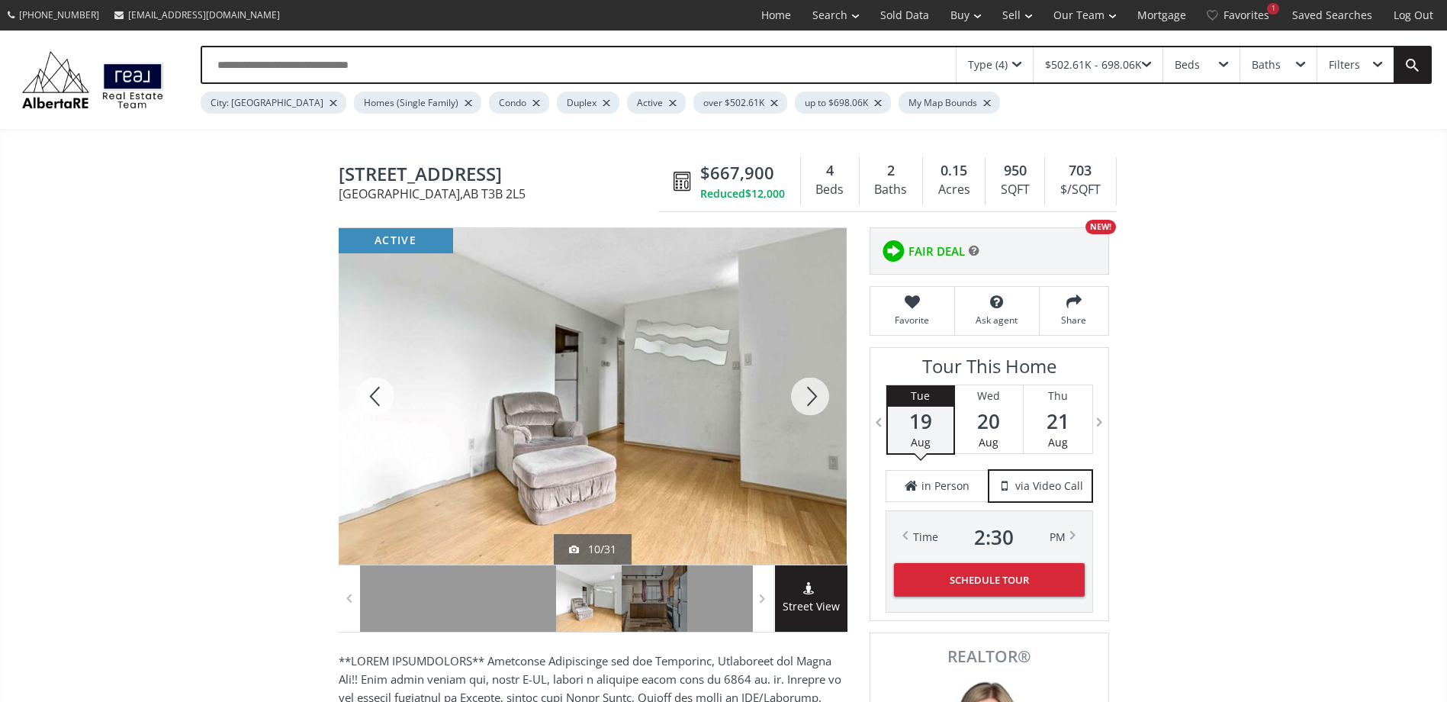
click at [801, 397] on div at bounding box center [809, 396] width 73 height 336
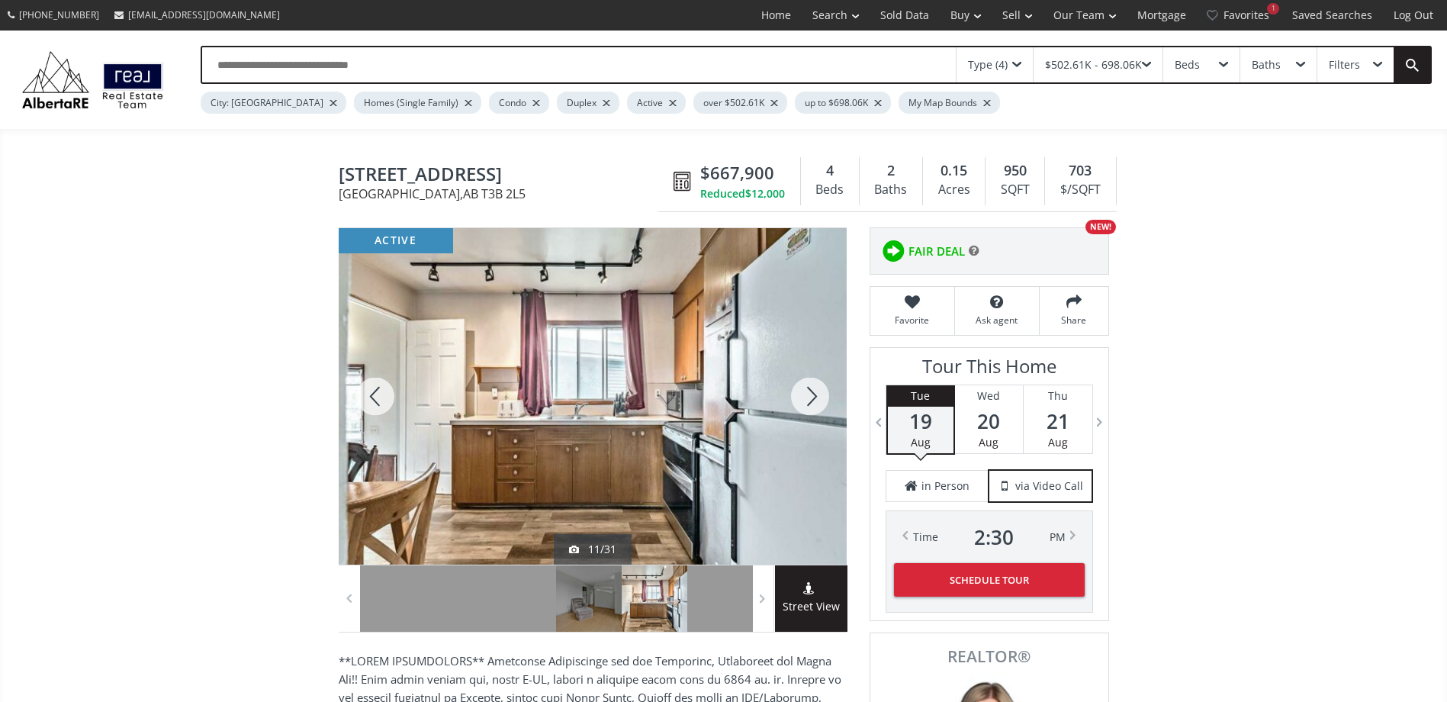
click at [801, 397] on div at bounding box center [809, 396] width 73 height 336
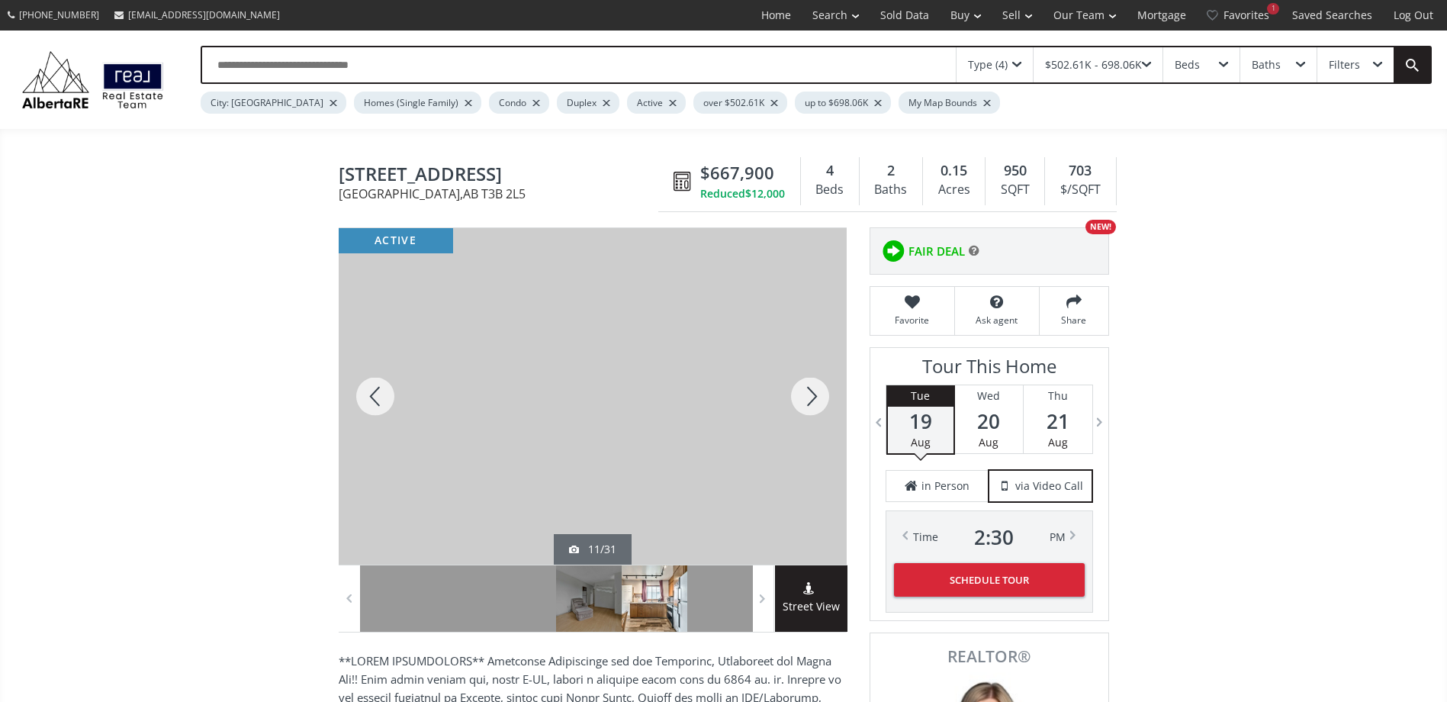
click at [801, 397] on div at bounding box center [809, 396] width 73 height 336
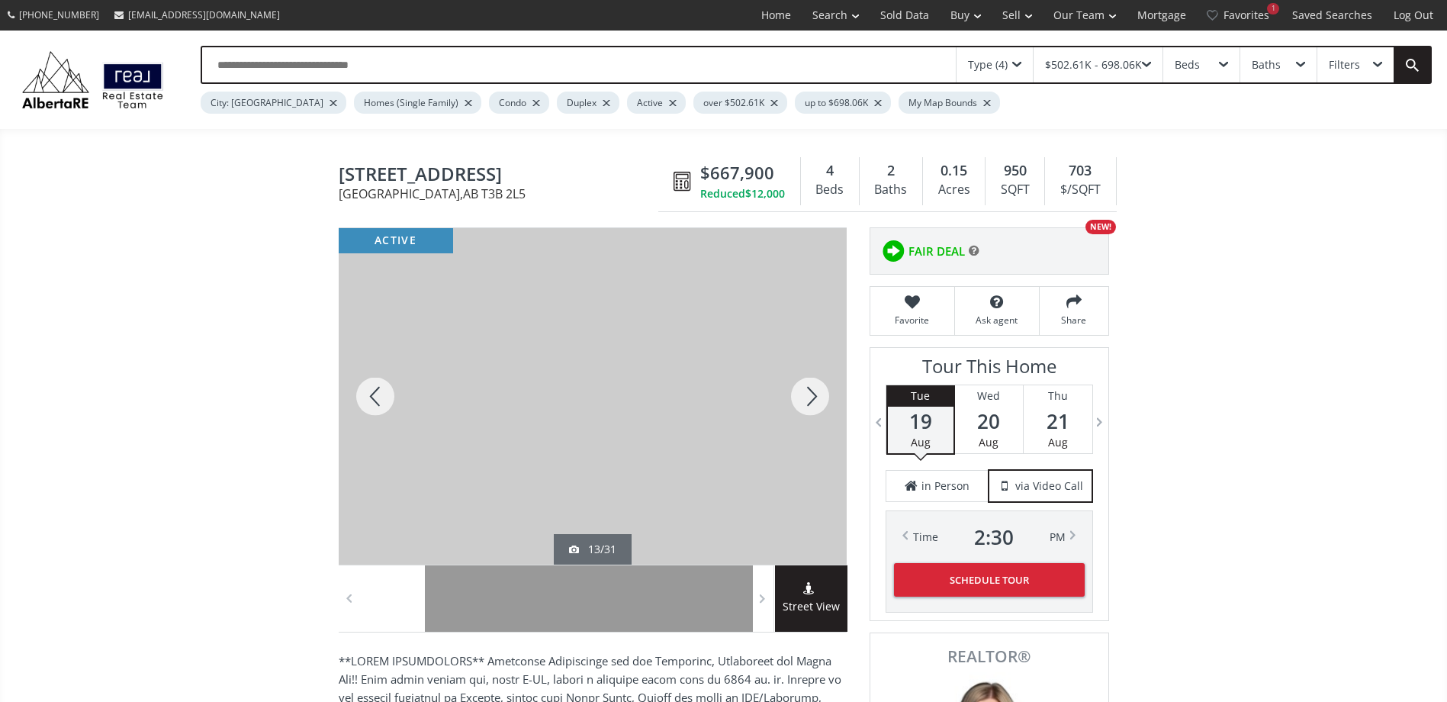
click at [801, 397] on div at bounding box center [809, 396] width 73 height 336
click at [798, 397] on div at bounding box center [809, 396] width 73 height 336
click at [797, 397] on div at bounding box center [809, 396] width 73 height 336
click at [796, 397] on div at bounding box center [809, 396] width 73 height 336
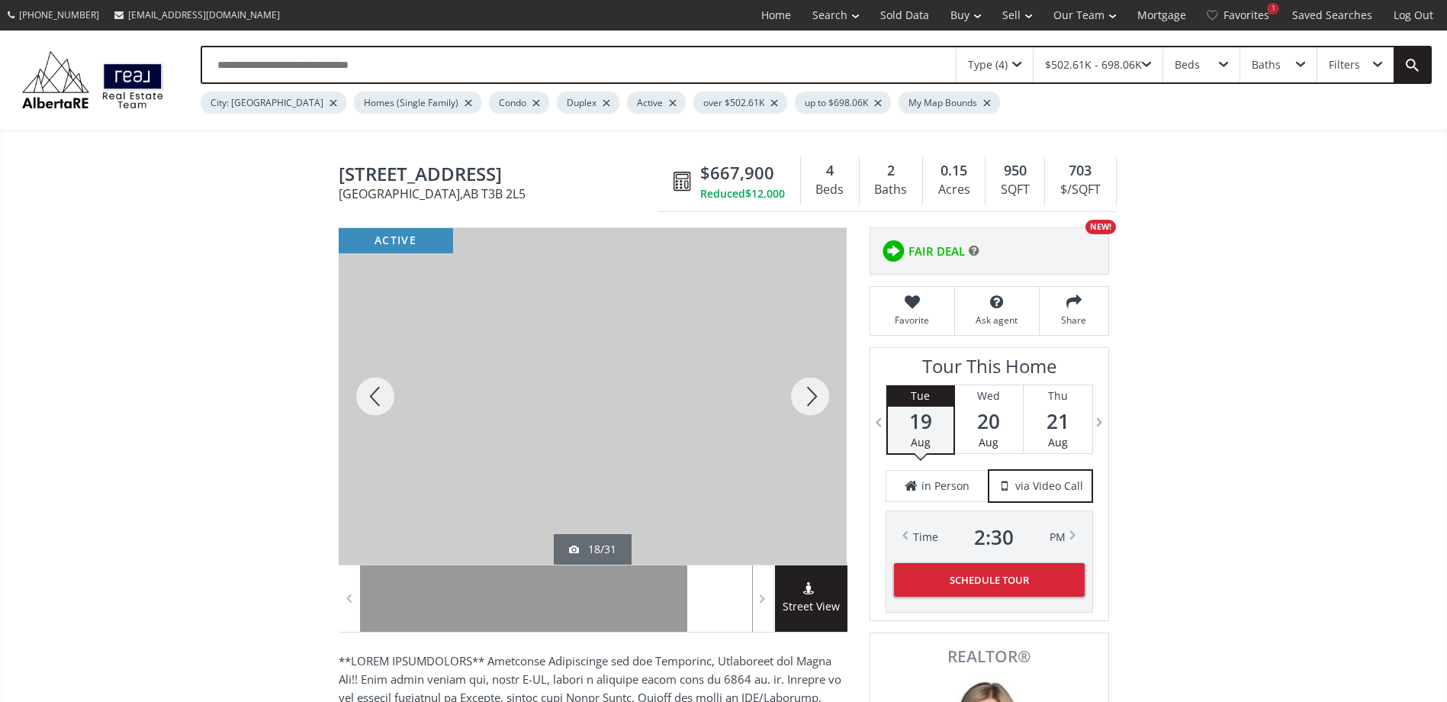
click at [796, 397] on div at bounding box center [809, 396] width 73 height 336
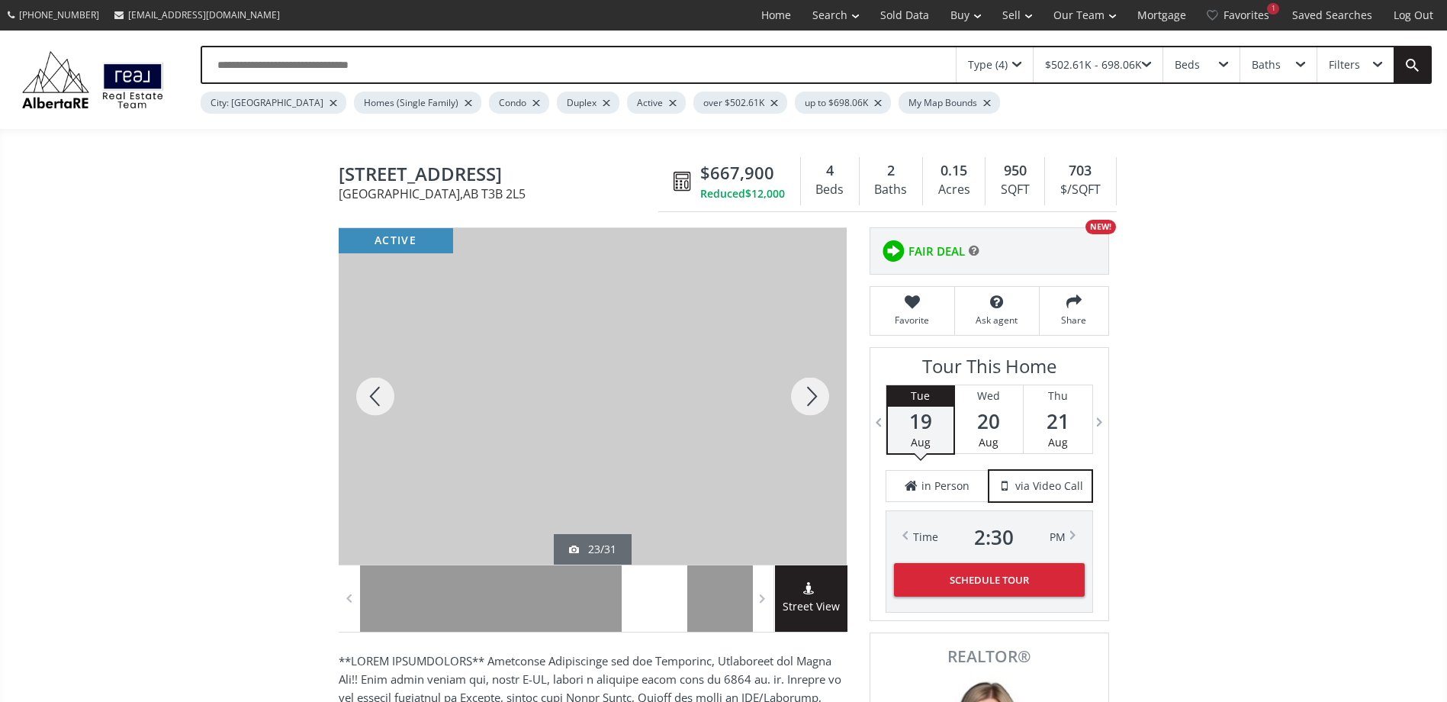
click at [796, 397] on div at bounding box center [809, 396] width 73 height 336
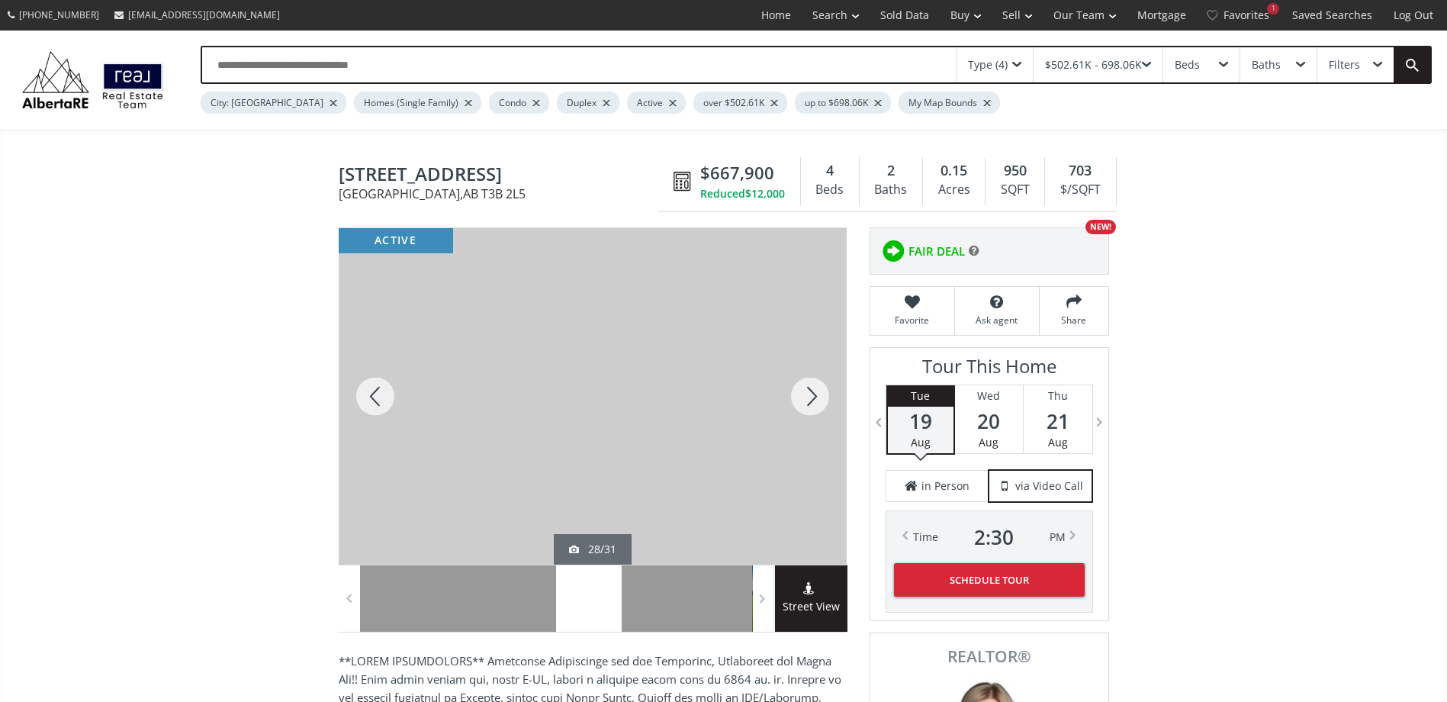
click at [796, 397] on div at bounding box center [809, 396] width 73 height 336
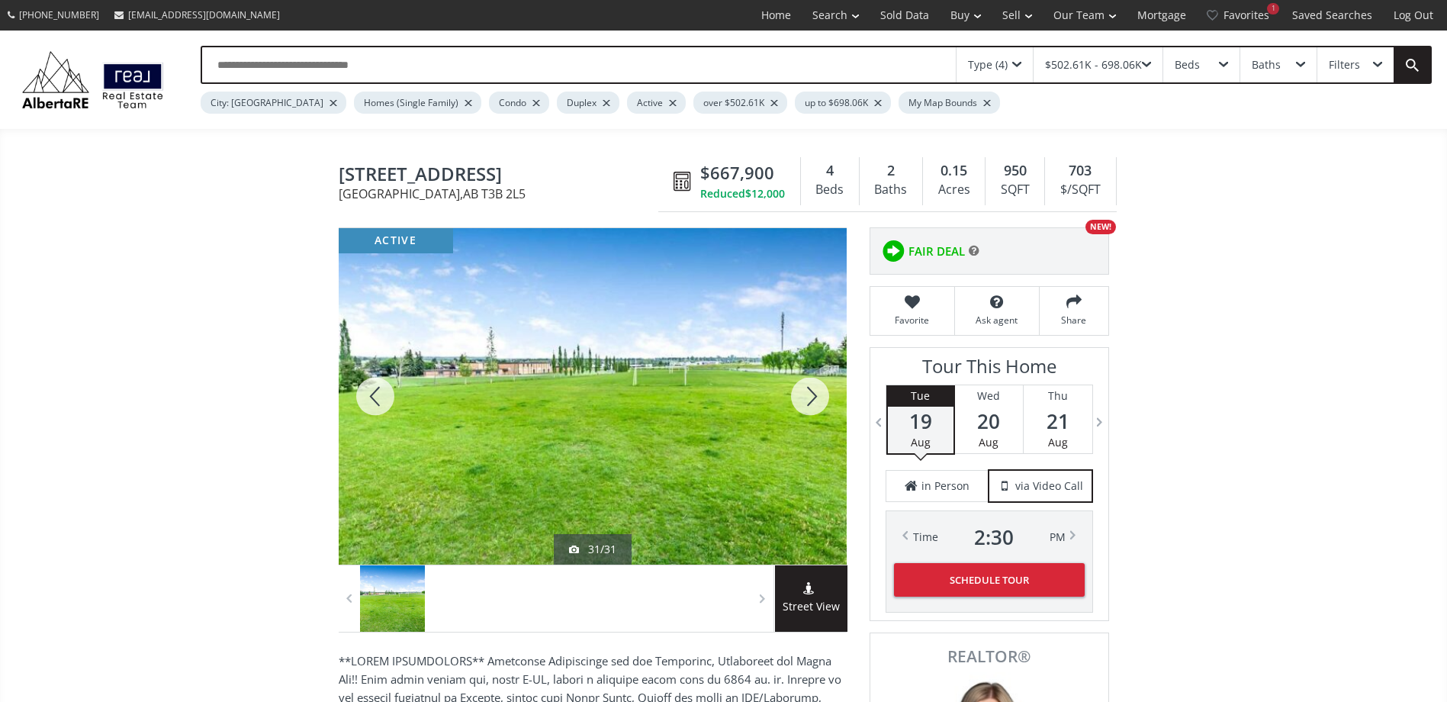
click at [796, 397] on div at bounding box center [809, 396] width 73 height 336
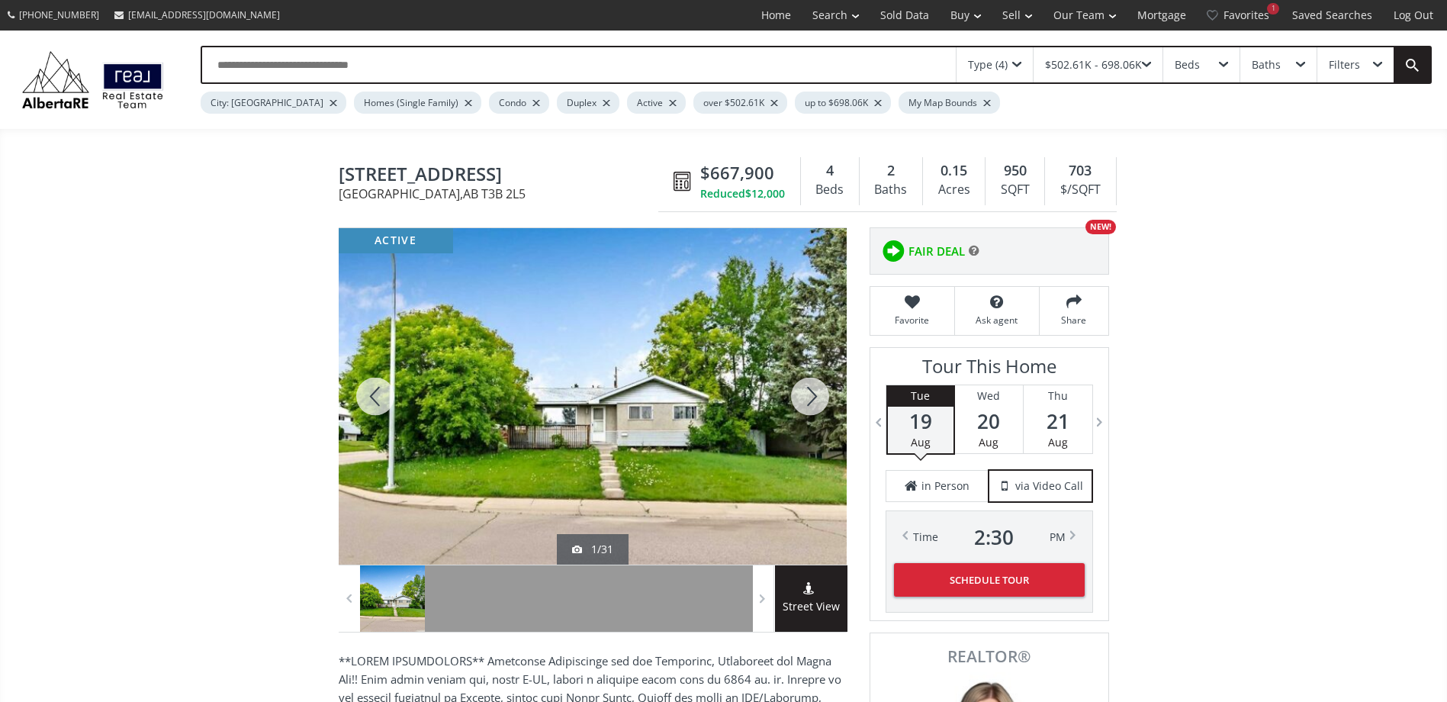
click at [796, 397] on div at bounding box center [809, 396] width 73 height 336
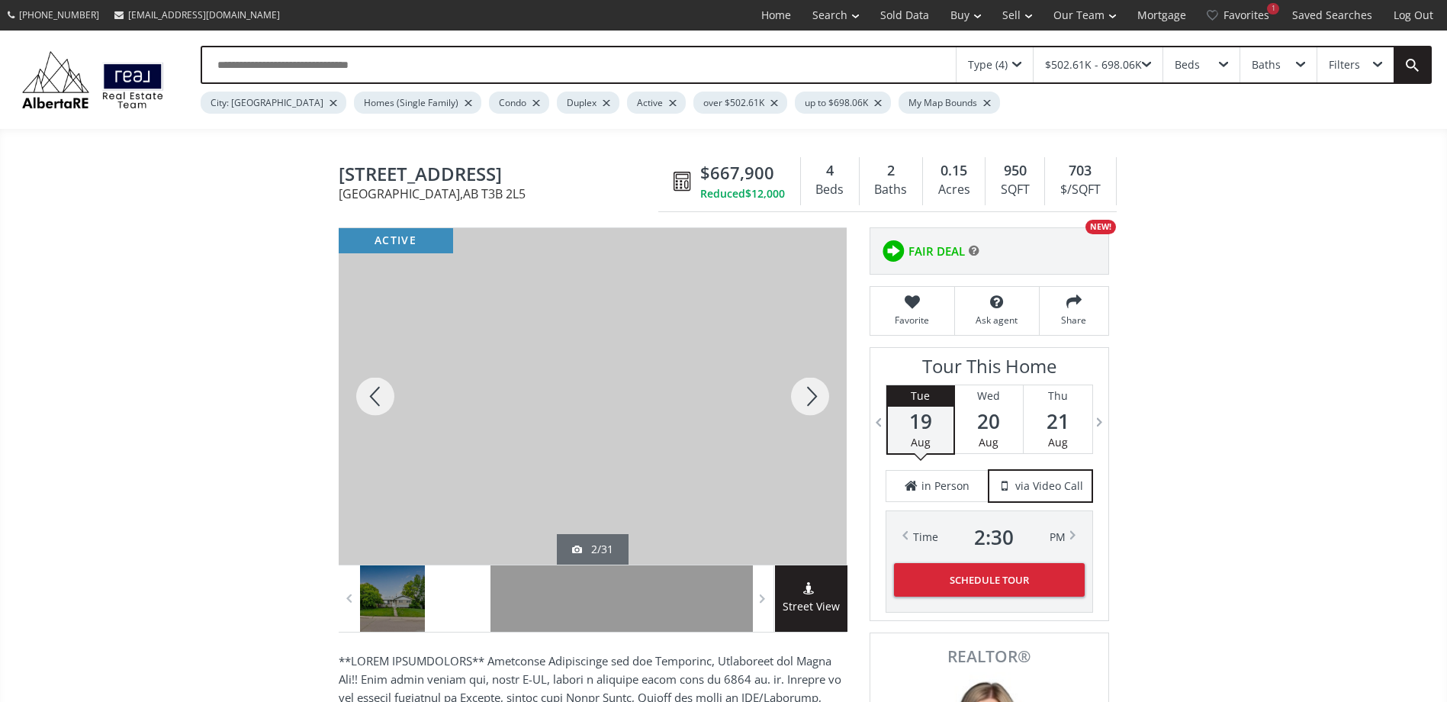
click at [796, 397] on div at bounding box center [809, 396] width 73 height 336
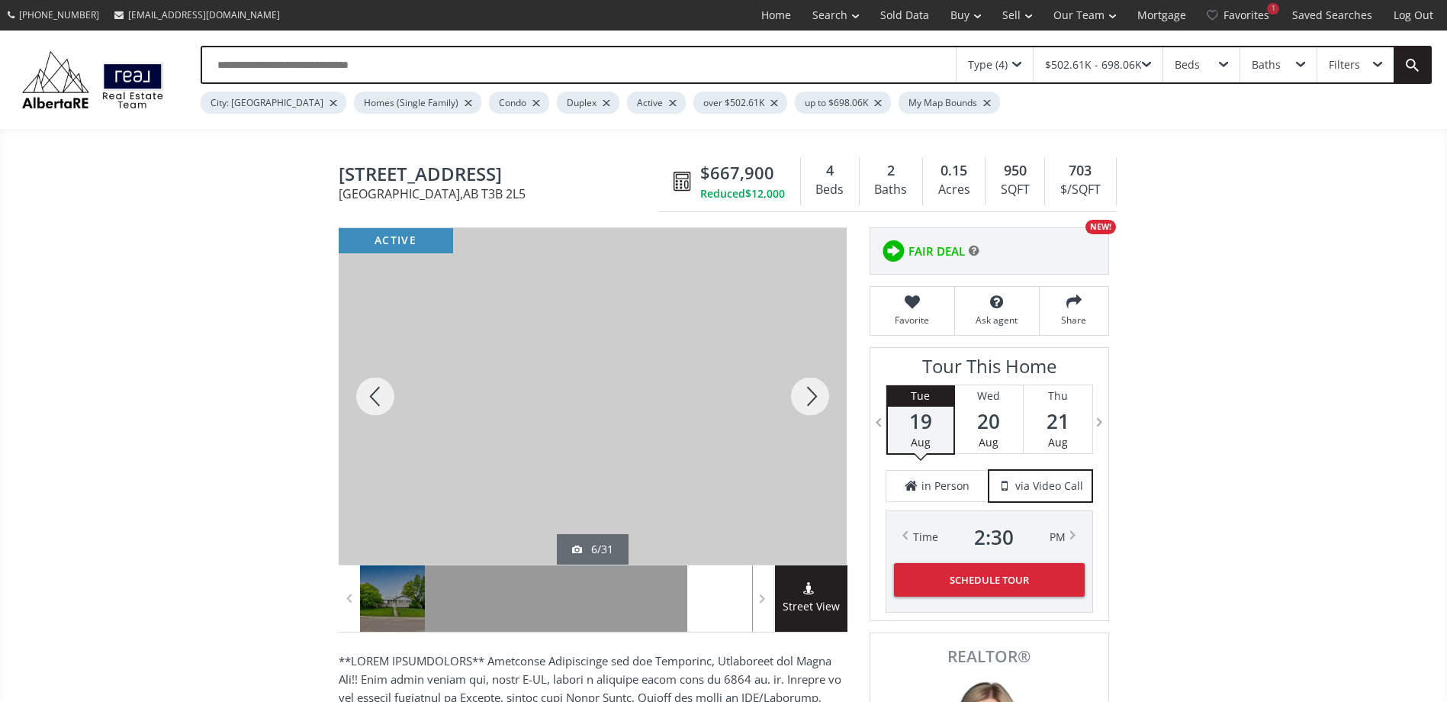
click at [796, 397] on div at bounding box center [809, 396] width 73 height 336
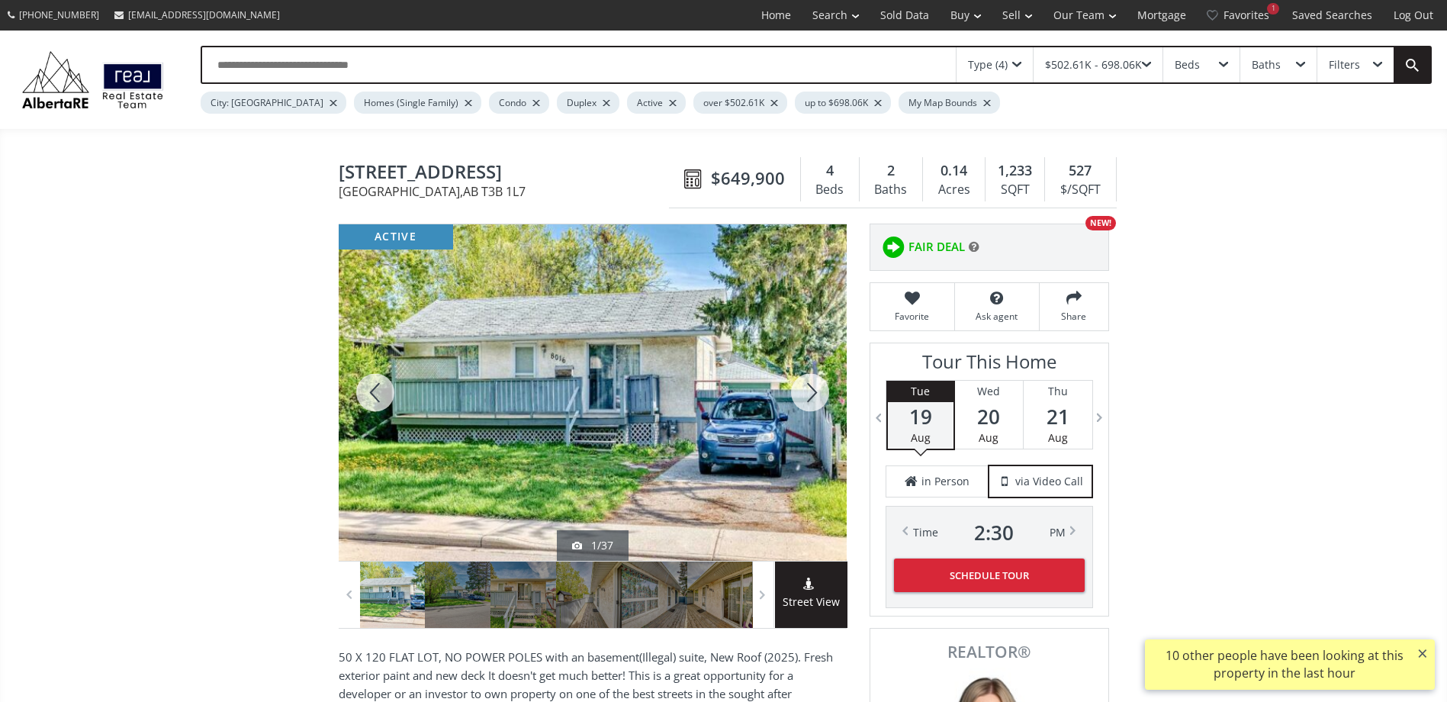
click at [806, 387] on div at bounding box center [809, 392] width 73 height 336
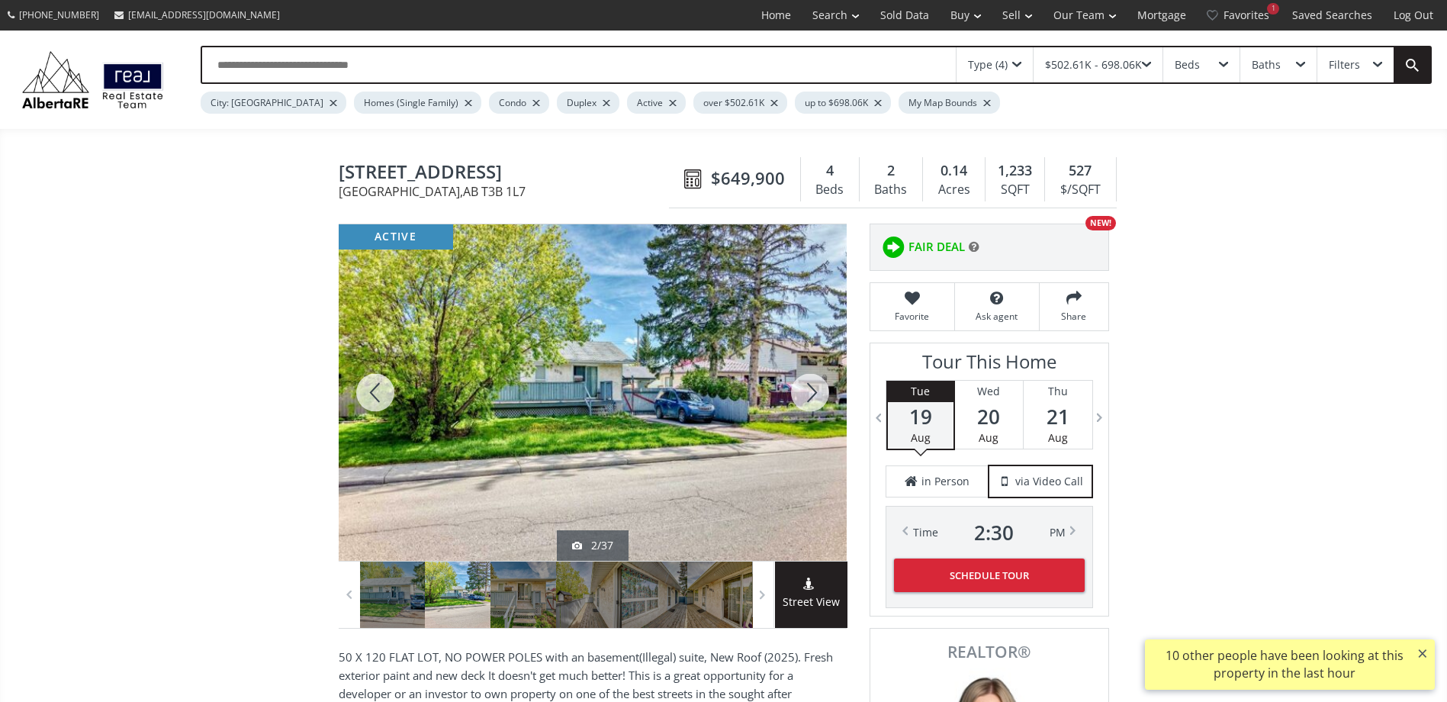
click at [806, 388] on div at bounding box center [809, 392] width 73 height 336
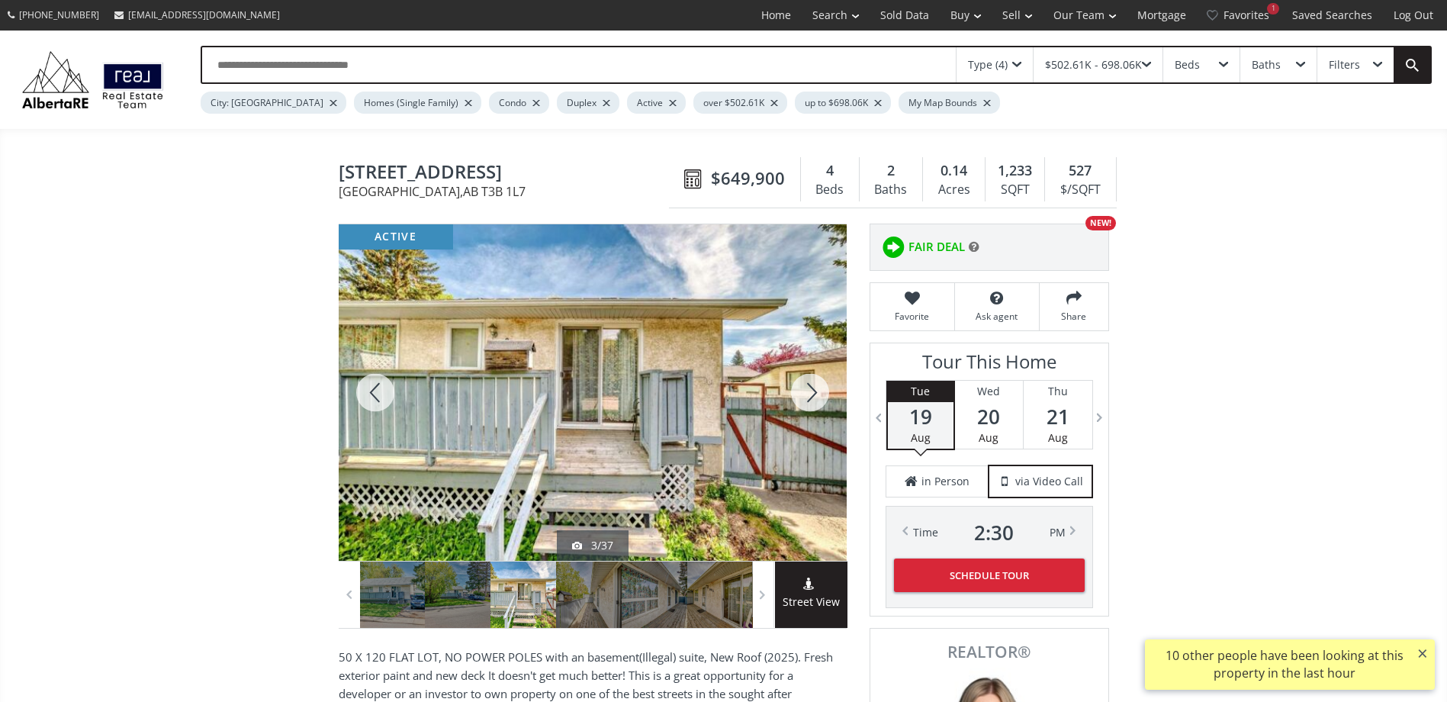
click at [806, 388] on div at bounding box center [809, 392] width 73 height 336
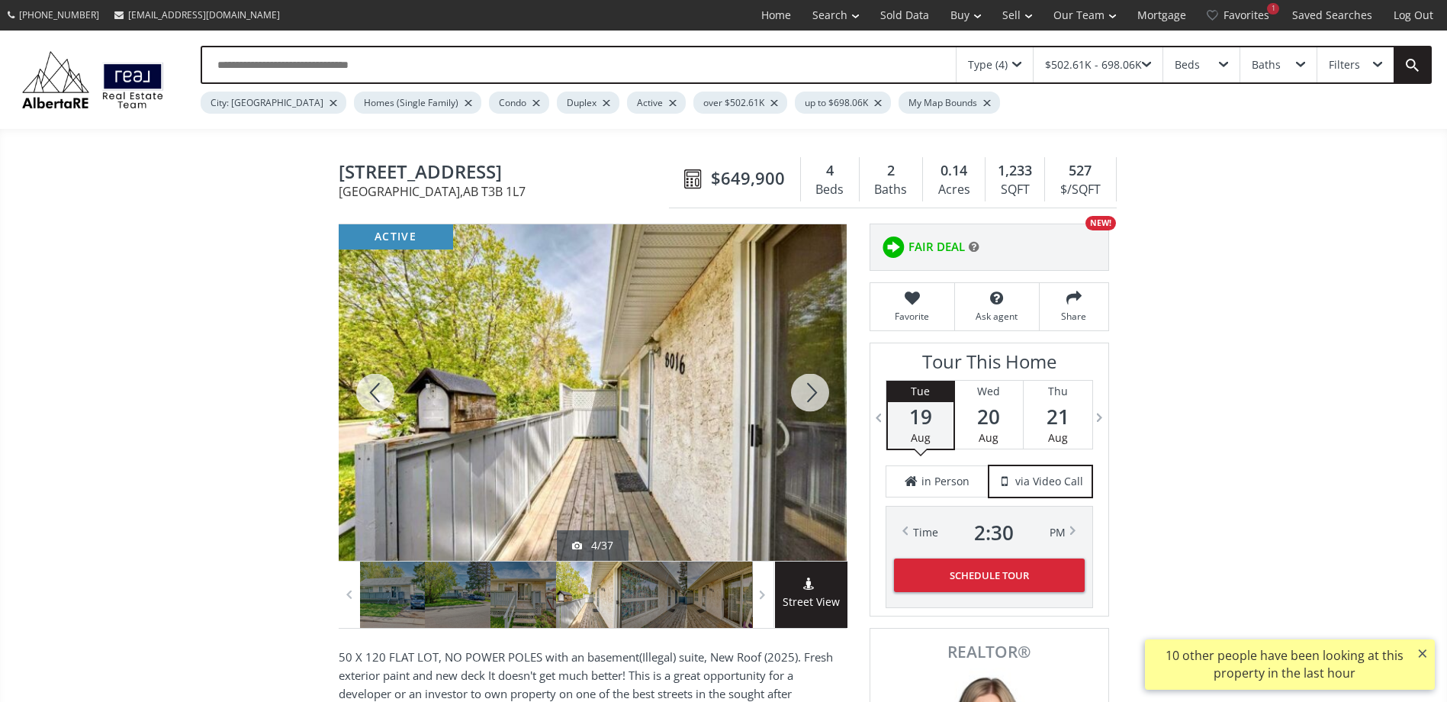
click at [806, 388] on div at bounding box center [809, 392] width 73 height 336
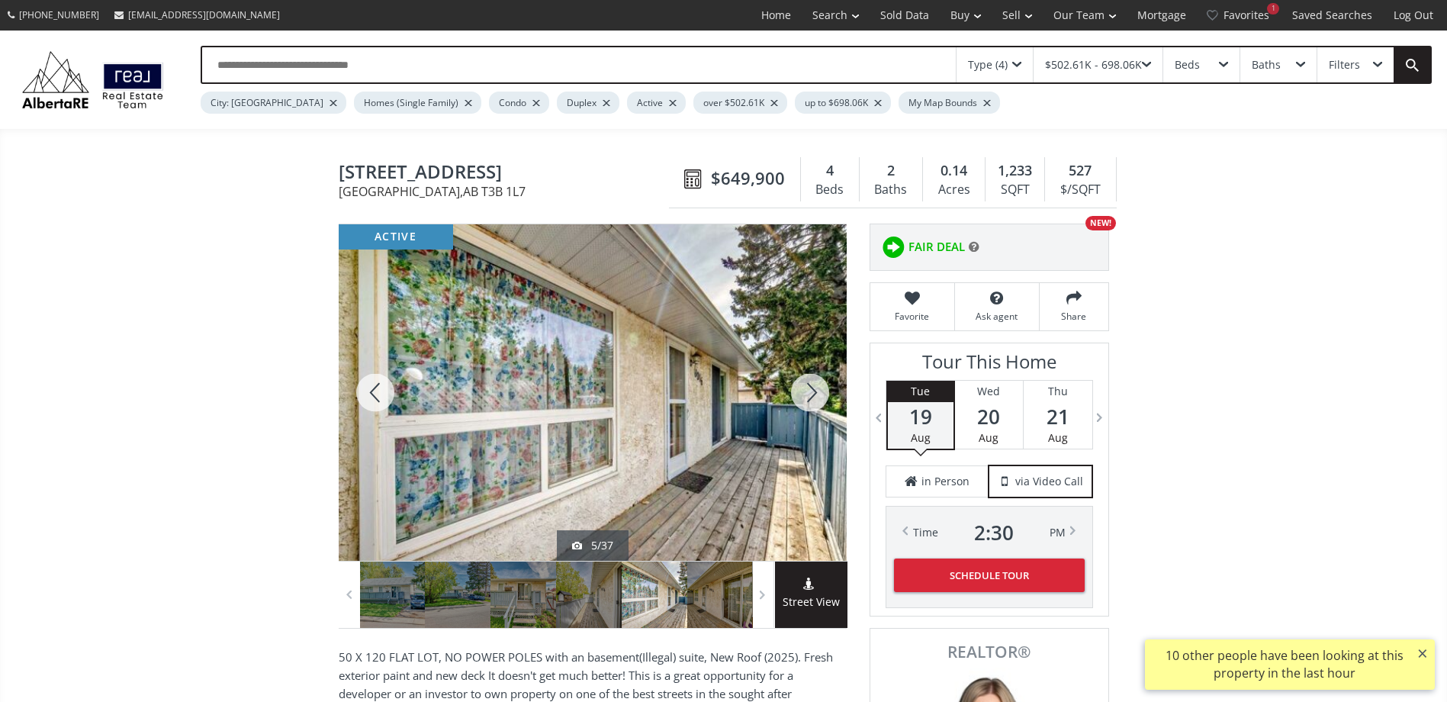
click at [806, 388] on div at bounding box center [809, 392] width 73 height 336
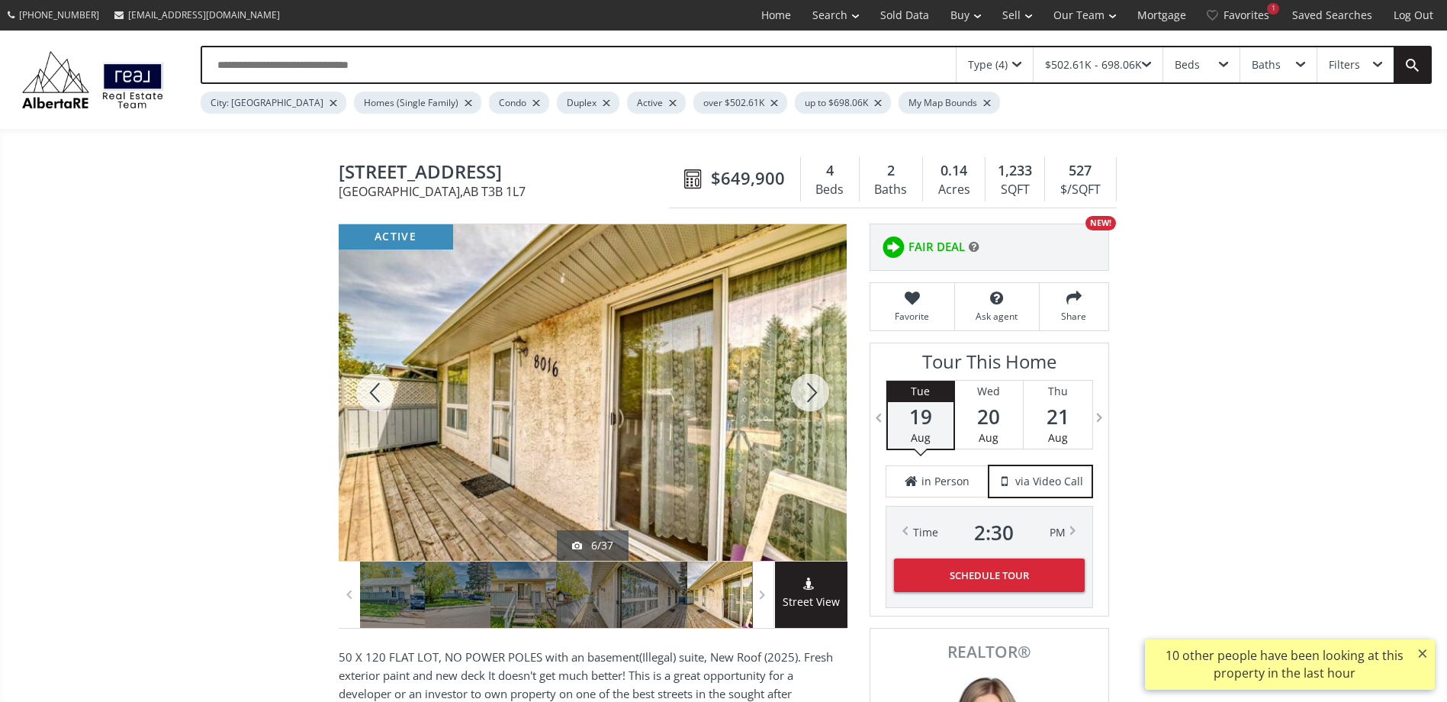
click at [806, 388] on div at bounding box center [809, 392] width 73 height 336
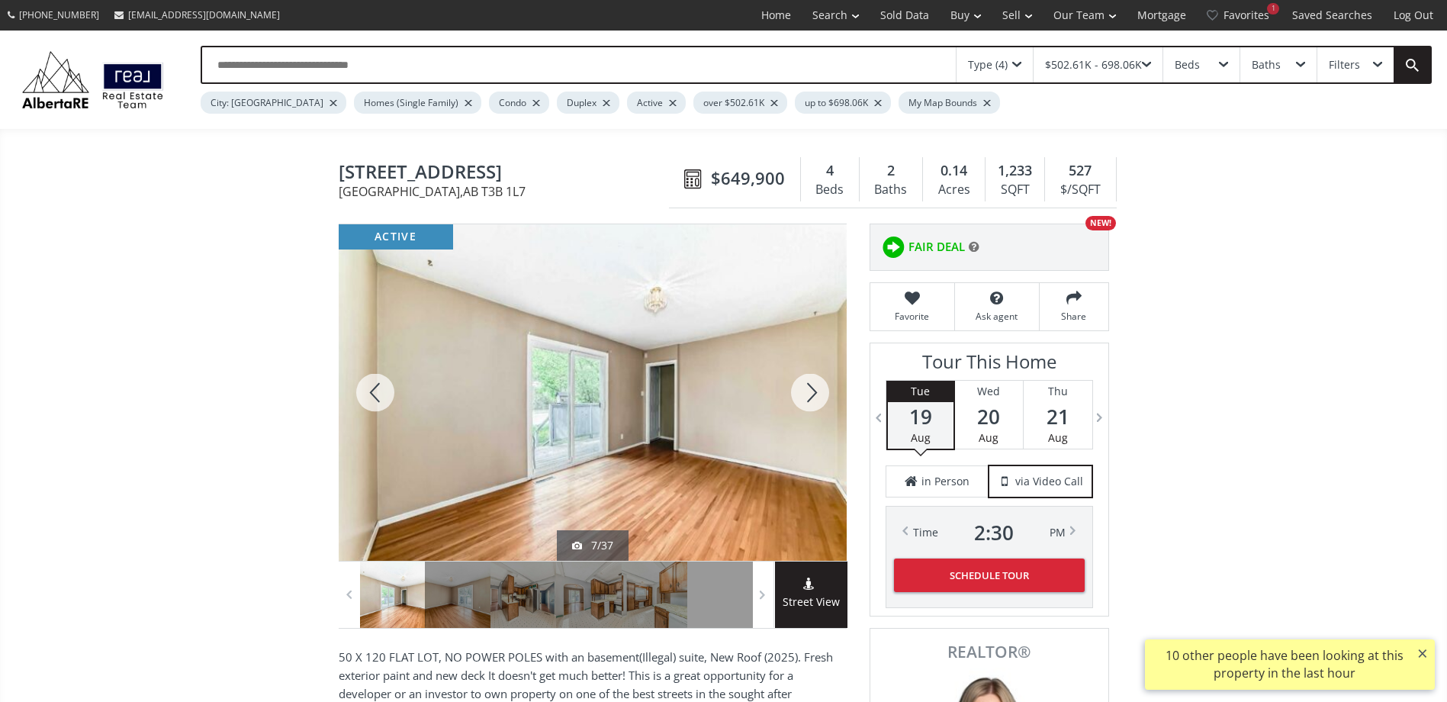
click at [806, 388] on div at bounding box center [809, 392] width 73 height 336
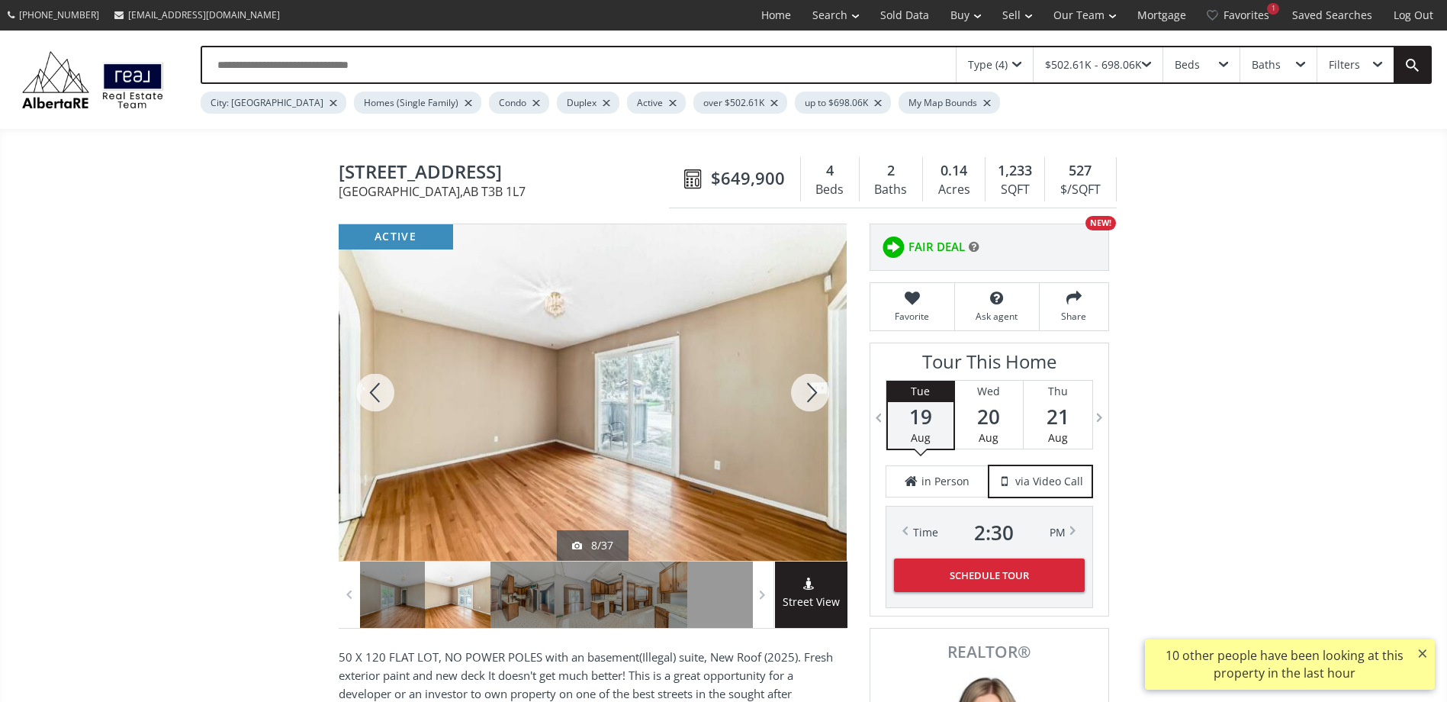
click at [806, 388] on div at bounding box center [809, 392] width 73 height 336
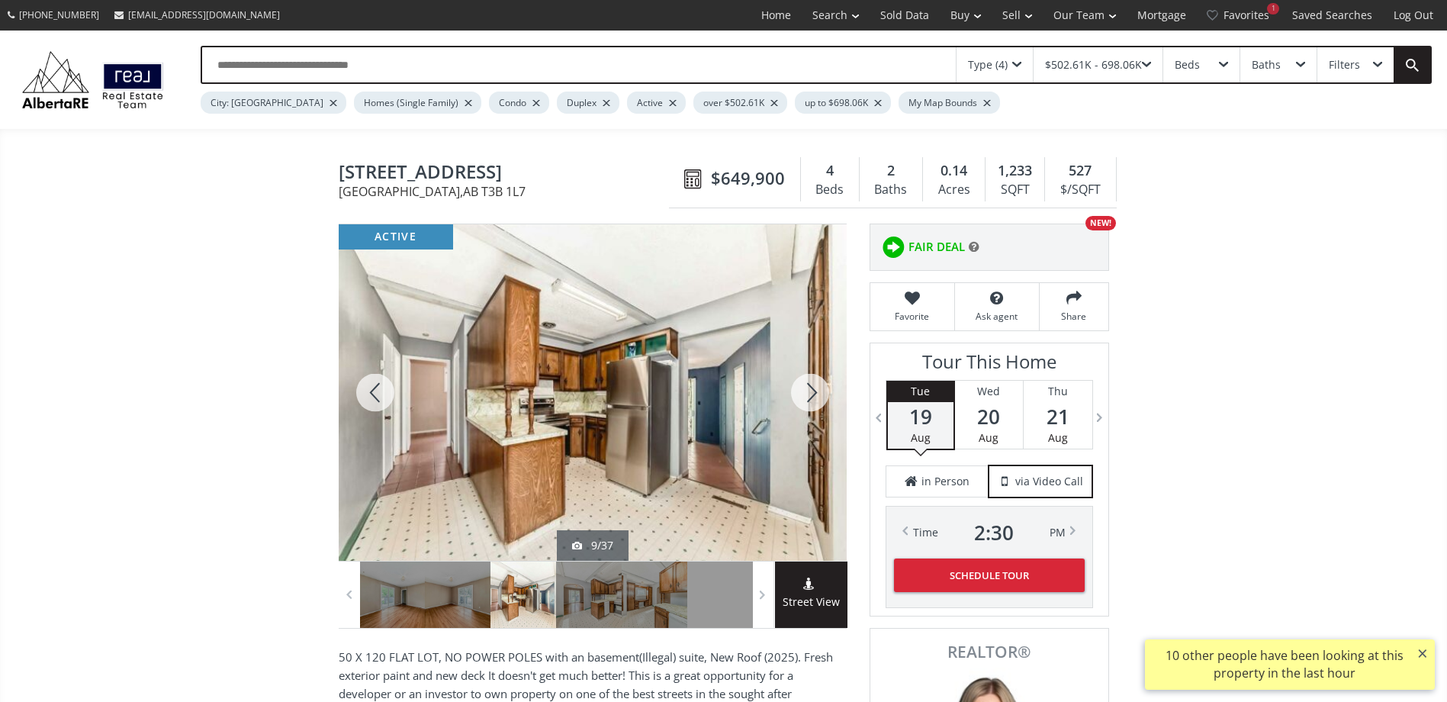
click at [806, 388] on div at bounding box center [809, 392] width 73 height 336
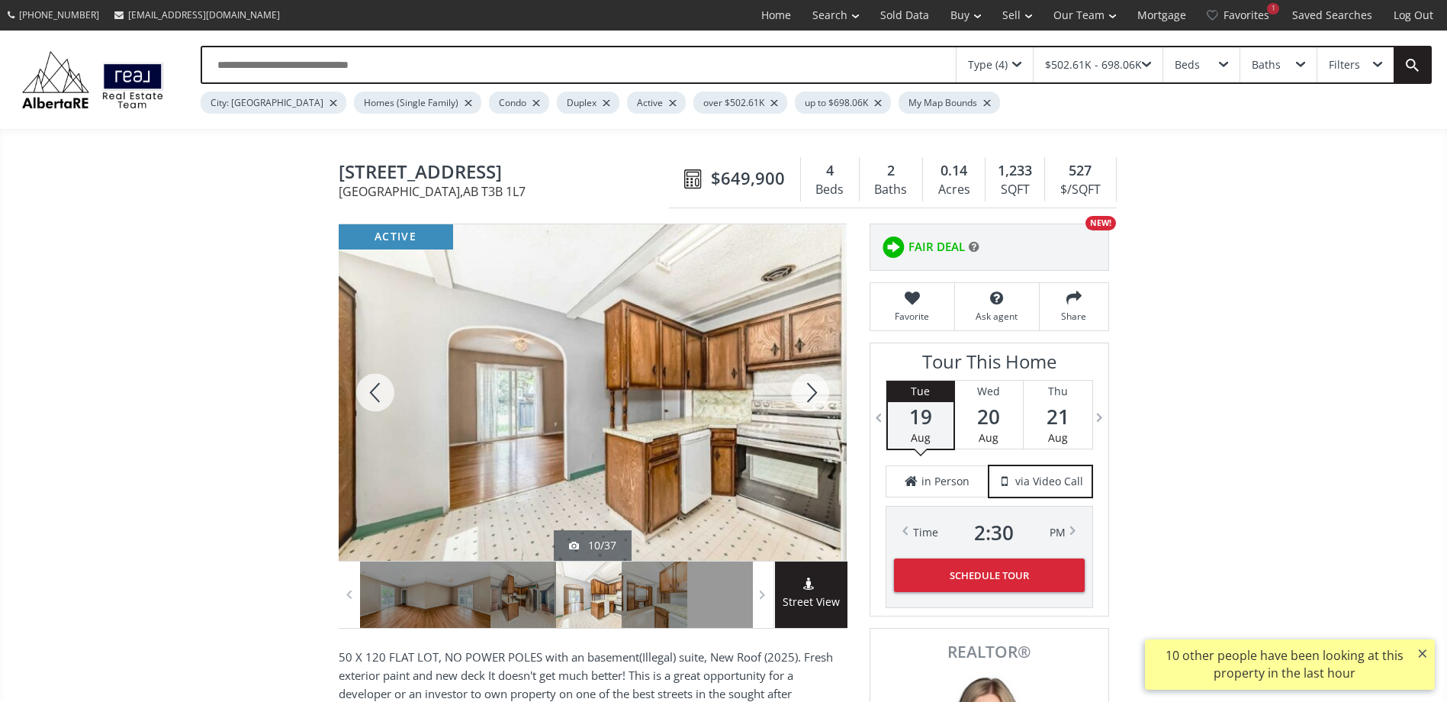
click at [806, 388] on div at bounding box center [809, 392] width 73 height 336
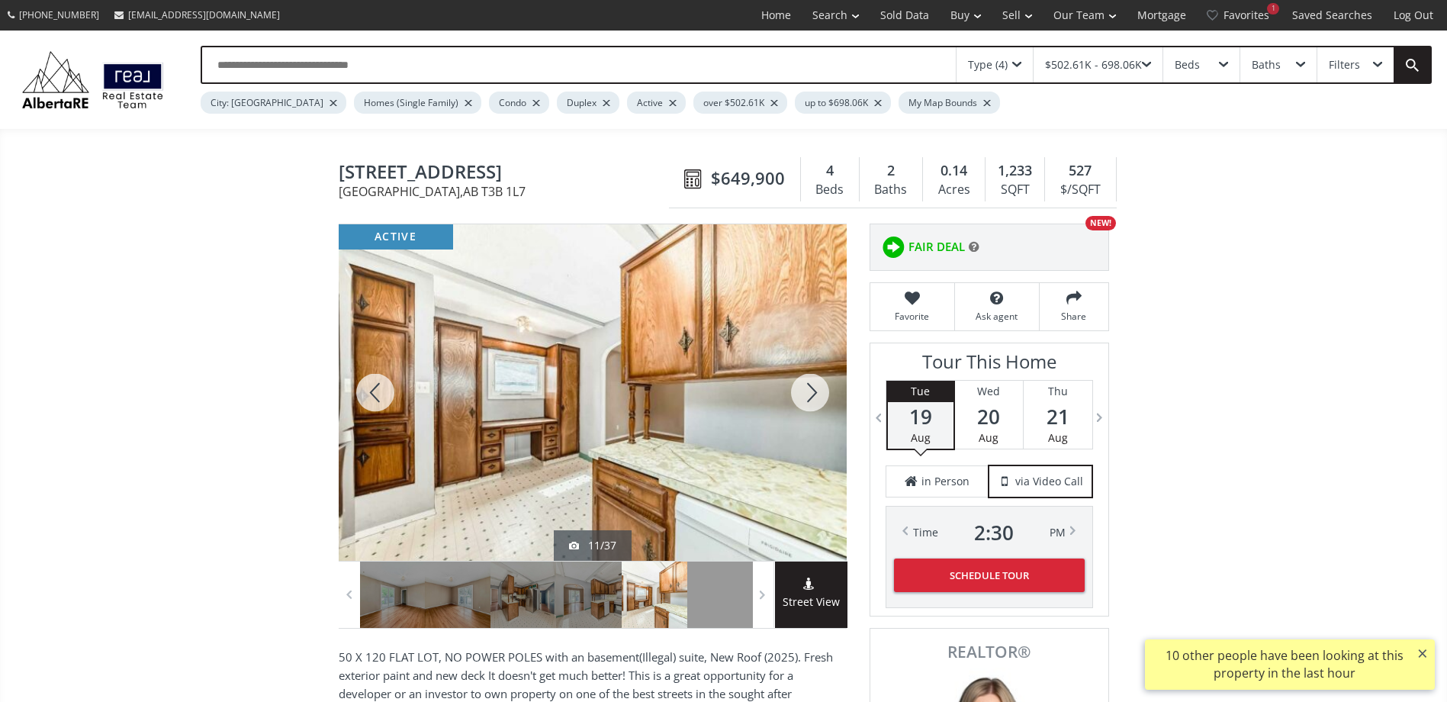
click at [806, 388] on div at bounding box center [809, 392] width 73 height 336
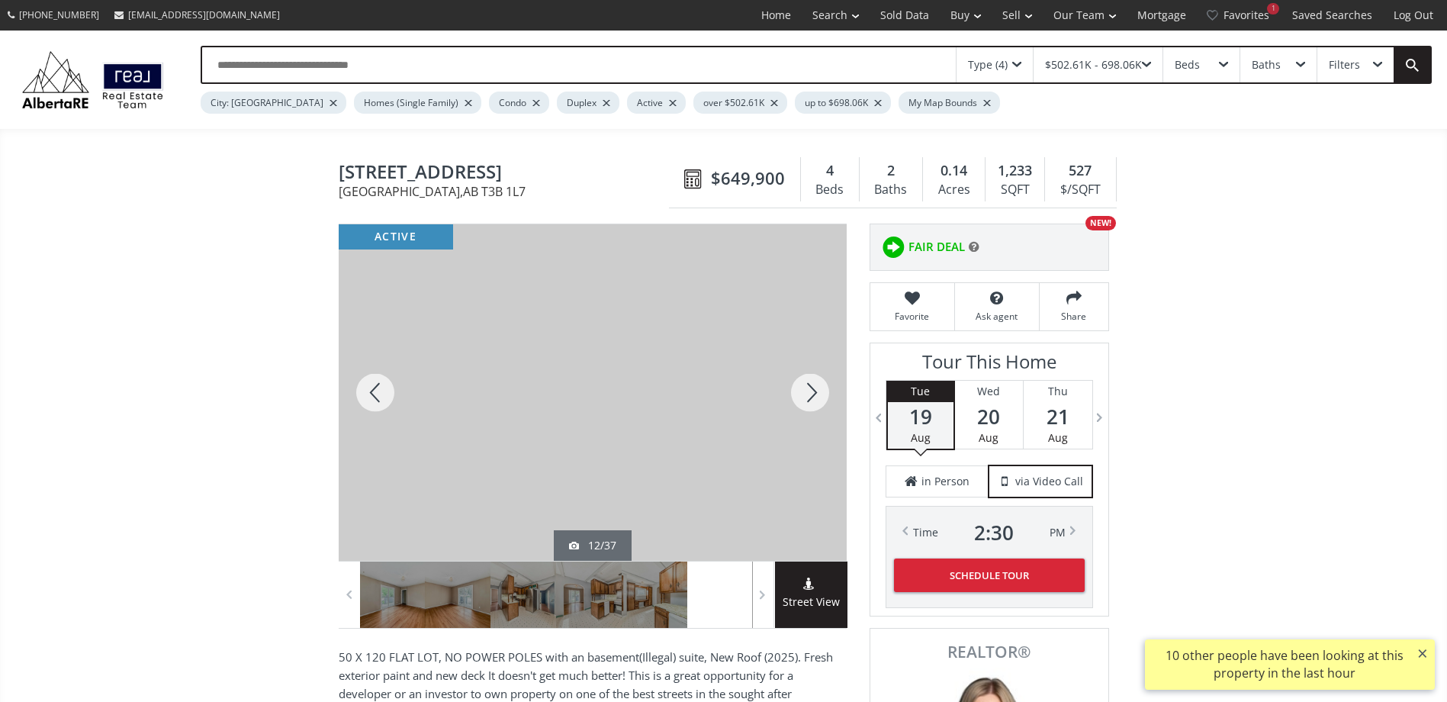
click at [806, 388] on div at bounding box center [809, 392] width 73 height 336
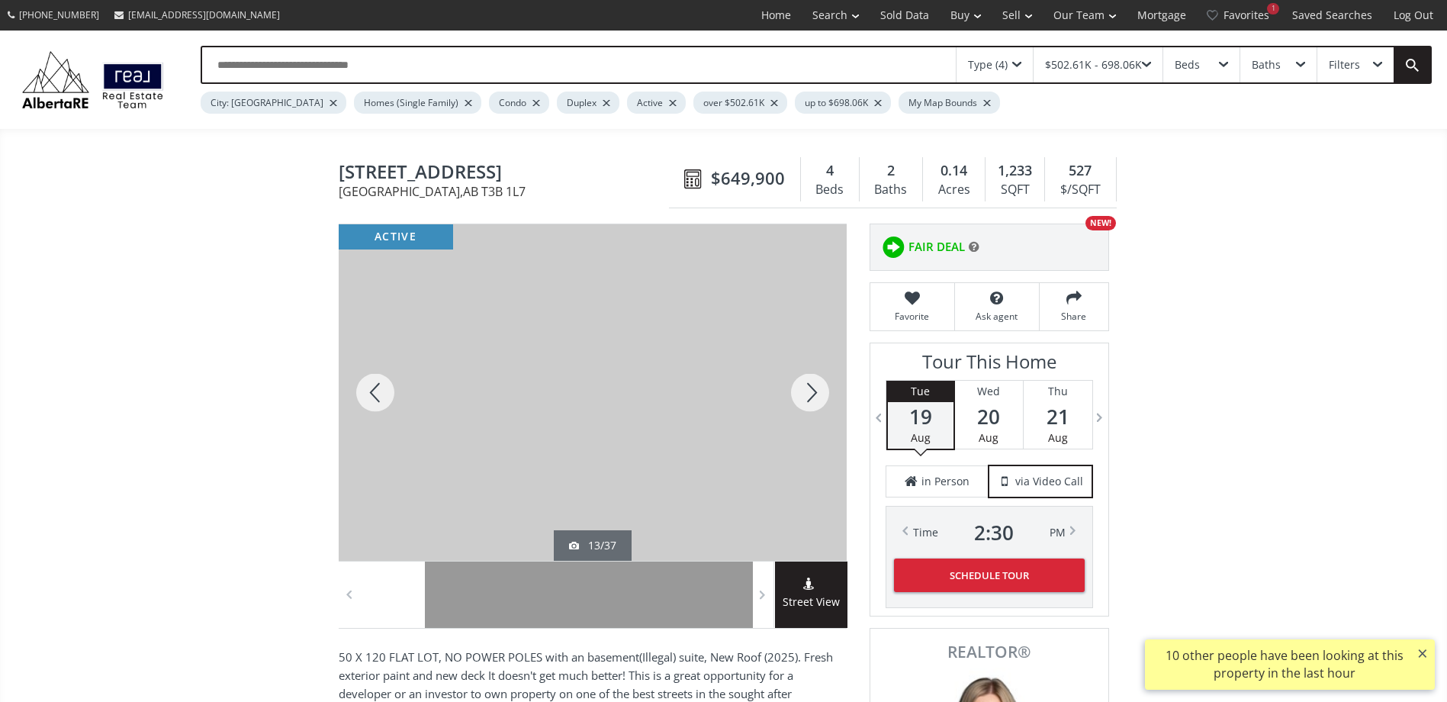
click at [806, 388] on div at bounding box center [809, 392] width 73 height 336
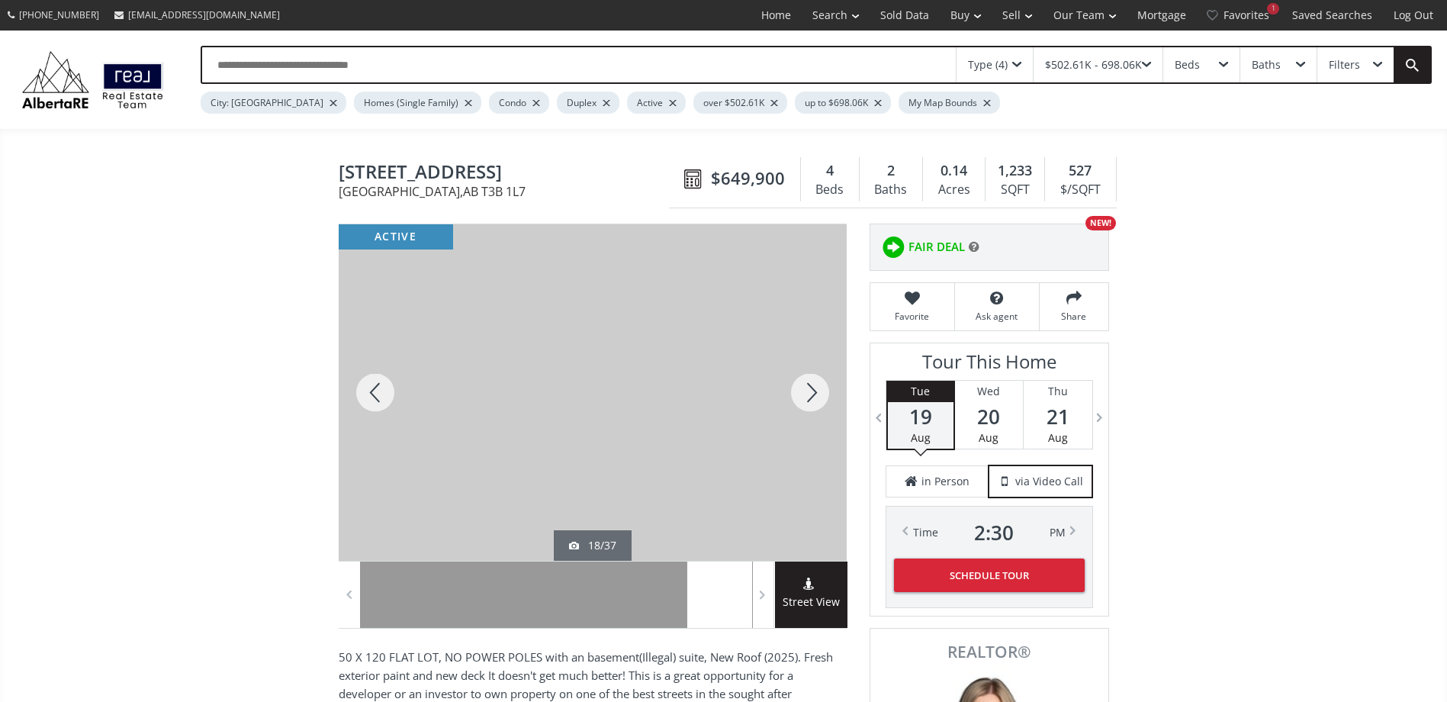
click at [806, 388] on div at bounding box center [809, 392] width 73 height 336
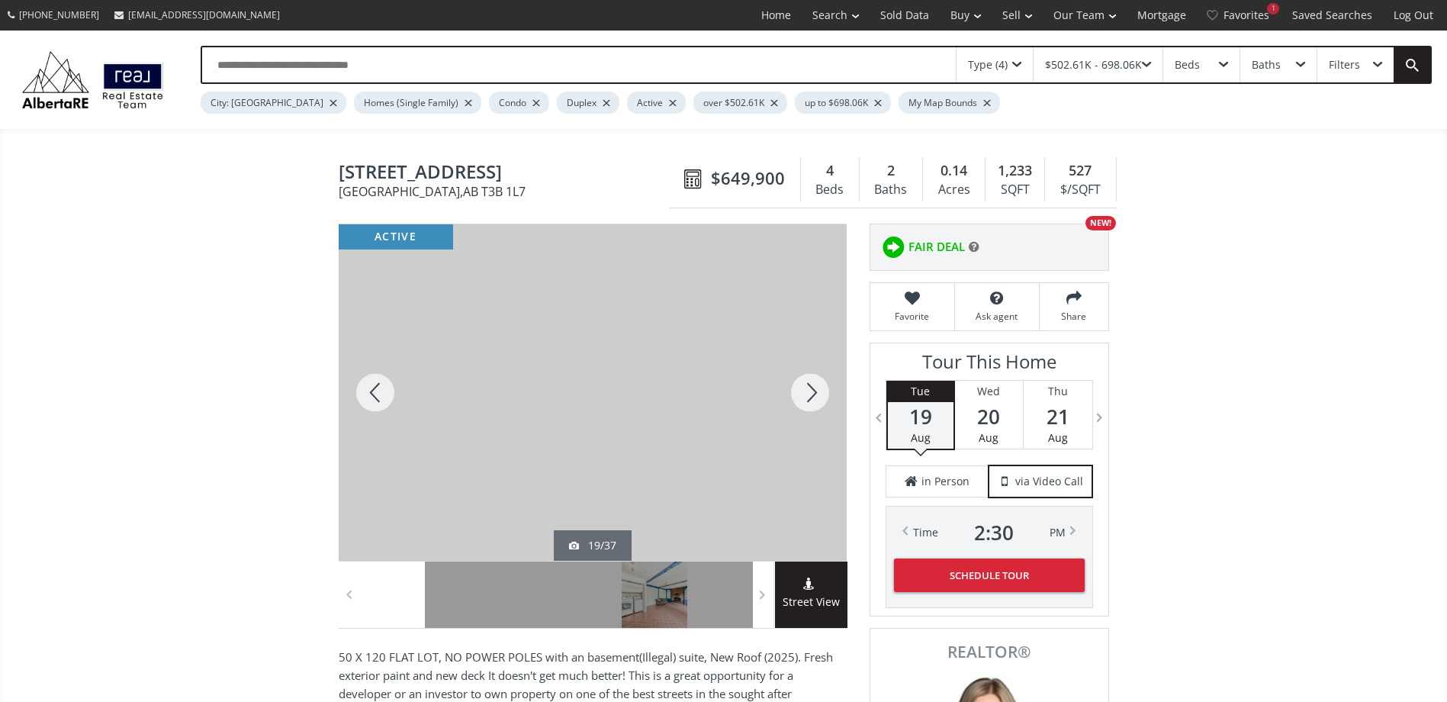
click at [806, 388] on div at bounding box center [809, 392] width 73 height 336
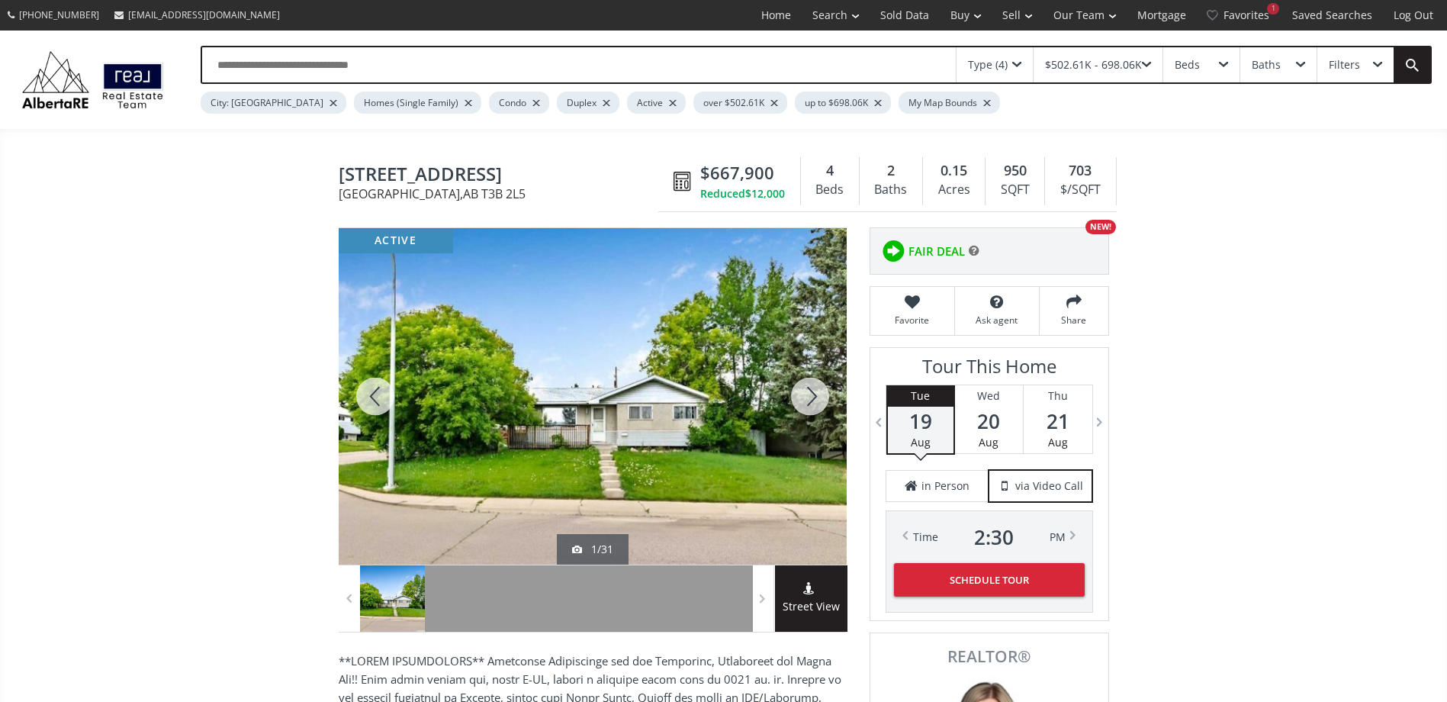
drag, startPoint x: 0, startPoint y: 0, endPoint x: 819, endPoint y: 396, distance: 909.9
click at [819, 396] on div at bounding box center [809, 396] width 73 height 336
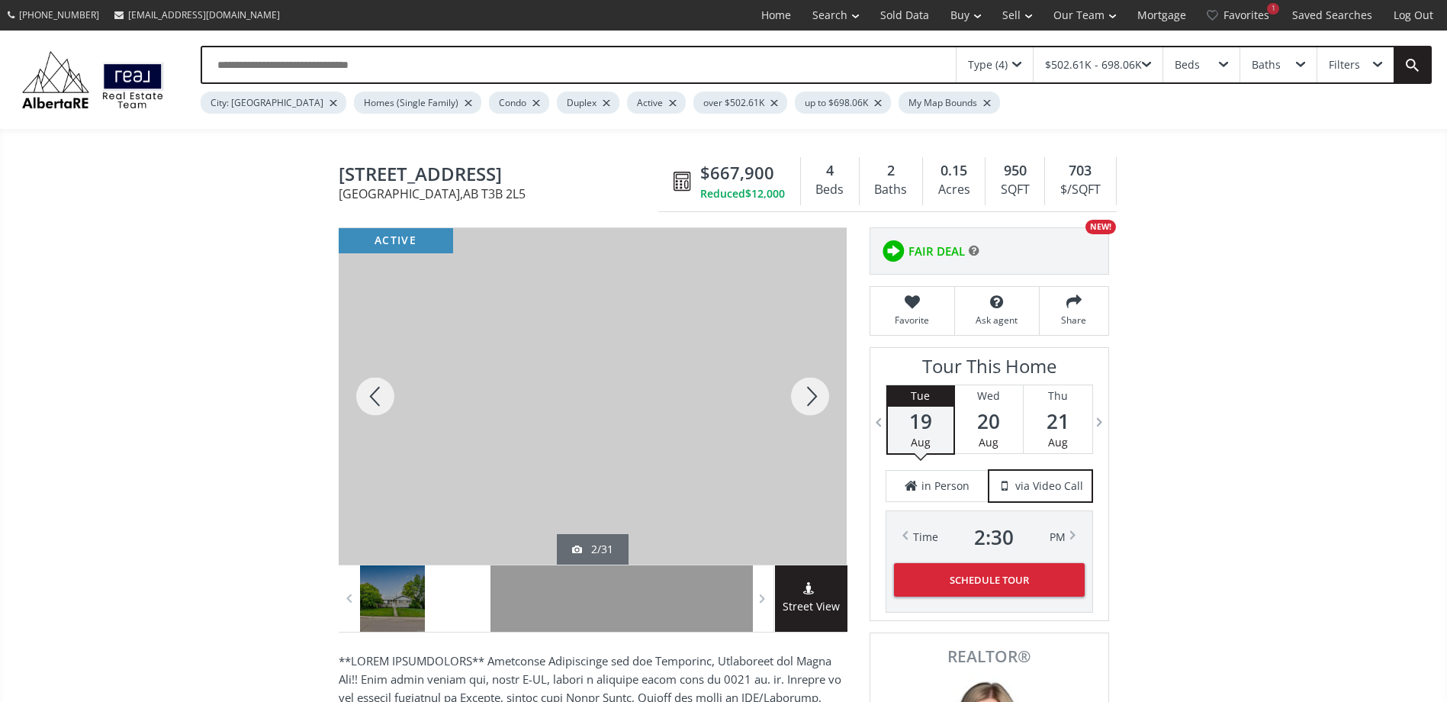
click at [819, 396] on div at bounding box center [809, 396] width 73 height 336
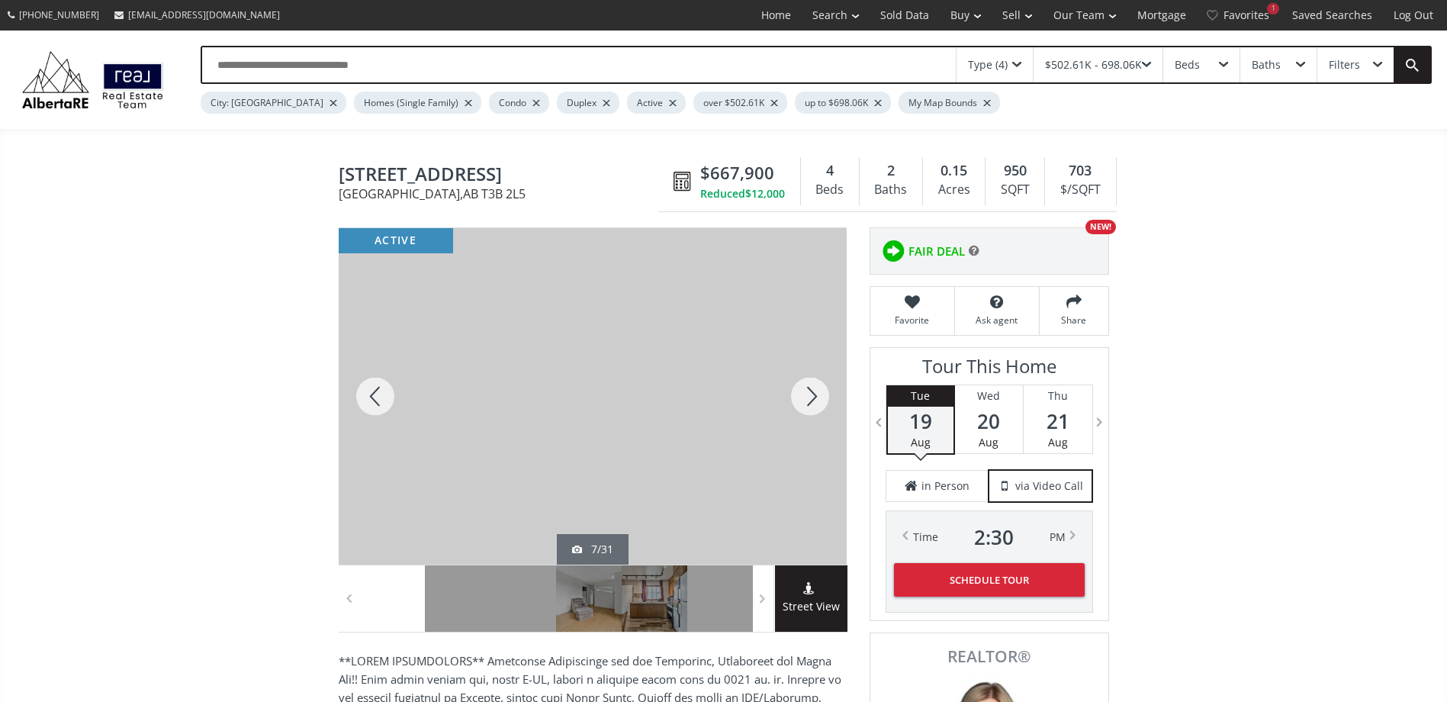
click at [819, 396] on div at bounding box center [809, 396] width 73 height 336
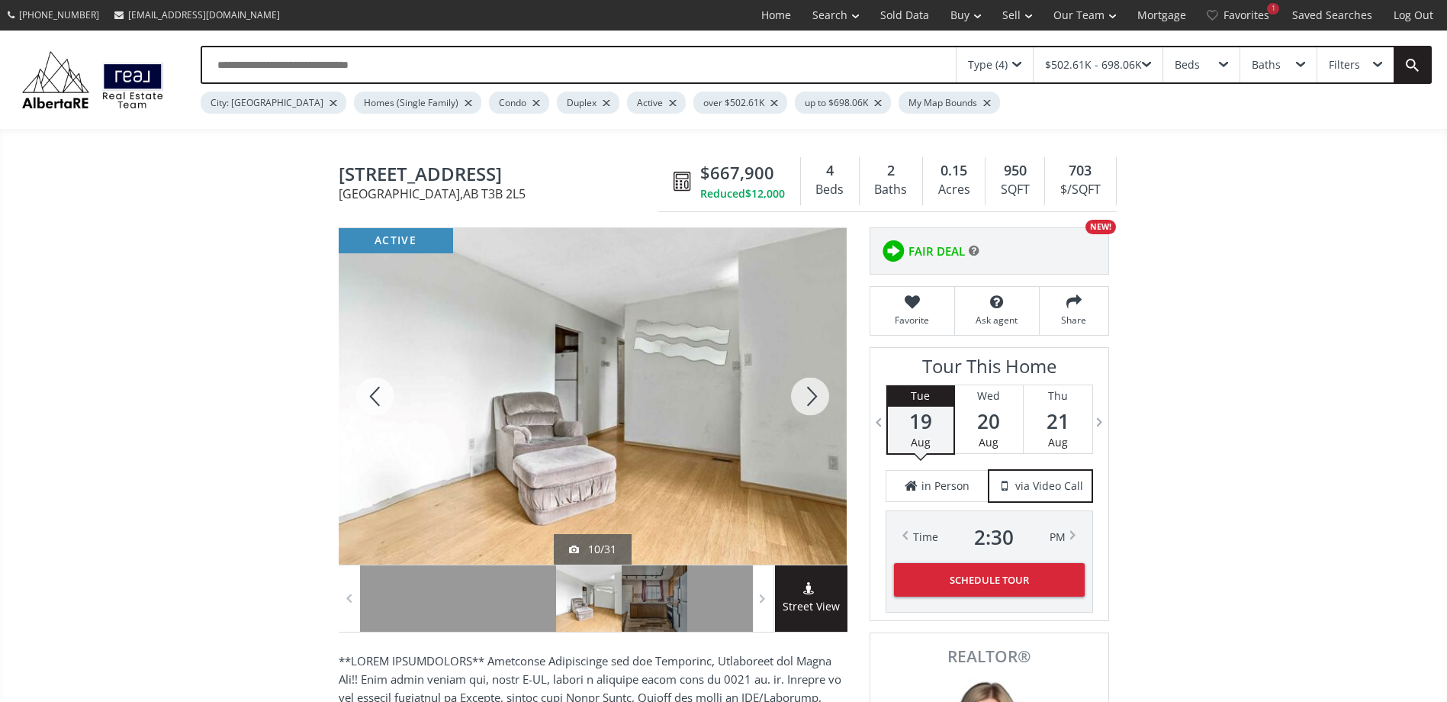
click at [819, 396] on div at bounding box center [809, 396] width 73 height 336
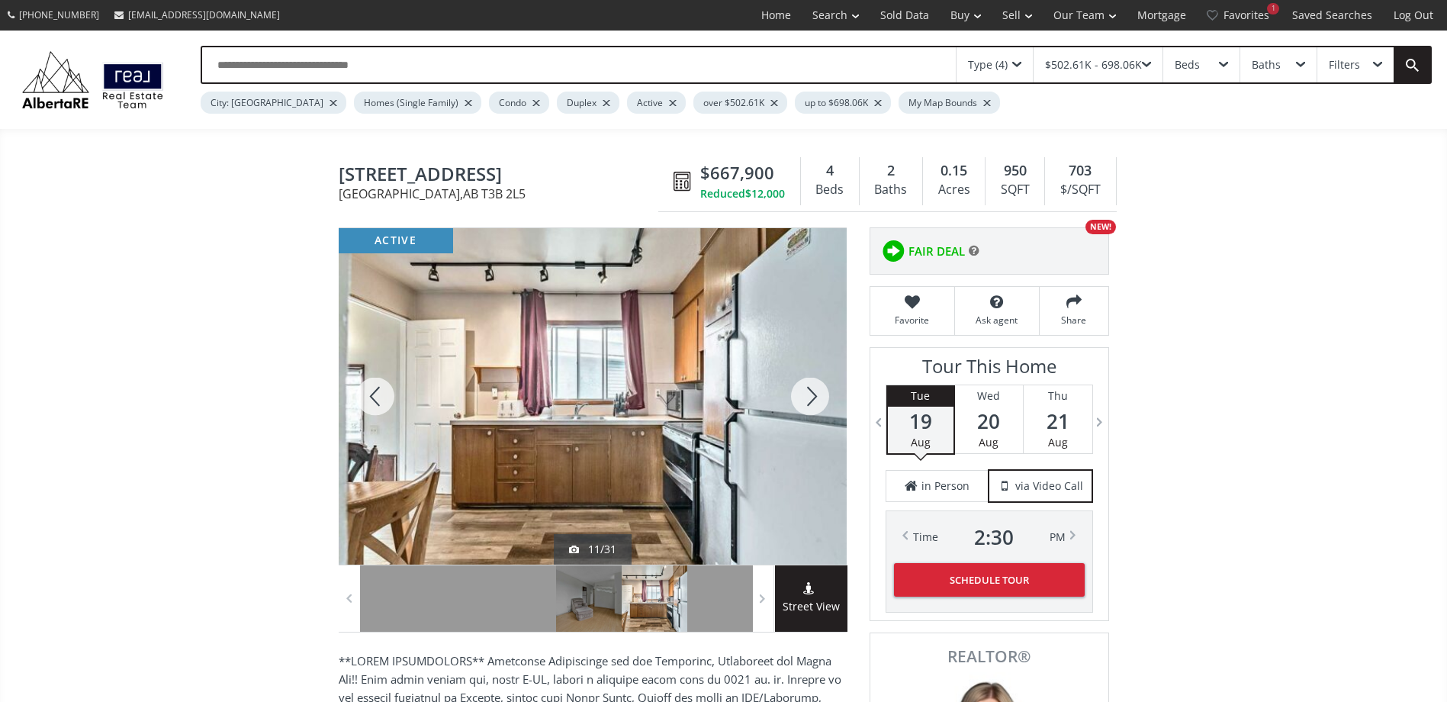
click at [819, 396] on div at bounding box center [809, 396] width 73 height 336
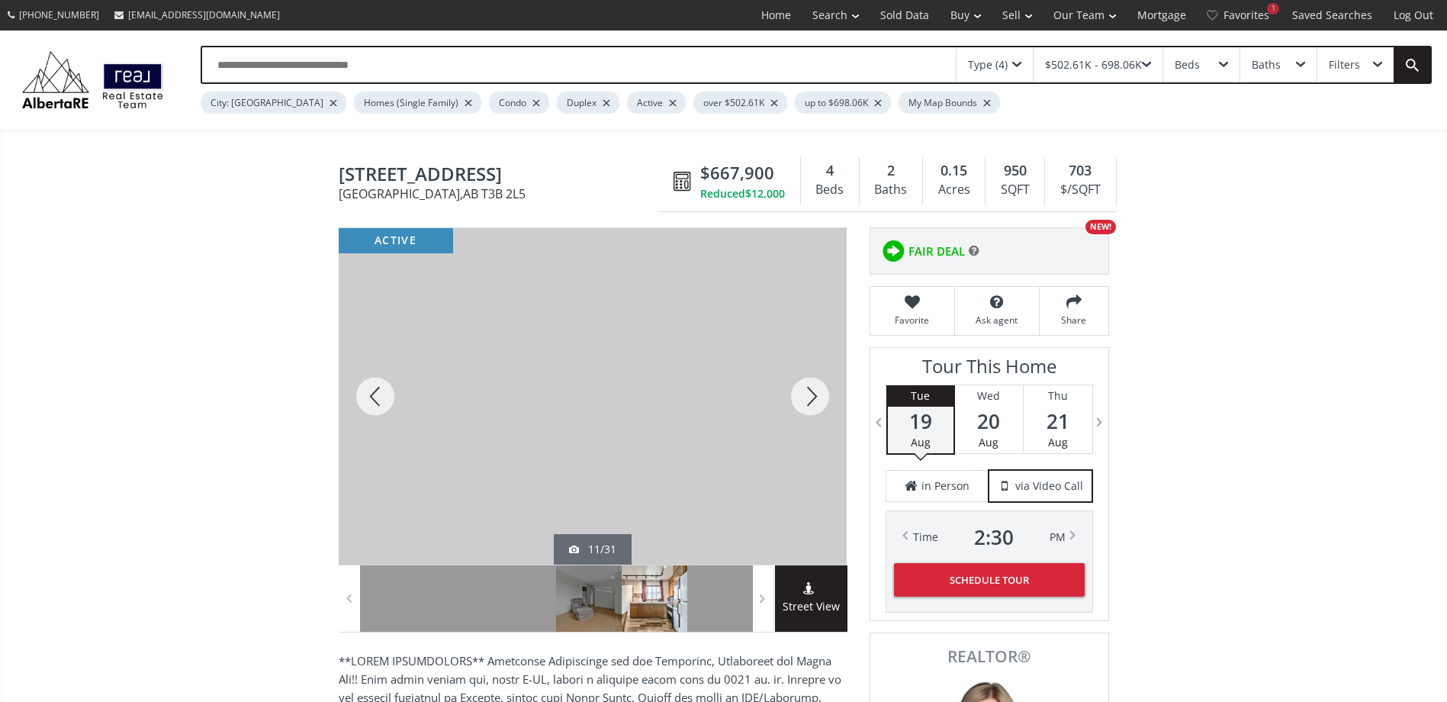
click at [819, 396] on div at bounding box center [809, 396] width 73 height 336
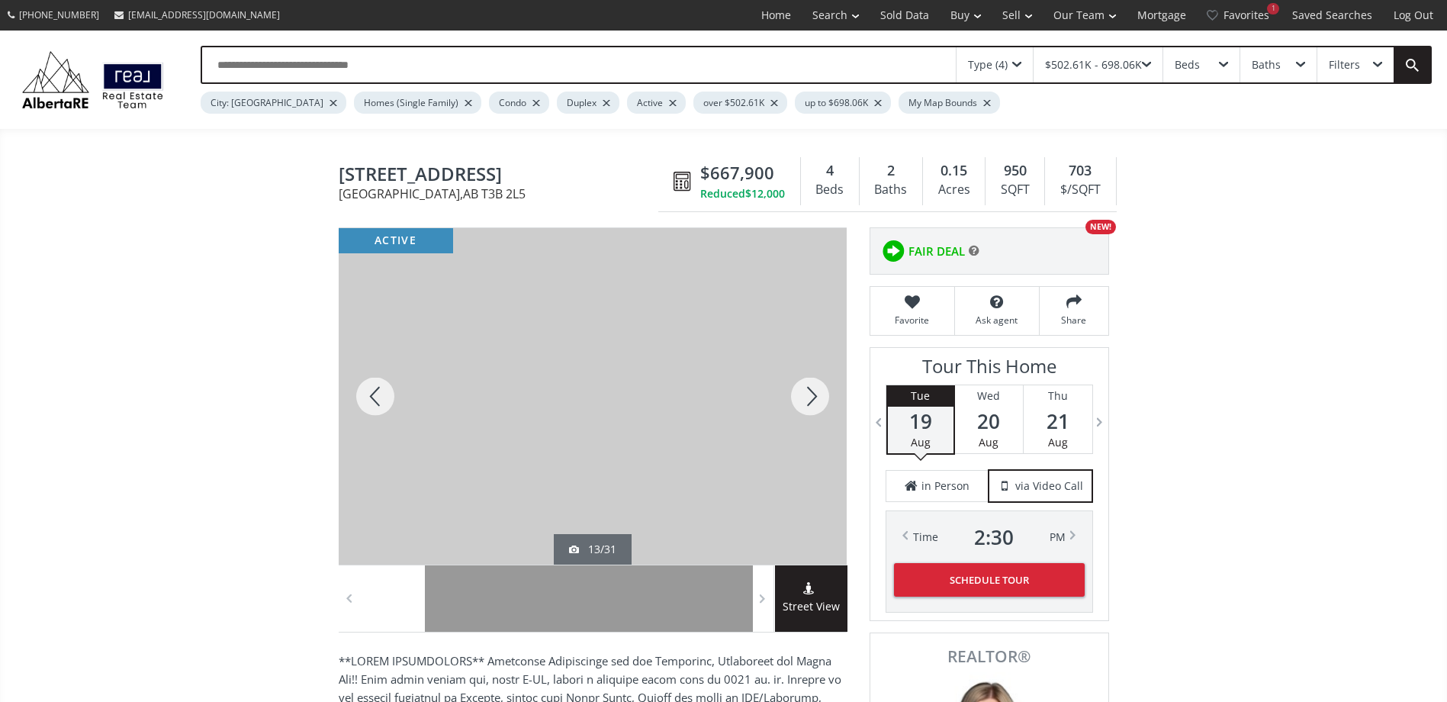
click at [819, 396] on div at bounding box center [809, 396] width 73 height 336
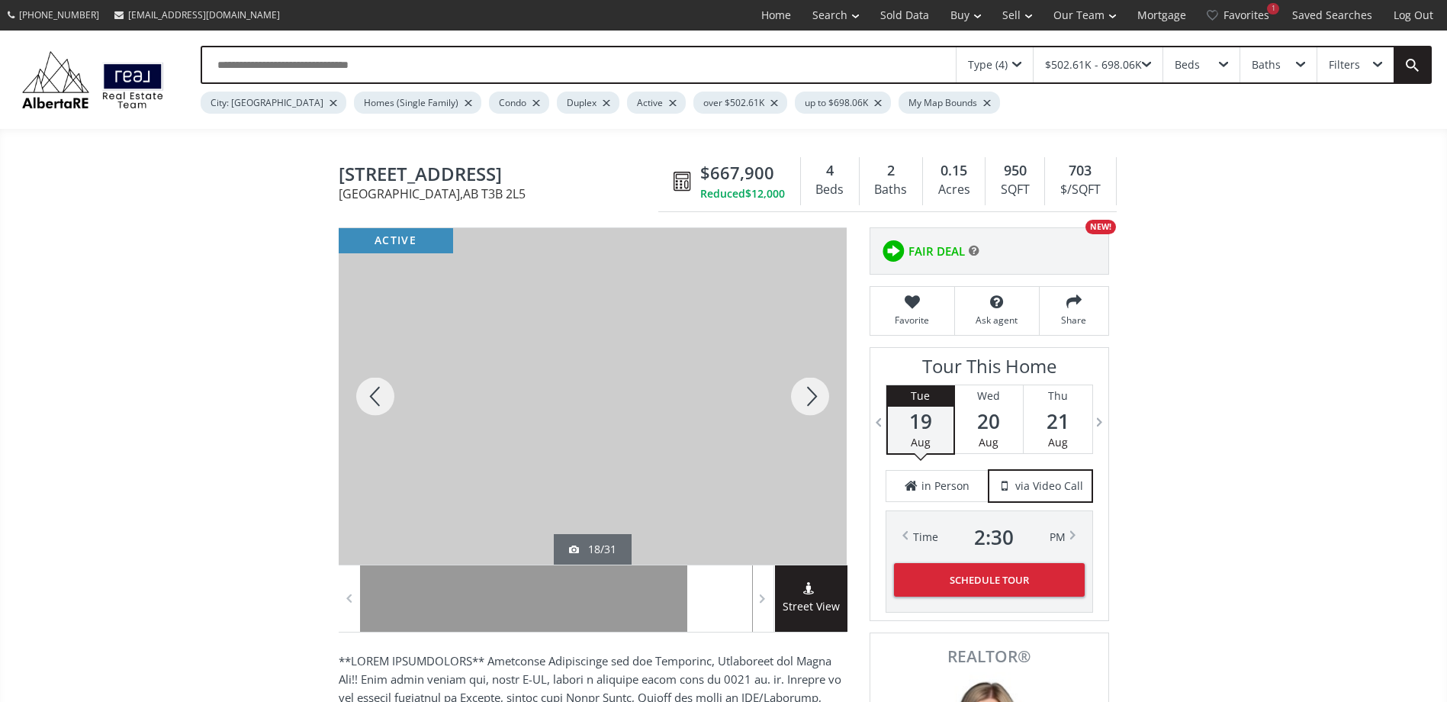
click at [819, 396] on div at bounding box center [809, 396] width 73 height 336
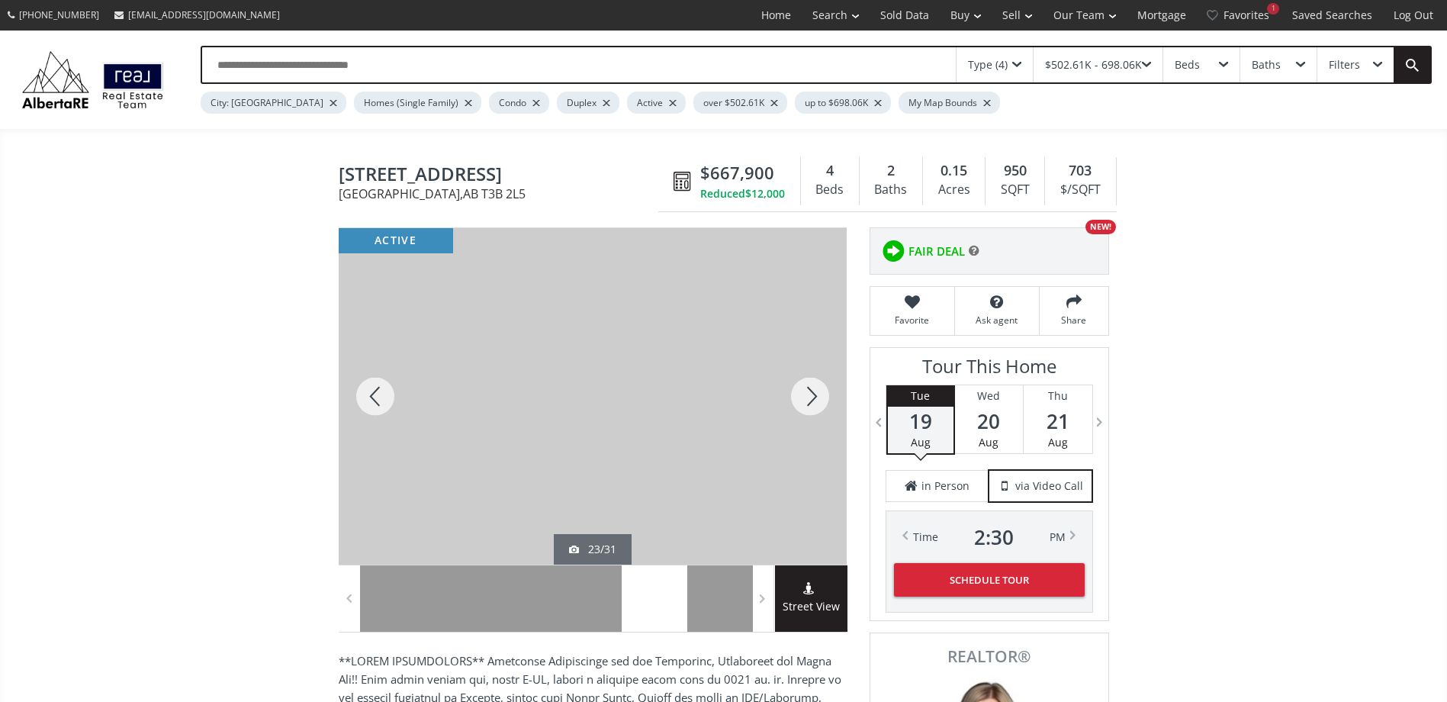
click at [819, 396] on div at bounding box center [809, 396] width 73 height 336
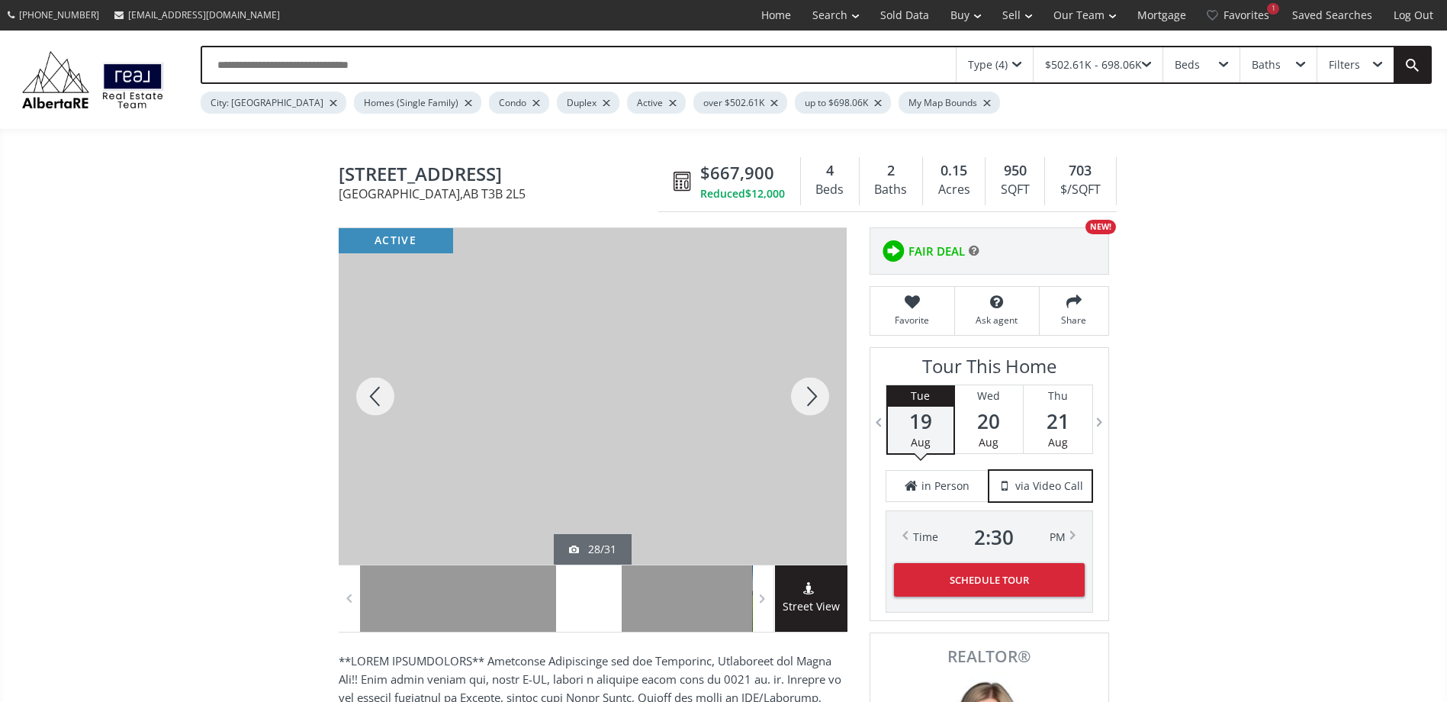
click at [819, 396] on div at bounding box center [809, 396] width 73 height 336
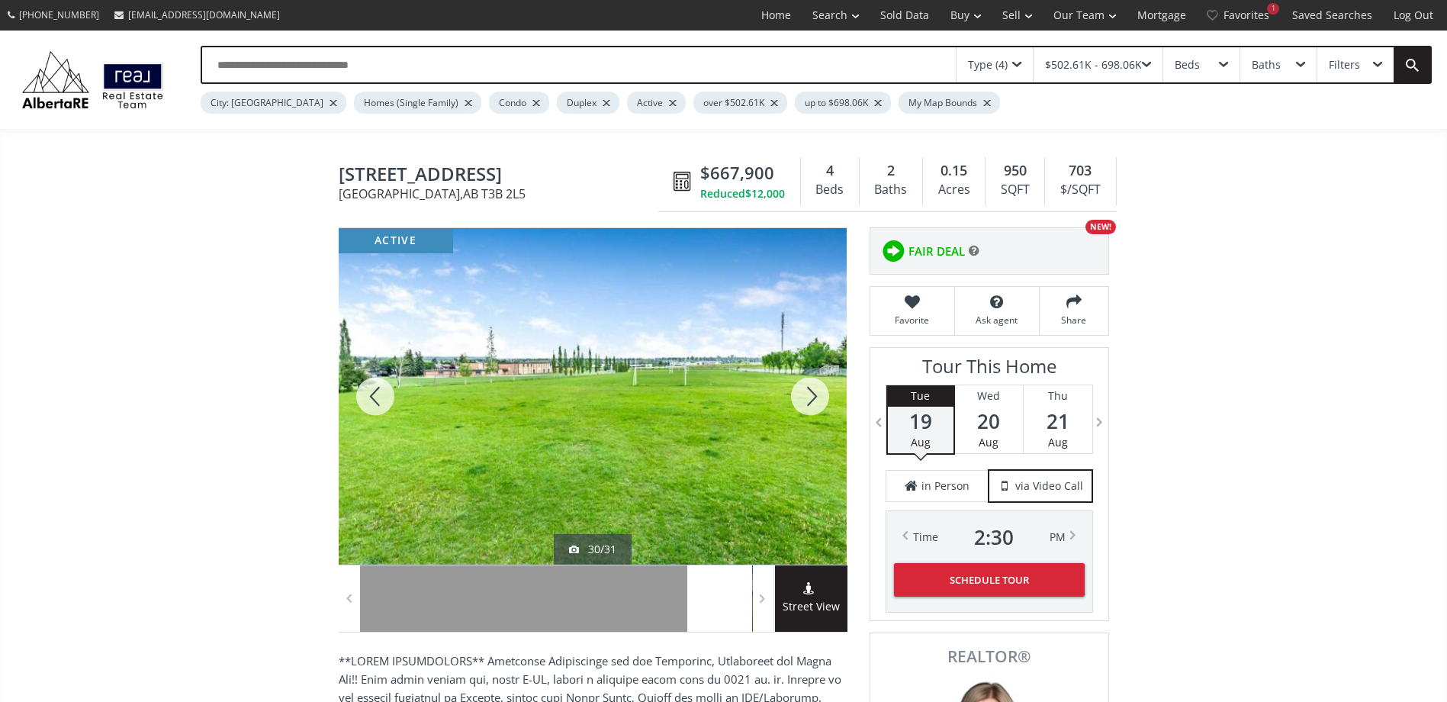
click at [819, 396] on div at bounding box center [809, 396] width 73 height 336
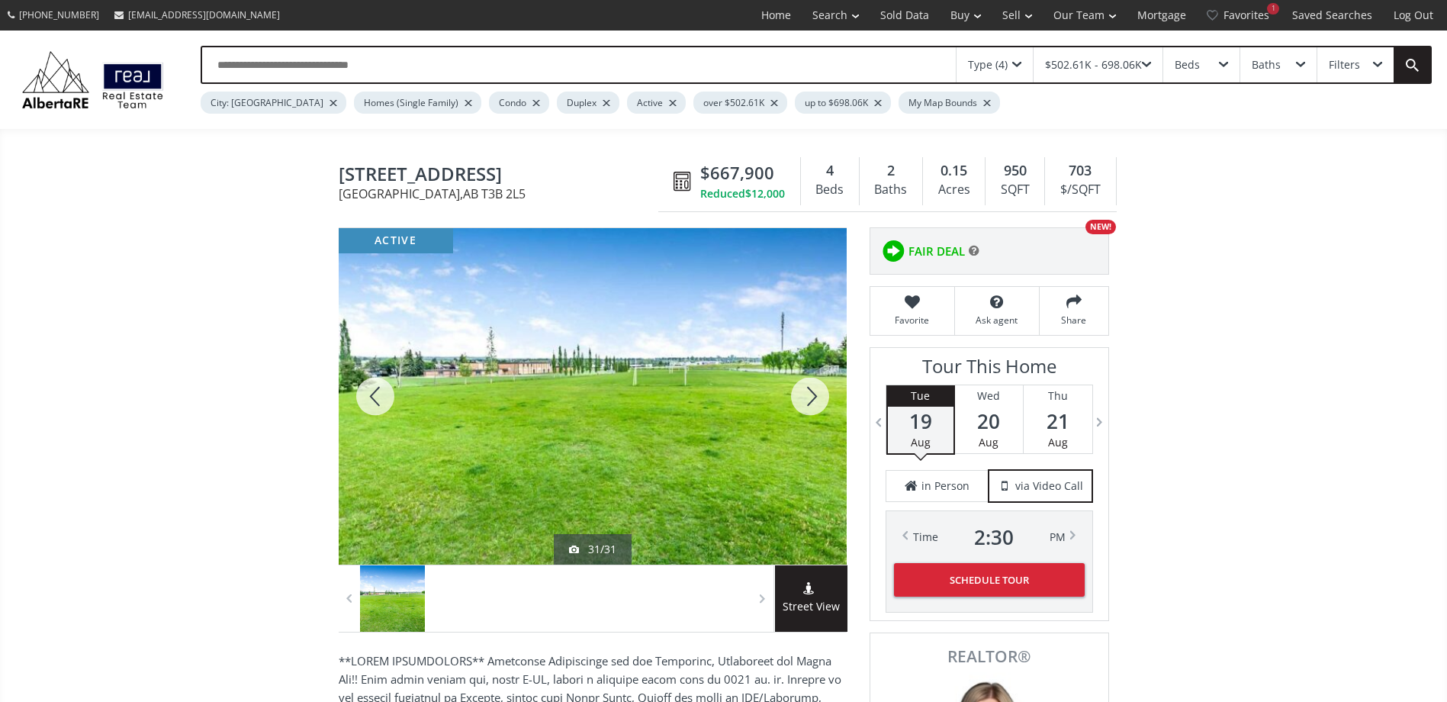
click at [819, 396] on div at bounding box center [809, 396] width 73 height 336
